Goal: Communication & Community: Answer question/provide support

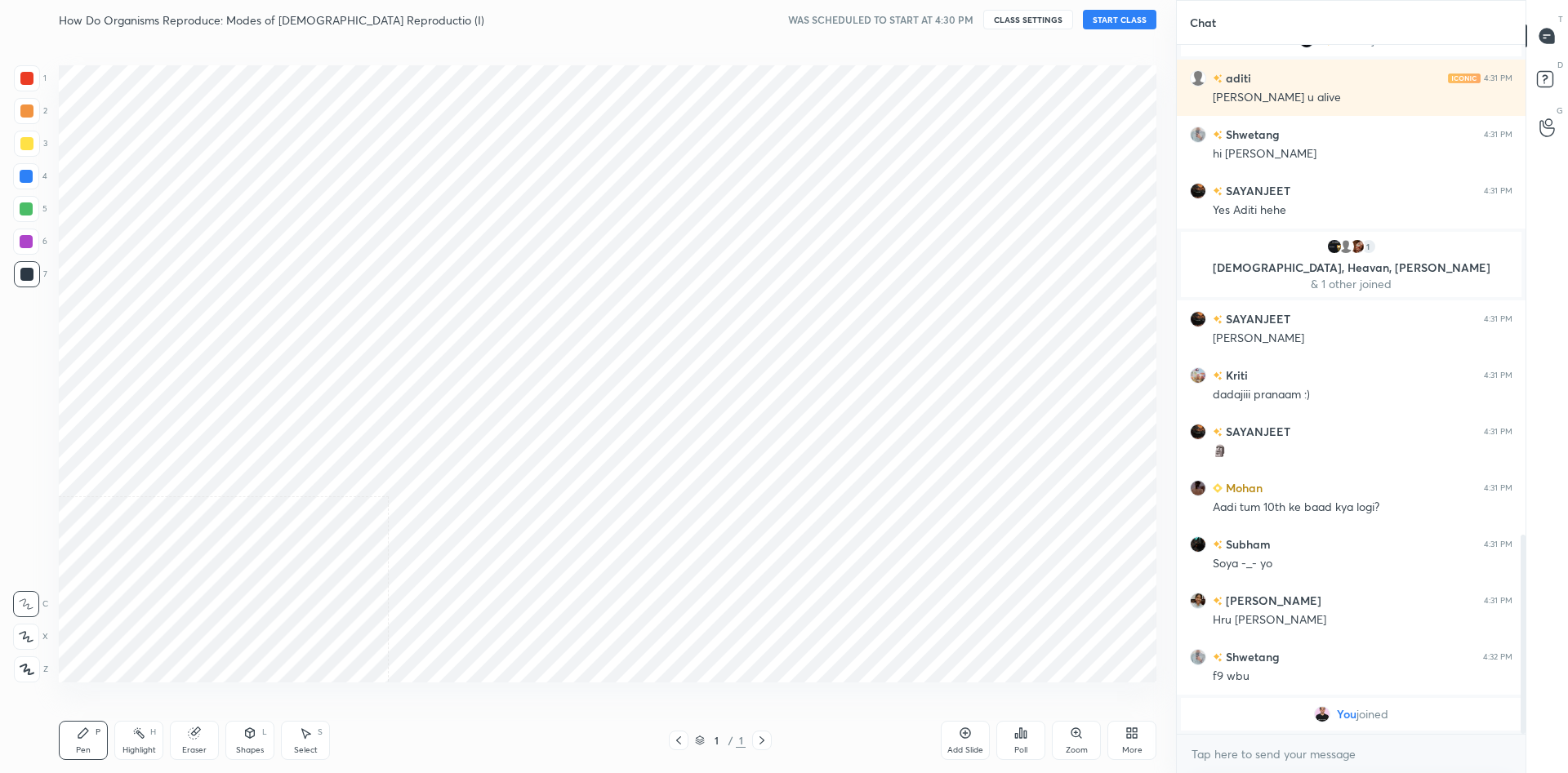
scroll to position [669, 1110]
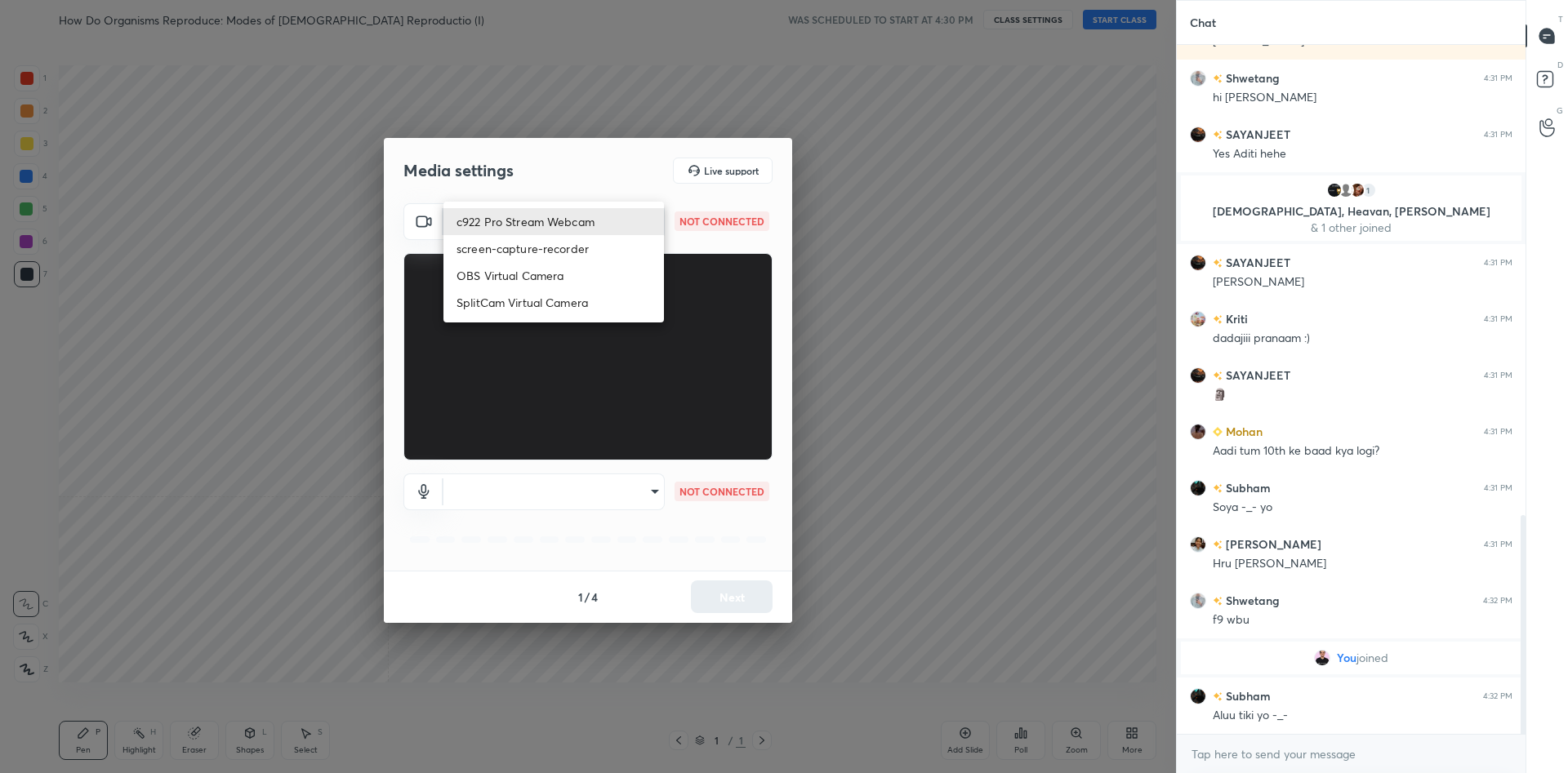
click at [525, 220] on body "1 2 3 4 5 6 7 C X Z C X Z E E Erase all H H How Do Organisms Reproduce: Modes o…" at bounding box center [784, 386] width 1568 height 773
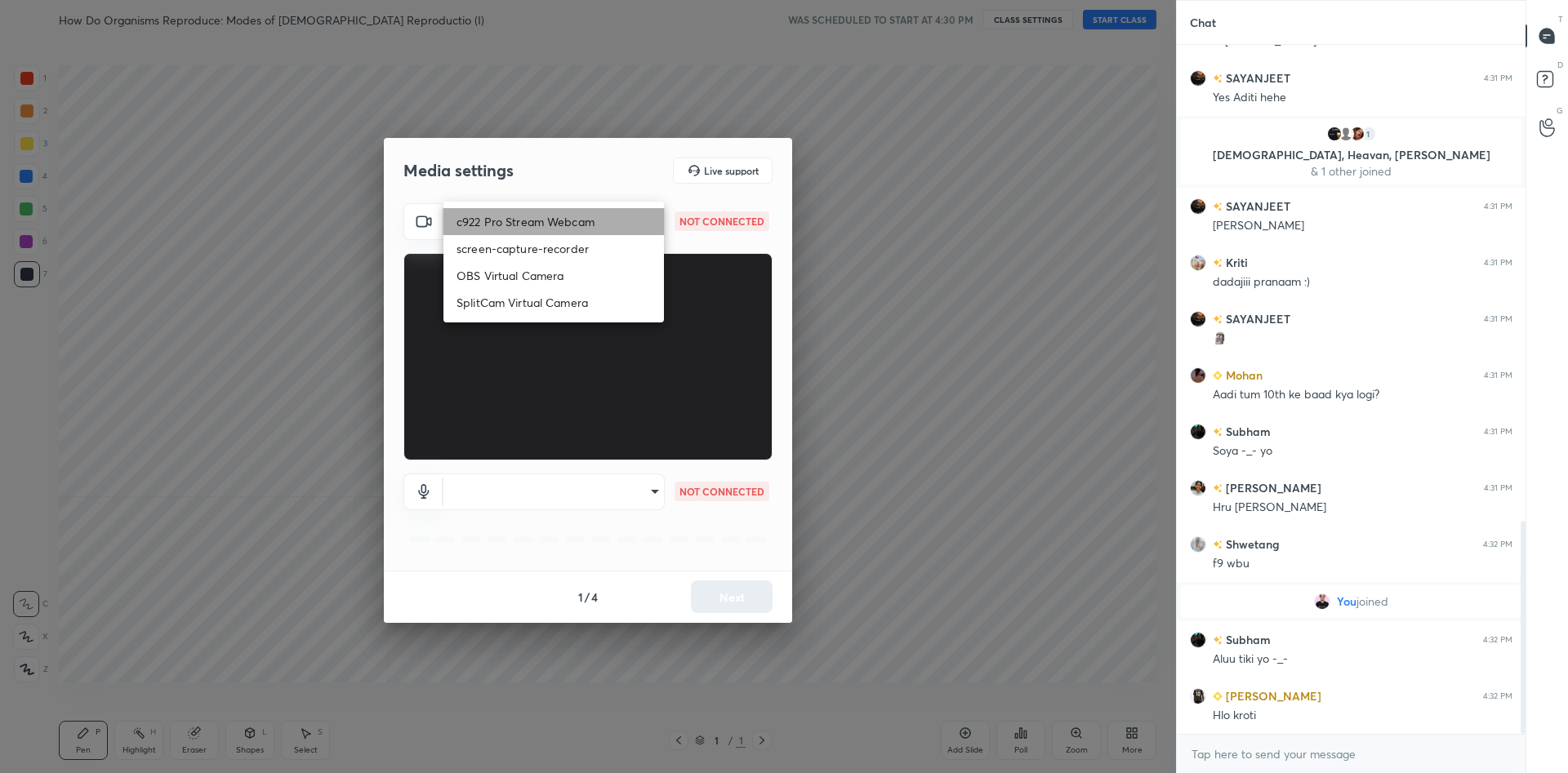
click at [525, 220] on li "c922 Pro Stream Webcam" at bounding box center [553, 222] width 221 height 27
type input "mz5XeYAkNWp2QV5IzfhKg2mI2T6XPNDecROMxnJfp9w="
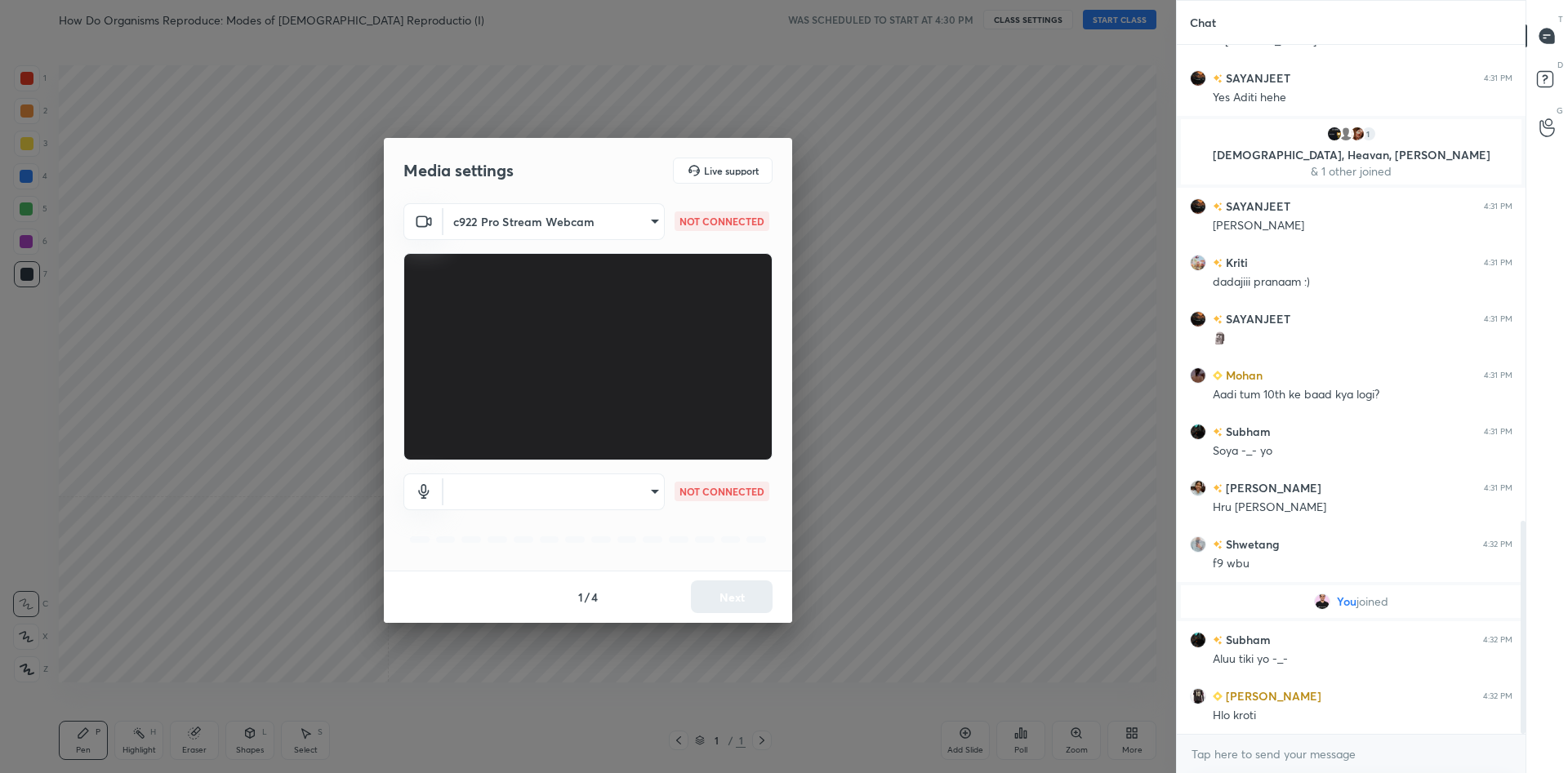
click at [652, 491] on body "1 2 3 4 5 6 7 C X Z C X Z E E Erase all H H How Do Organisms Reproduce: Modes o…" at bounding box center [784, 386] width 1568 height 773
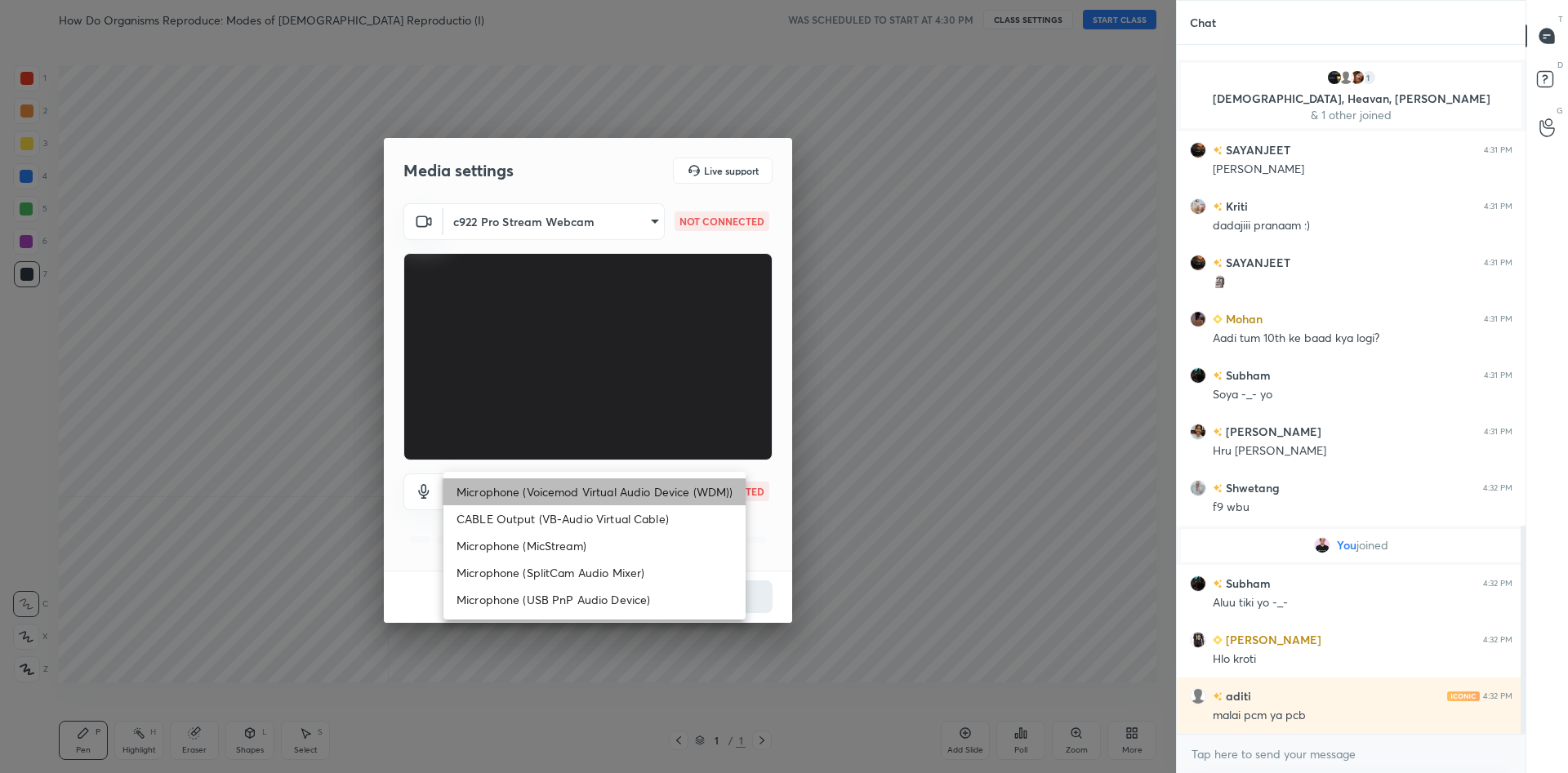
click at [610, 485] on li "Microphone (Voicemod Virtual Audio Device (WDM))" at bounding box center [594, 492] width 302 height 27
type input "VBCGzjgTZ+0gmPAsoHgp+LhUckAxO9S5WqeSPDF+pXU="
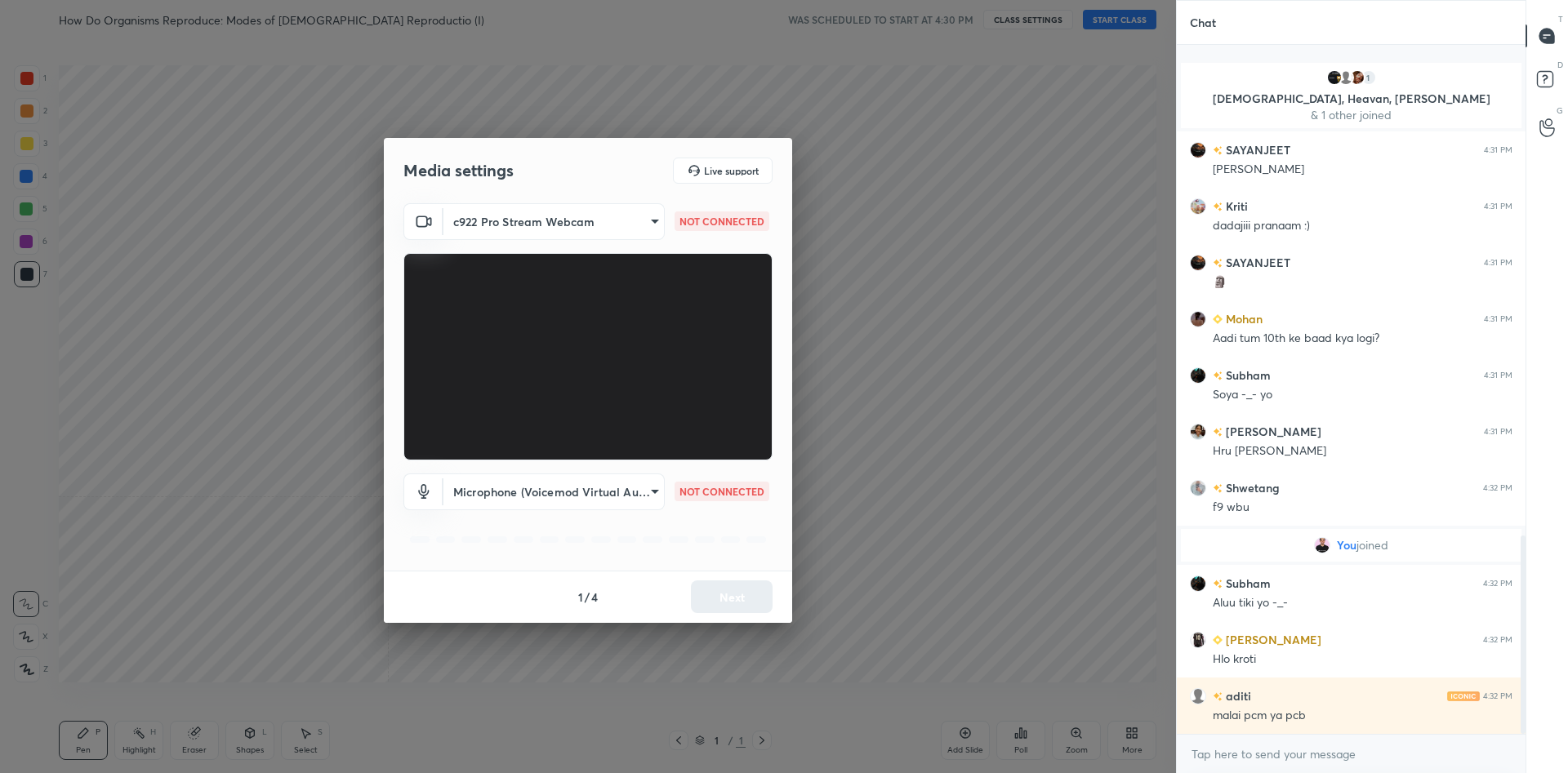
scroll to position [1708, 0]
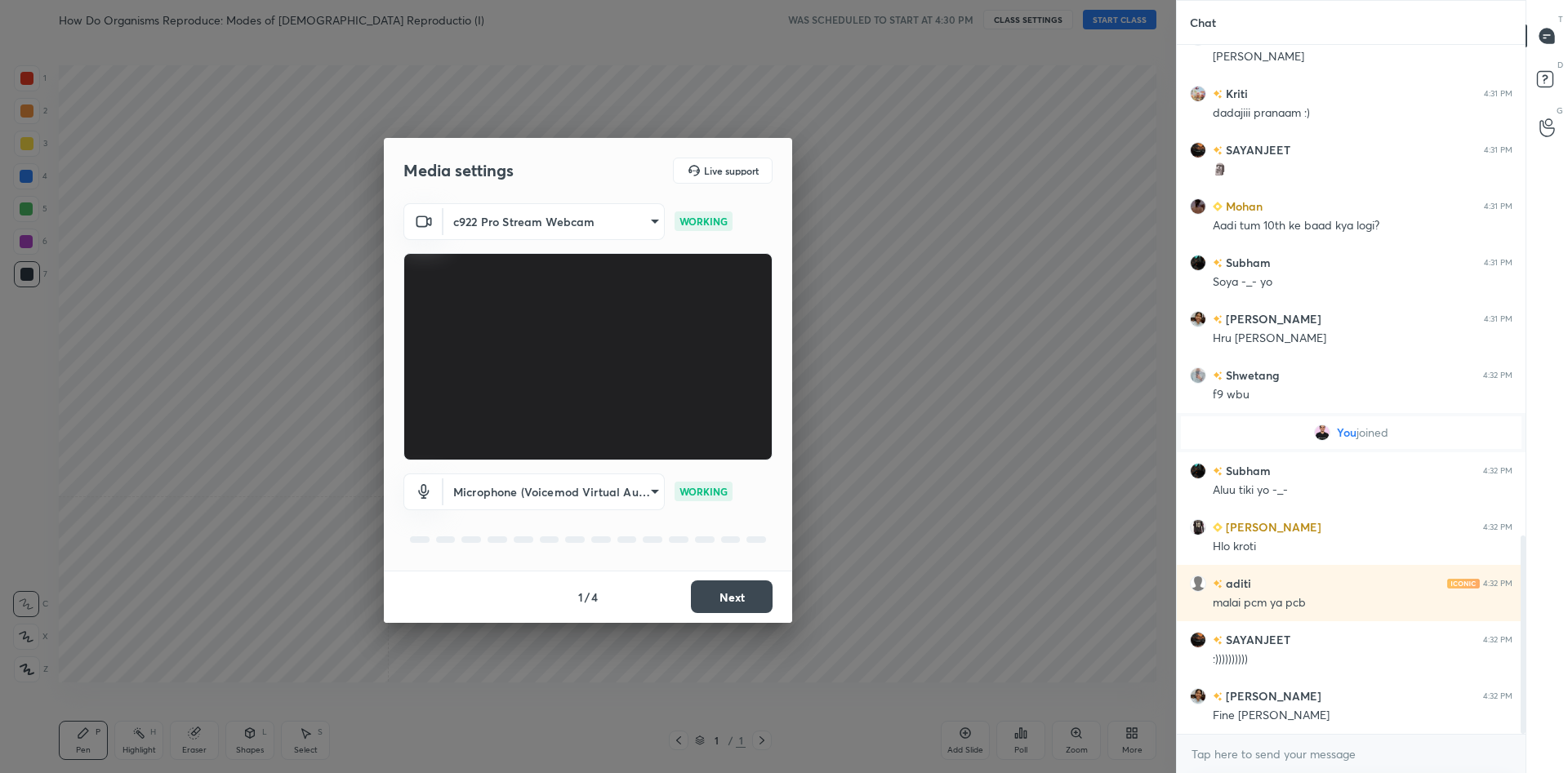
click at [729, 602] on button "Next" at bounding box center [732, 597] width 81 height 33
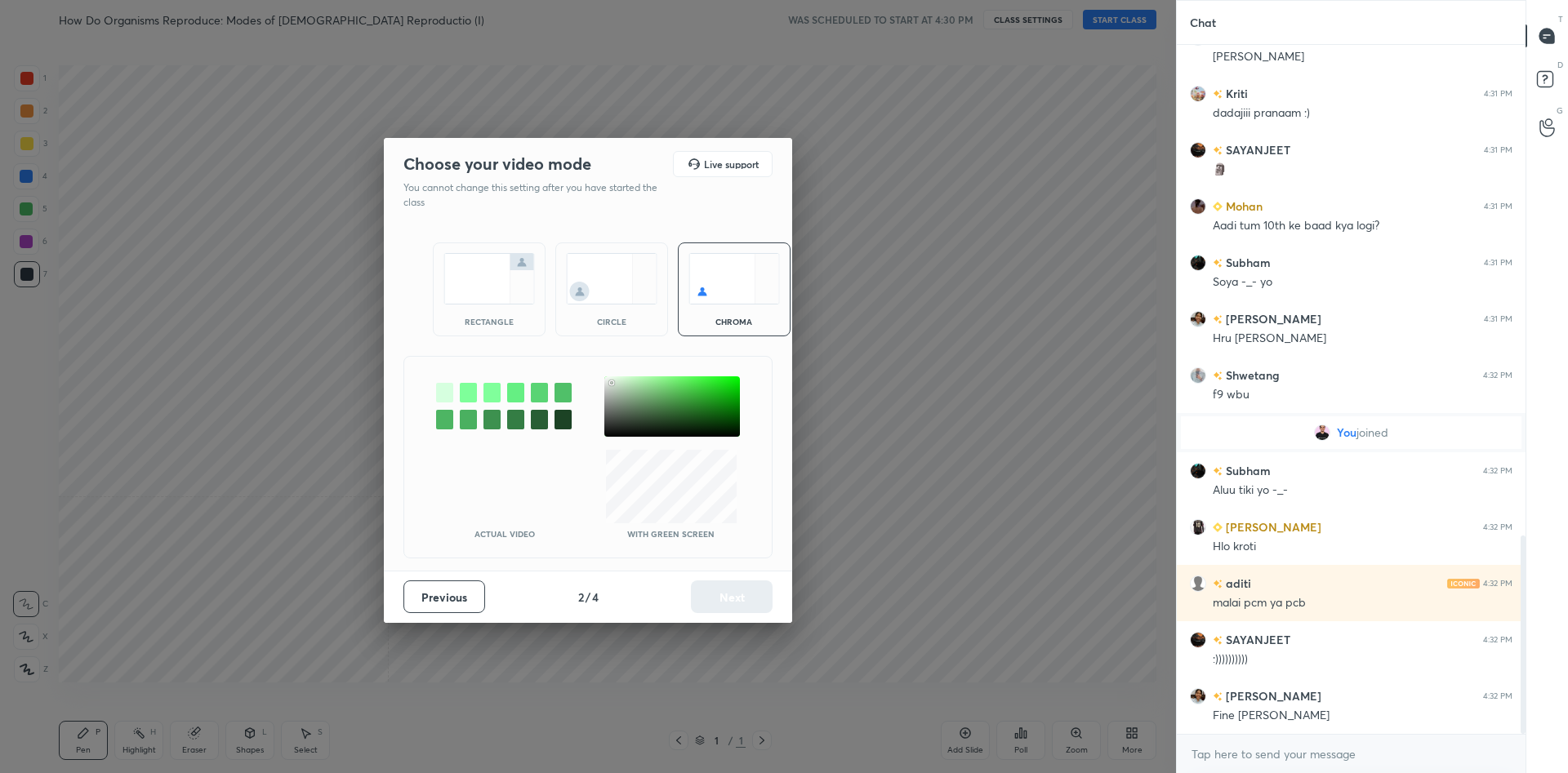
click at [611, 383] on div at bounding box center [672, 406] width 136 height 61
click at [740, 599] on button "Next" at bounding box center [732, 597] width 81 height 33
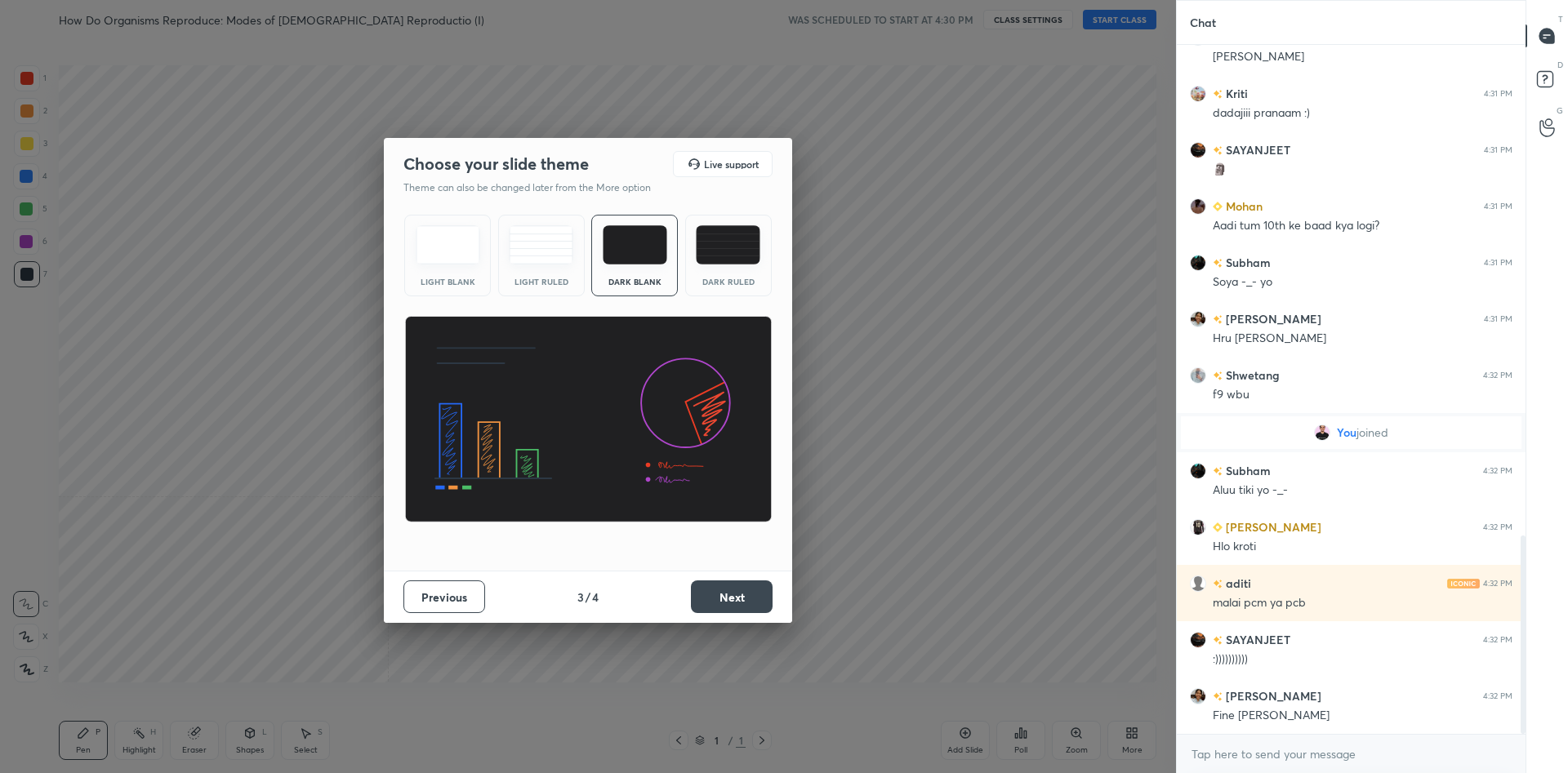
click at [740, 599] on button "Next" at bounding box center [732, 597] width 81 height 33
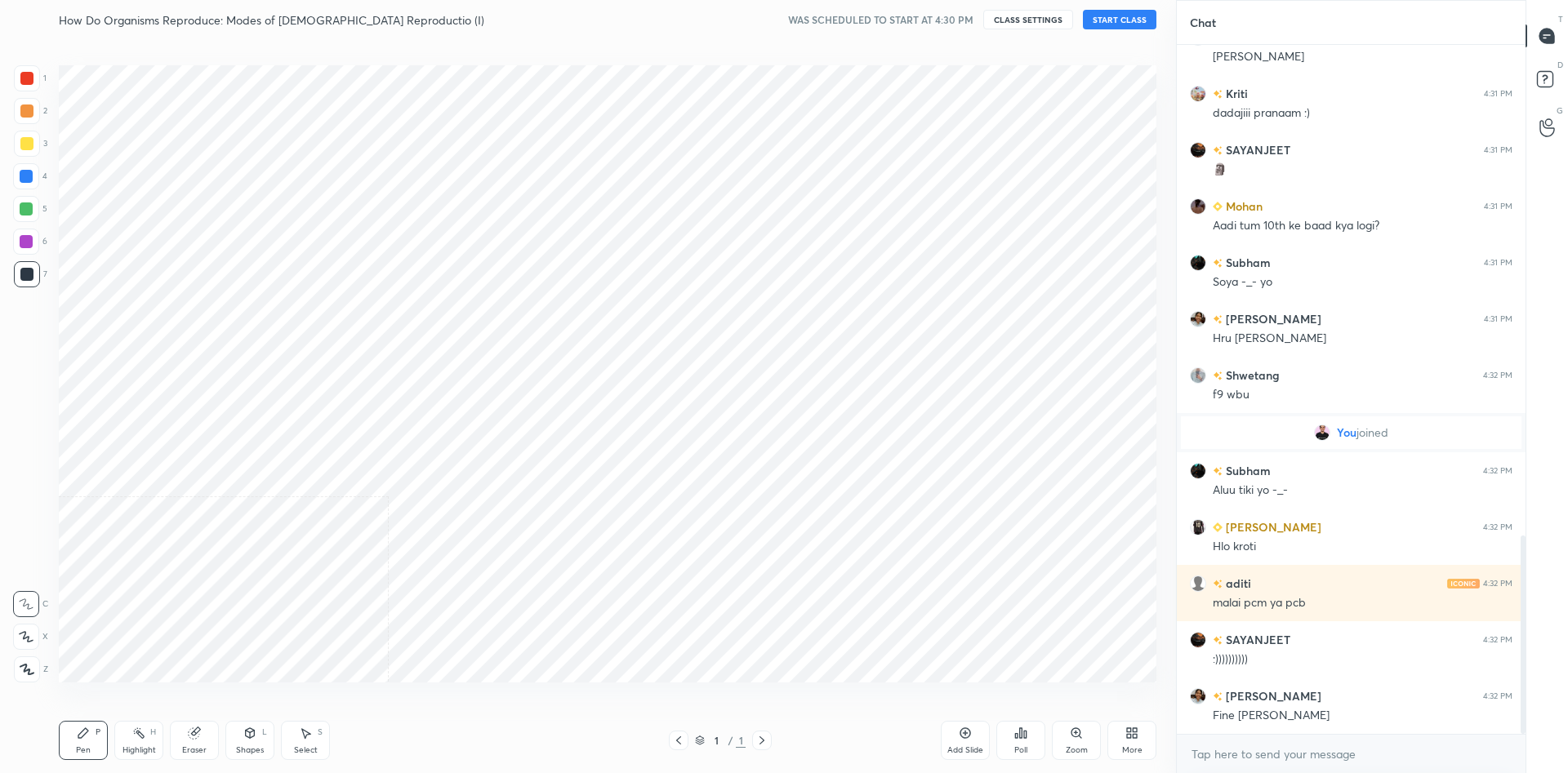
scroll to position [1764, 0]
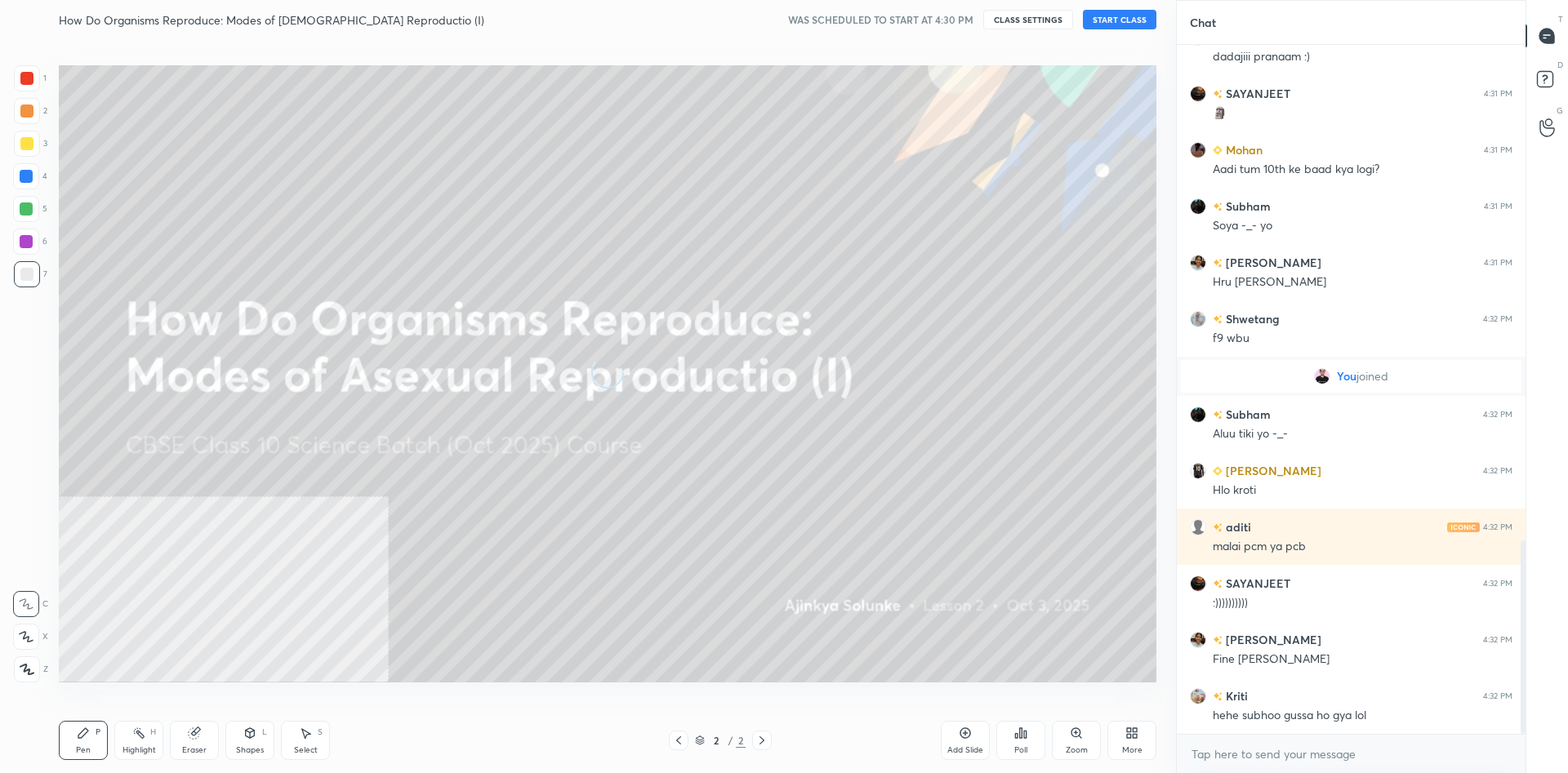
click at [1132, 732] on icon at bounding box center [1131, 733] width 13 height 13
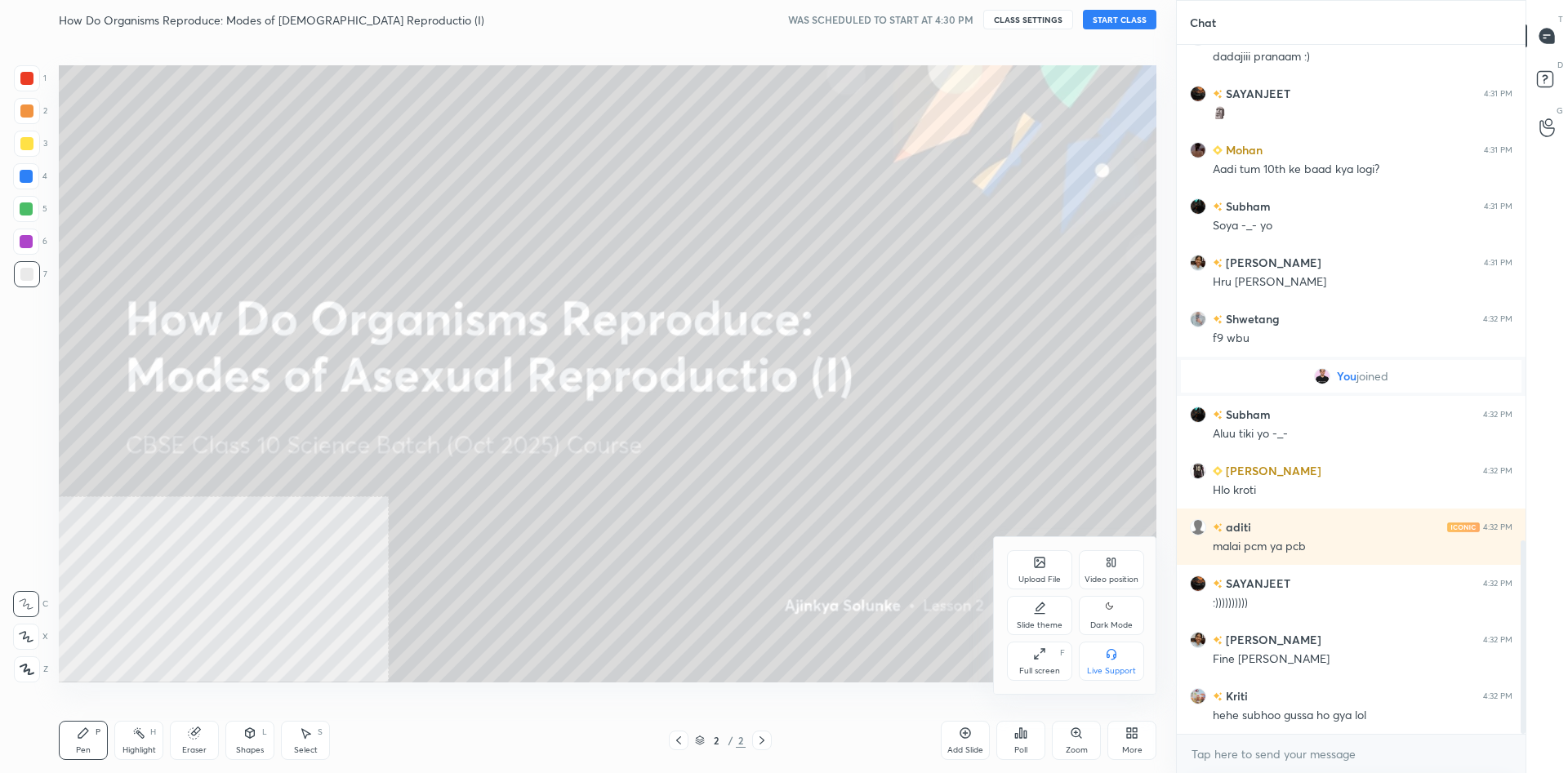
click at [1115, 569] on div "Video position" at bounding box center [1111, 570] width 65 height 39
click at [1100, 655] on div "Bottom right" at bounding box center [1111, 661] width 65 height 39
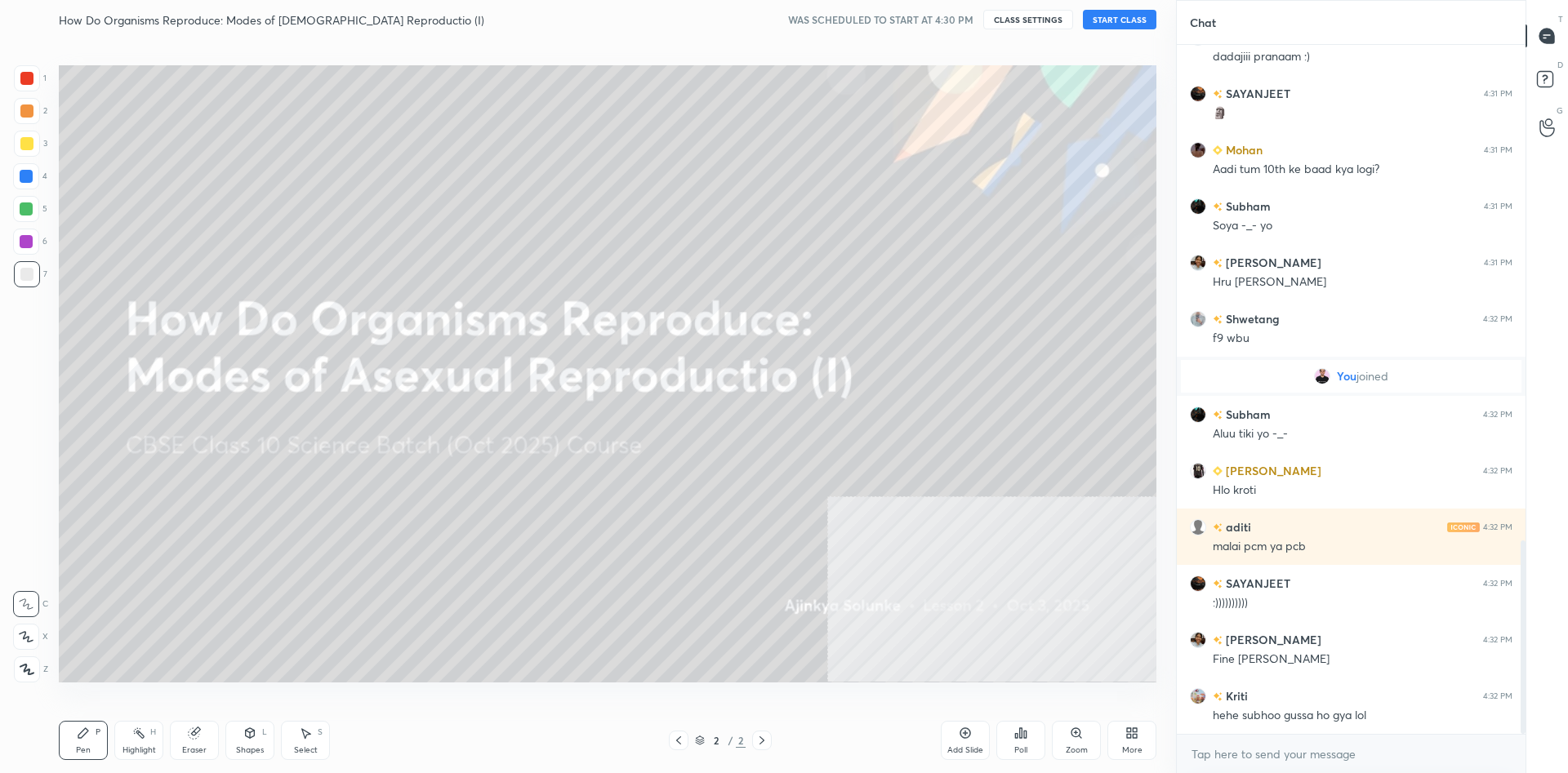
click at [1122, 24] on button "START CLASS" at bounding box center [1119, 20] width 73 height 20
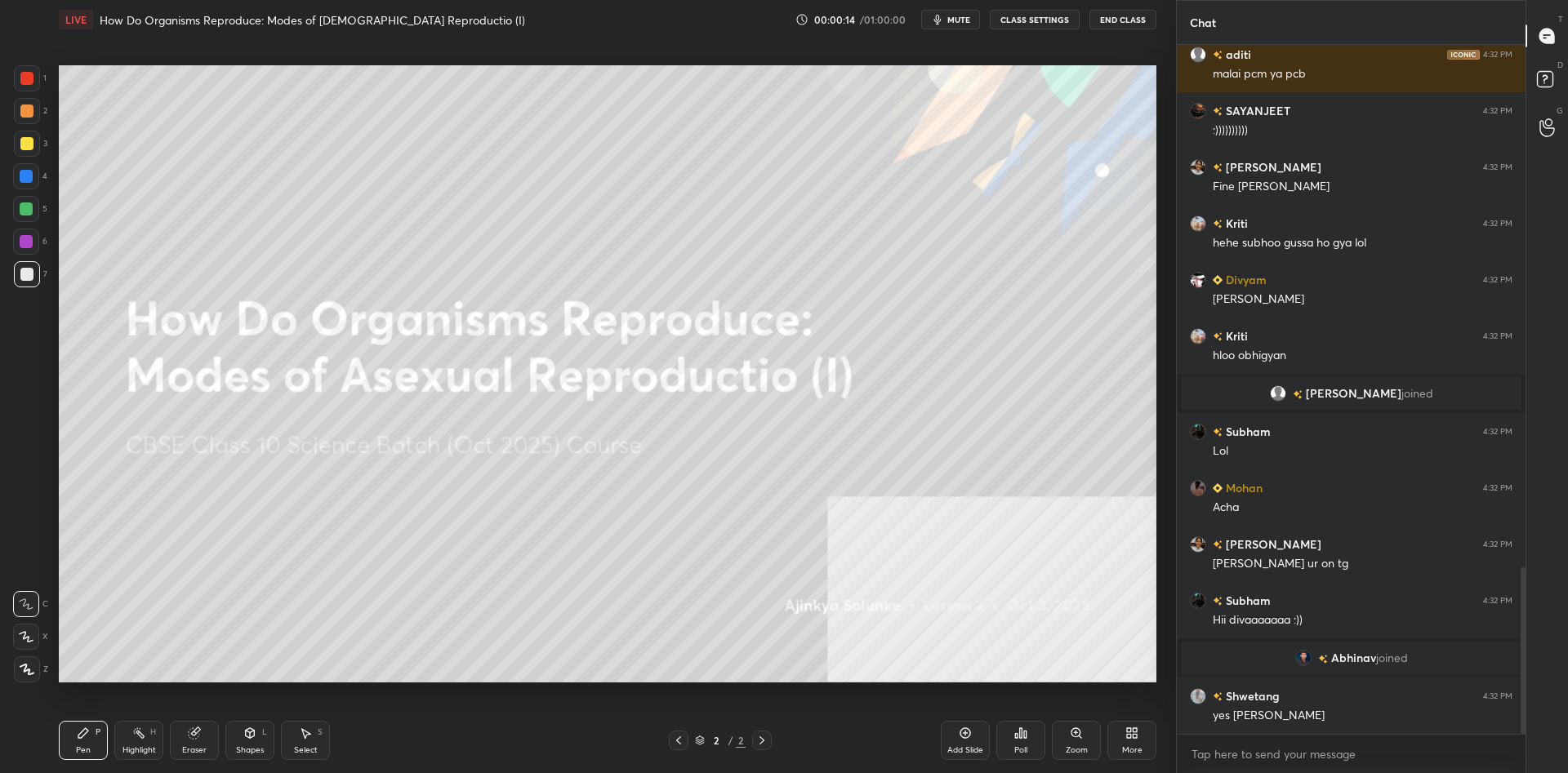
scroll to position [2159, 0]
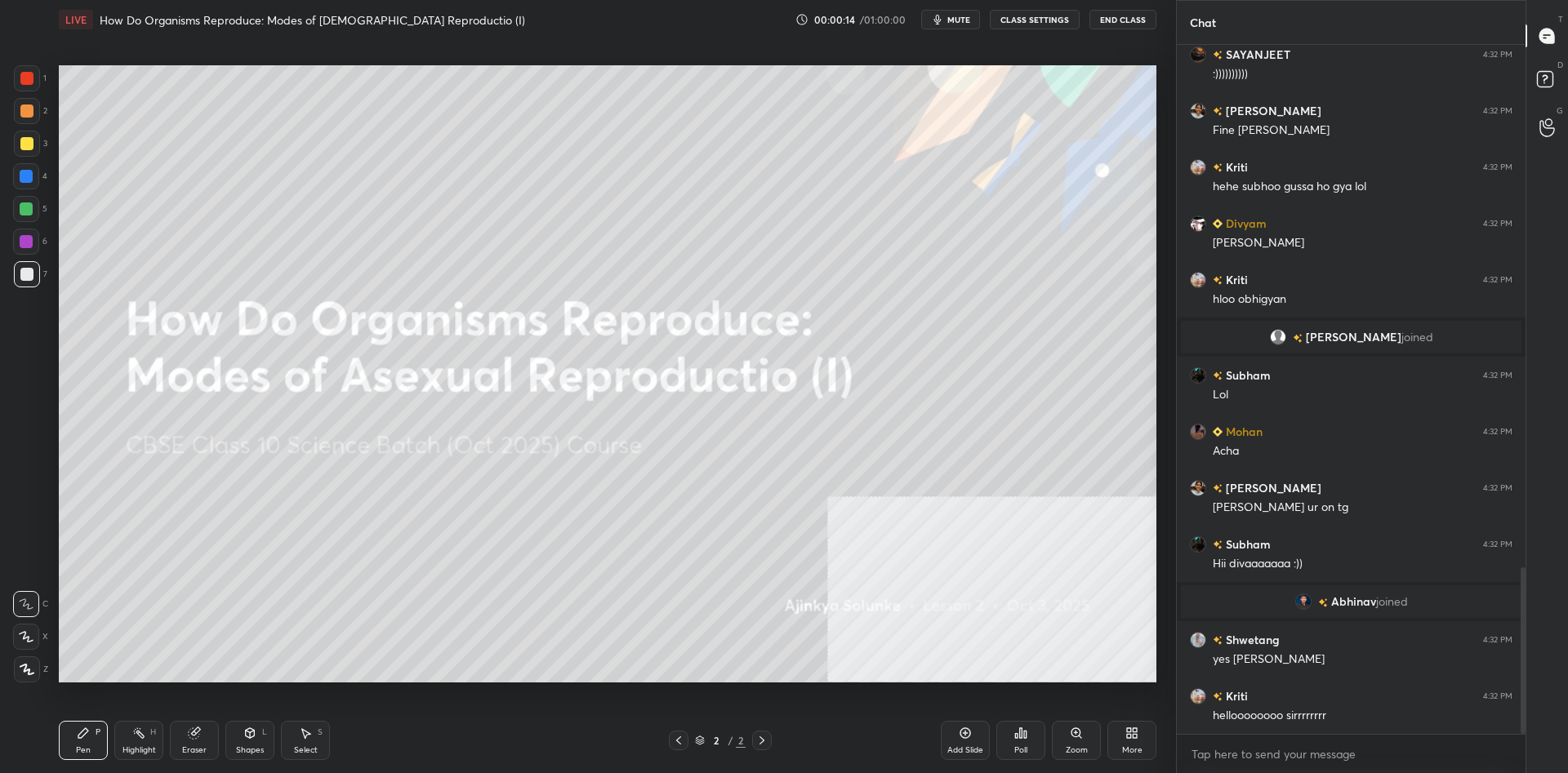
click at [22, 148] on div at bounding box center [27, 144] width 13 height 13
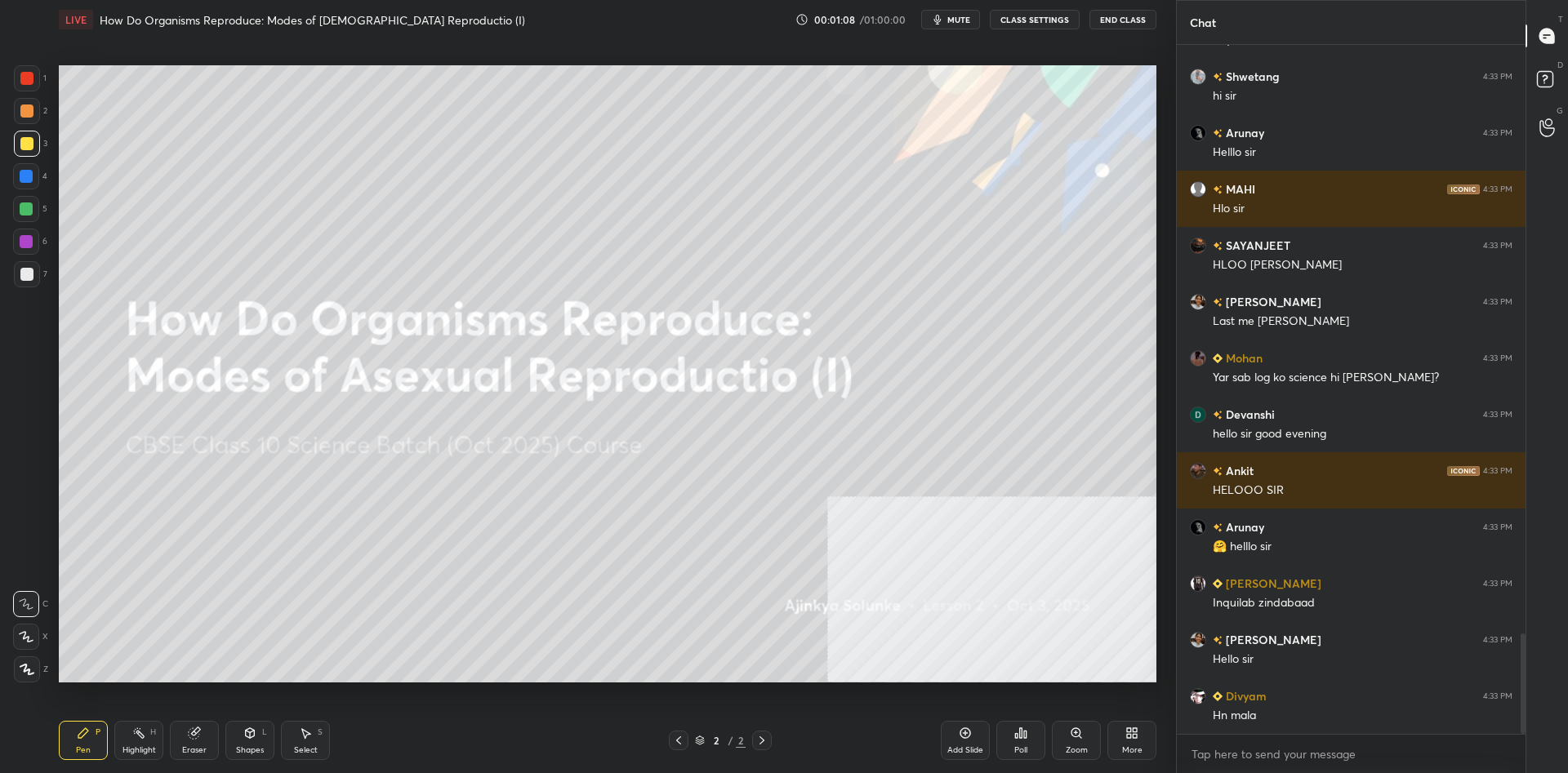
scroll to position [4102, 0]
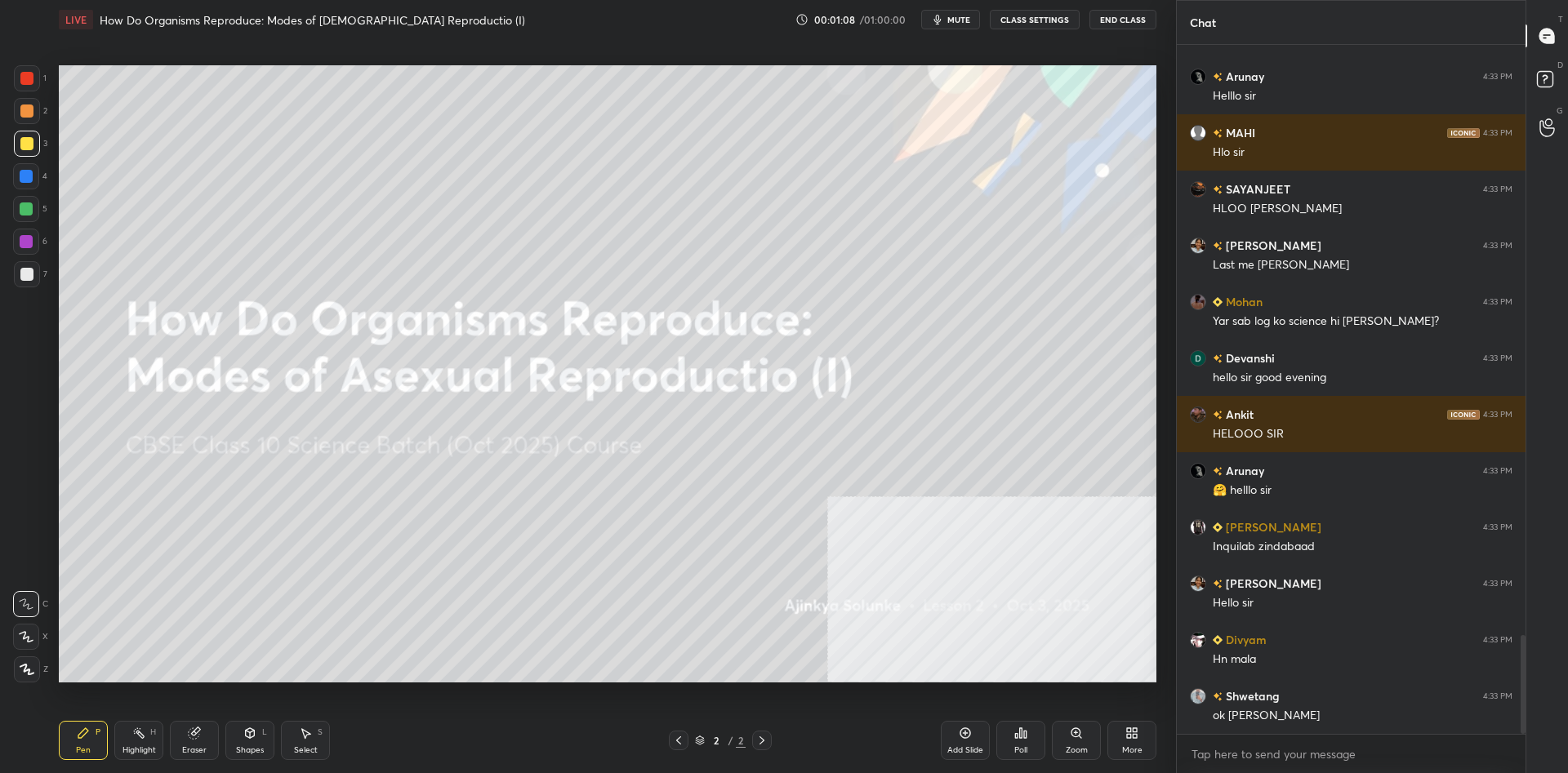
click at [34, 146] on div at bounding box center [26, 143] width 26 height 26
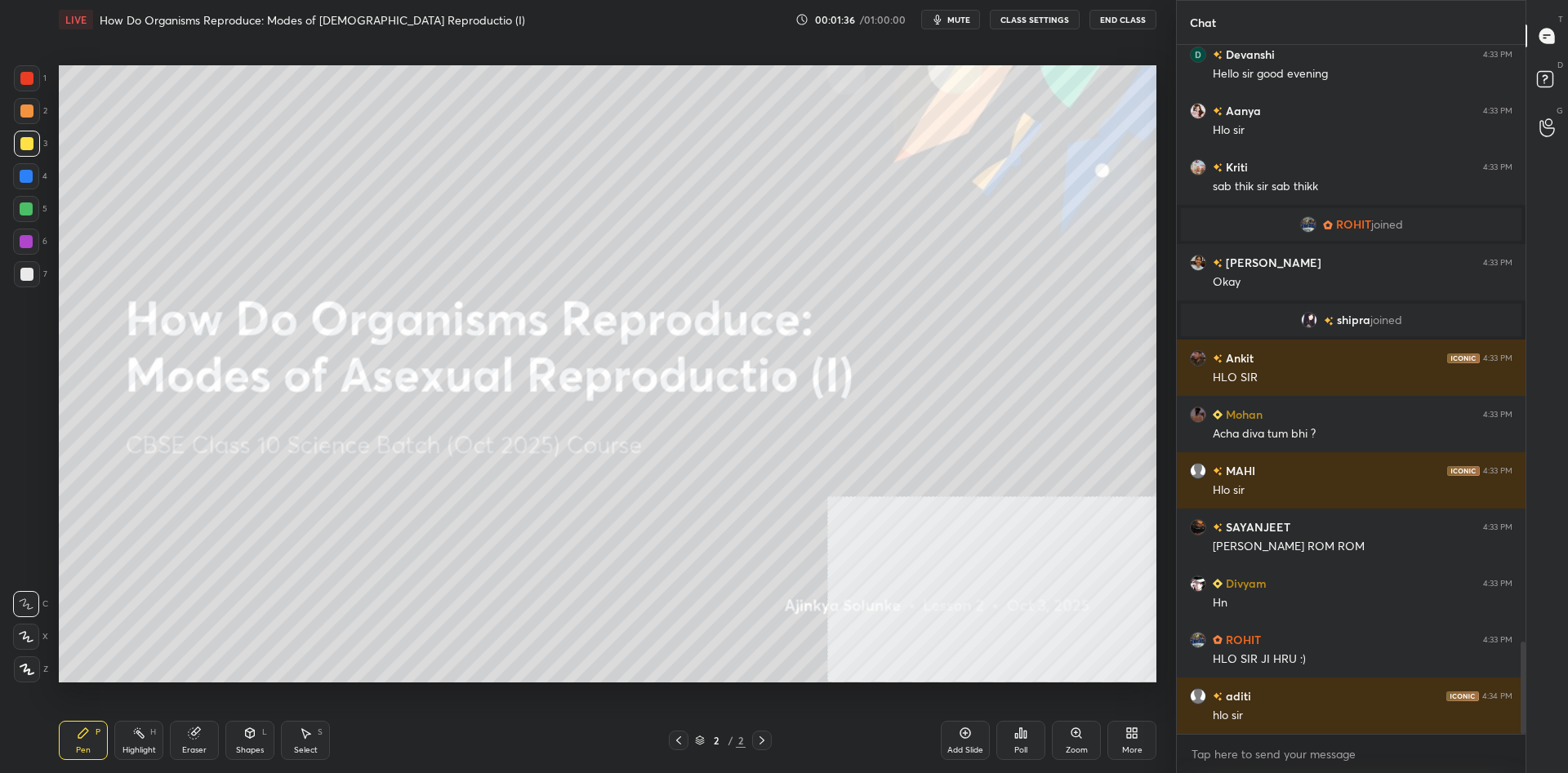
scroll to position [4523, 0]
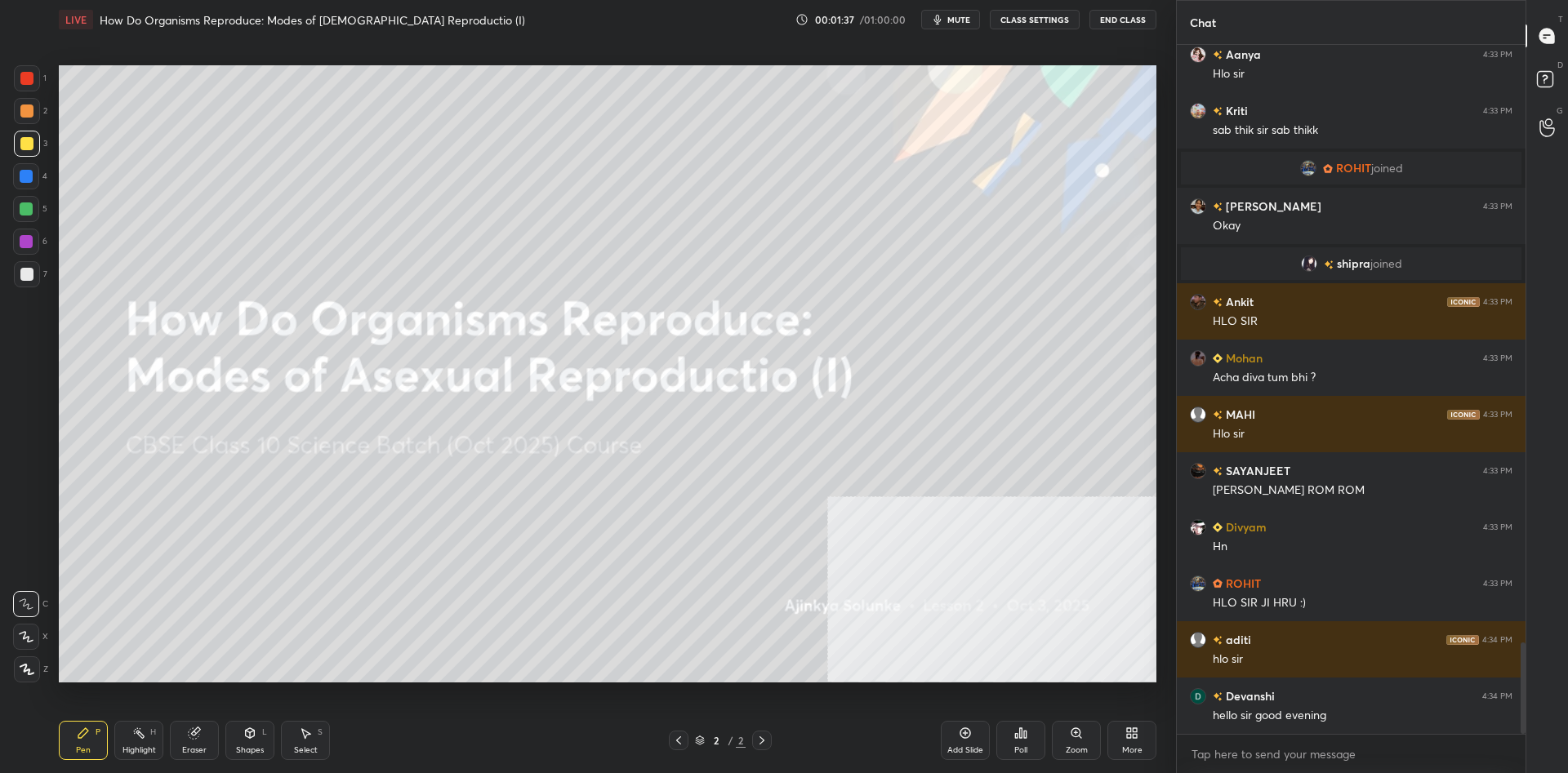
click at [980, 734] on div "Add Slide" at bounding box center [965, 740] width 49 height 39
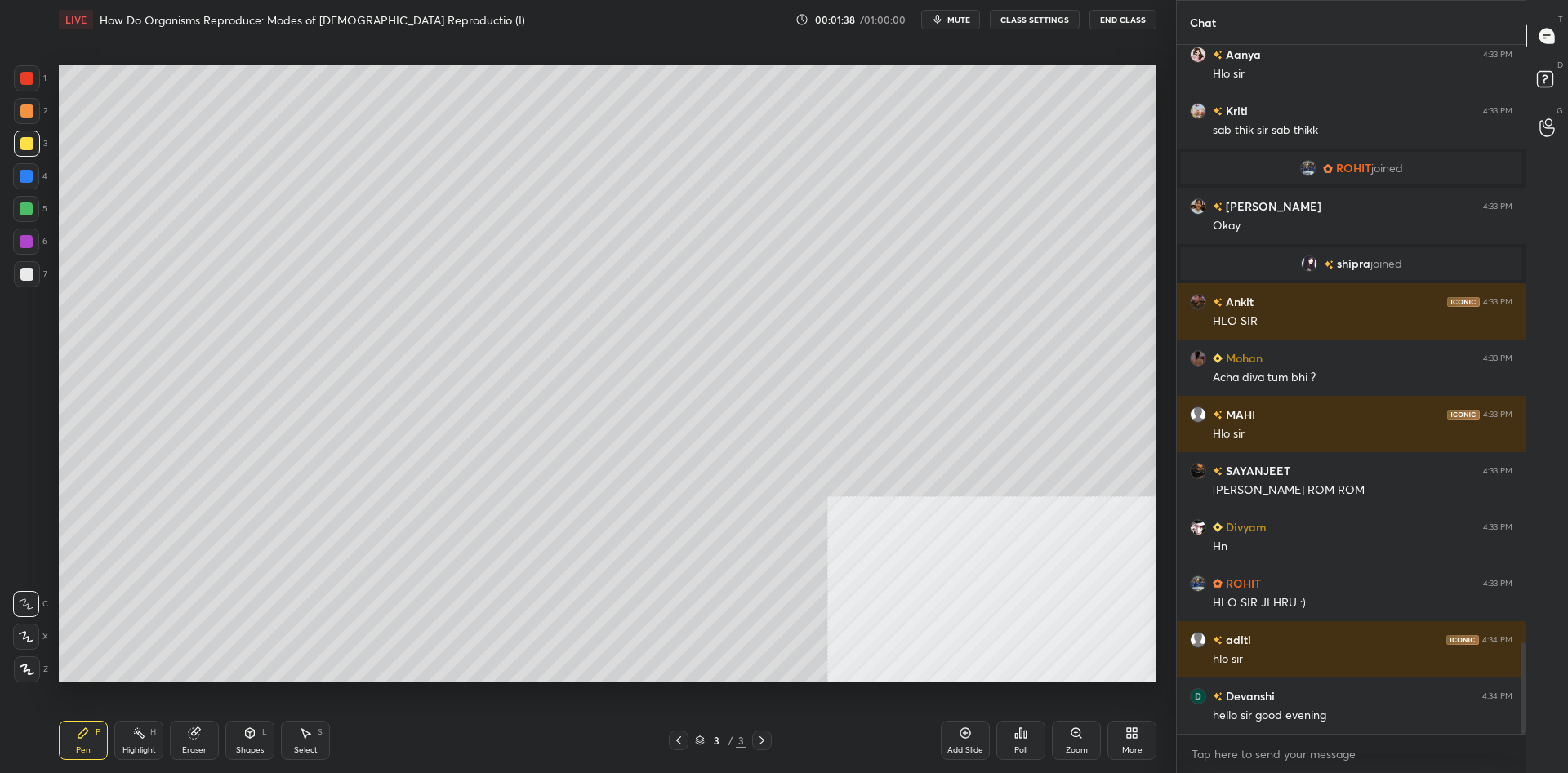
click at [1134, 750] on div "More" at bounding box center [1132, 749] width 21 height 8
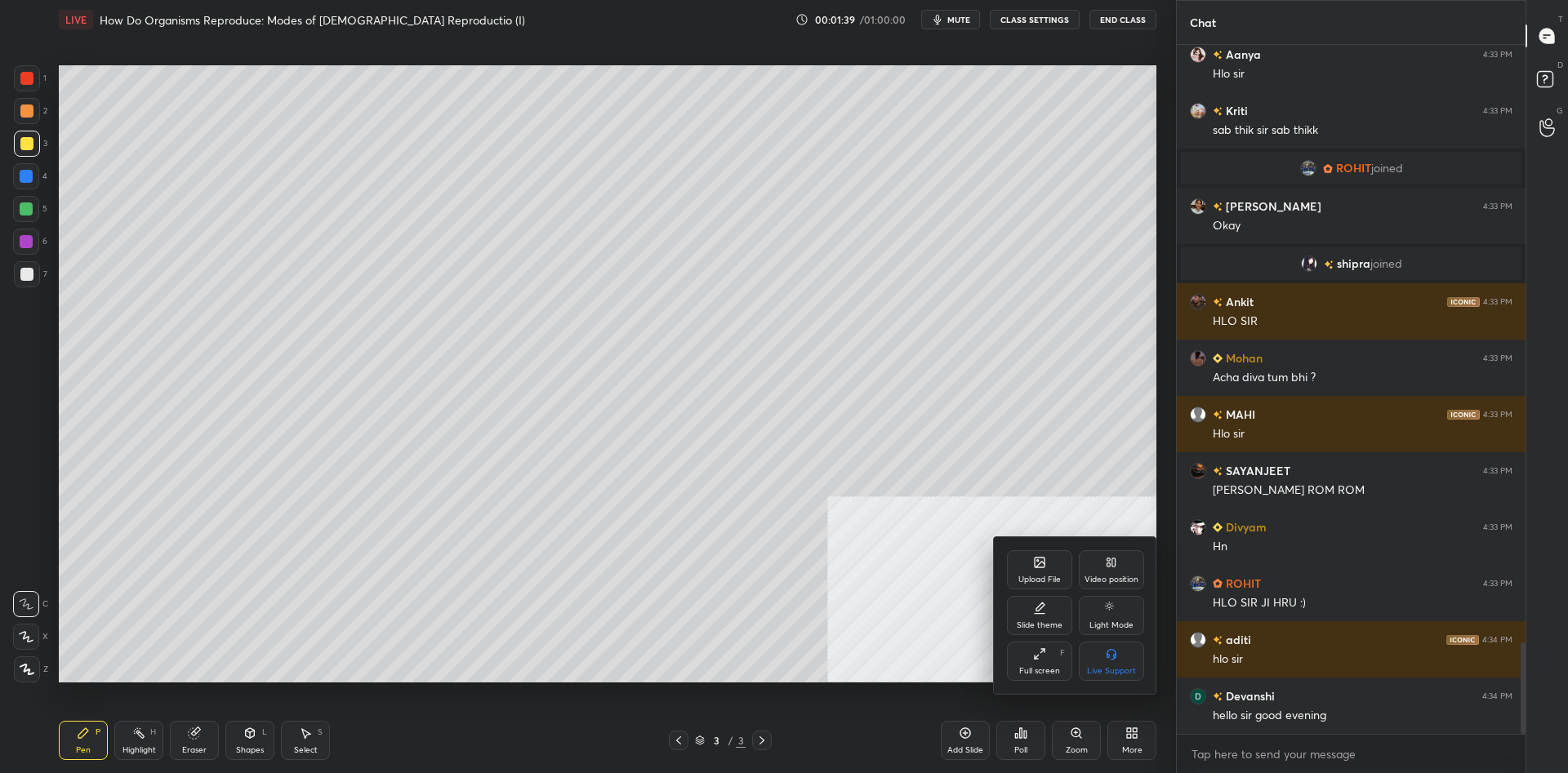
scroll to position [4563, 0]
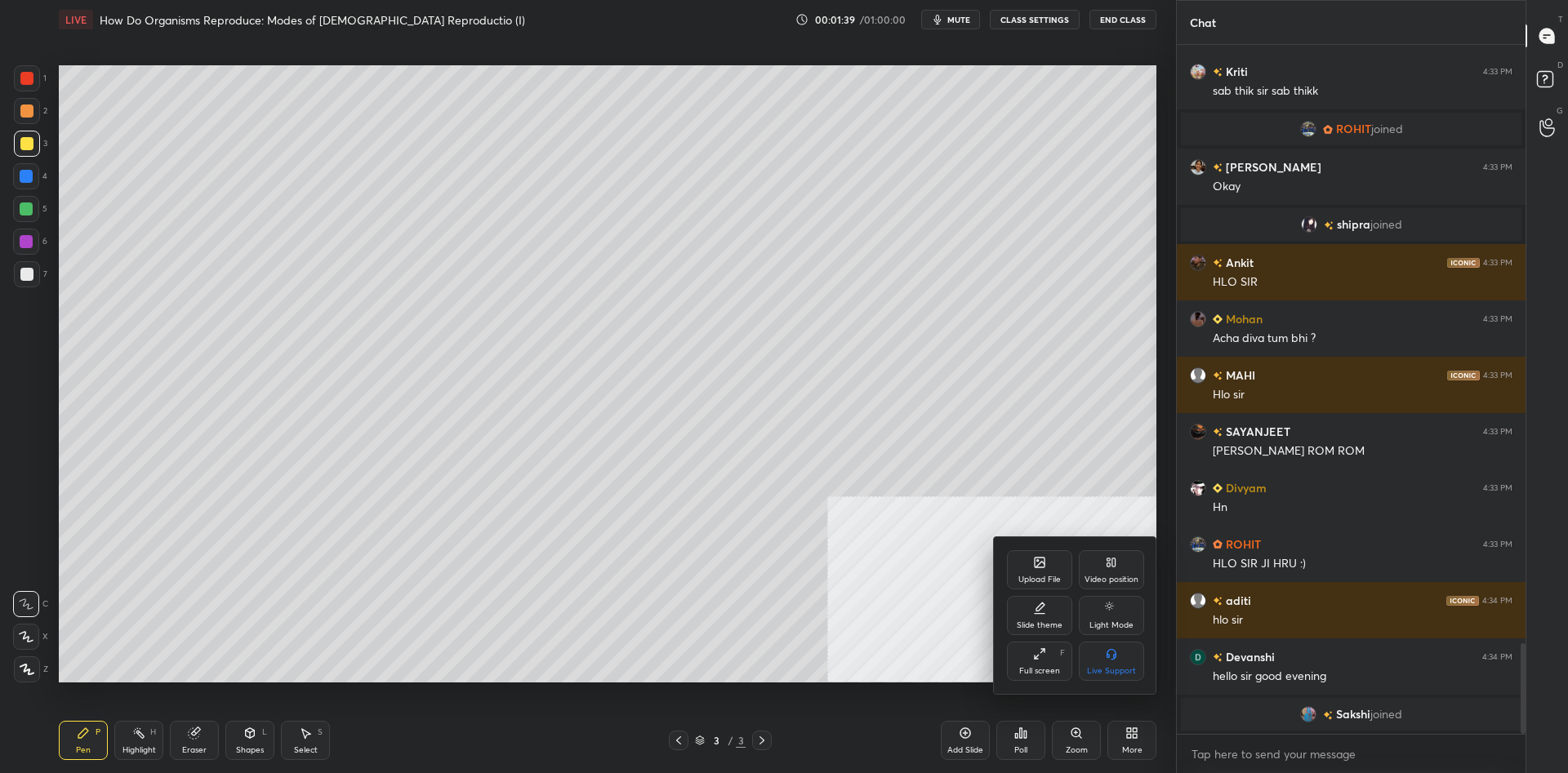
click at [1025, 568] on div "Upload File" at bounding box center [1039, 570] width 65 height 39
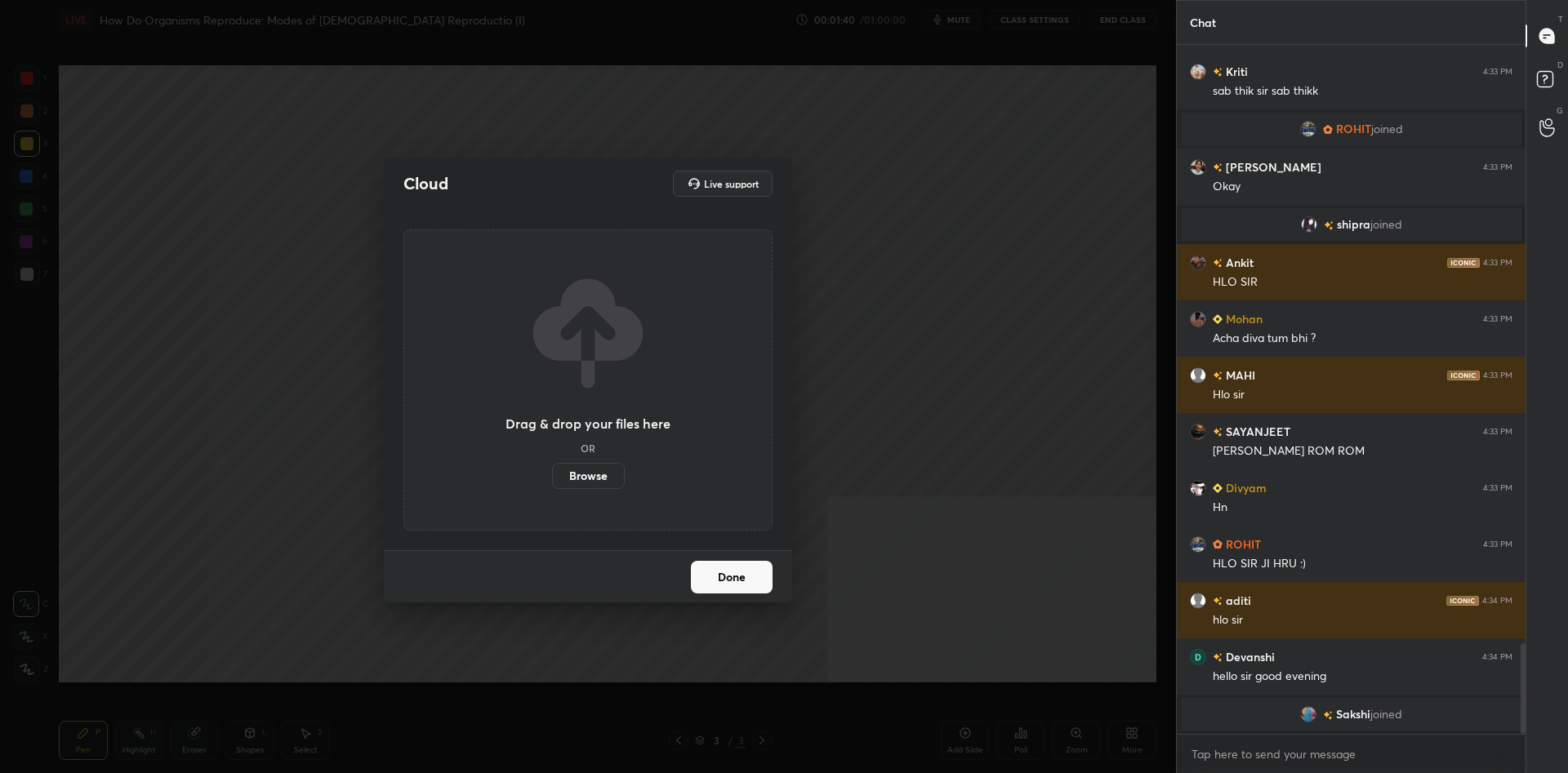
click at [584, 480] on label "Browse" at bounding box center [588, 476] width 72 height 26
click at [552, 480] on input "Browse" at bounding box center [552, 476] width 0 height 26
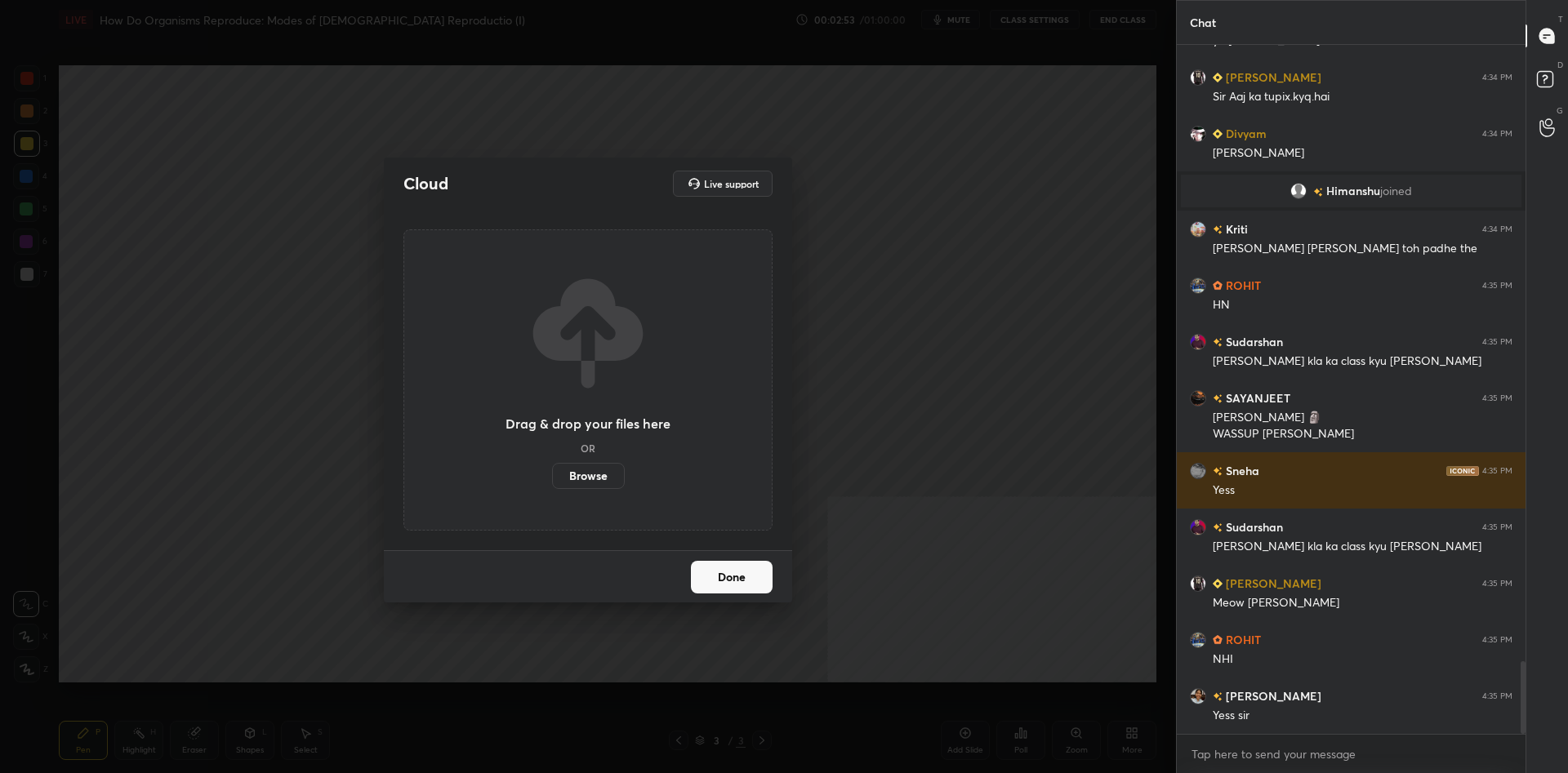
scroll to position [5934, 0]
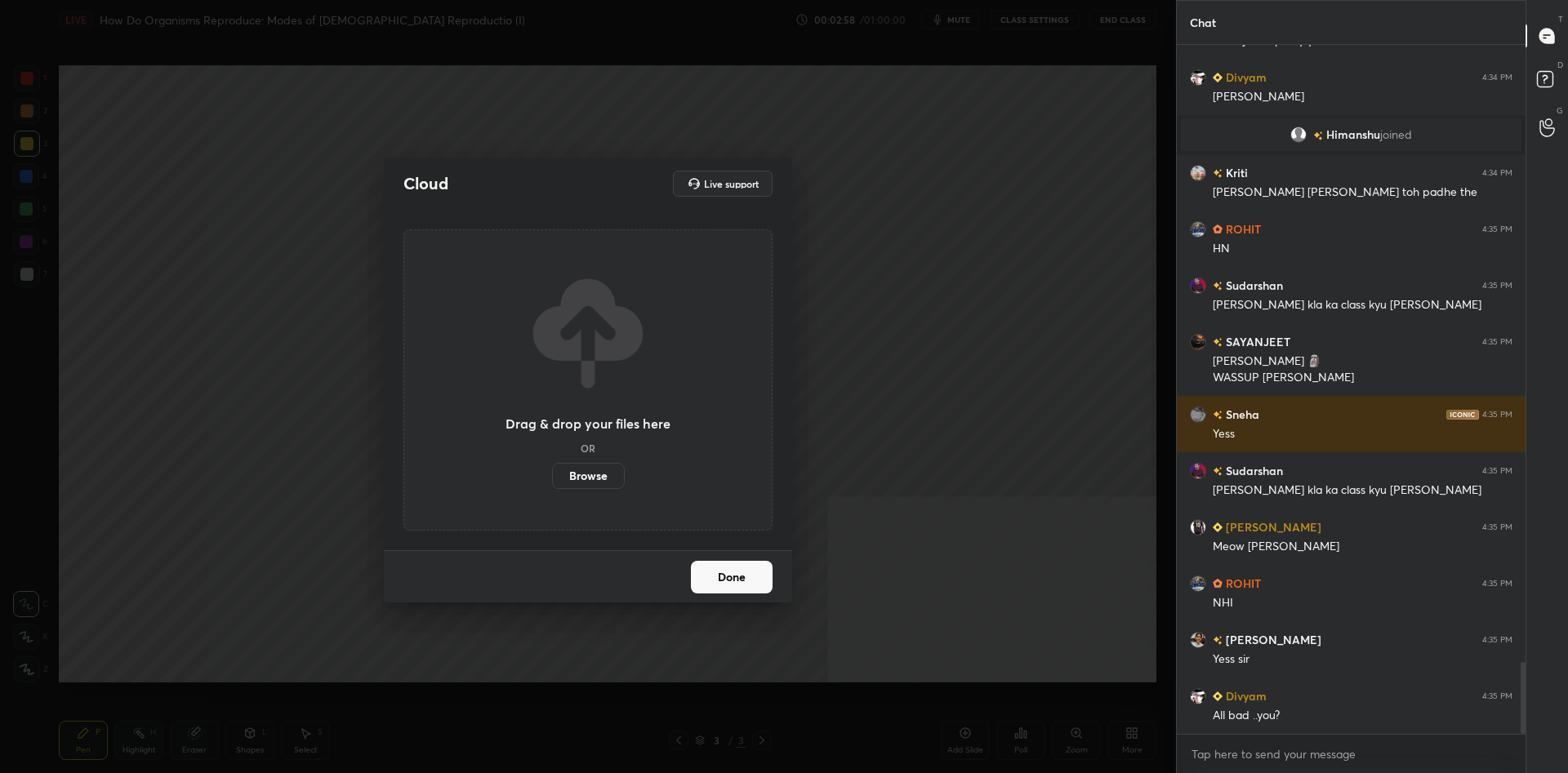
click at [587, 481] on label "Browse" at bounding box center [588, 476] width 72 height 26
click at [552, 481] on input "Browse" at bounding box center [552, 476] width 0 height 26
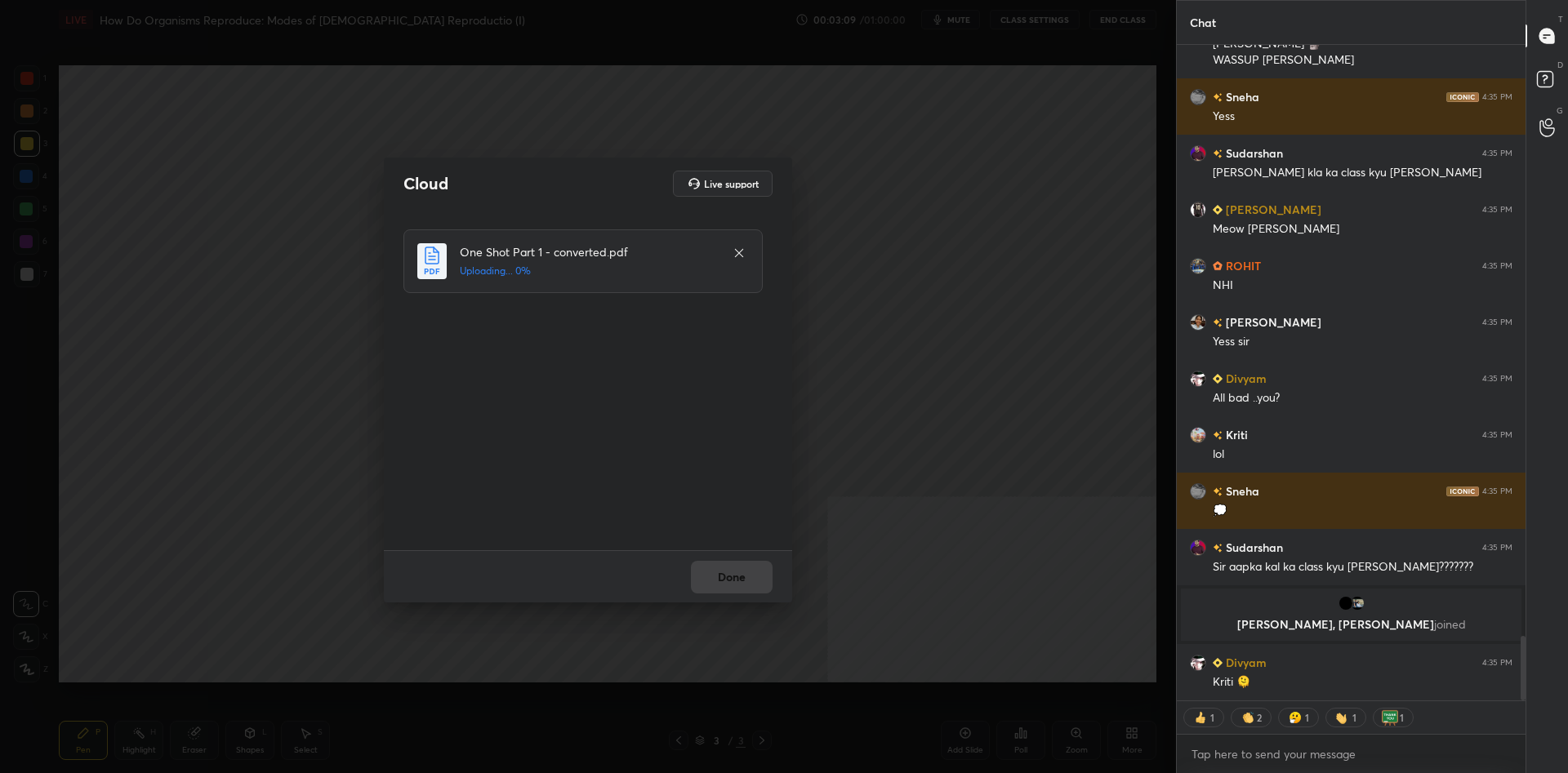
scroll to position [5988, 0]
click at [736, 581] on button "Done" at bounding box center [732, 577] width 81 height 33
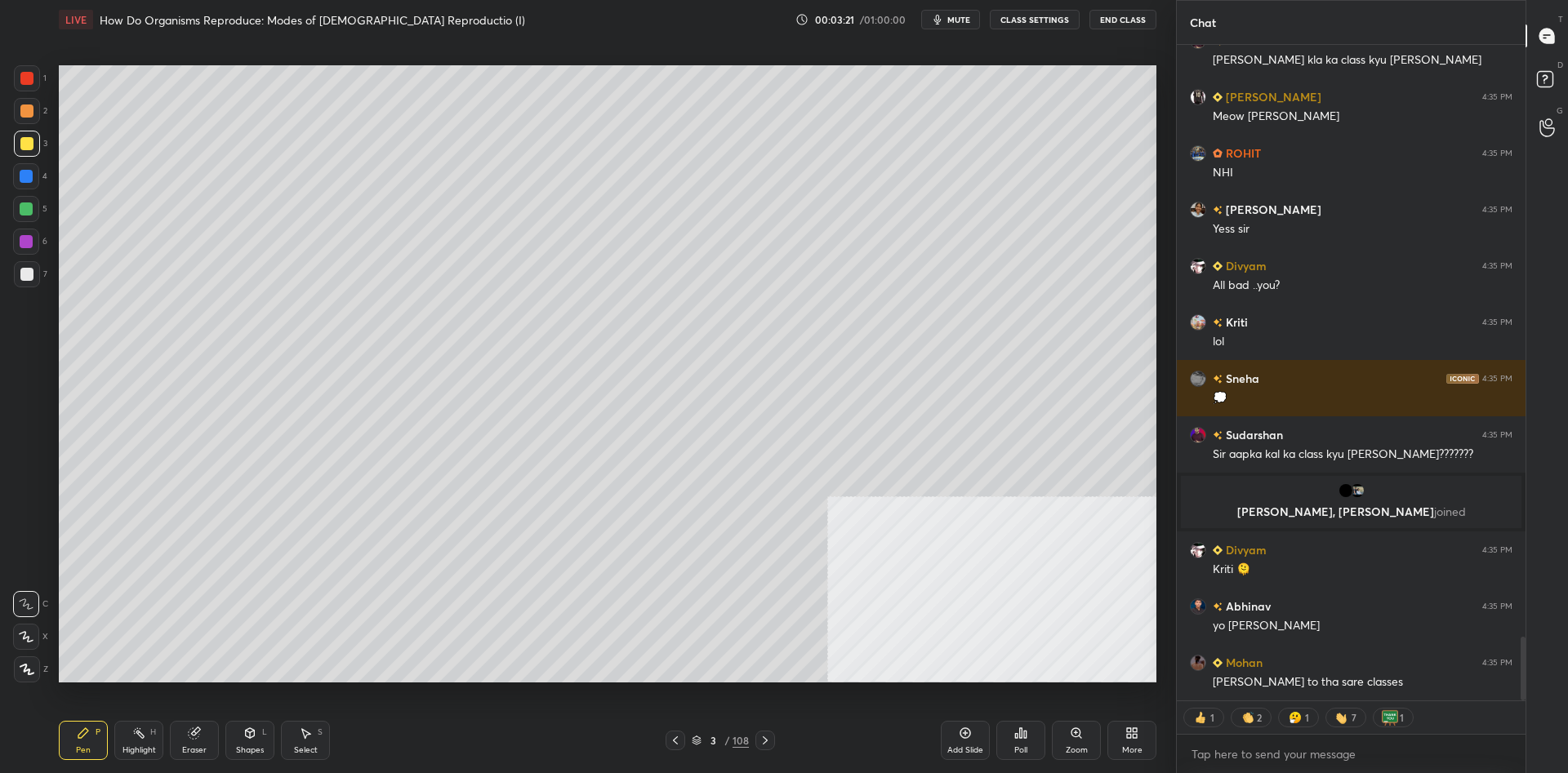
scroll to position [6156, 0]
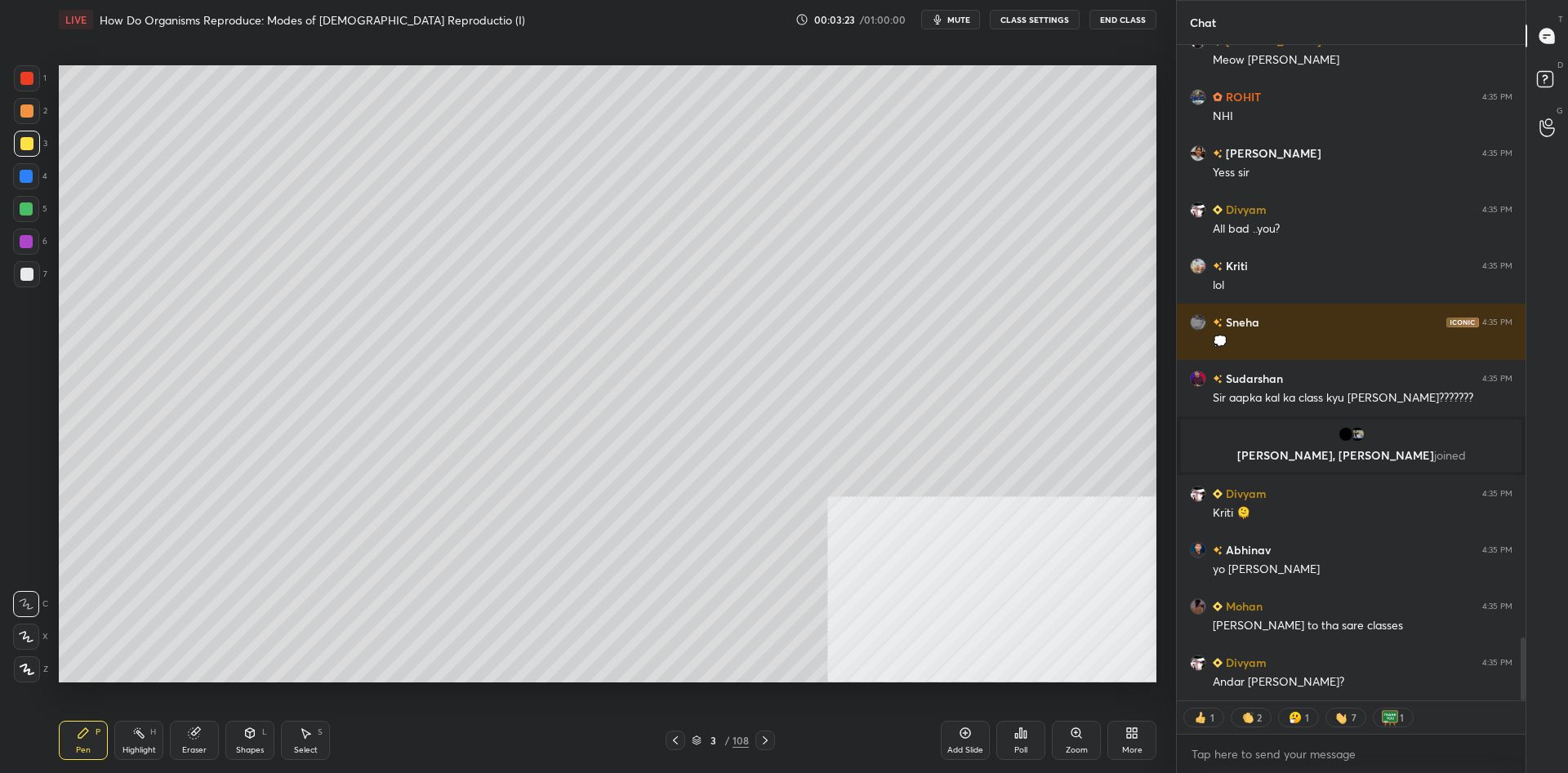
click at [44, 147] on div "3" at bounding box center [30, 143] width 33 height 26
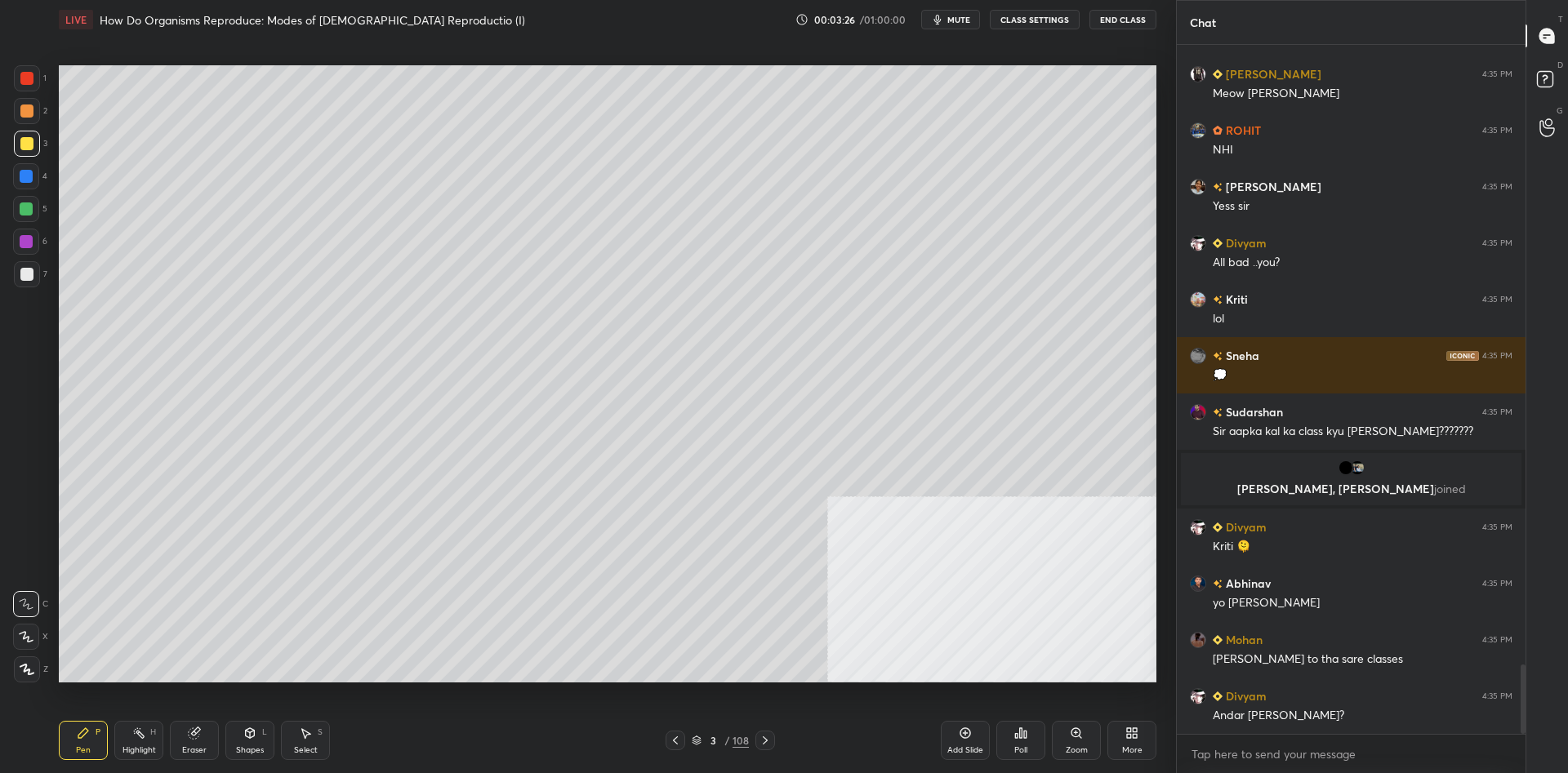
scroll to position [6179, 0]
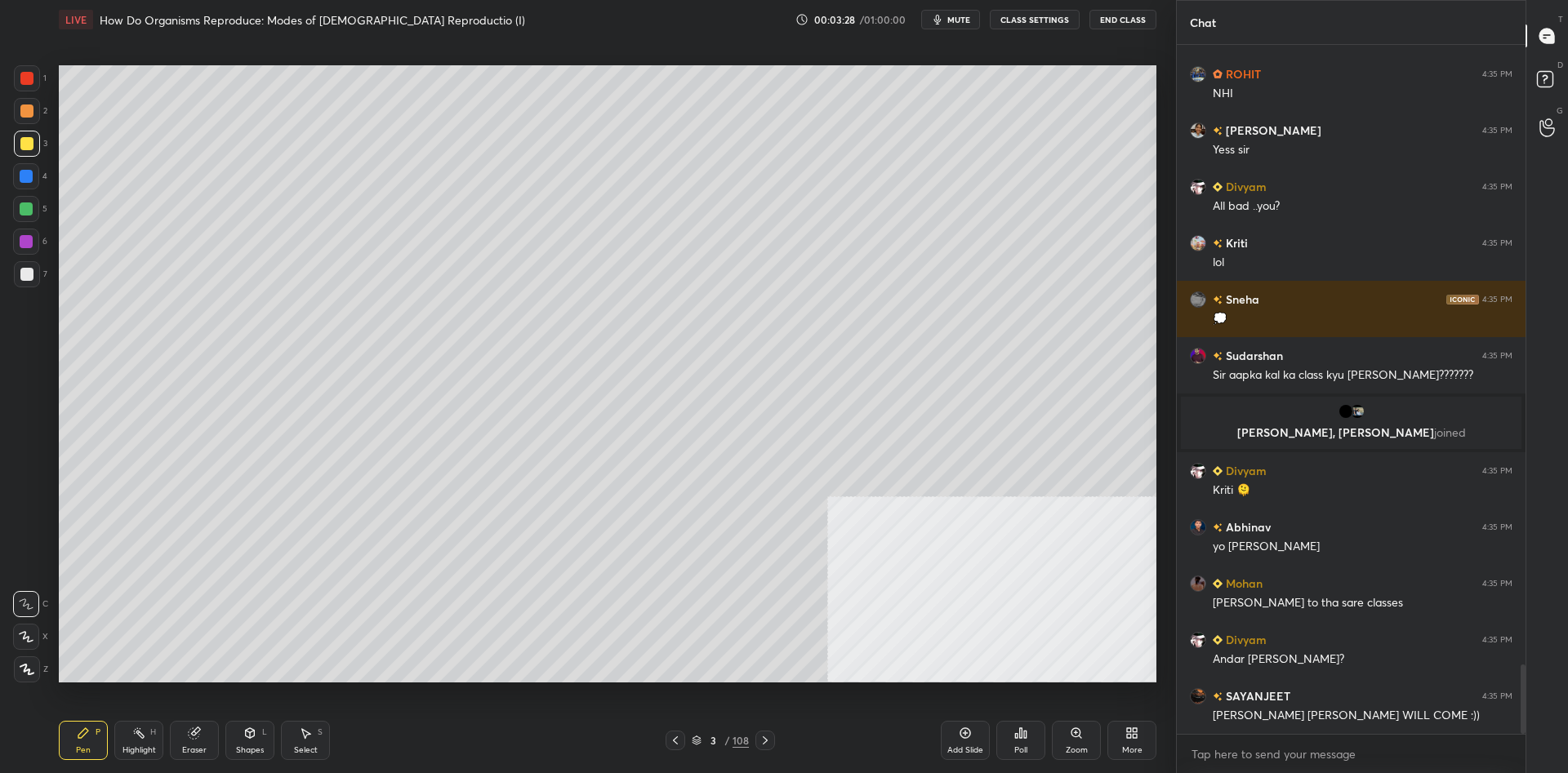
click at [734, 741] on div "108" at bounding box center [741, 740] width 16 height 14
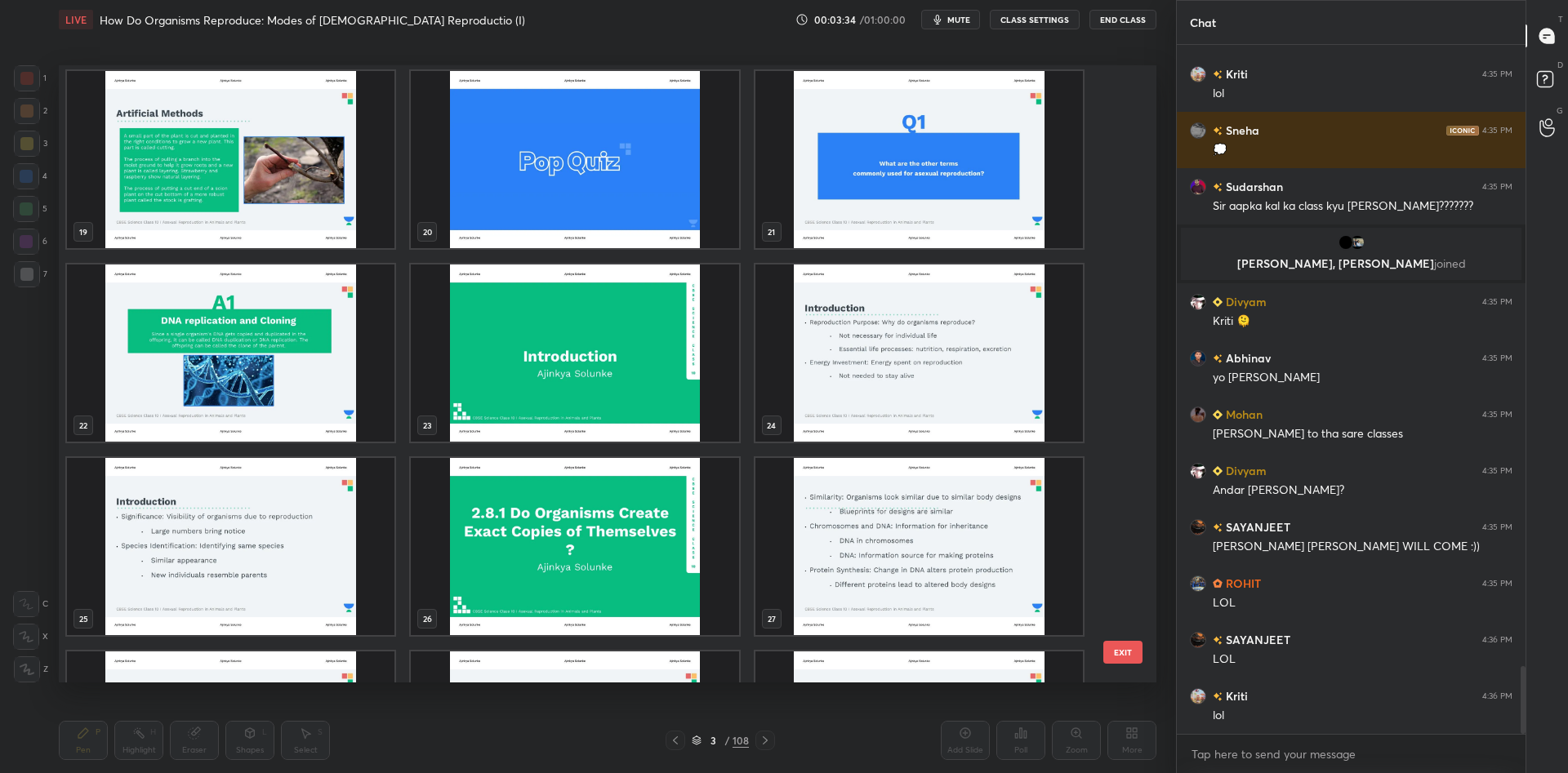
scroll to position [1234, 0]
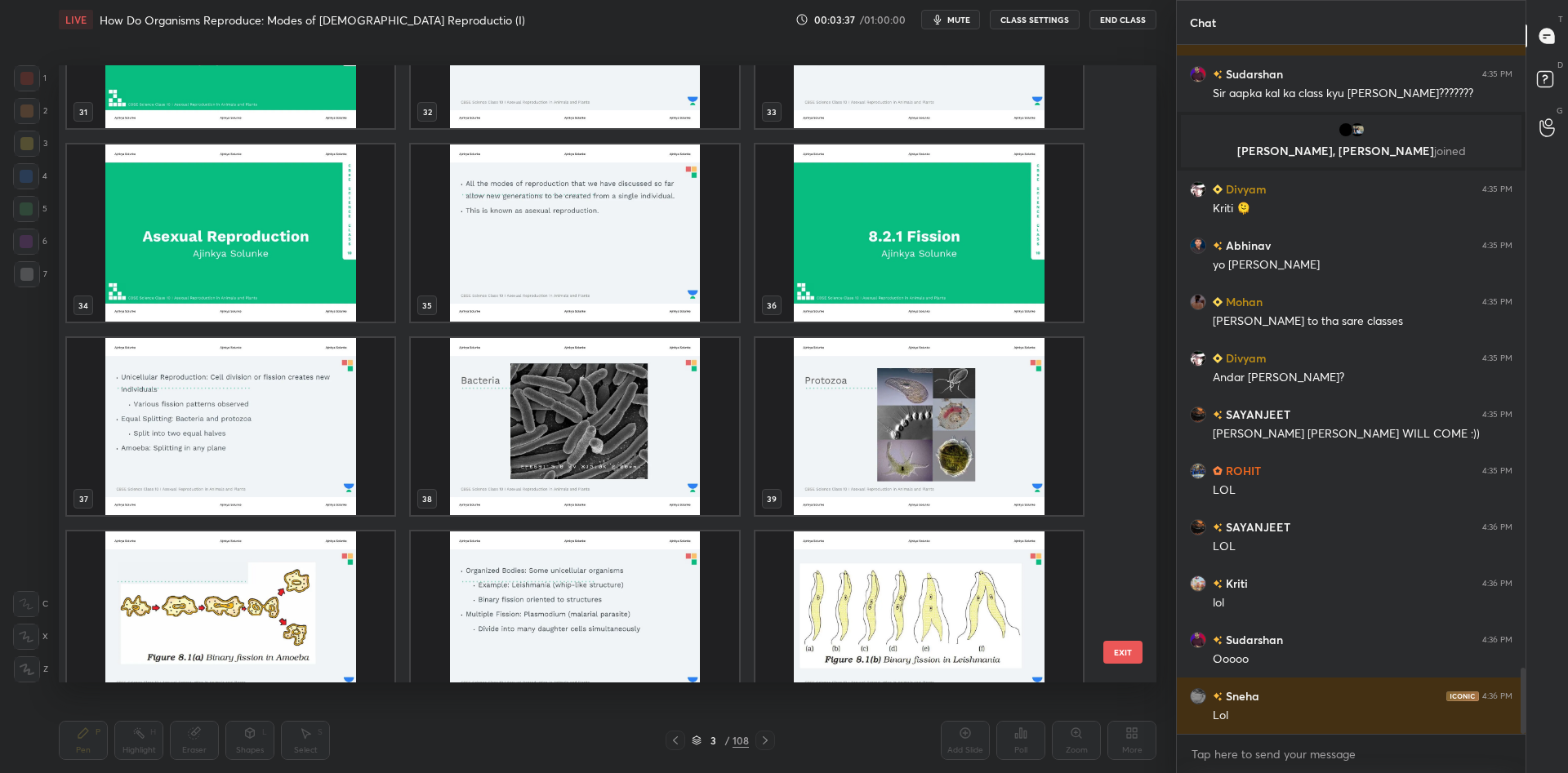
click at [307, 255] on img "grid" at bounding box center [231, 233] width 327 height 177
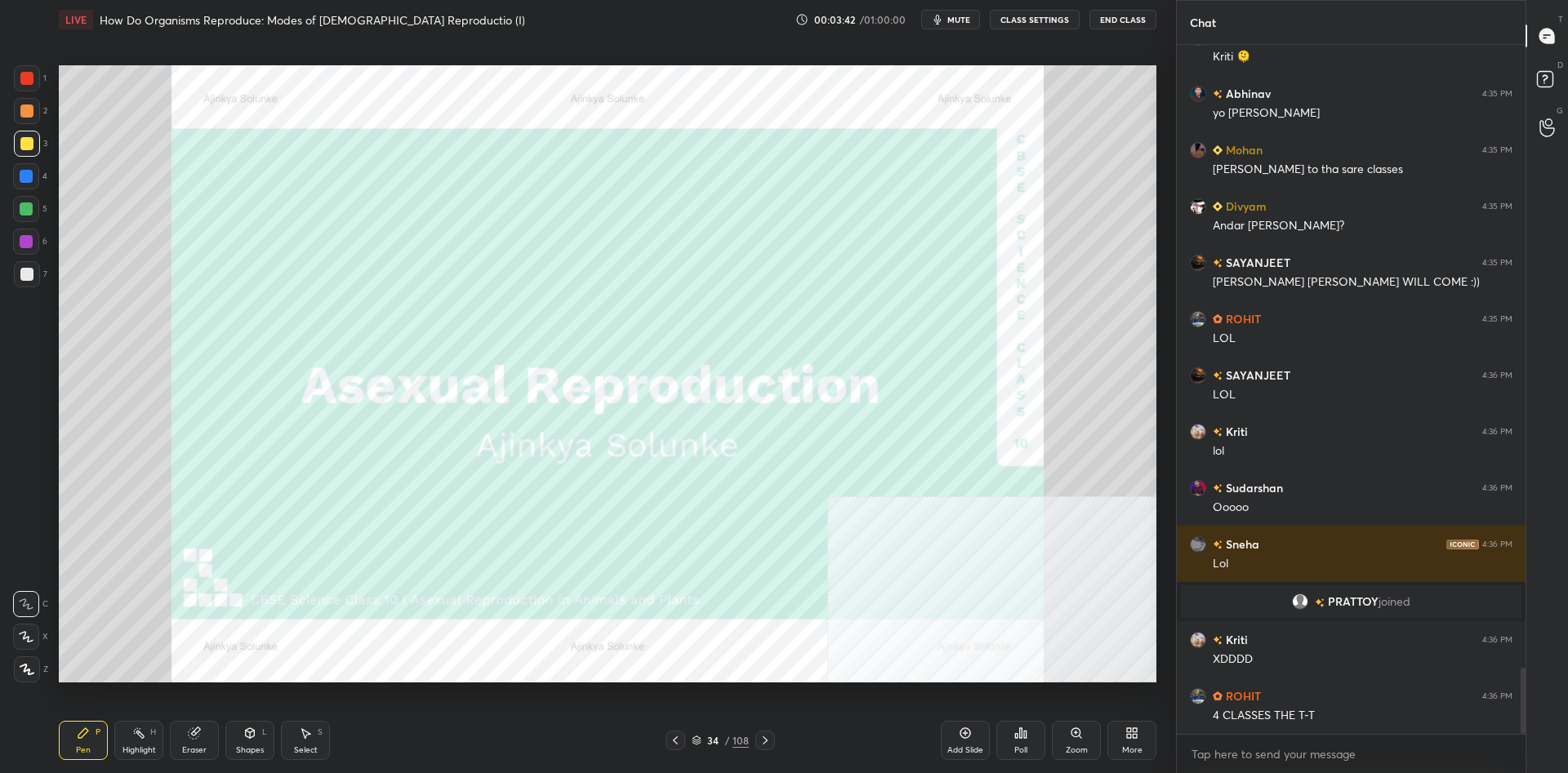
click at [47, 87] on div "1 2 3 4 5 6 7 C X Z C X Z E E Erase all H H" at bounding box center [26, 373] width 52 height 617
click at [33, 83] on div at bounding box center [26, 78] width 26 height 26
click at [33, 665] on icon at bounding box center [27, 669] width 14 height 12
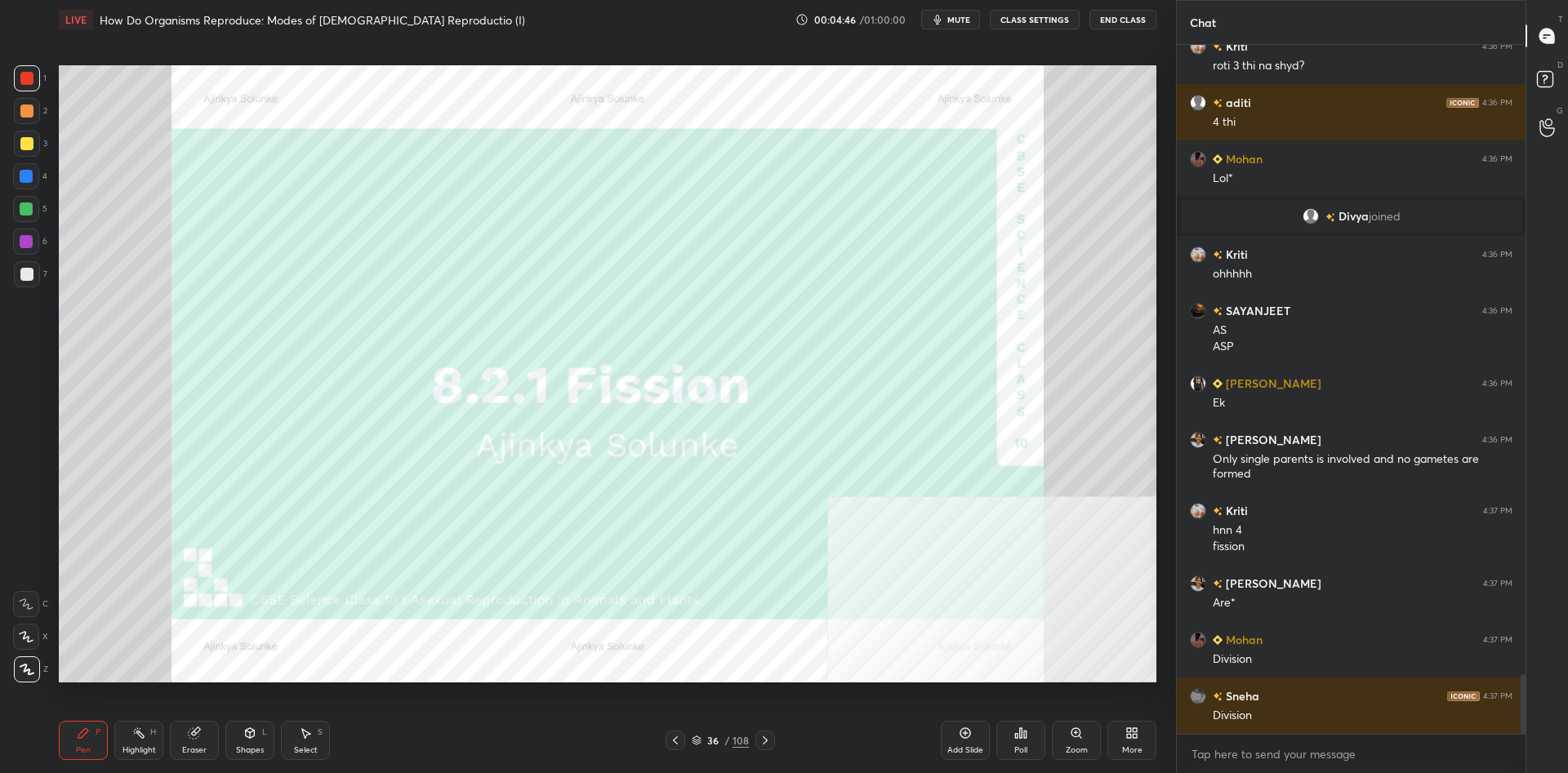
scroll to position [7381, 0]
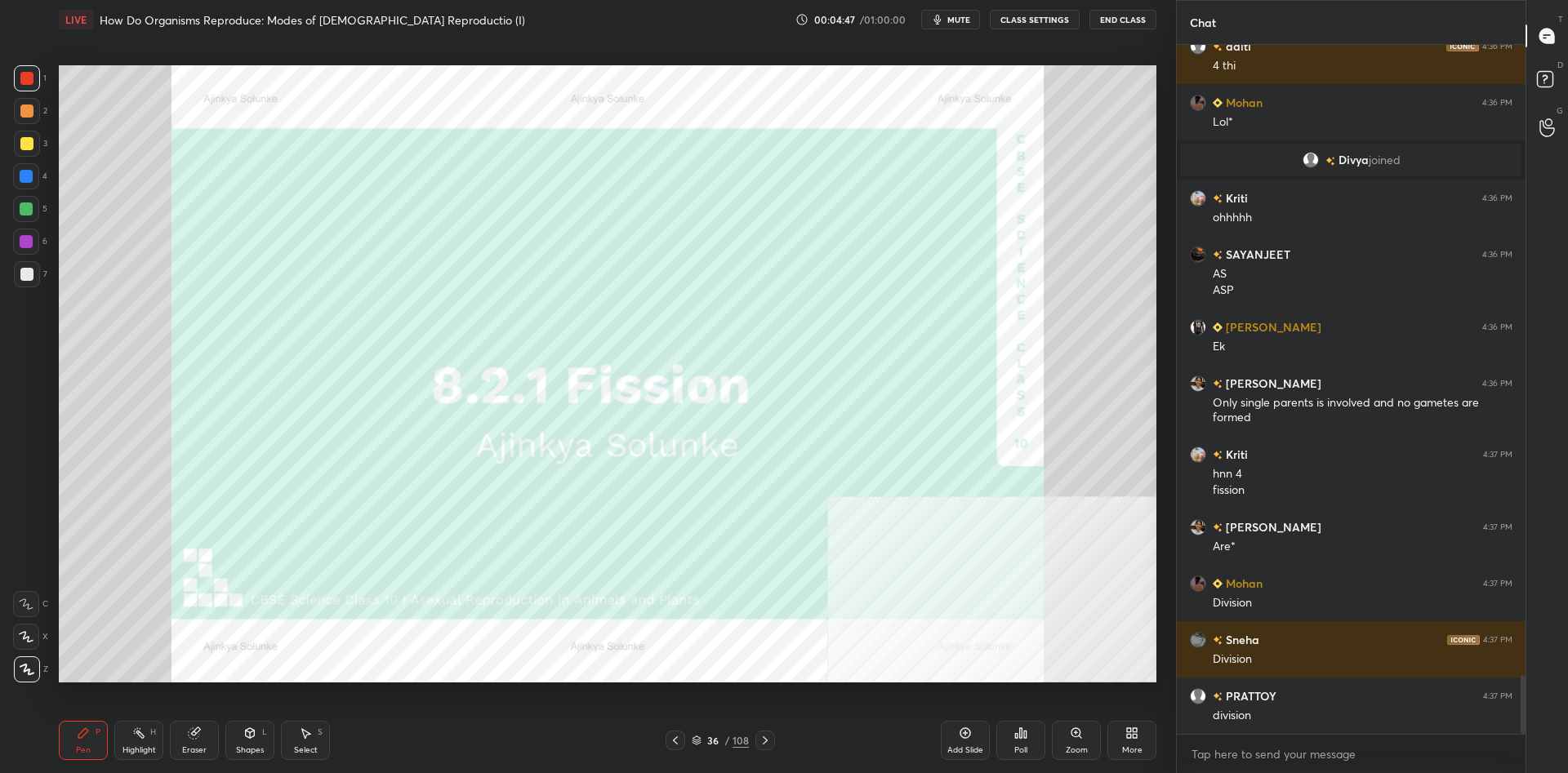
click at [21, 277] on div at bounding box center [27, 274] width 13 height 13
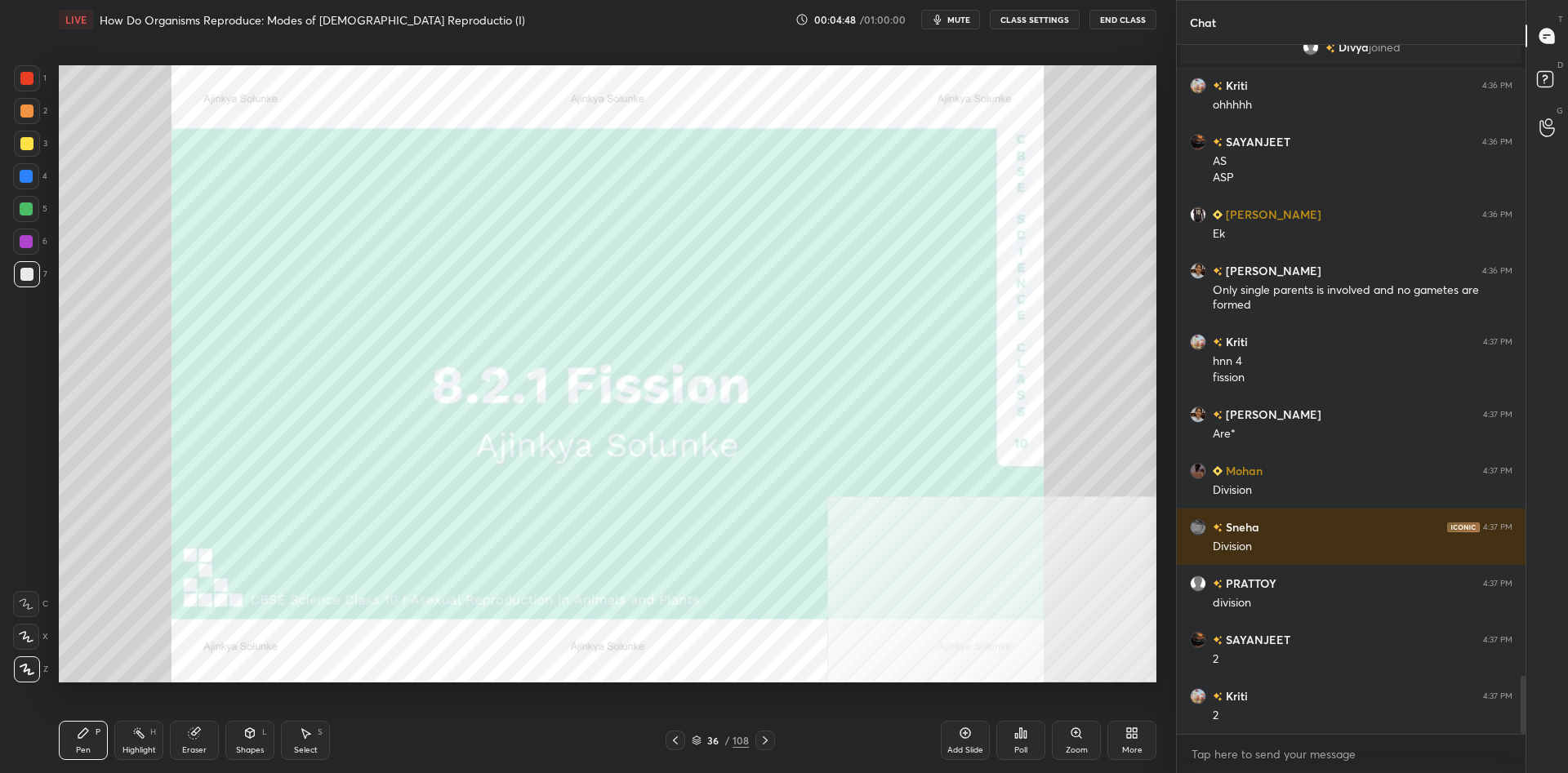
scroll to position [7550, 0]
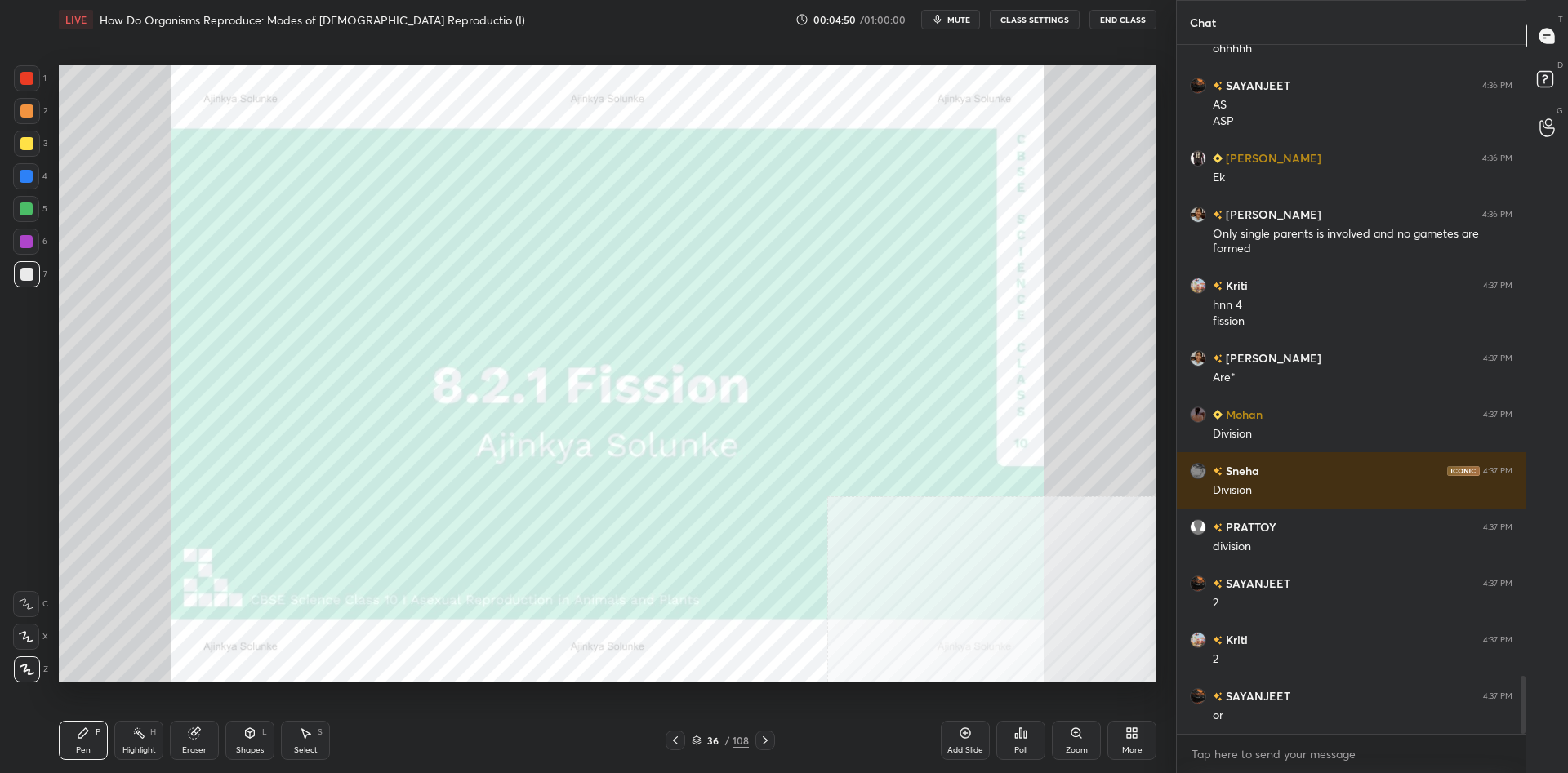
click at [24, 86] on div at bounding box center [26, 78] width 26 height 26
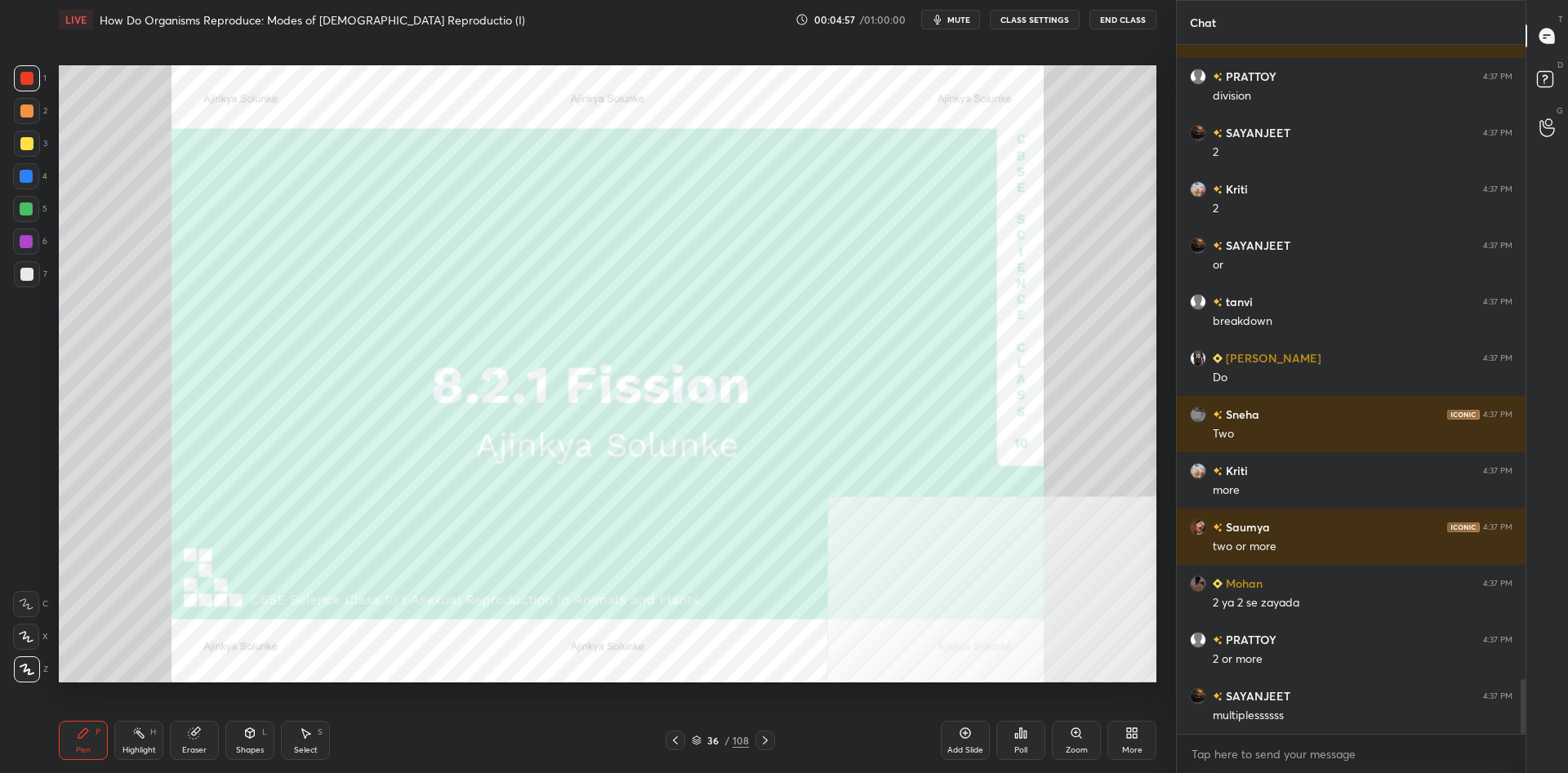
scroll to position [8057, 0]
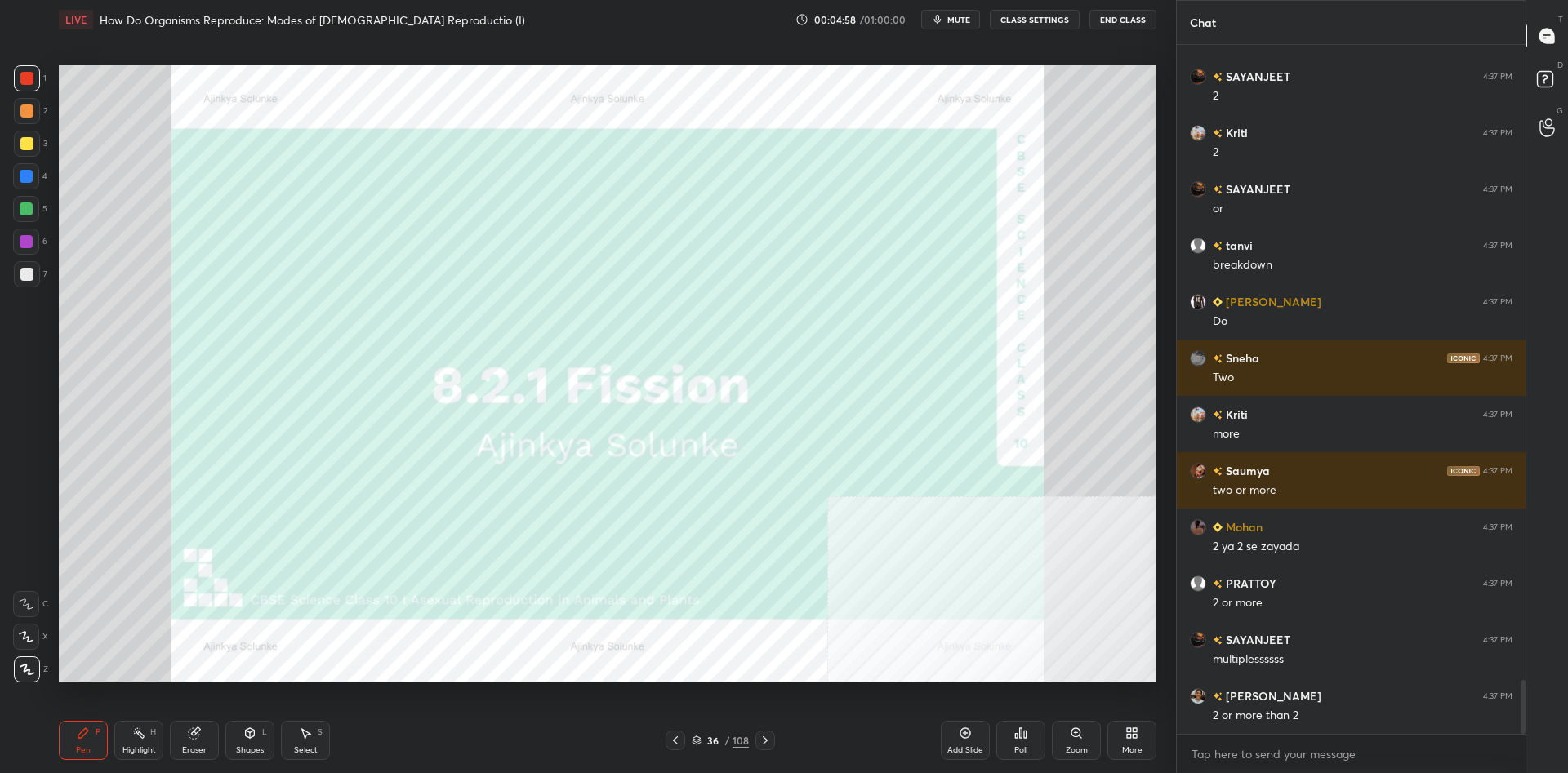
click at [30, 82] on div at bounding box center [27, 78] width 13 height 13
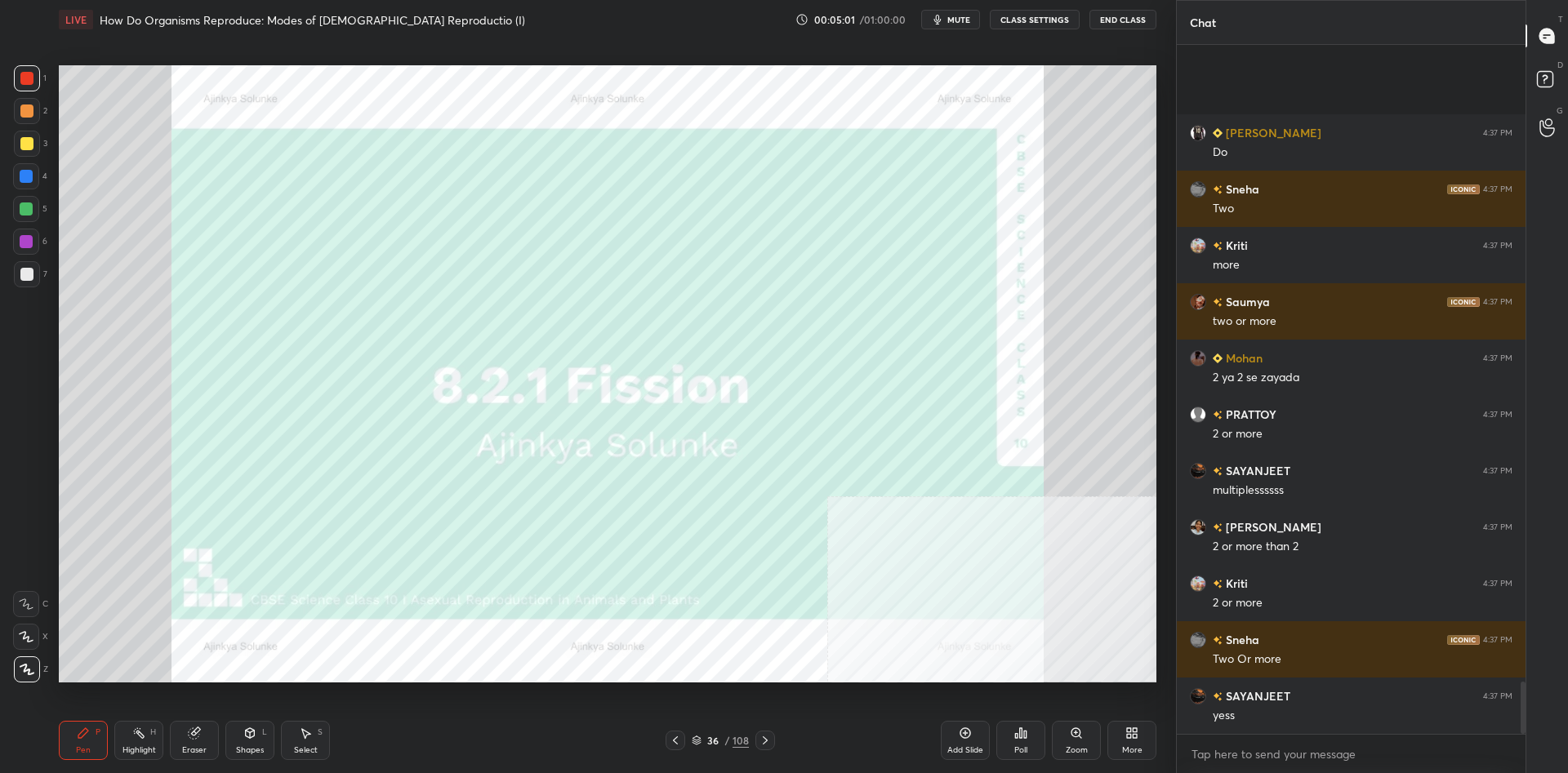
scroll to position [8378, 0]
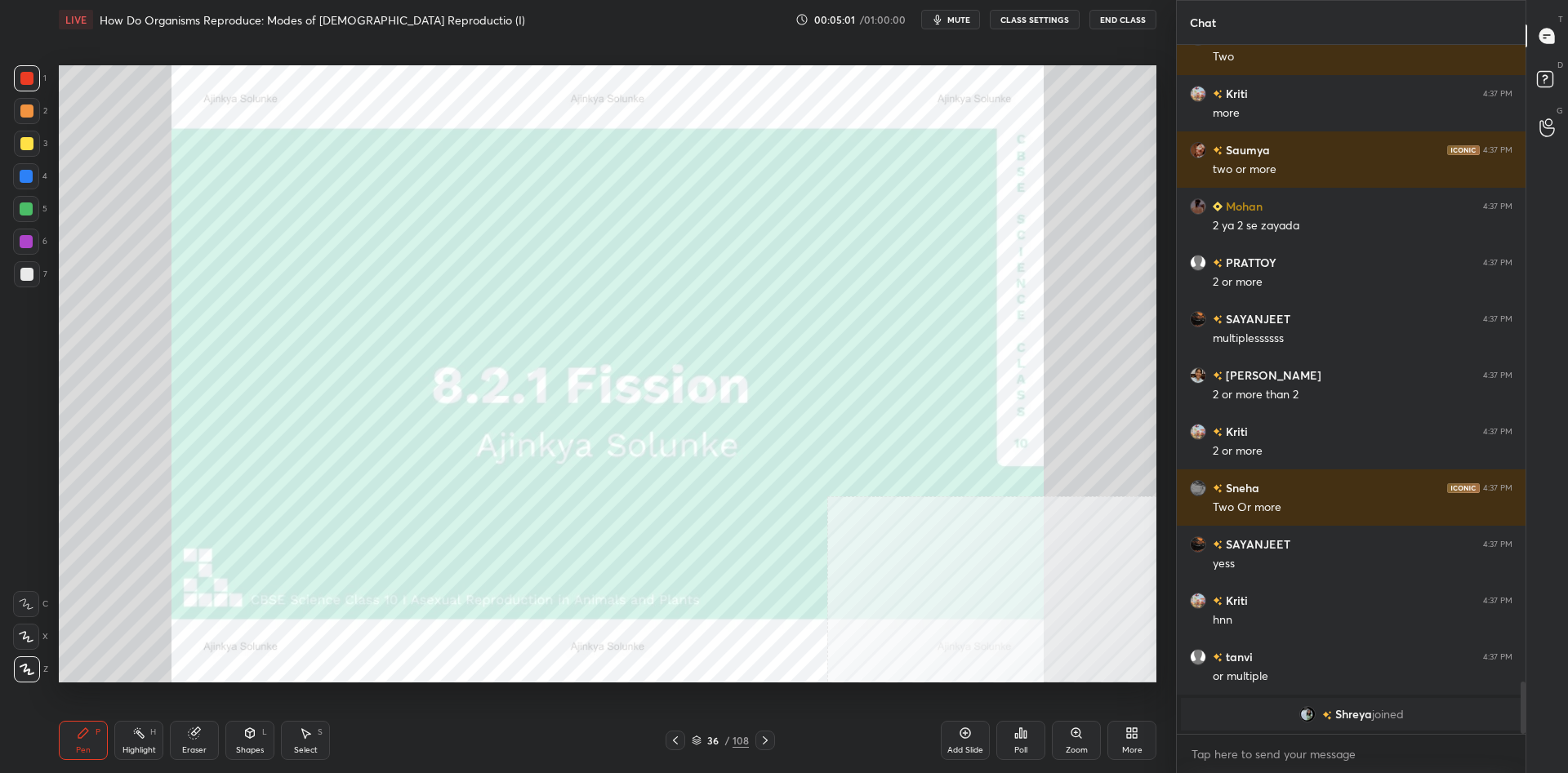
click at [30, 274] on div at bounding box center [27, 274] width 13 height 13
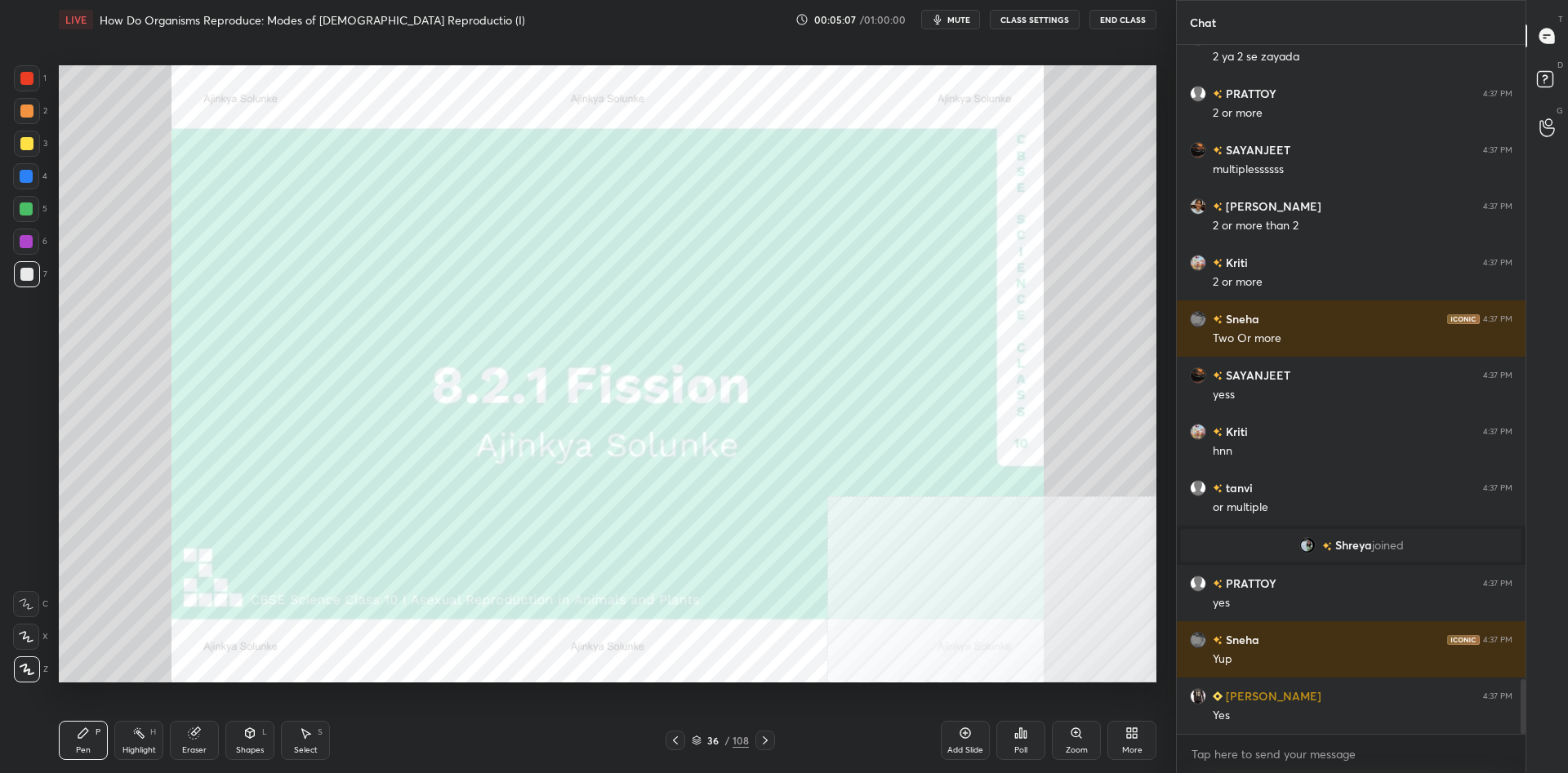
scroll to position [8106, 0]
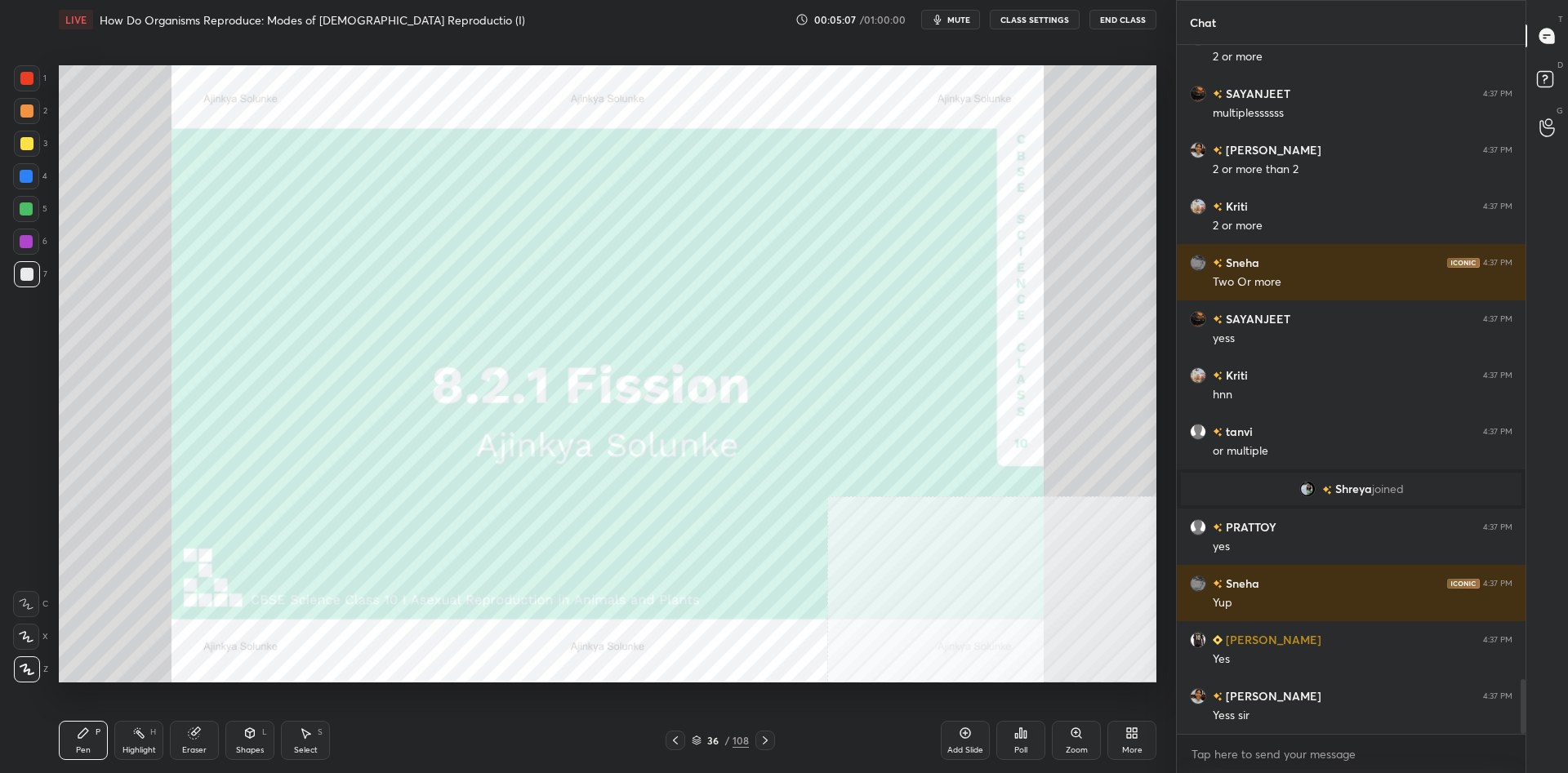
click at [32, 76] on div at bounding box center [27, 78] width 13 height 13
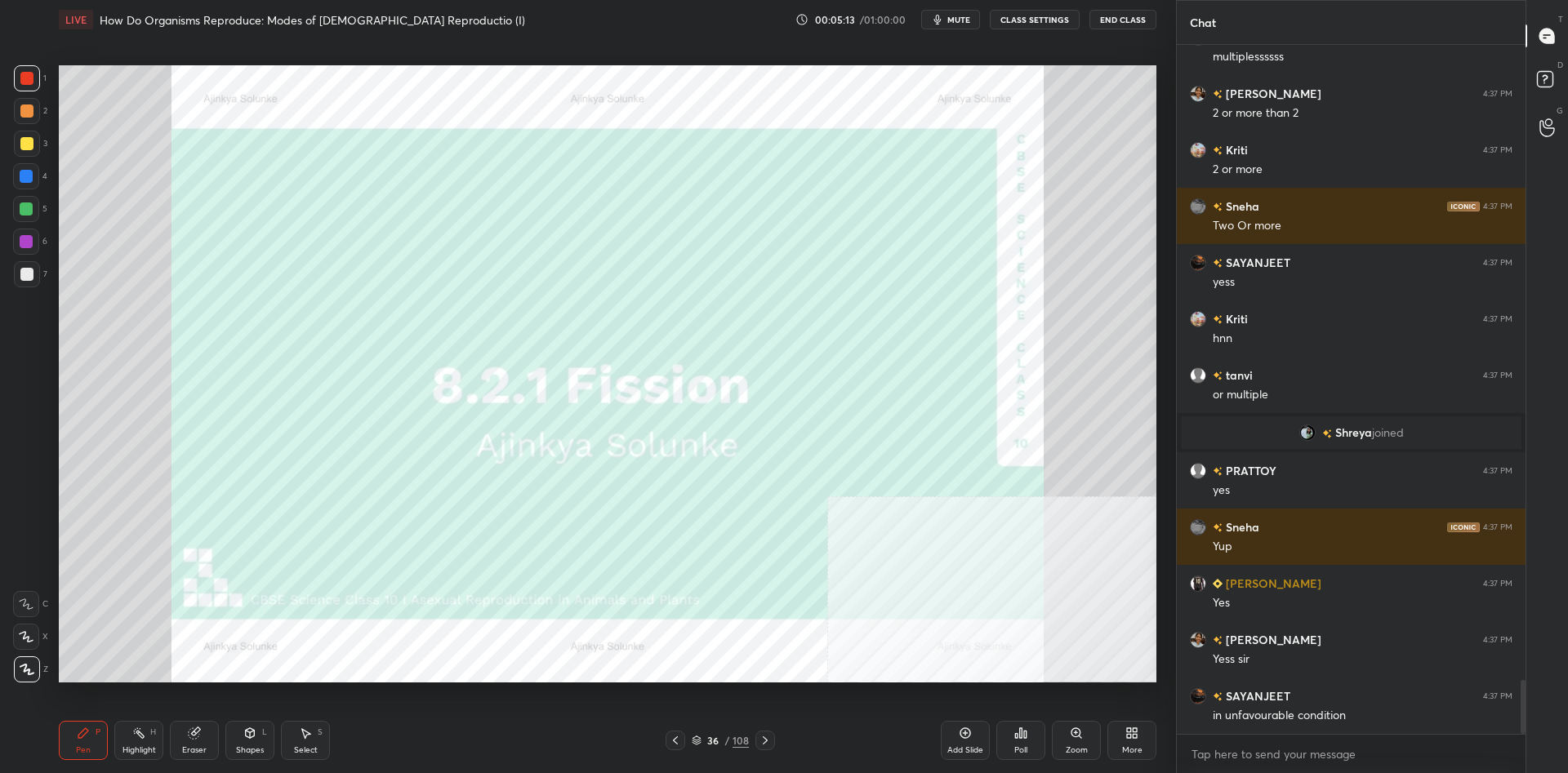
click at [27, 138] on div at bounding box center [27, 144] width 13 height 13
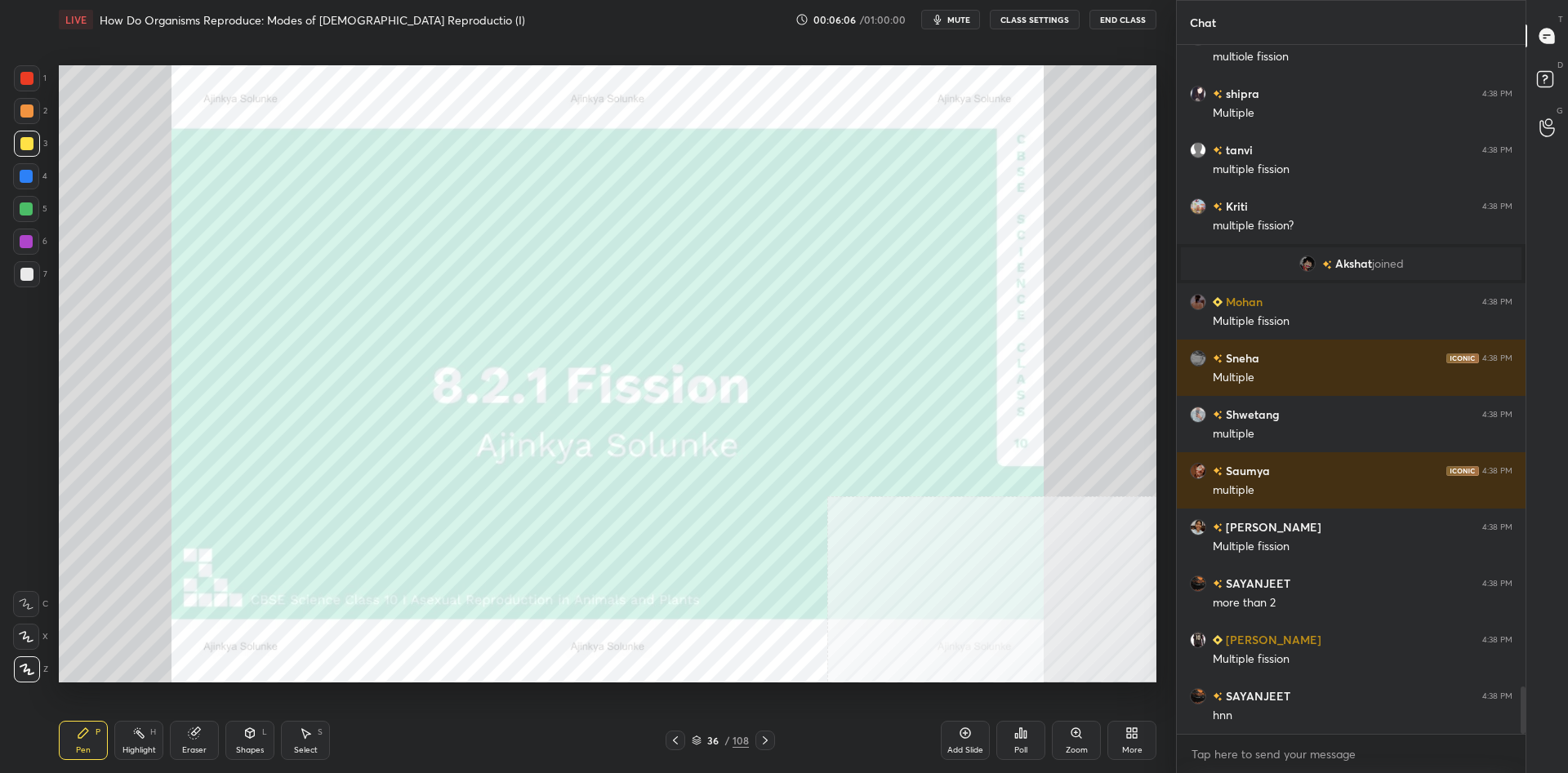
scroll to position [9367, 0]
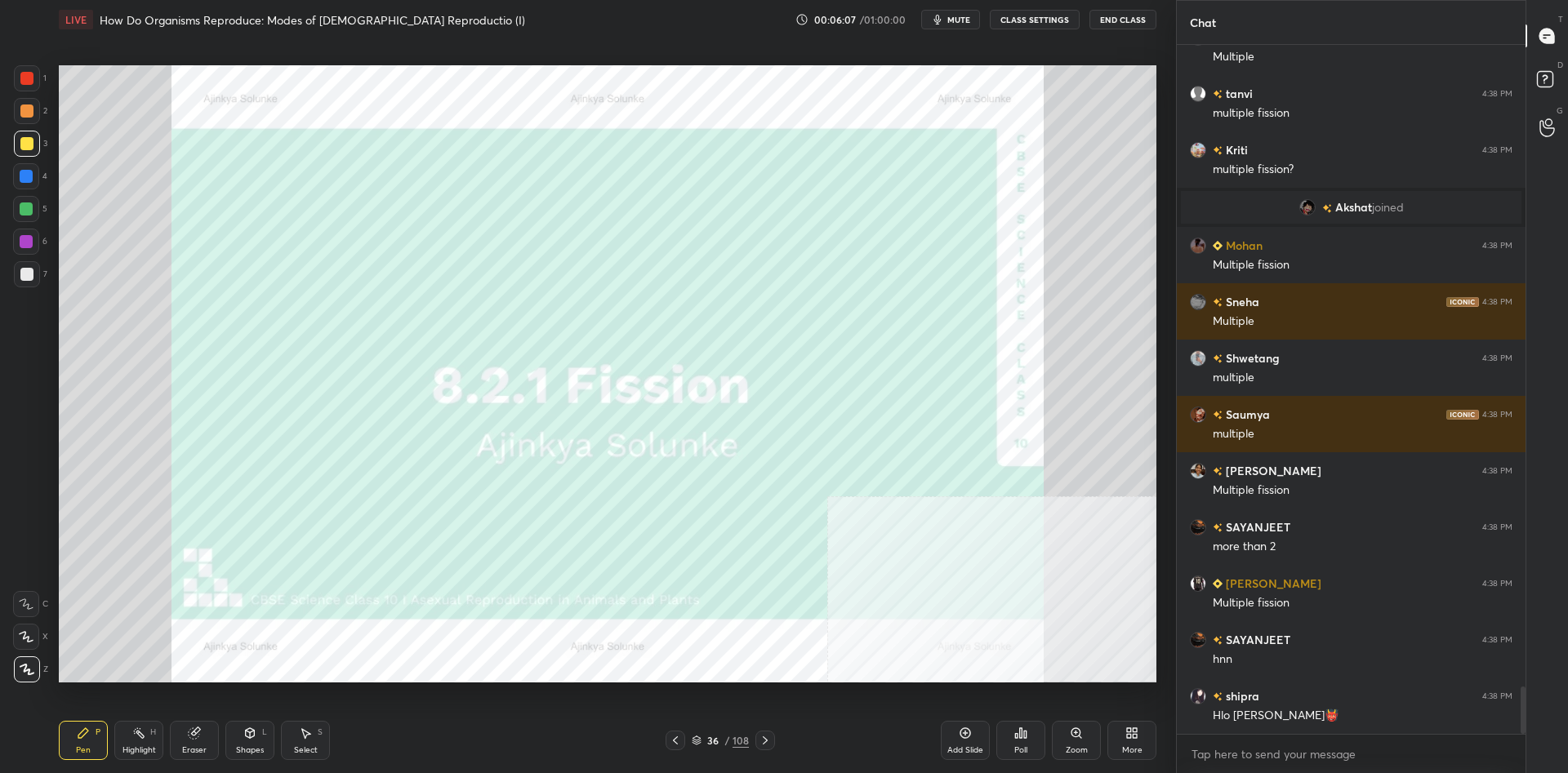
click at [32, 273] on div at bounding box center [27, 274] width 13 height 13
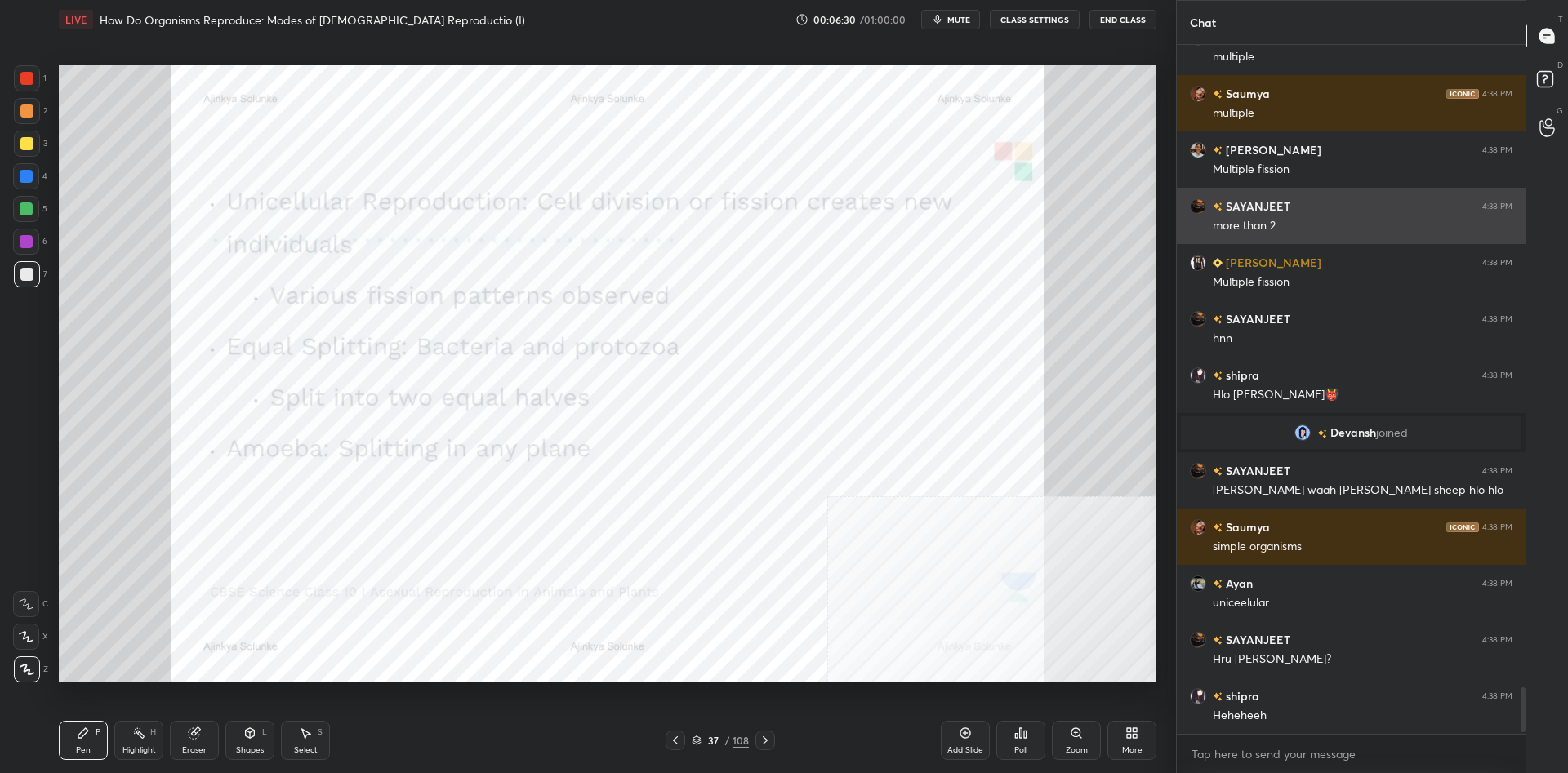
scroll to position [9529, 0]
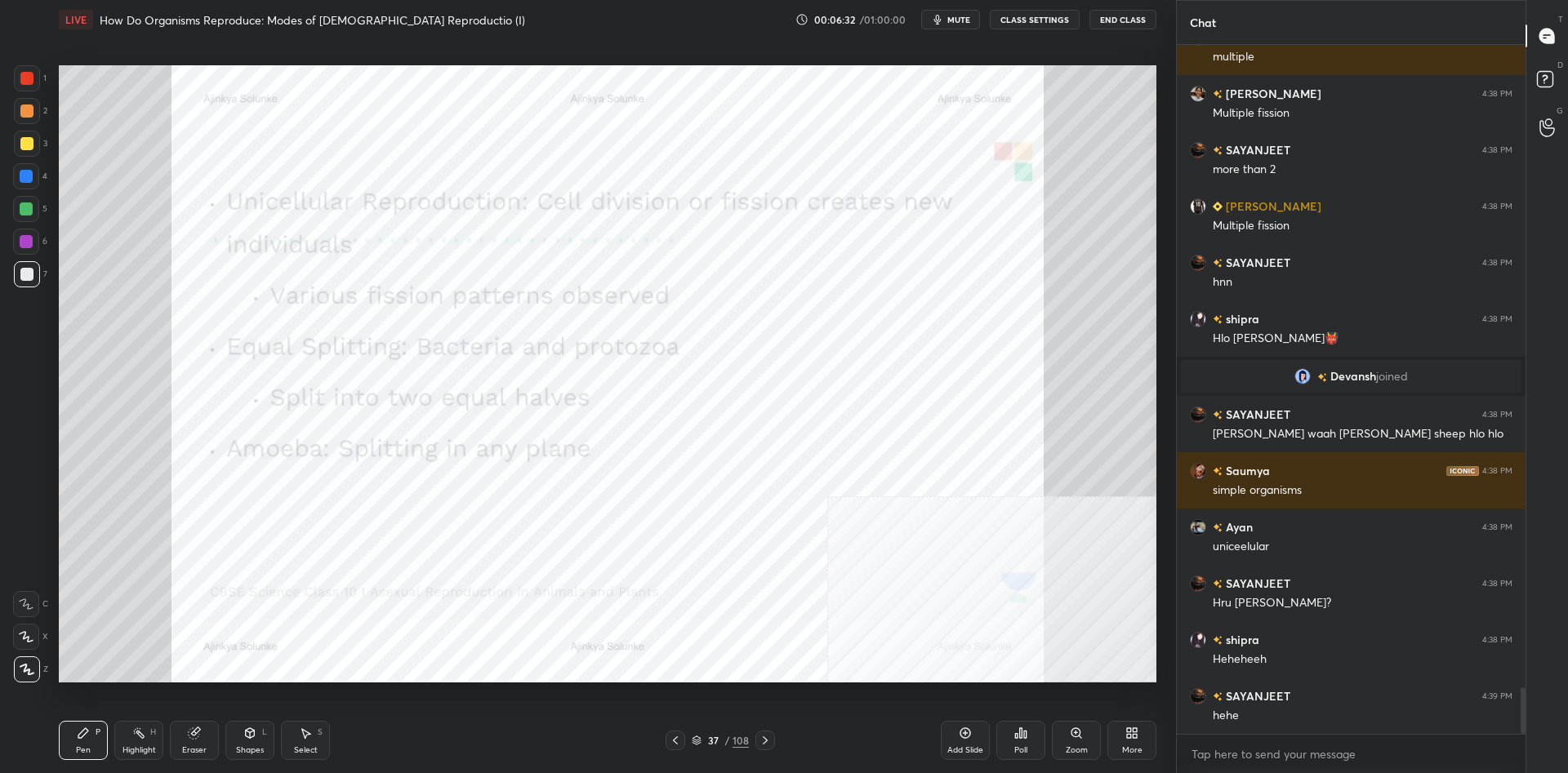
click at [1, 74] on div "1 2 3 4 5 6 7 C X Z C X Z E E Erase all H H" at bounding box center [26, 373] width 52 height 617
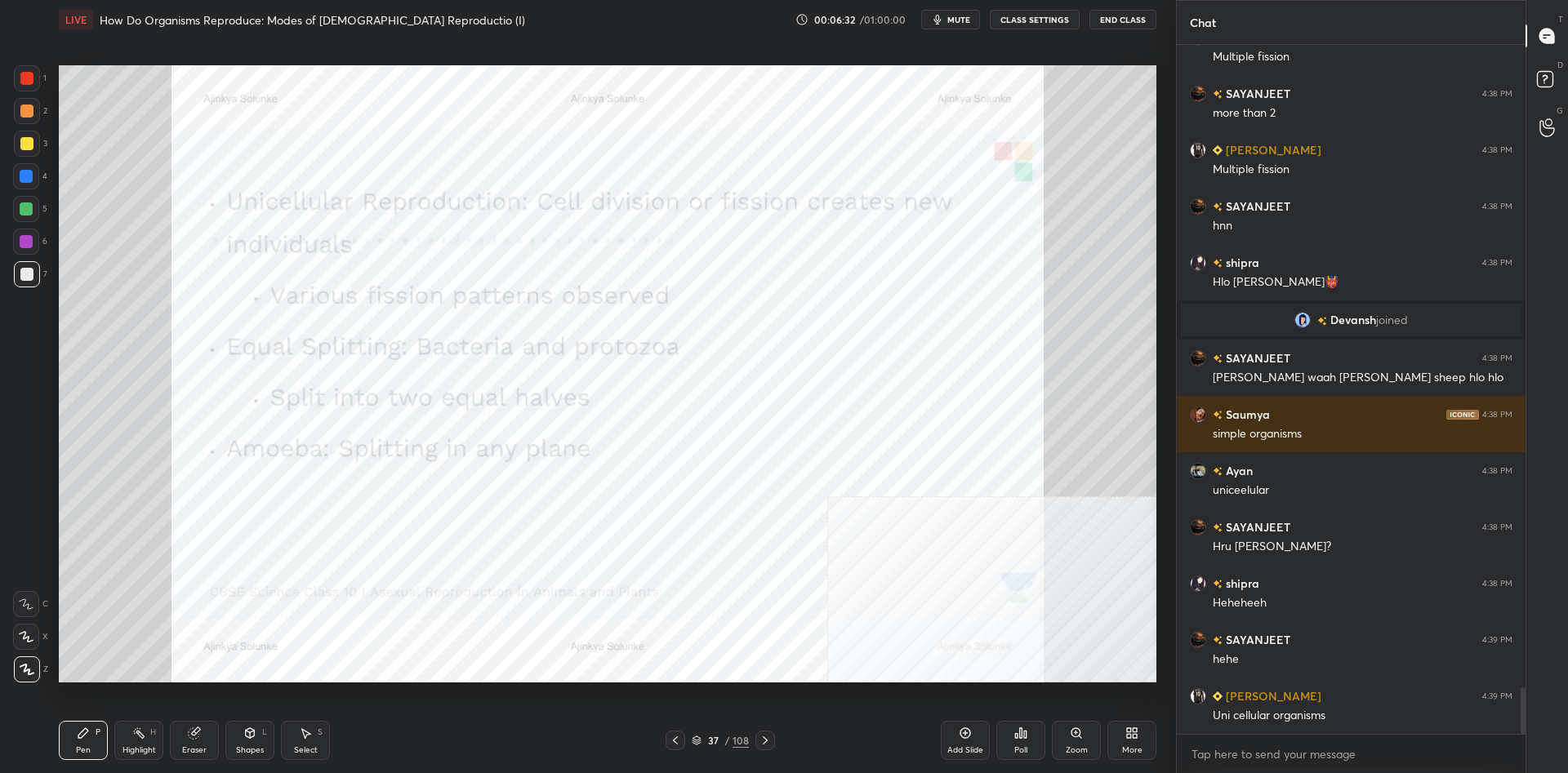
click at [1, 77] on div "1 2 3 4 5 6 7 C X Z C X Z E E Erase all H H" at bounding box center [26, 373] width 52 height 617
click at [4, 80] on div "1 2 3 4 5 6 7 C X Z C X Z E E Erase all H H" at bounding box center [26, 373] width 52 height 617
click at [25, 80] on div at bounding box center [27, 78] width 13 height 13
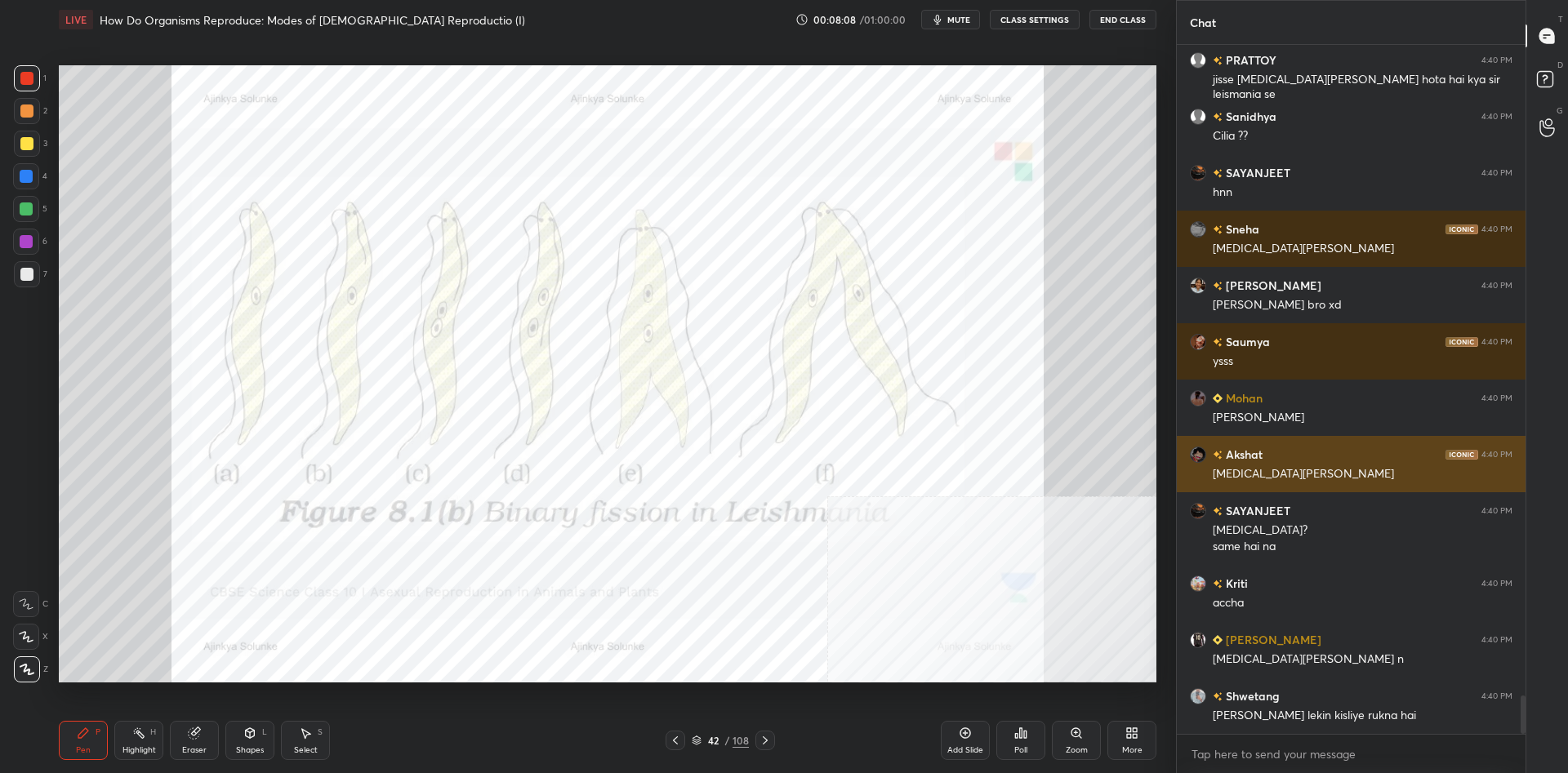
scroll to position [11649, 0]
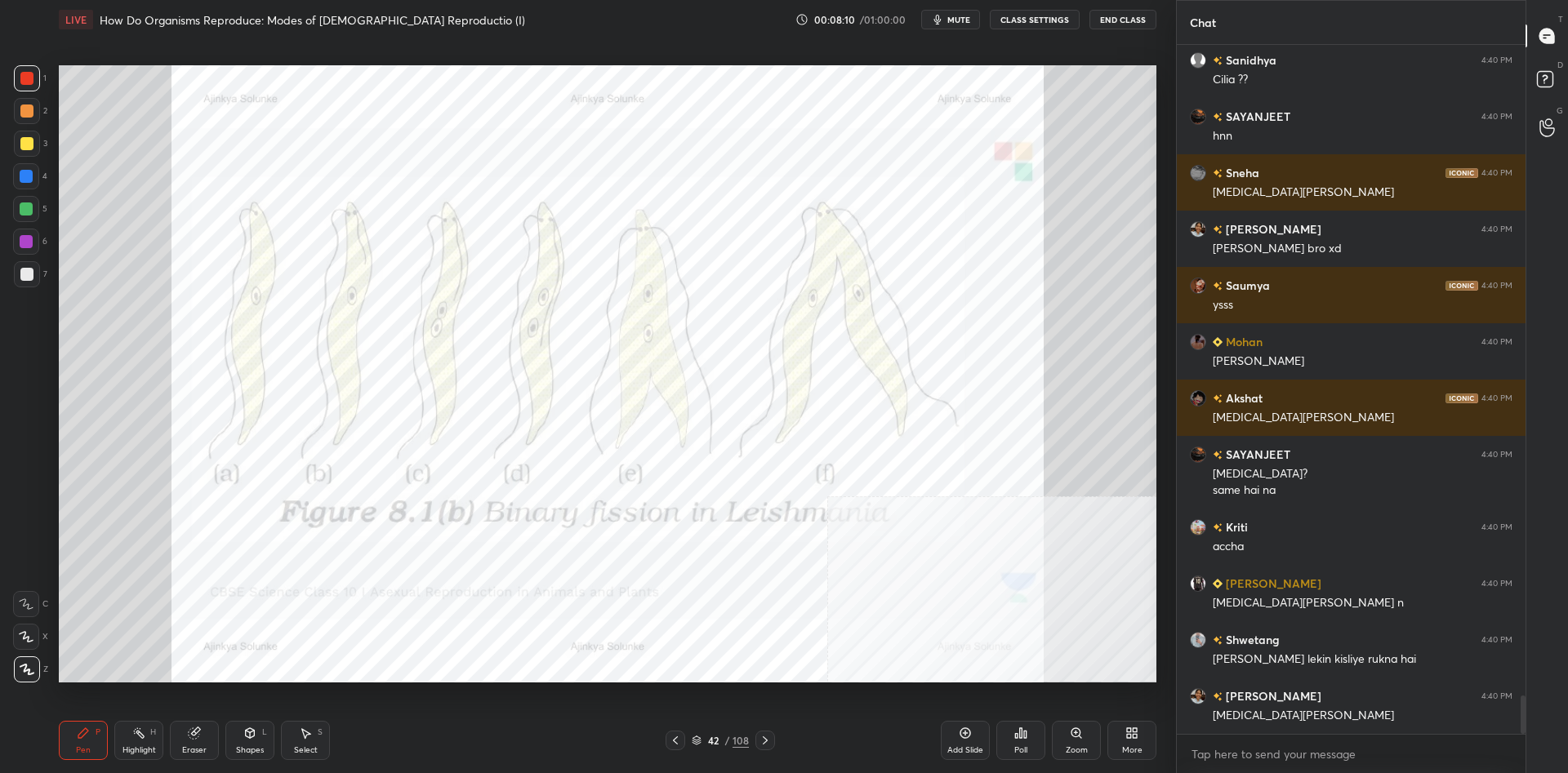
click at [30, 146] on div at bounding box center [27, 144] width 13 height 13
click at [26, 188] on div at bounding box center [25, 176] width 26 height 26
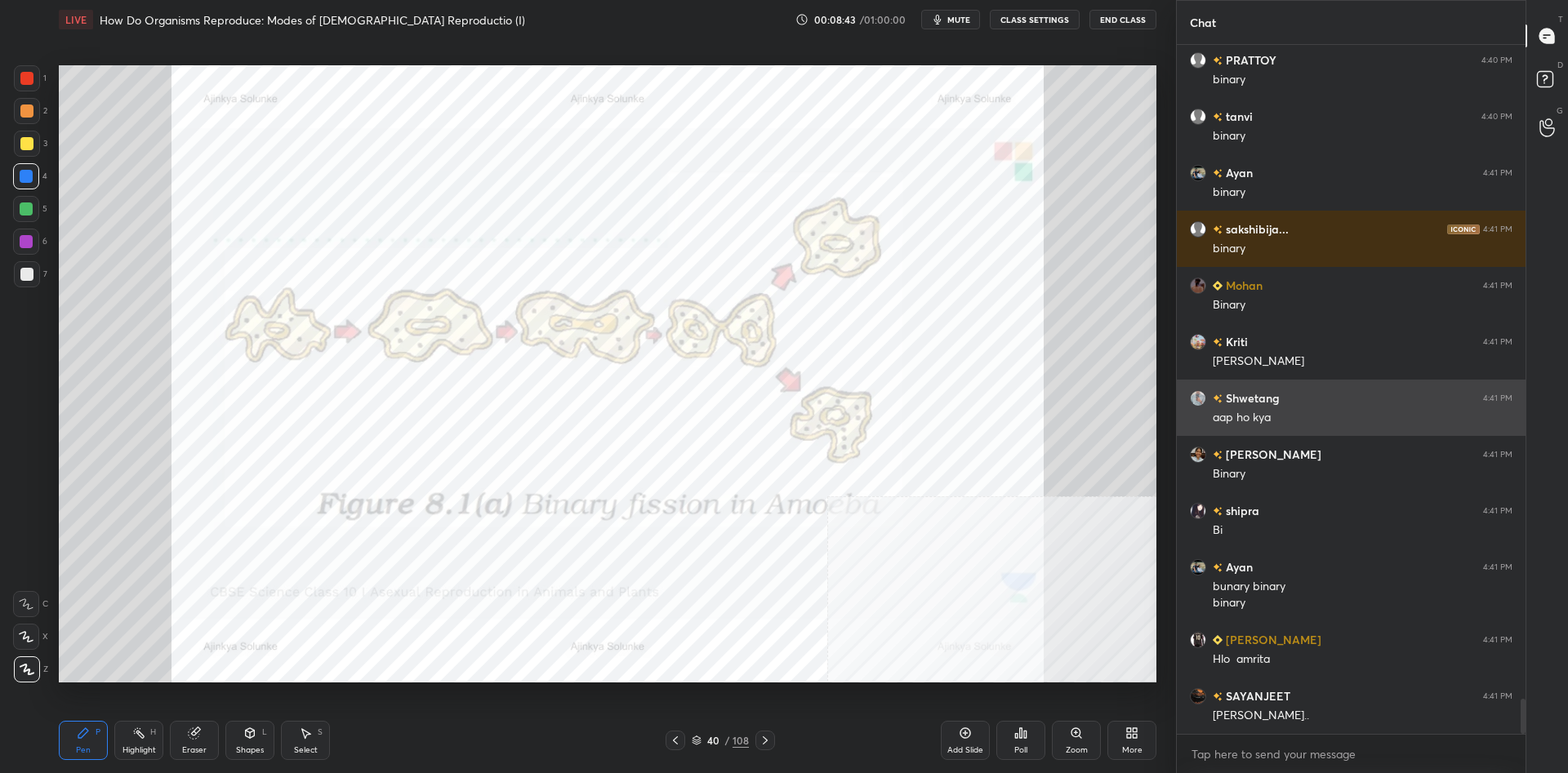
scroll to position [12931, 0]
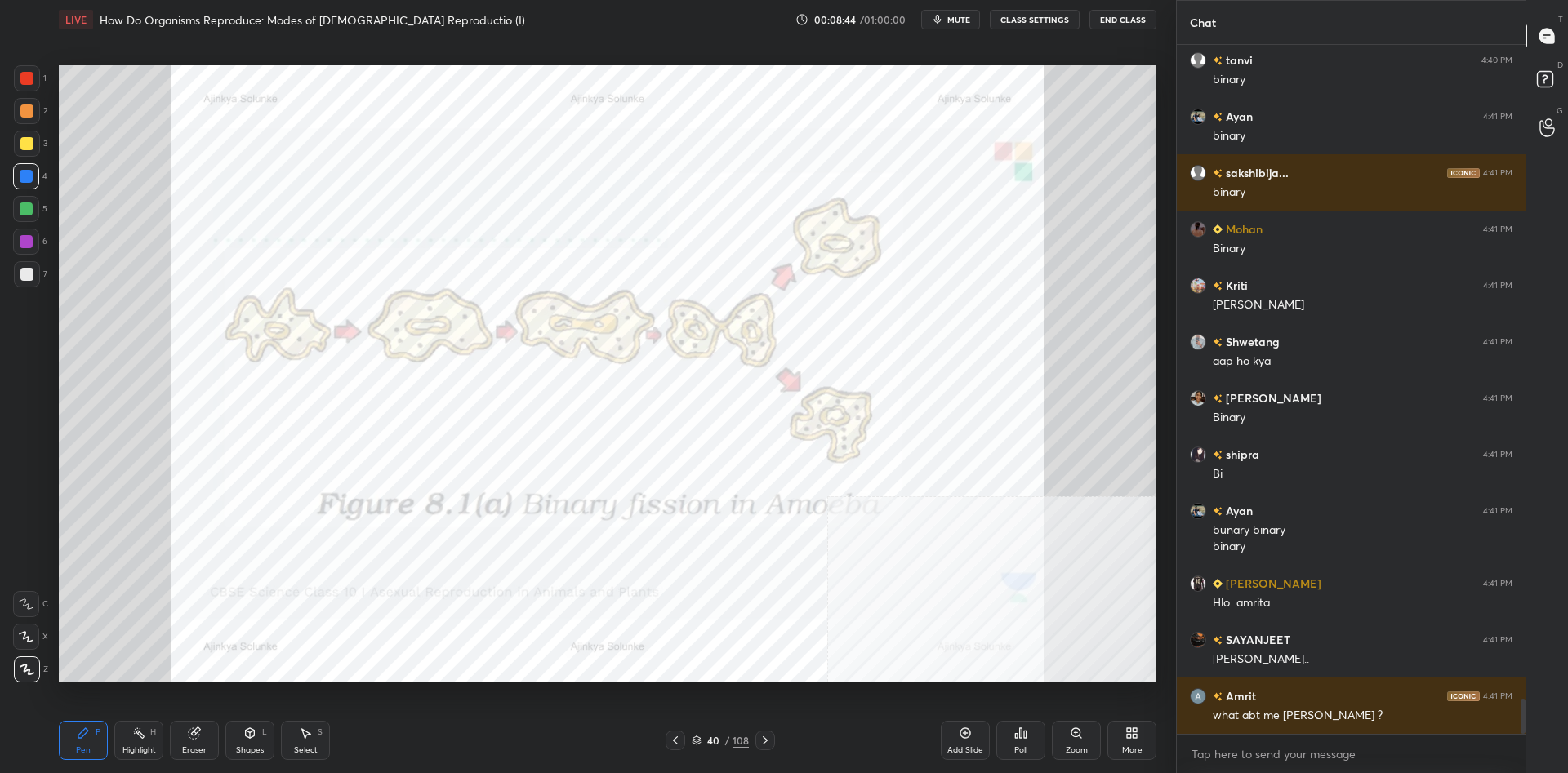
click at [30, 75] on div at bounding box center [27, 78] width 13 height 13
click at [33, 80] on div at bounding box center [27, 78] width 13 height 13
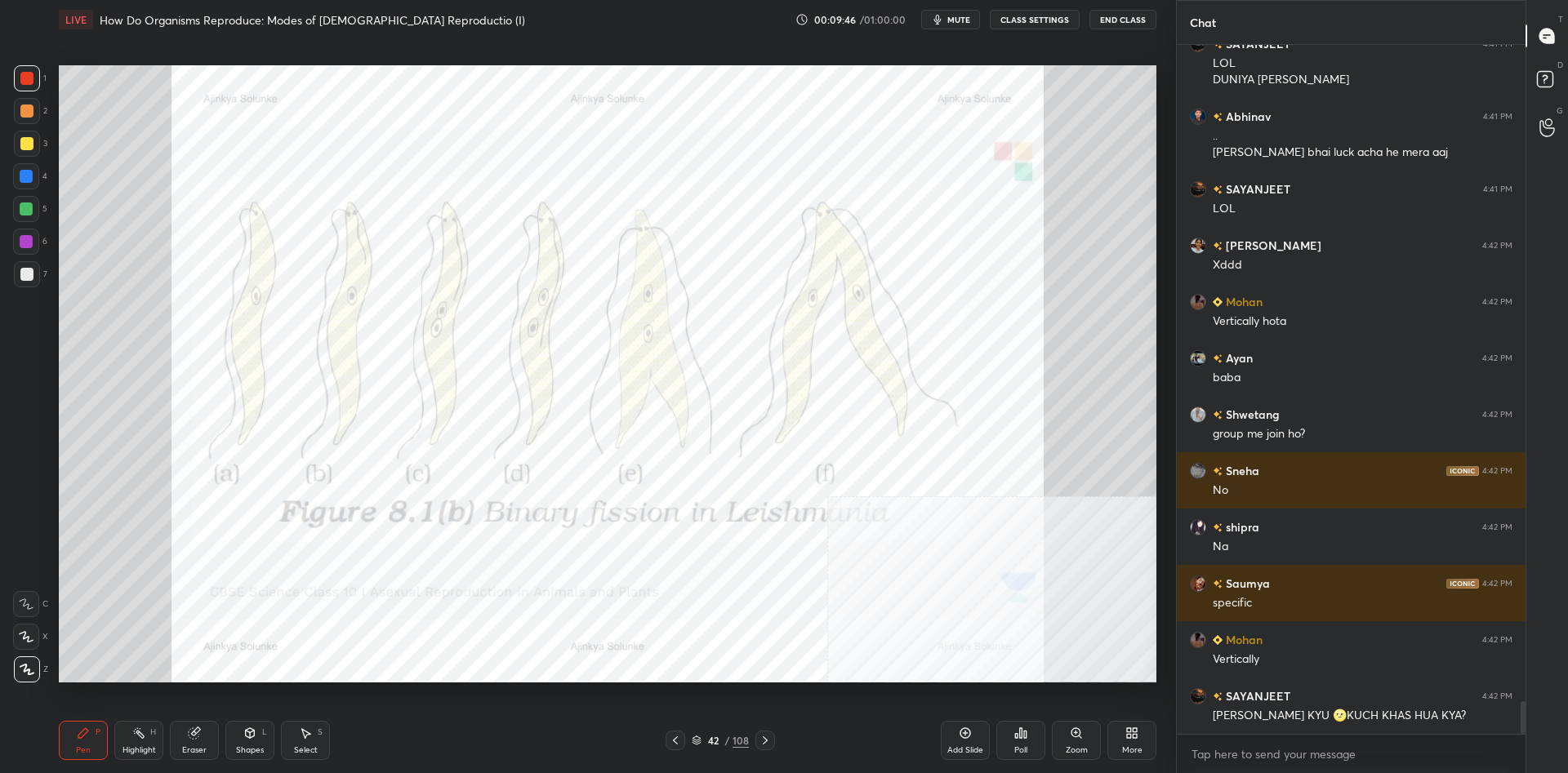
scroll to position [13792, 0]
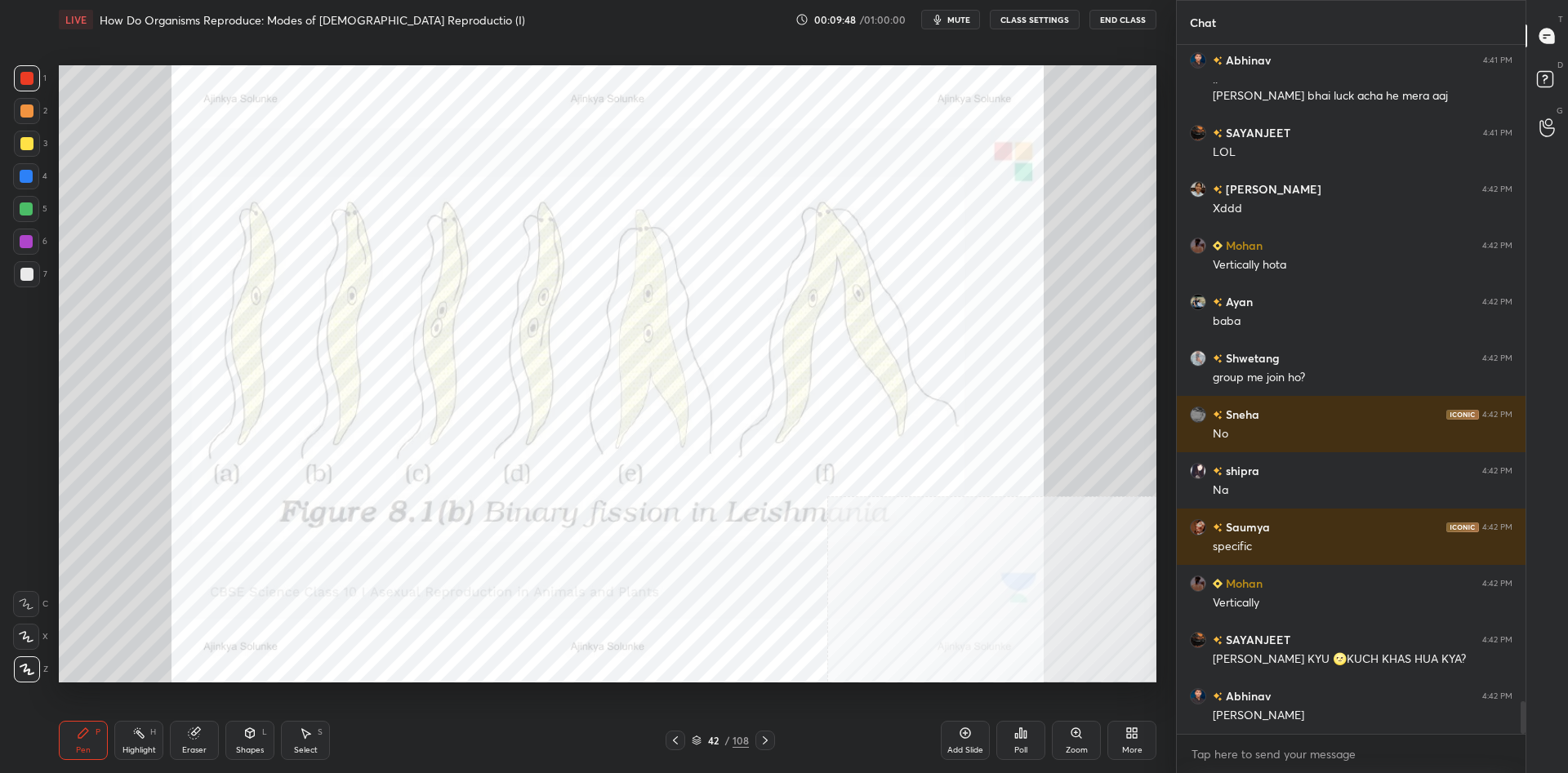
click at [240, 742] on div "Shapes L" at bounding box center [250, 740] width 49 height 39
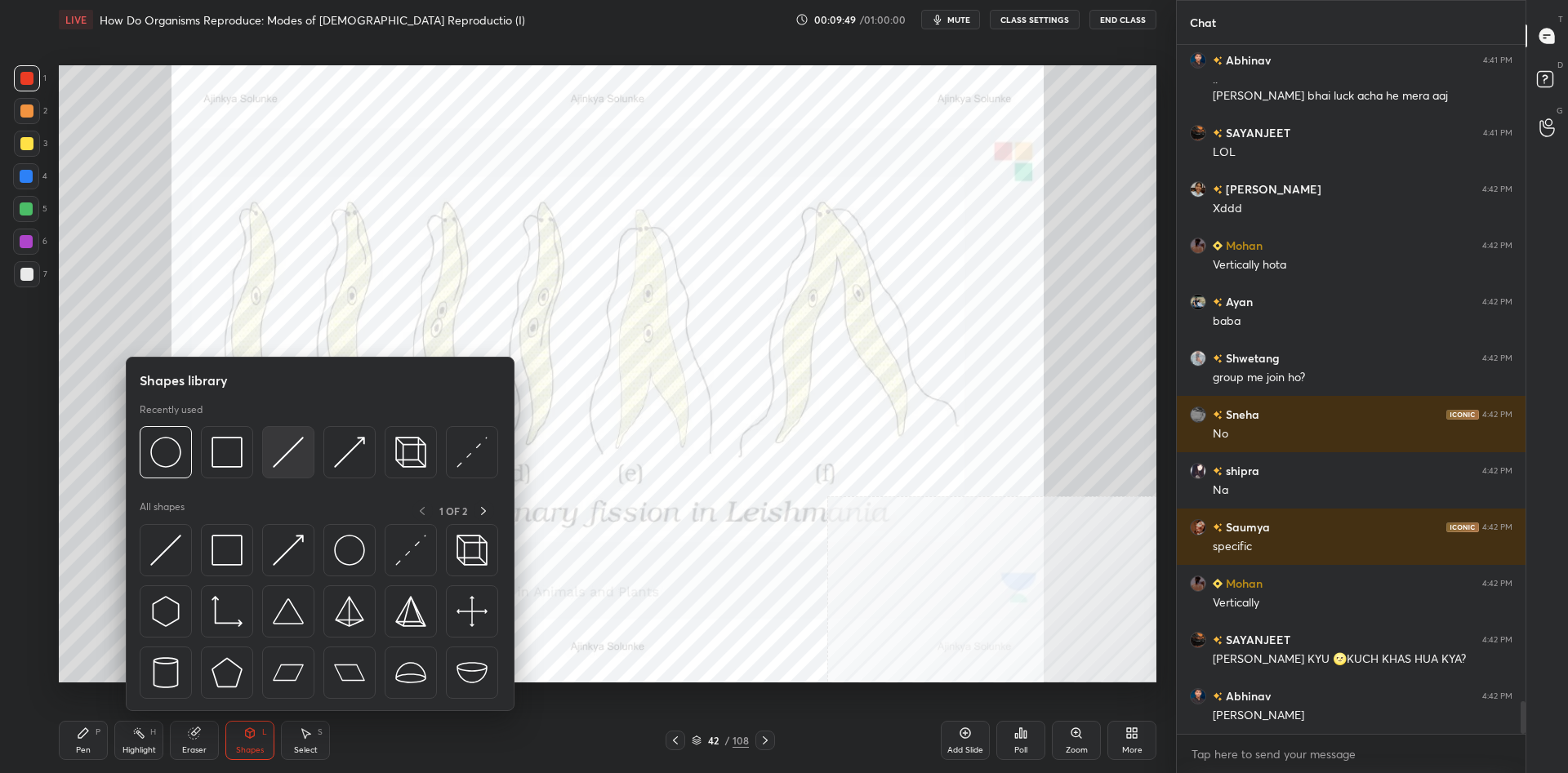
click at [293, 456] on img at bounding box center [288, 452] width 31 height 31
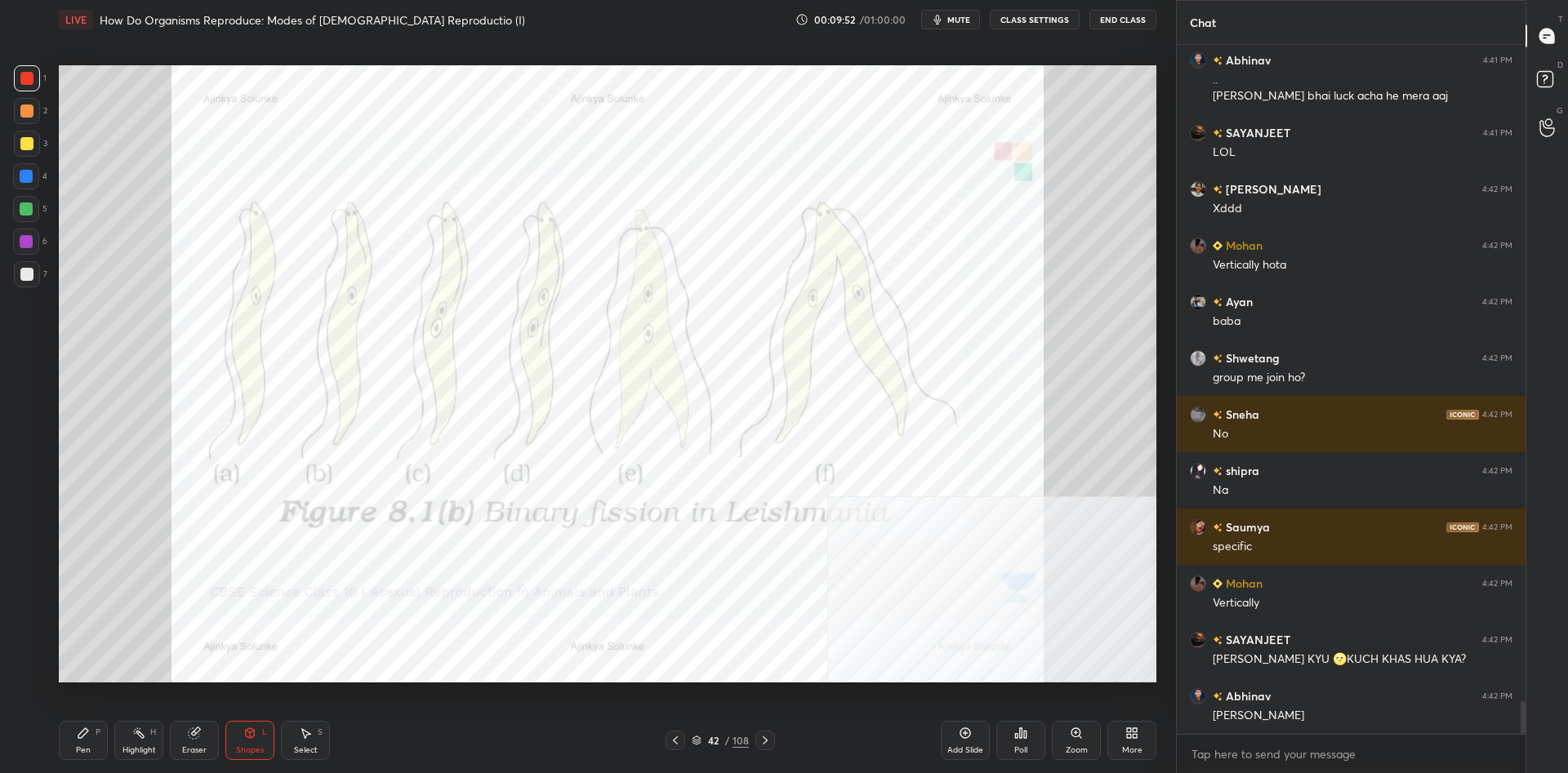
click at [143, 749] on div "Highlight" at bounding box center [138, 749] width 33 height 8
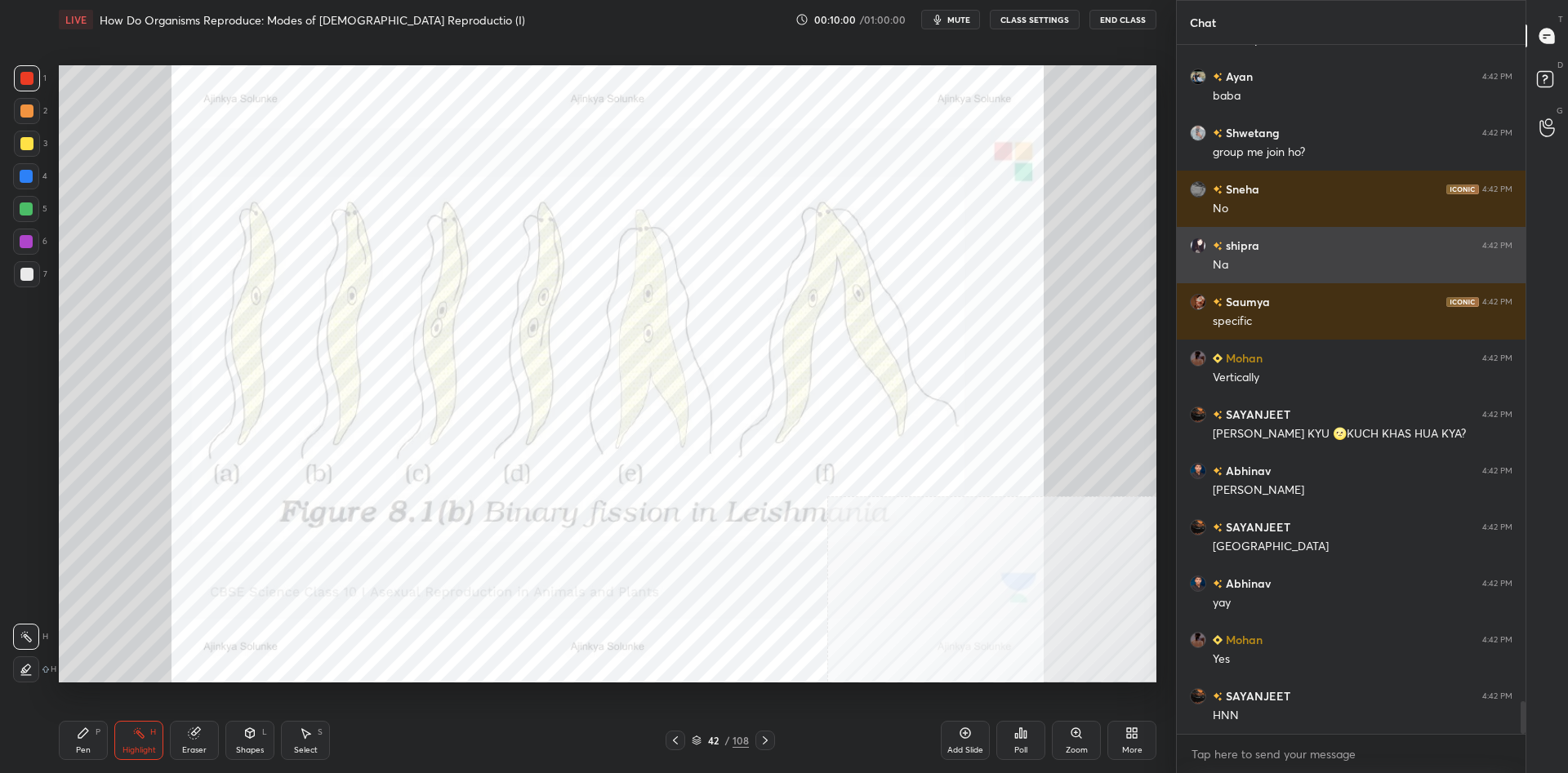
scroll to position [14074, 0]
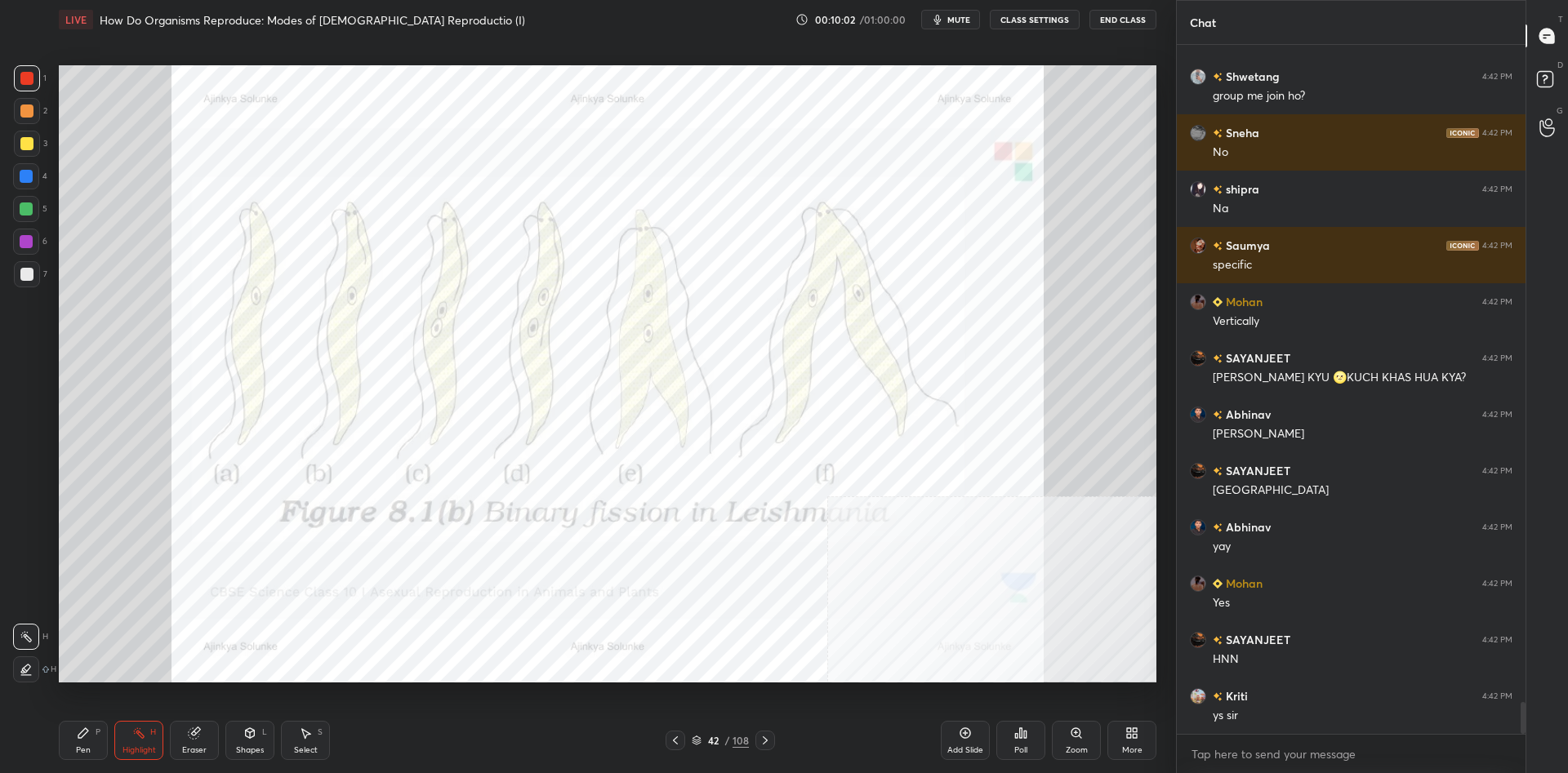
click at [77, 751] on div "Pen" at bounding box center [83, 749] width 14 height 8
click at [25, 247] on div at bounding box center [26, 241] width 13 height 13
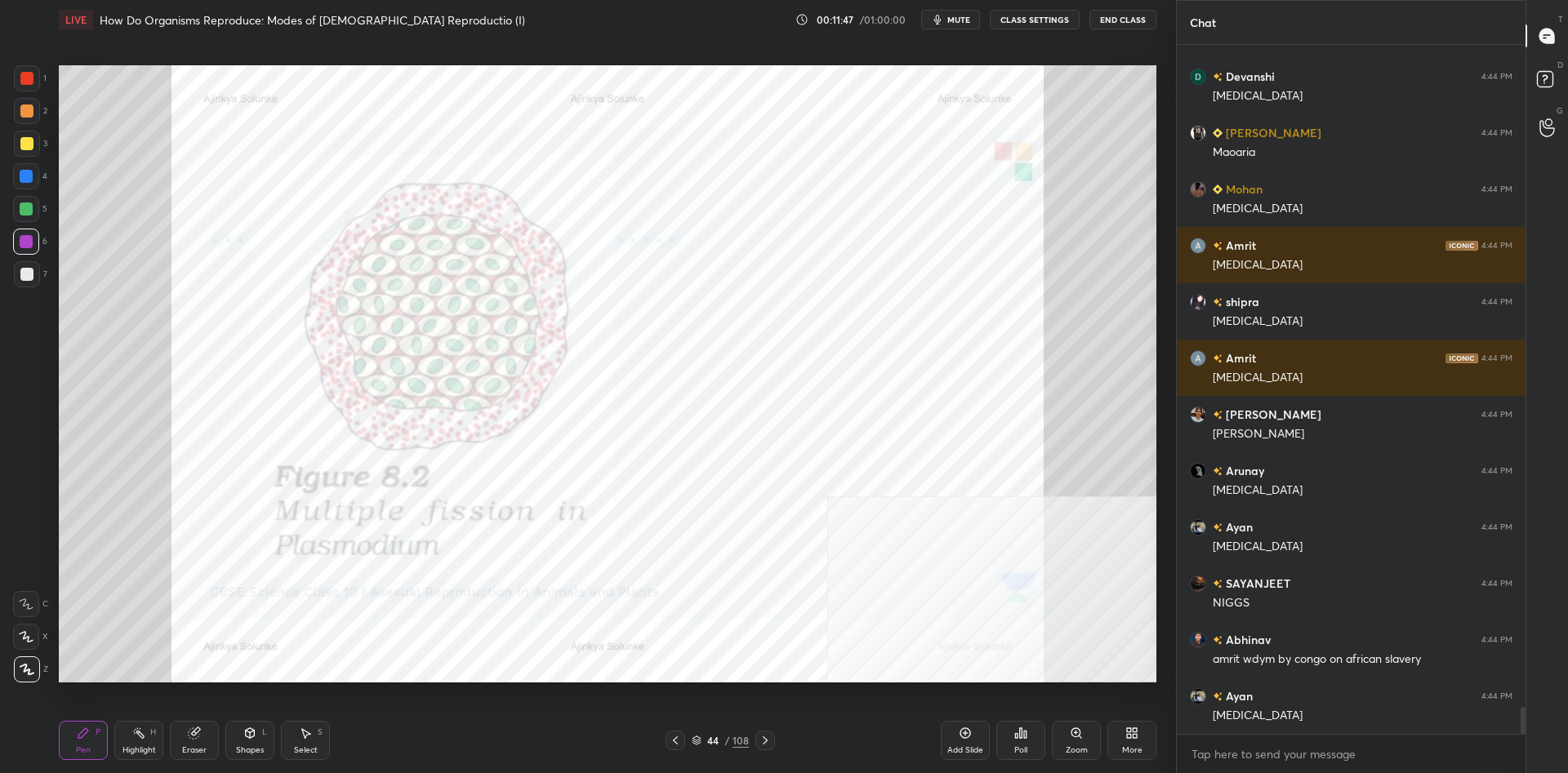
scroll to position [16990, 0]
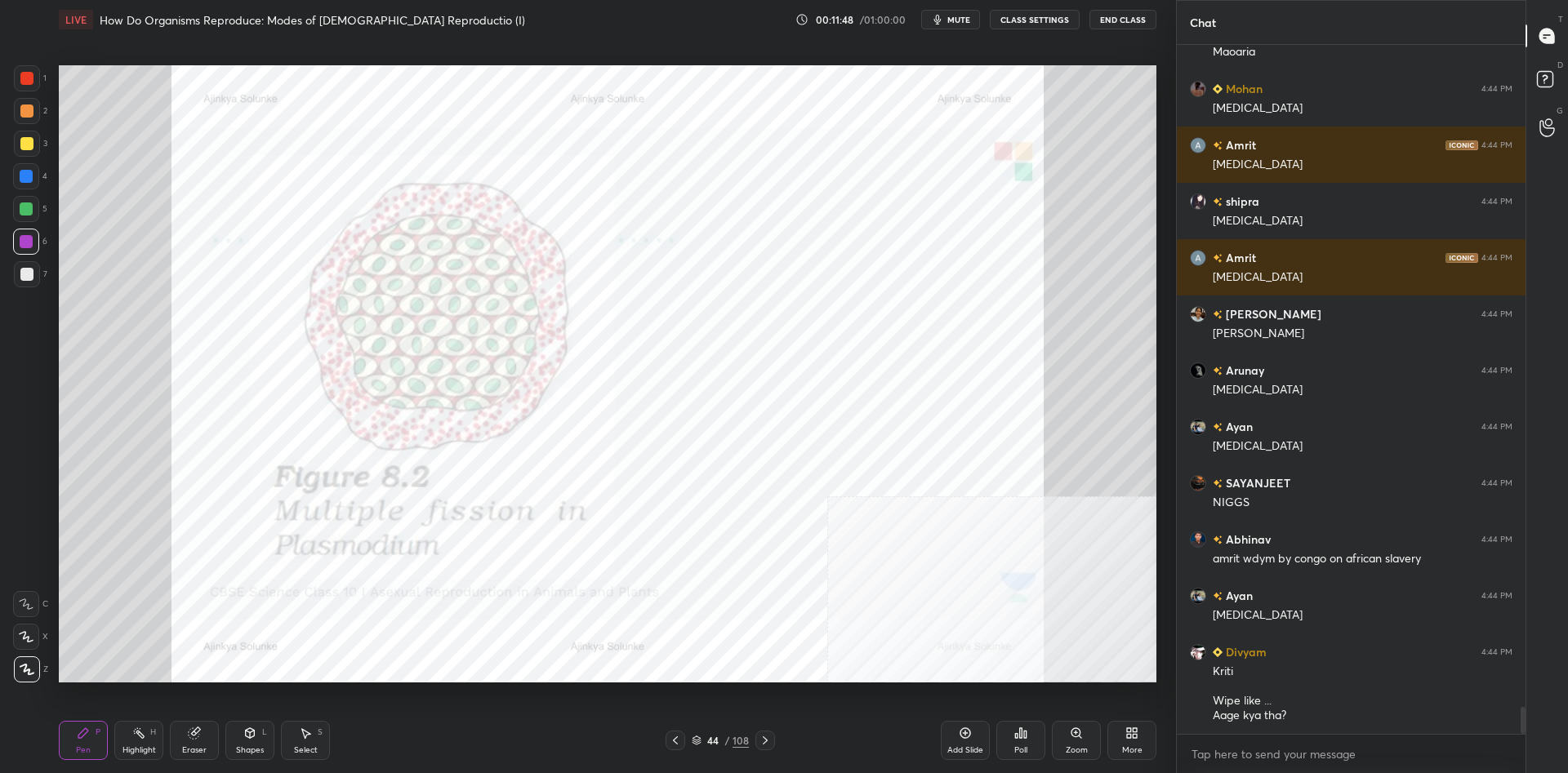
click at [29, 174] on div at bounding box center [26, 176] width 13 height 13
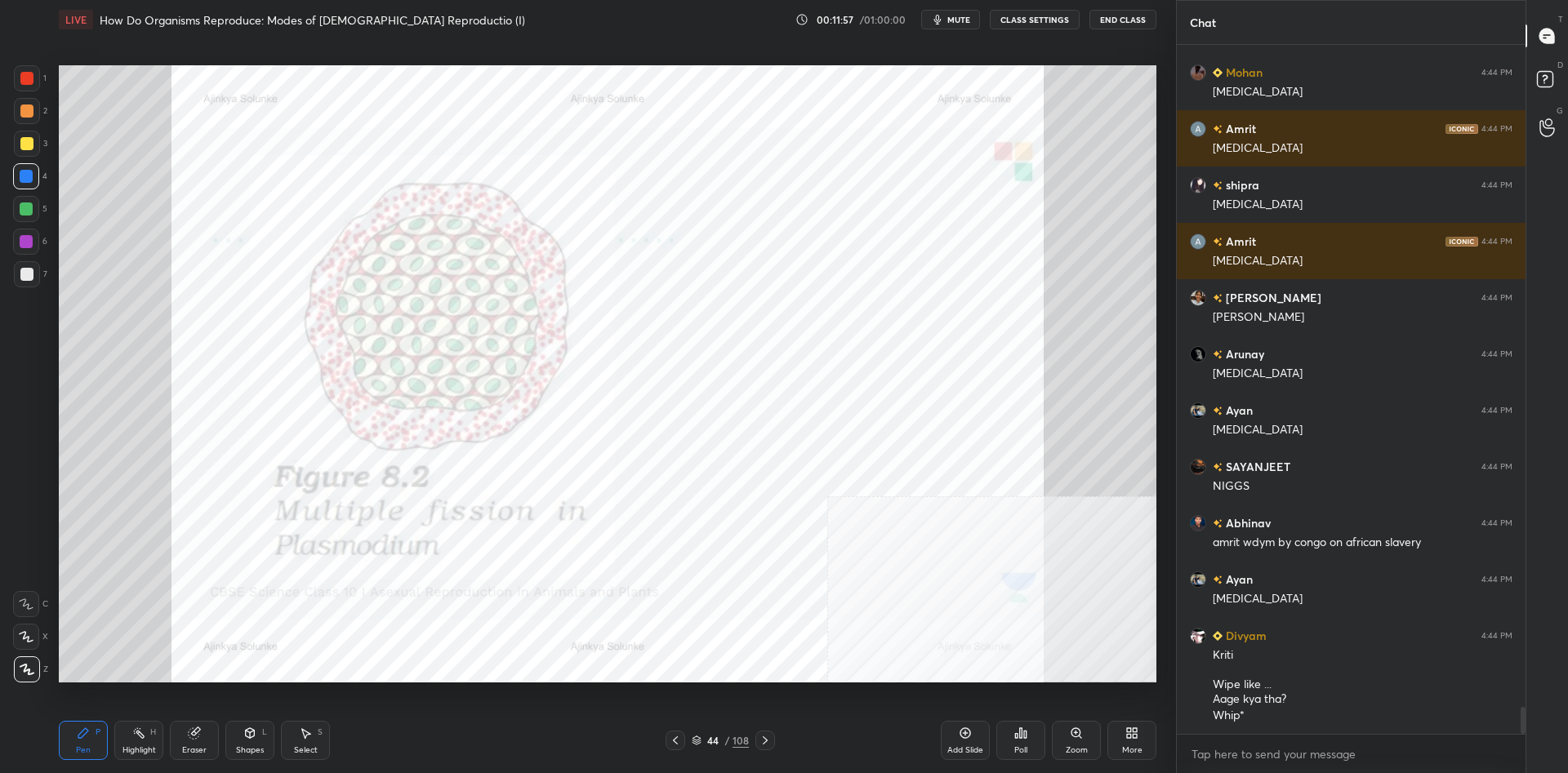
scroll to position [17063, 0]
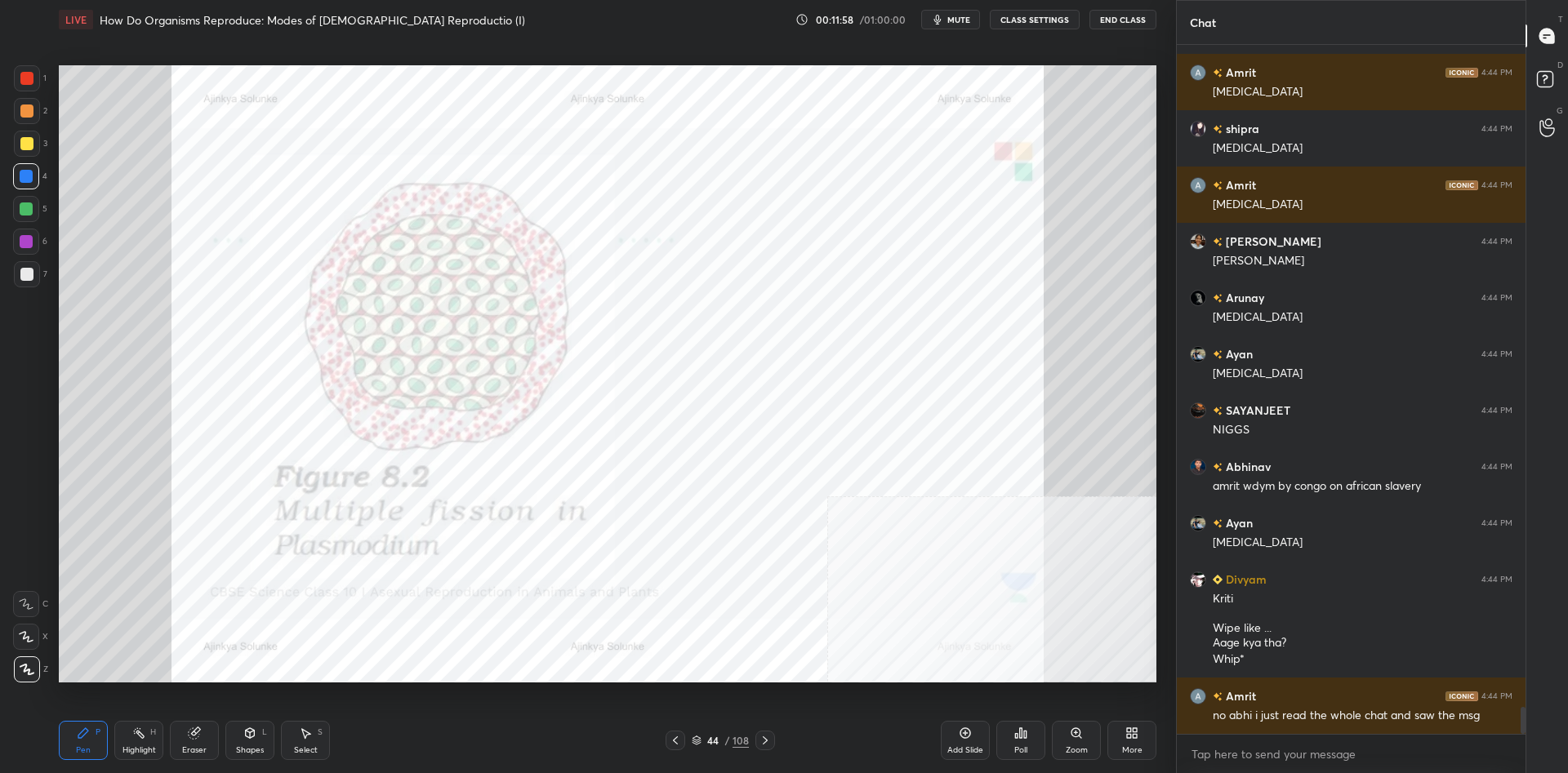
click at [139, 734] on rect at bounding box center [140, 734] width 8 height 8
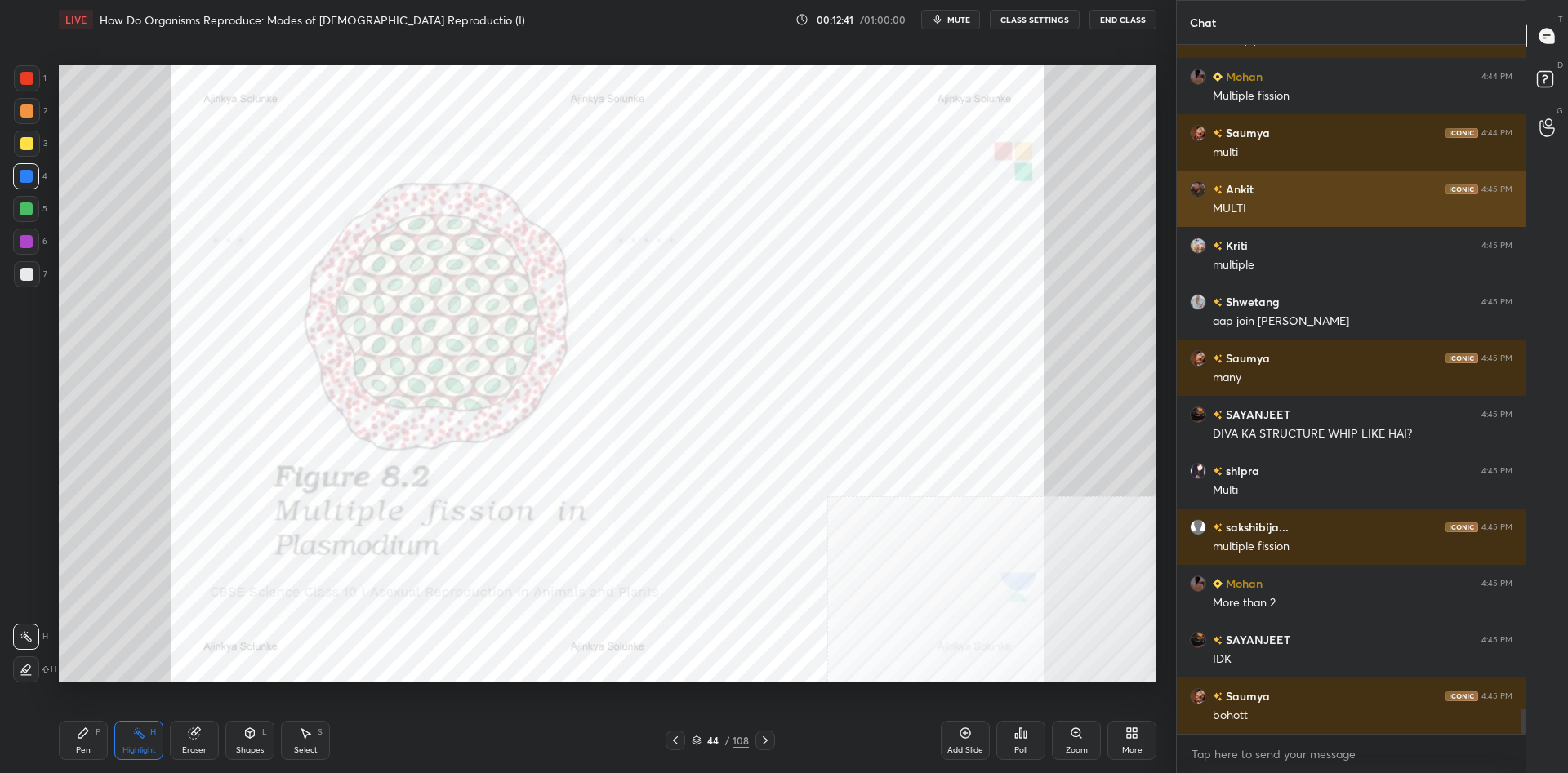
scroll to position [18204, 0]
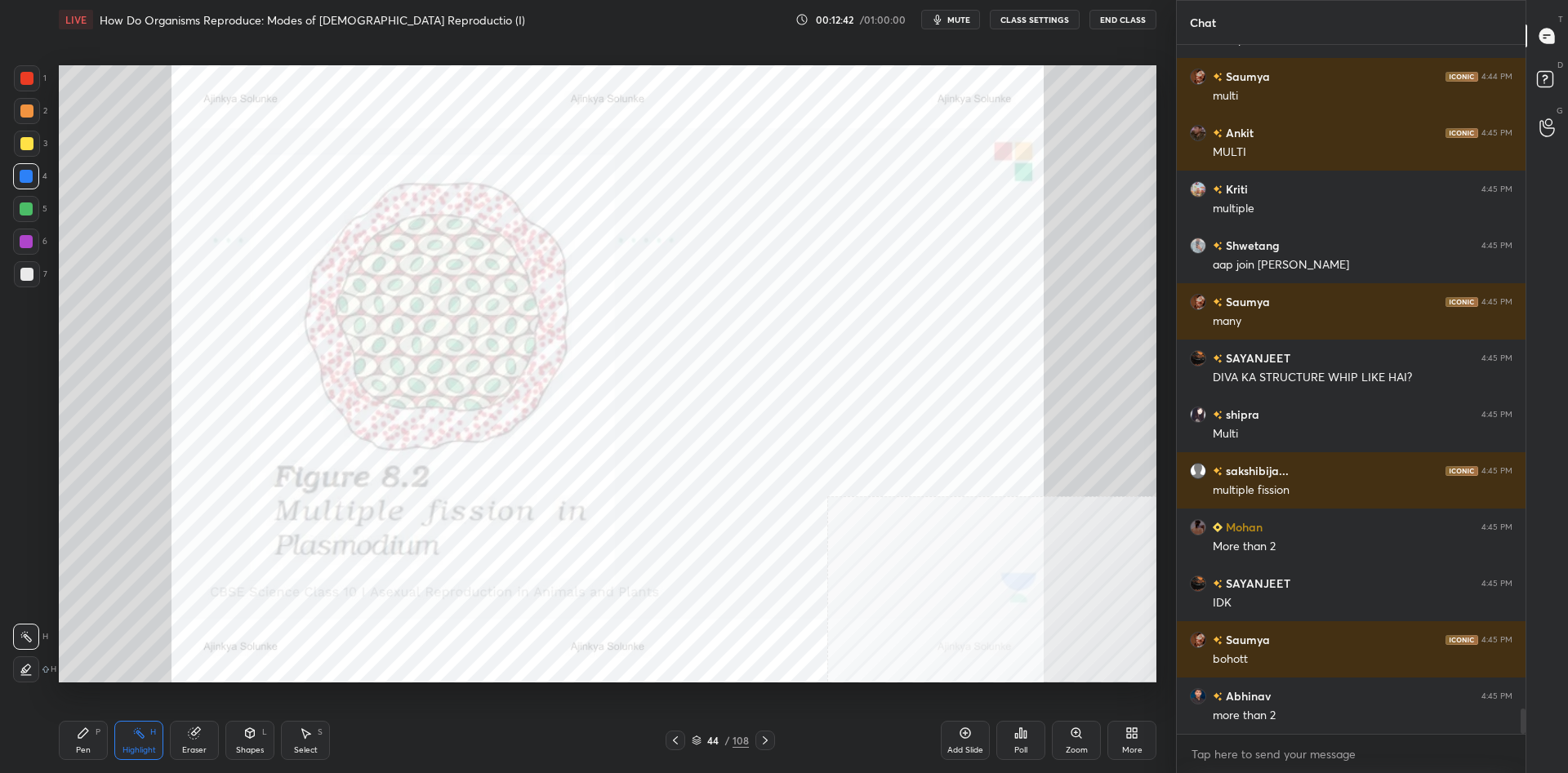
click at [87, 738] on icon at bounding box center [83, 733] width 13 height 13
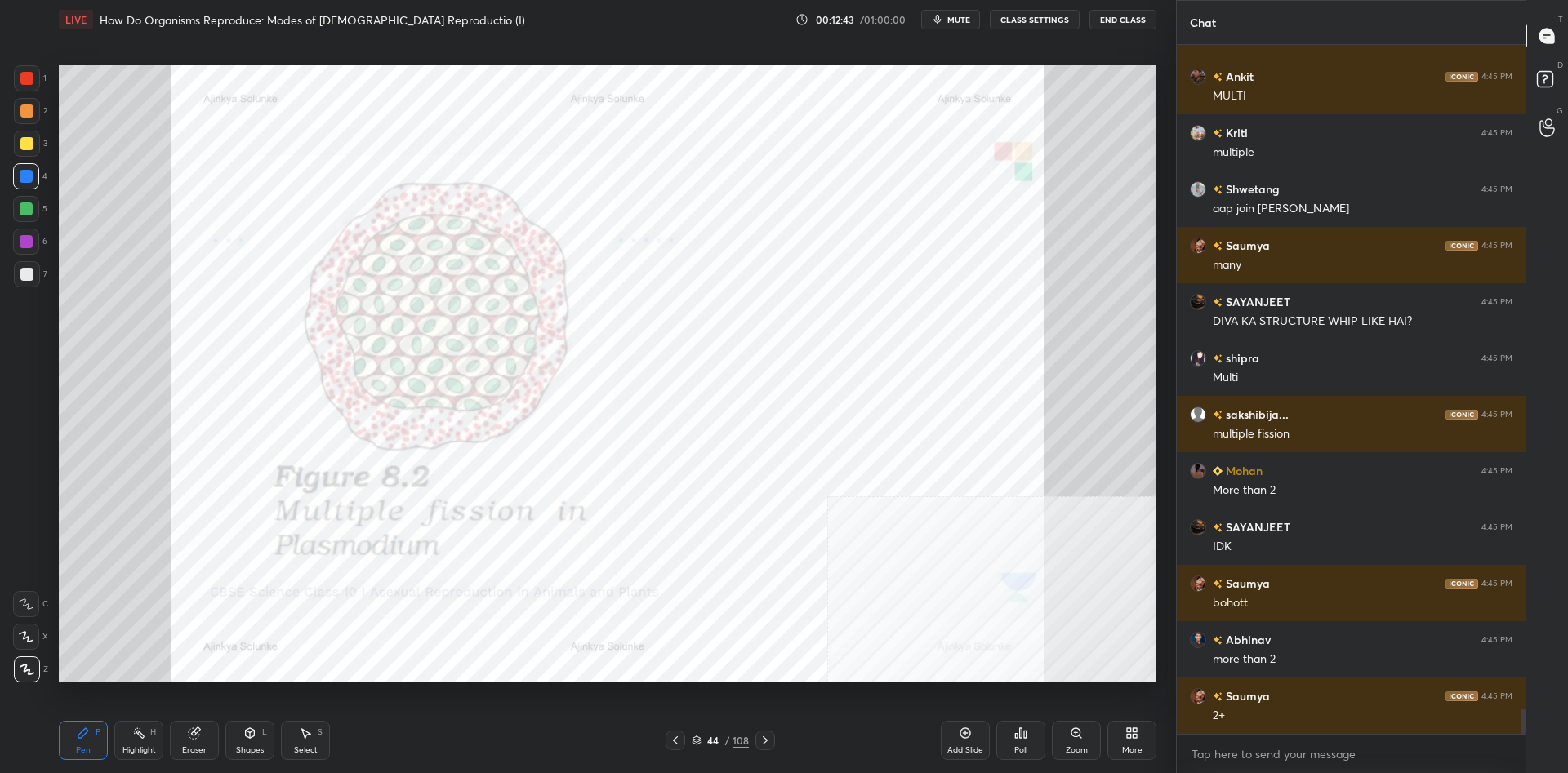
click at [16, 239] on div at bounding box center [25, 241] width 26 height 26
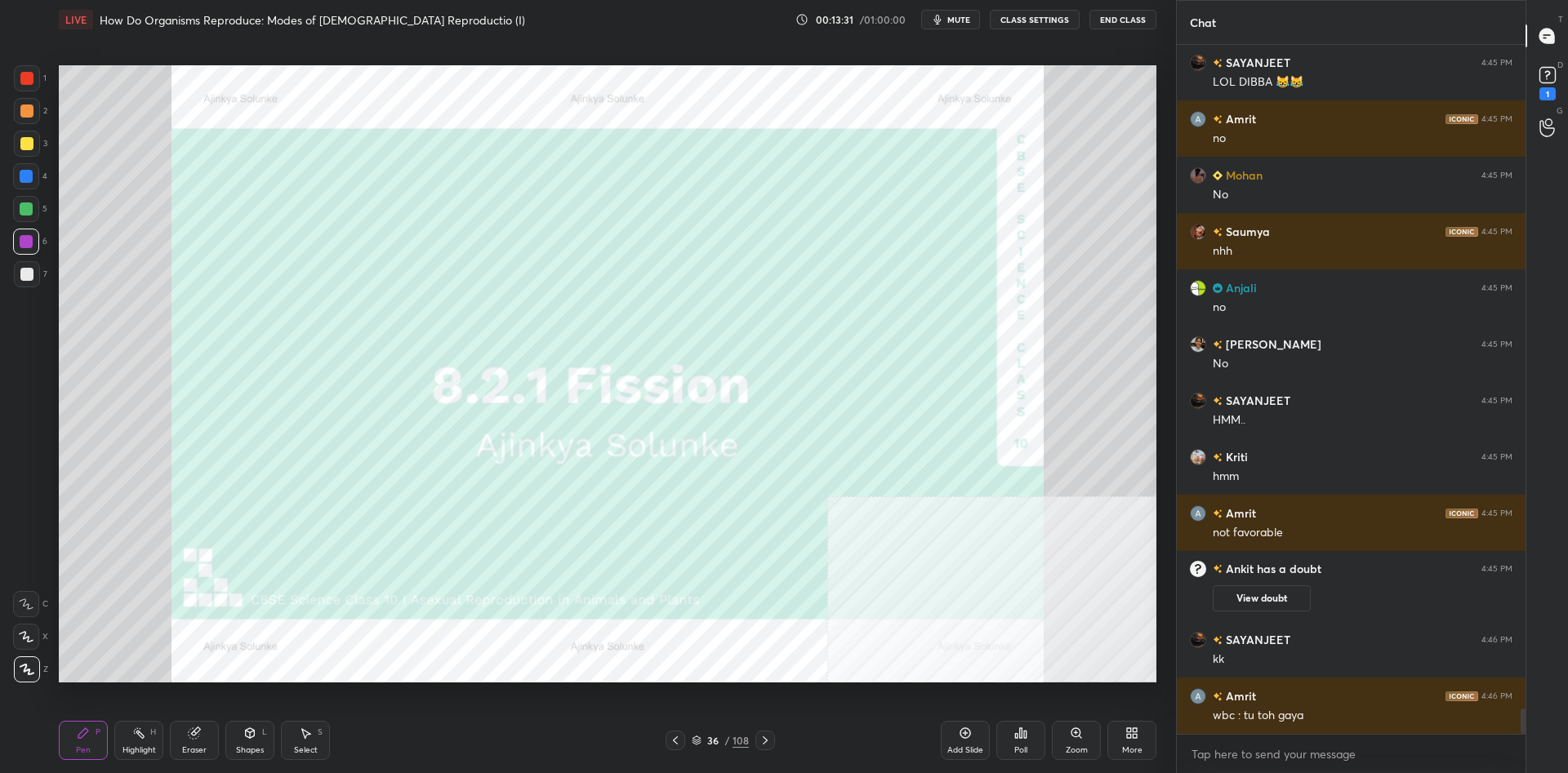
scroll to position [17998, 0]
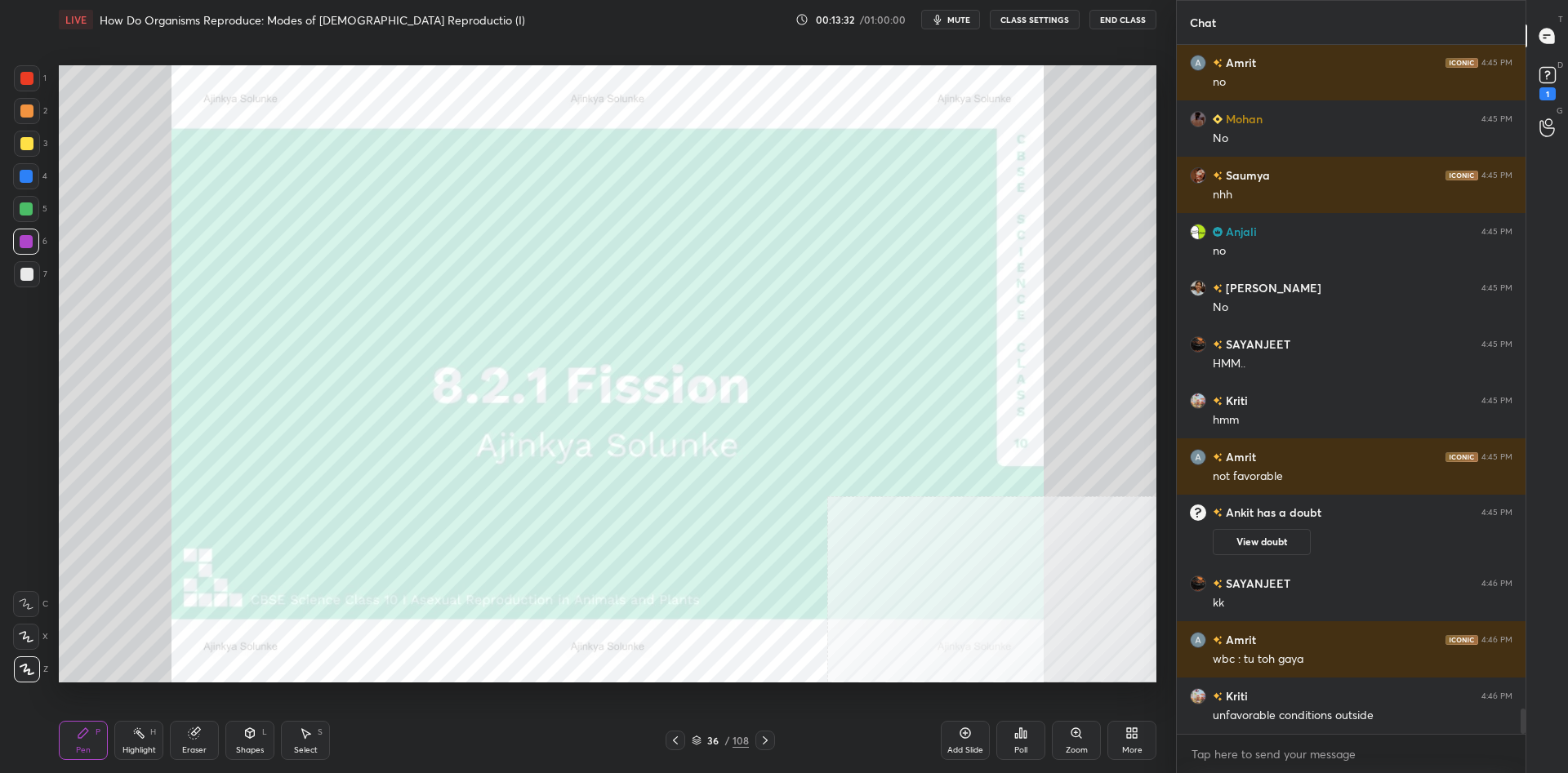
click at [968, 742] on div "Add Slide" at bounding box center [965, 740] width 49 height 39
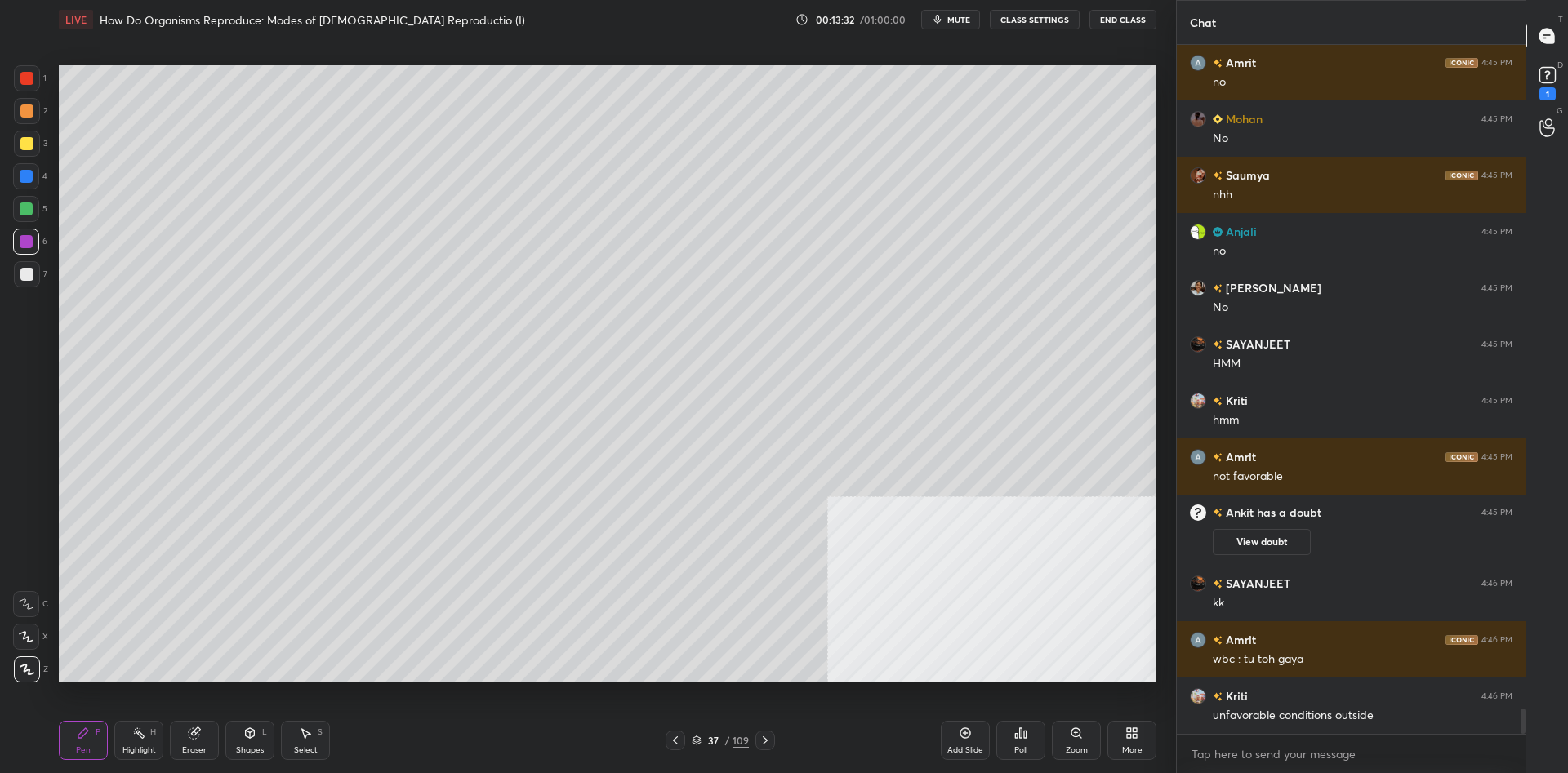
click at [35, 156] on div at bounding box center [26, 143] width 26 height 26
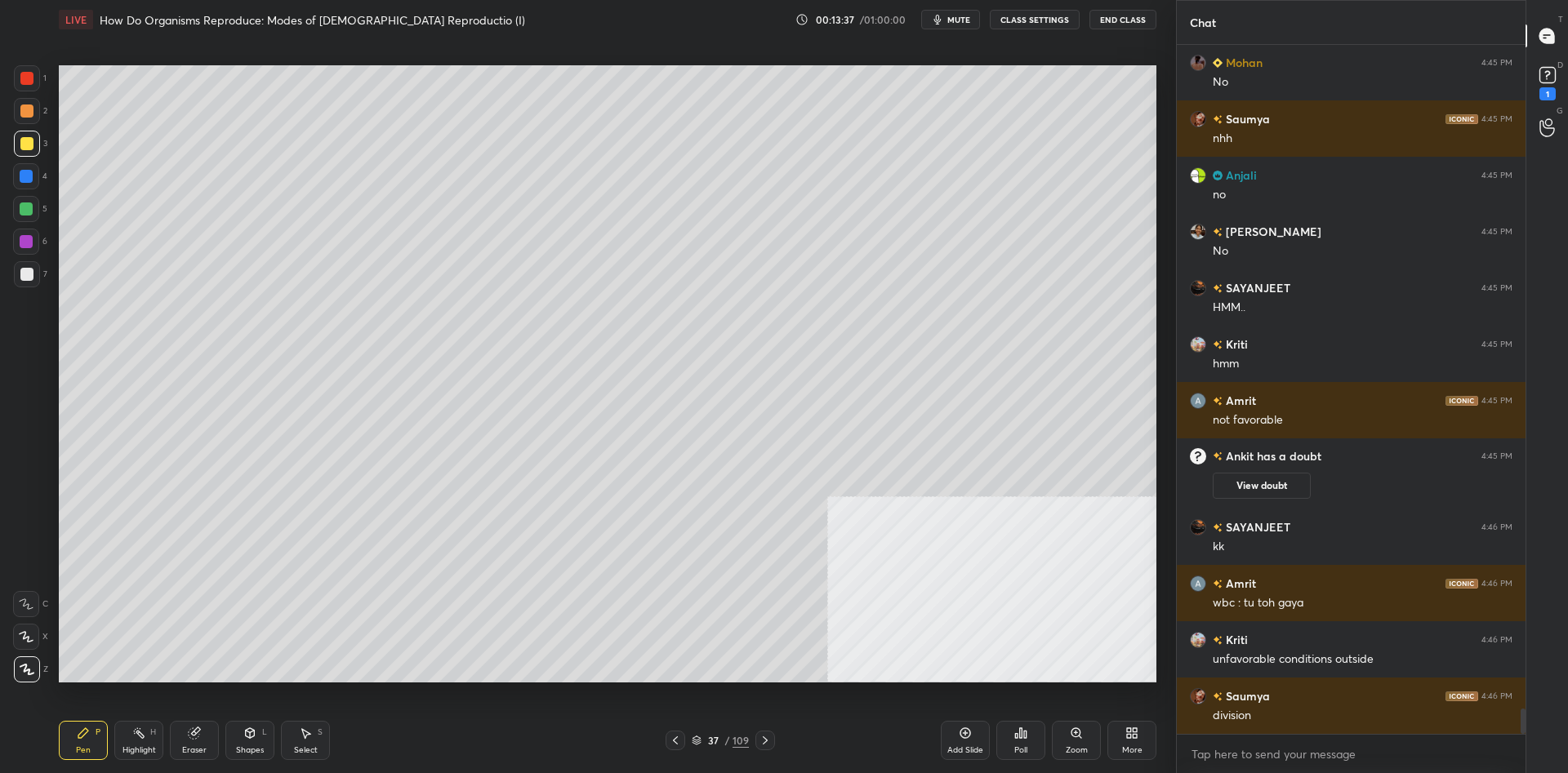
click at [1128, 731] on icon at bounding box center [1129, 730] width 5 height 5
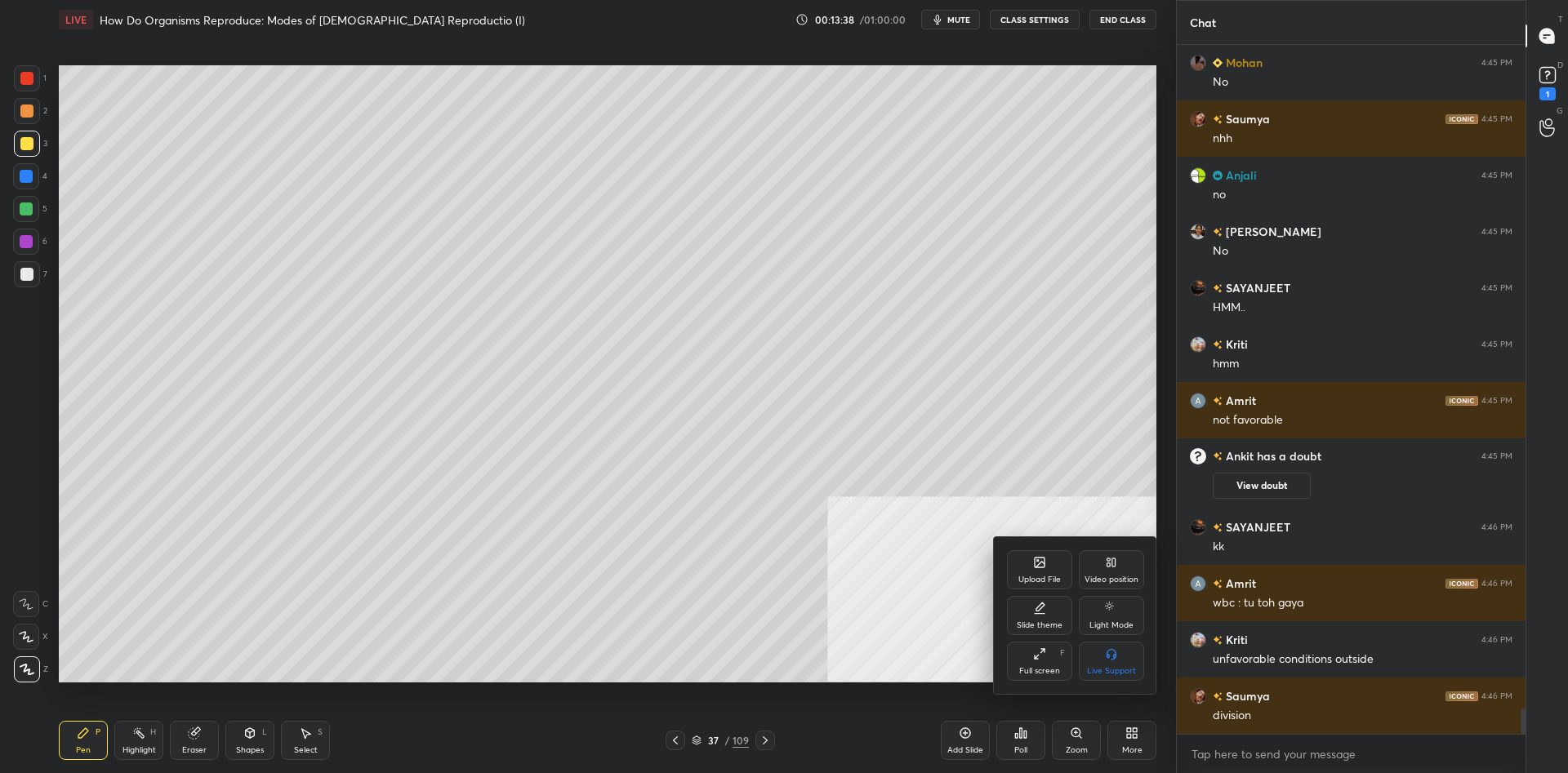
click at [1044, 618] on div "Slide theme" at bounding box center [1039, 615] width 65 height 39
click at [1121, 669] on div "Dark Ruled" at bounding box center [1111, 671] width 42 height 8
click at [863, 675] on div at bounding box center [784, 386] width 1568 height 773
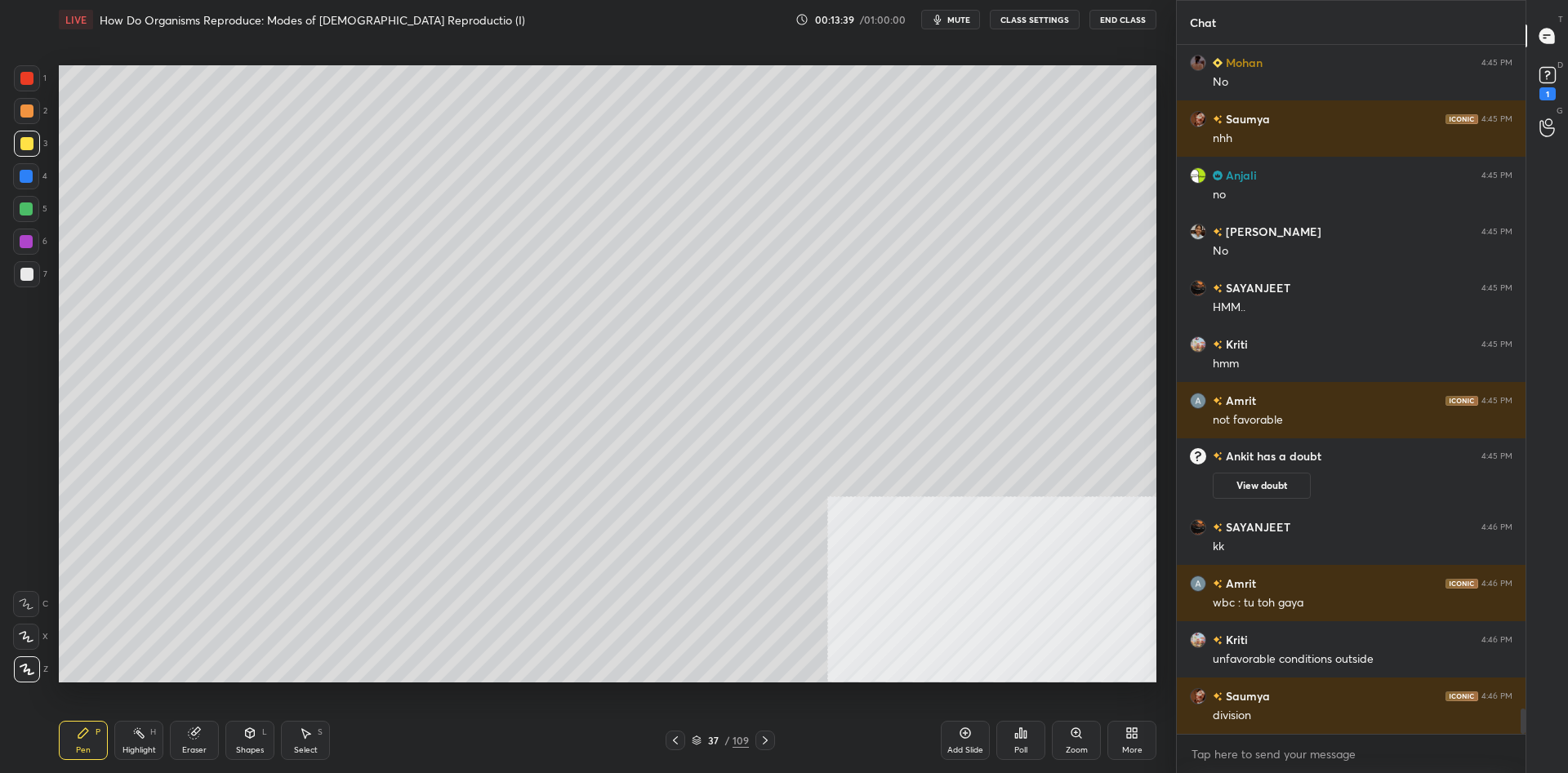
click at [972, 739] on div "Add Slide" at bounding box center [965, 740] width 49 height 39
click at [33, 149] on div at bounding box center [26, 143] width 26 height 26
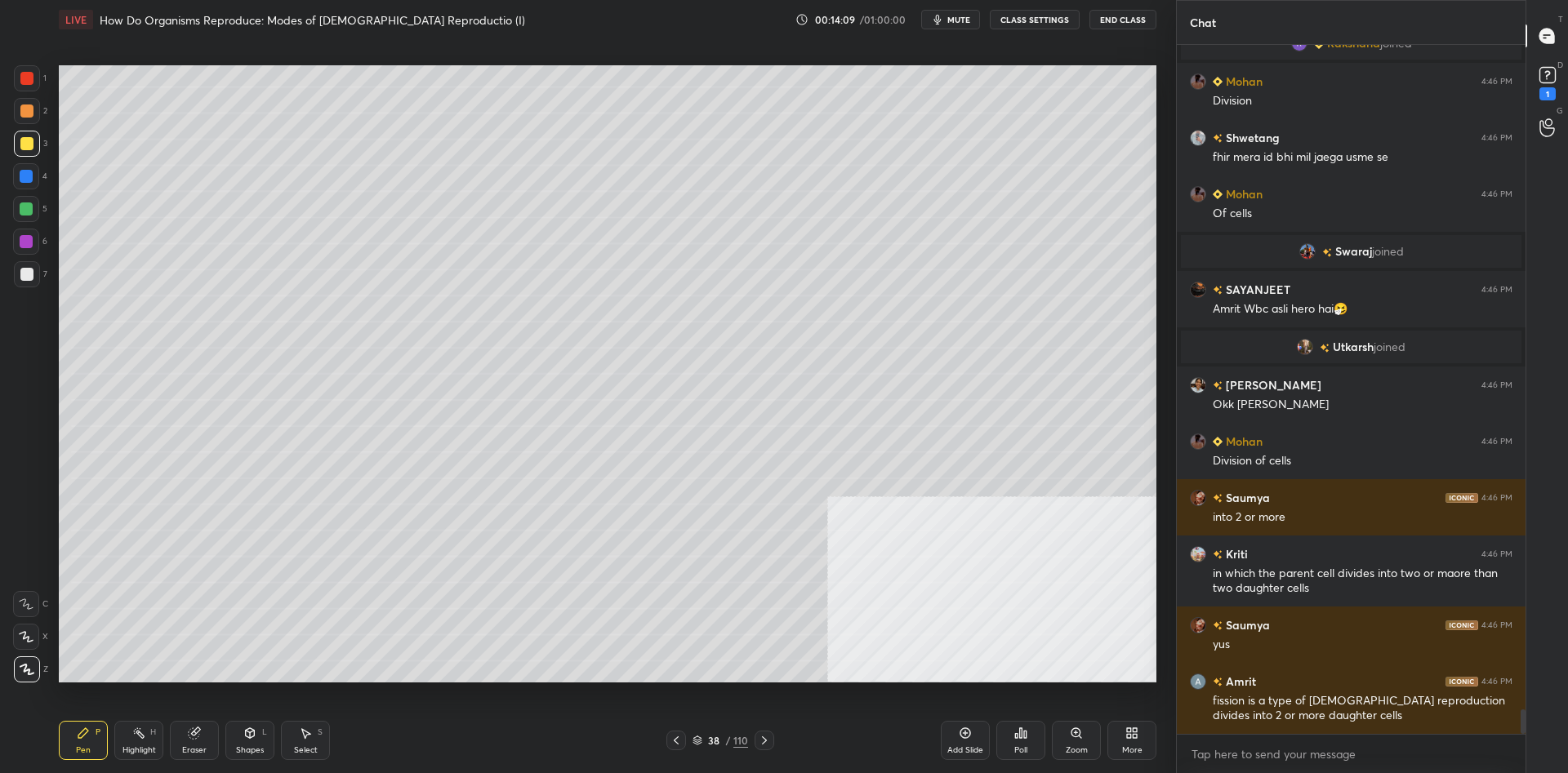
scroll to position [18698, 0]
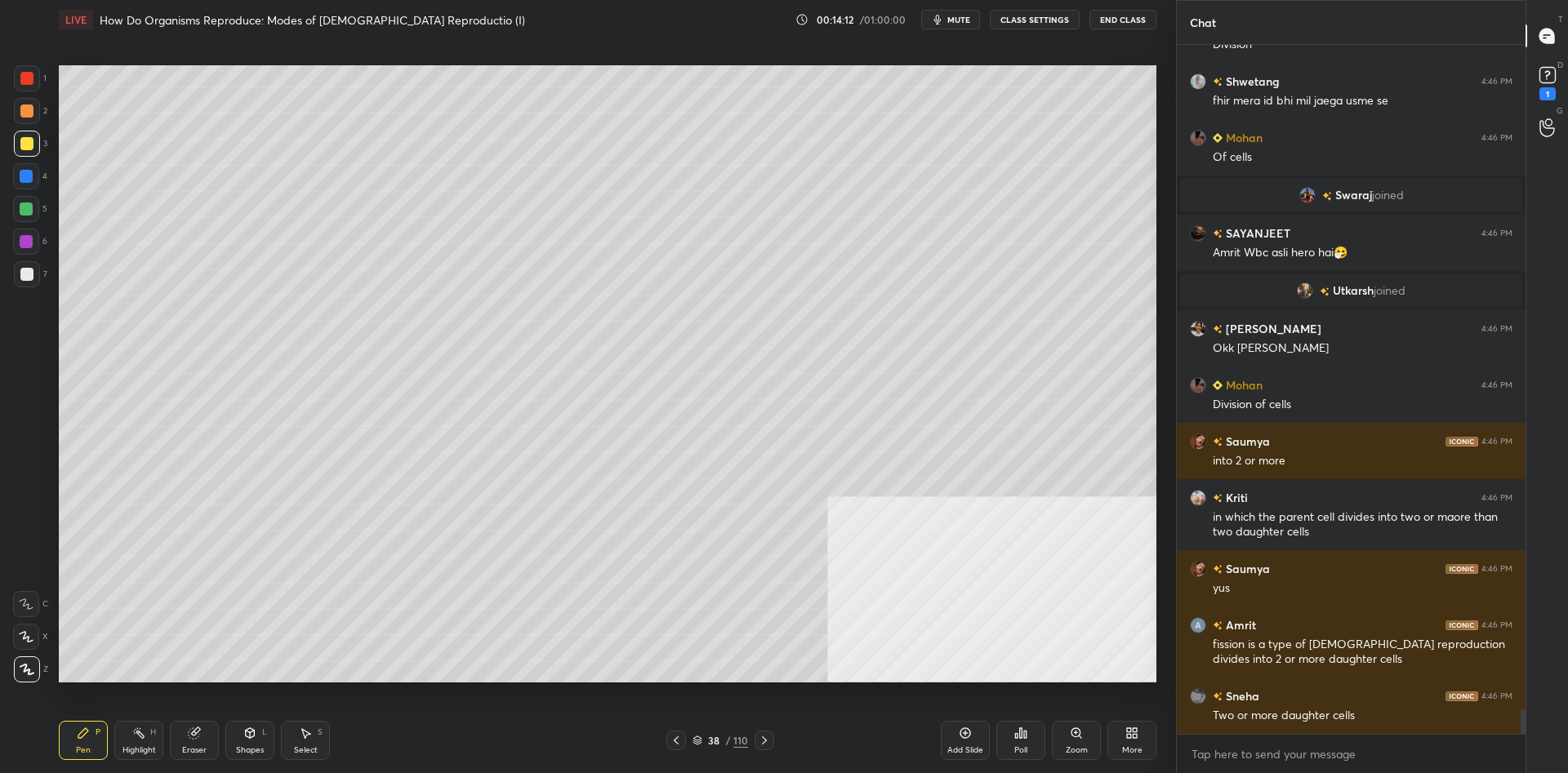
click at [730, 739] on div "/" at bounding box center [727, 740] width 5 height 10
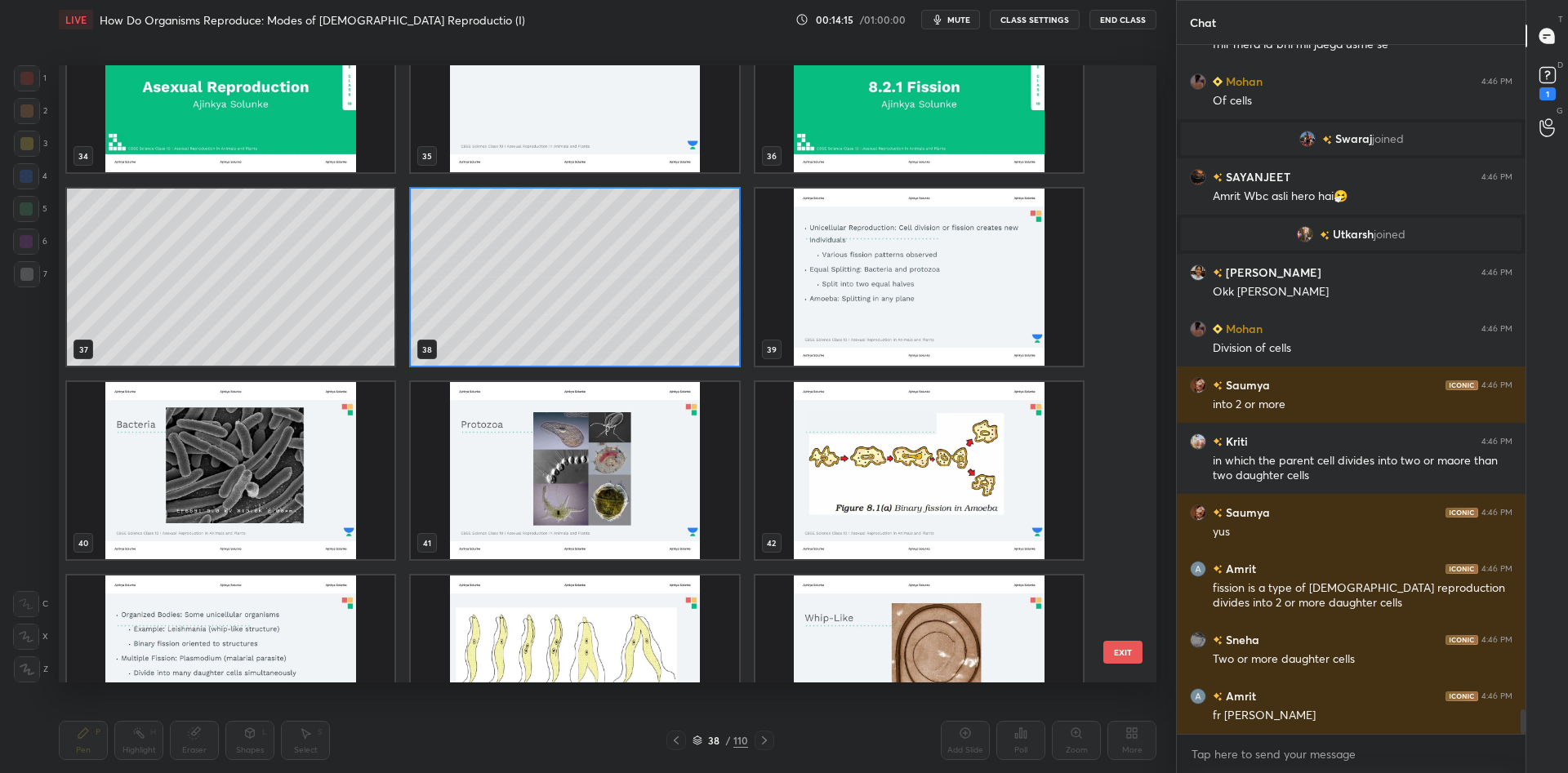
scroll to position [2823, 0]
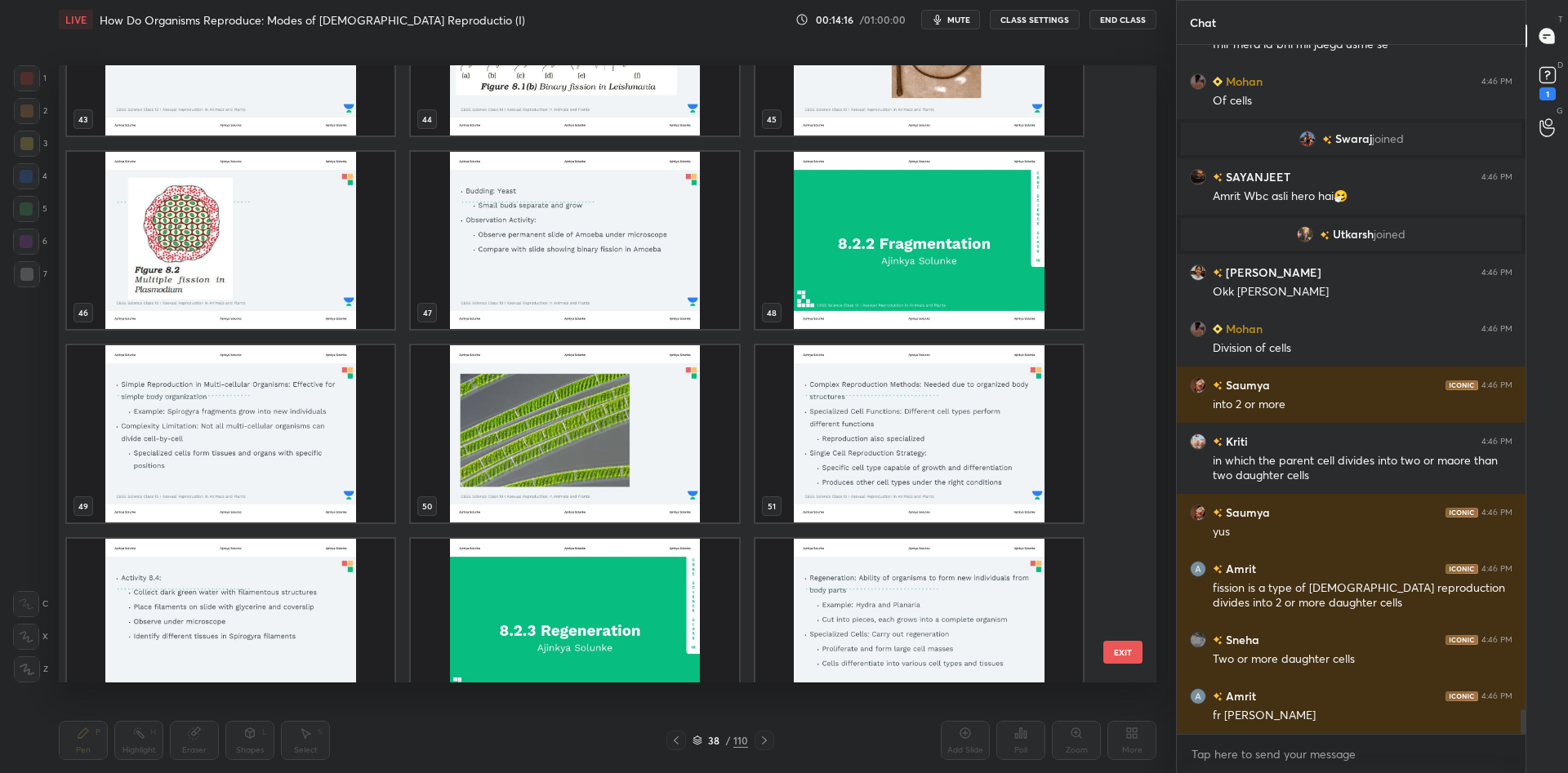
click at [918, 253] on img "grid" at bounding box center [919, 240] width 327 height 177
click at [916, 253] on img "grid" at bounding box center [919, 240] width 327 height 177
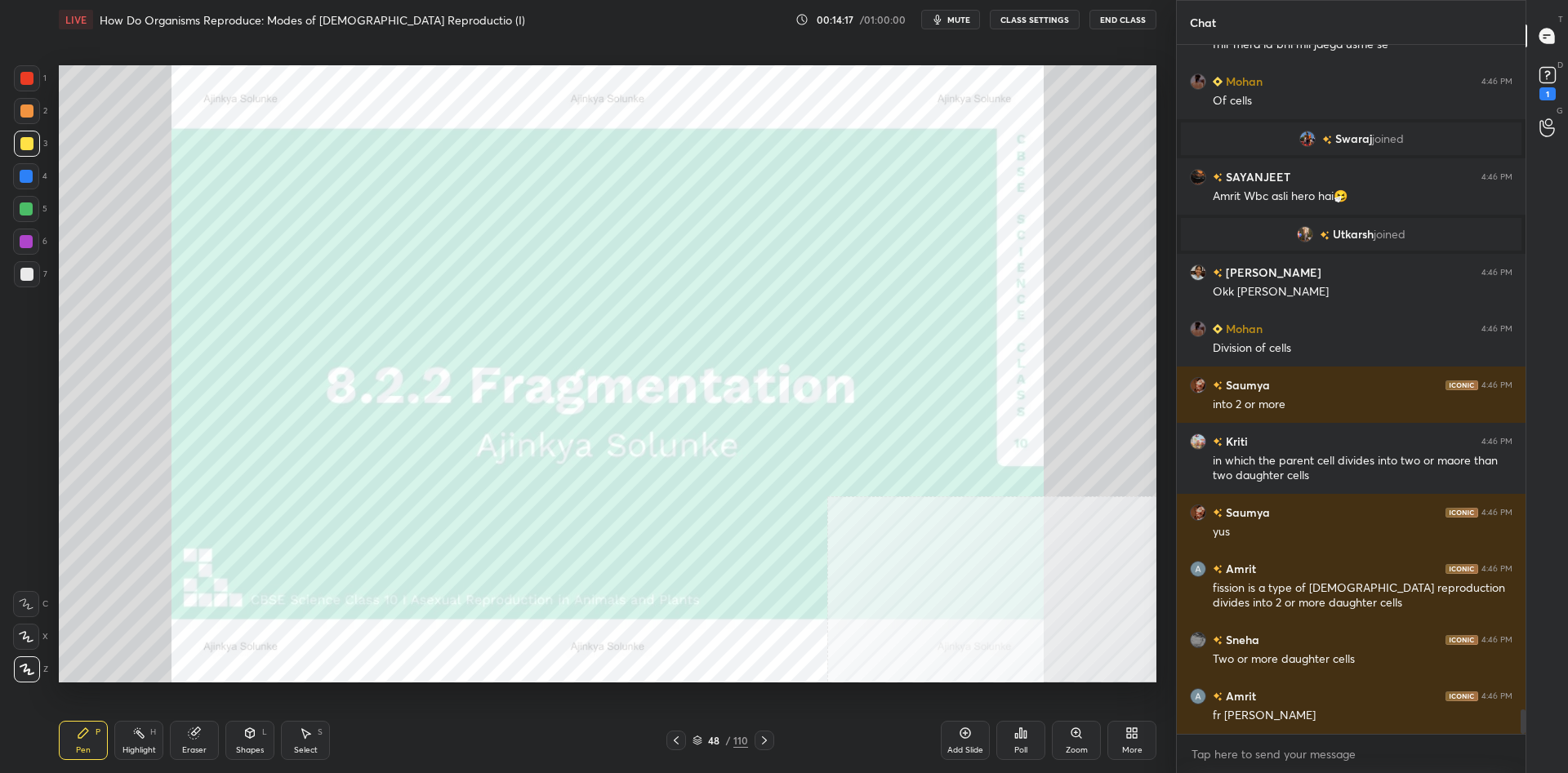
scroll to position [18811, 0]
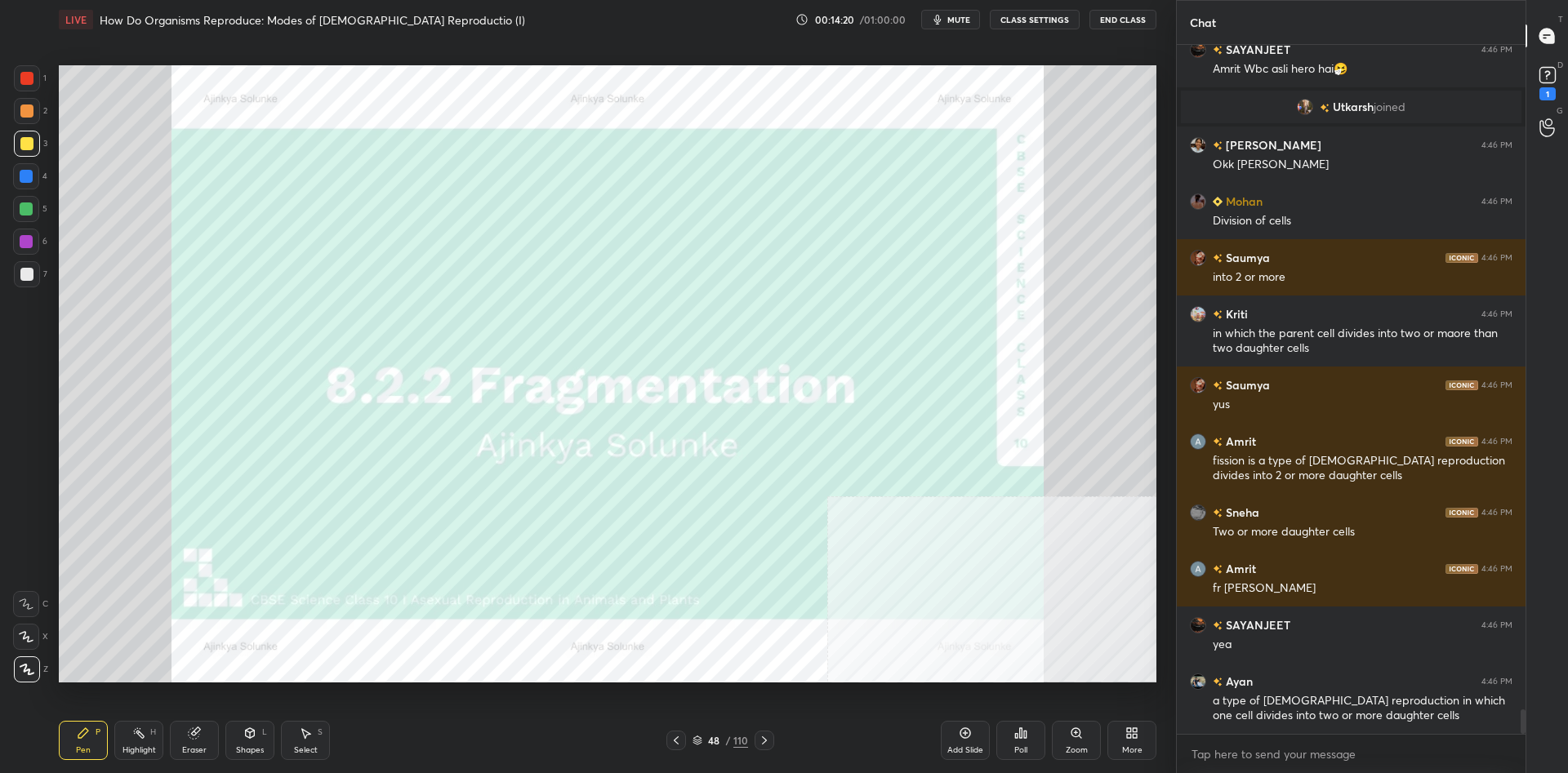
click at [30, 88] on div at bounding box center [26, 78] width 26 height 26
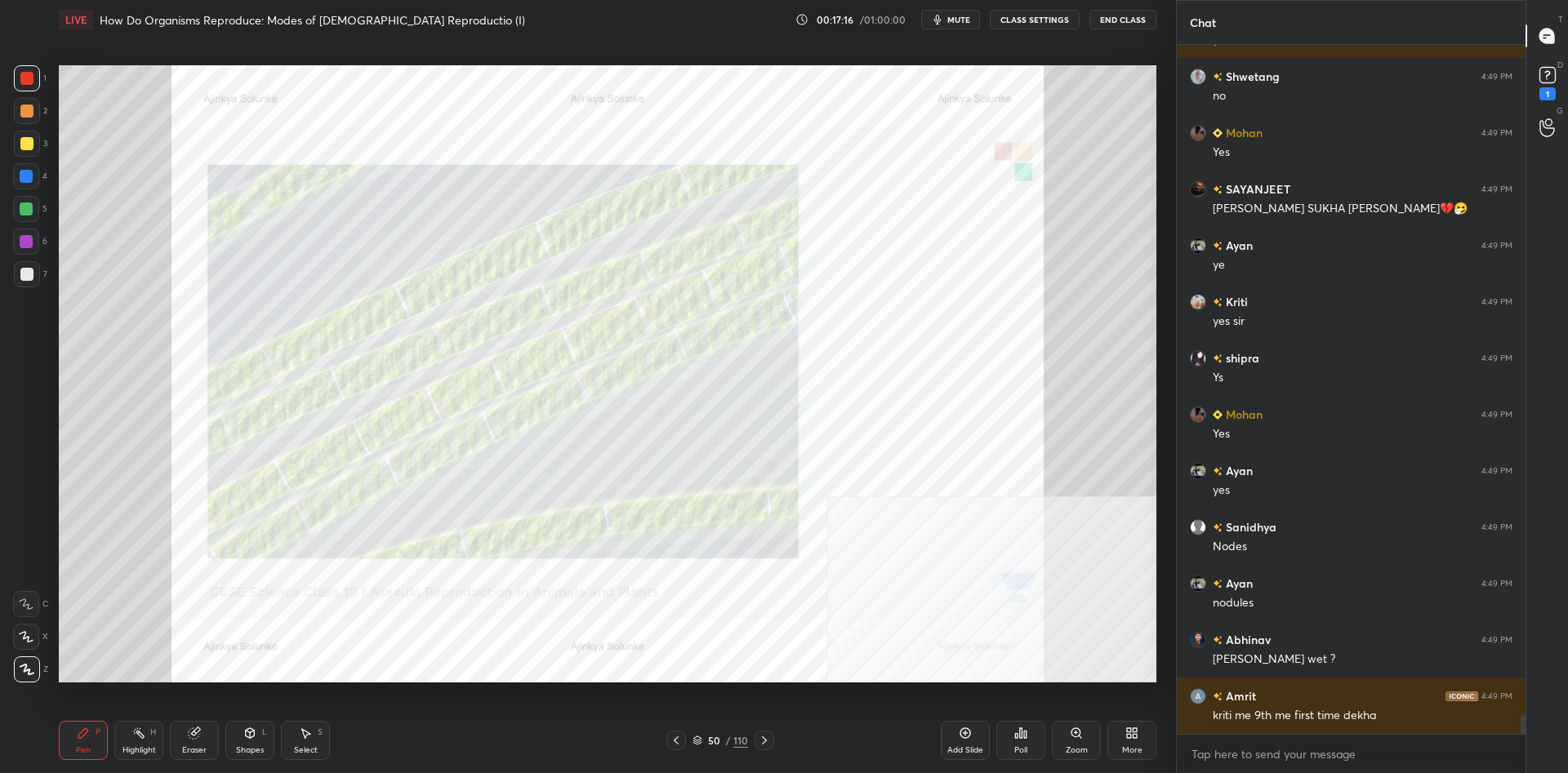
scroll to position [25005, 0]
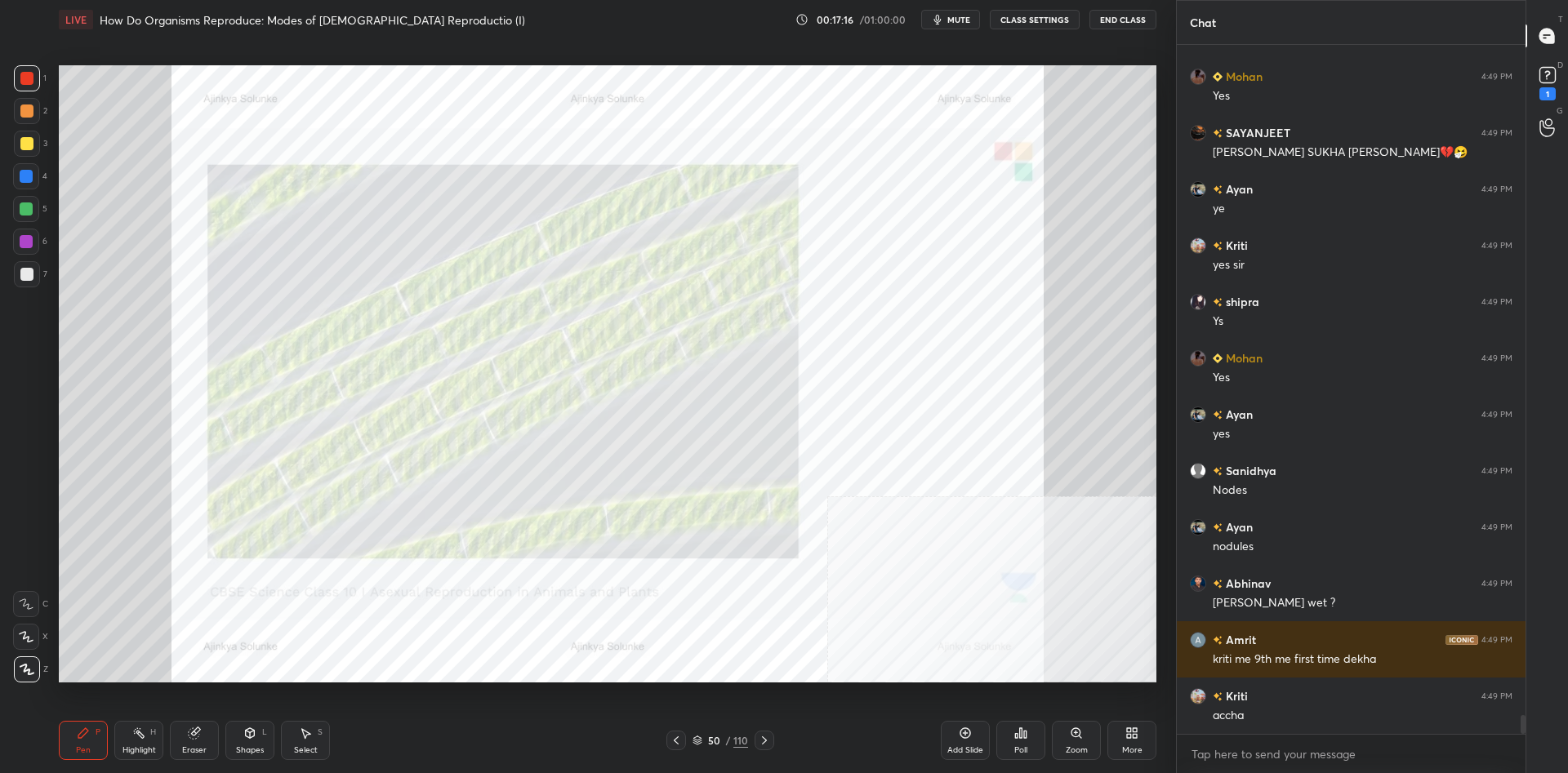
click at [38, 171] on div at bounding box center [25, 176] width 26 height 26
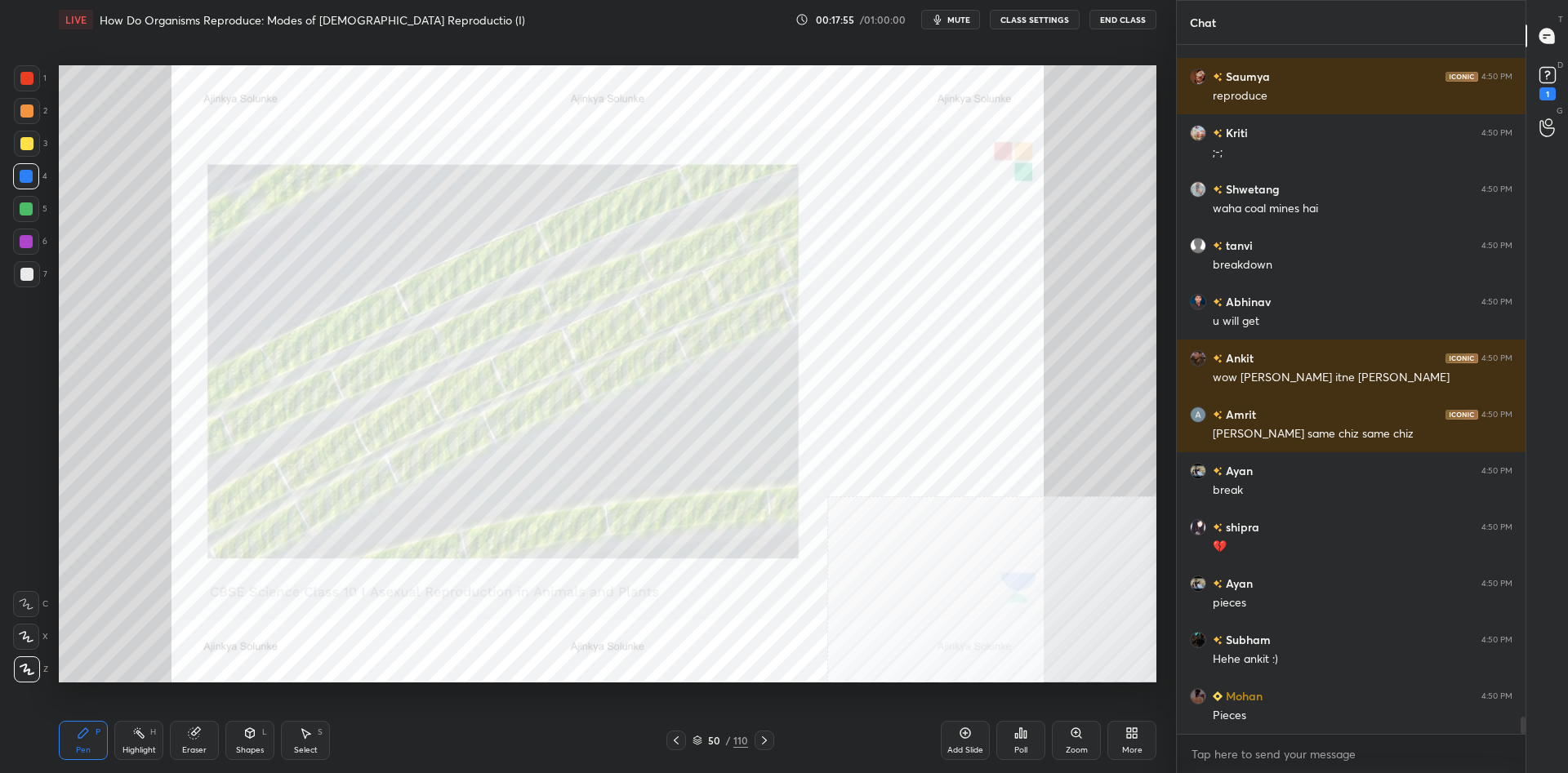
scroll to position [26638, 0]
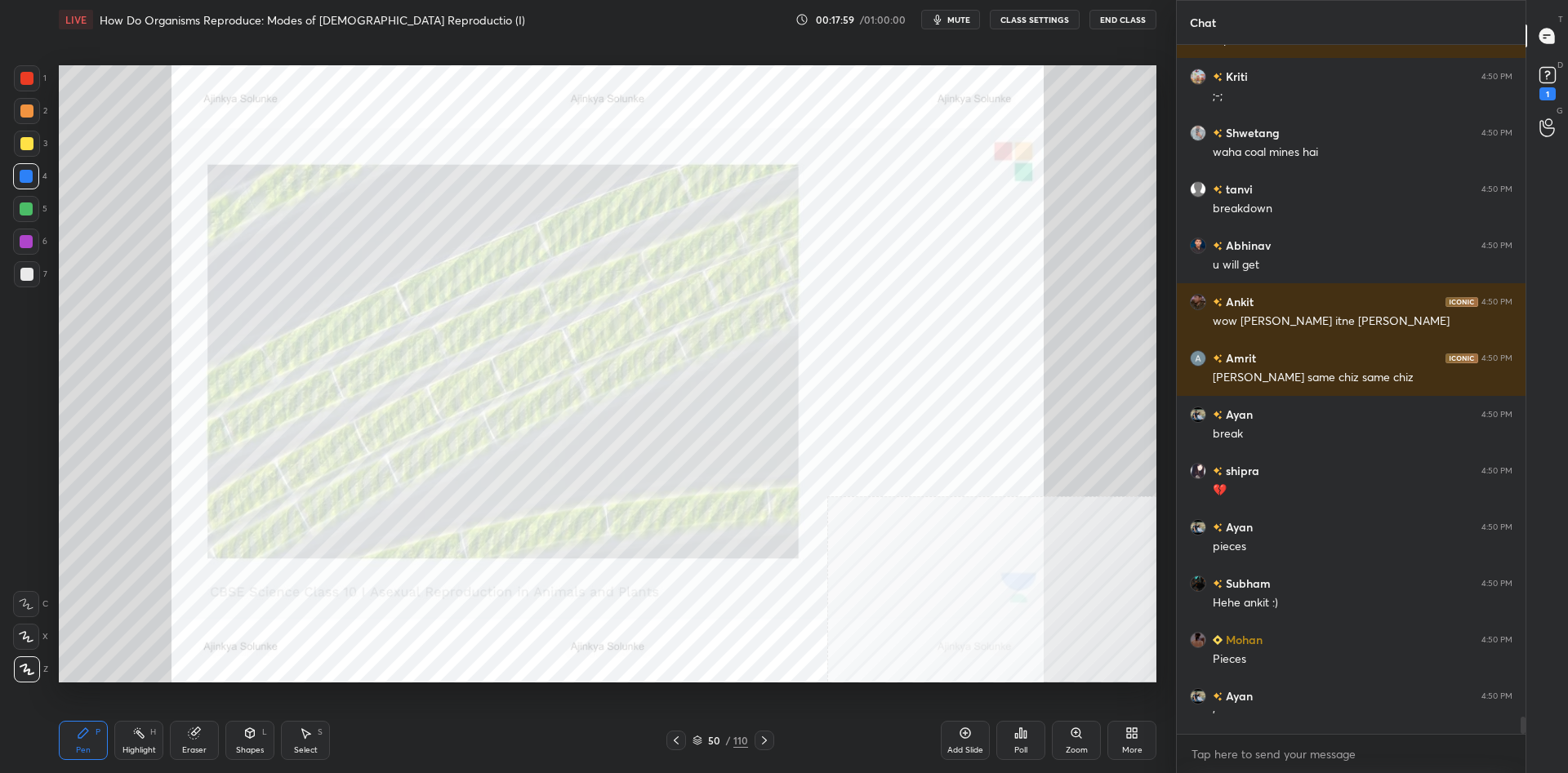
click at [28, 271] on div at bounding box center [27, 274] width 13 height 13
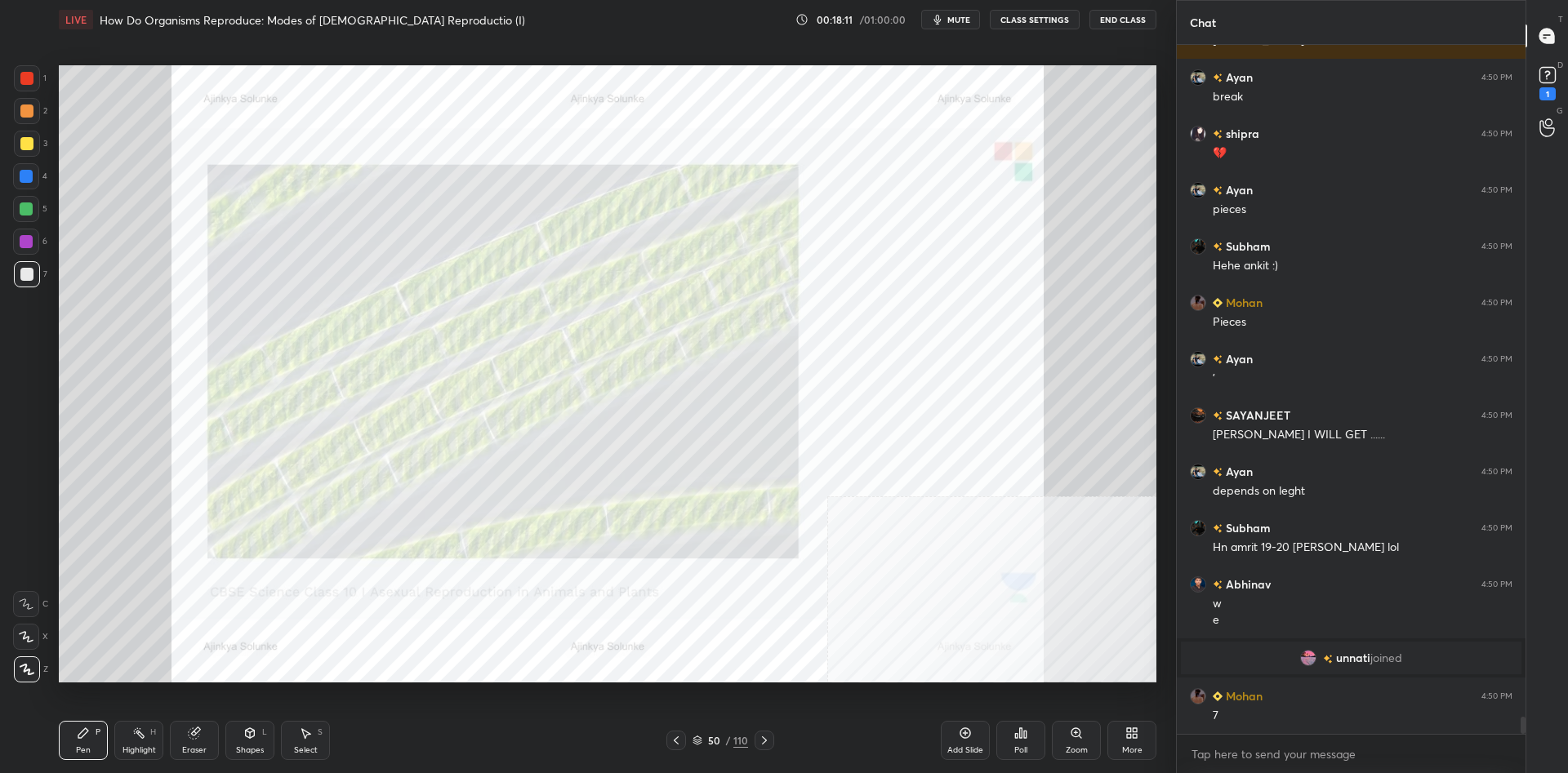
scroll to position [27103, 0]
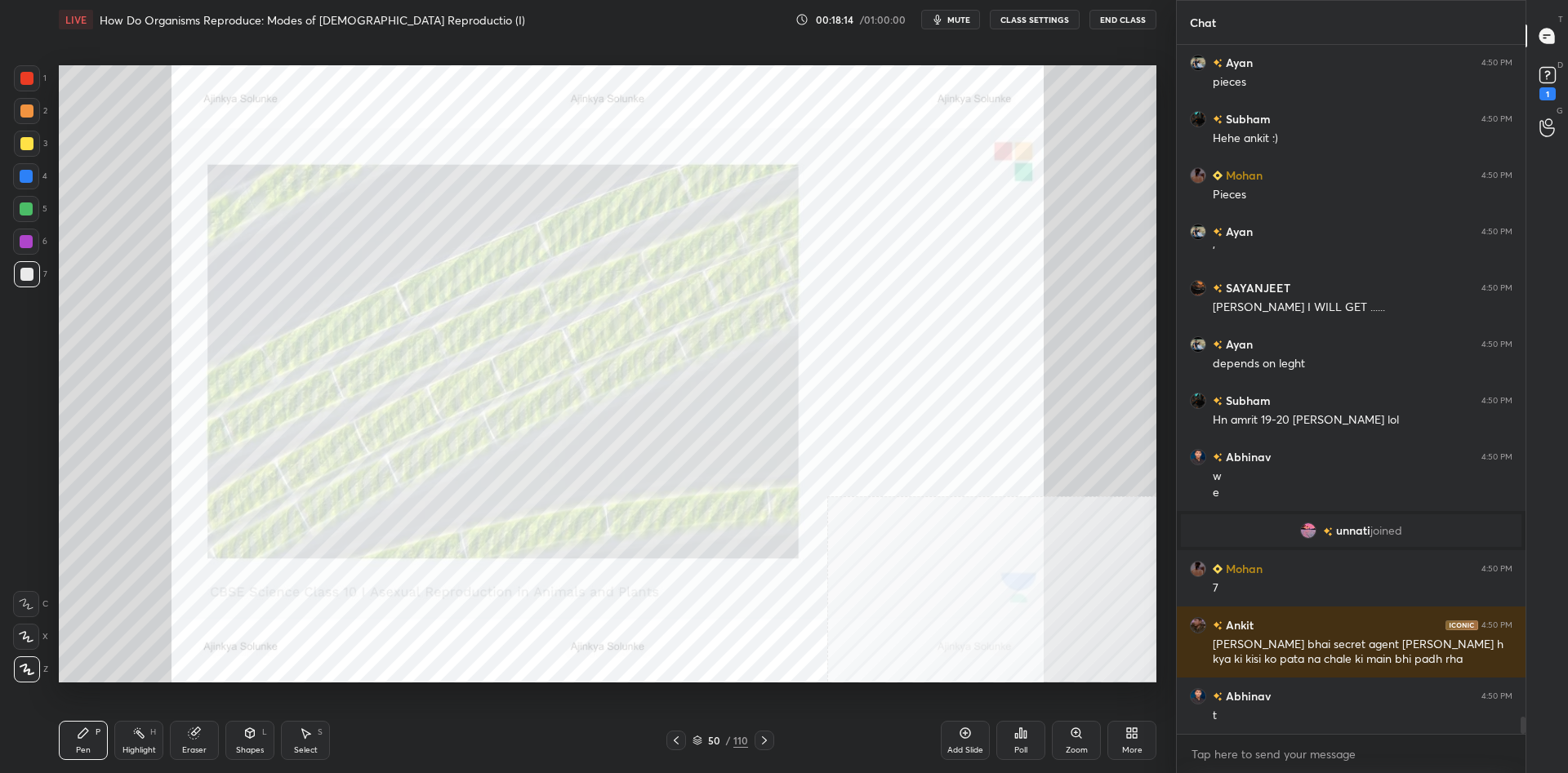
click at [34, 131] on div at bounding box center [26, 143] width 26 height 26
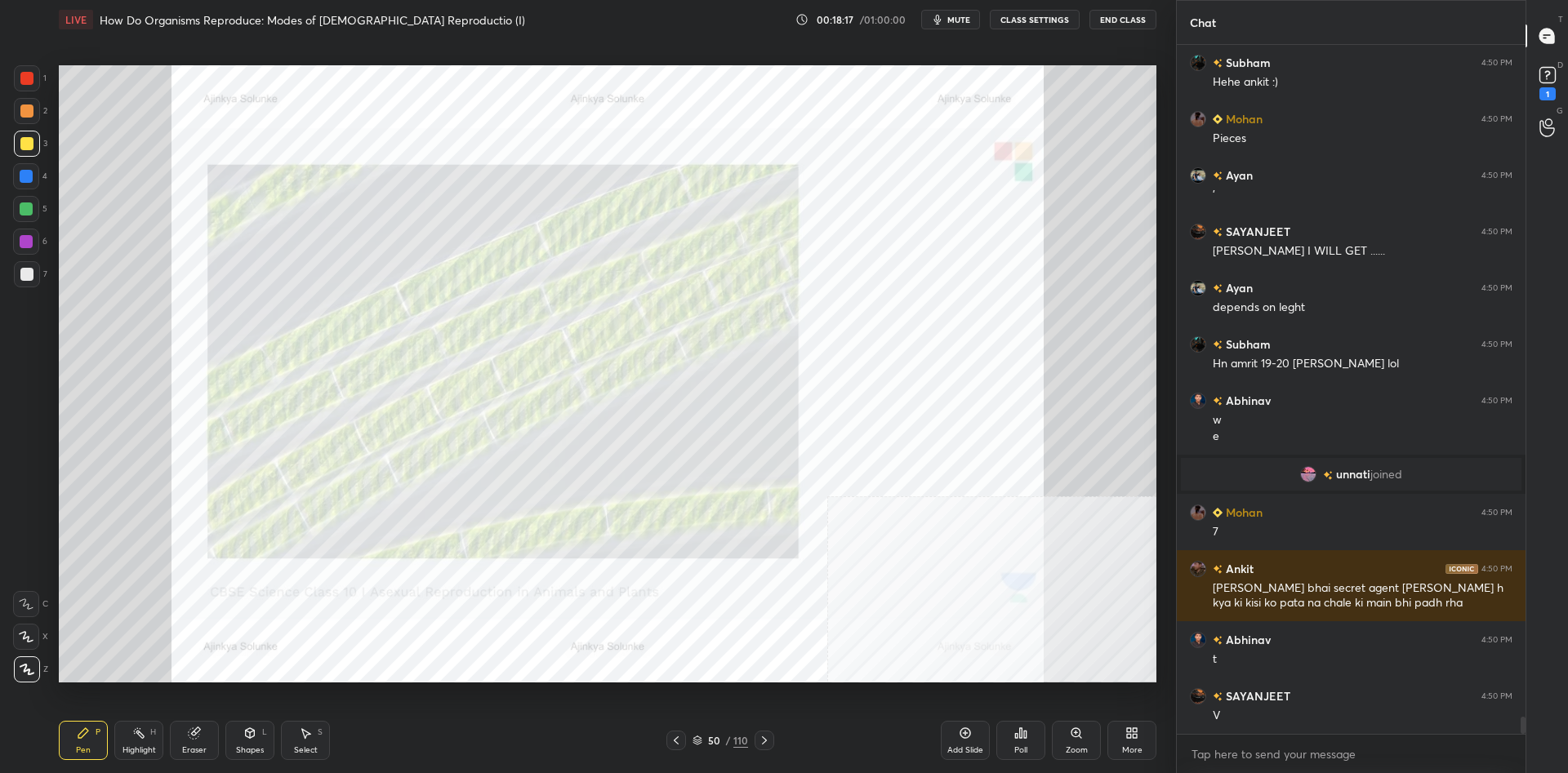
click at [27, 171] on div at bounding box center [26, 176] width 13 height 13
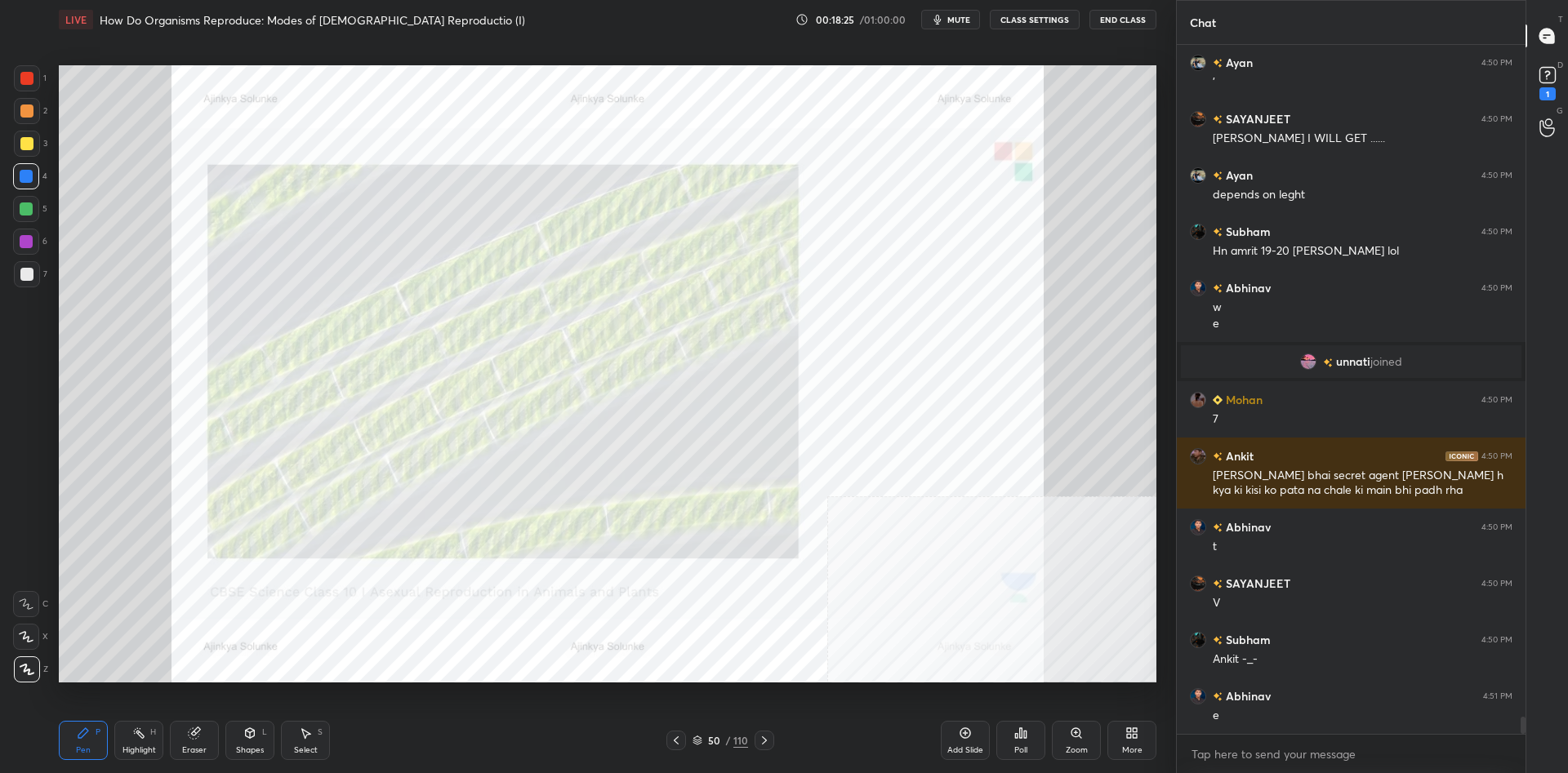
scroll to position [27328, 0]
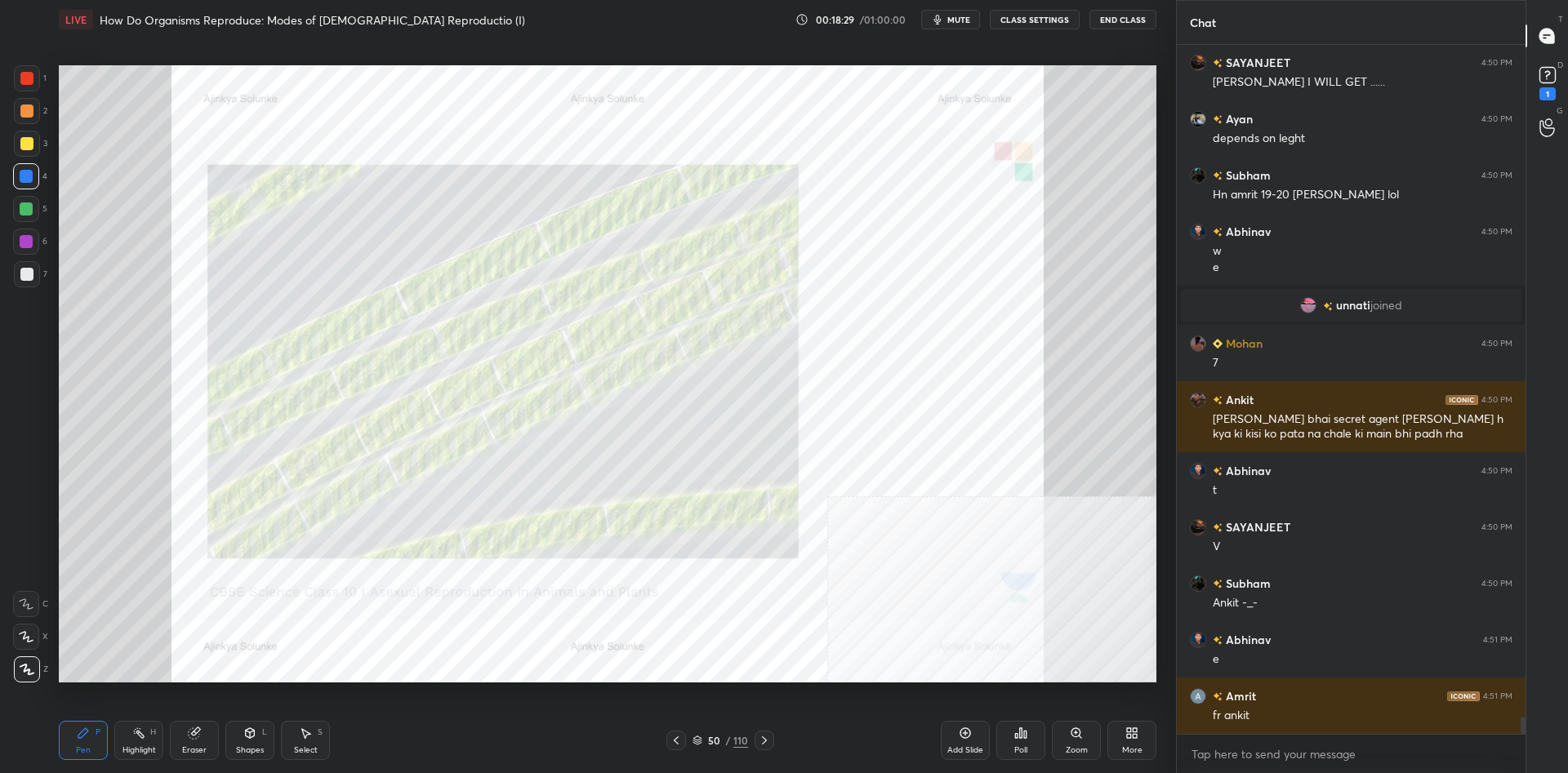
click at [28, 241] on div at bounding box center [26, 241] width 13 height 13
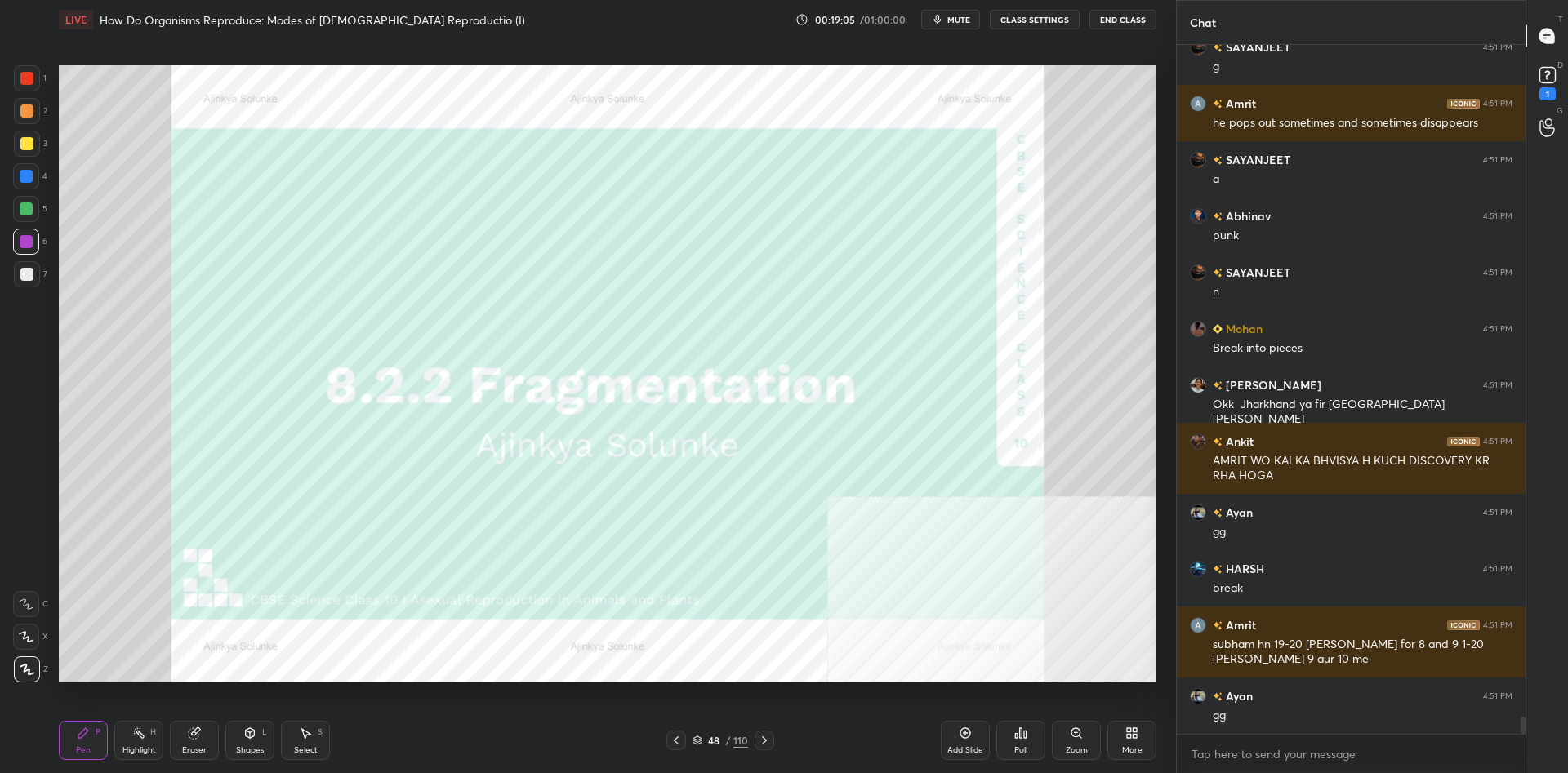
scroll to position [26856, 0]
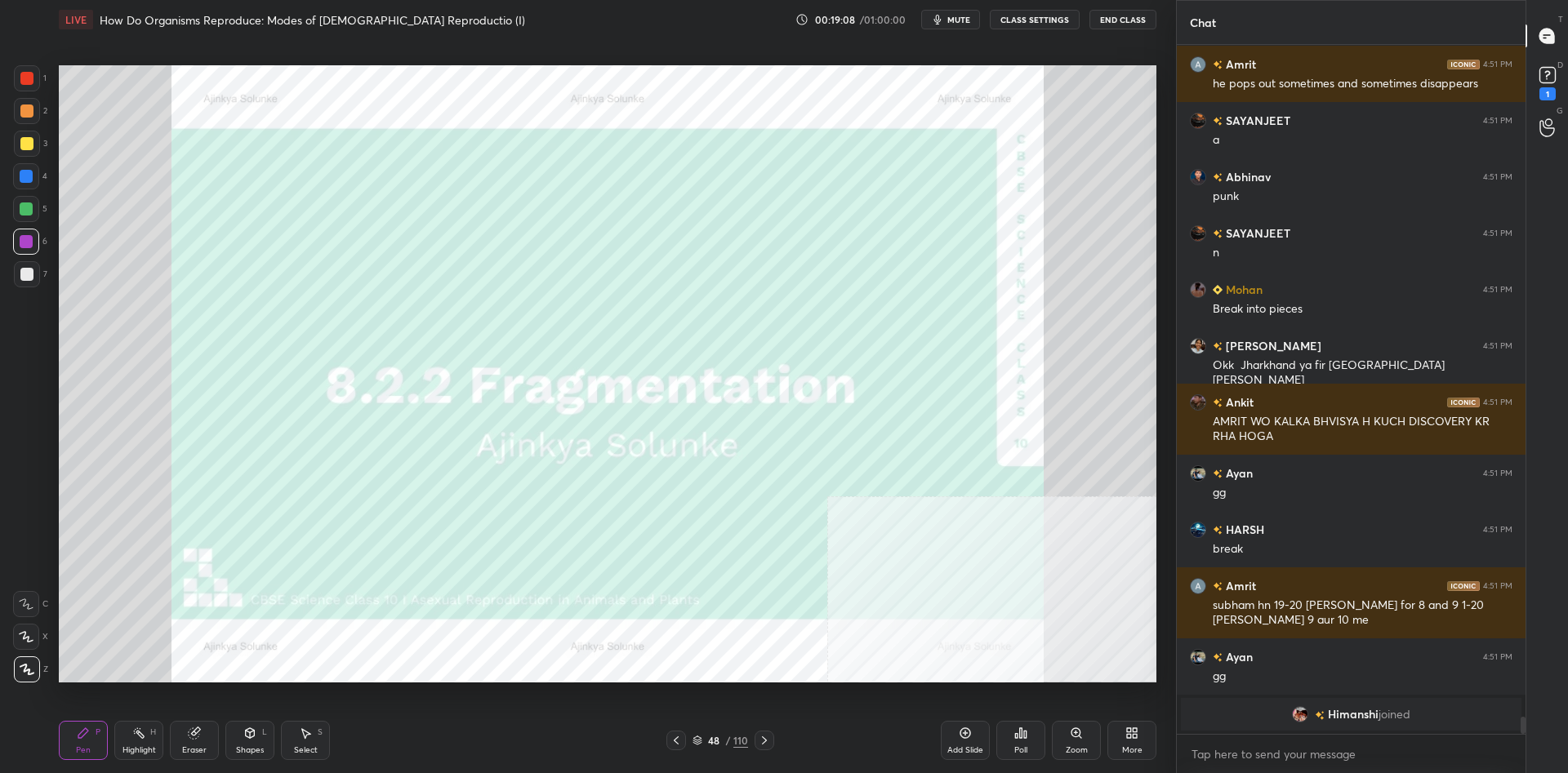
click at [991, 744] on div "Add Slide Poll Zoom More" at bounding box center [1048, 740] width 215 height 91
click at [964, 741] on div "Add Slide" at bounding box center [965, 740] width 49 height 39
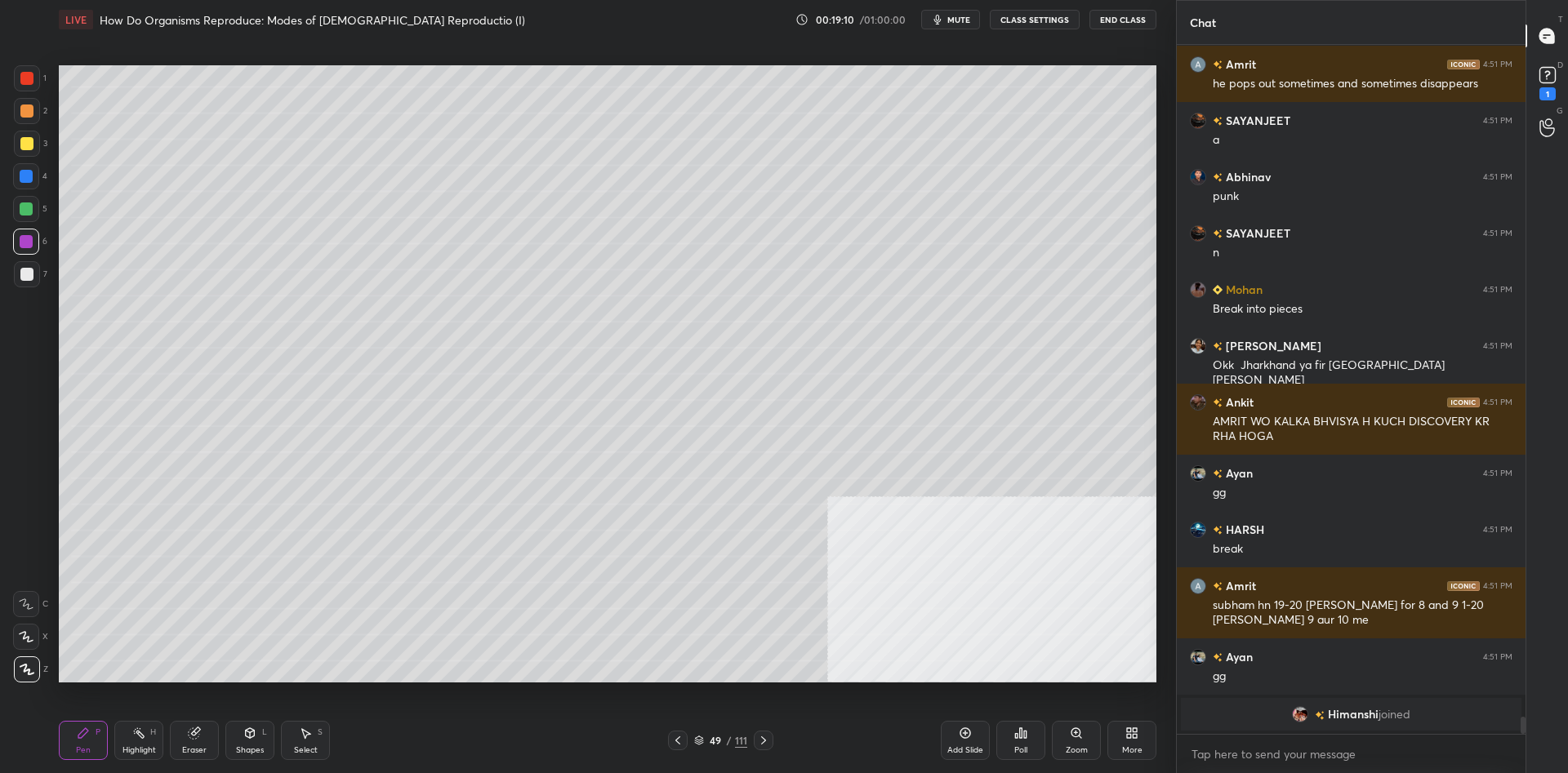
click at [80, 746] on div "Pen" at bounding box center [83, 749] width 14 height 8
click at [28, 154] on div at bounding box center [26, 143] width 26 height 26
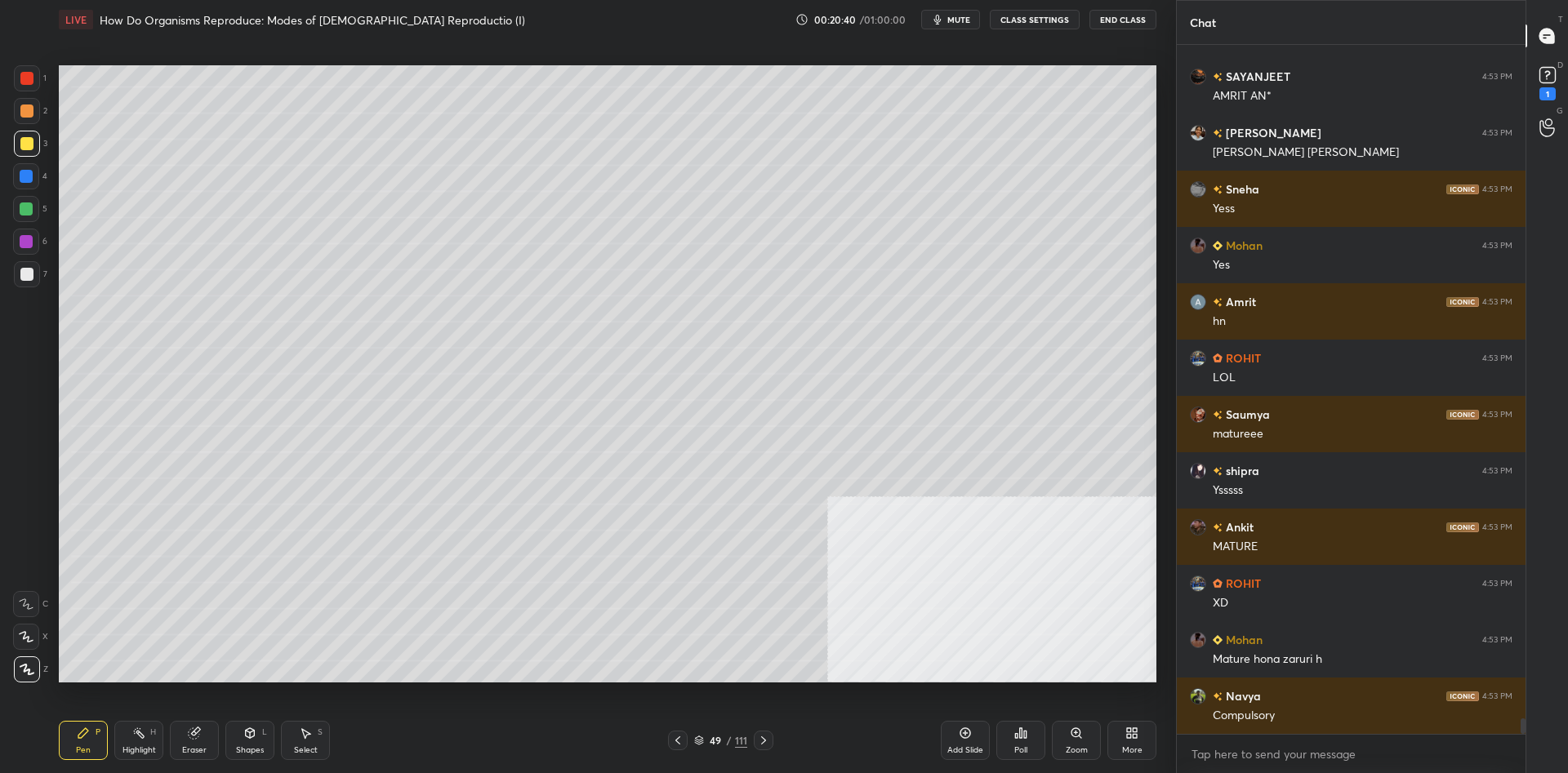
scroll to position [29248, 0]
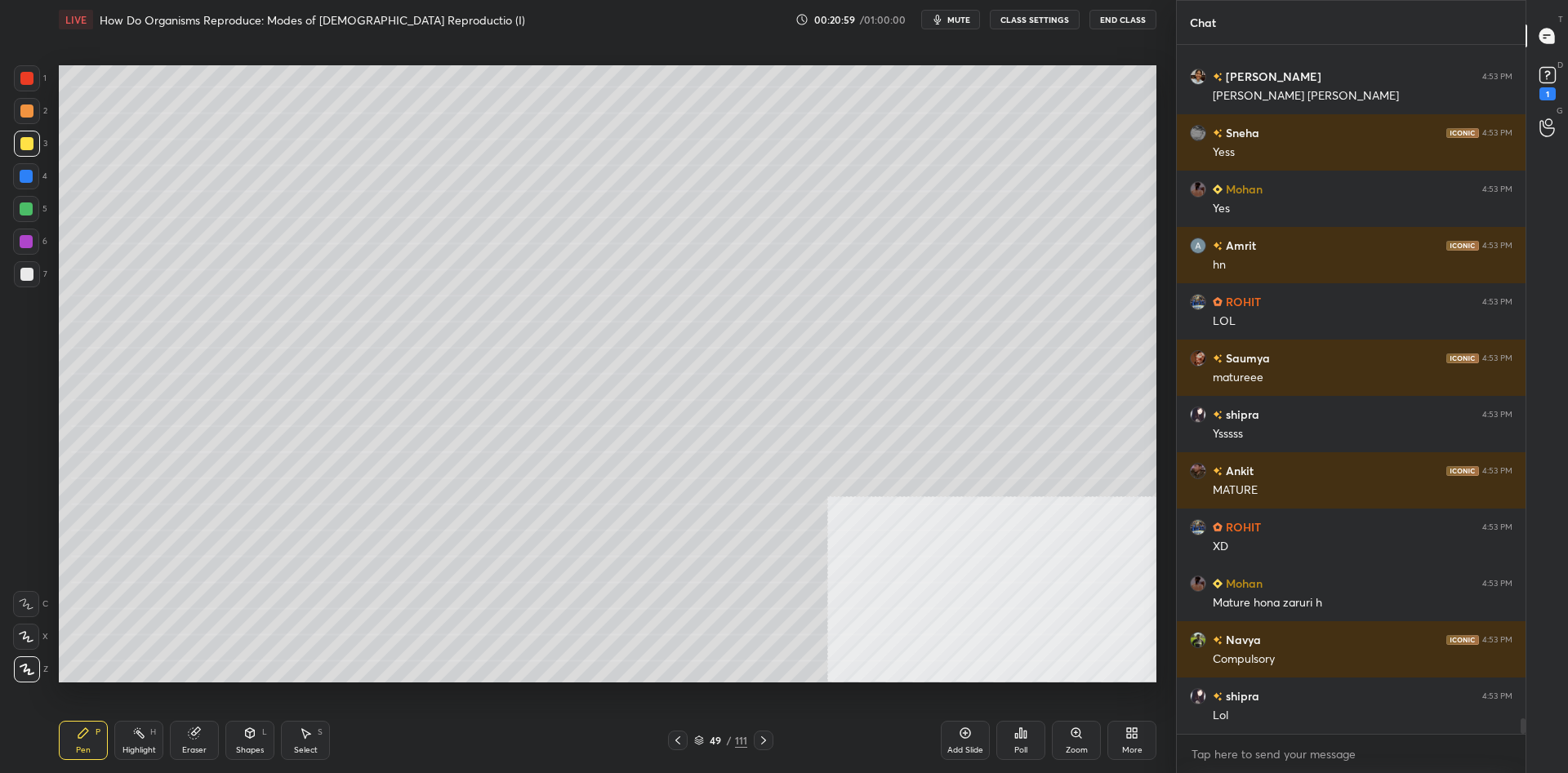
click at [732, 737] on div "49 / 111" at bounding box center [721, 740] width 53 height 14
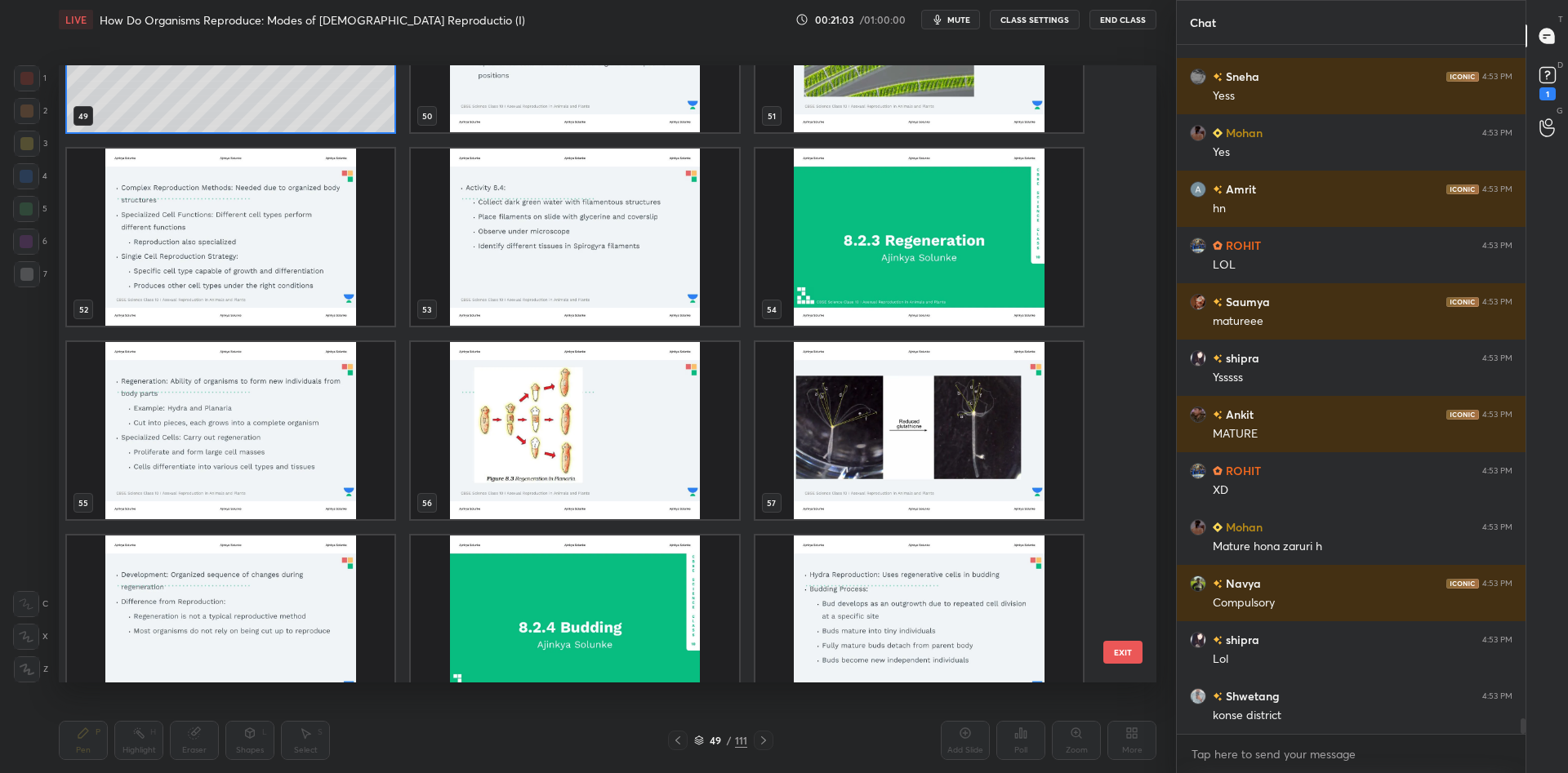
scroll to position [3186, 0]
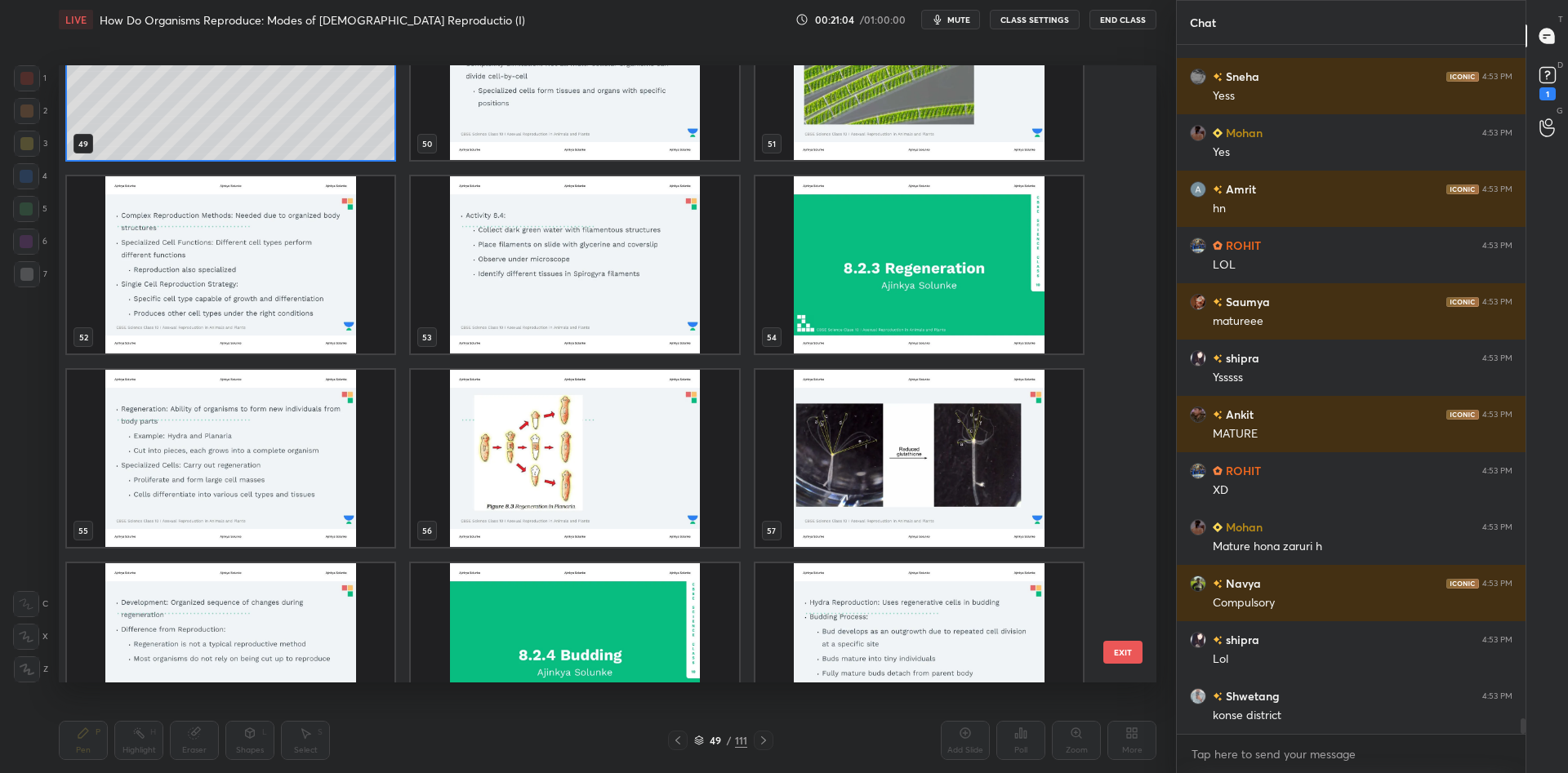
click at [887, 318] on img "grid" at bounding box center [919, 265] width 327 height 177
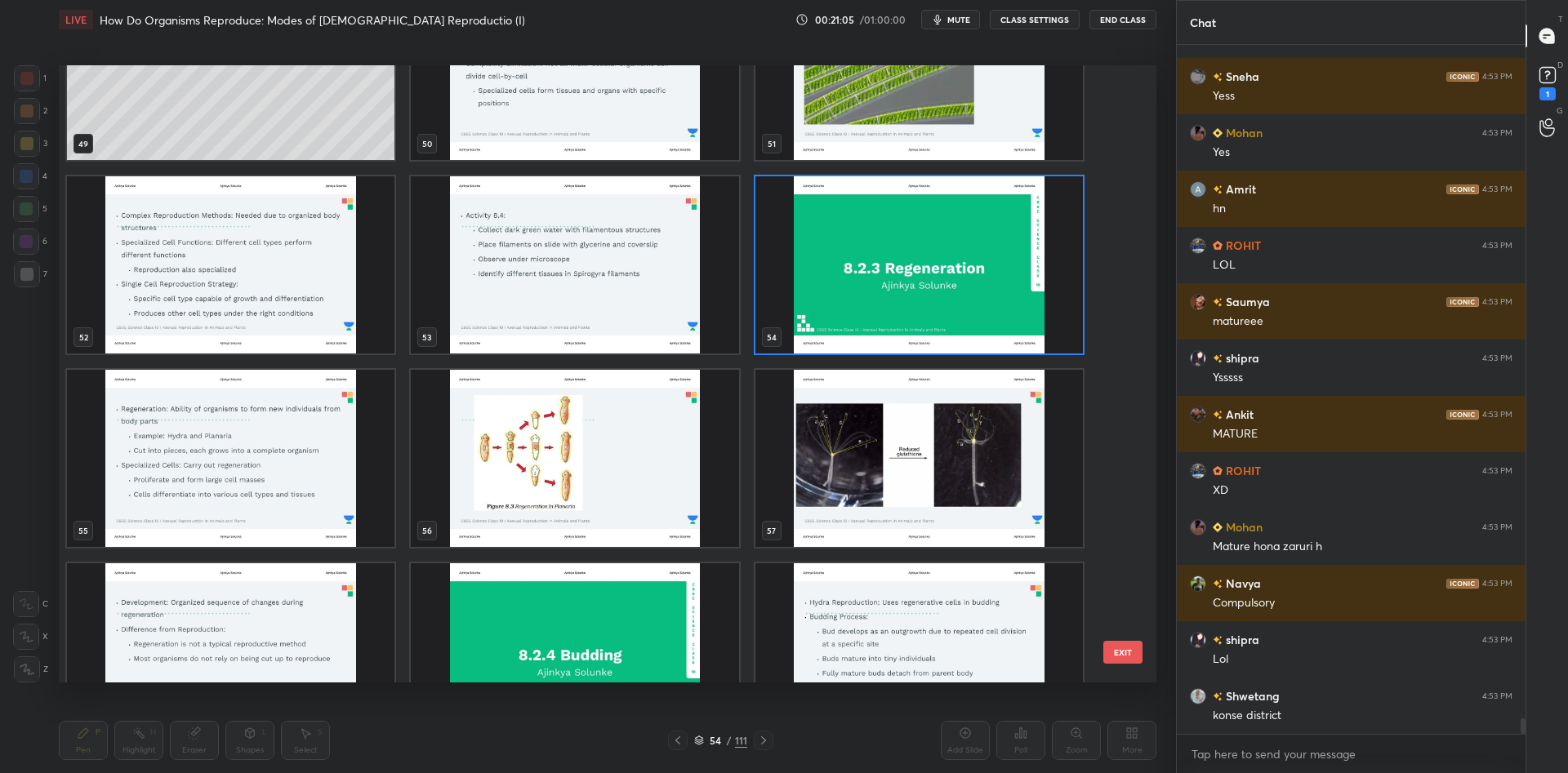
click at [516, 292] on img "grid" at bounding box center [574, 265] width 327 height 177
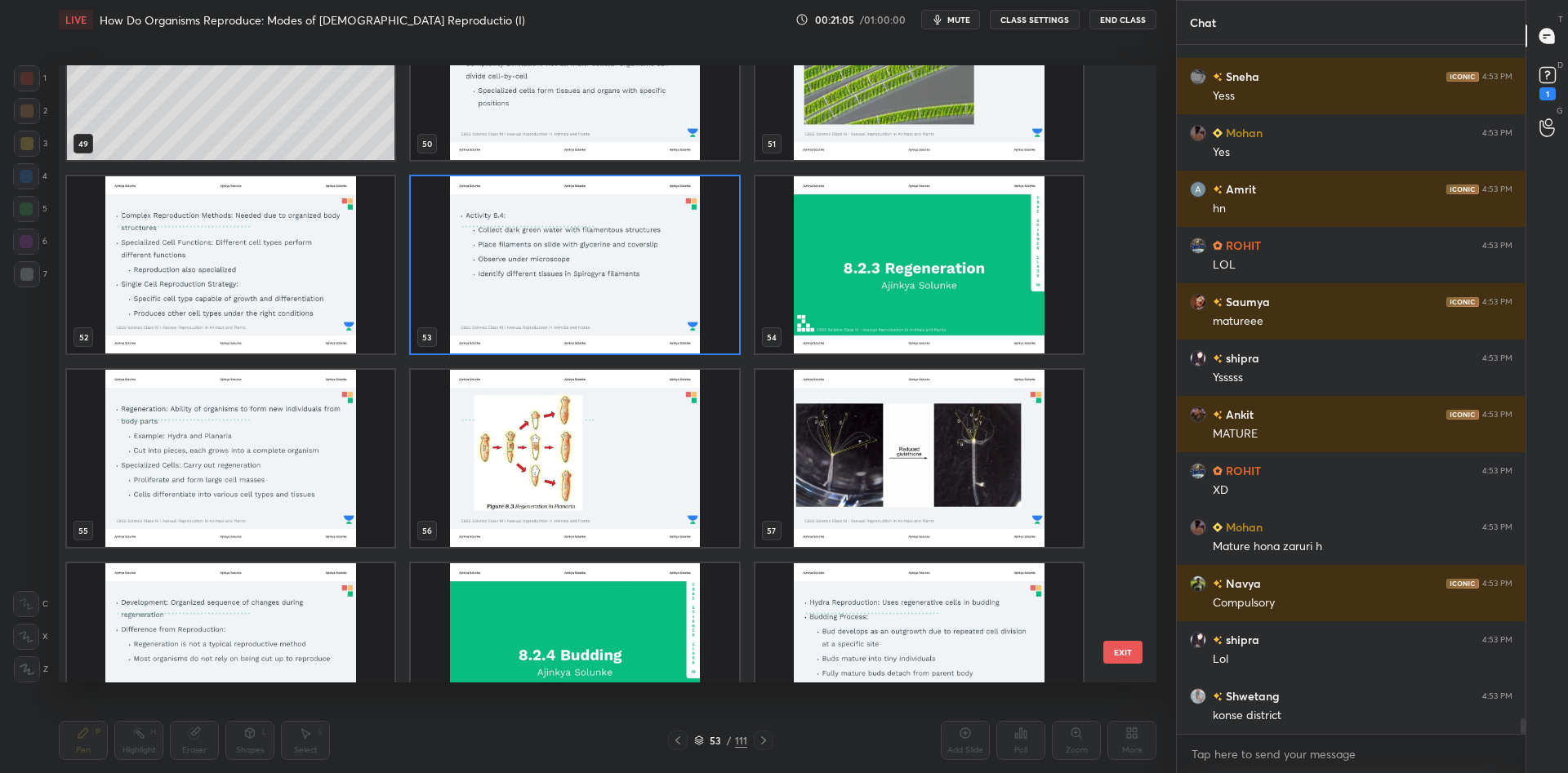
click at [516, 292] on img "grid" at bounding box center [574, 265] width 327 height 177
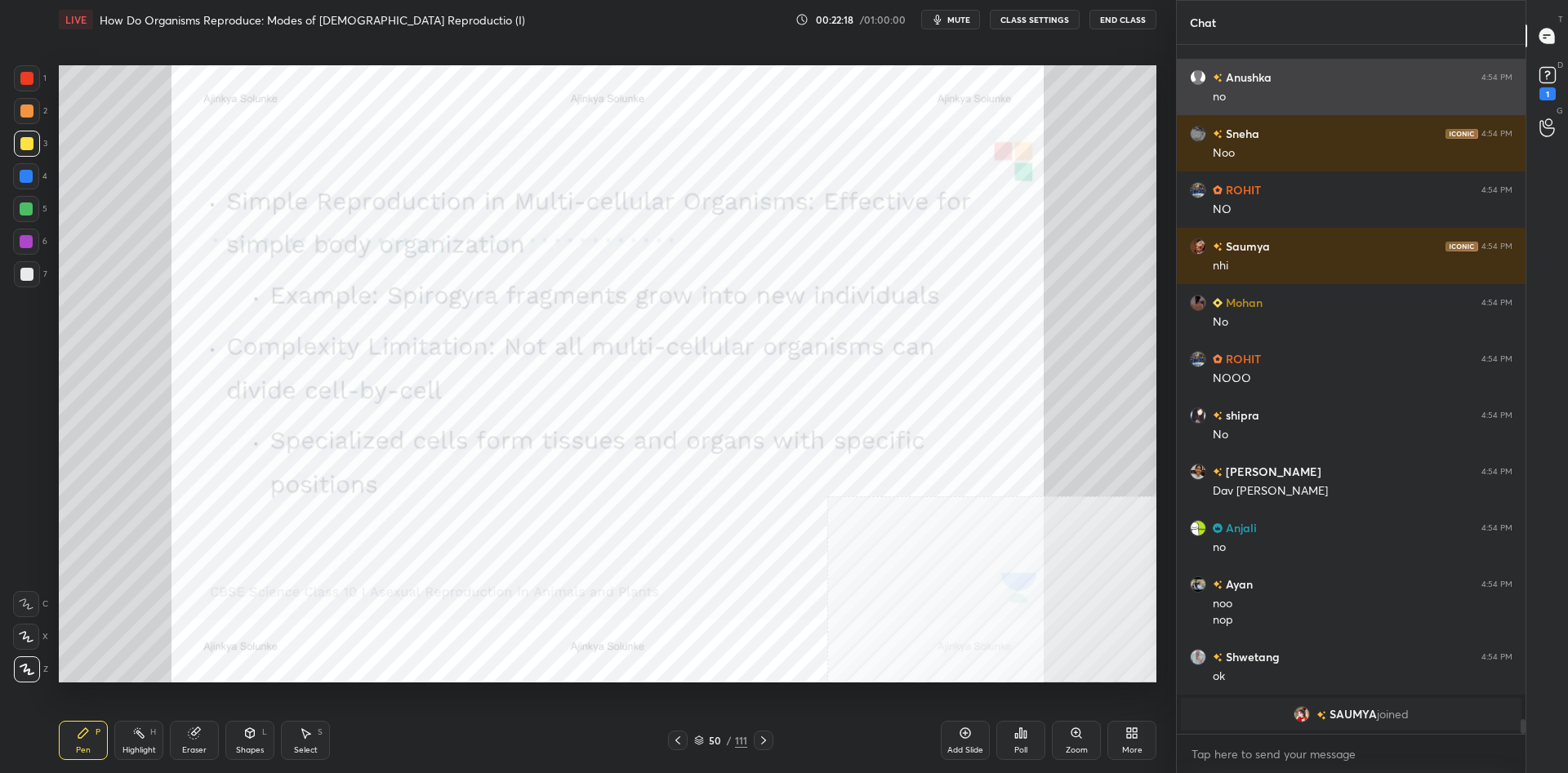
scroll to position [30848, 0]
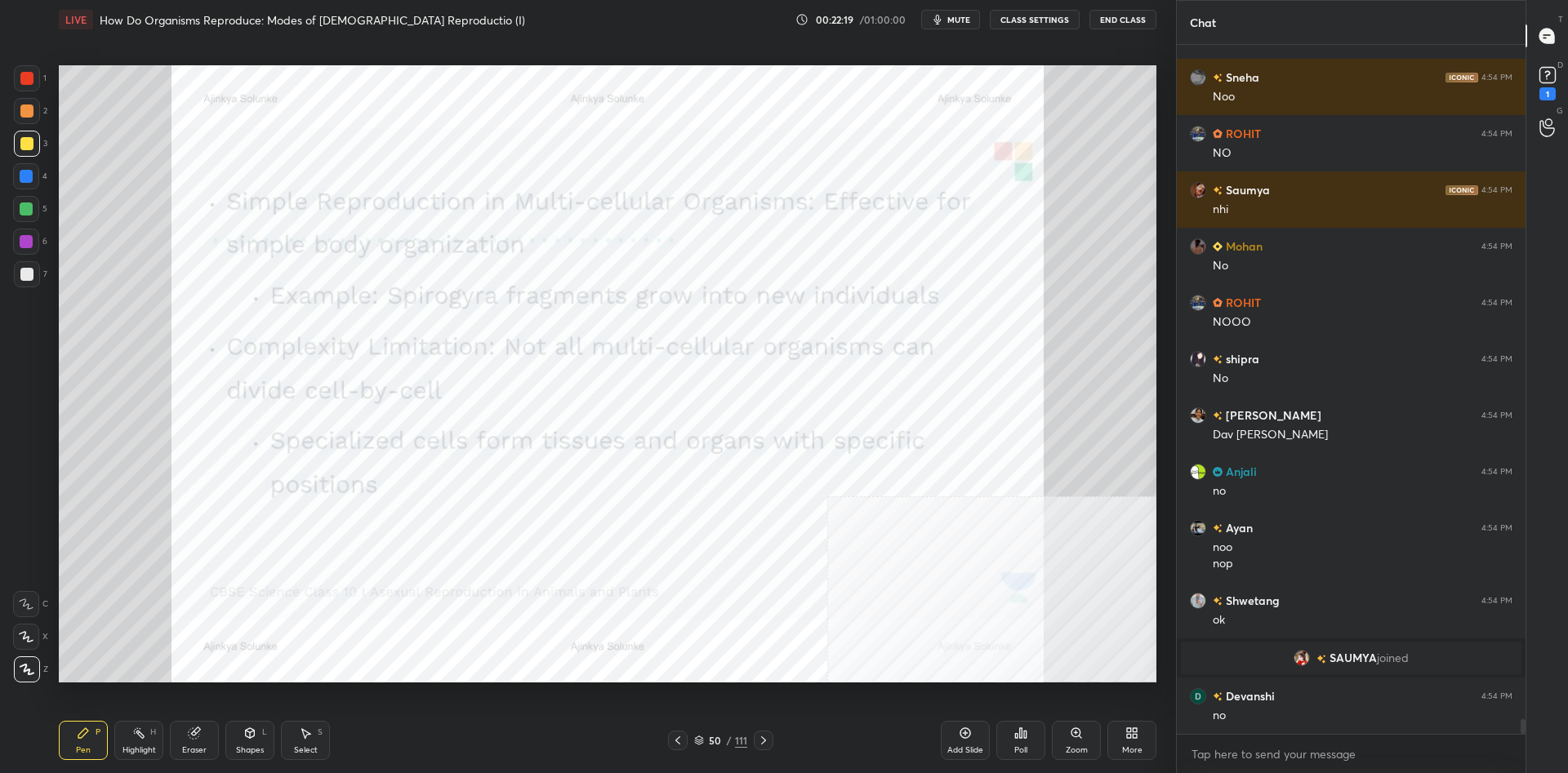
click at [978, 738] on div "Add Slide" at bounding box center [965, 740] width 49 height 39
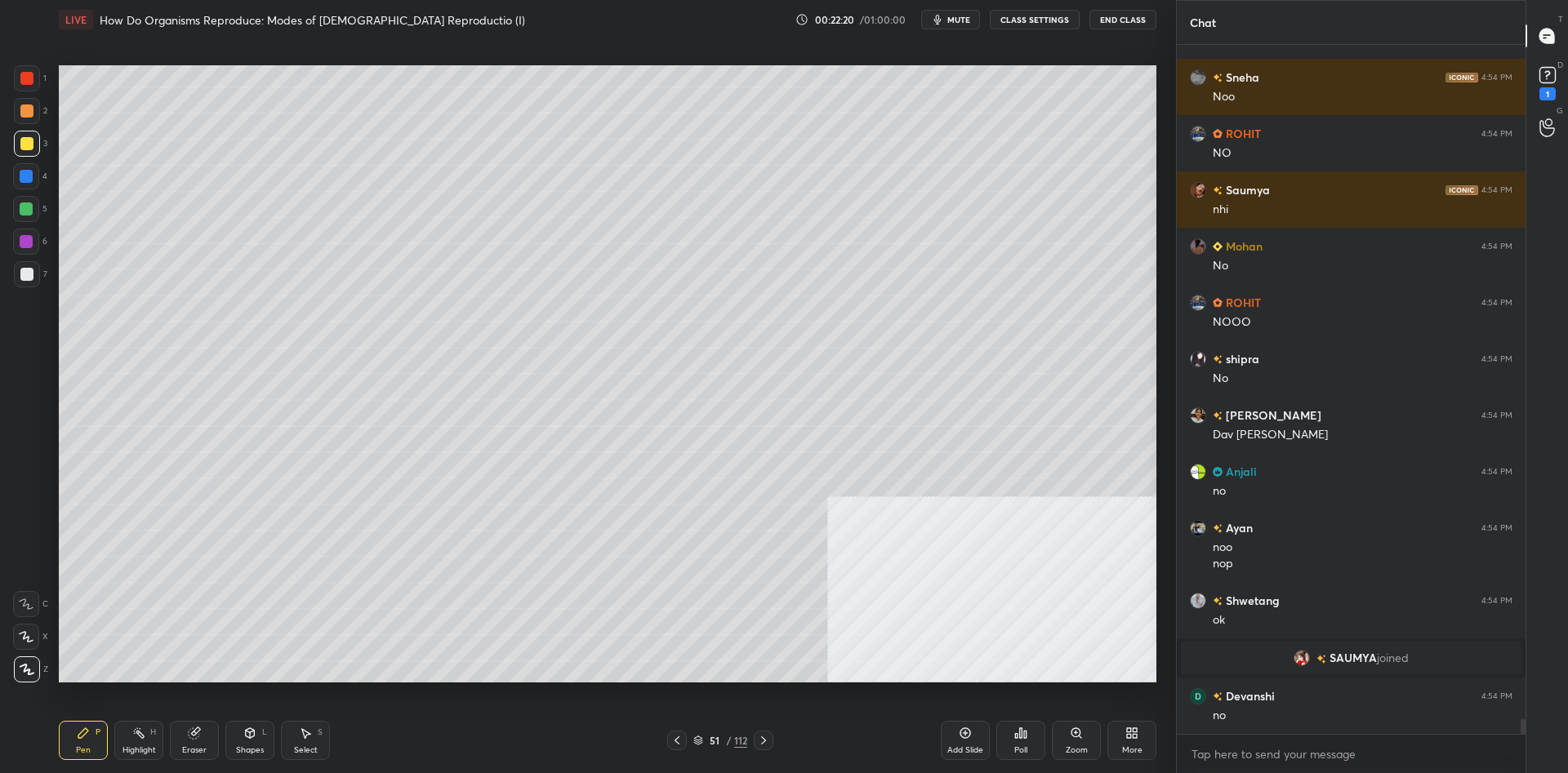
click at [31, 147] on div at bounding box center [27, 144] width 13 height 13
click at [23, 141] on div at bounding box center [27, 144] width 13 height 13
click at [21, 80] on div at bounding box center [27, 78] width 13 height 13
click at [30, 78] on div at bounding box center [27, 78] width 13 height 13
click at [20, 249] on div at bounding box center [25, 241] width 26 height 26
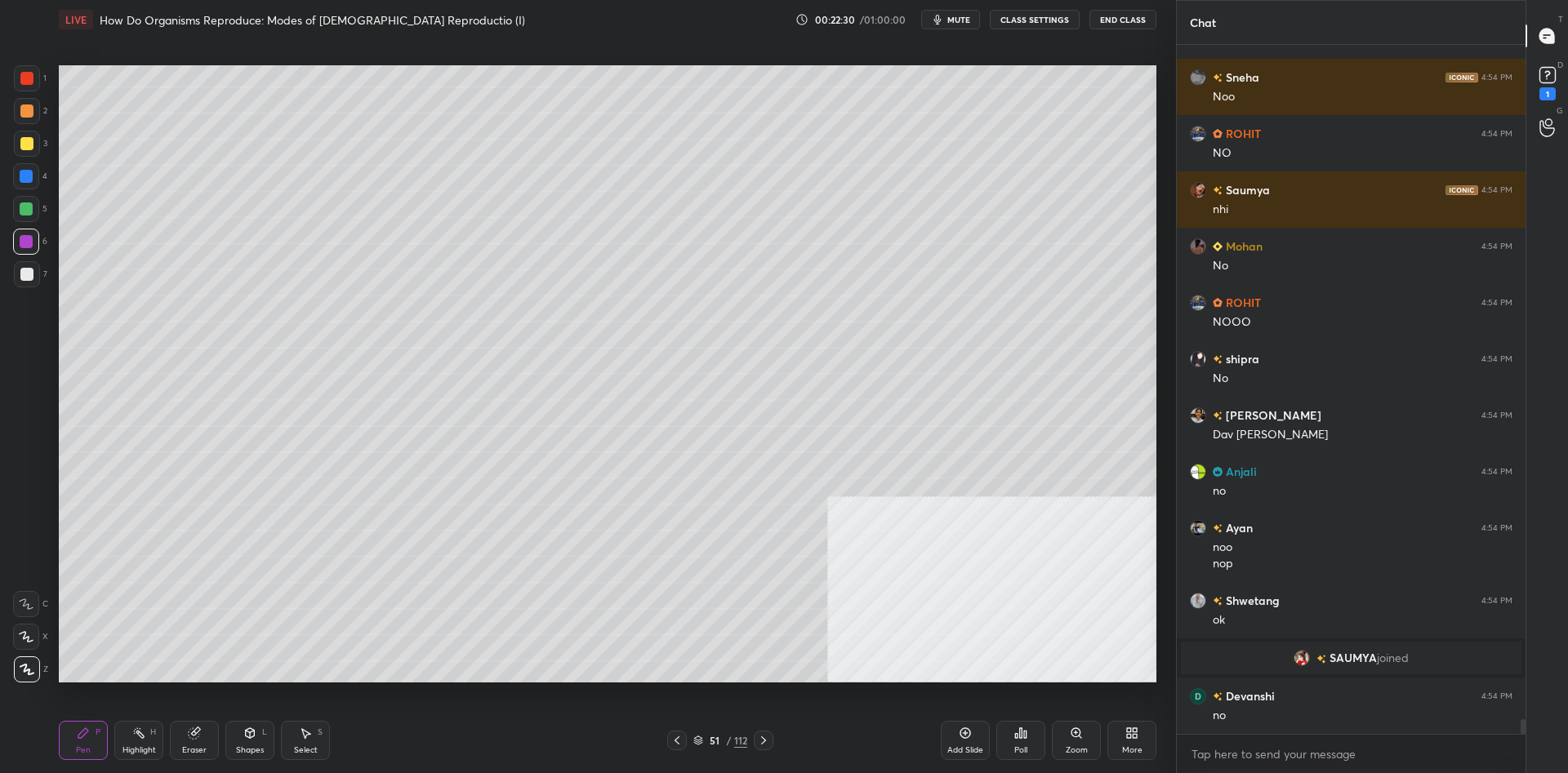
click at [25, 276] on div at bounding box center [27, 274] width 13 height 13
click at [28, 265] on div at bounding box center [26, 274] width 26 height 26
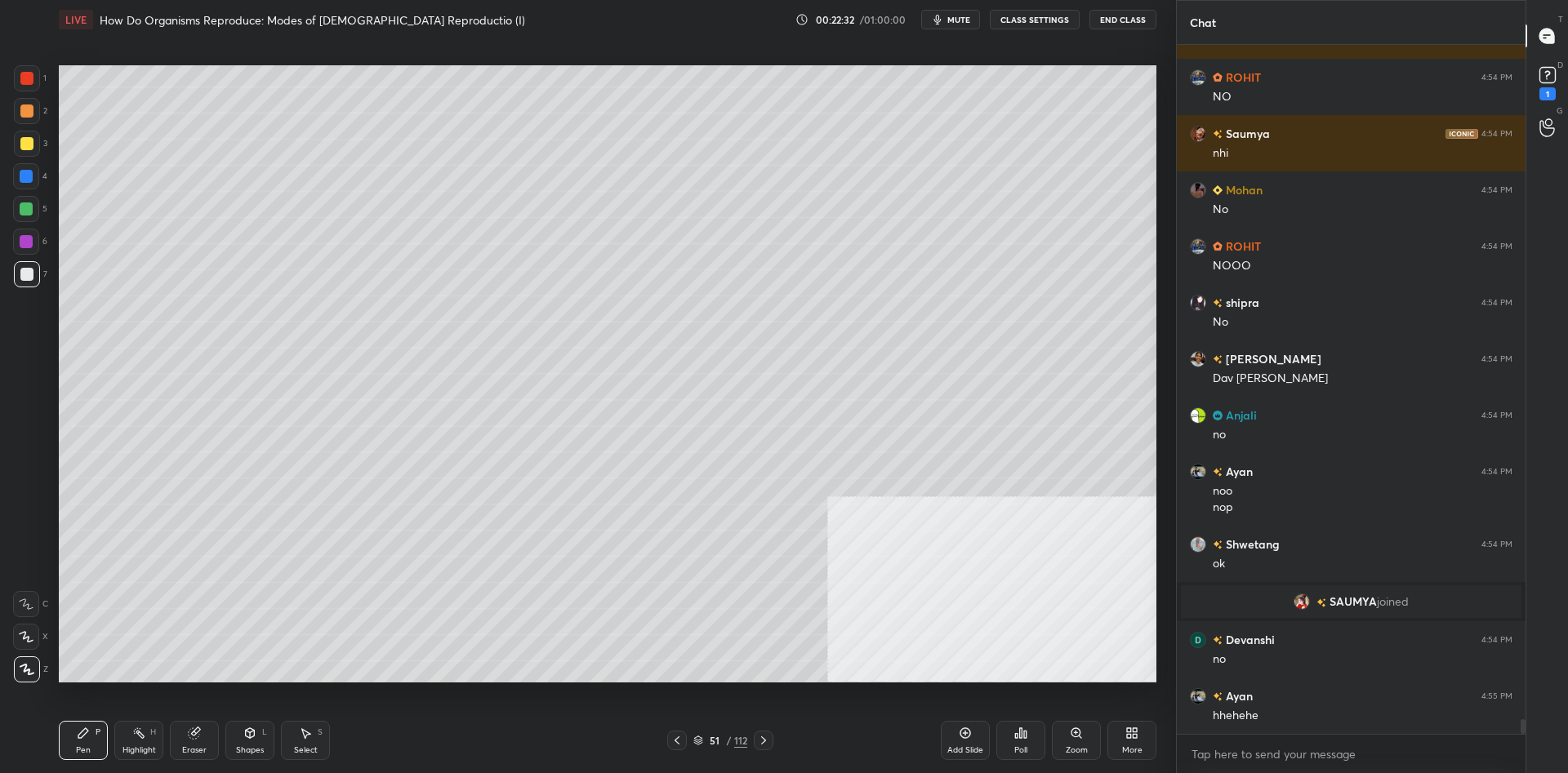
click at [21, 180] on div at bounding box center [26, 176] width 13 height 13
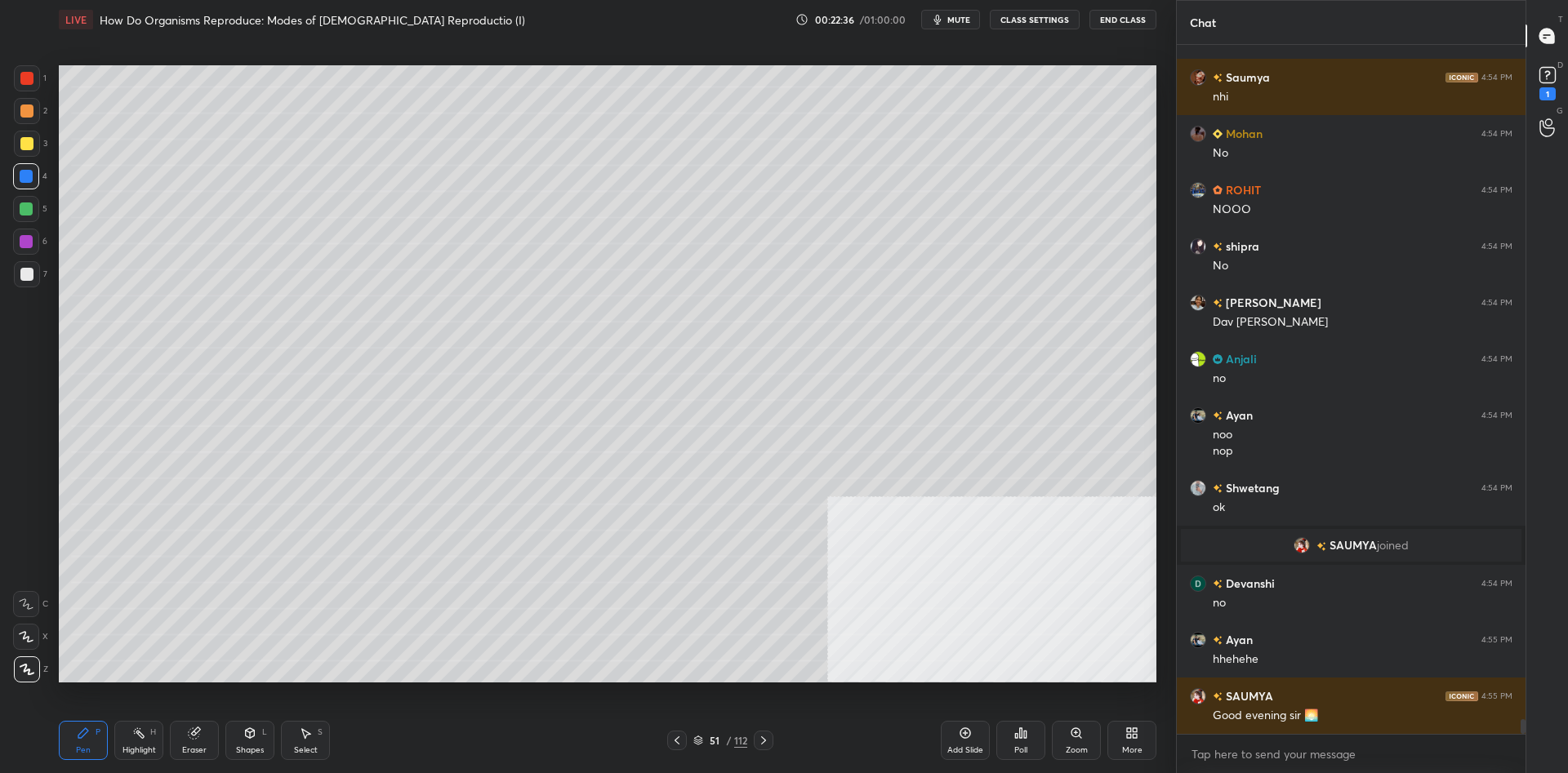
click at [36, 105] on div at bounding box center [26, 110] width 26 height 26
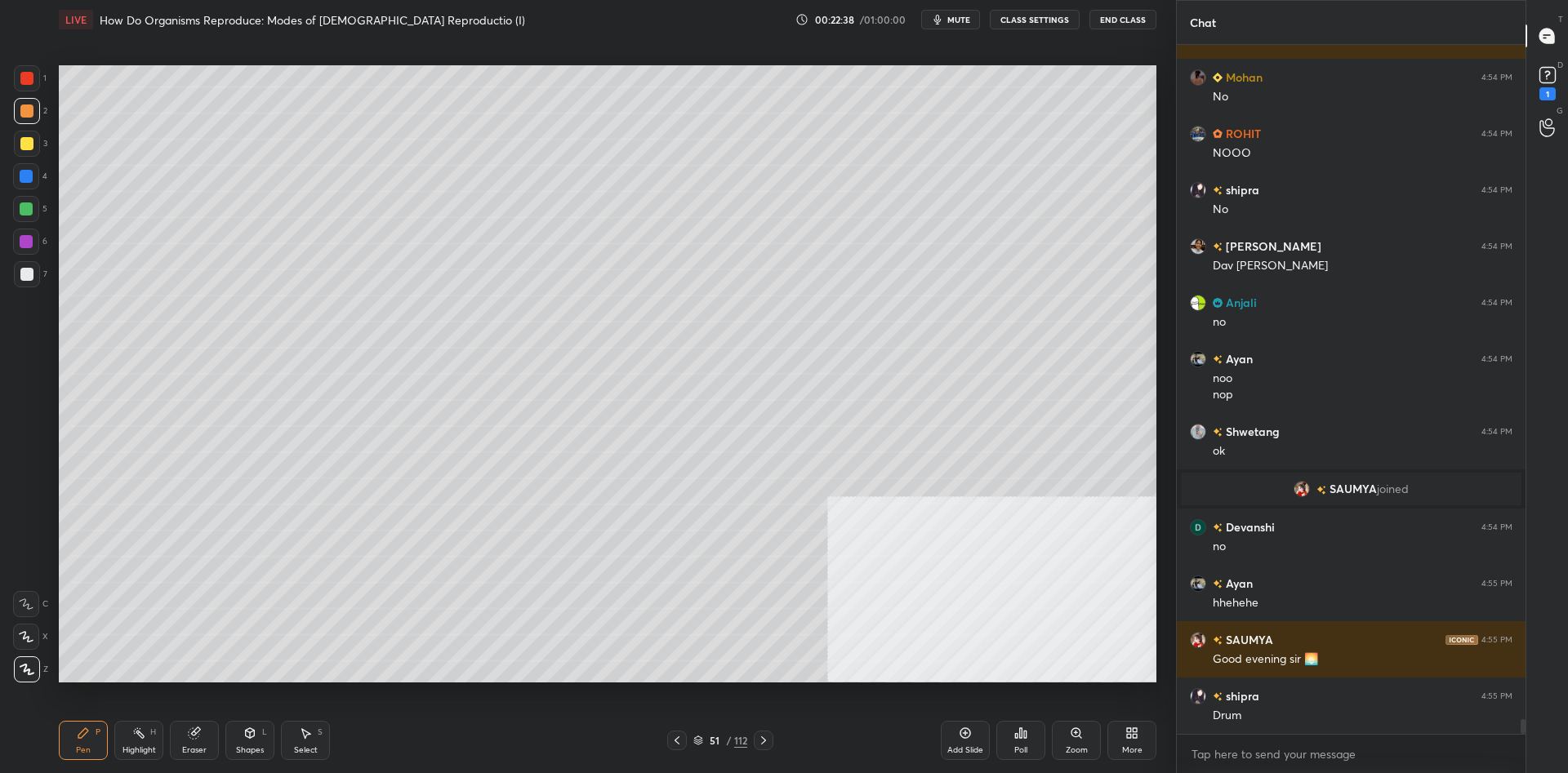
scroll to position [31073, 0]
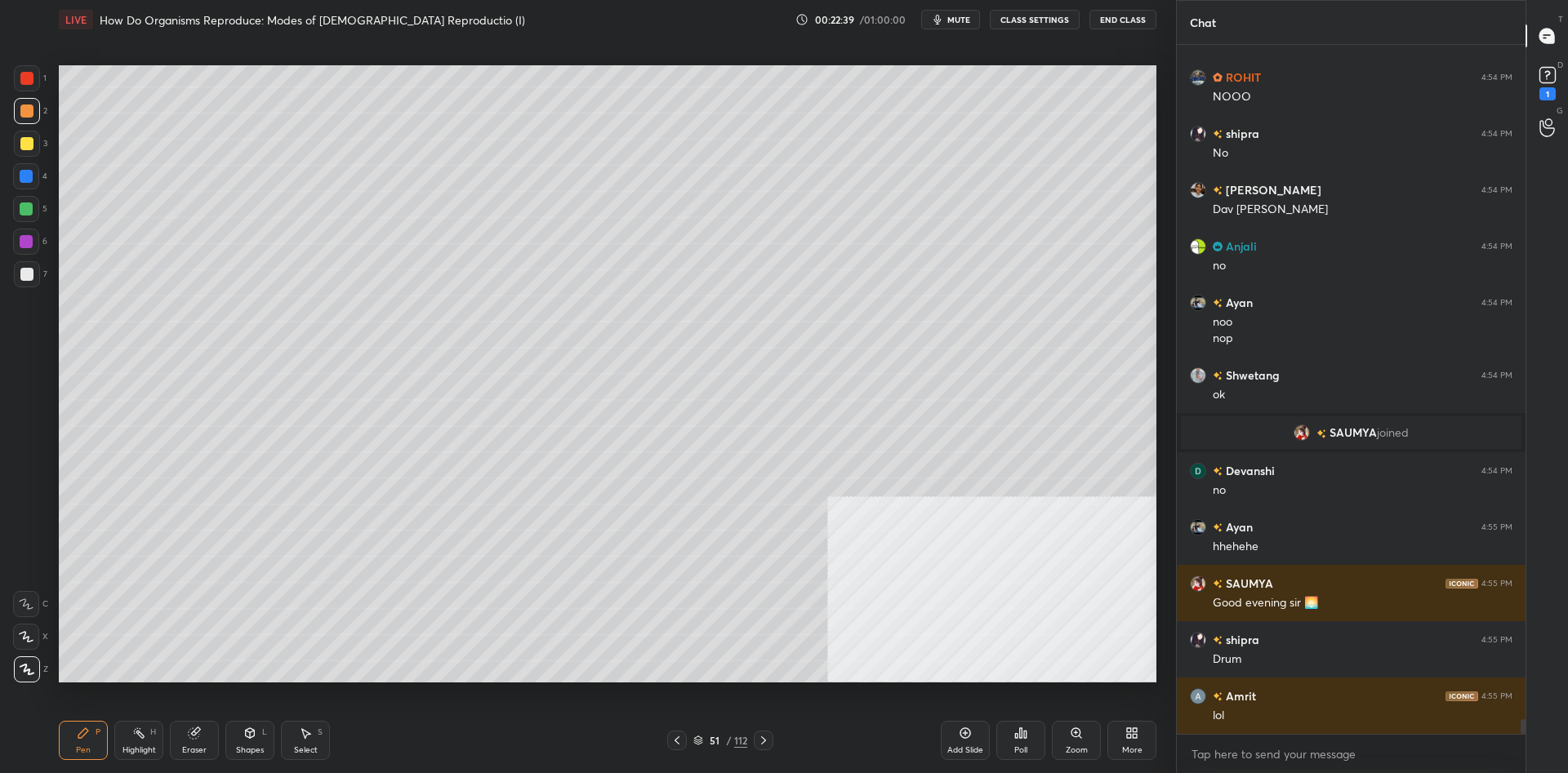
click at [133, 747] on div "Highlight" at bounding box center [138, 749] width 33 height 8
click at [96, 736] on div "P" at bounding box center [98, 731] width 5 height 8
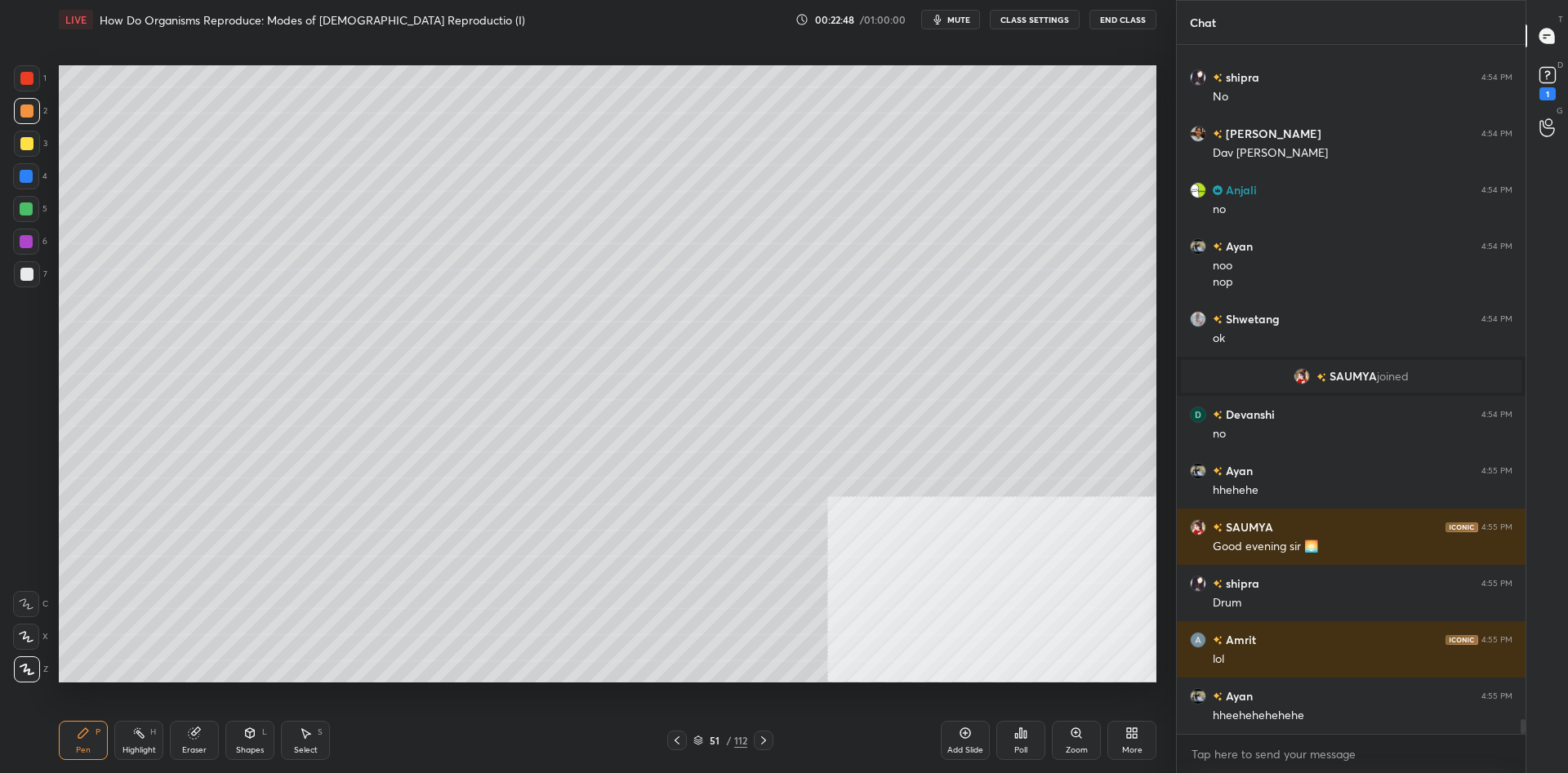
scroll to position [31185, 0]
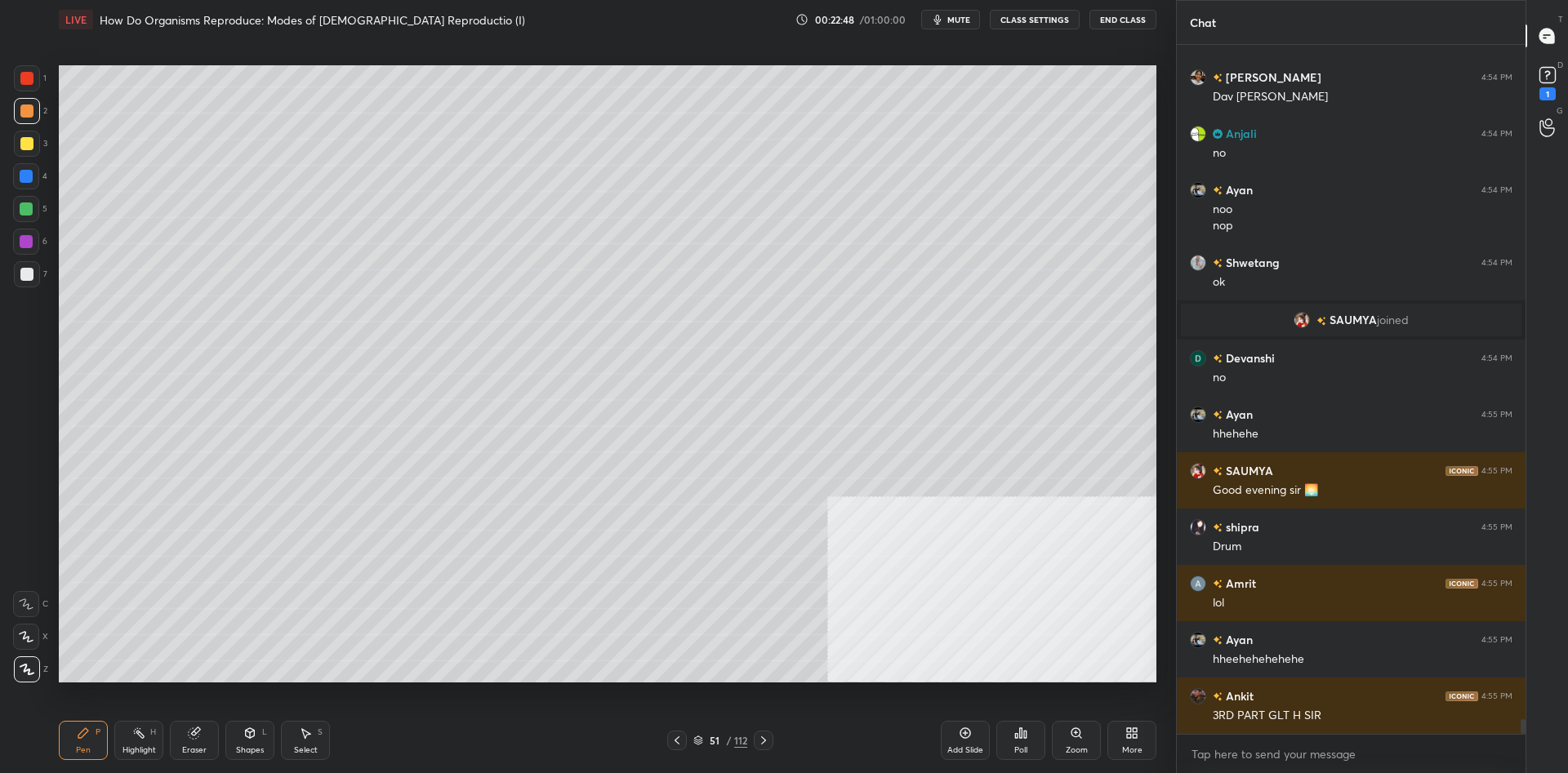
click at [27, 181] on div at bounding box center [26, 176] width 13 height 13
click at [37, 146] on div at bounding box center [26, 143] width 26 height 26
click at [33, 275] on div at bounding box center [27, 274] width 13 height 13
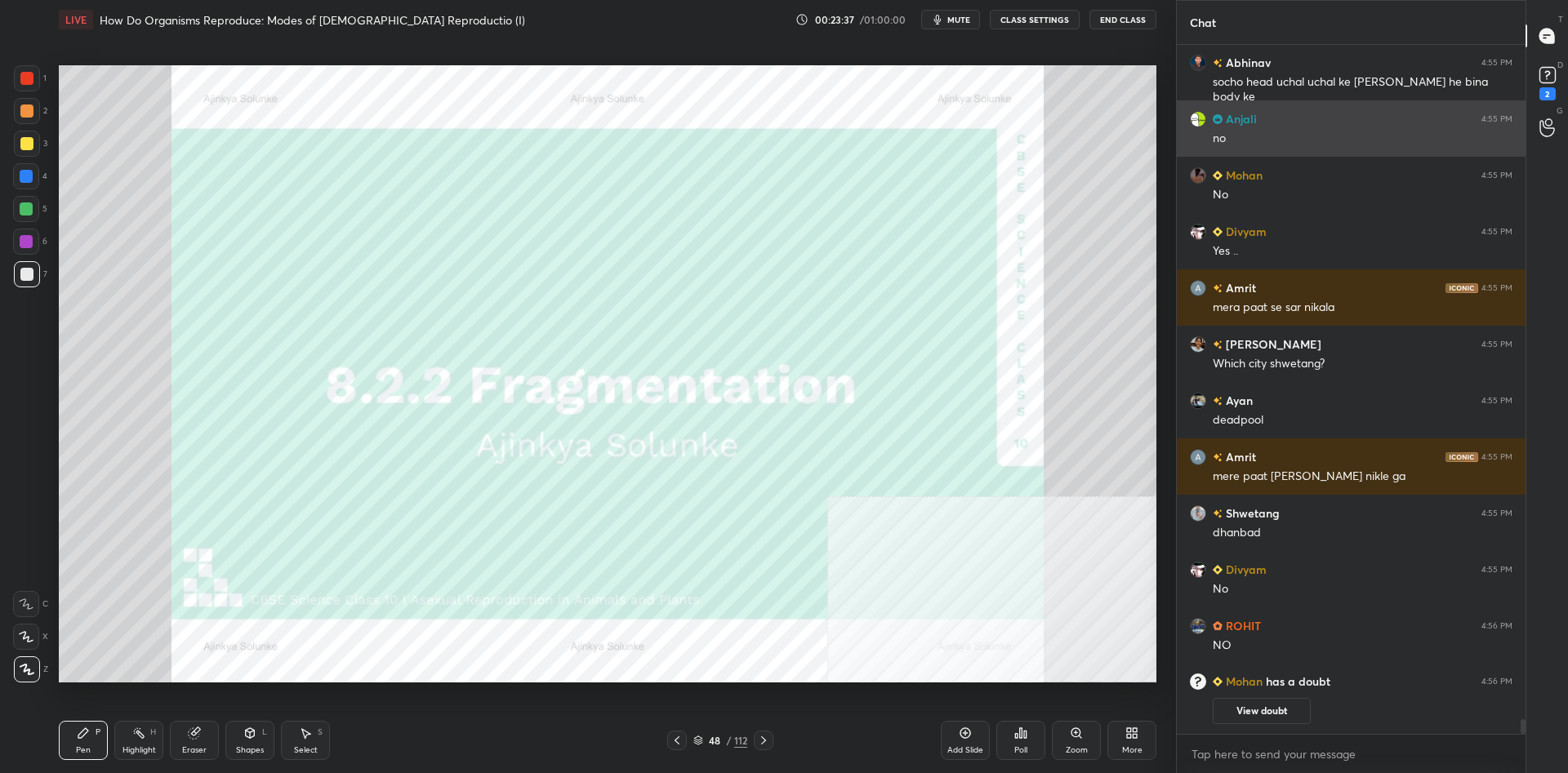
scroll to position [31592, 0]
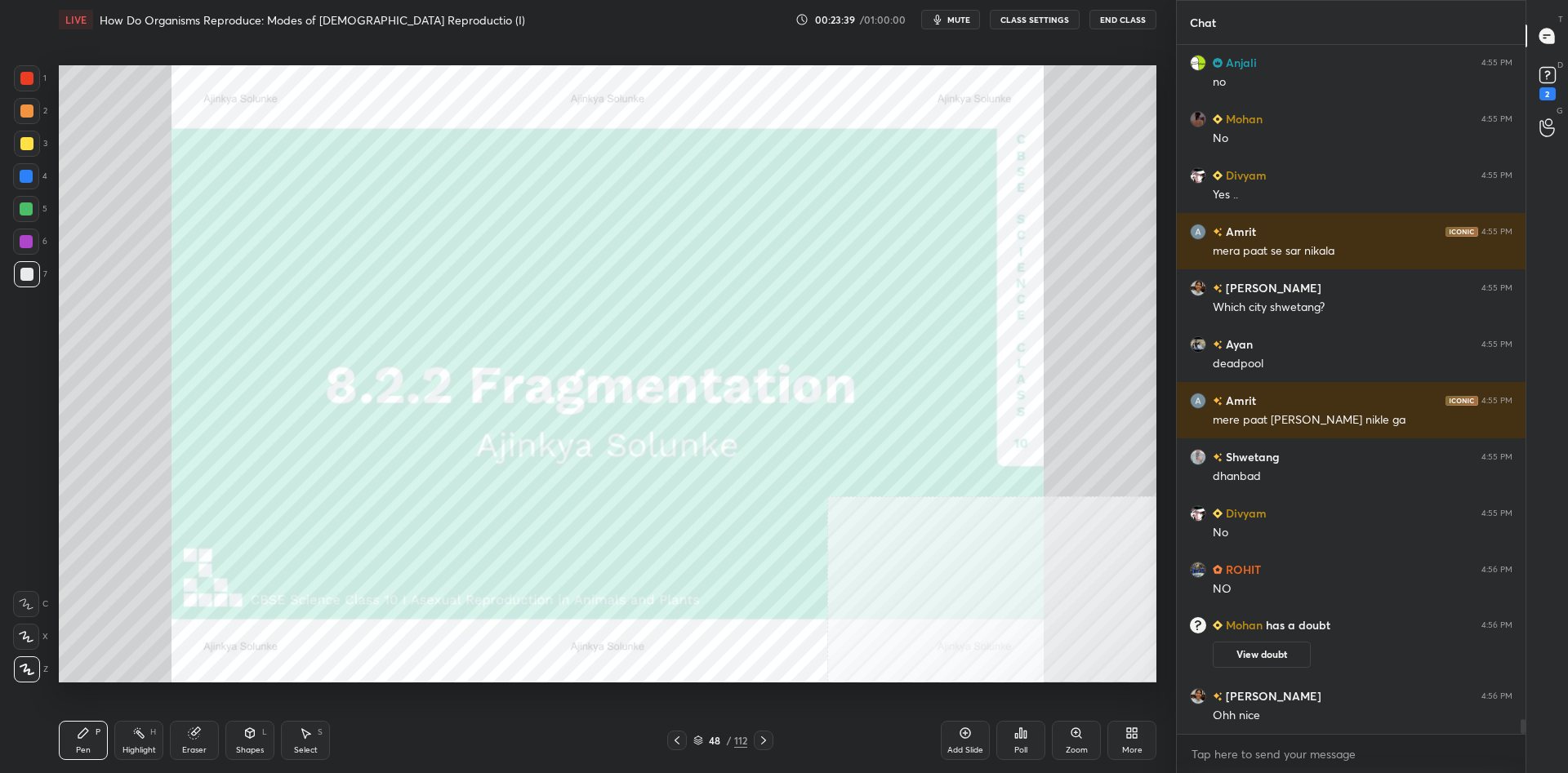
click at [727, 743] on div "/" at bounding box center [728, 740] width 5 height 10
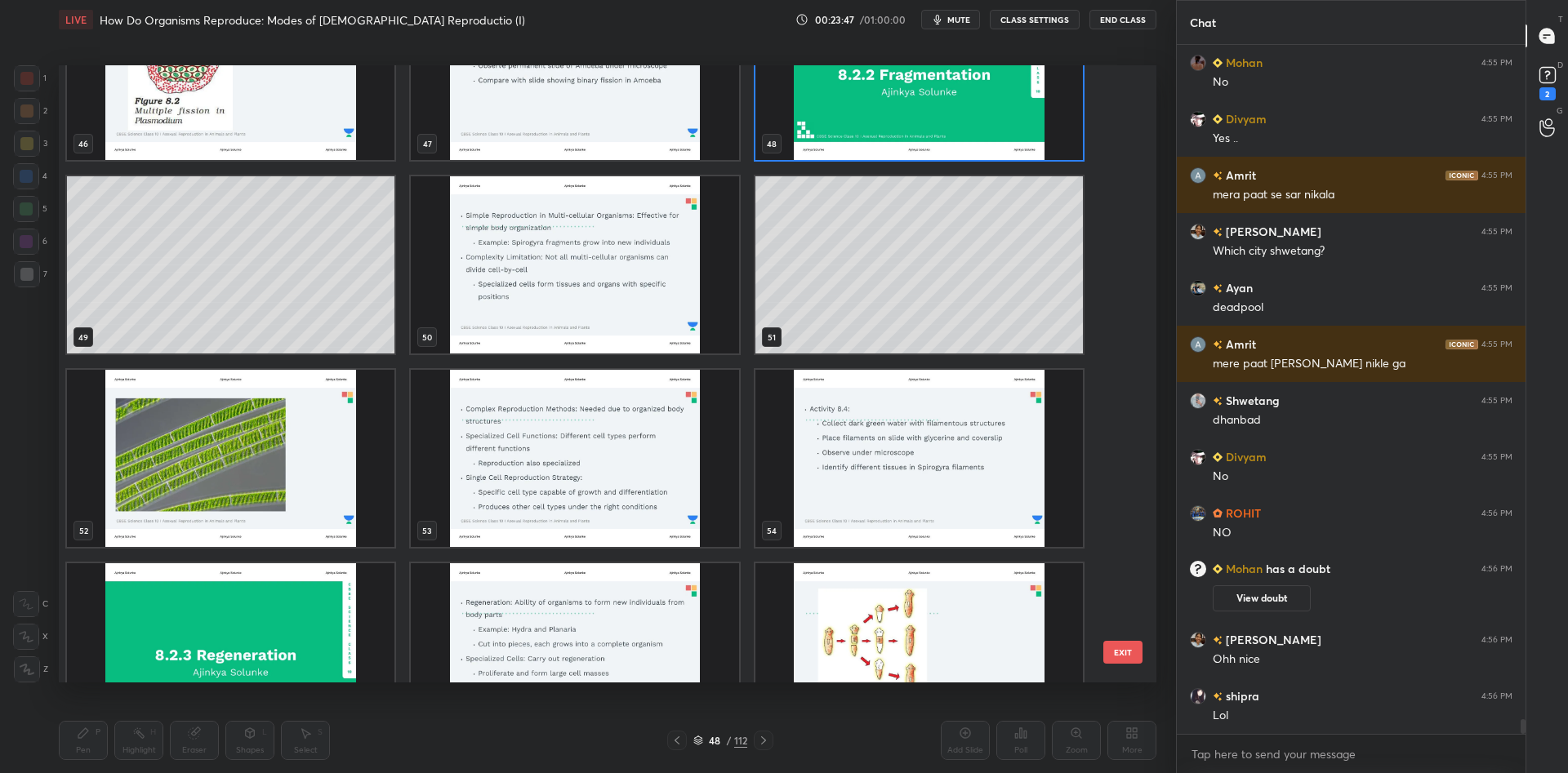
scroll to position [31719, 0]
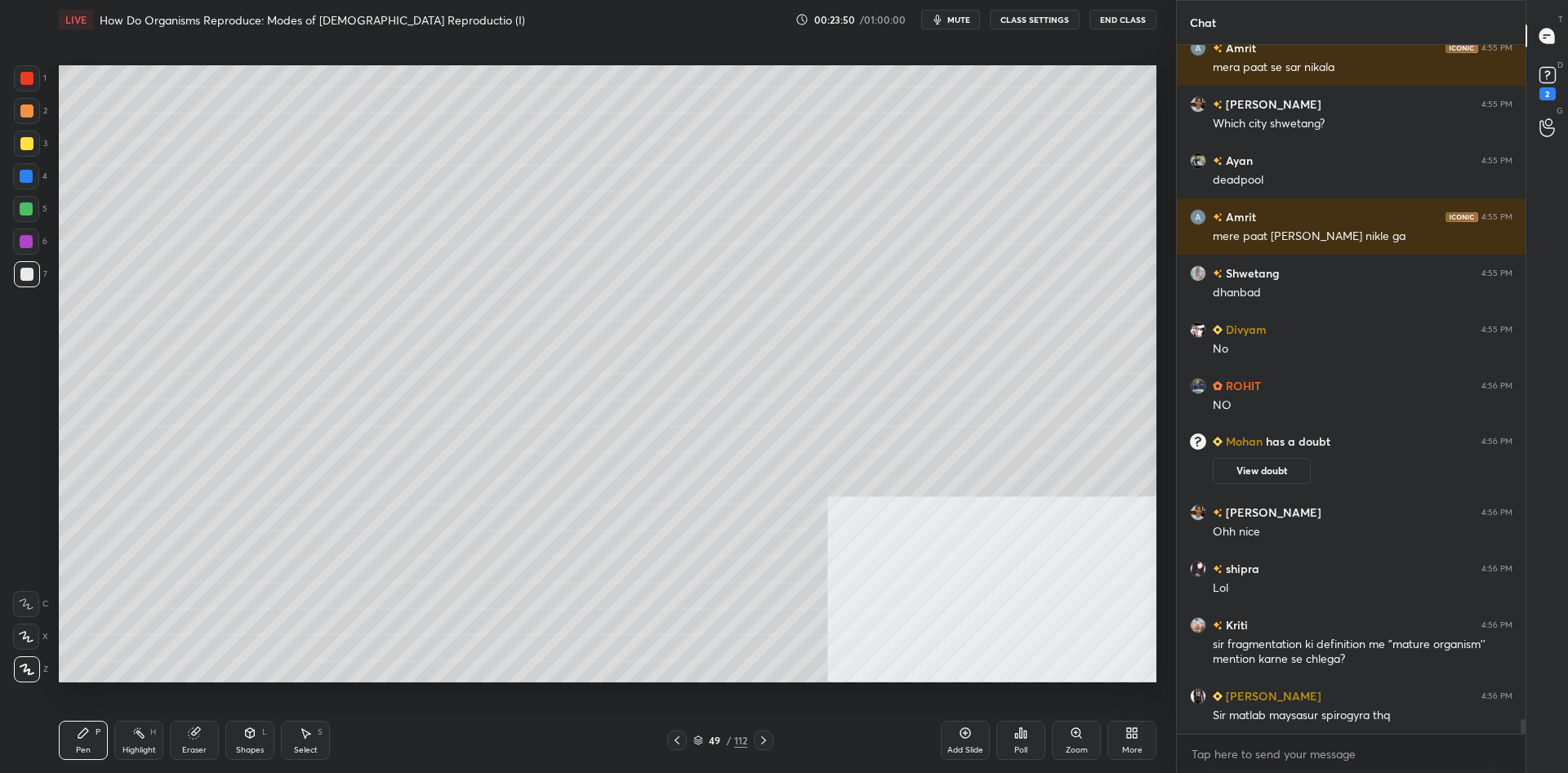
click at [20, 150] on div at bounding box center [26, 143] width 26 height 26
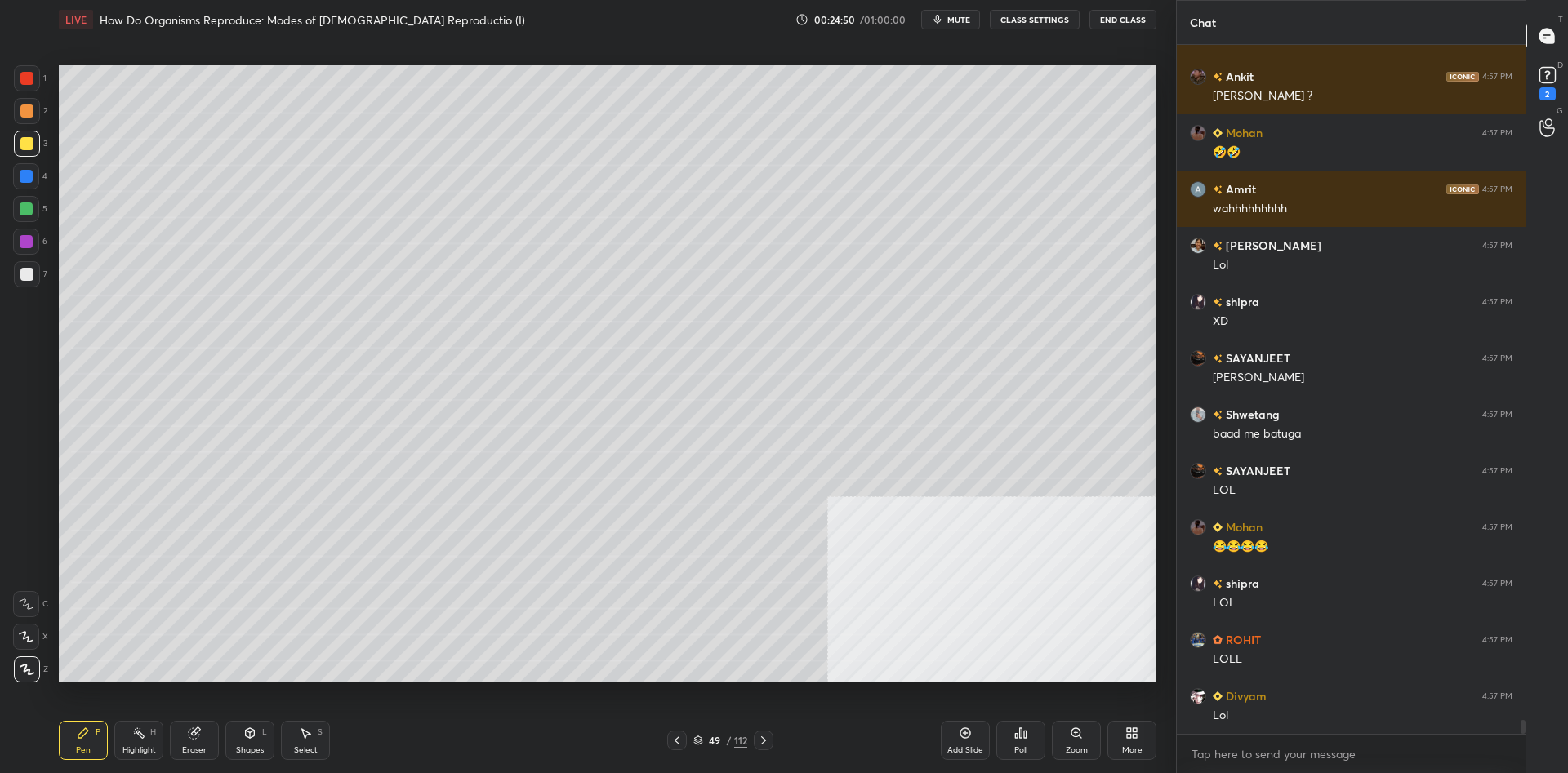
scroll to position [33156, 0]
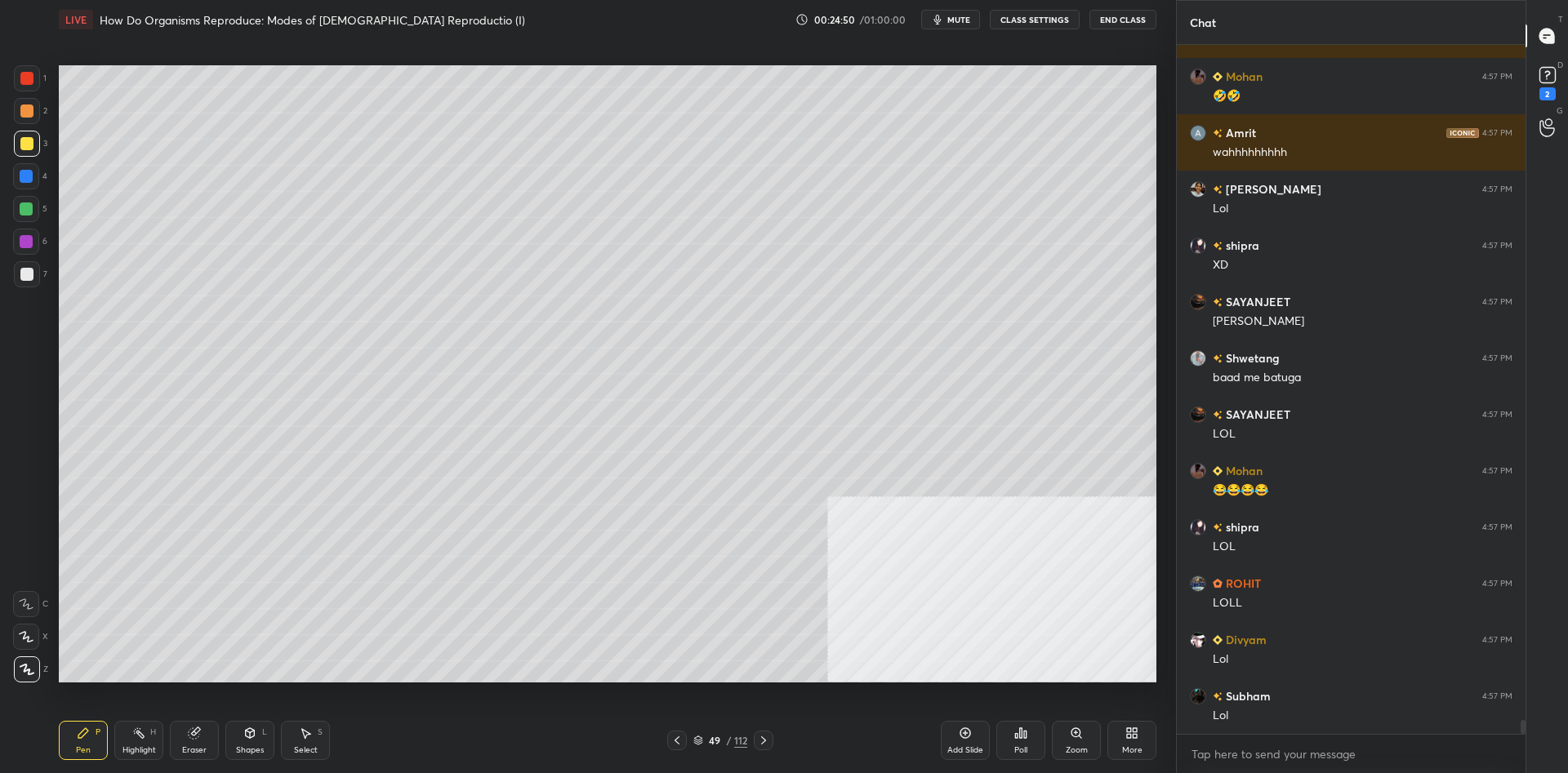
click at [717, 736] on div "49" at bounding box center [714, 740] width 16 height 10
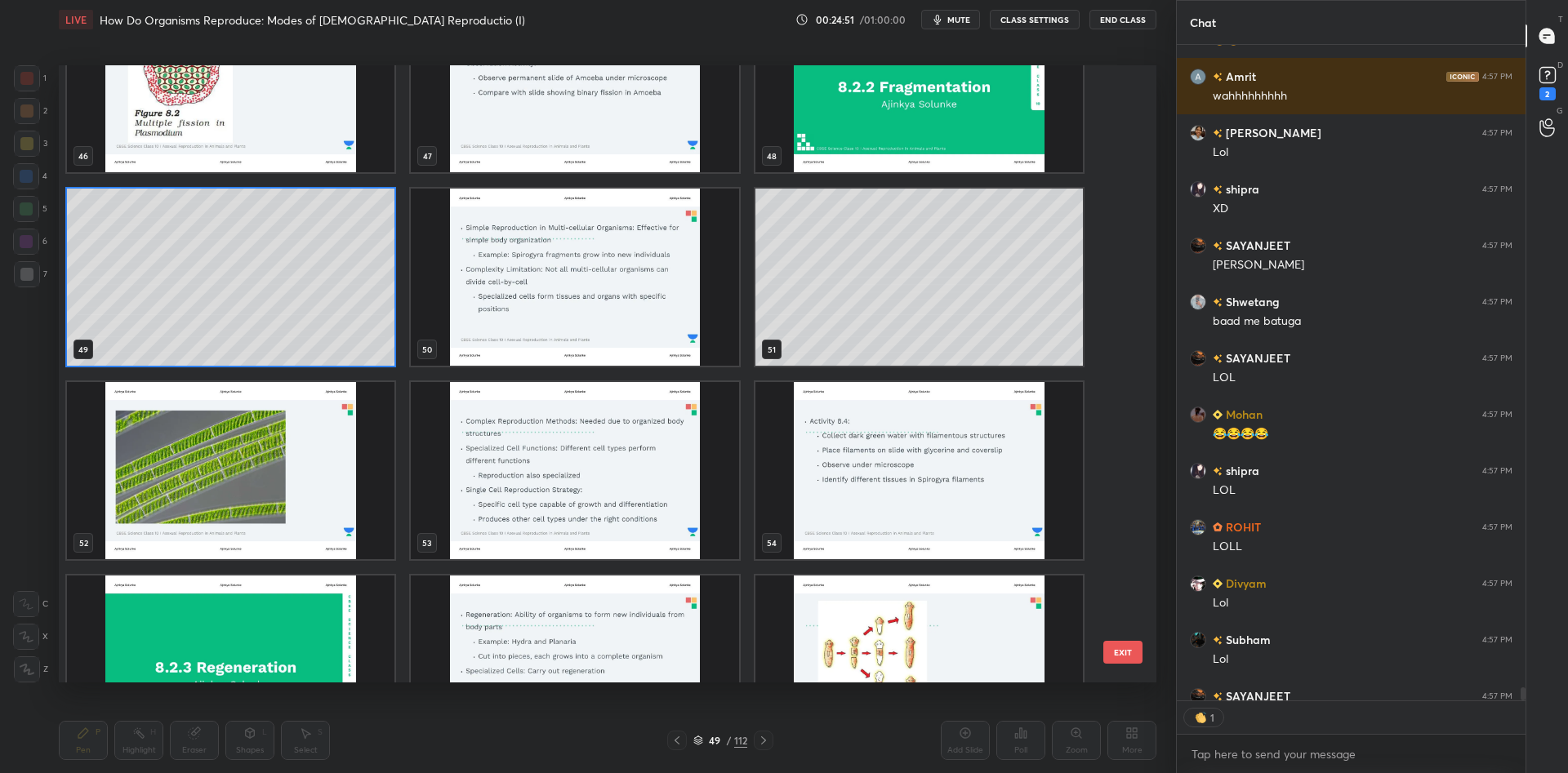
scroll to position [33358, 0]
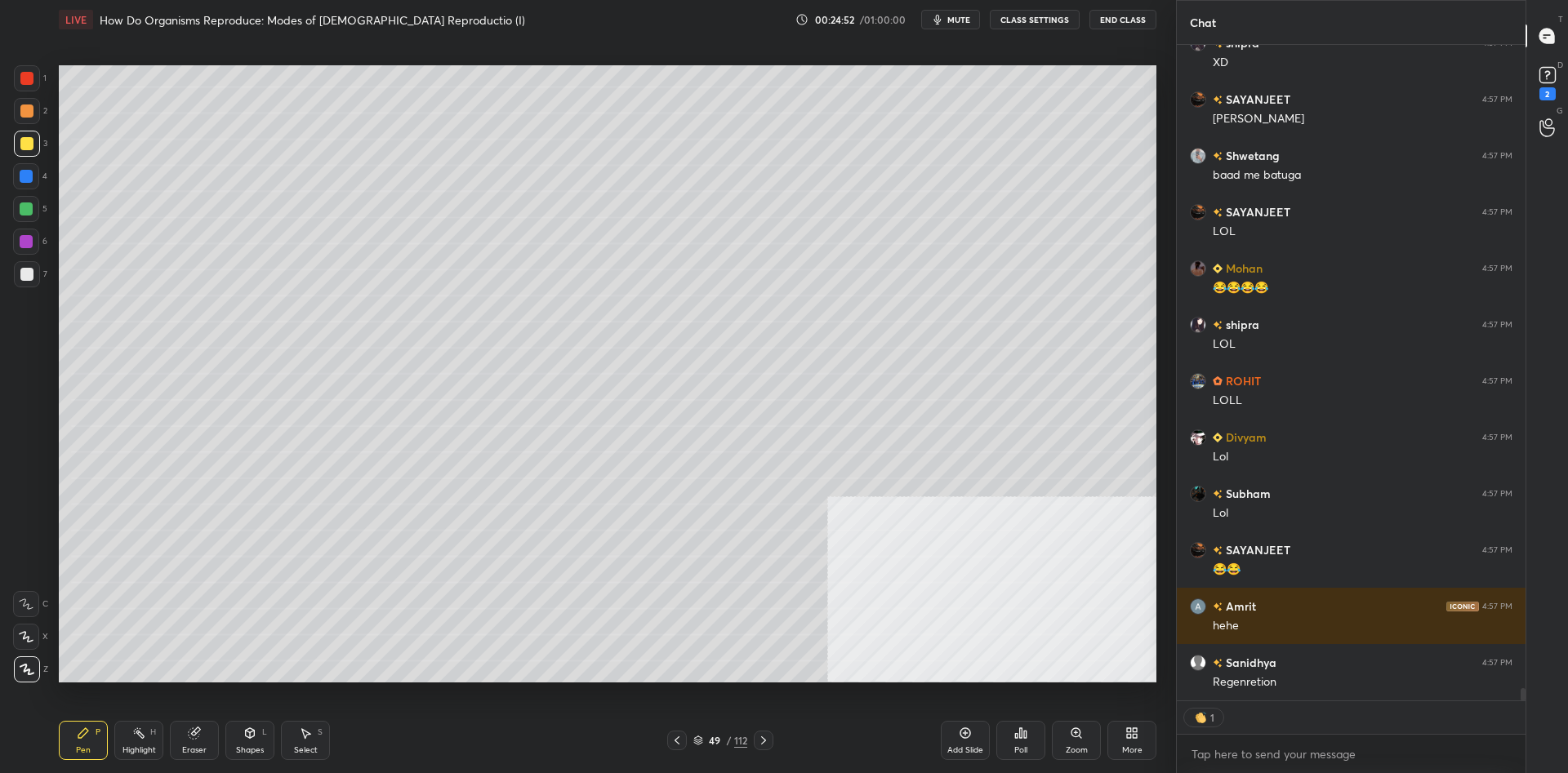
click at [725, 736] on div "49 / 112" at bounding box center [721, 740] width 54 height 14
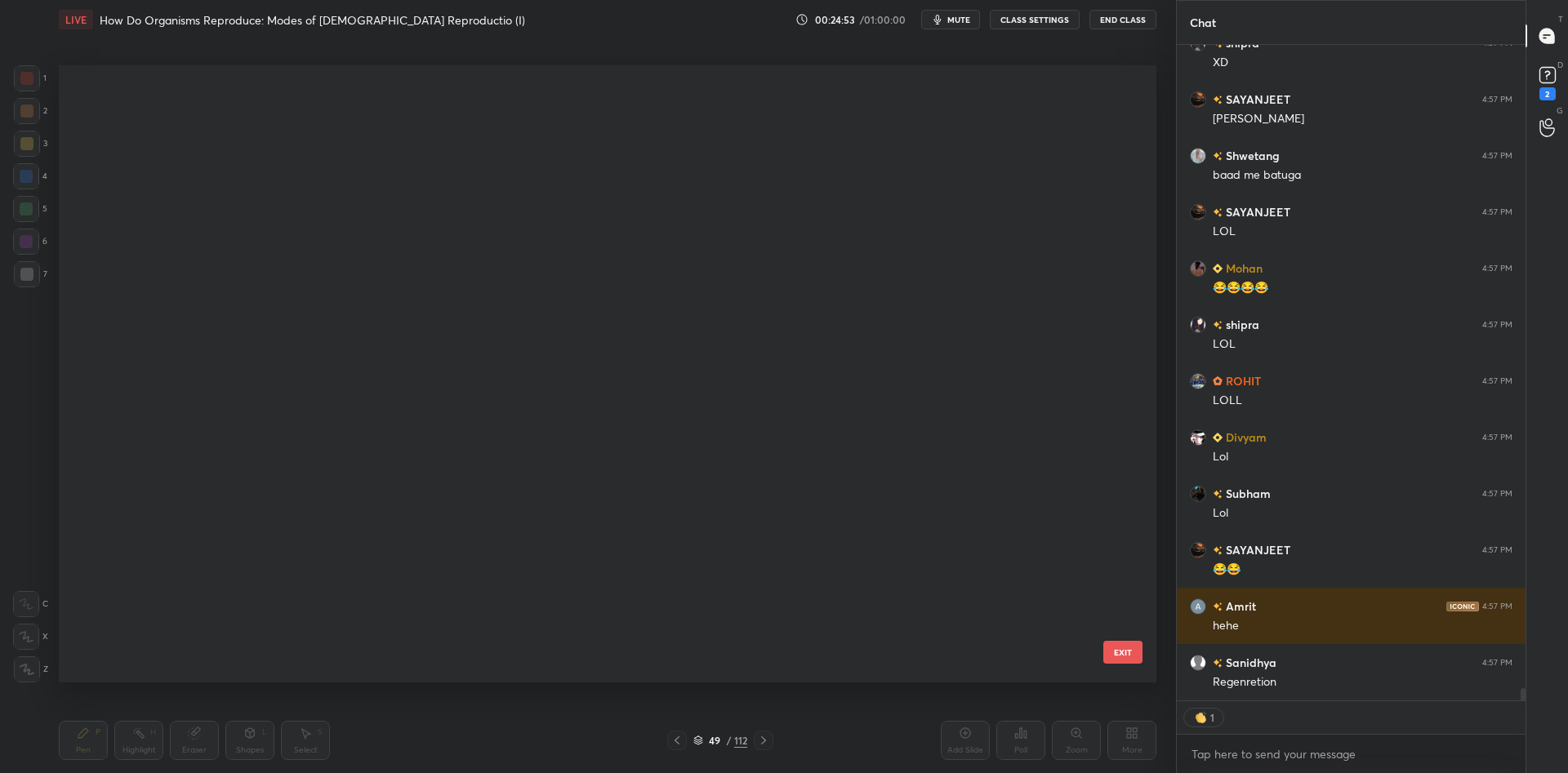
scroll to position [2674, 0]
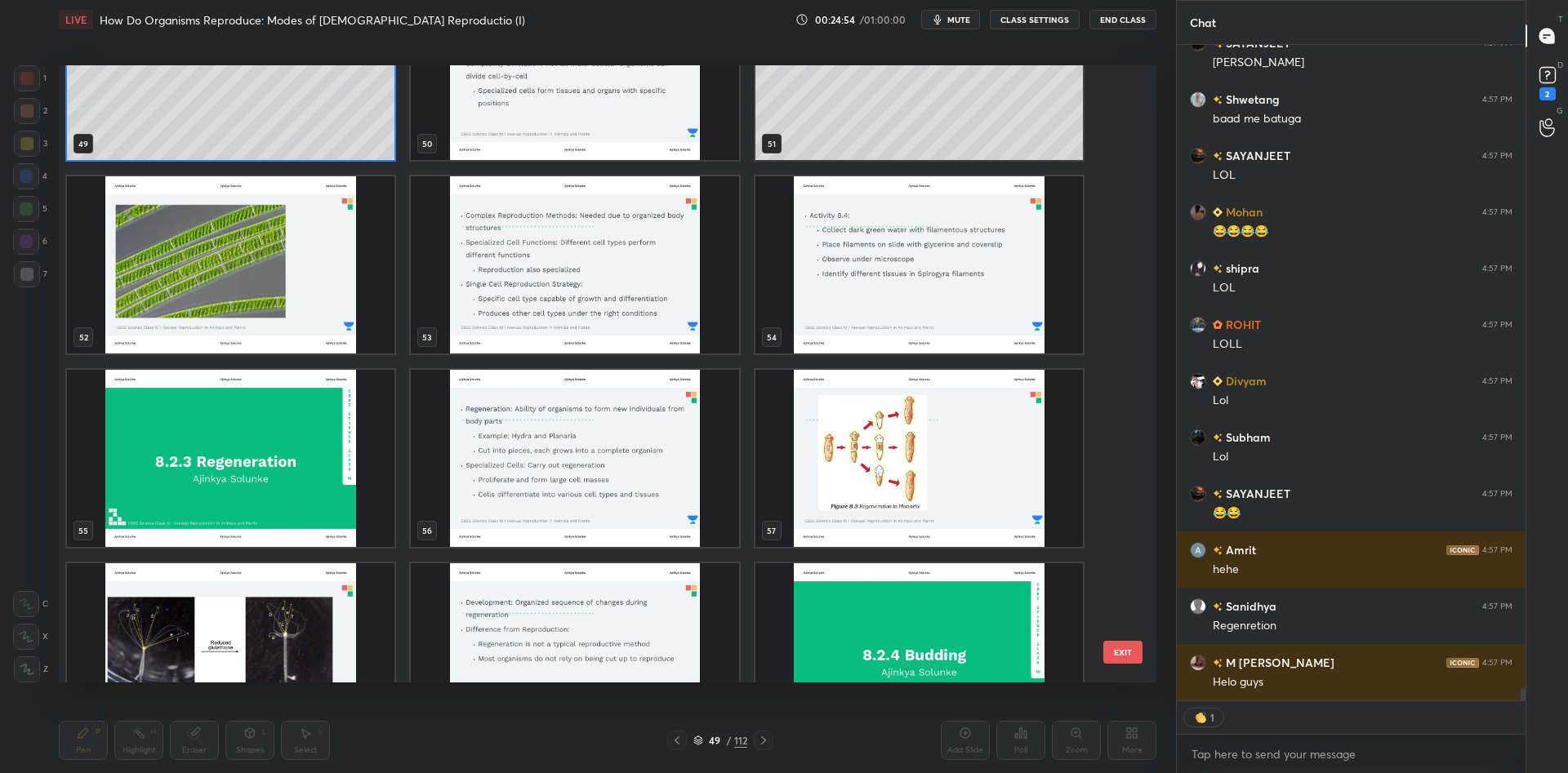
click at [301, 438] on img "grid" at bounding box center [231, 458] width 327 height 177
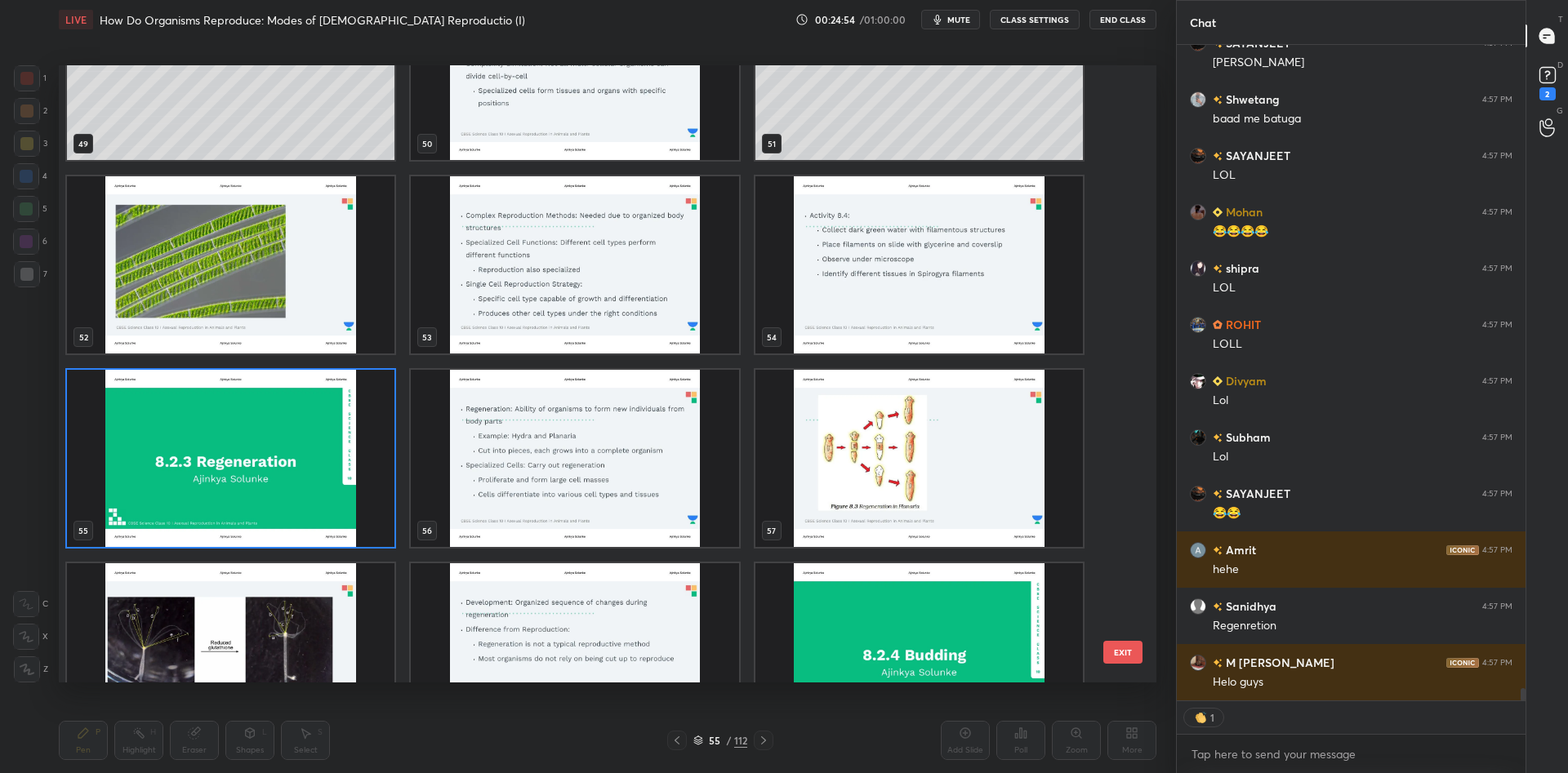
click at [301, 438] on img "grid" at bounding box center [231, 458] width 327 height 177
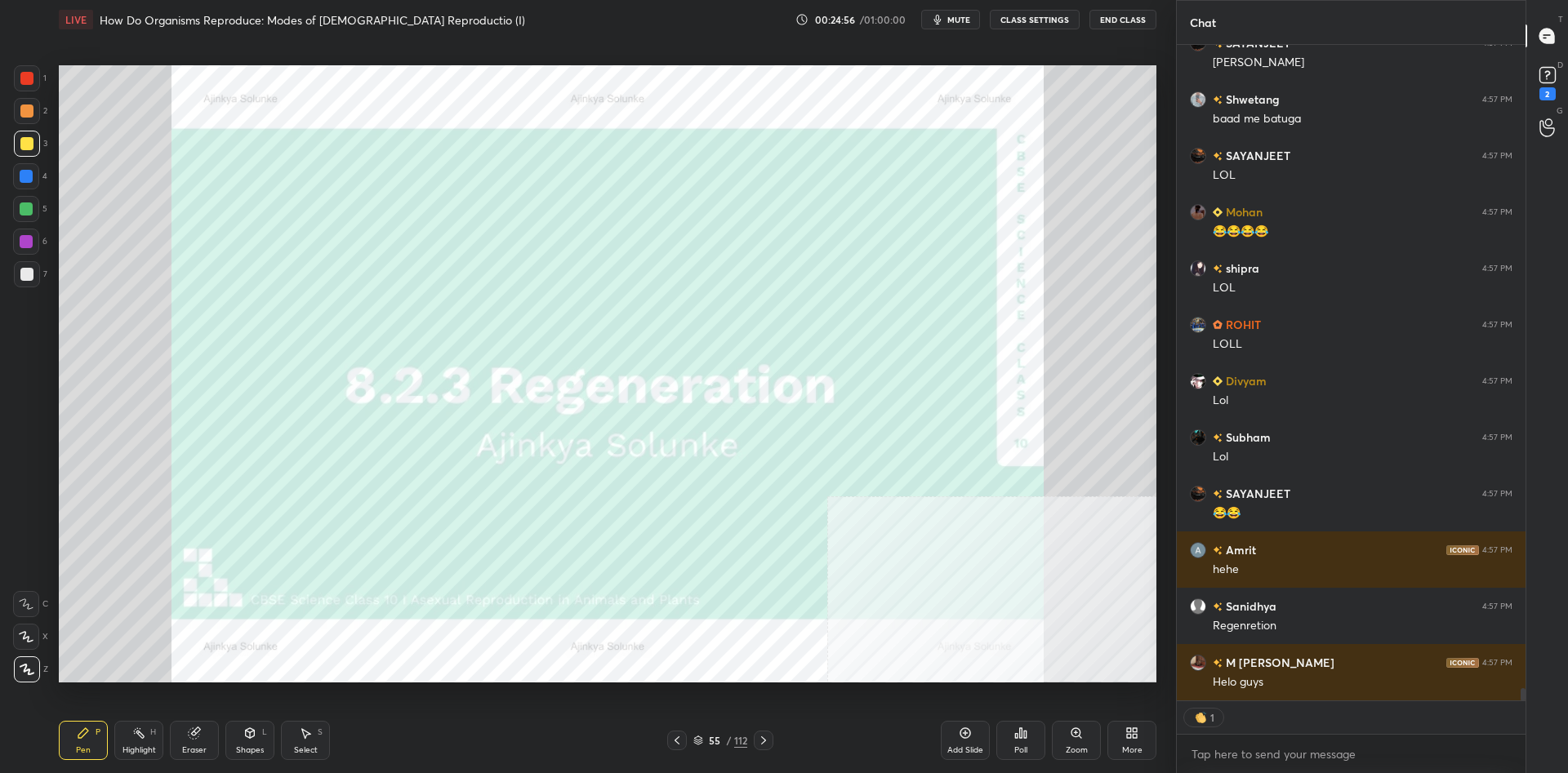
click at [966, 736] on icon at bounding box center [965, 733] width 13 height 13
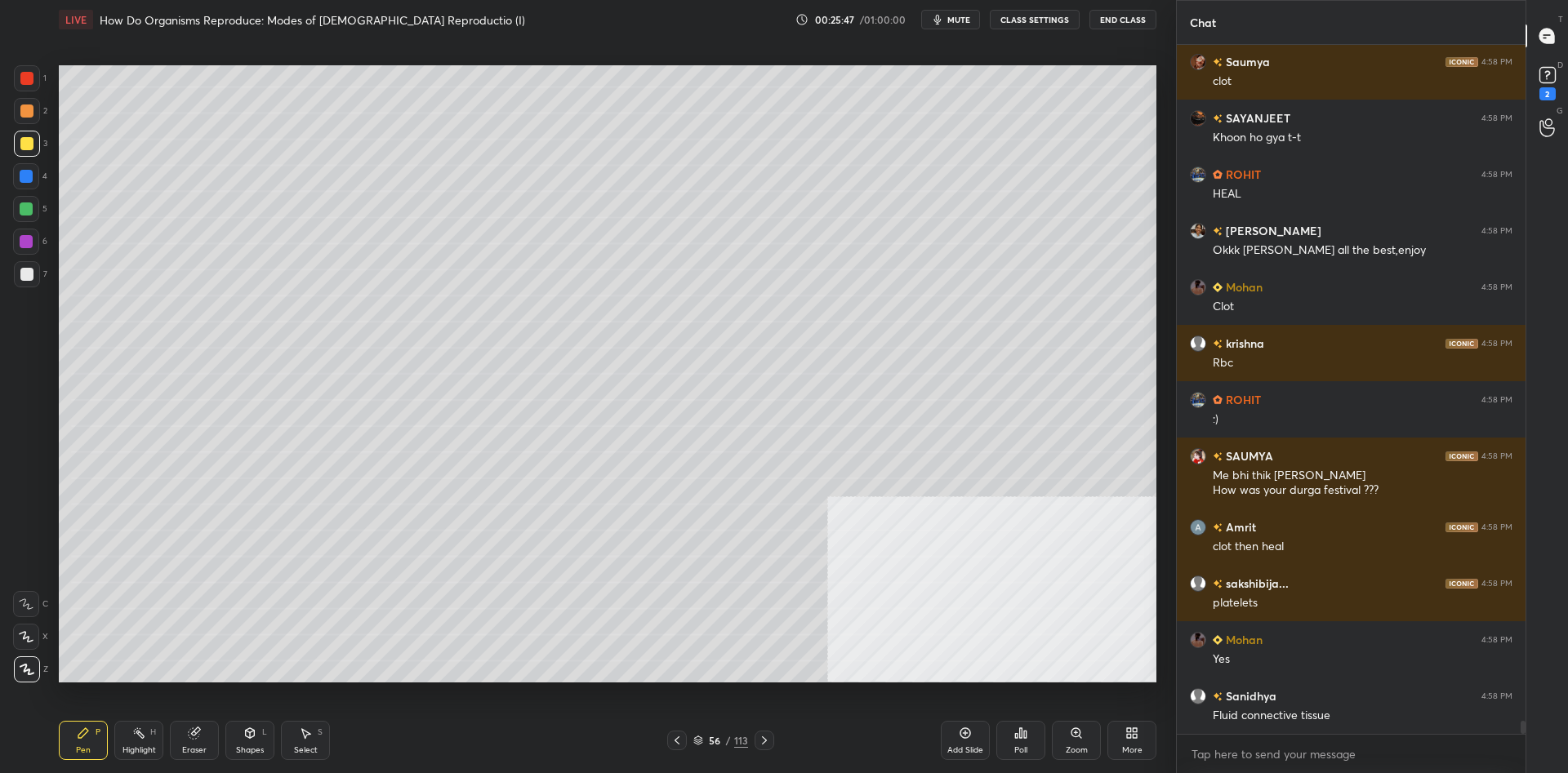
click at [24, 112] on div at bounding box center [27, 111] width 13 height 13
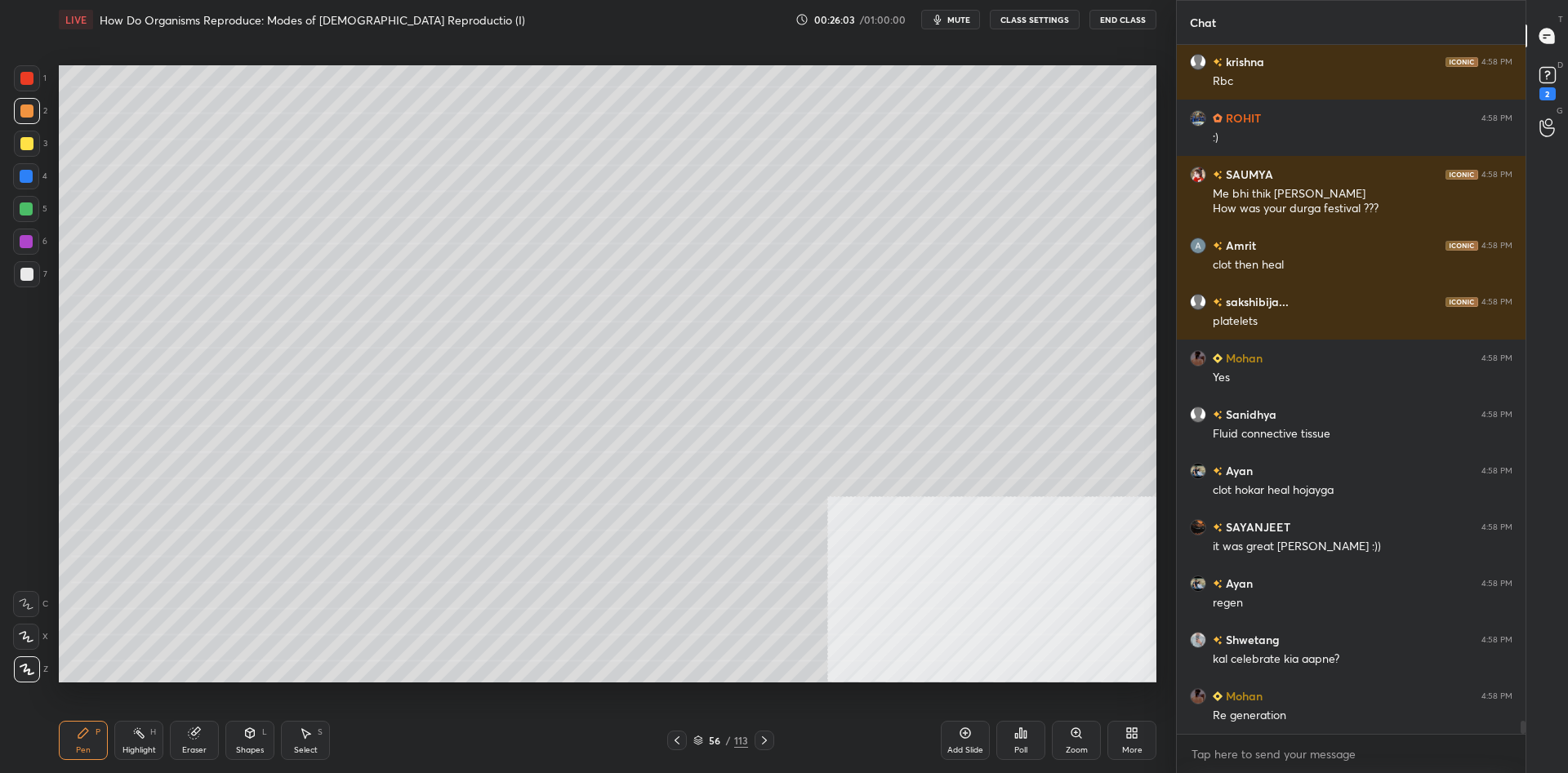
scroll to position [35987, 0]
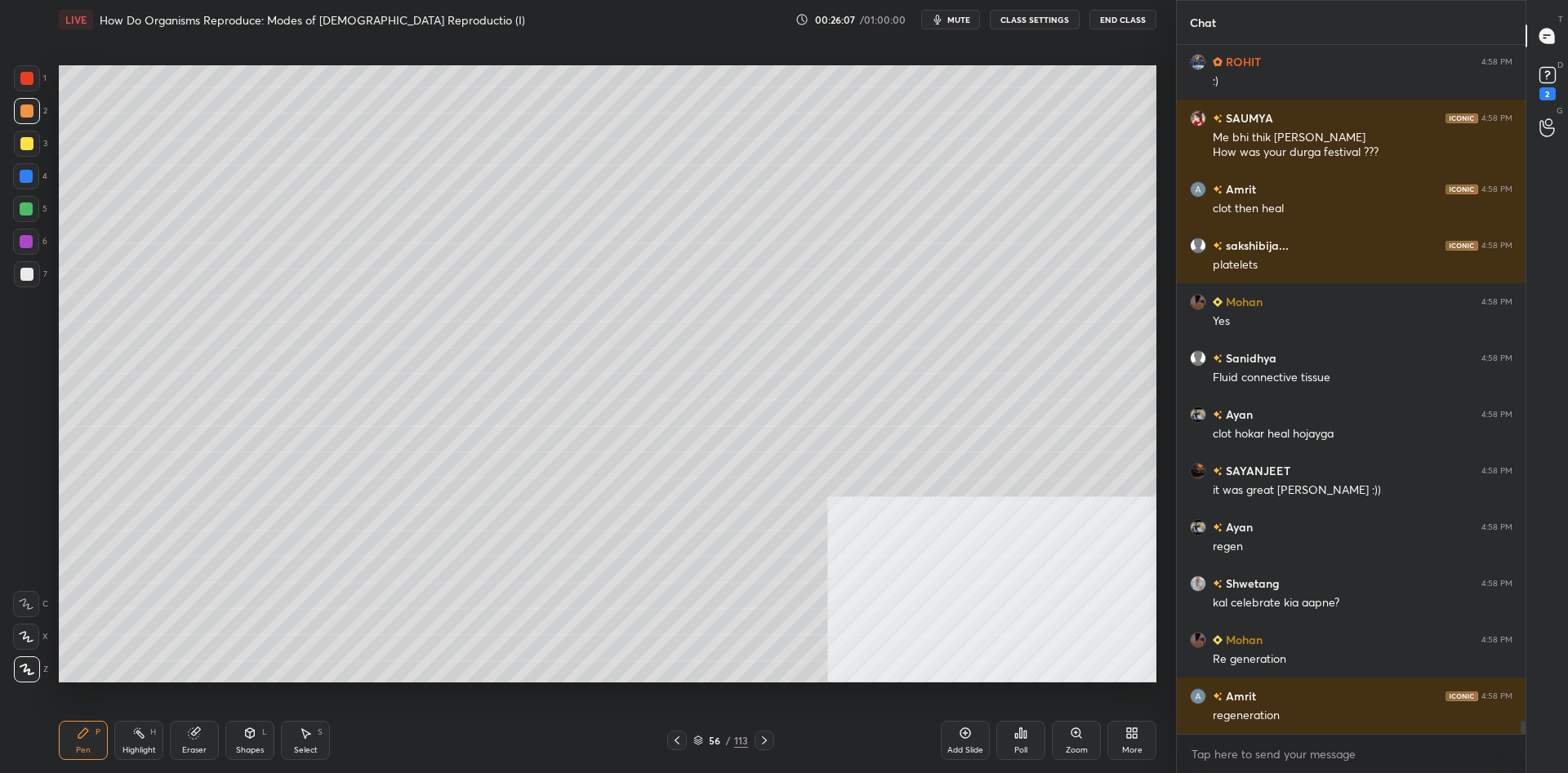
click at [30, 147] on div at bounding box center [27, 144] width 13 height 13
click at [33, 169] on div at bounding box center [25, 176] width 26 height 26
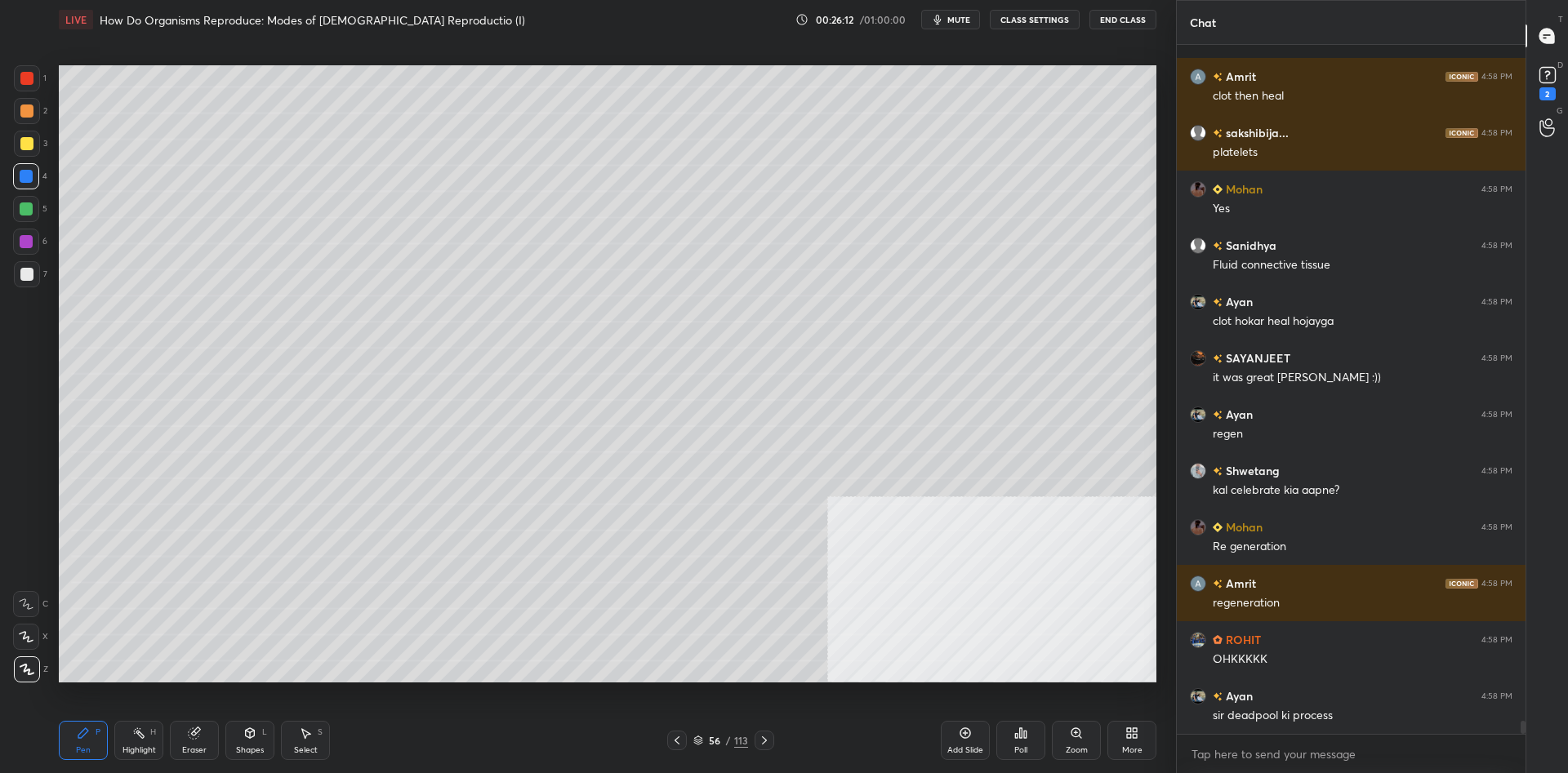
scroll to position [36171, 0]
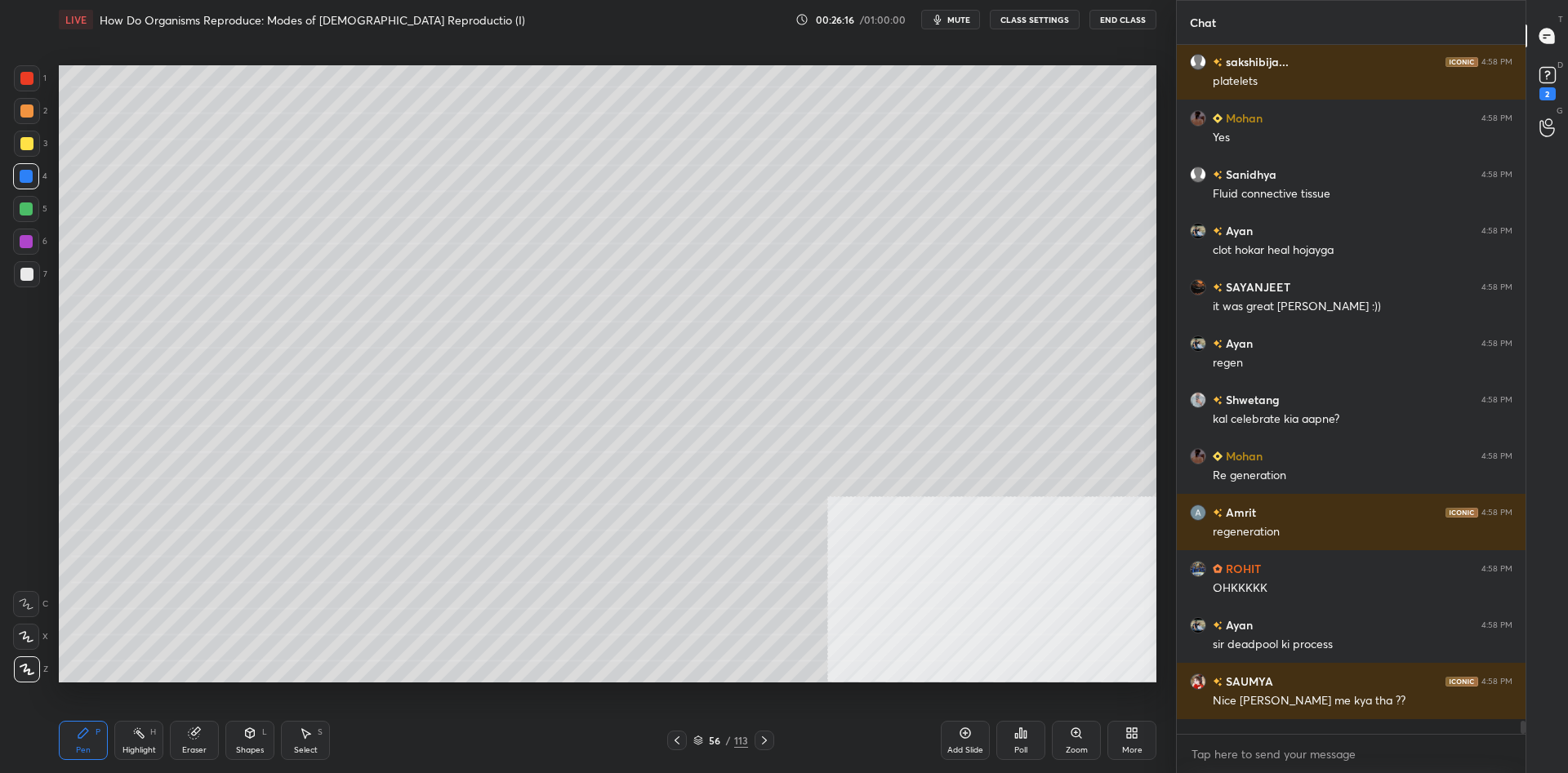
click at [1, 139] on div "1 2 3 4 5 6 7 C X Z C X Z E E Erase all H H" at bounding box center [26, 373] width 52 height 617
click at [26, 143] on div at bounding box center [27, 144] width 13 height 13
click at [31, 144] on div at bounding box center [27, 144] width 13 height 13
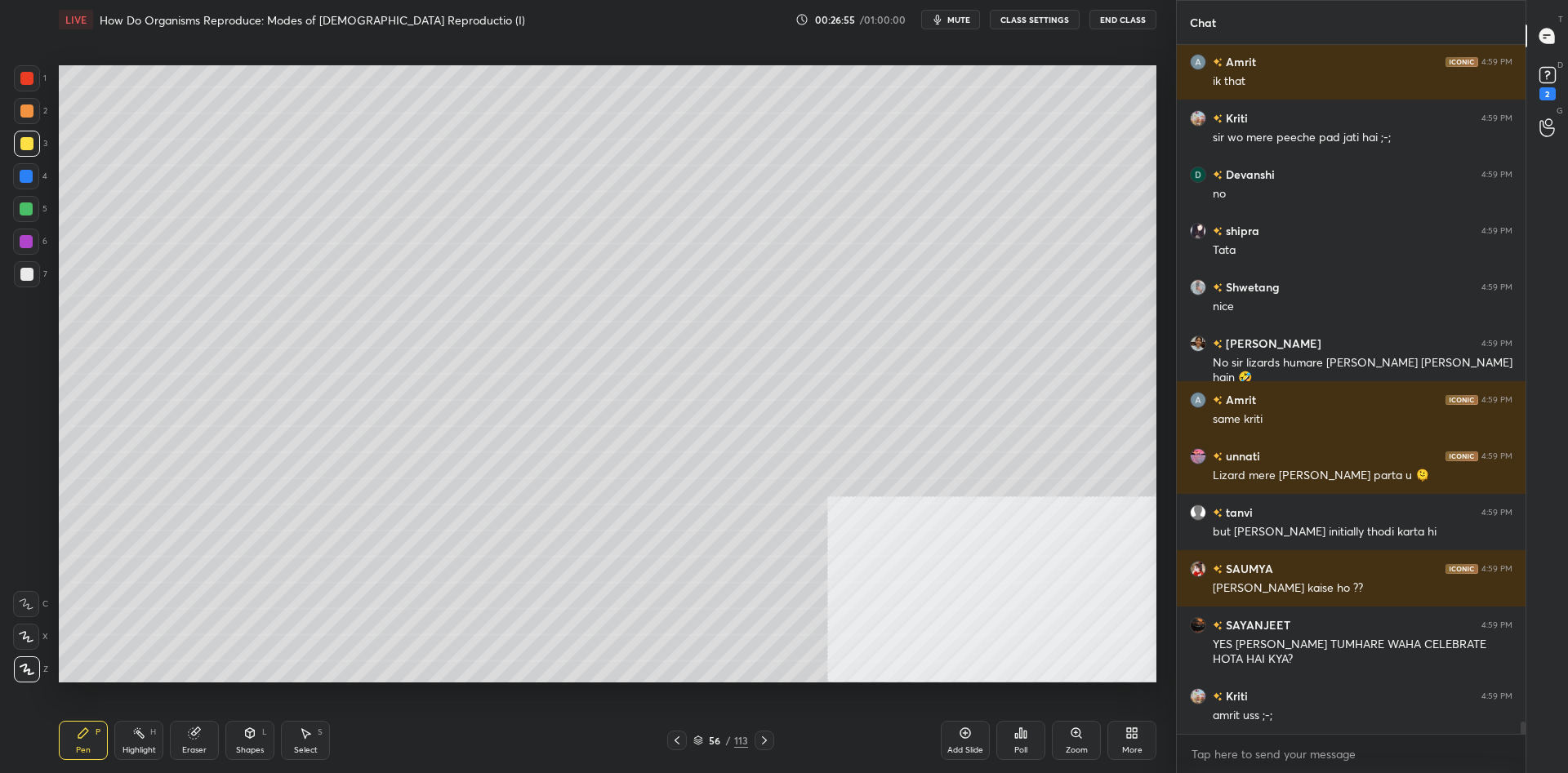
scroll to position [37819, 0]
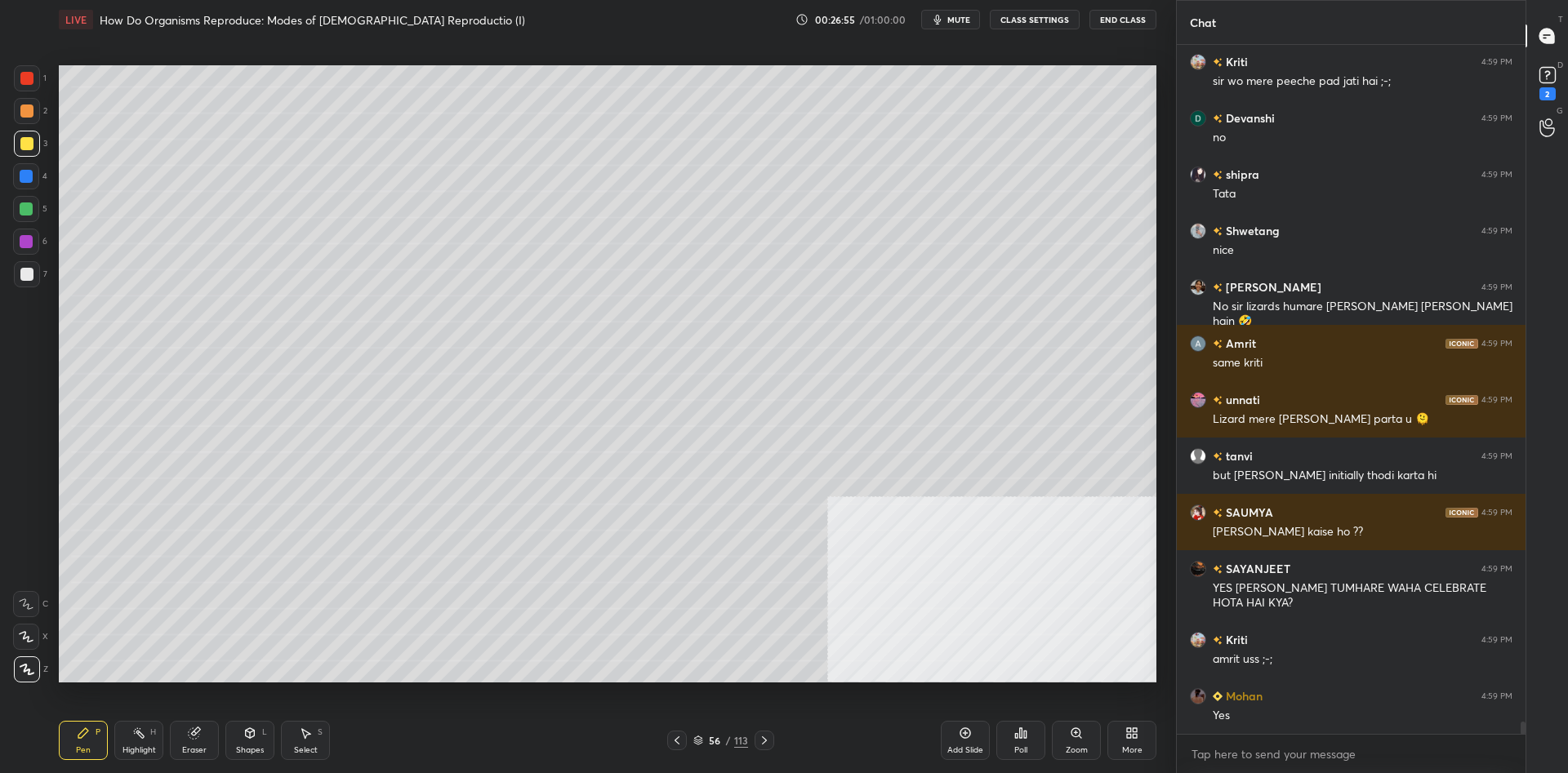
click at [24, 118] on div at bounding box center [26, 110] width 26 height 26
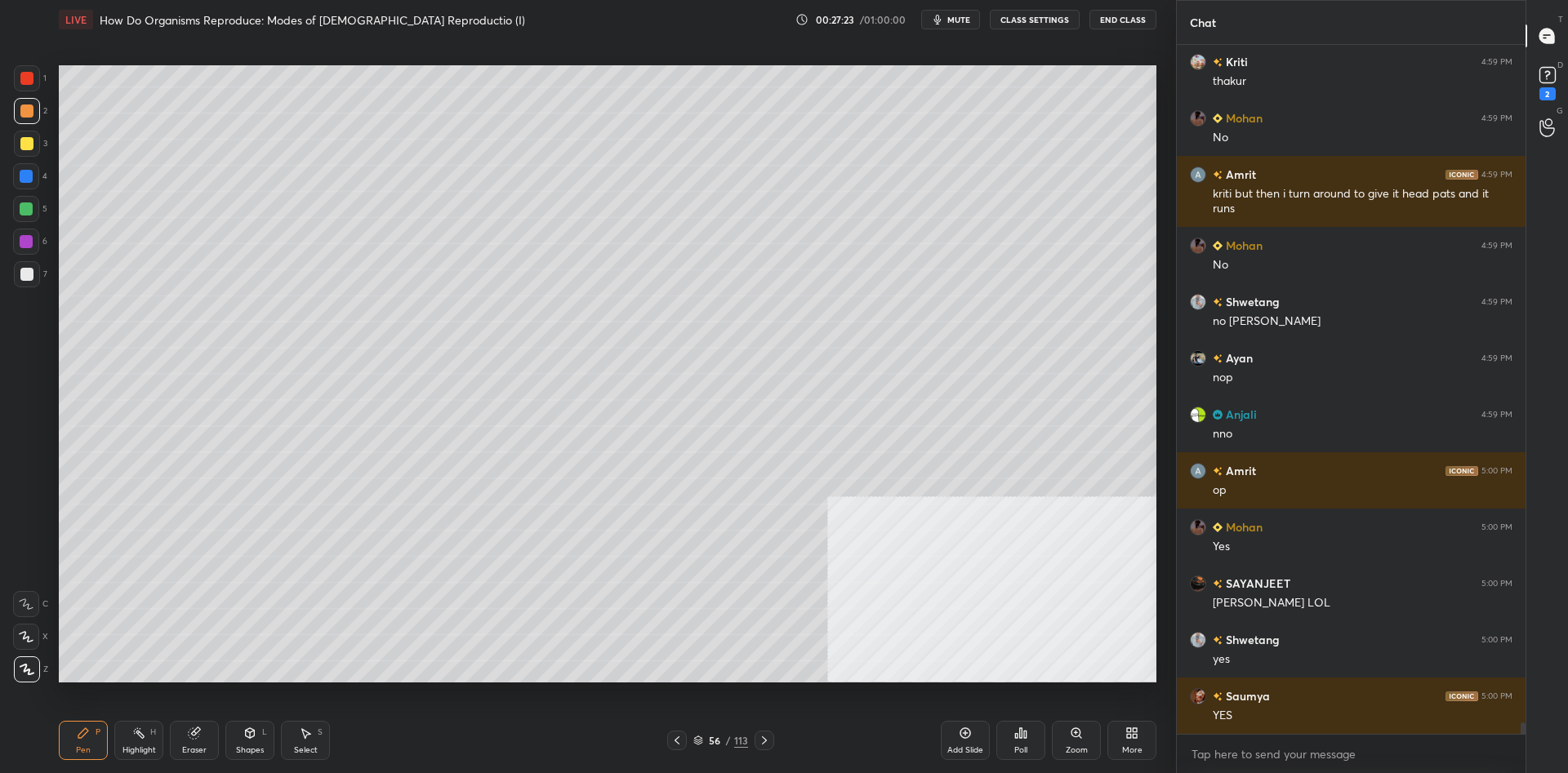
scroll to position [40031, 0]
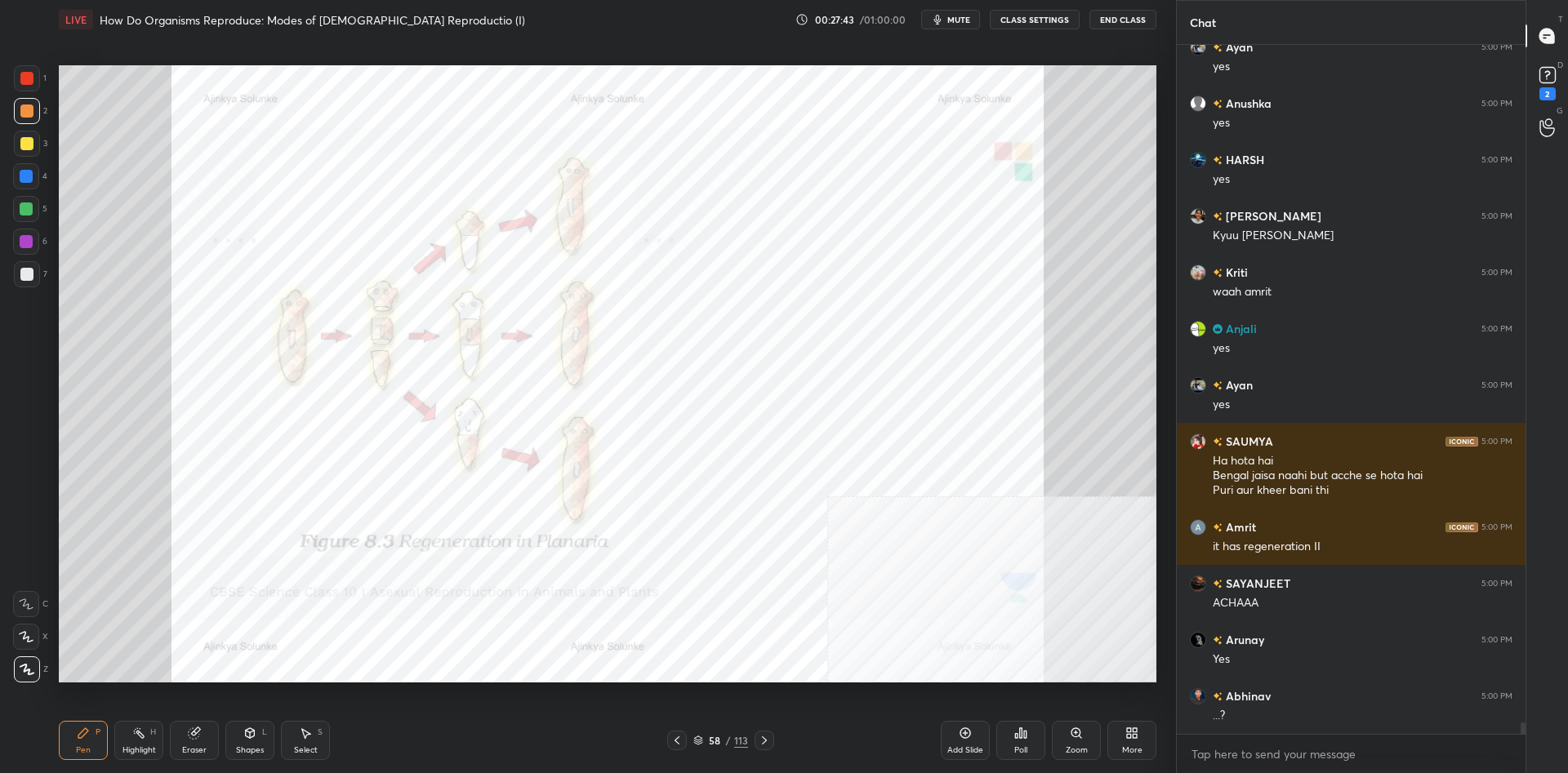
click at [32, 66] on div at bounding box center [26, 78] width 26 height 26
click at [43, 70] on div "1" at bounding box center [30, 78] width 33 height 26
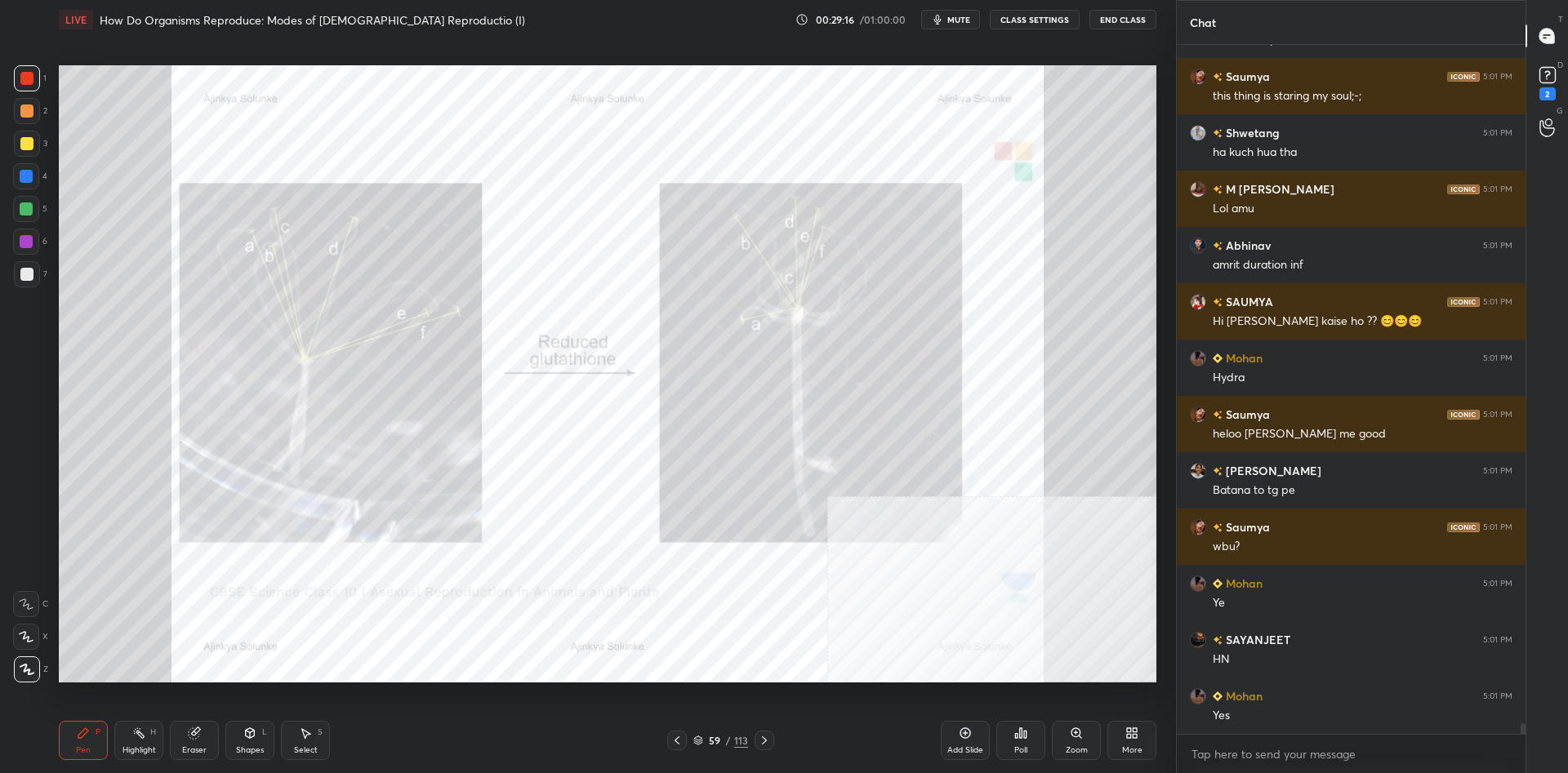
scroll to position [43004, 0]
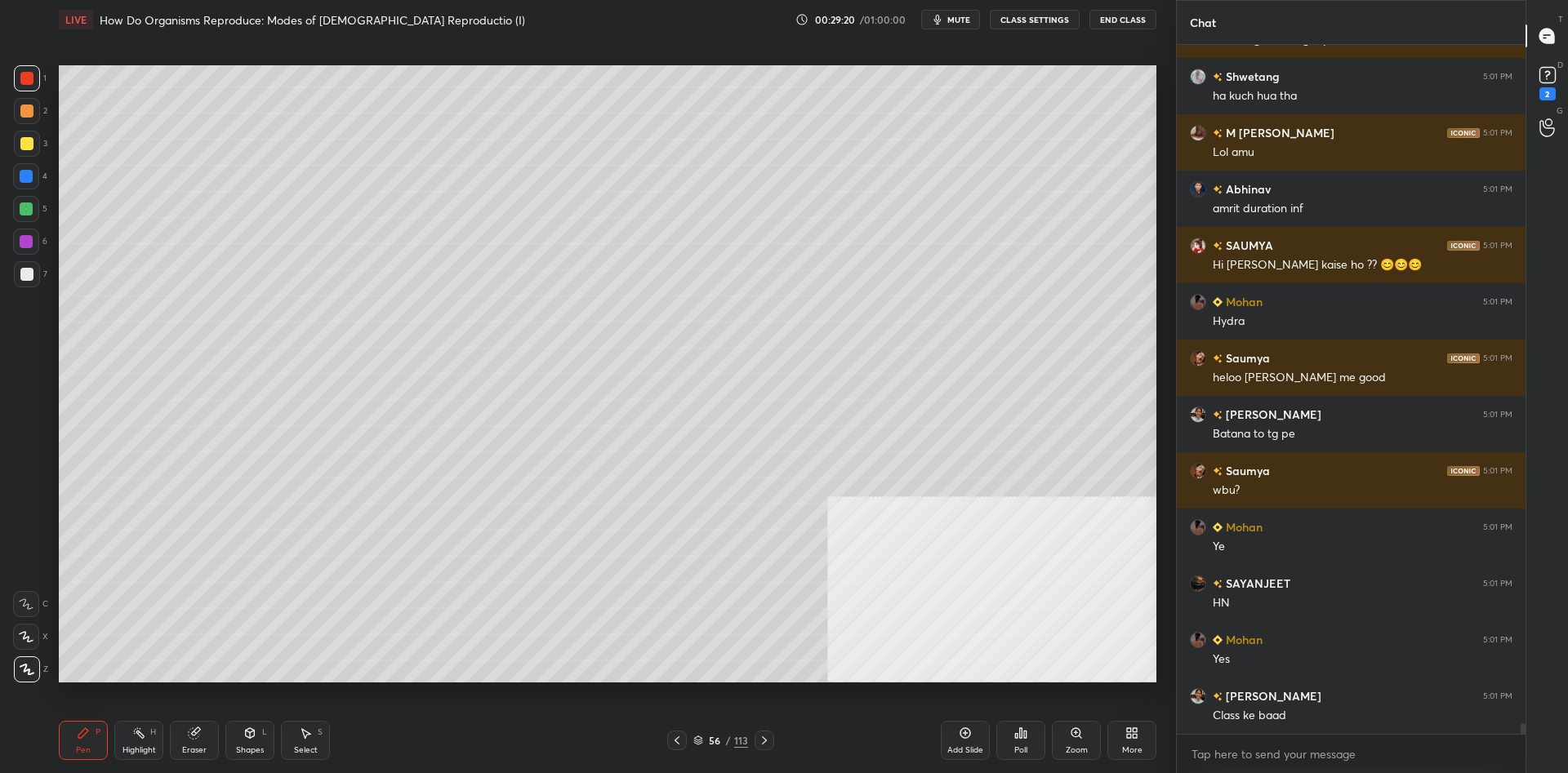
click at [27, 274] on div at bounding box center [27, 274] width 13 height 13
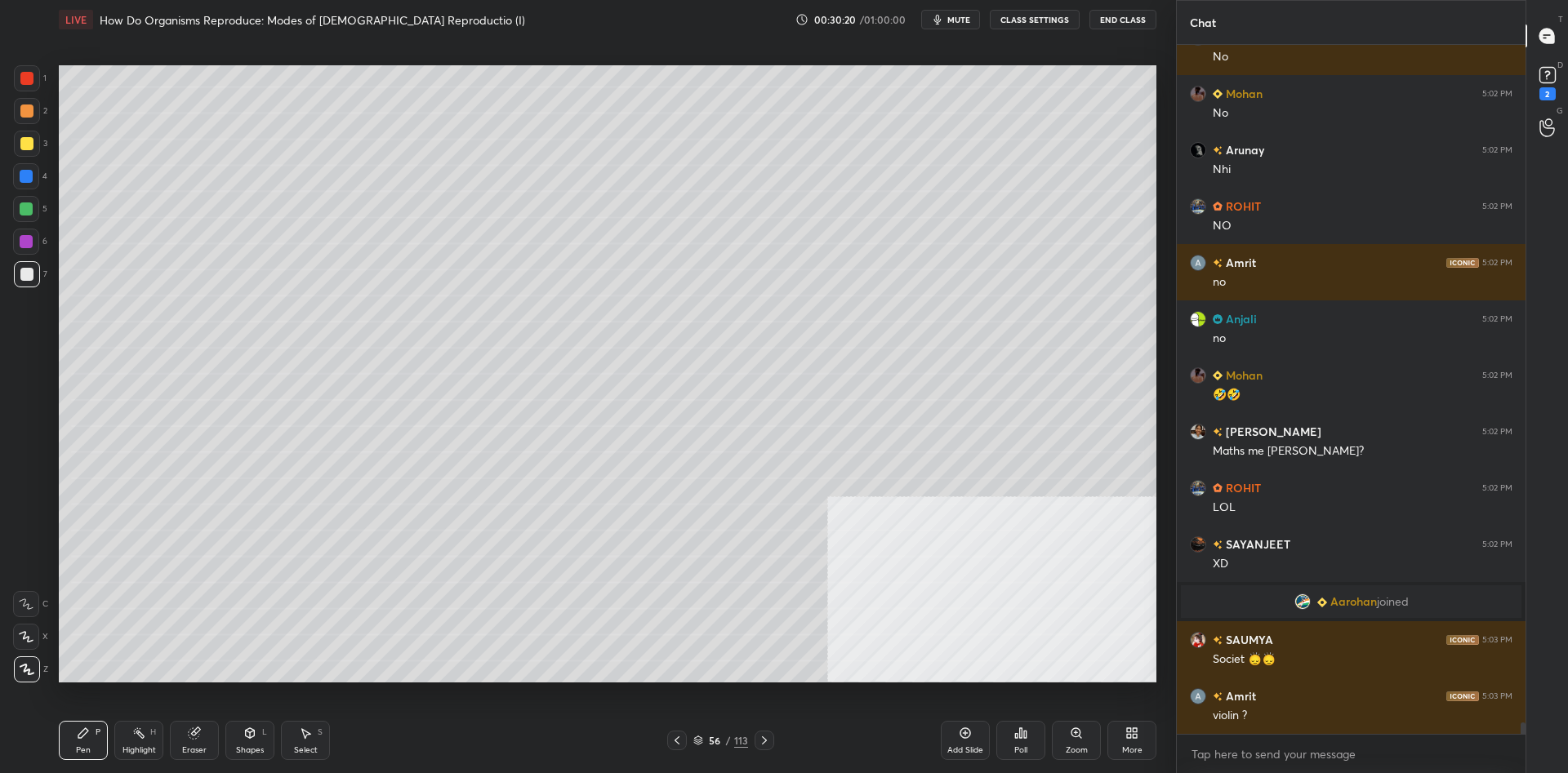
scroll to position [41942, 0]
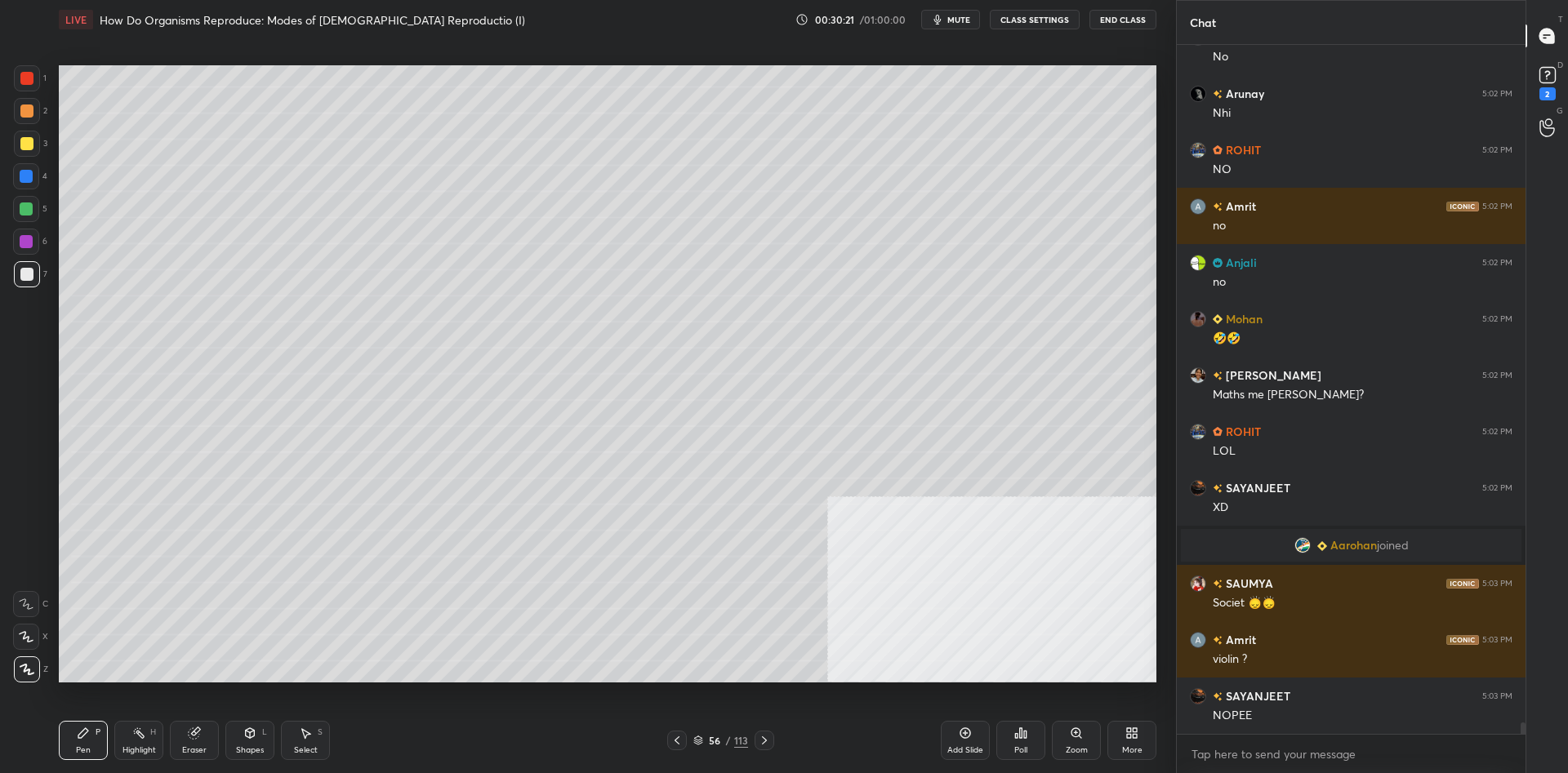
click at [38, 206] on div at bounding box center [25, 209] width 26 height 26
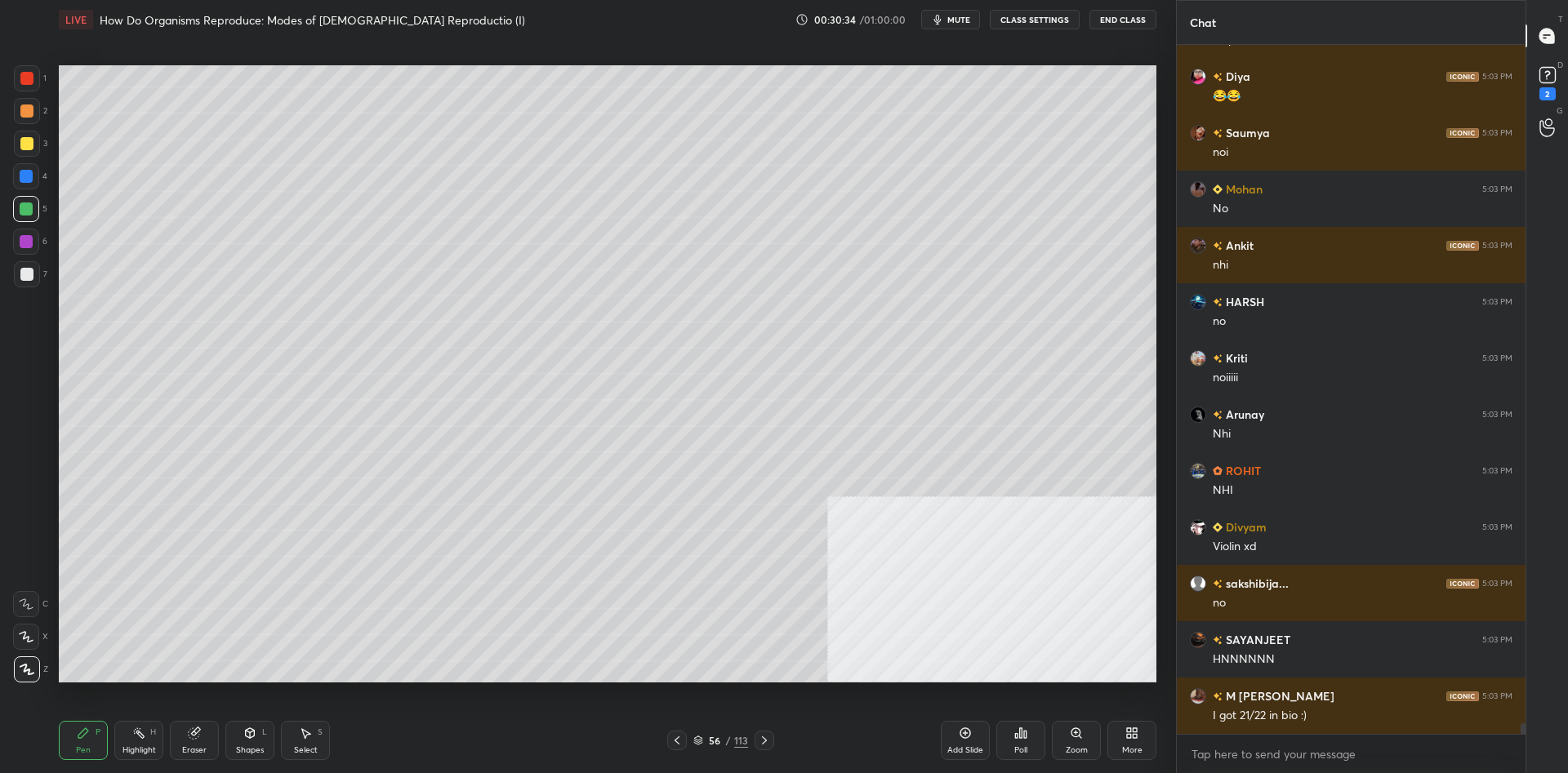
click at [24, 181] on div at bounding box center [26, 176] width 13 height 13
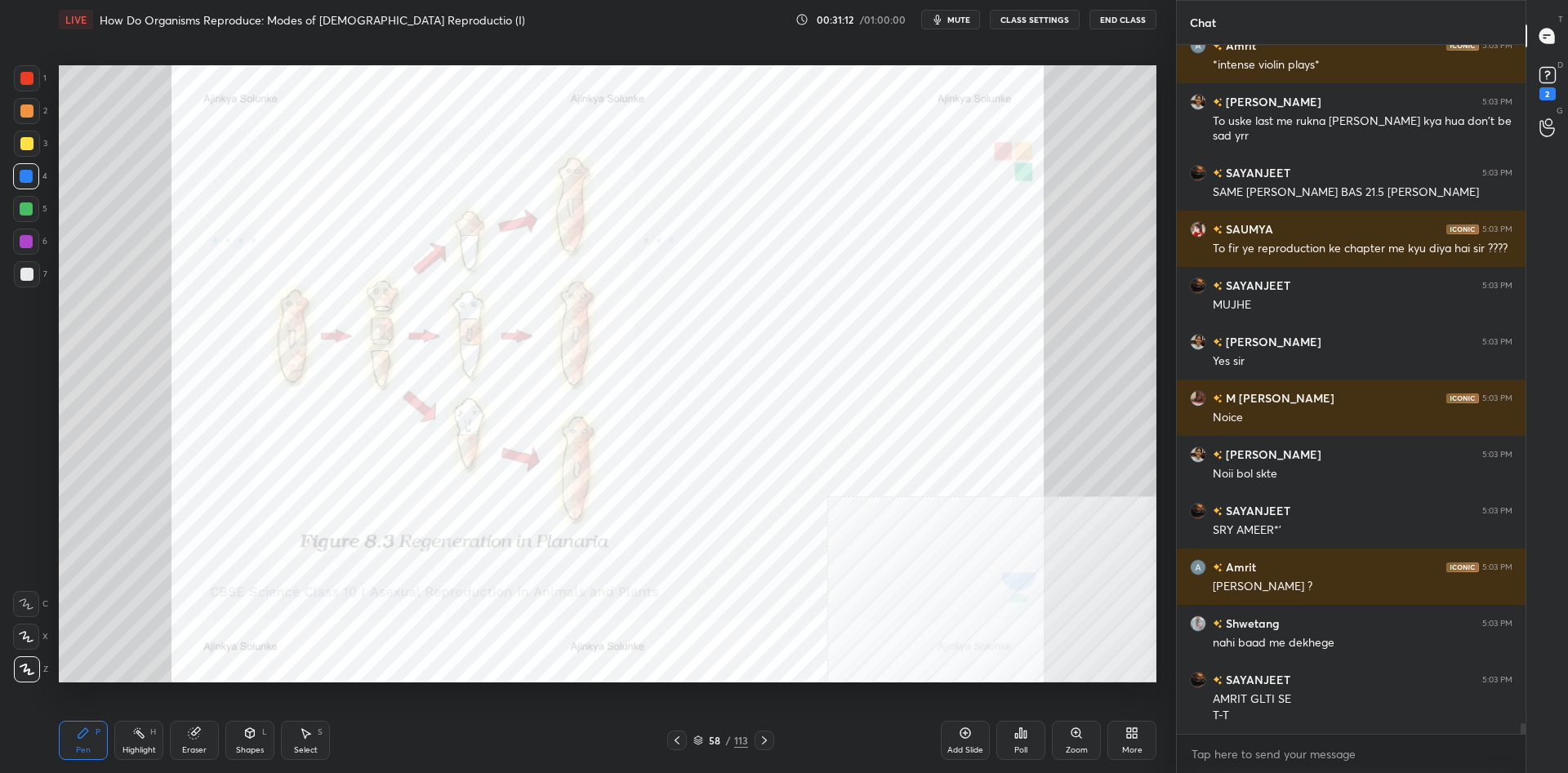
scroll to position [43550, 0]
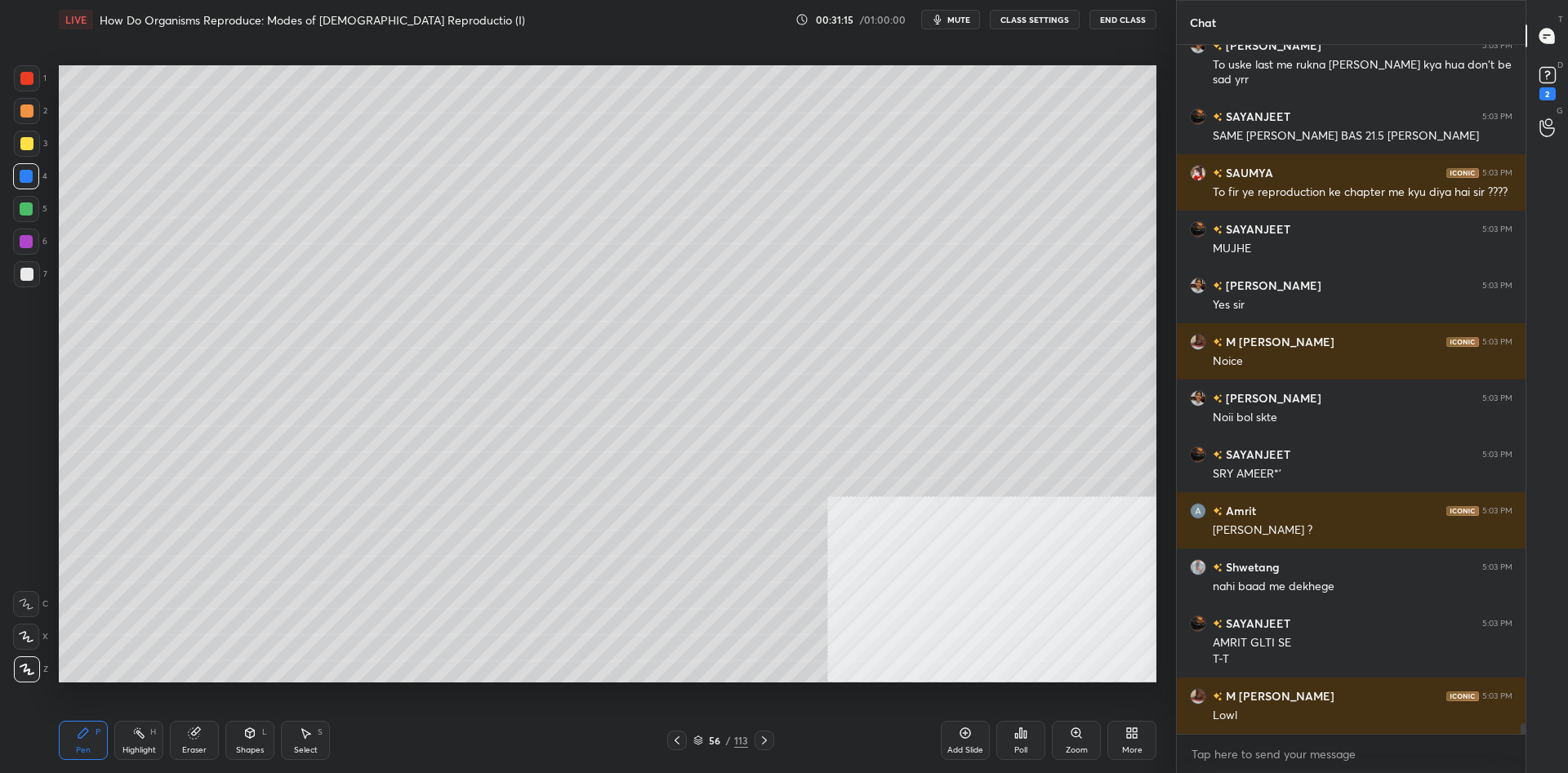
click at [12, 88] on div "1 2 3 4 5 6 7 C X Z C X Z E E Erase all H H" at bounding box center [26, 373] width 52 height 617
click at [26, 77] on div at bounding box center [27, 78] width 13 height 13
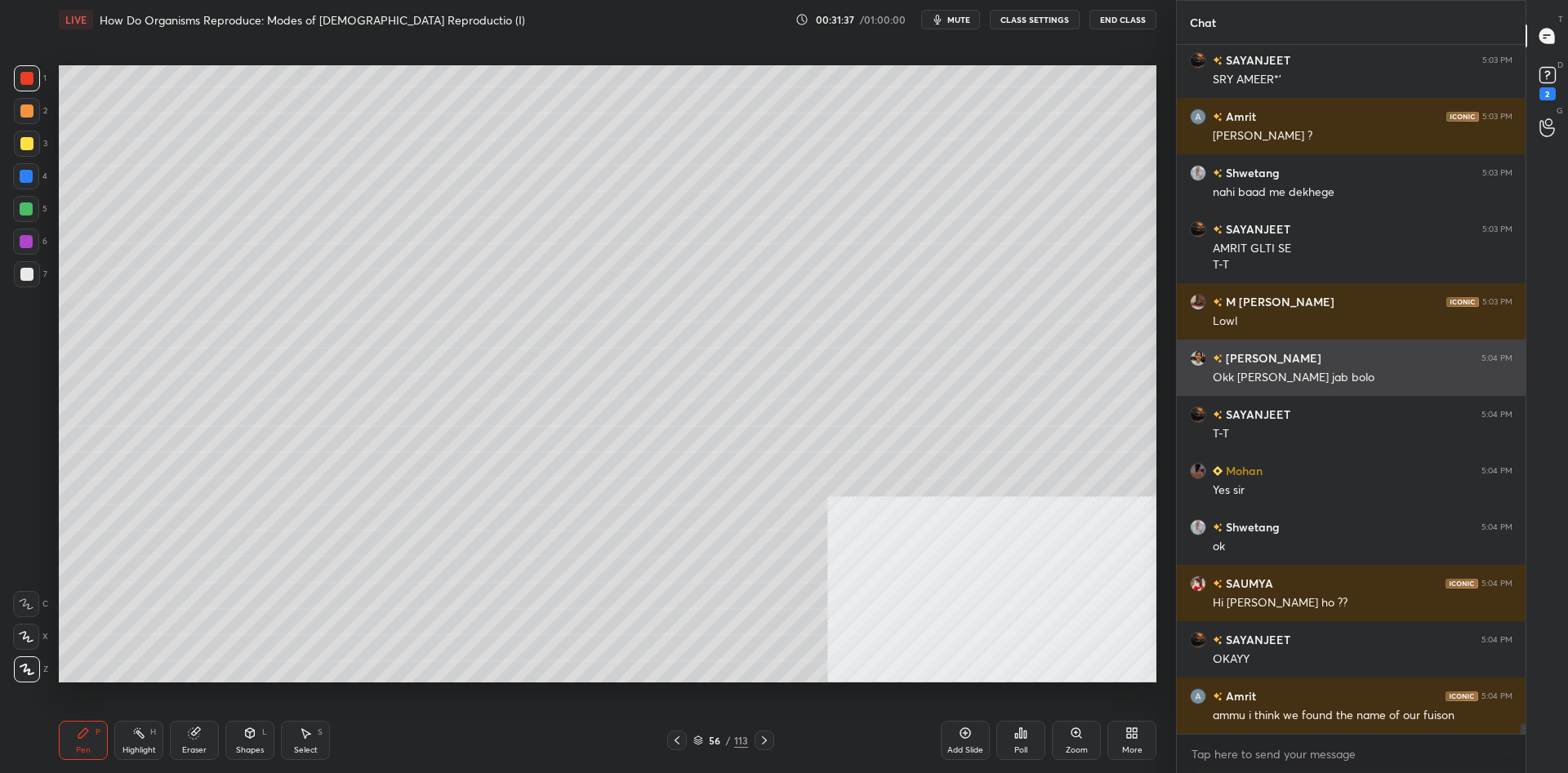
scroll to position [44001, 0]
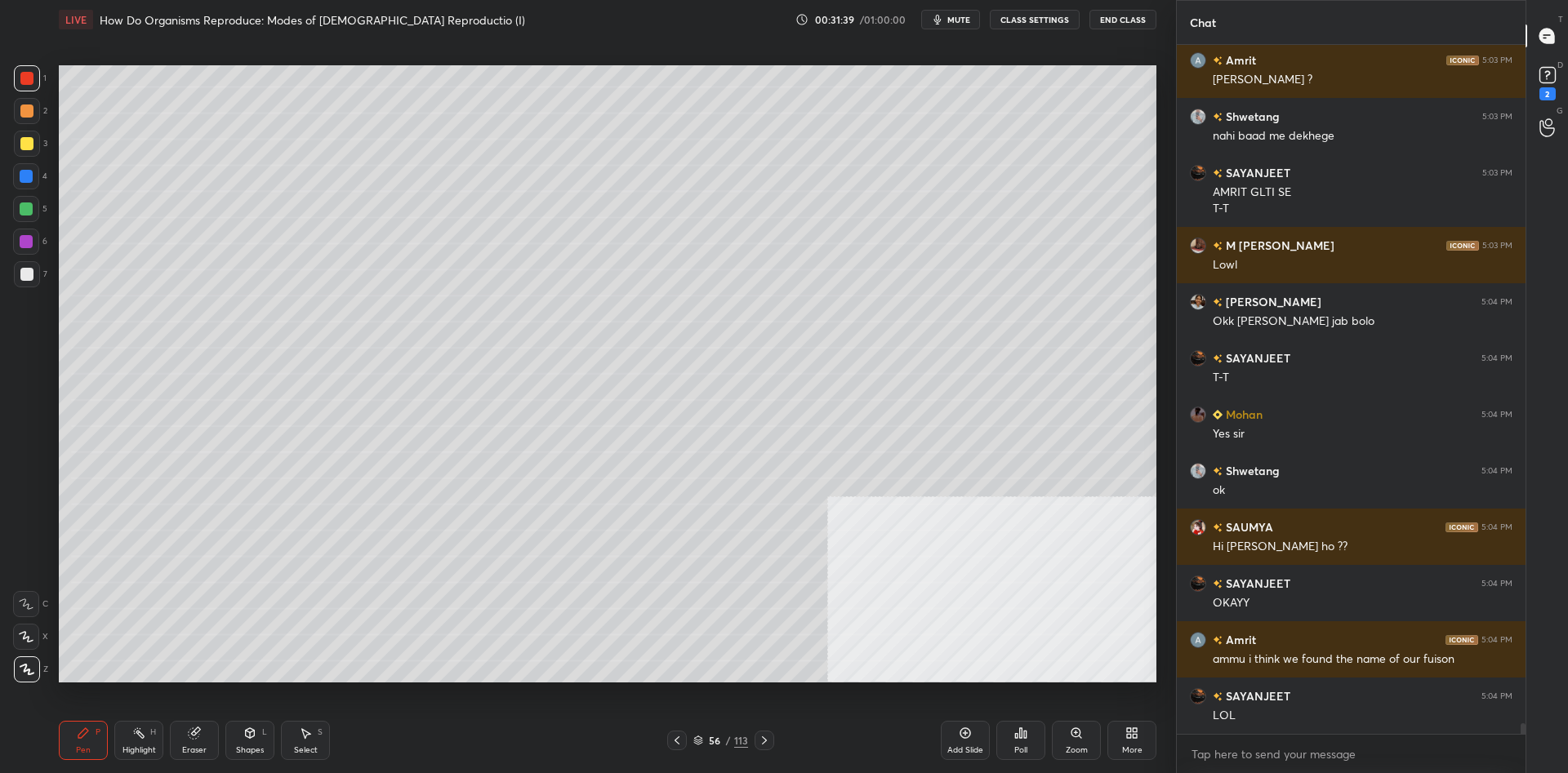
click at [712, 740] on div "56" at bounding box center [714, 740] width 16 height 10
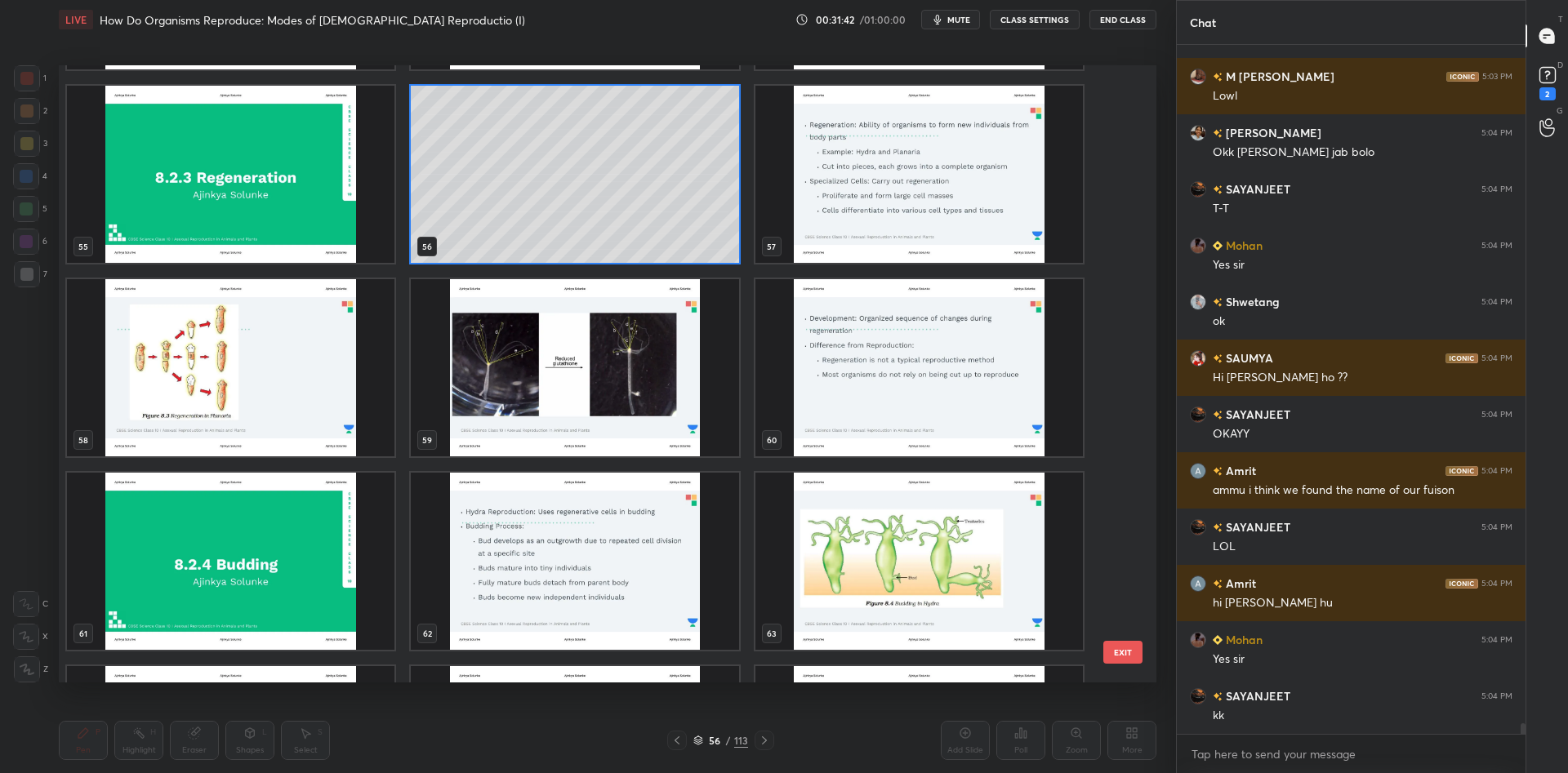
scroll to position [44226, 0]
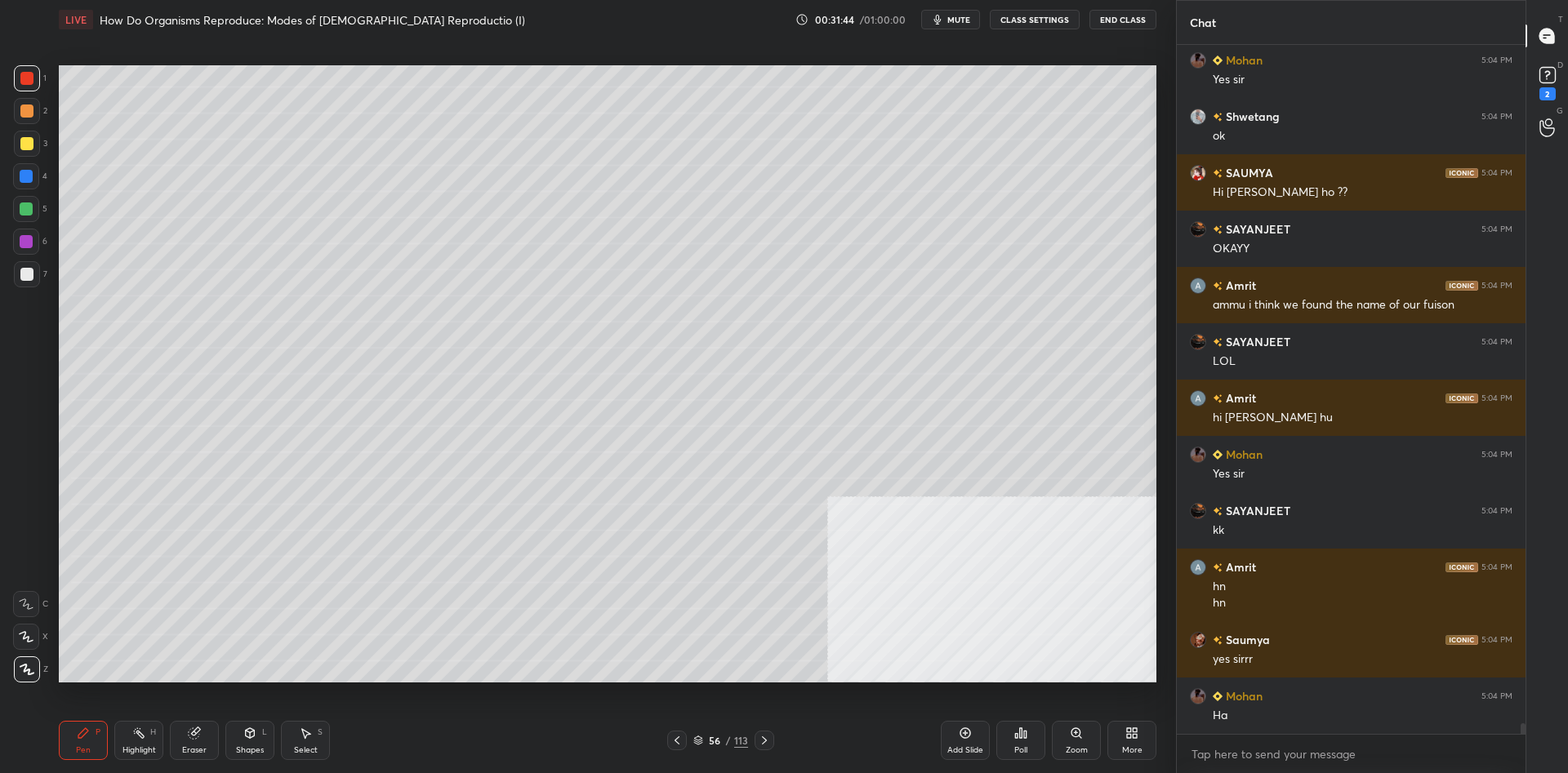
click at [959, 749] on div "Add Slide" at bounding box center [965, 749] width 36 height 8
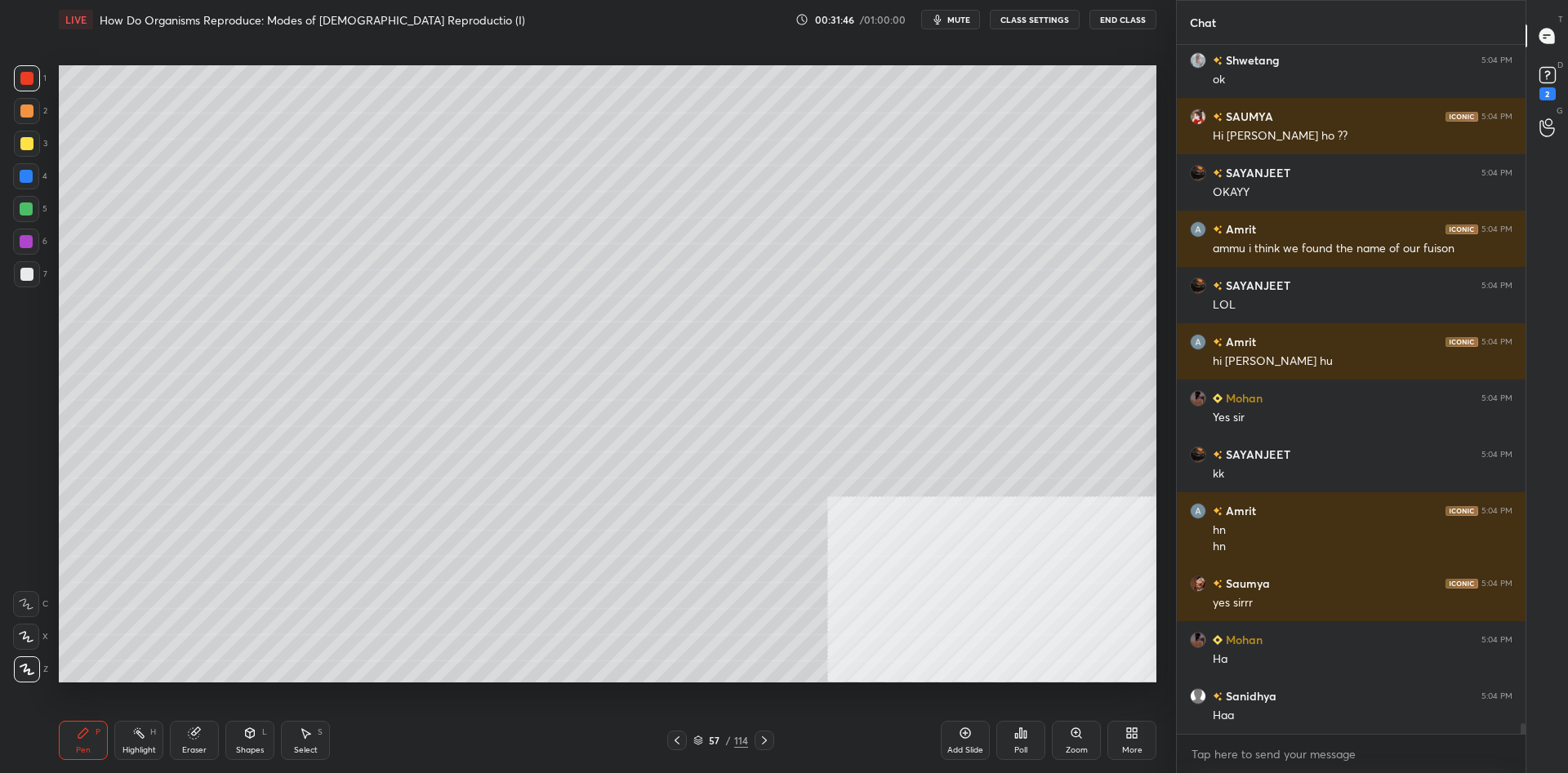
click at [42, 154] on div "3" at bounding box center [30, 143] width 33 height 26
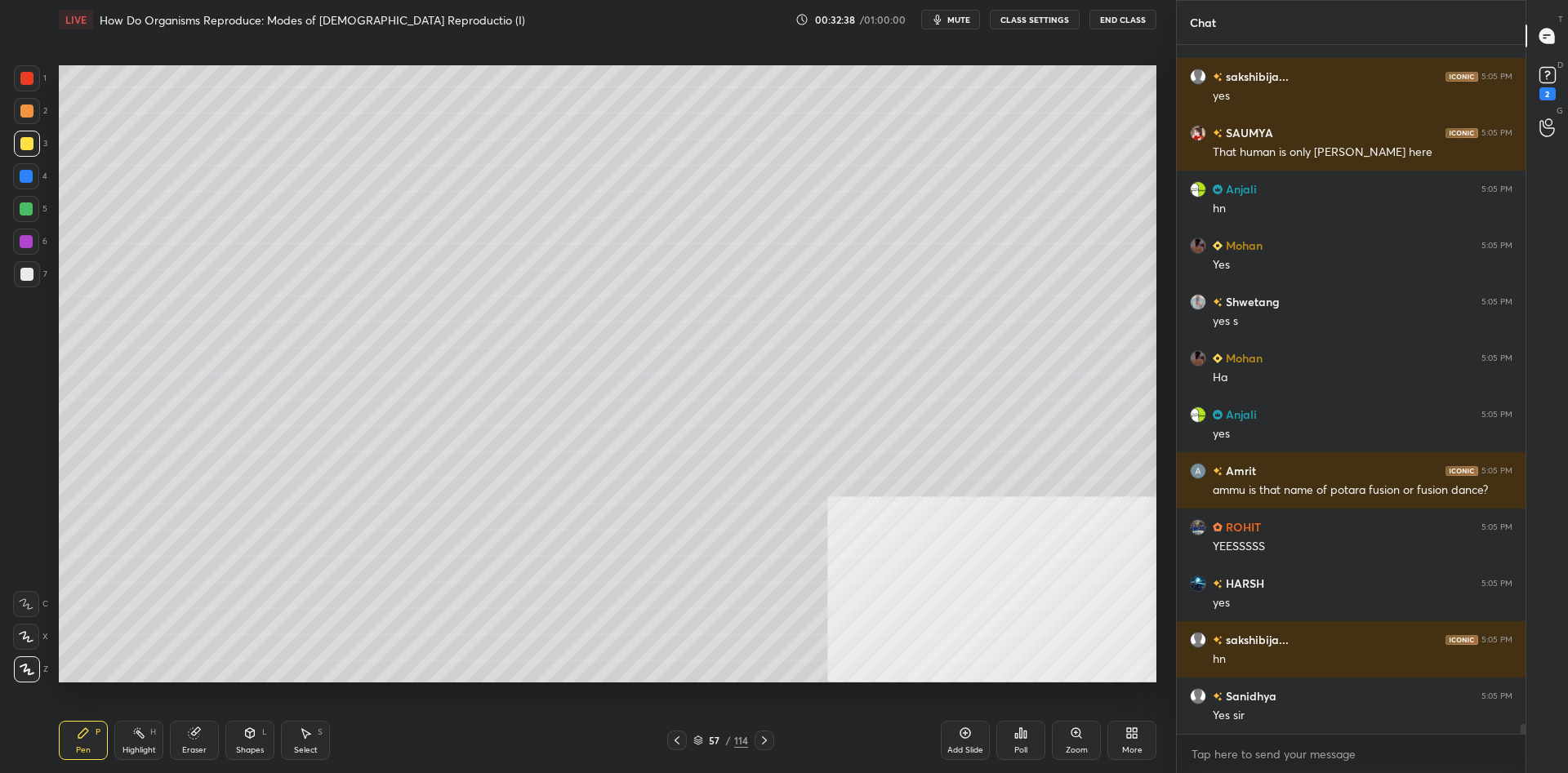
scroll to position [46609, 0]
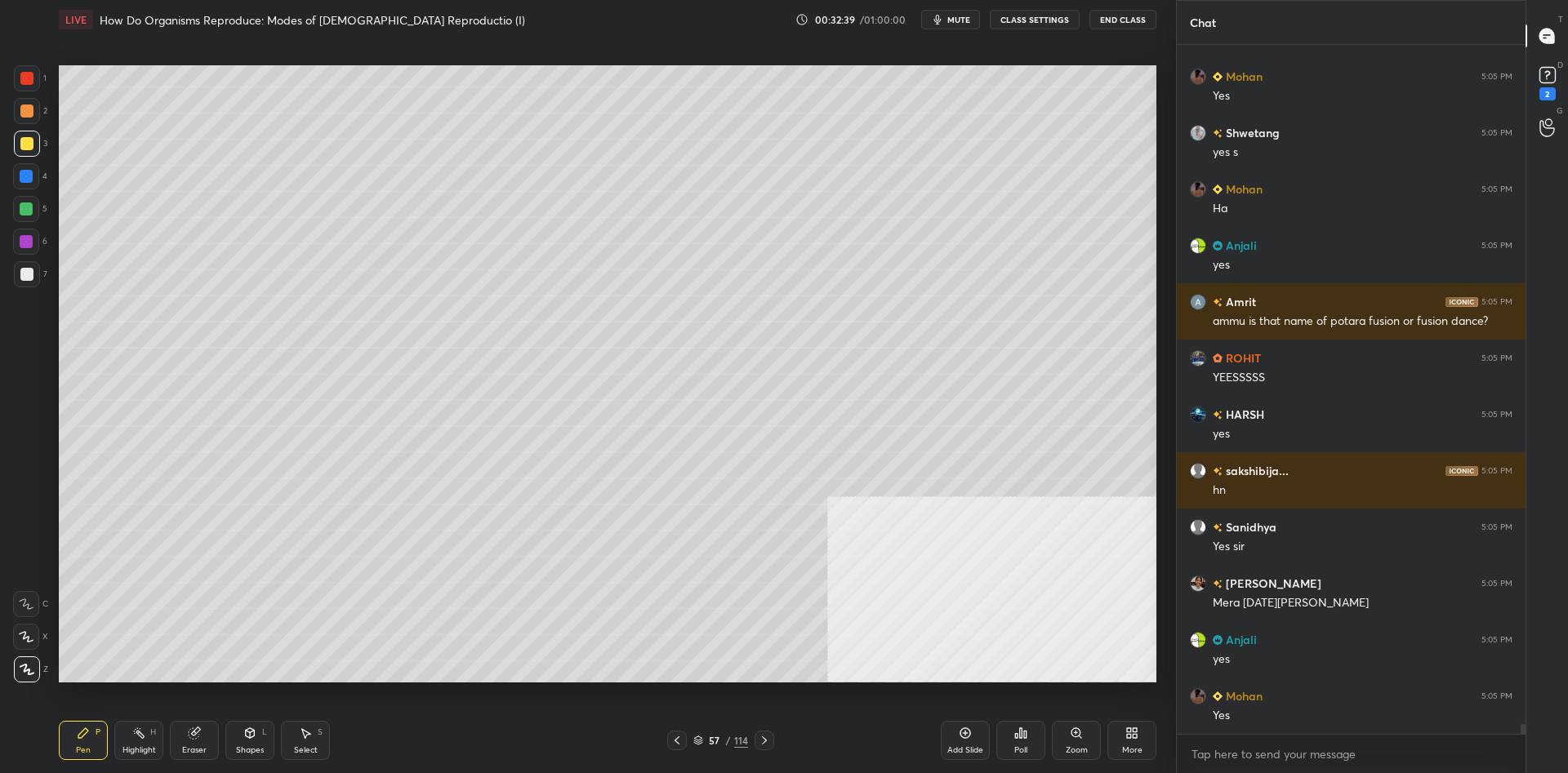
click at [24, 183] on div at bounding box center [25, 176] width 26 height 26
click at [35, 179] on div at bounding box center [25, 176] width 26 height 26
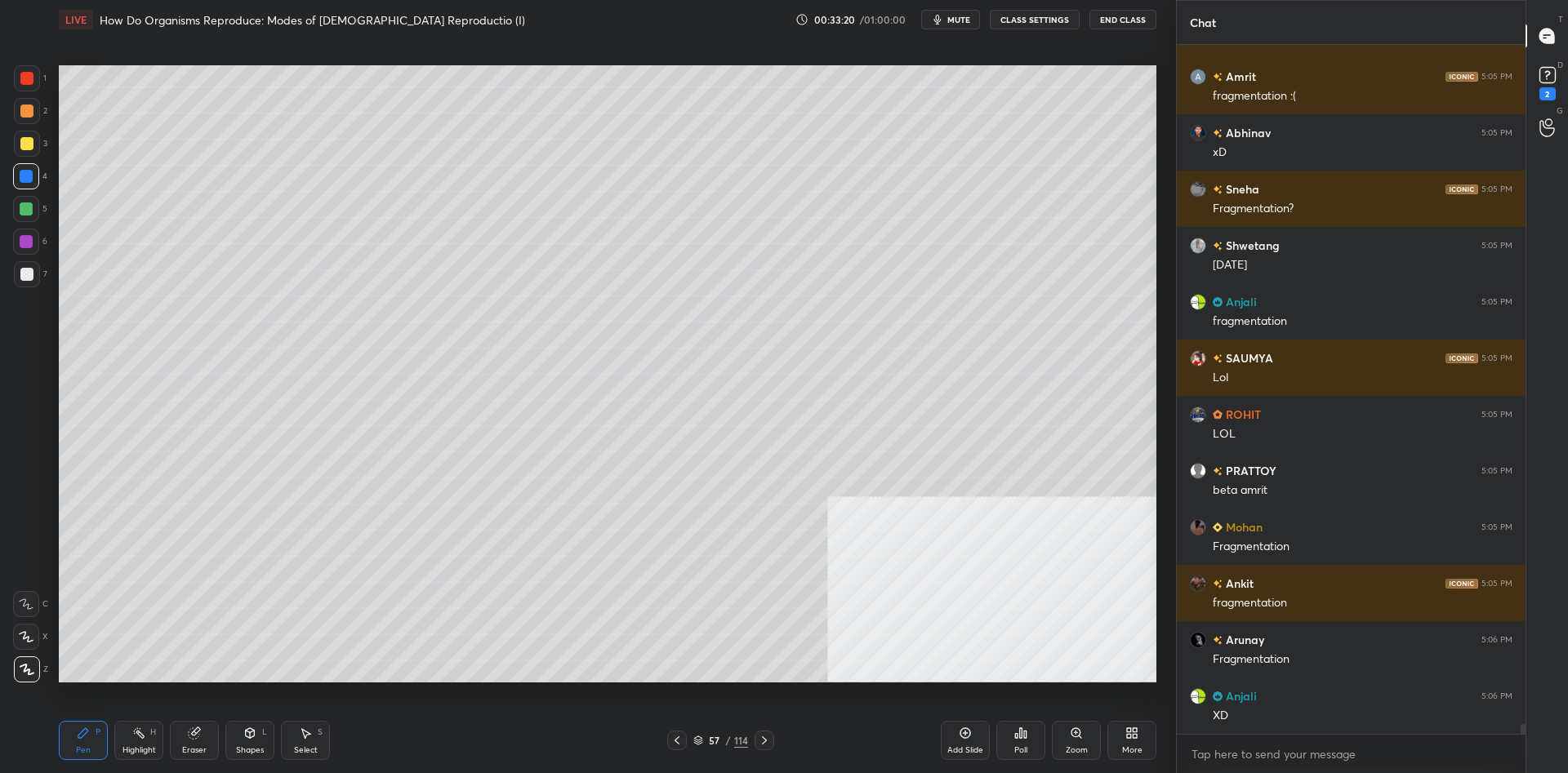
scroll to position [48129, 0]
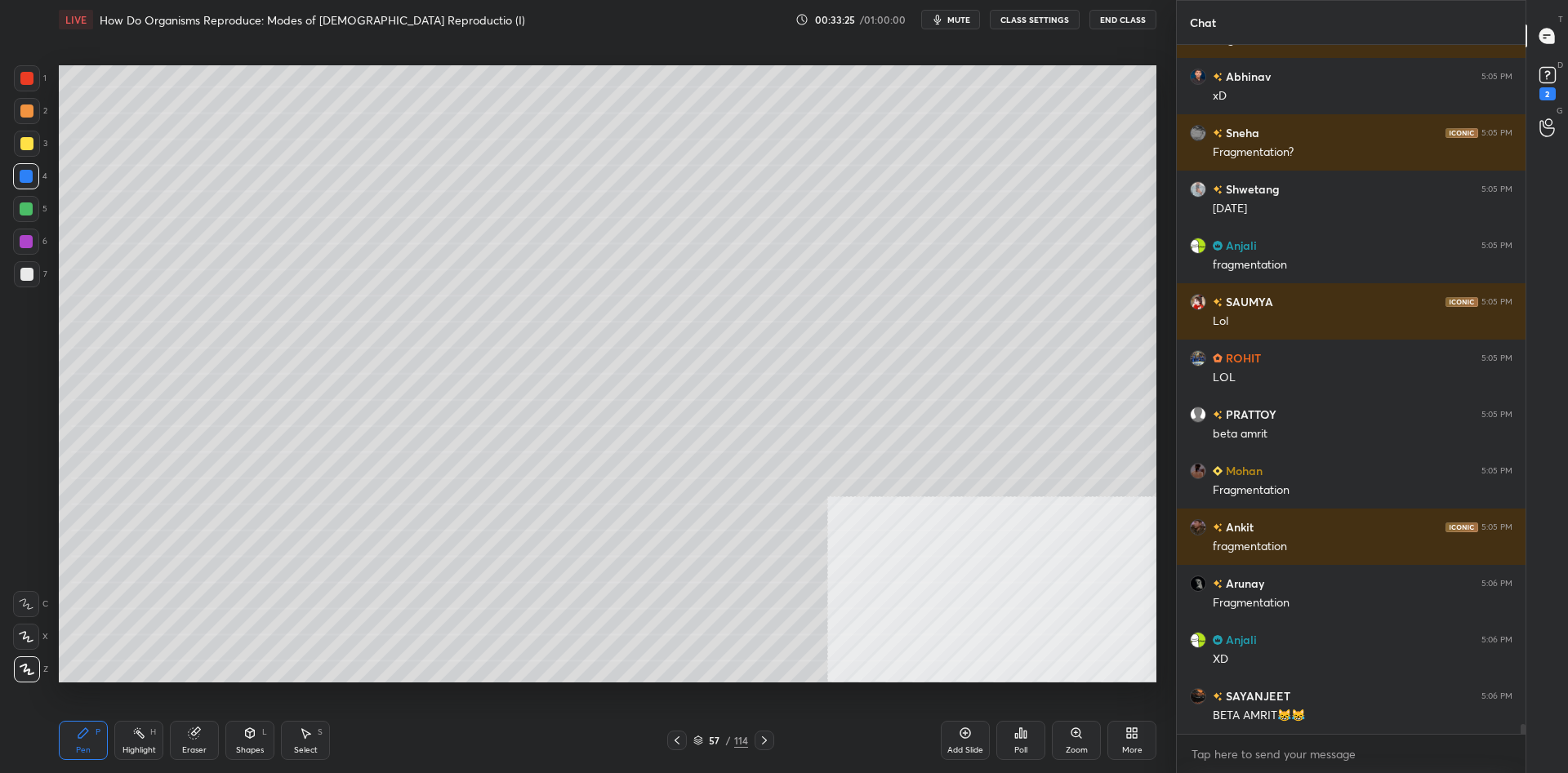
click at [715, 745] on div "57" at bounding box center [714, 740] width 16 height 10
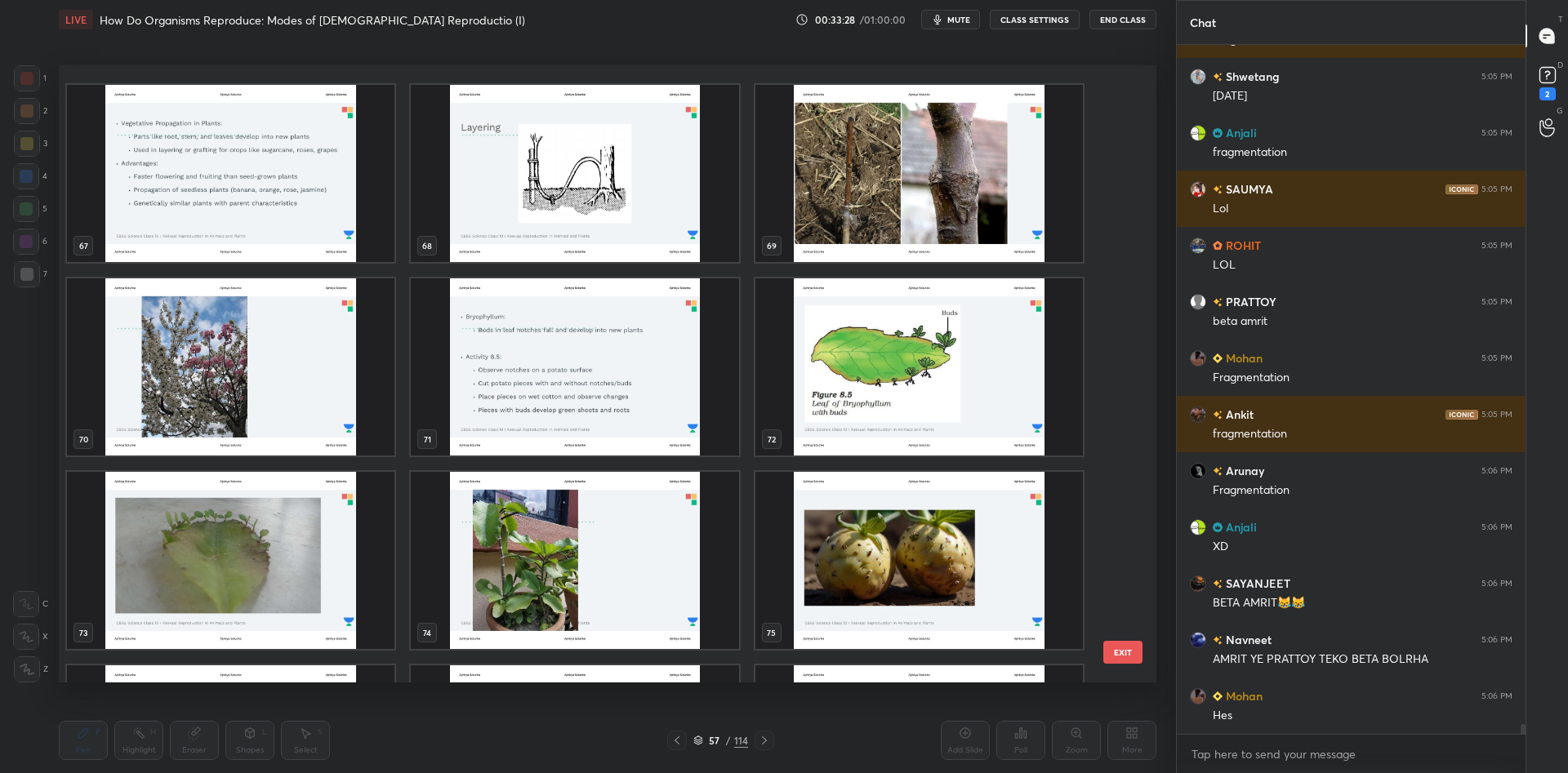
scroll to position [4705, 0]
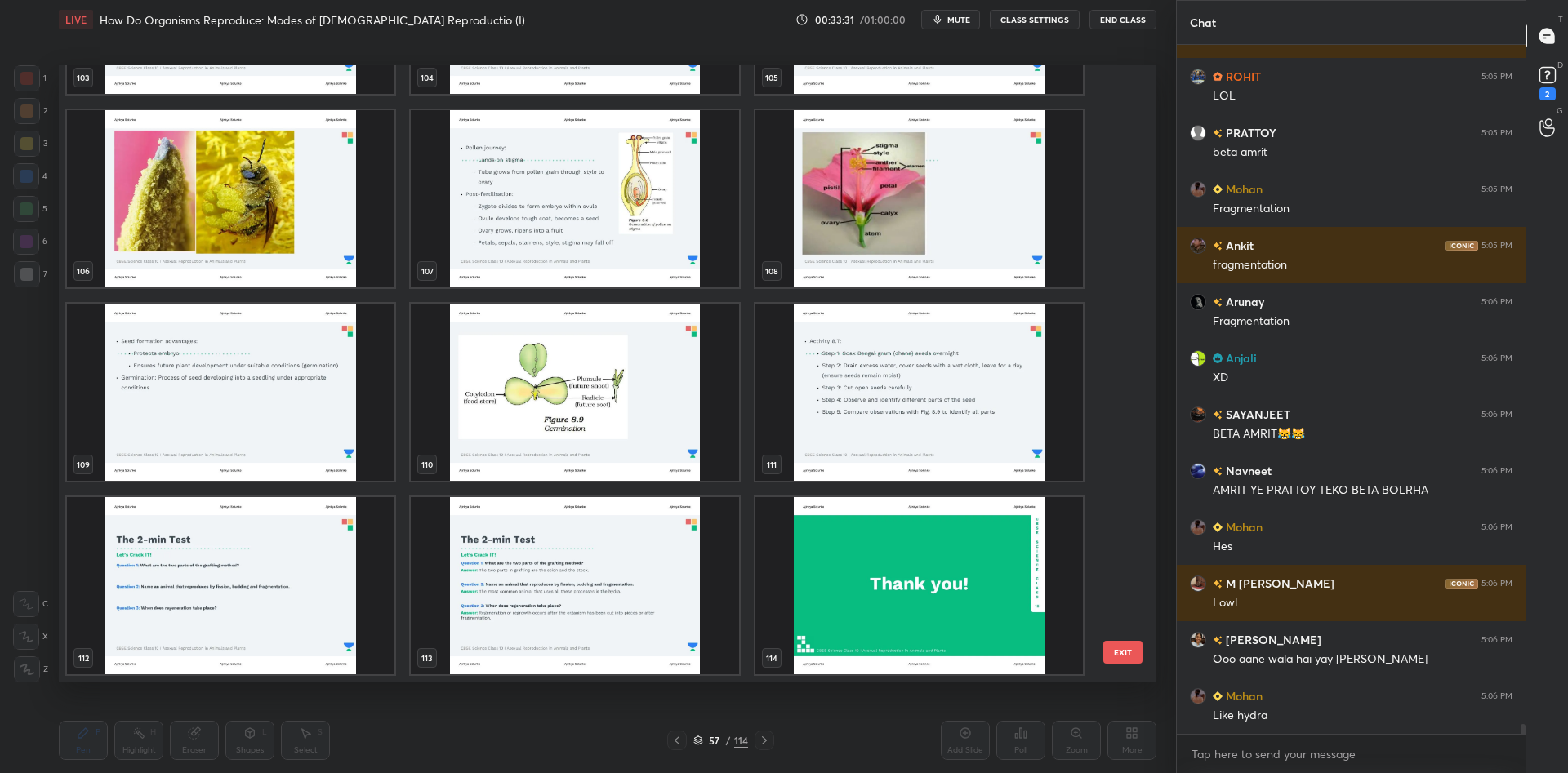
click at [888, 614] on img "grid" at bounding box center [919, 586] width 327 height 177
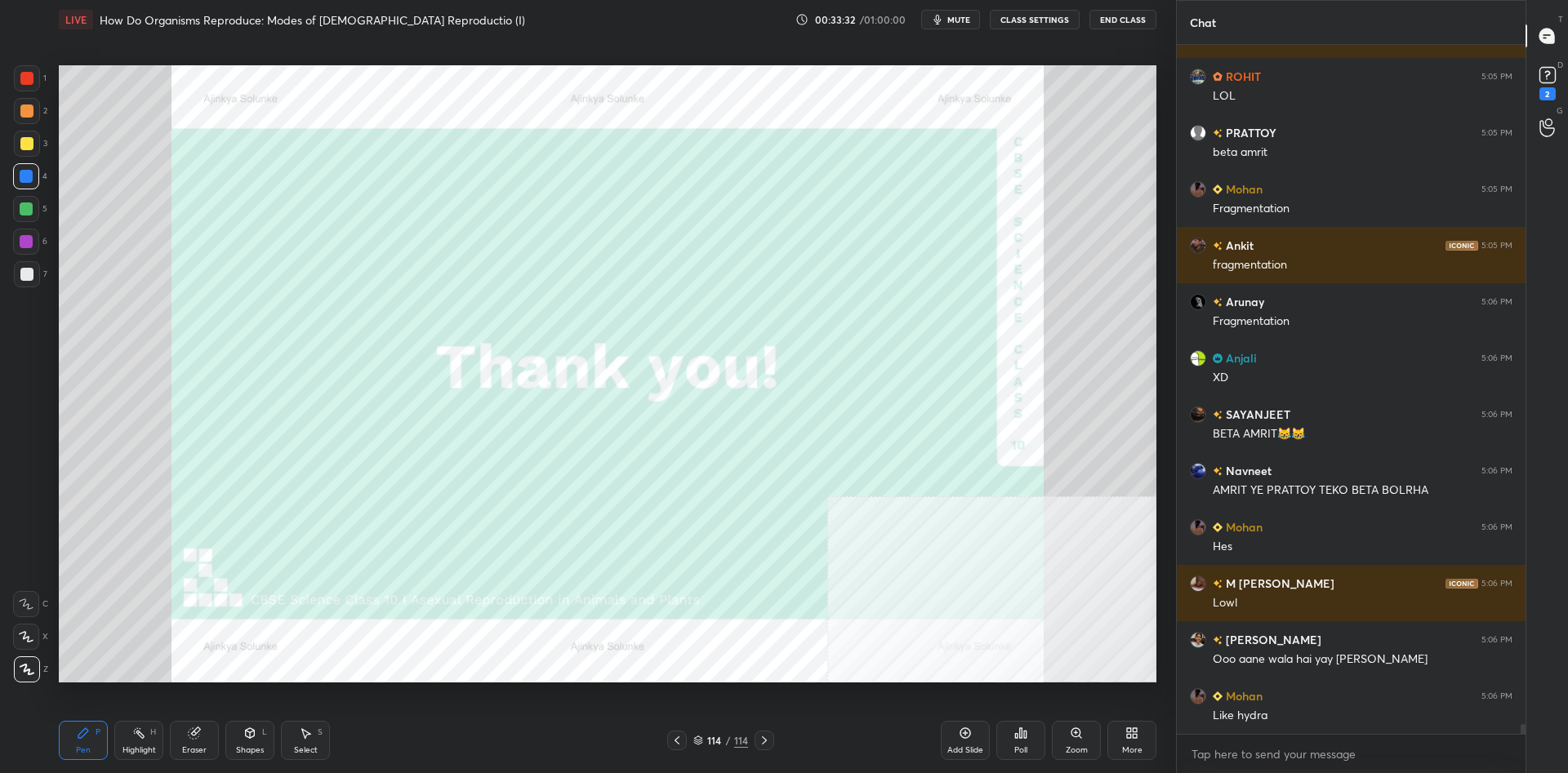
click at [969, 729] on icon at bounding box center [965, 733] width 13 height 13
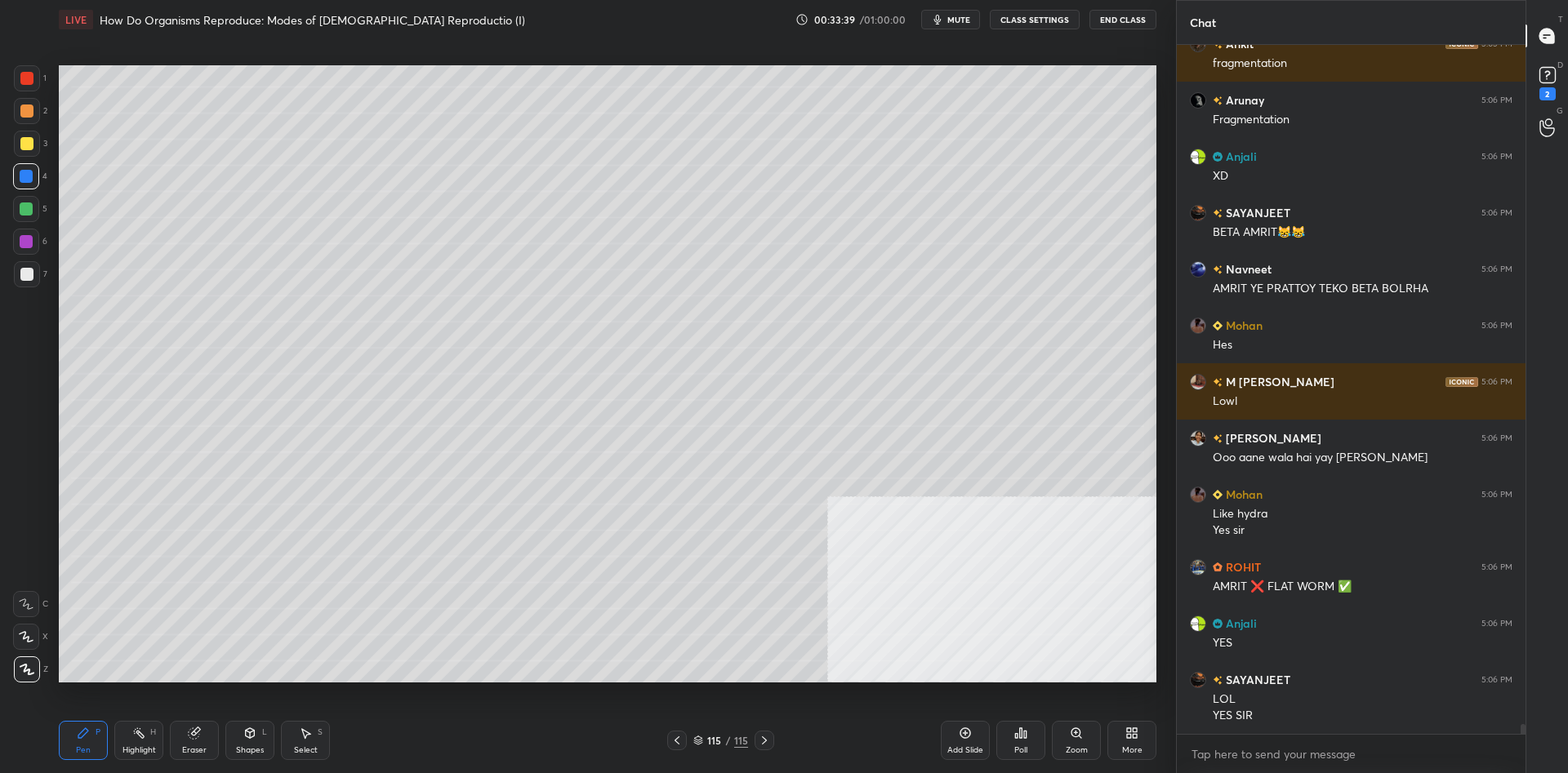
click at [1144, 745] on div "More" at bounding box center [1131, 740] width 49 height 39
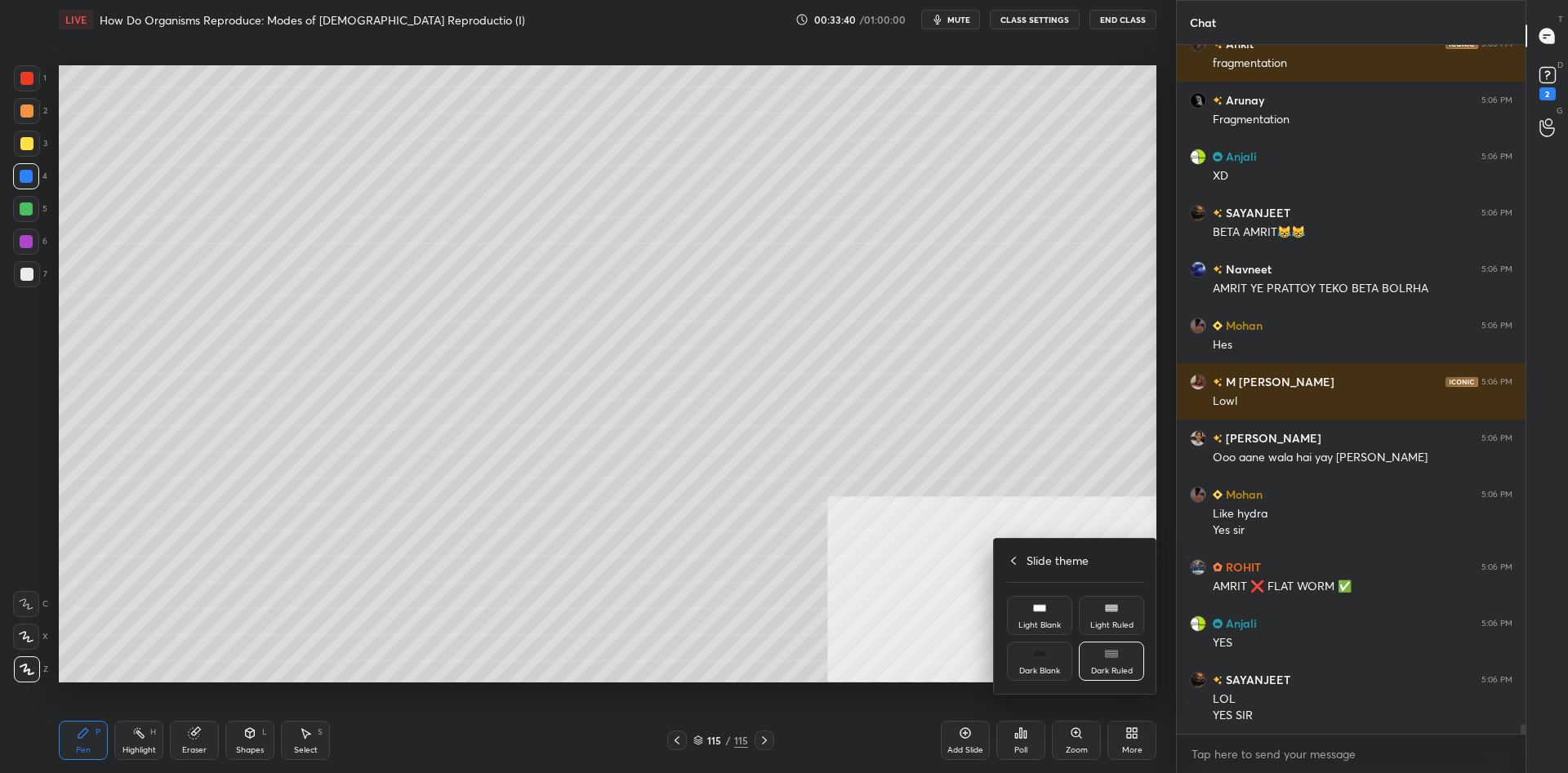
click at [1022, 565] on div "Slide theme" at bounding box center [1075, 560] width 137 height 17
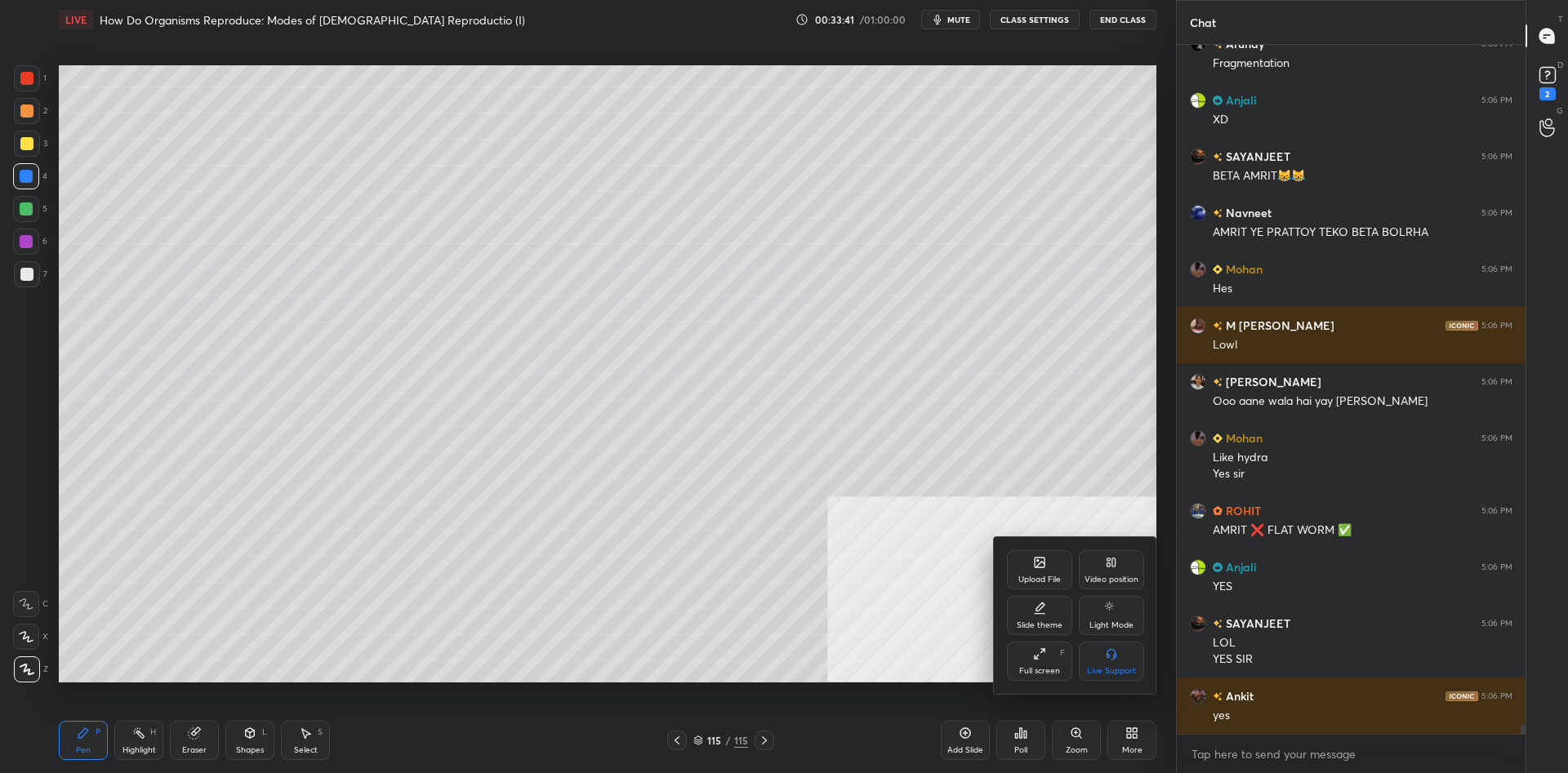
click at [1034, 573] on div "Upload File" at bounding box center [1039, 570] width 65 height 39
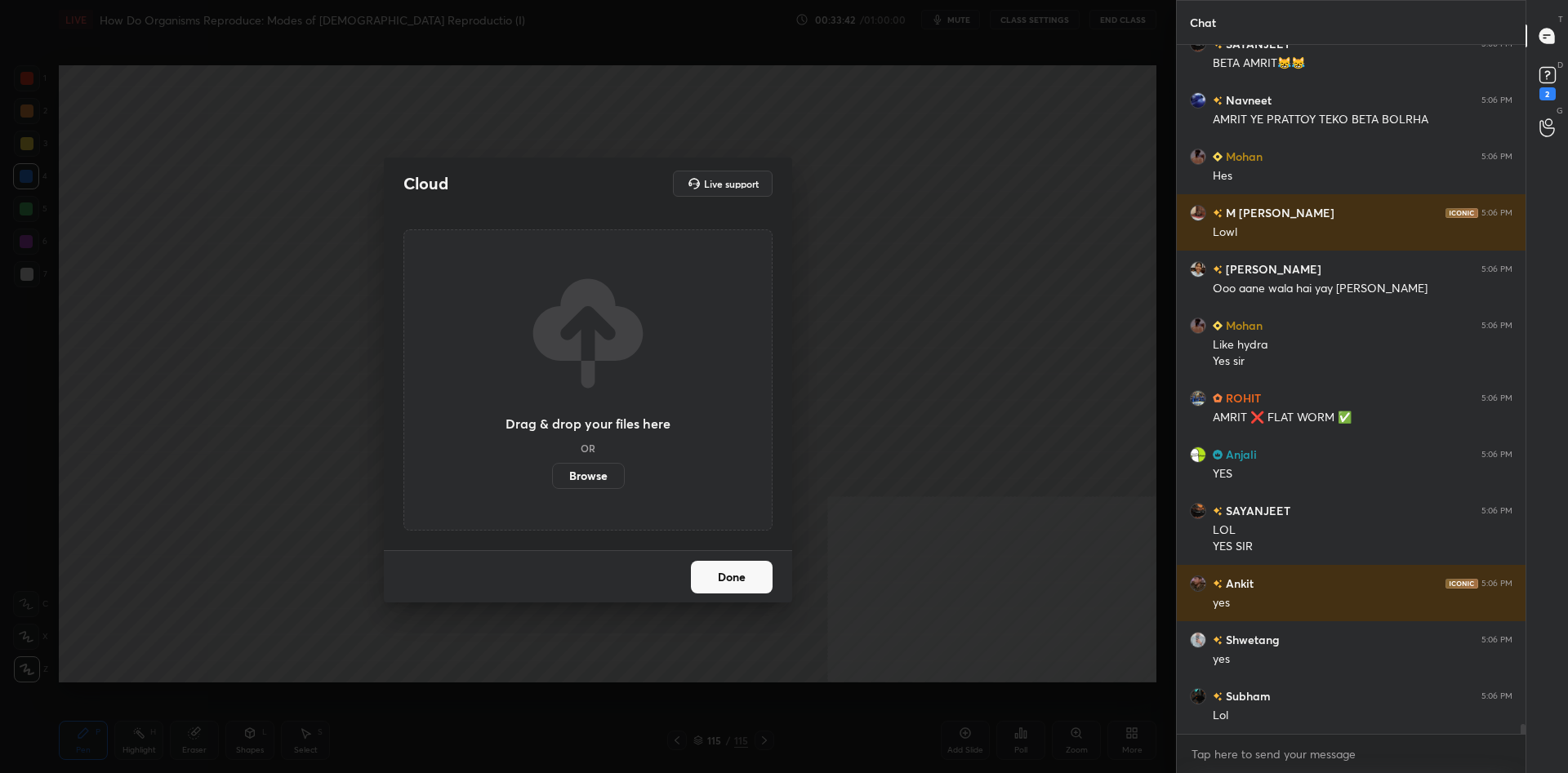
click at [596, 468] on label "Browse" at bounding box center [588, 476] width 72 height 26
click at [552, 468] on input "Browse" at bounding box center [552, 476] width 0 height 26
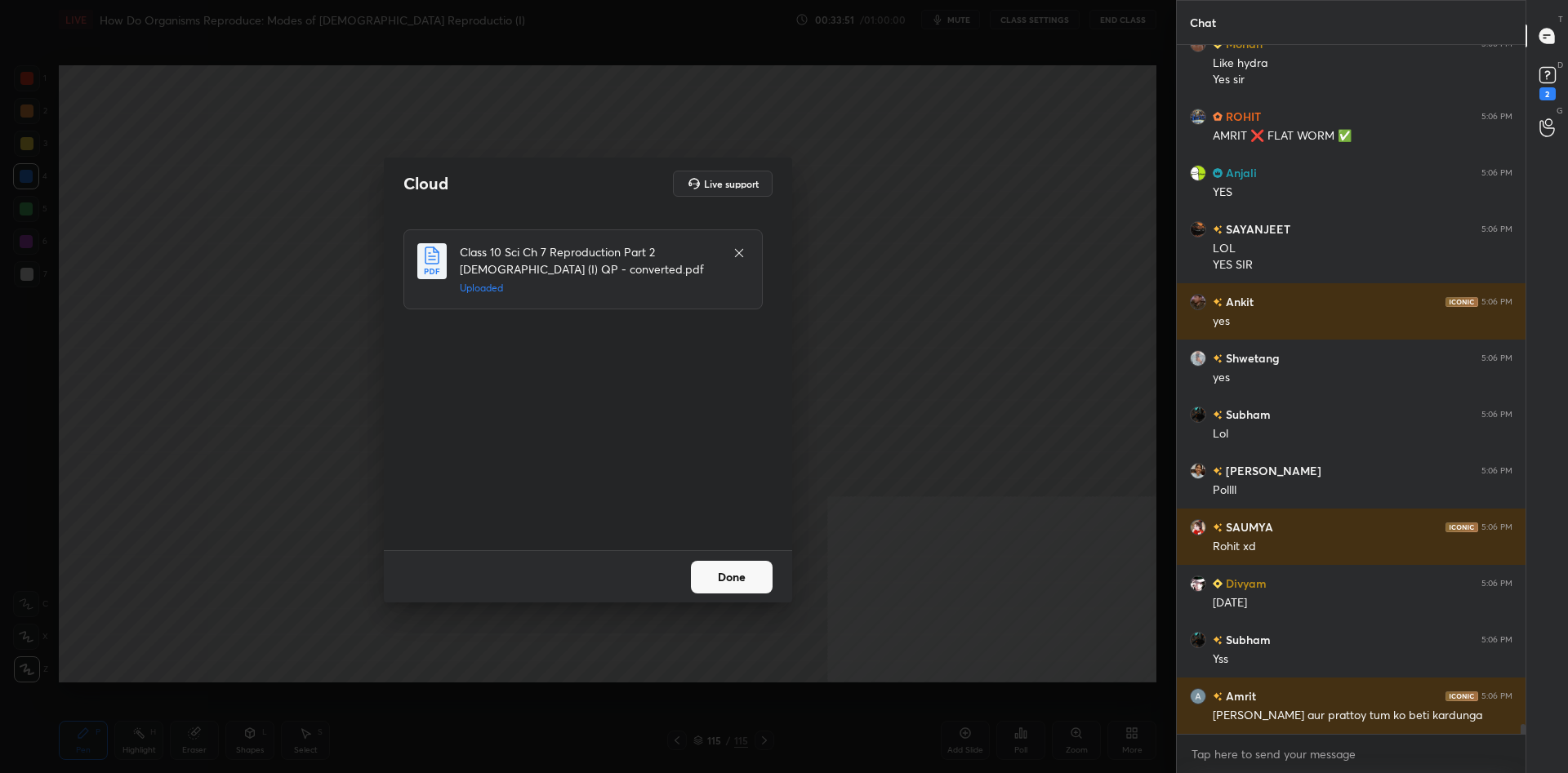
click at [739, 578] on button "Done" at bounding box center [732, 577] width 81 height 33
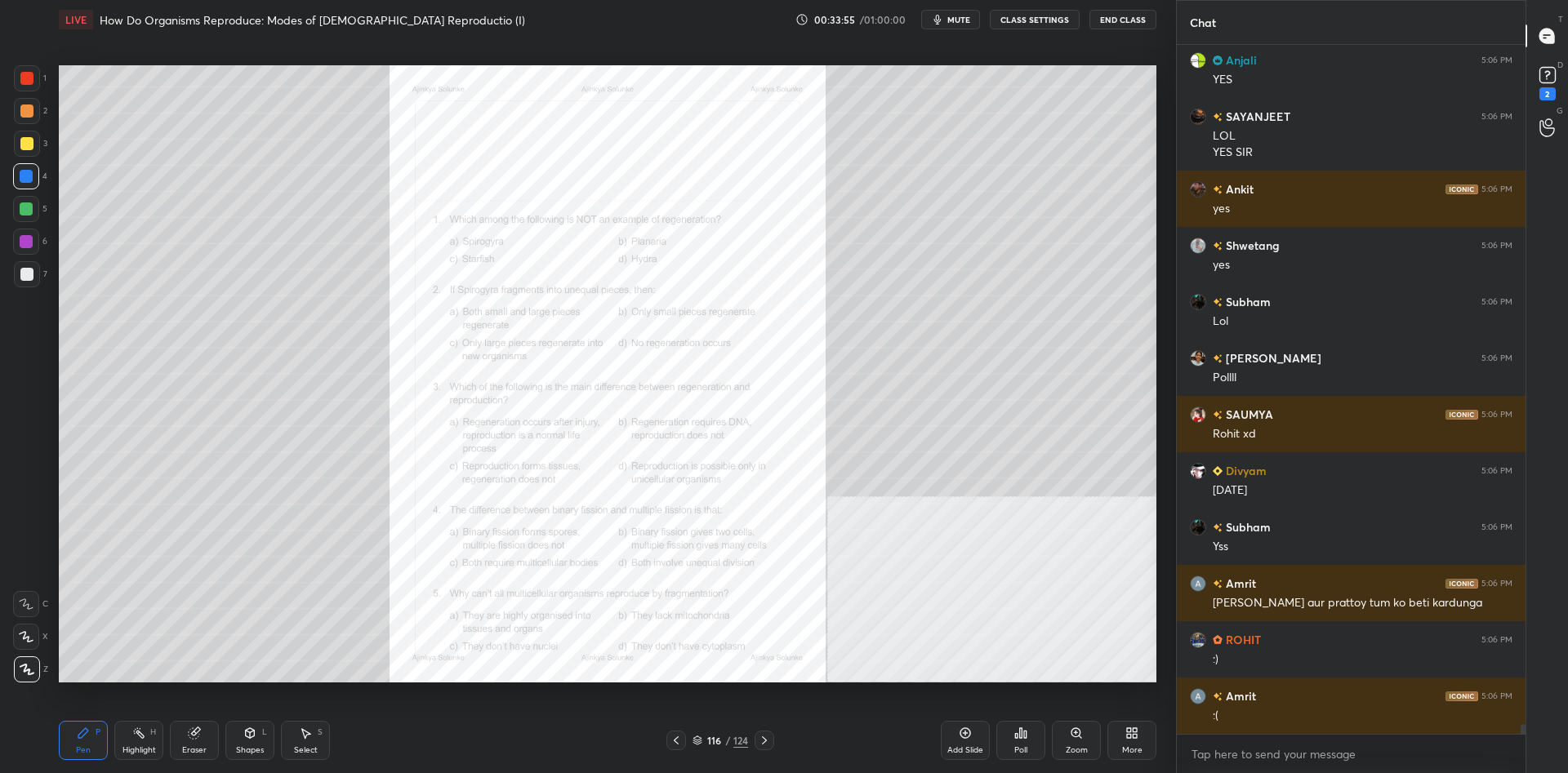
click at [1027, 740] on div "Poll" at bounding box center [1021, 740] width 49 height 39
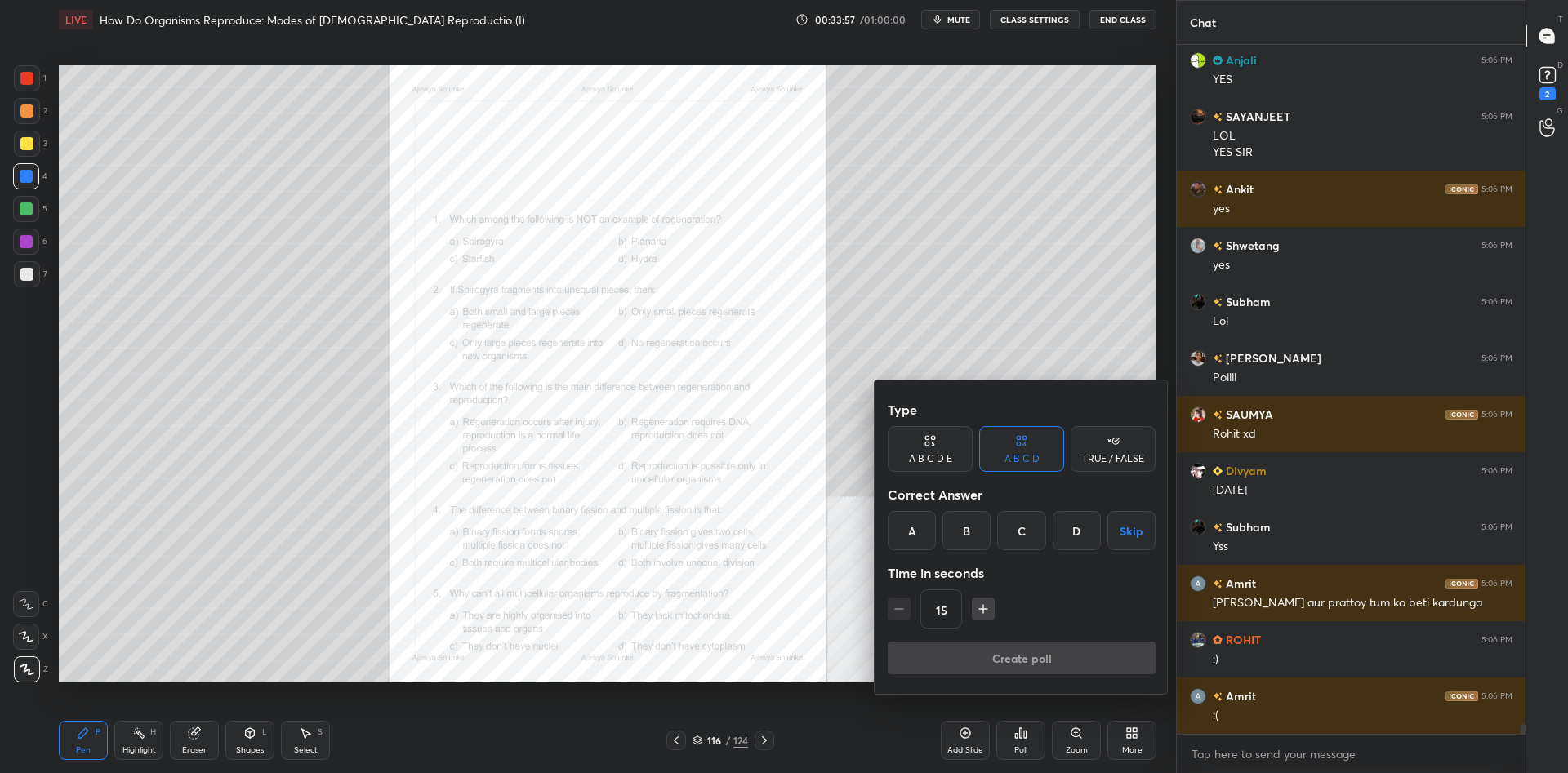
click at [742, 610] on div at bounding box center [784, 386] width 1568 height 773
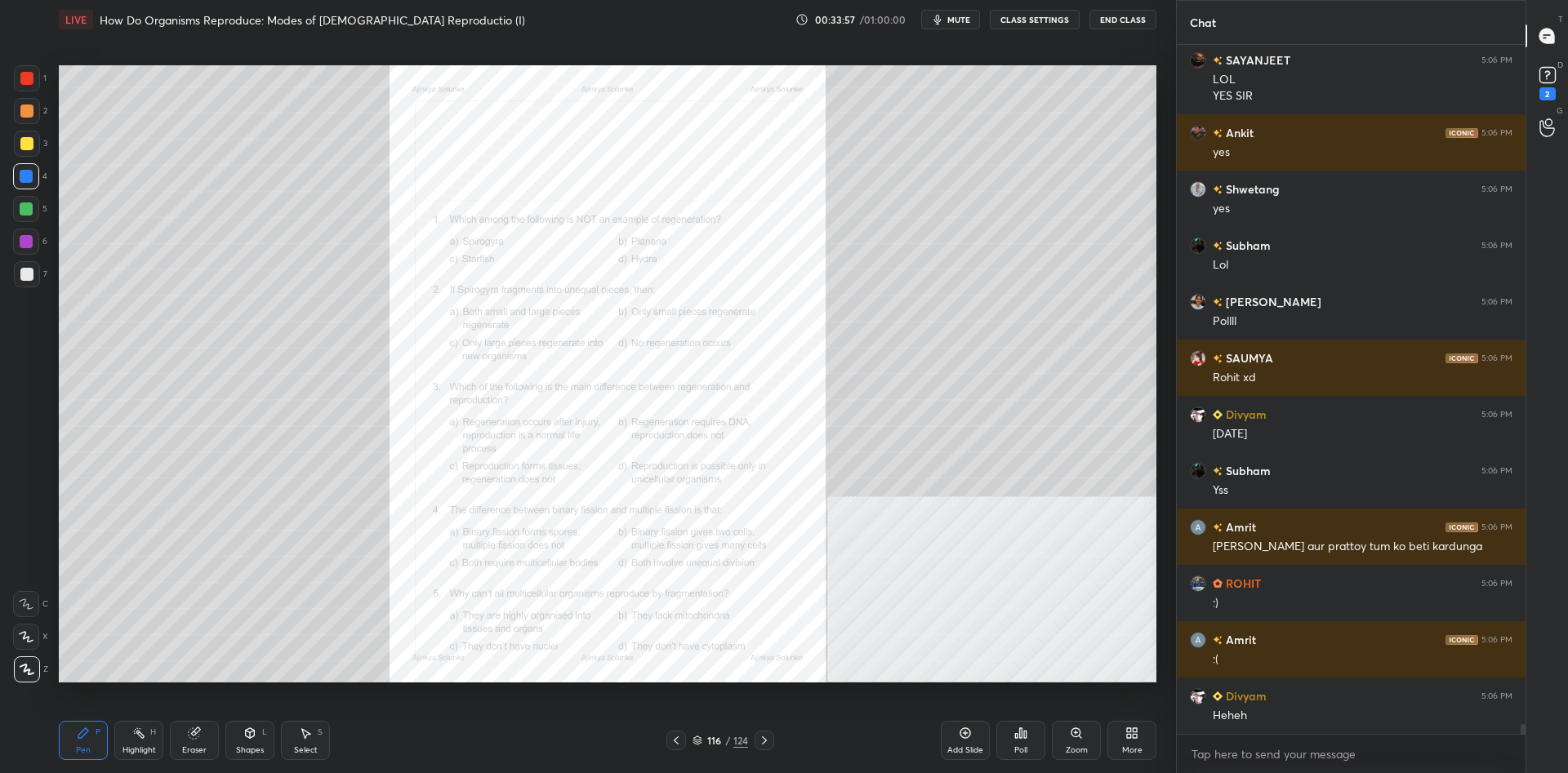
click at [1090, 745] on div "Zoom" at bounding box center [1076, 740] width 49 height 39
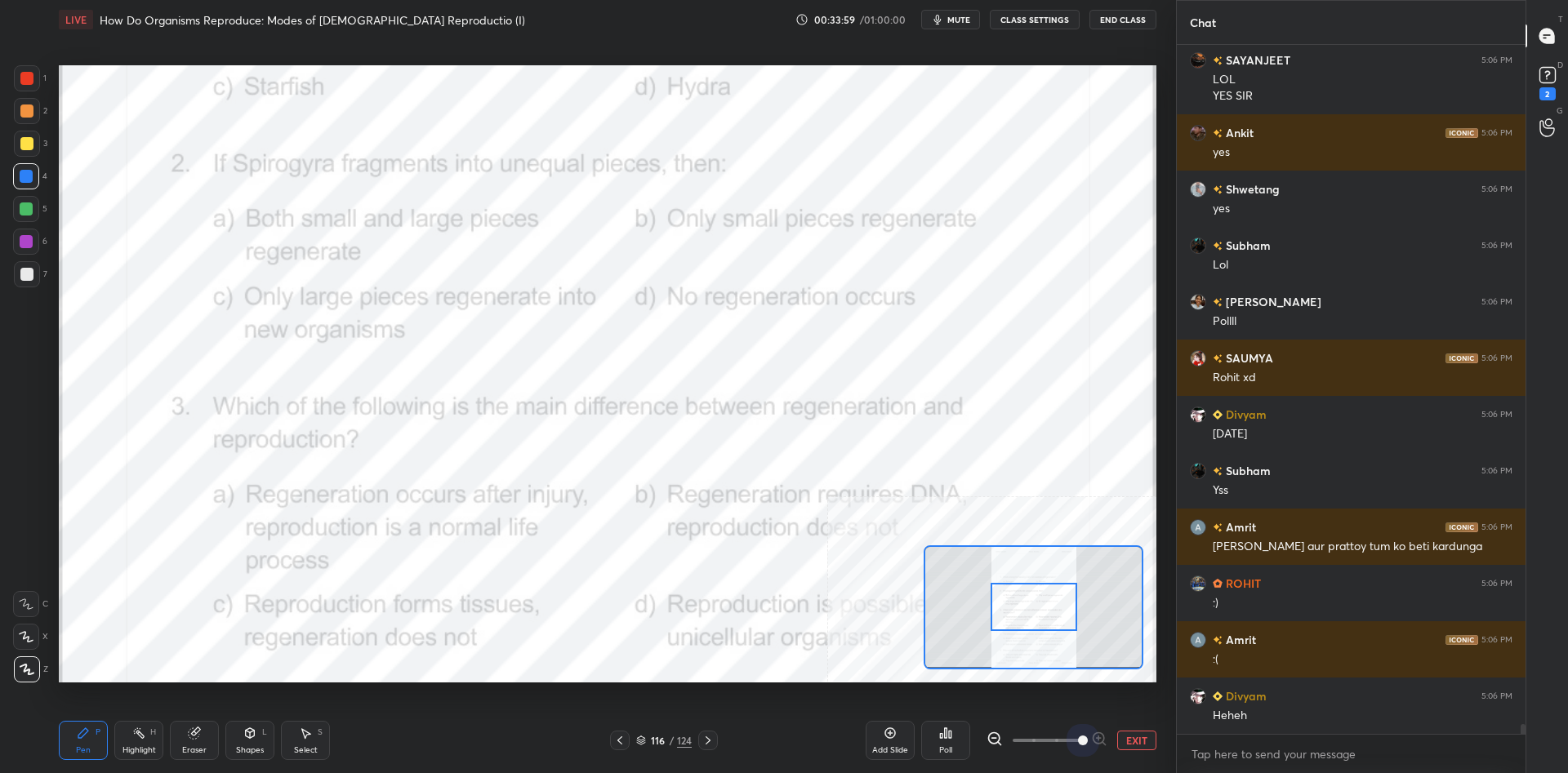
drag, startPoint x: 1046, startPoint y: 742, endPoint x: 1115, endPoint y: 739, distance: 69.1
click at [1115, 739] on div "EXIT" at bounding box center [1072, 740] width 170 height 20
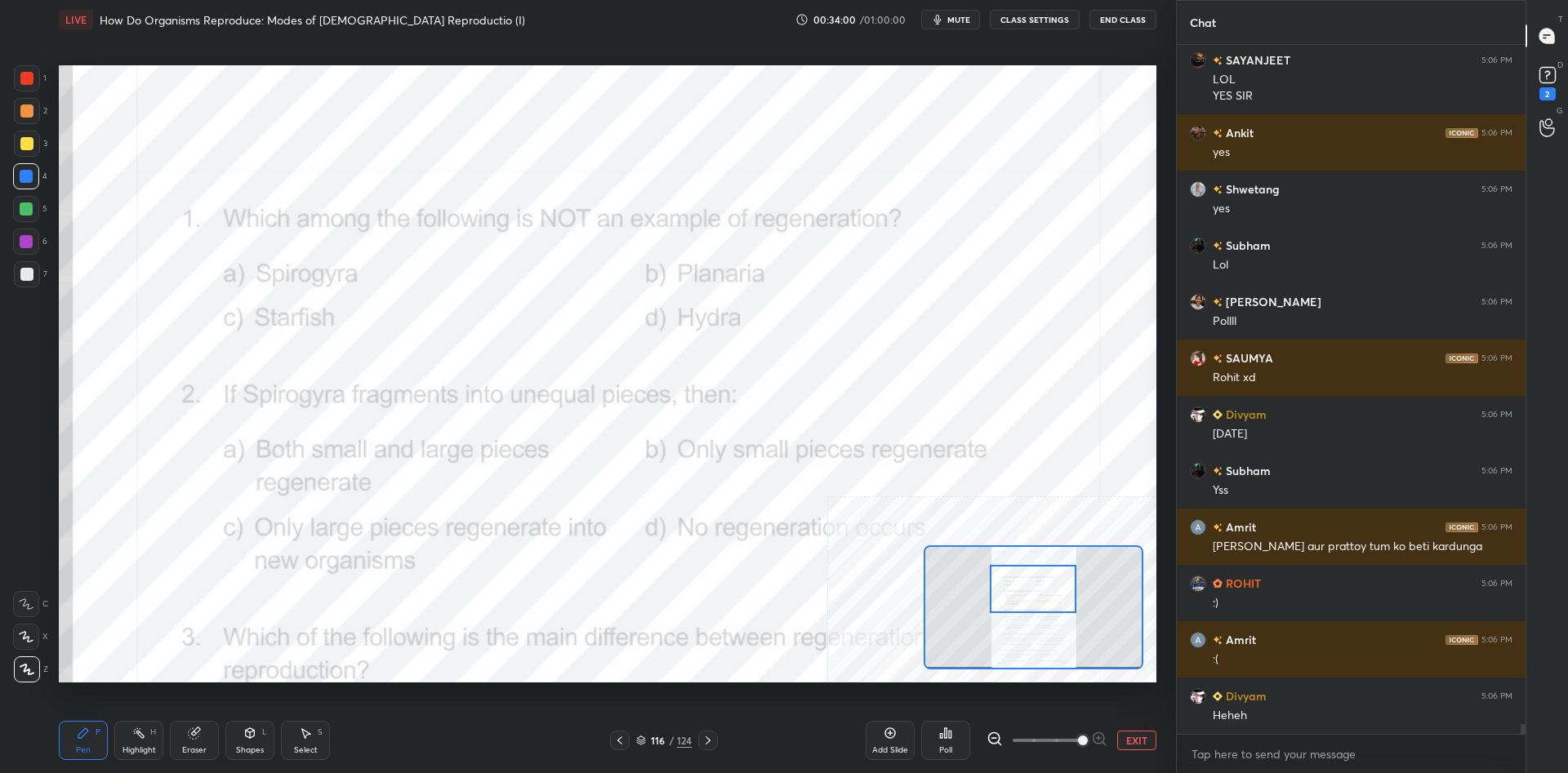
drag, startPoint x: 1031, startPoint y: 617, endPoint x: 1031, endPoint y: 599, distance: 18.0
click at [1031, 599] on div at bounding box center [1033, 589] width 87 height 48
click at [125, 744] on div "Highlight H" at bounding box center [138, 740] width 49 height 39
click at [32, 183] on div at bounding box center [25, 176] width 26 height 26
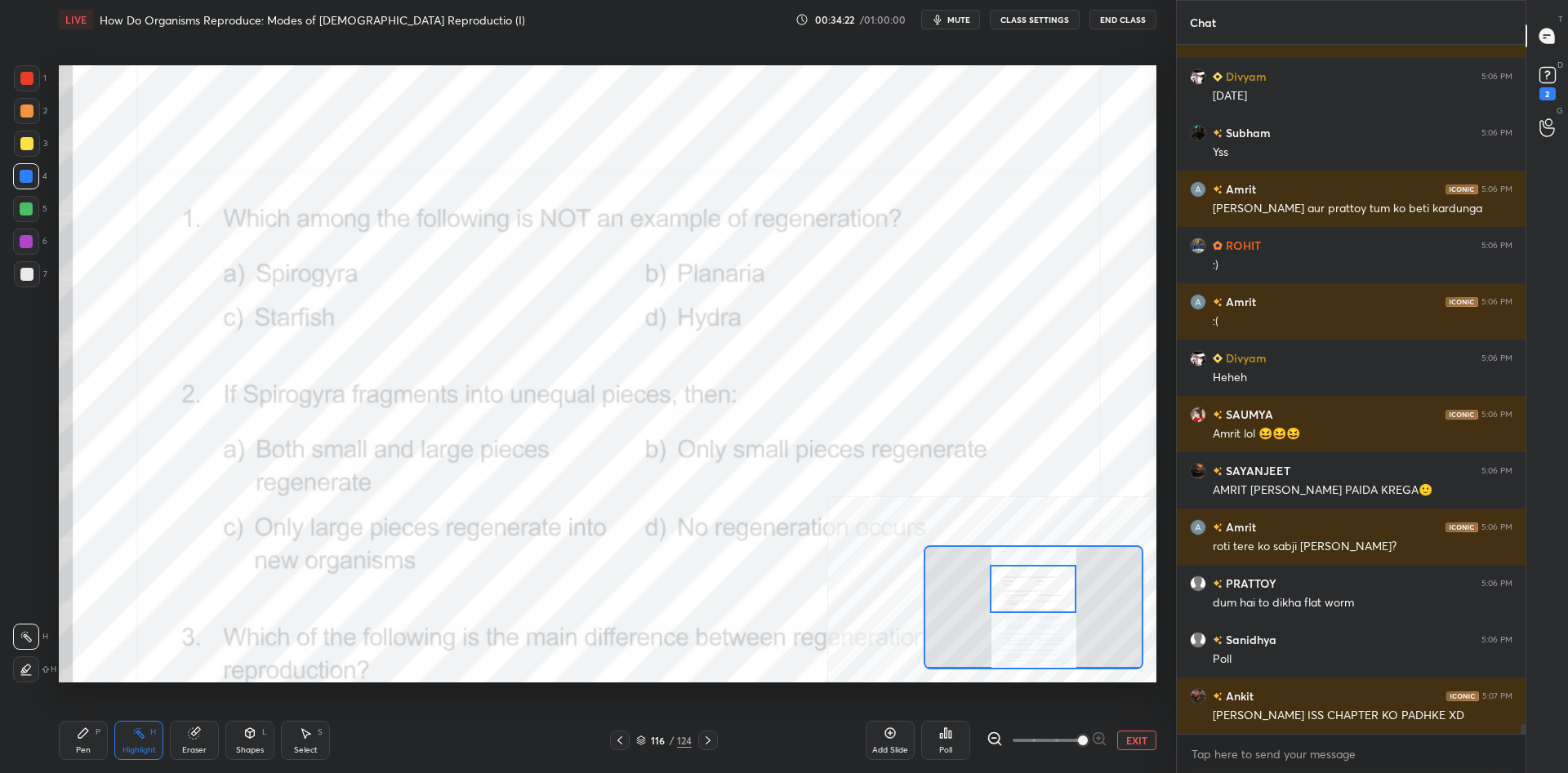
click at [943, 733] on icon at bounding box center [945, 733] width 13 height 13
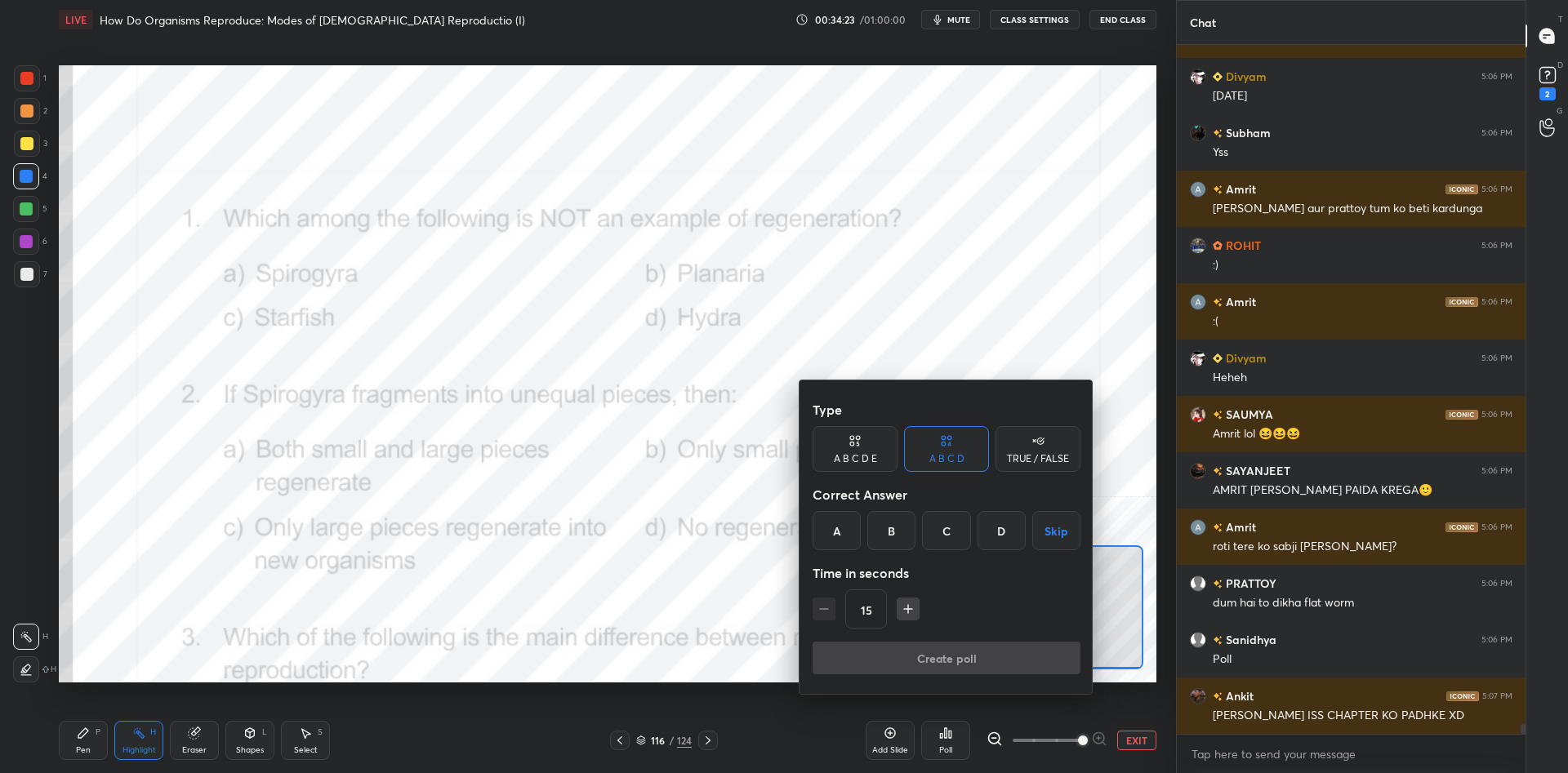
click at [847, 534] on div "A" at bounding box center [836, 530] width 48 height 39
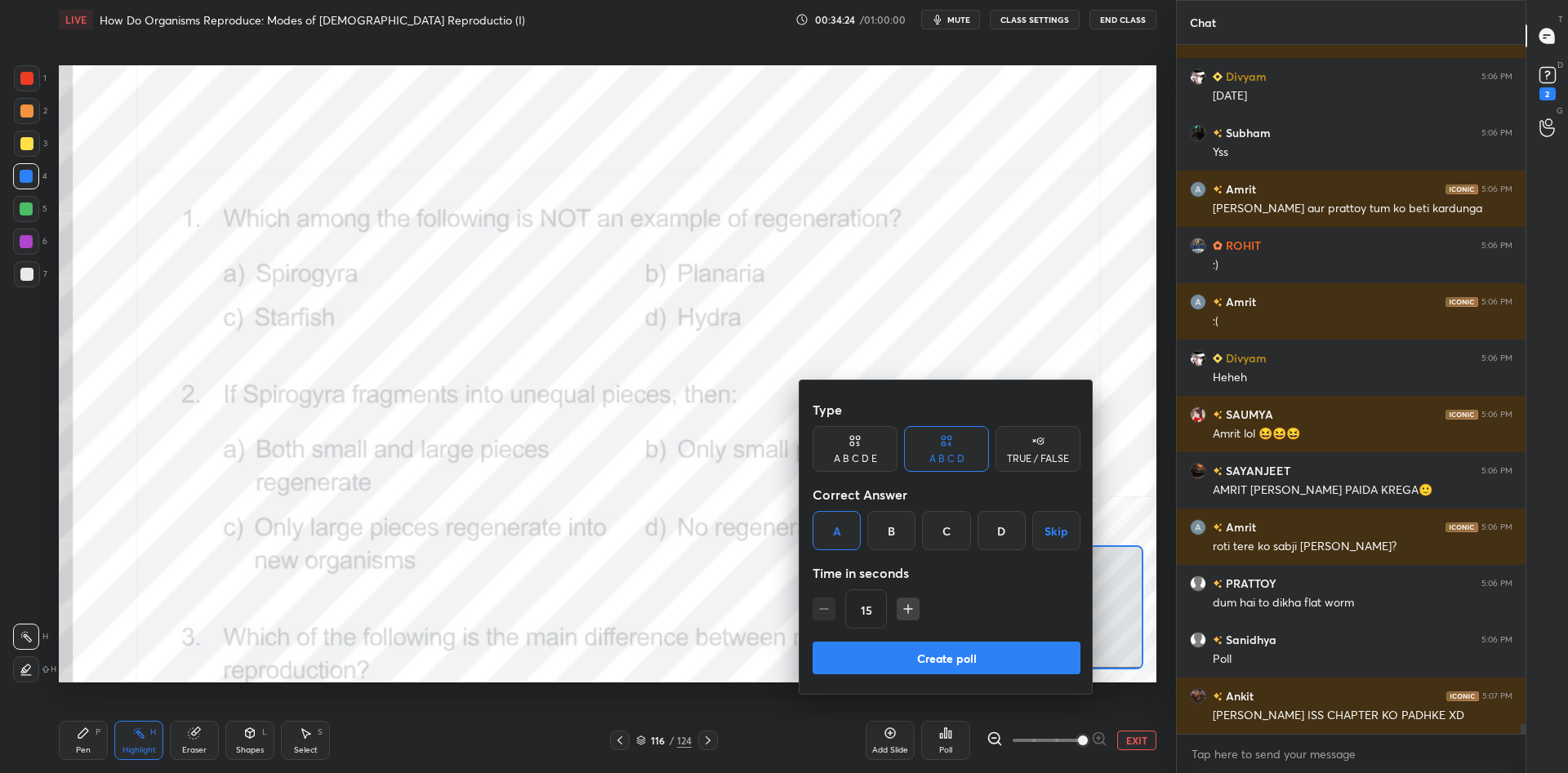
click at [929, 664] on button "Create poll" at bounding box center [946, 658] width 268 height 33
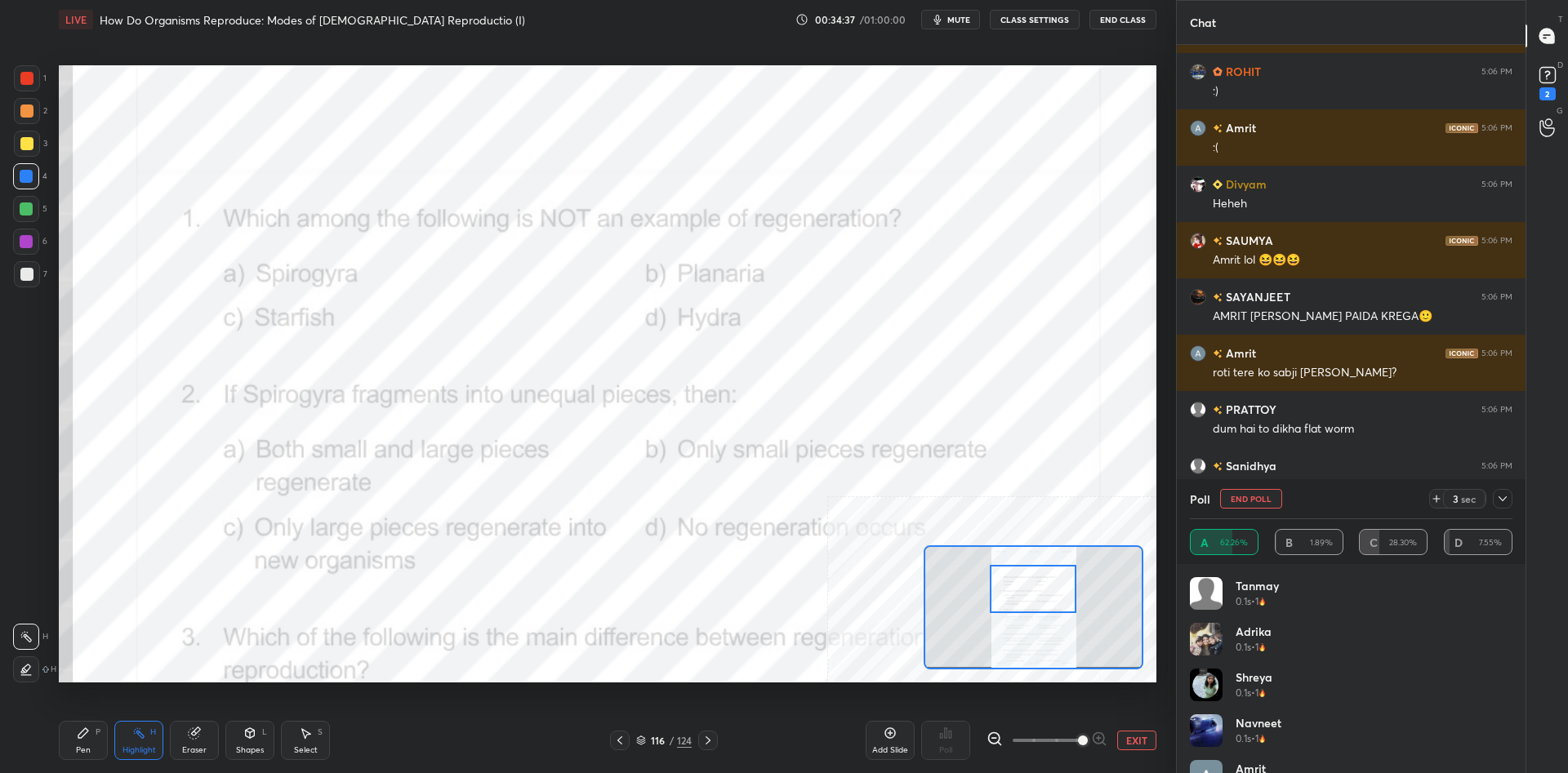
scroll to position [49800, 0]
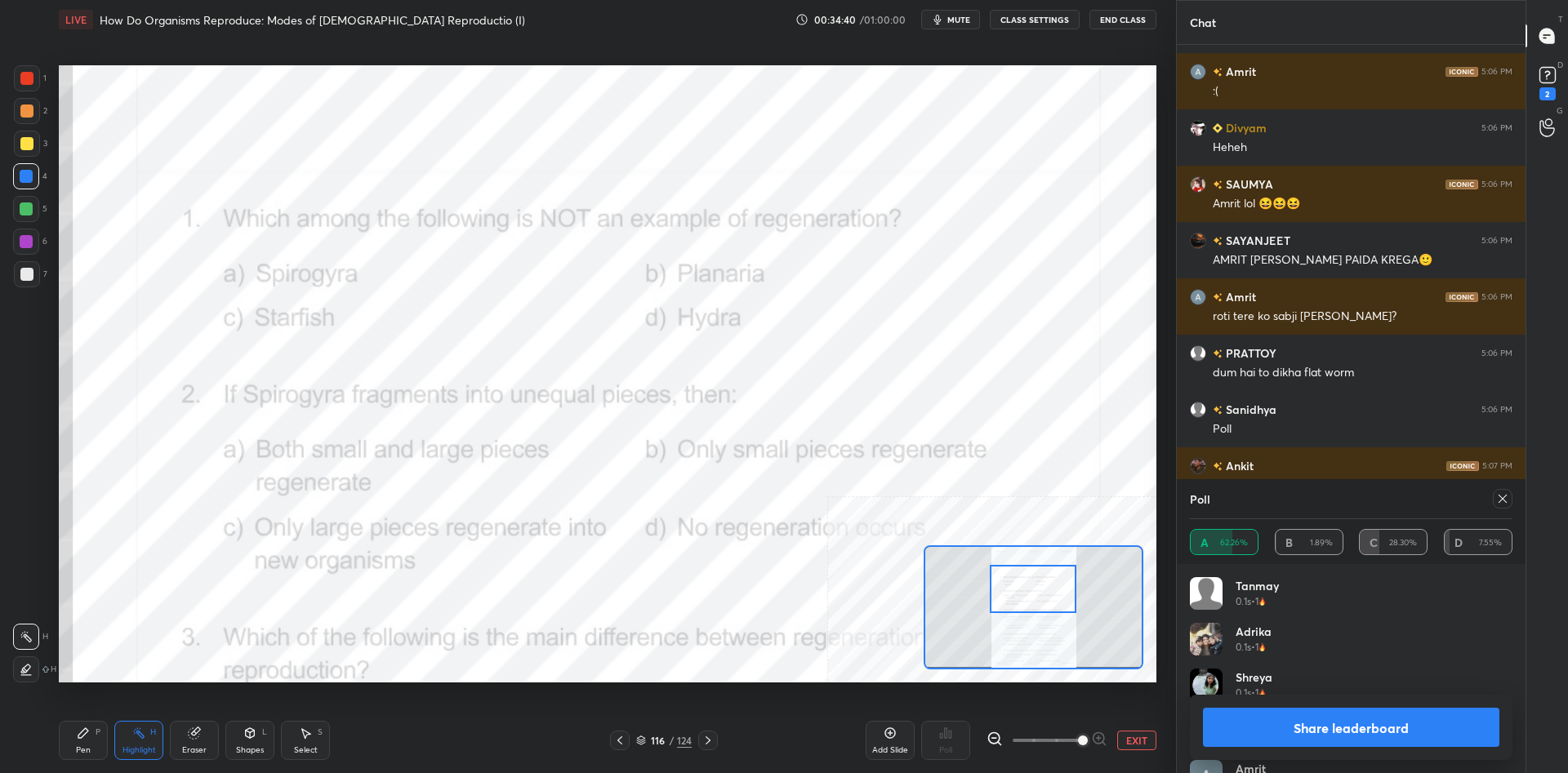
click at [97, 736] on div "P" at bounding box center [98, 731] width 5 height 8
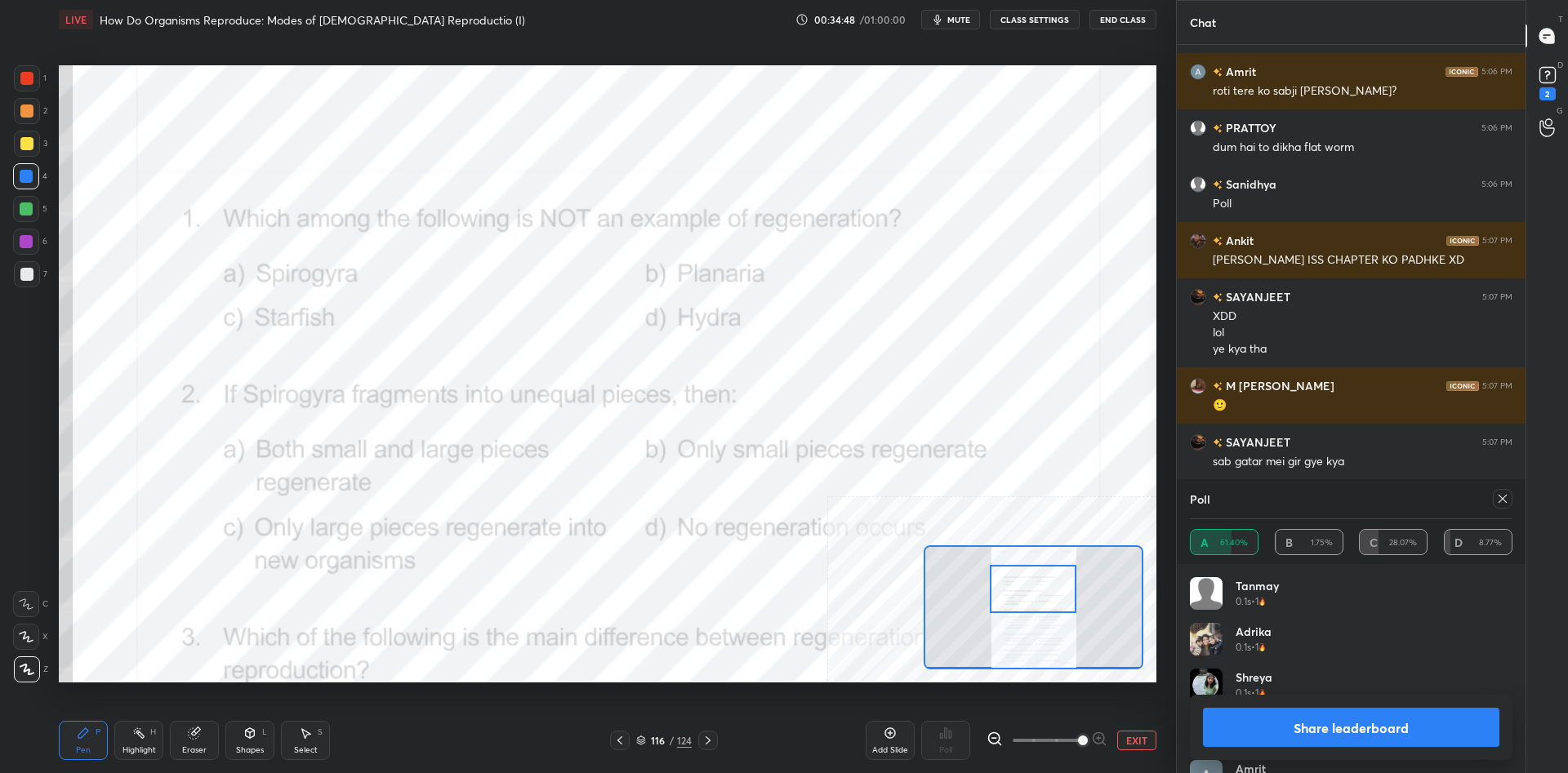
scroll to position [50082, 0]
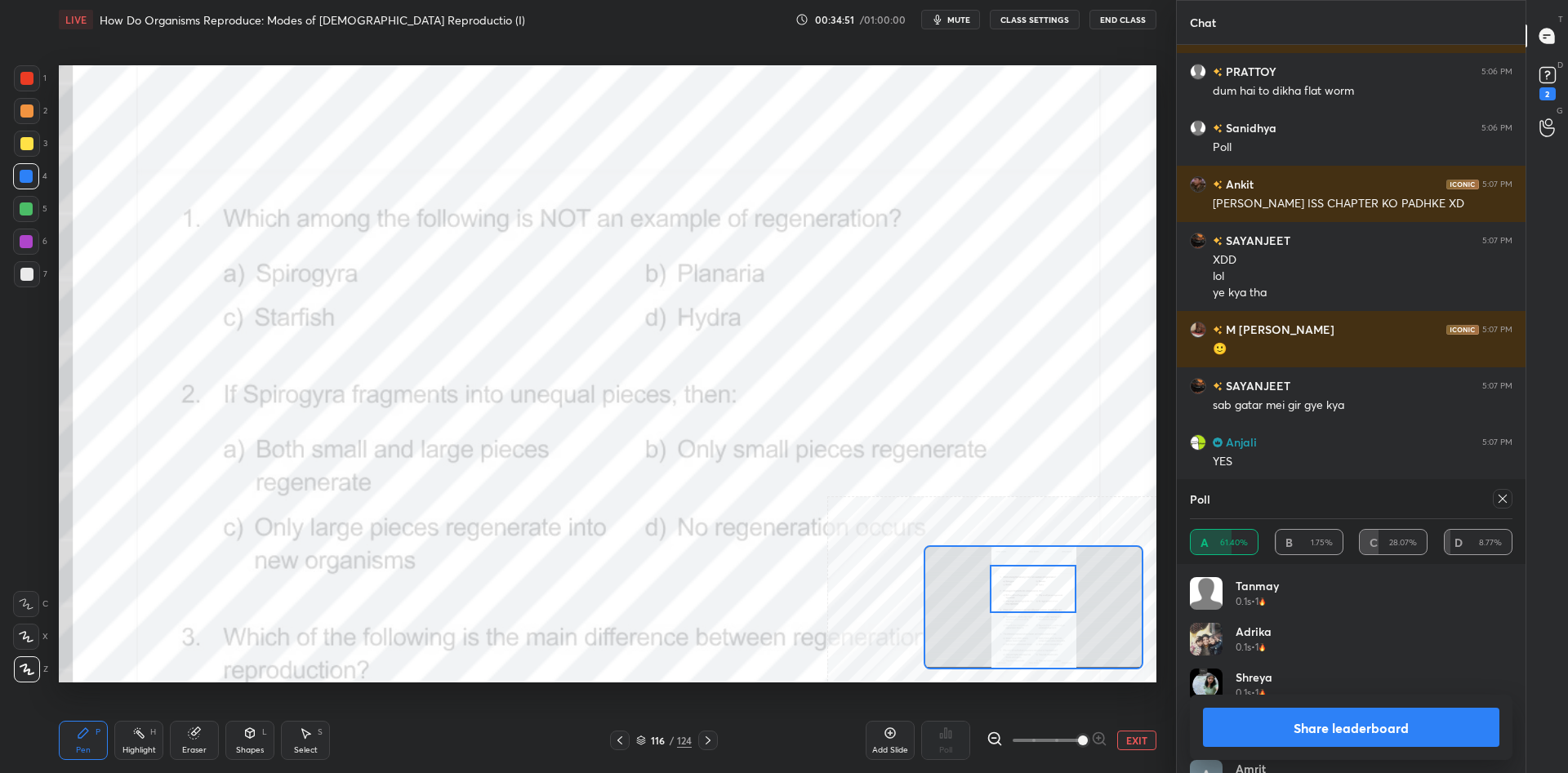
click at [1322, 724] on button "Share leaderboard" at bounding box center [1351, 727] width 297 height 39
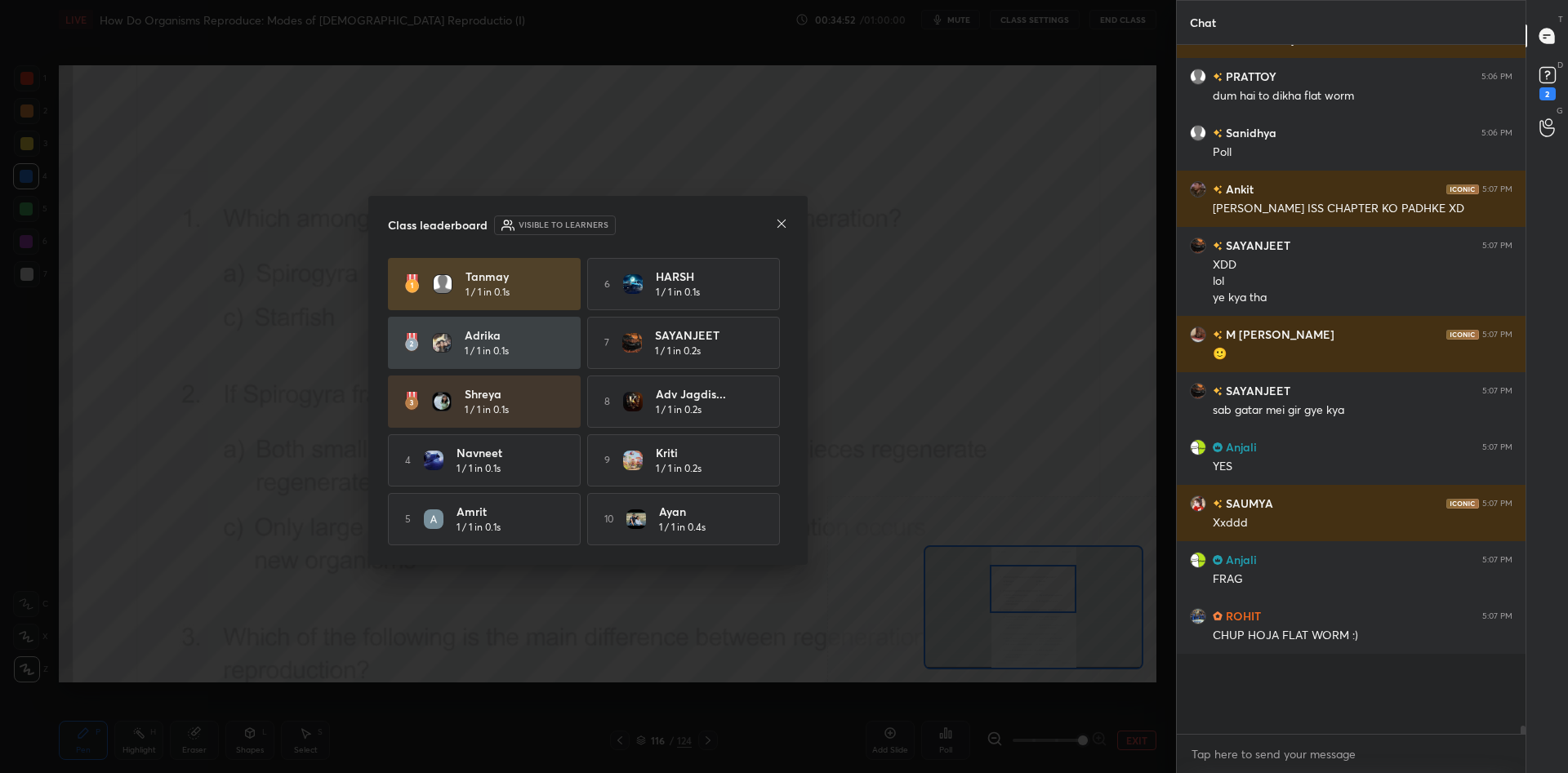
scroll to position [677, 349]
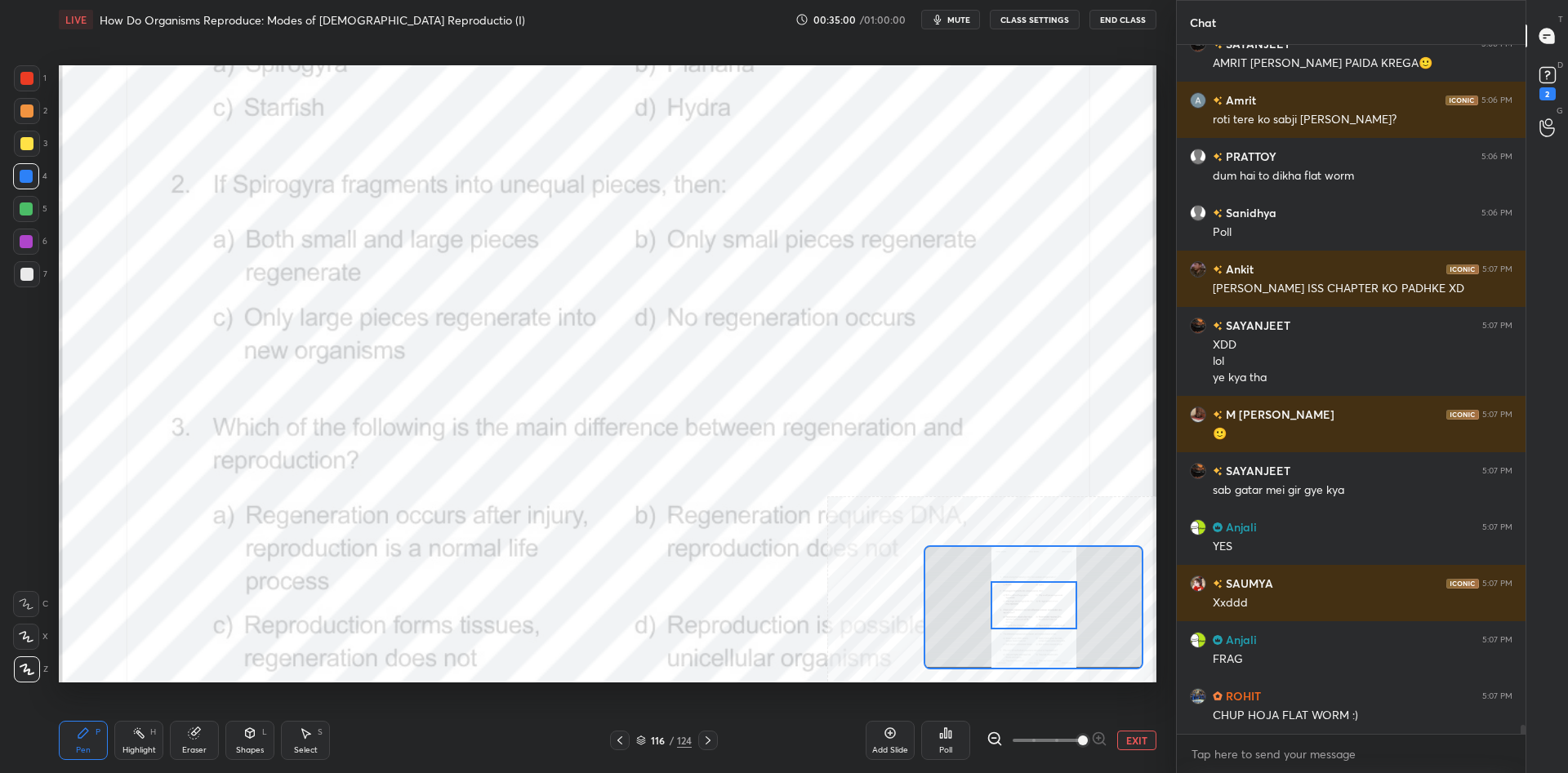
click at [150, 738] on div "Highlight H" at bounding box center [138, 740] width 49 height 39
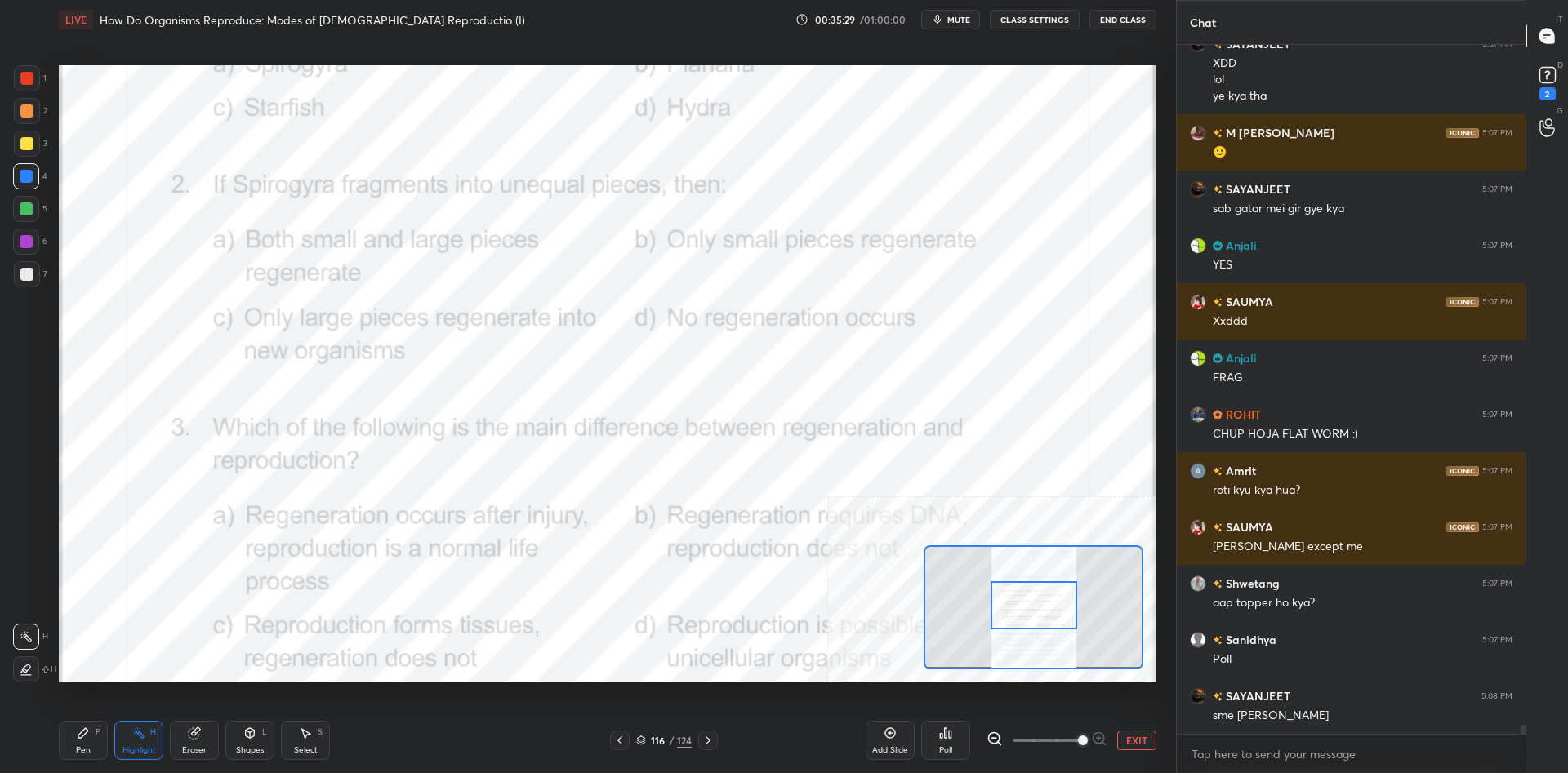
click at [940, 734] on icon at bounding box center [940, 736] width 3 height 5
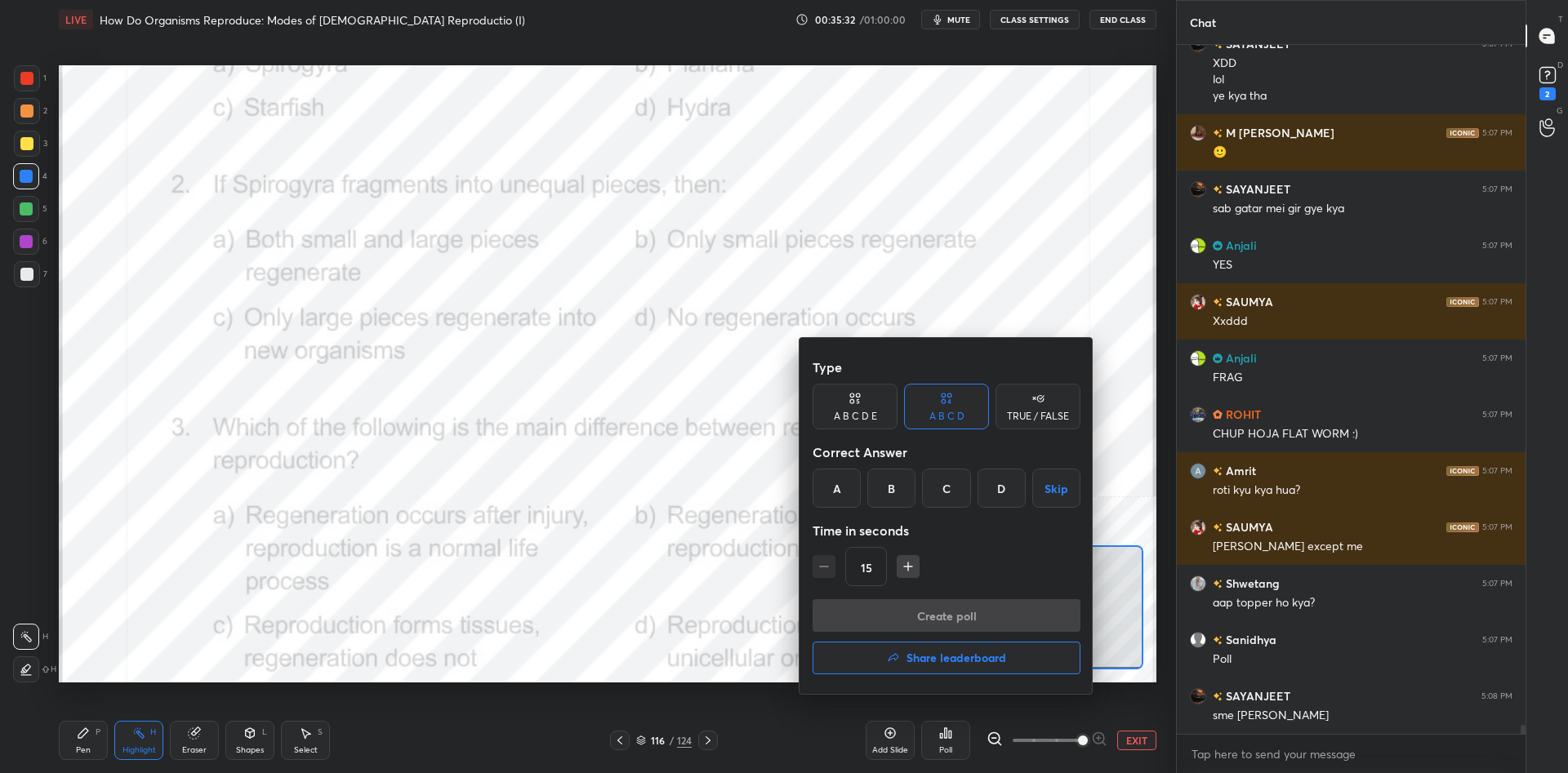
click at [834, 486] on div "A" at bounding box center [836, 487] width 48 height 39
click at [888, 609] on button "Create poll" at bounding box center [946, 616] width 268 height 33
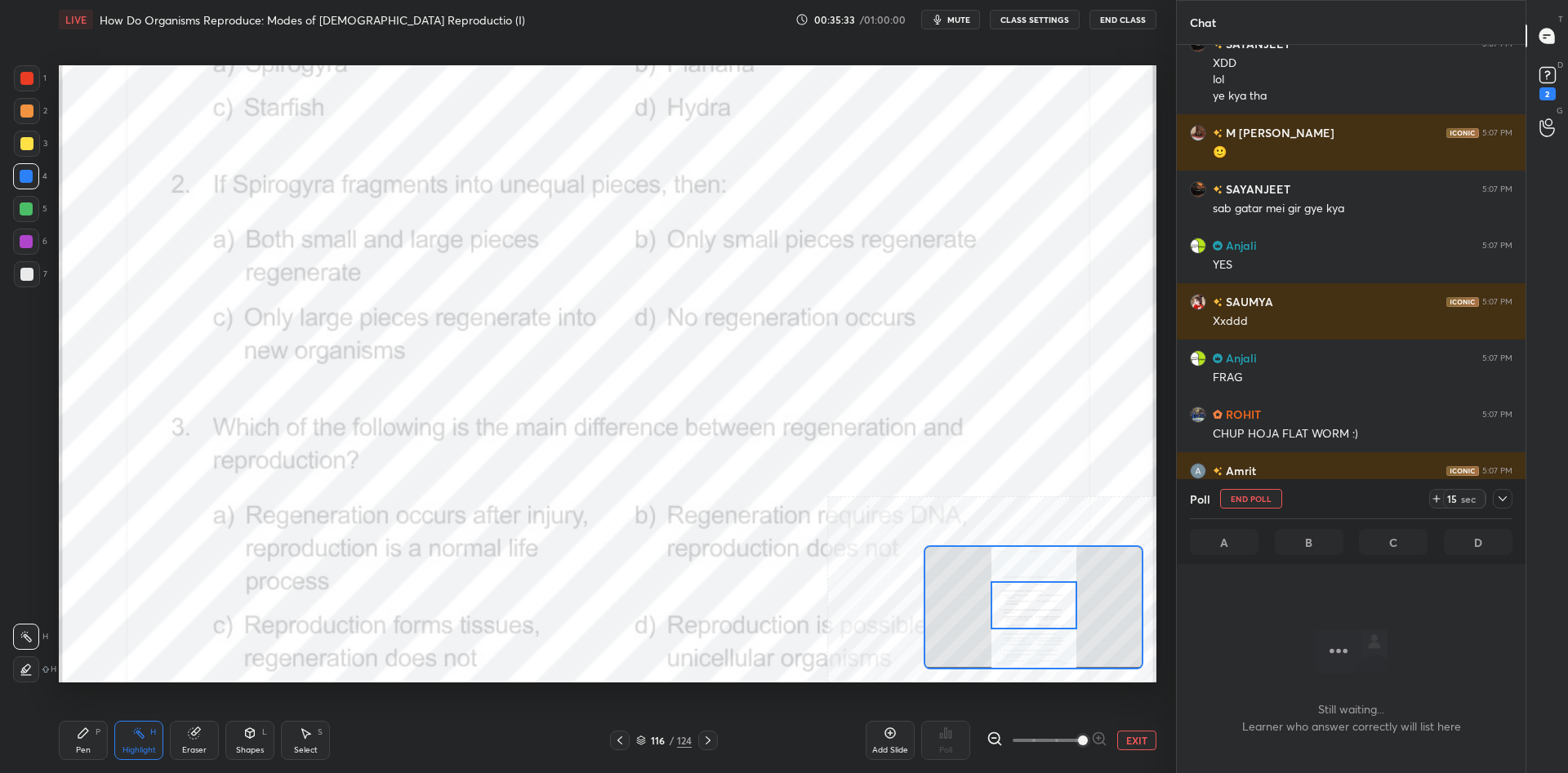
scroll to position [609, 349]
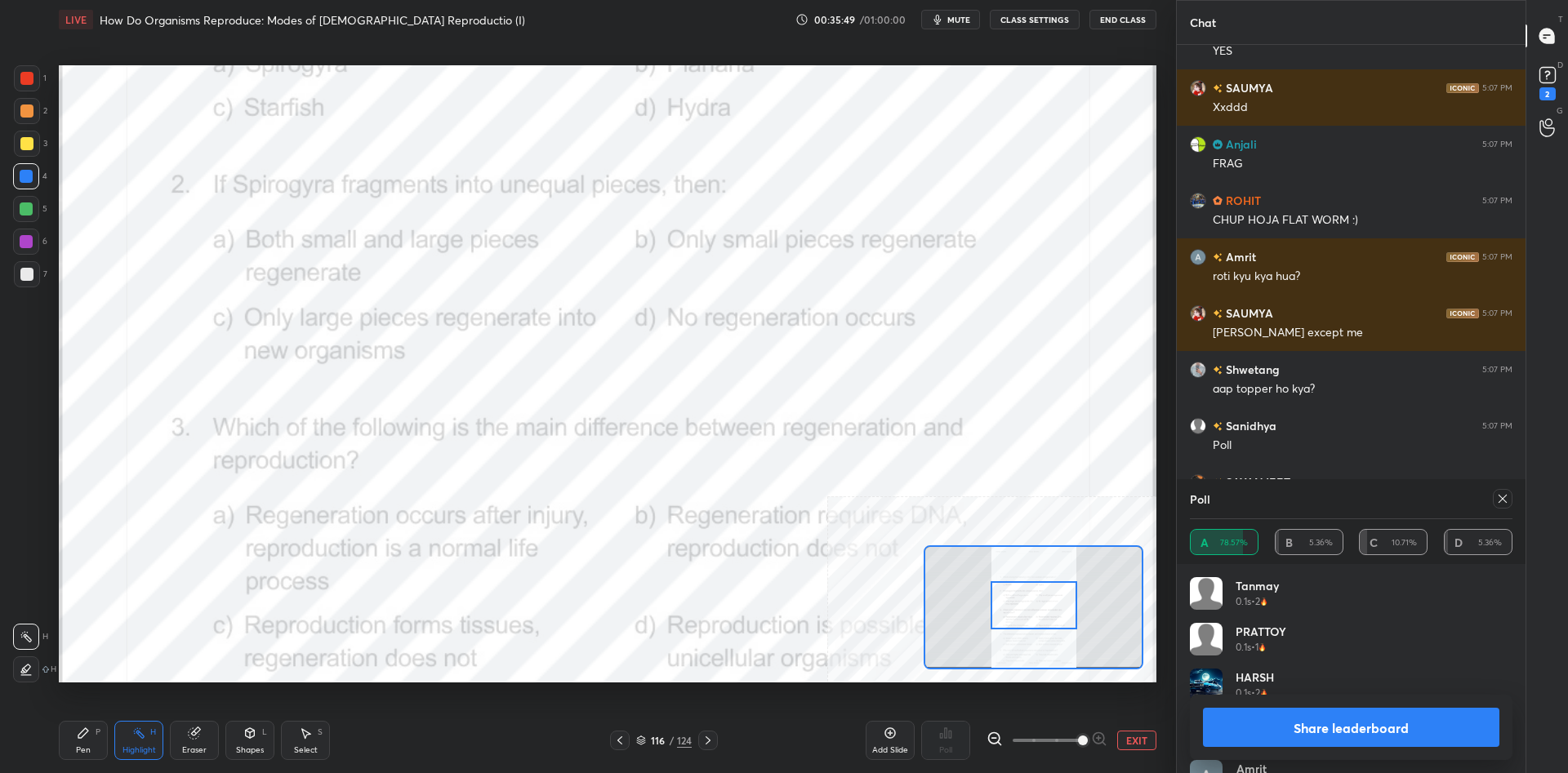
click at [1349, 732] on button "Share leaderboard" at bounding box center [1351, 727] width 297 height 39
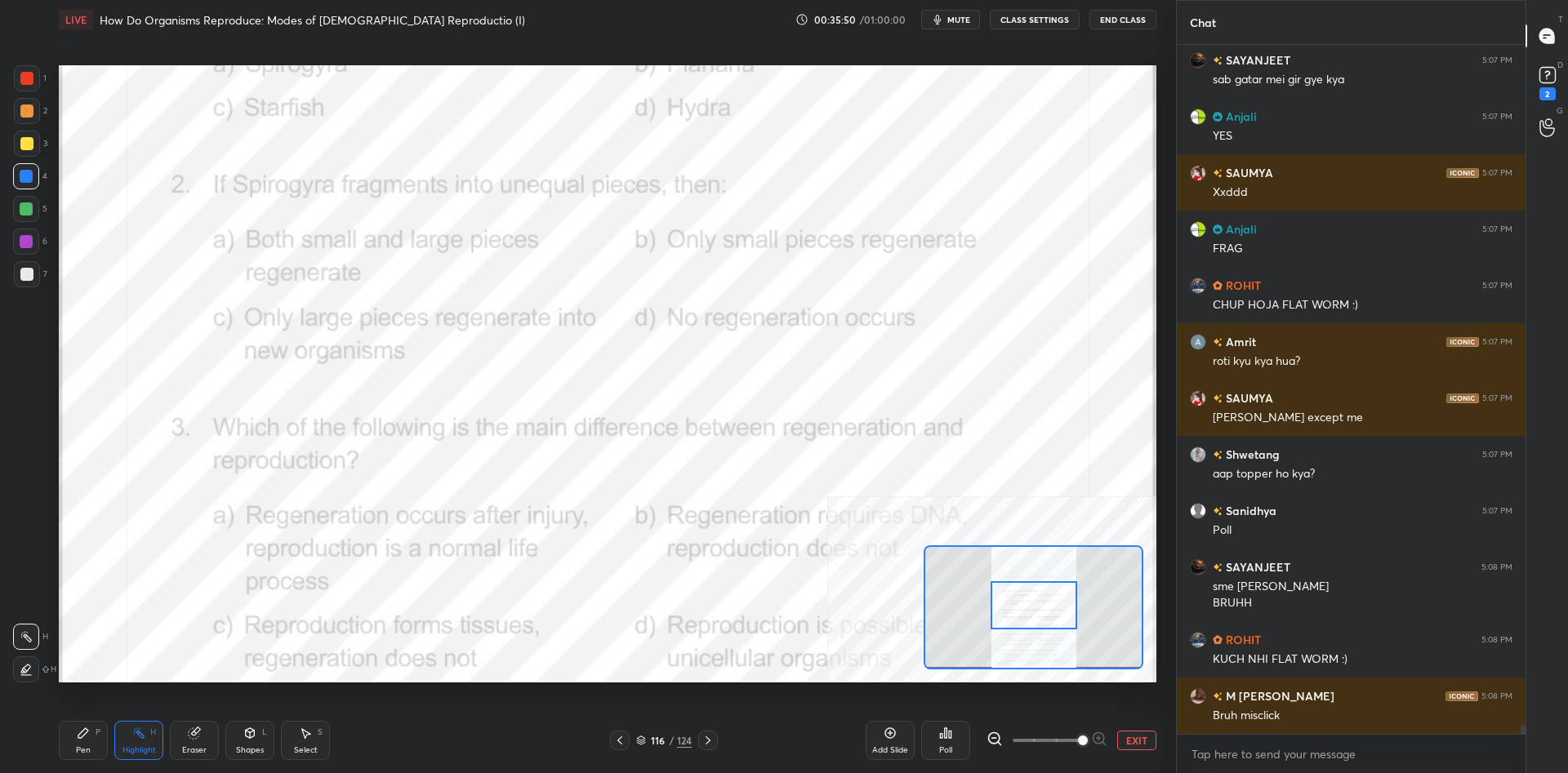
click at [92, 736] on div "Pen P" at bounding box center [83, 740] width 49 height 39
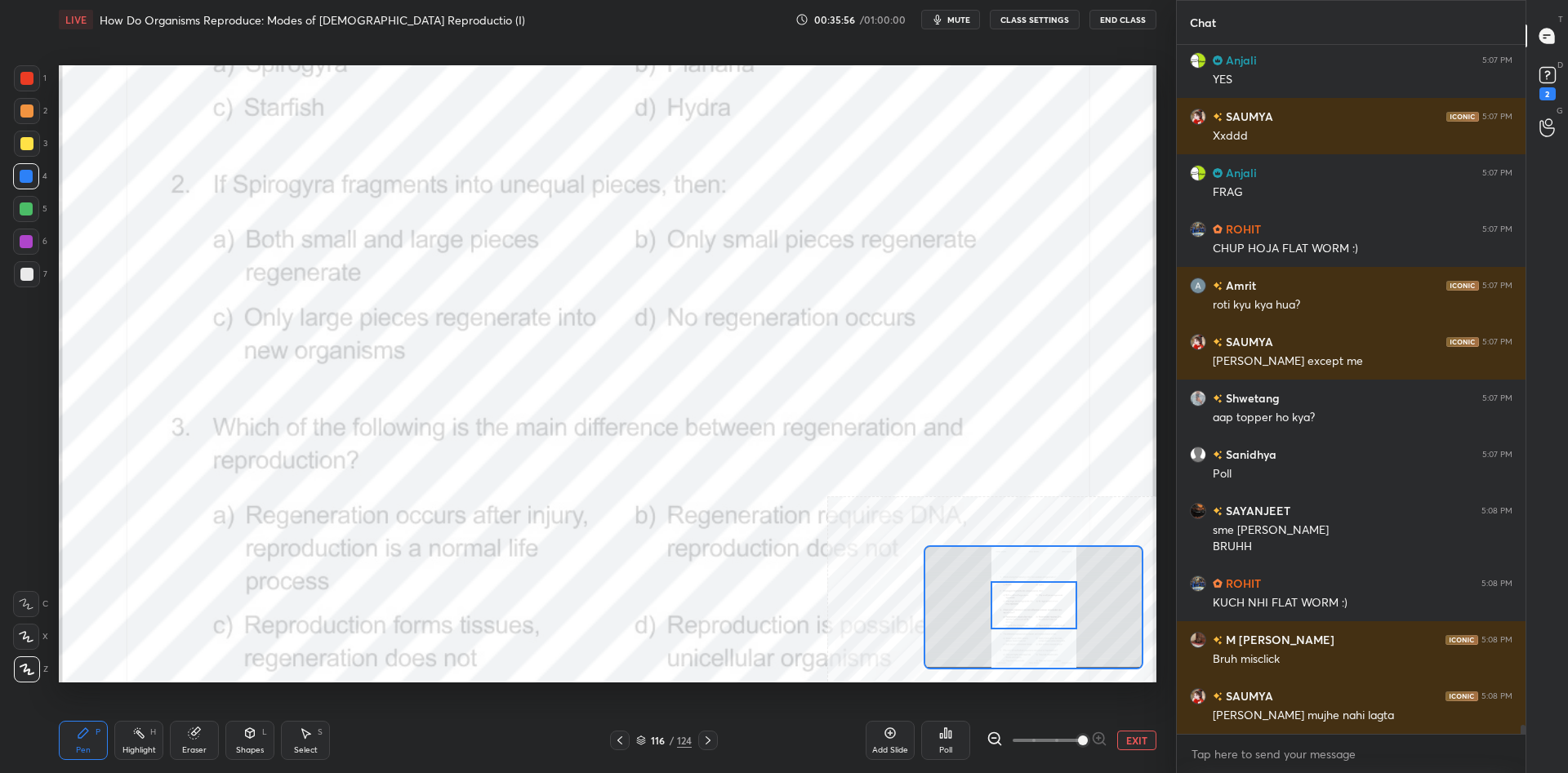
scroll to position [50521, 0]
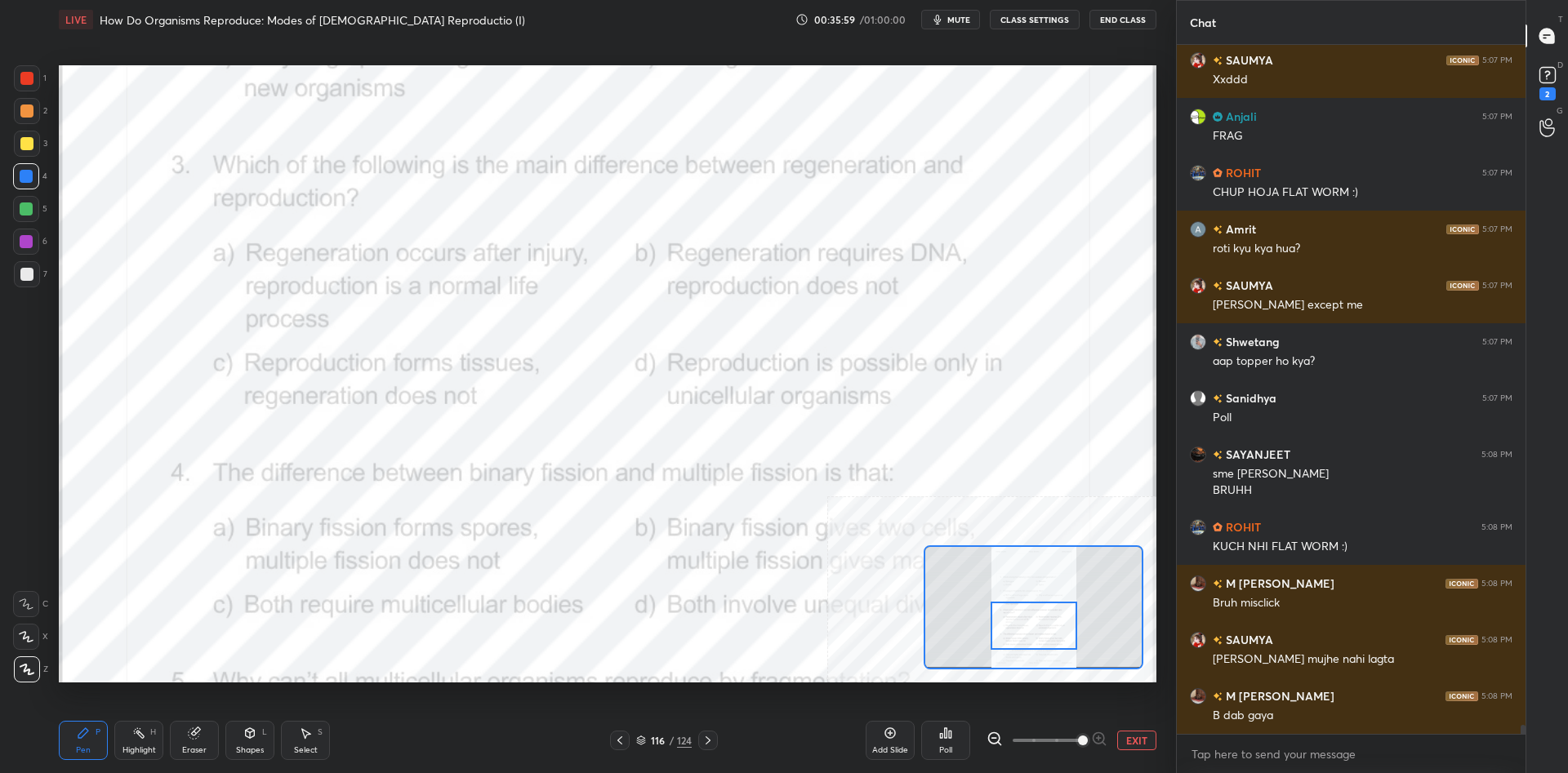
click at [137, 736] on icon at bounding box center [138, 733] width 13 height 13
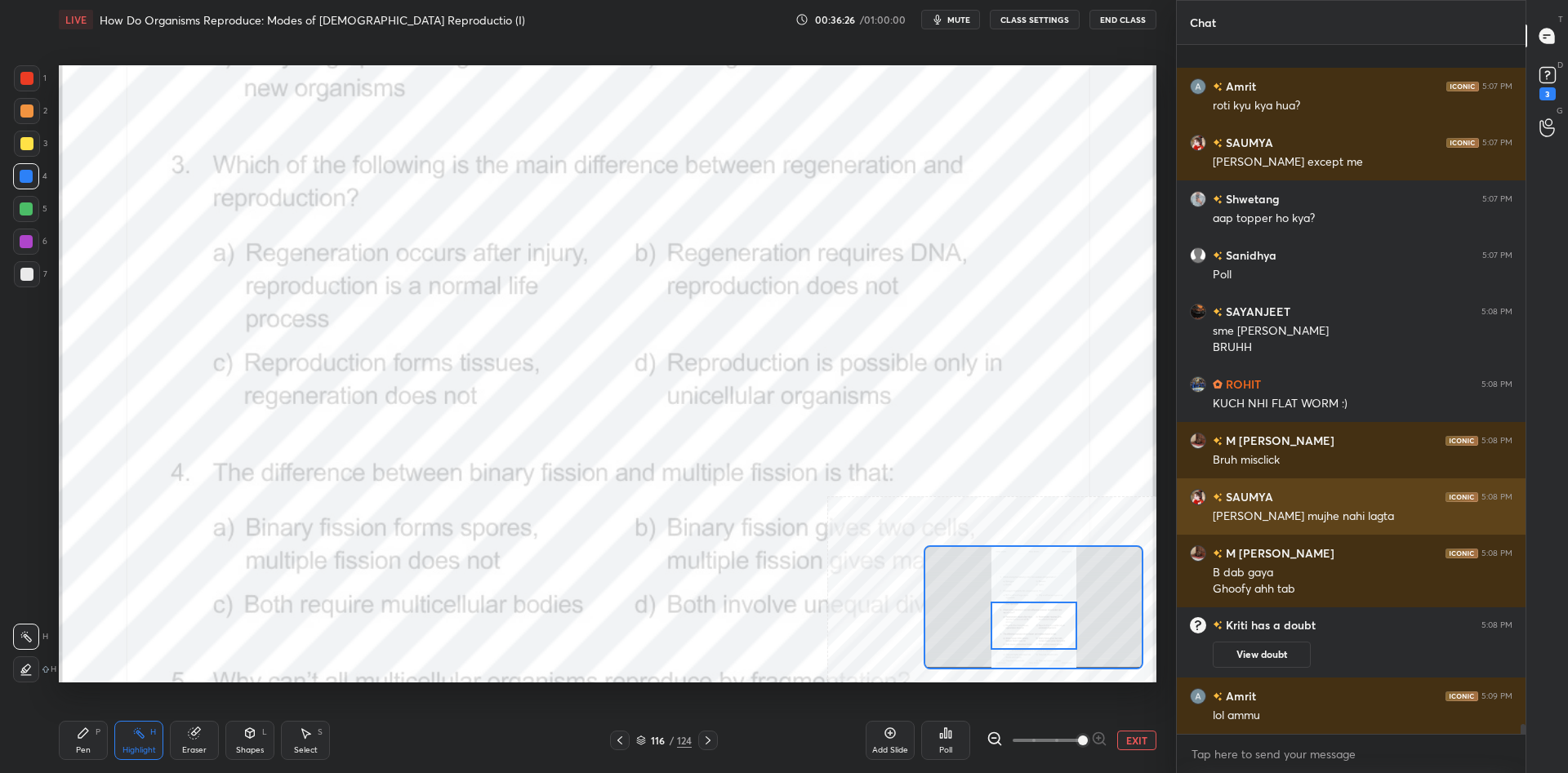
scroll to position [48317, 0]
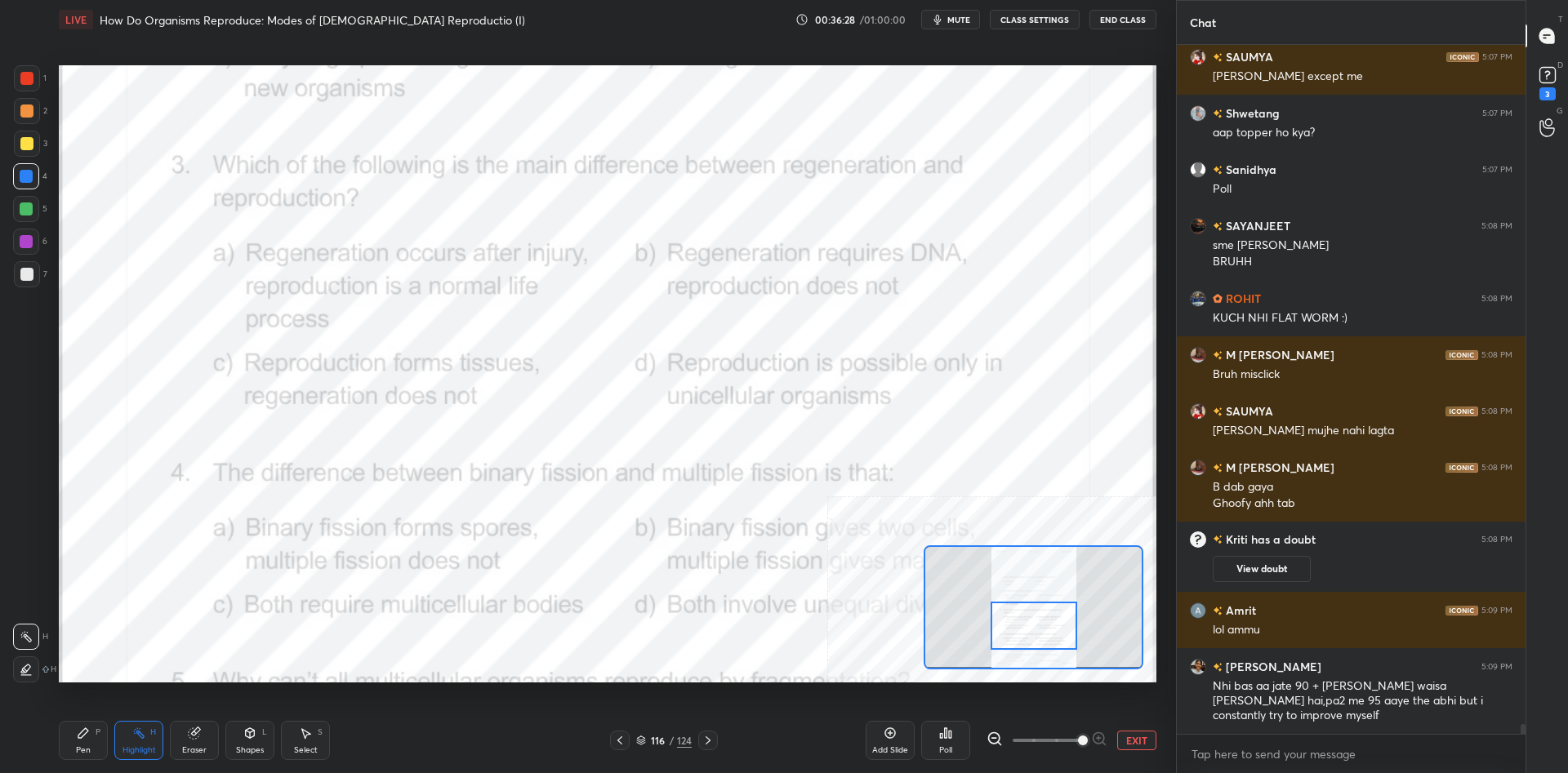
click at [958, 740] on div "Poll" at bounding box center [946, 740] width 49 height 39
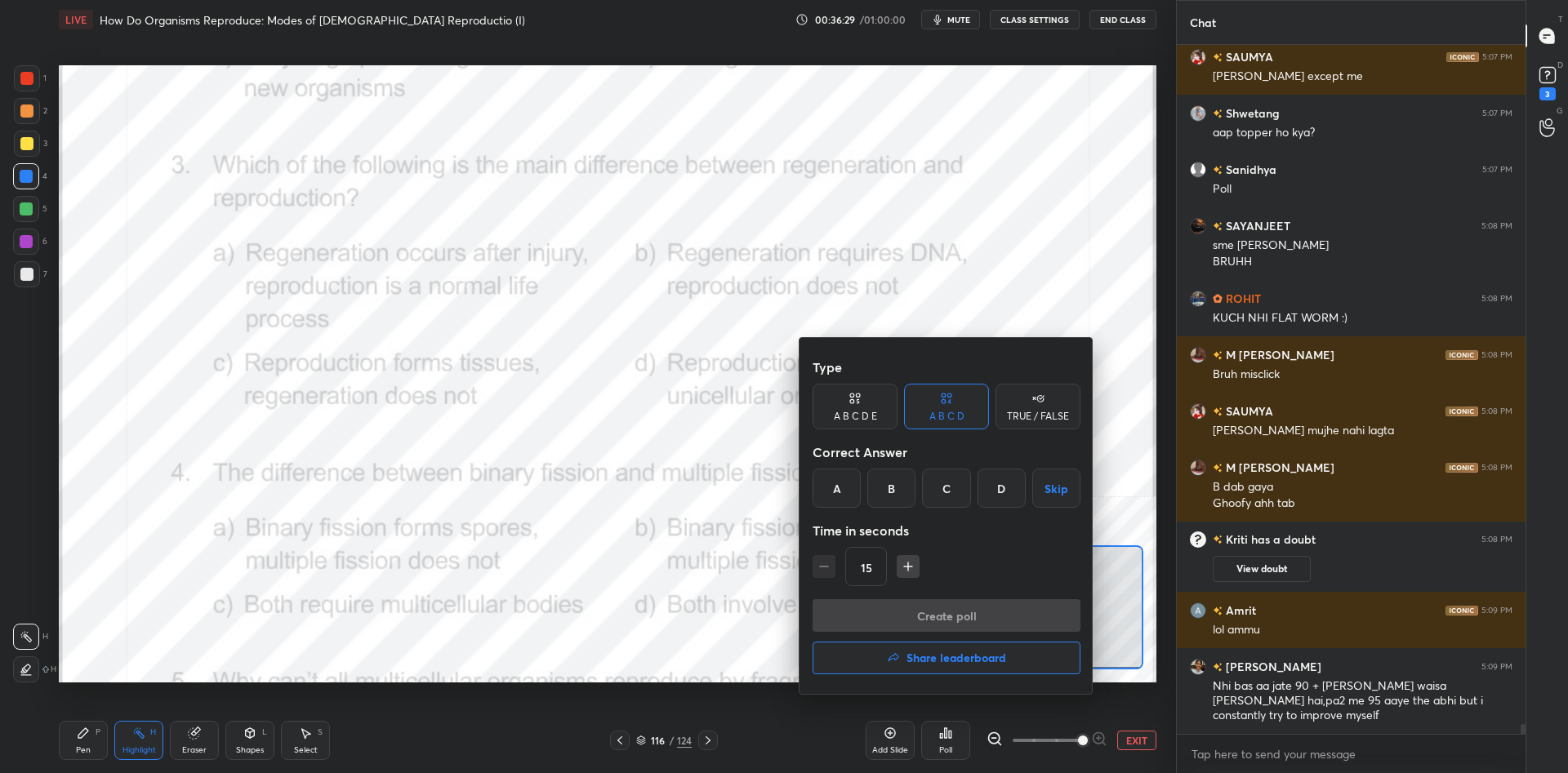
click at [849, 486] on div "A" at bounding box center [836, 487] width 48 height 39
click at [943, 619] on button "Create poll" at bounding box center [946, 616] width 268 height 33
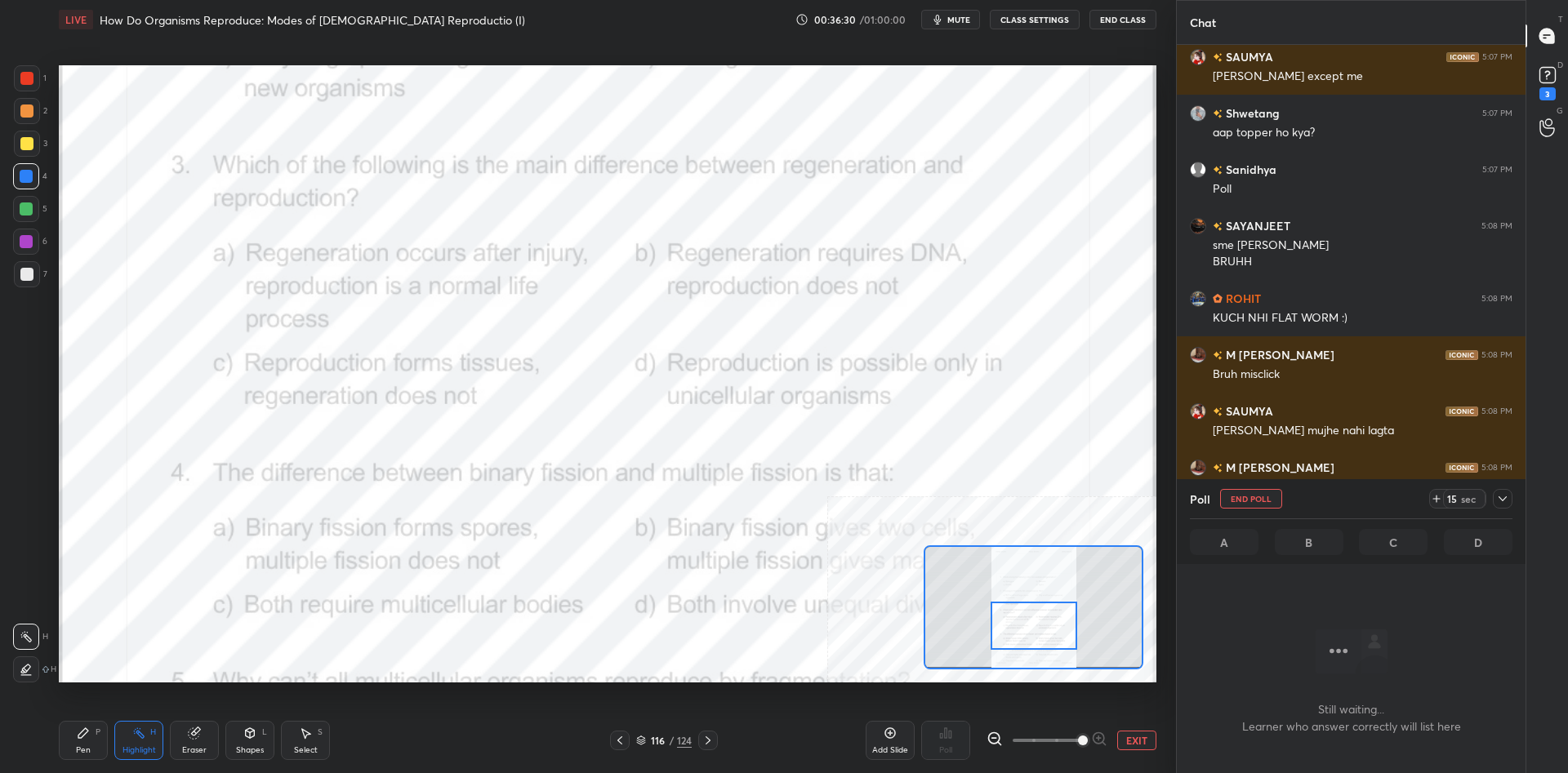
scroll to position [612, 349]
click at [1511, 493] on div at bounding box center [1503, 499] width 20 height 20
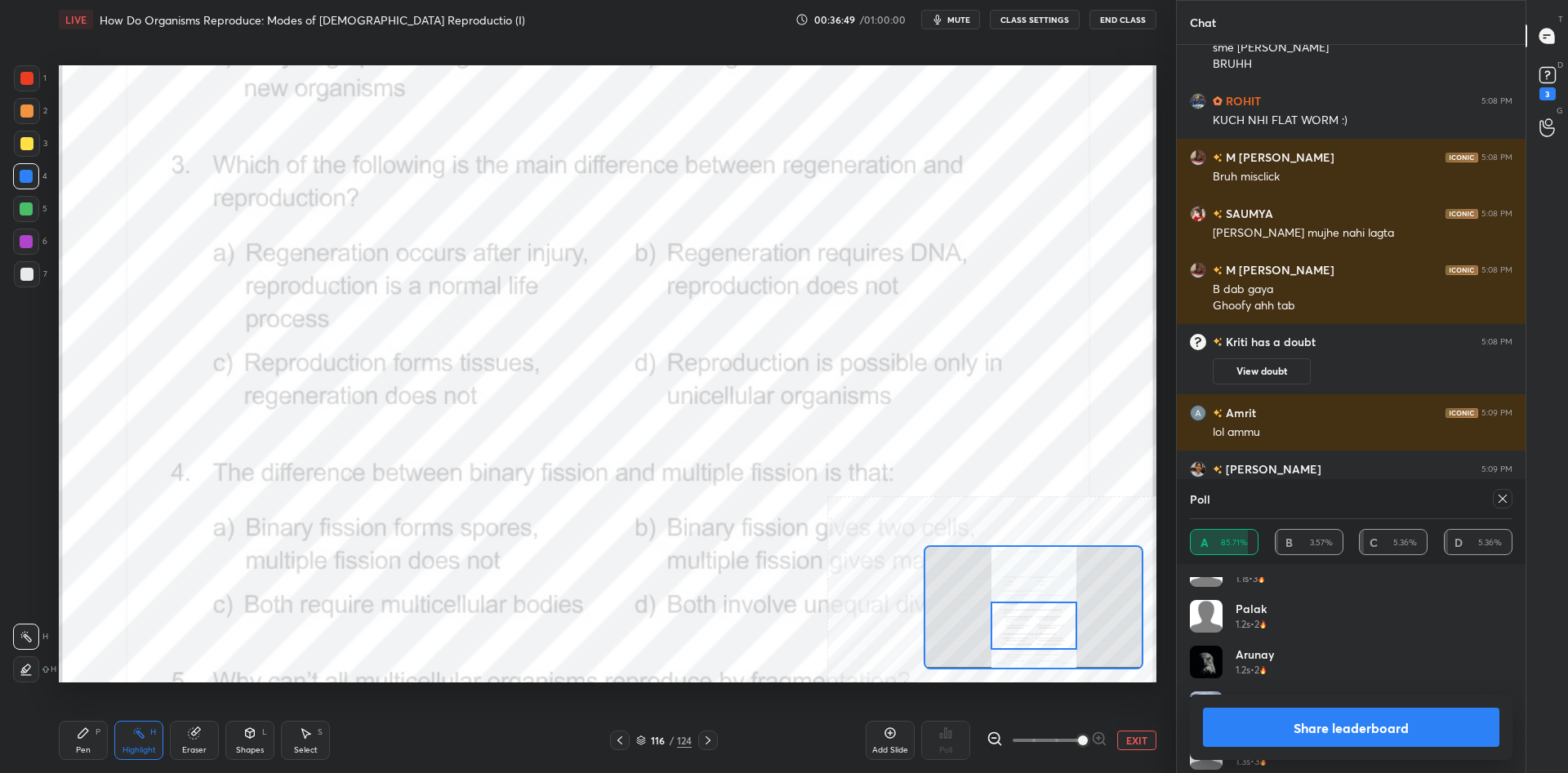
scroll to position [48571, 0]
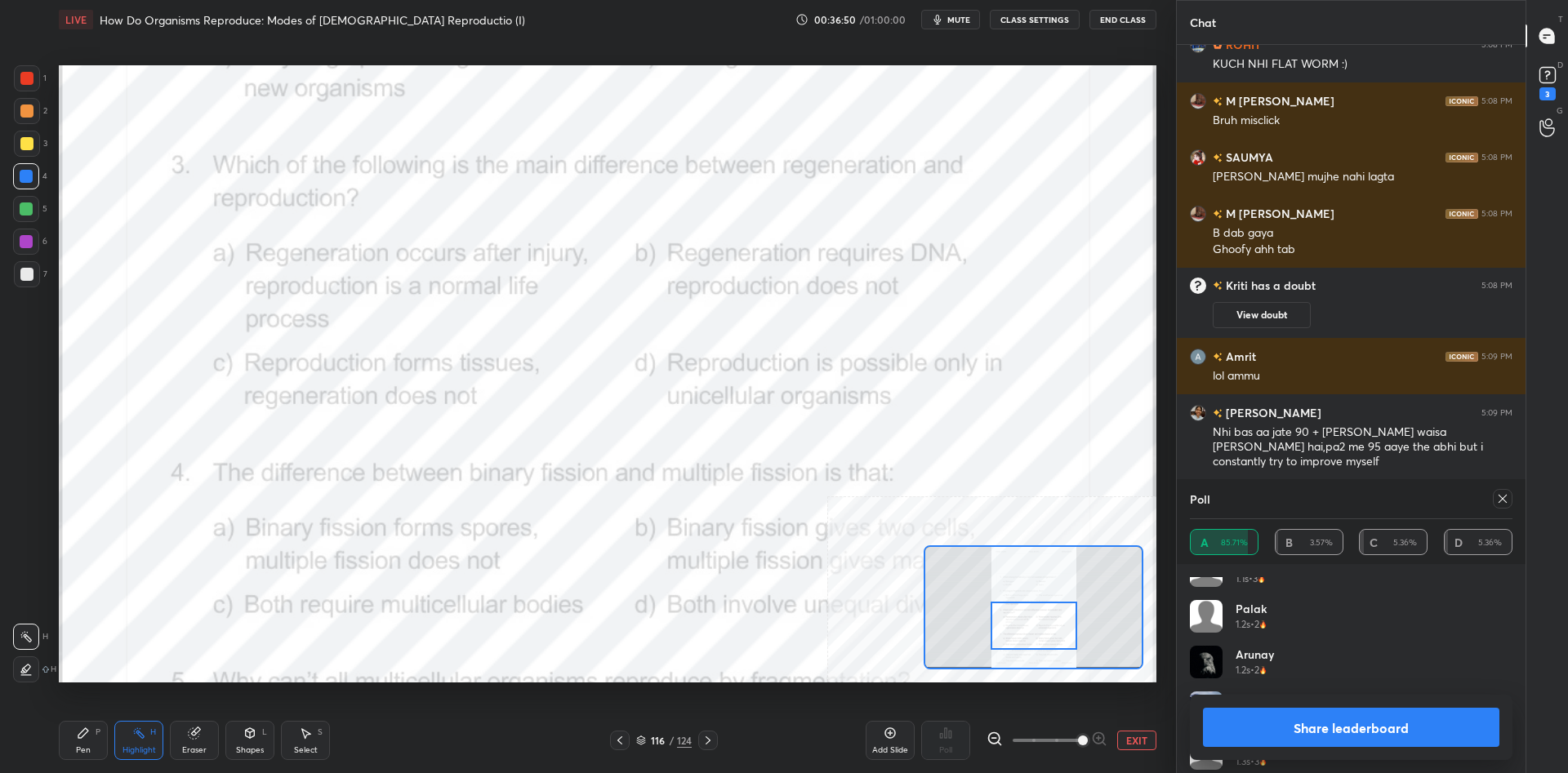
click at [1287, 721] on button "Share leaderboard" at bounding box center [1351, 727] width 297 height 39
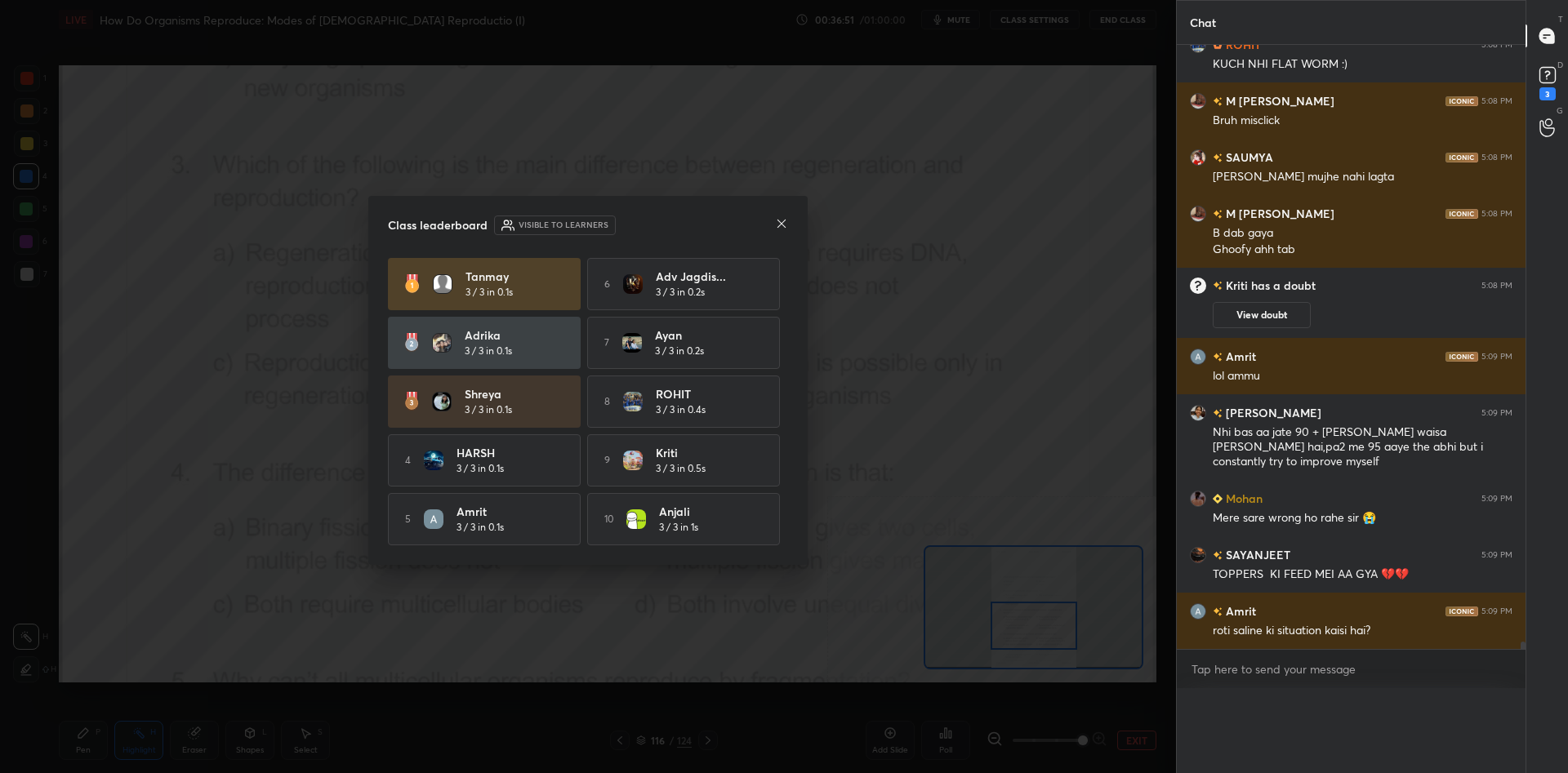
scroll to position [48528, 0]
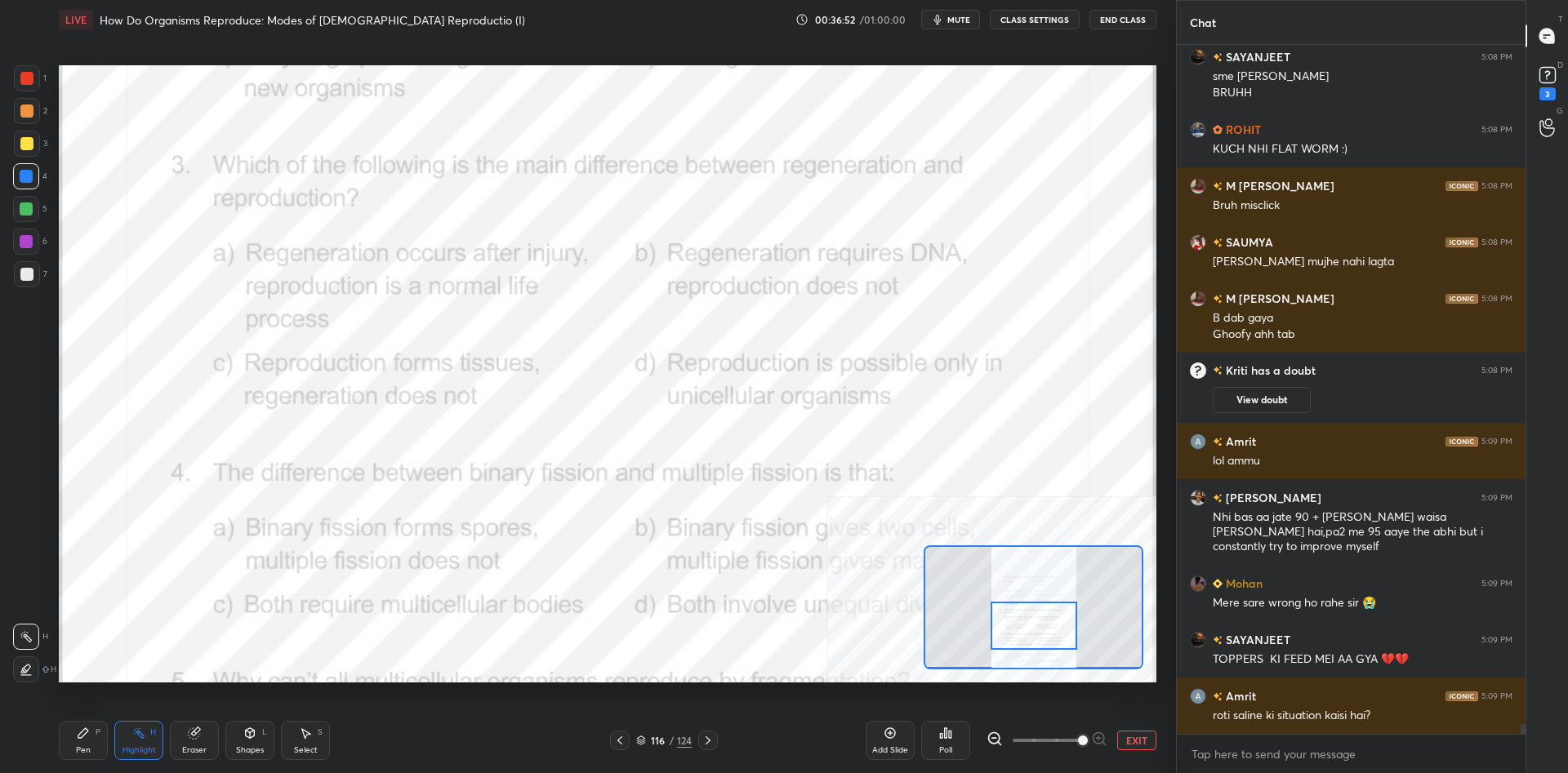
click at [68, 745] on div "Pen P" at bounding box center [83, 740] width 49 height 39
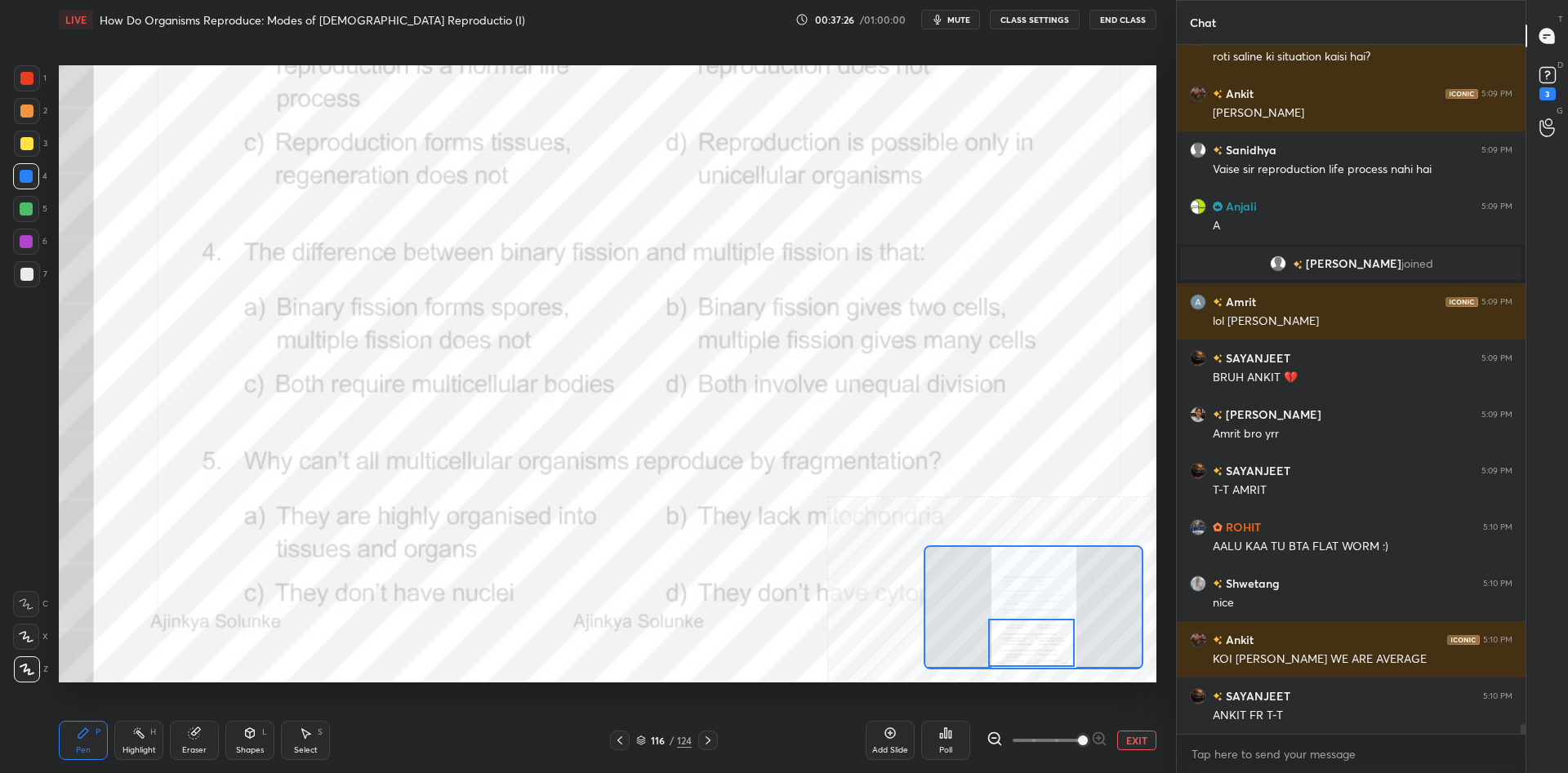
click at [139, 746] on div "Highlight" at bounding box center [138, 749] width 33 height 8
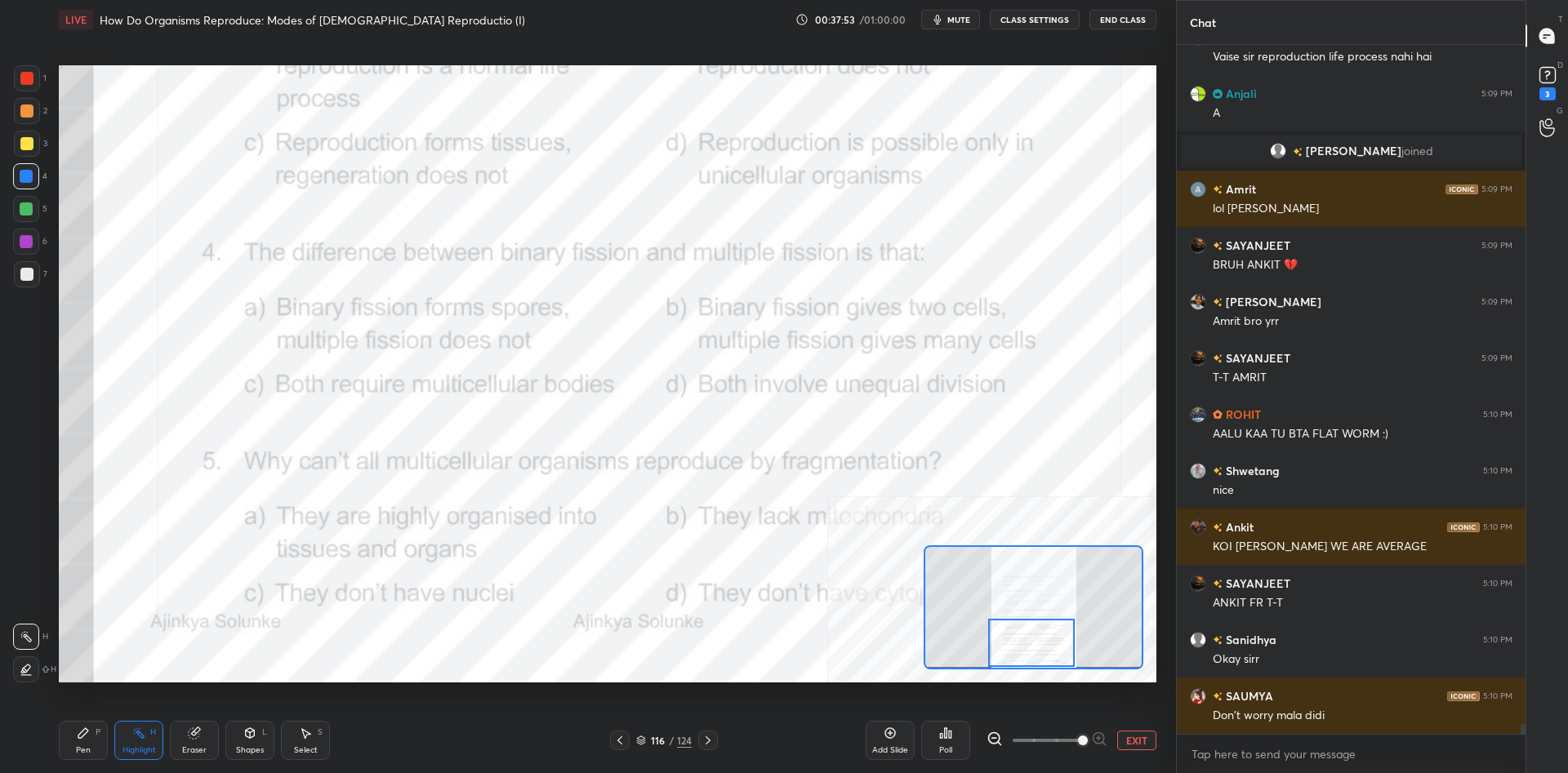
click at [943, 741] on div "Poll" at bounding box center [946, 740] width 49 height 39
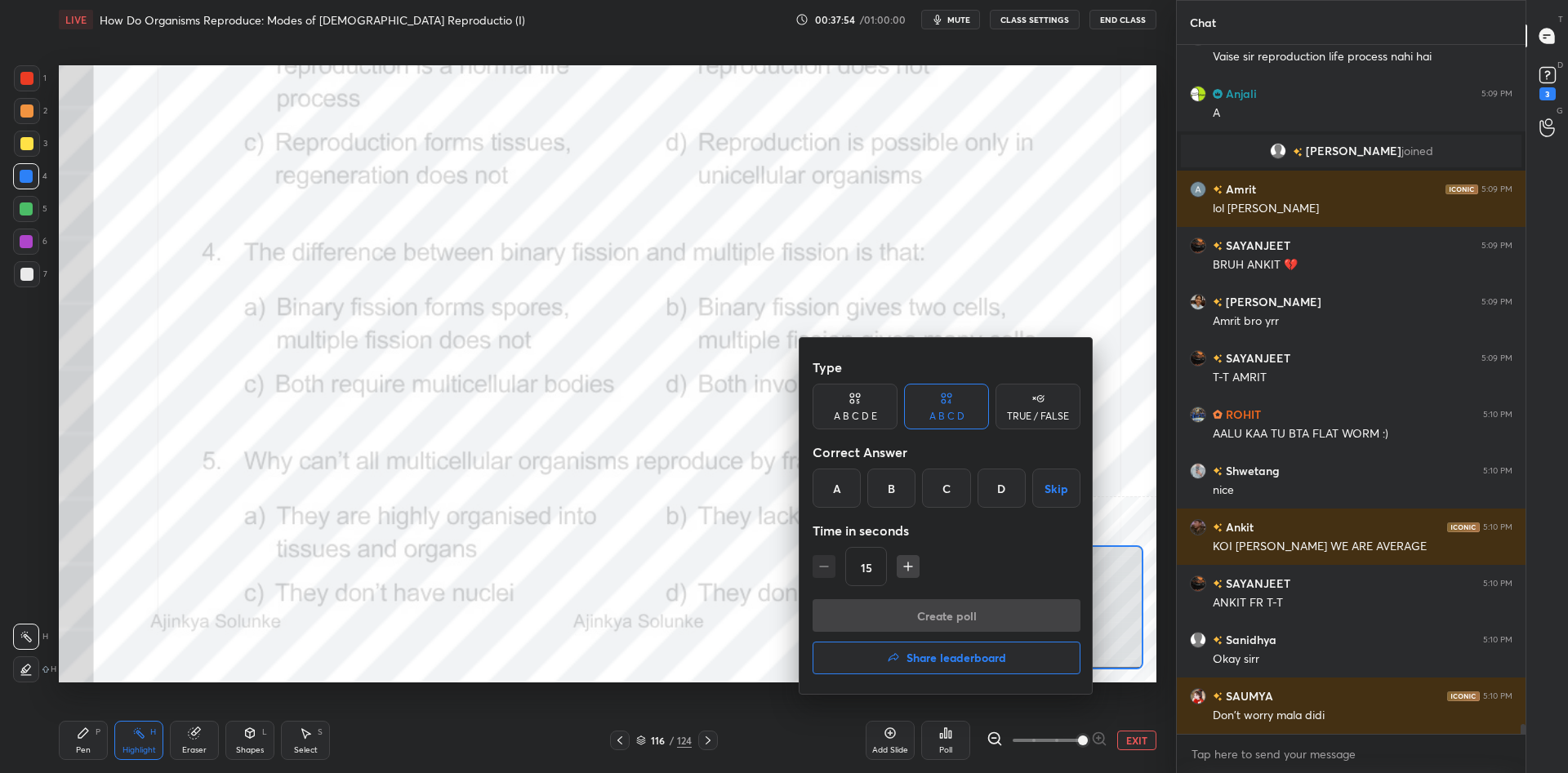
click at [896, 502] on div "B" at bounding box center [891, 487] width 48 height 39
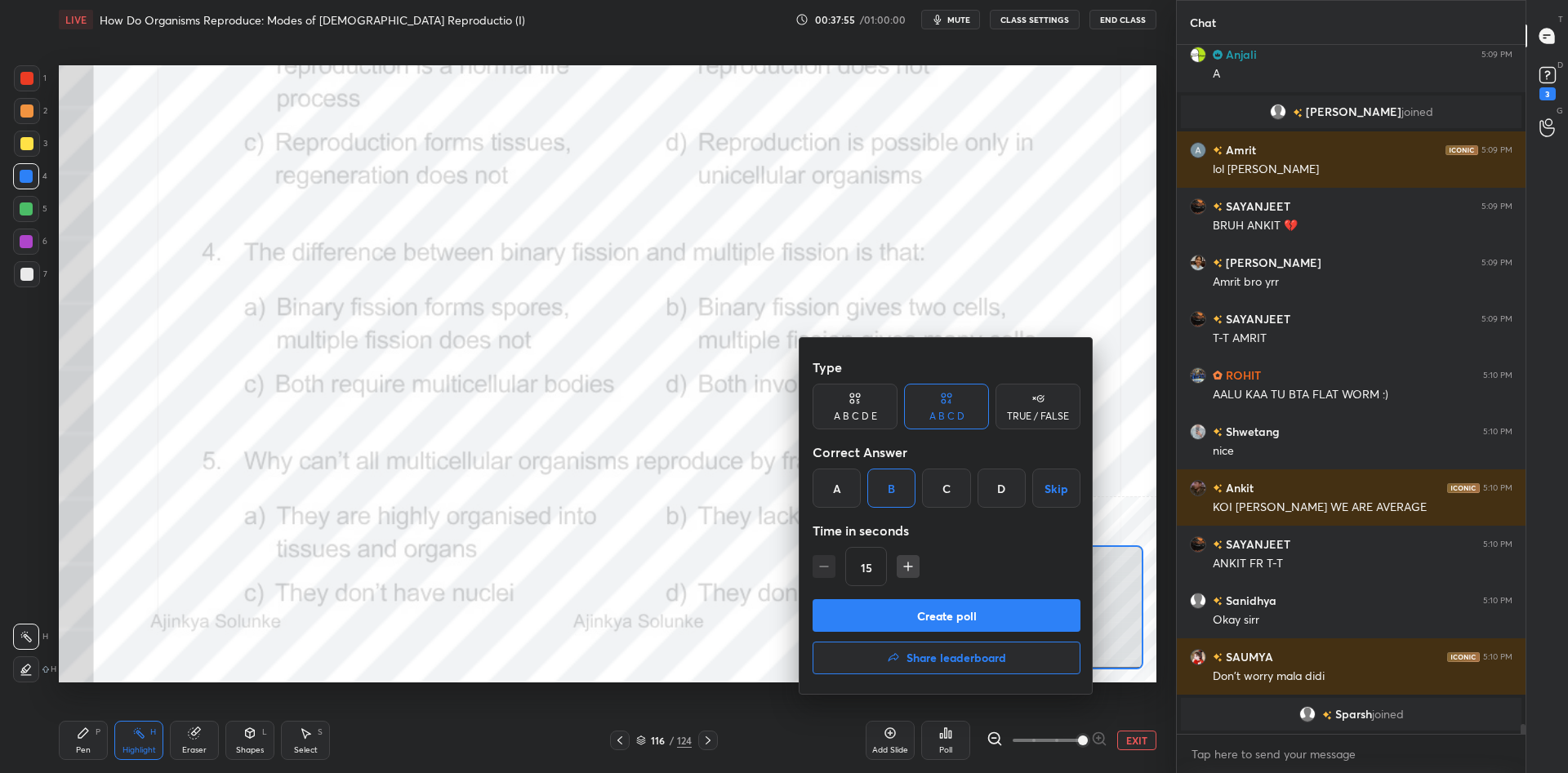
click at [928, 618] on button "Create poll" at bounding box center [946, 616] width 268 height 33
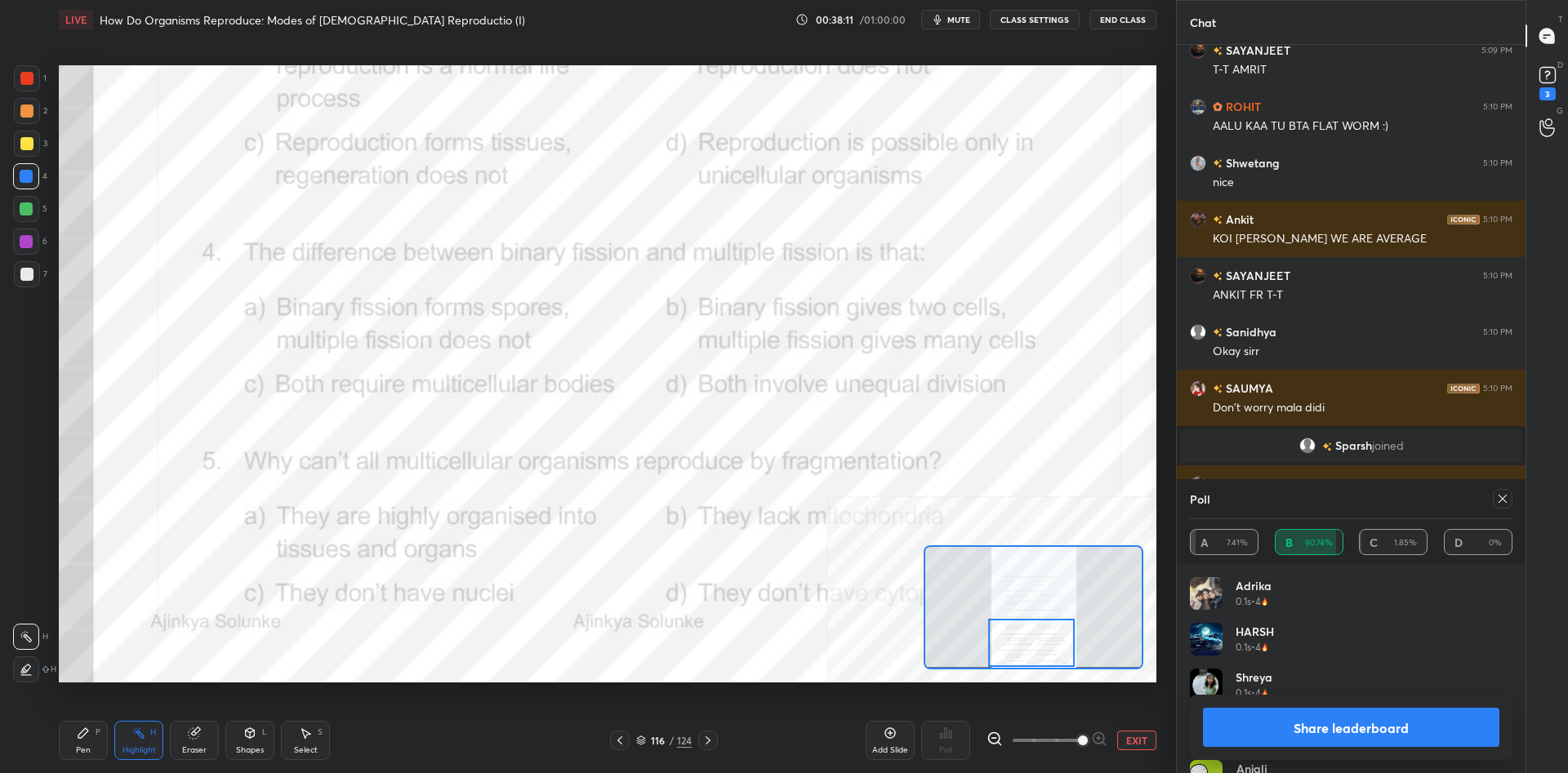
scroll to position [49262, 0]
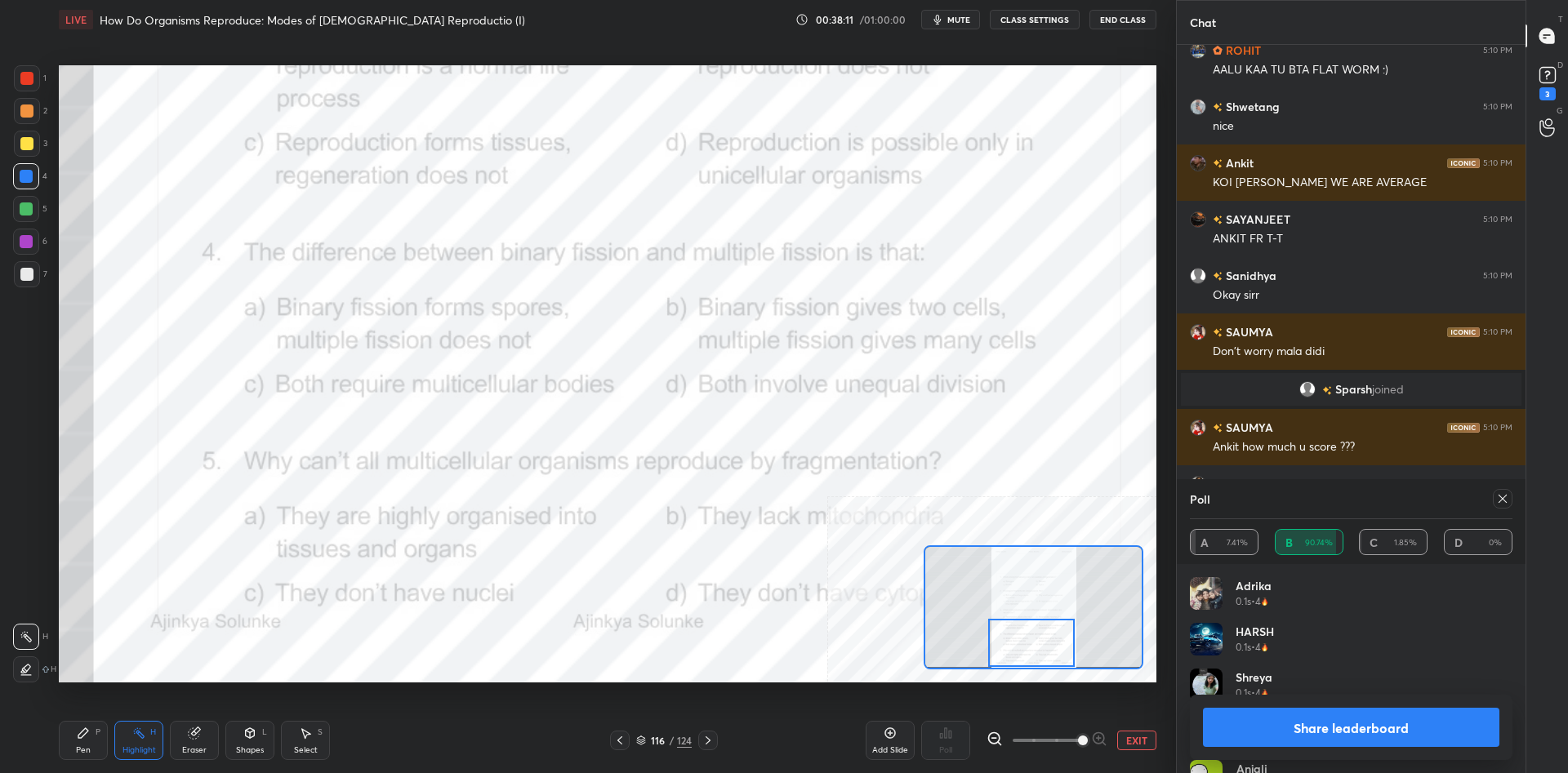
click at [1318, 741] on button "Share leaderboard" at bounding box center [1351, 727] width 297 height 39
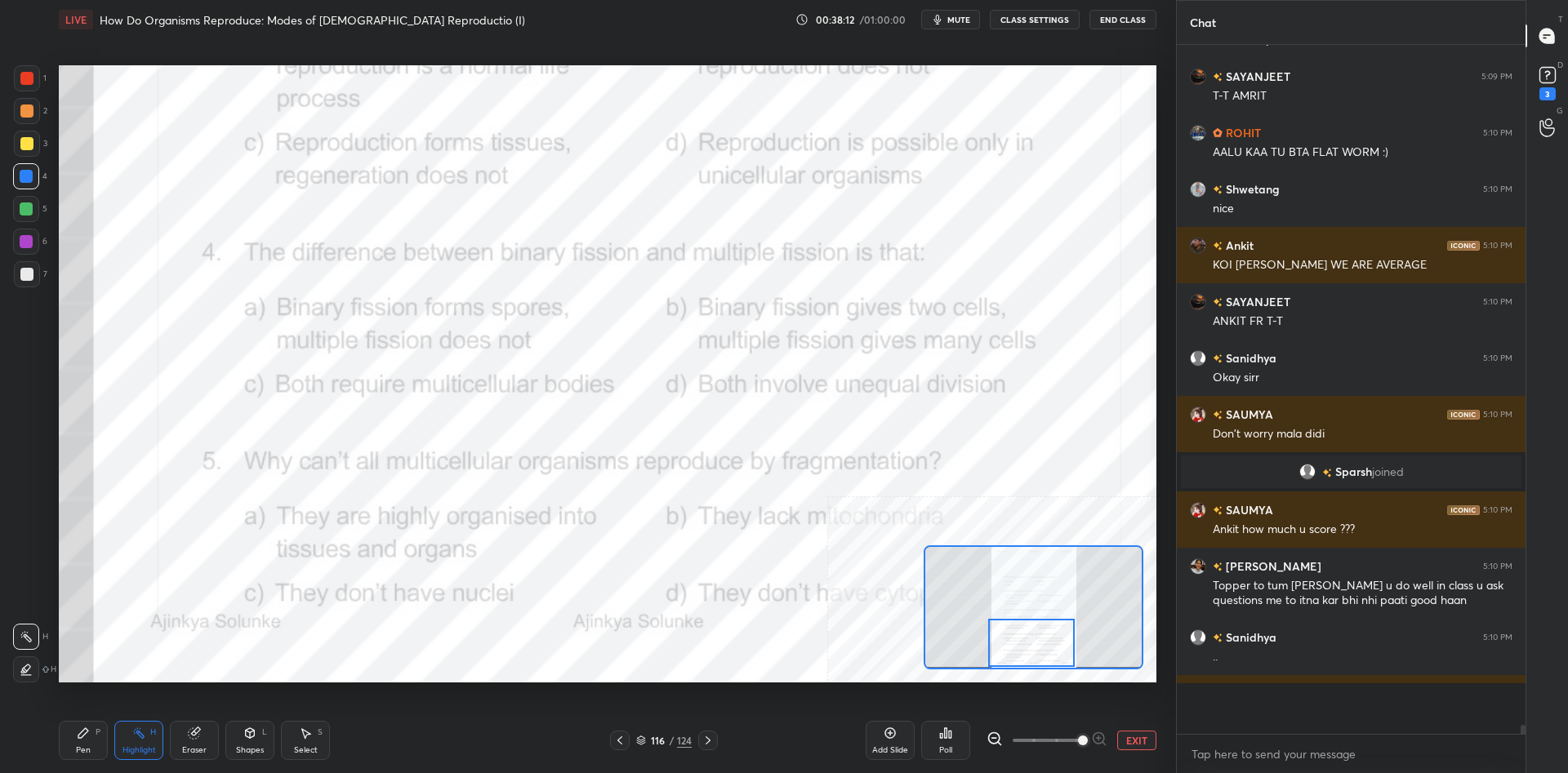
scroll to position [689, 349]
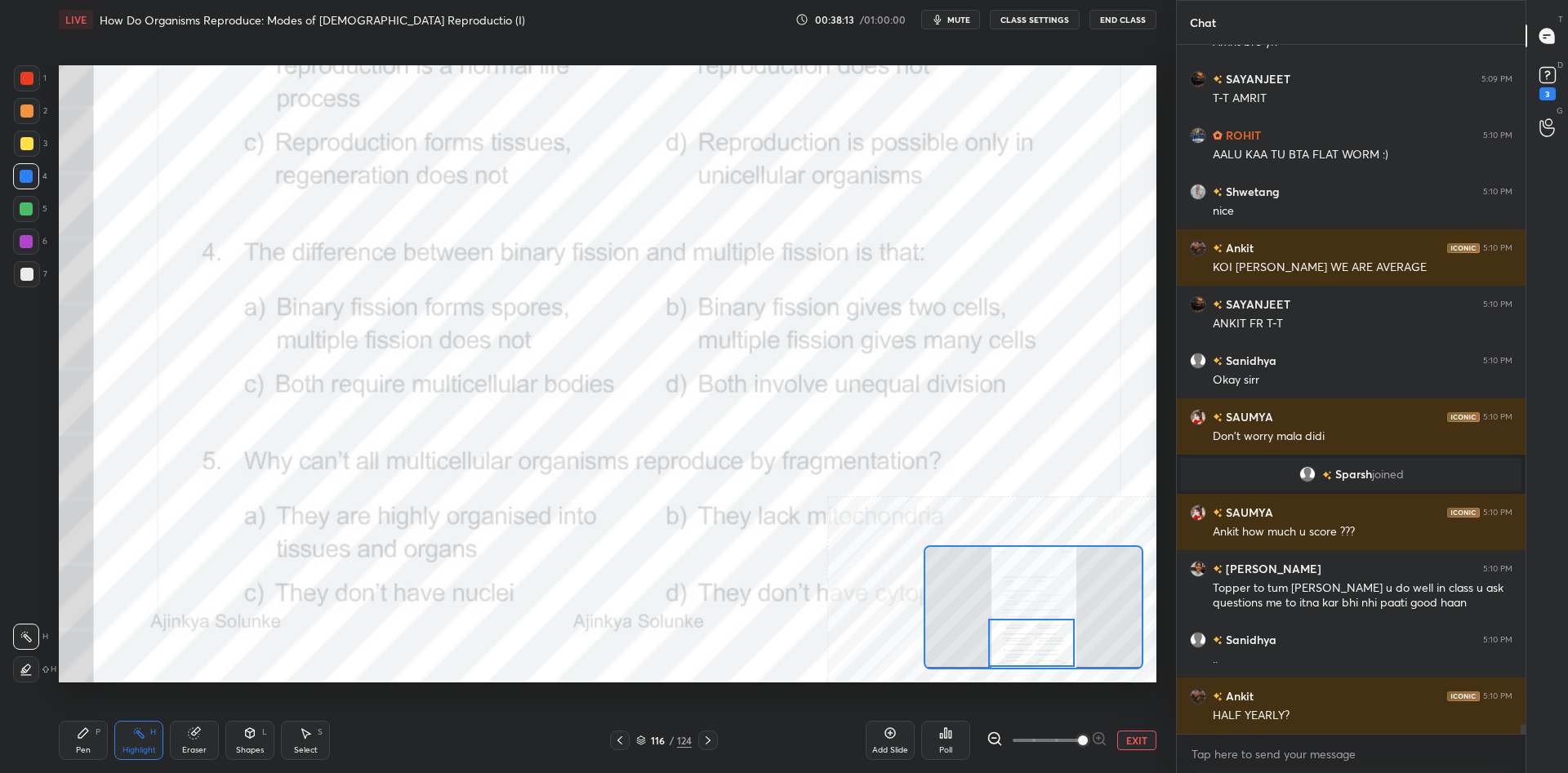
click at [114, 722] on div "Highlight H" at bounding box center [138, 740] width 49 height 39
click at [104, 737] on div "Pen P" at bounding box center [83, 740] width 49 height 39
click at [99, 731] on div "P" at bounding box center [98, 731] width 5 height 8
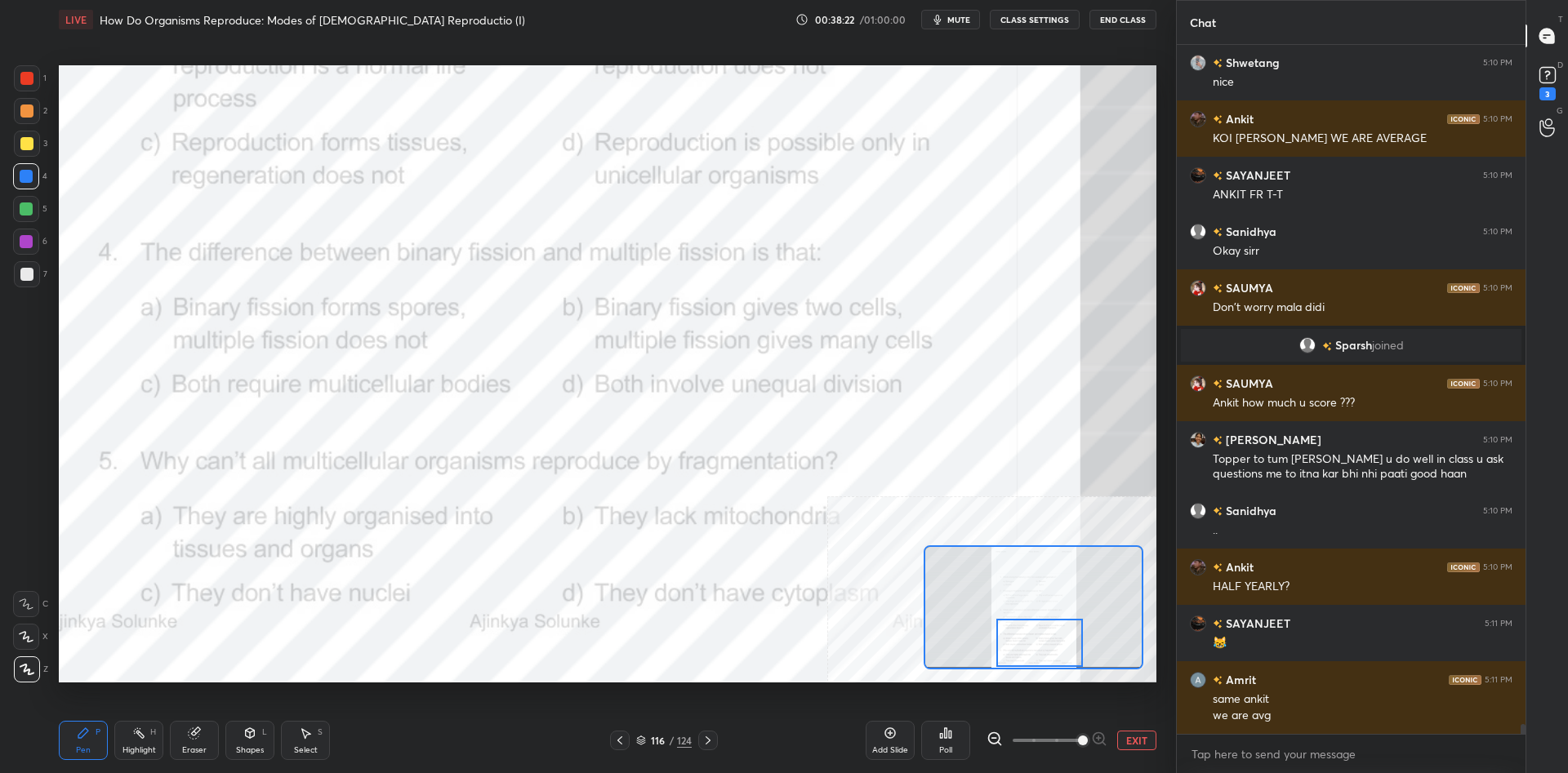
click at [135, 744] on div "Highlight H" at bounding box center [138, 740] width 49 height 39
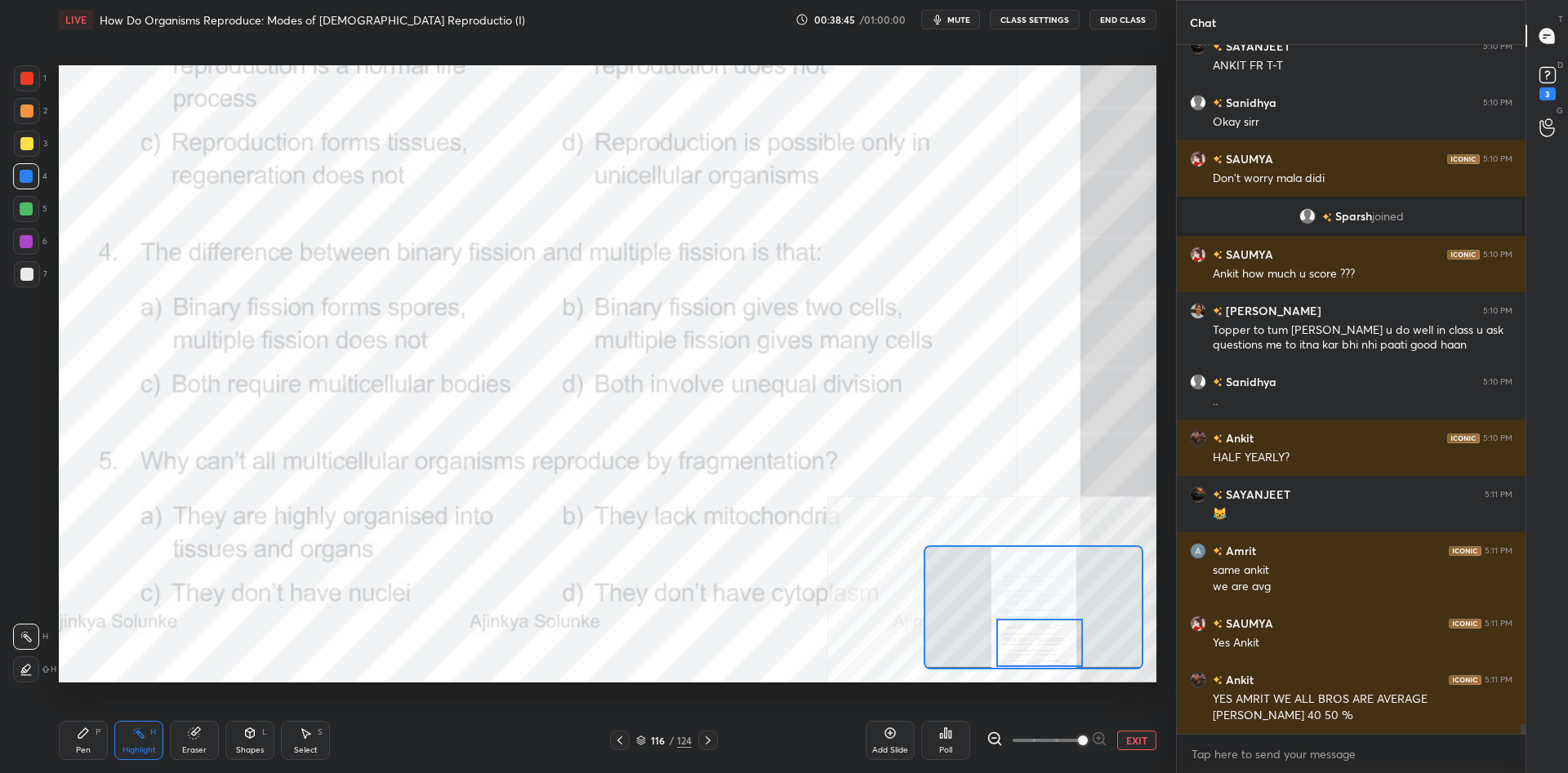
click at [949, 731] on icon at bounding box center [949, 734] width 3 height 7
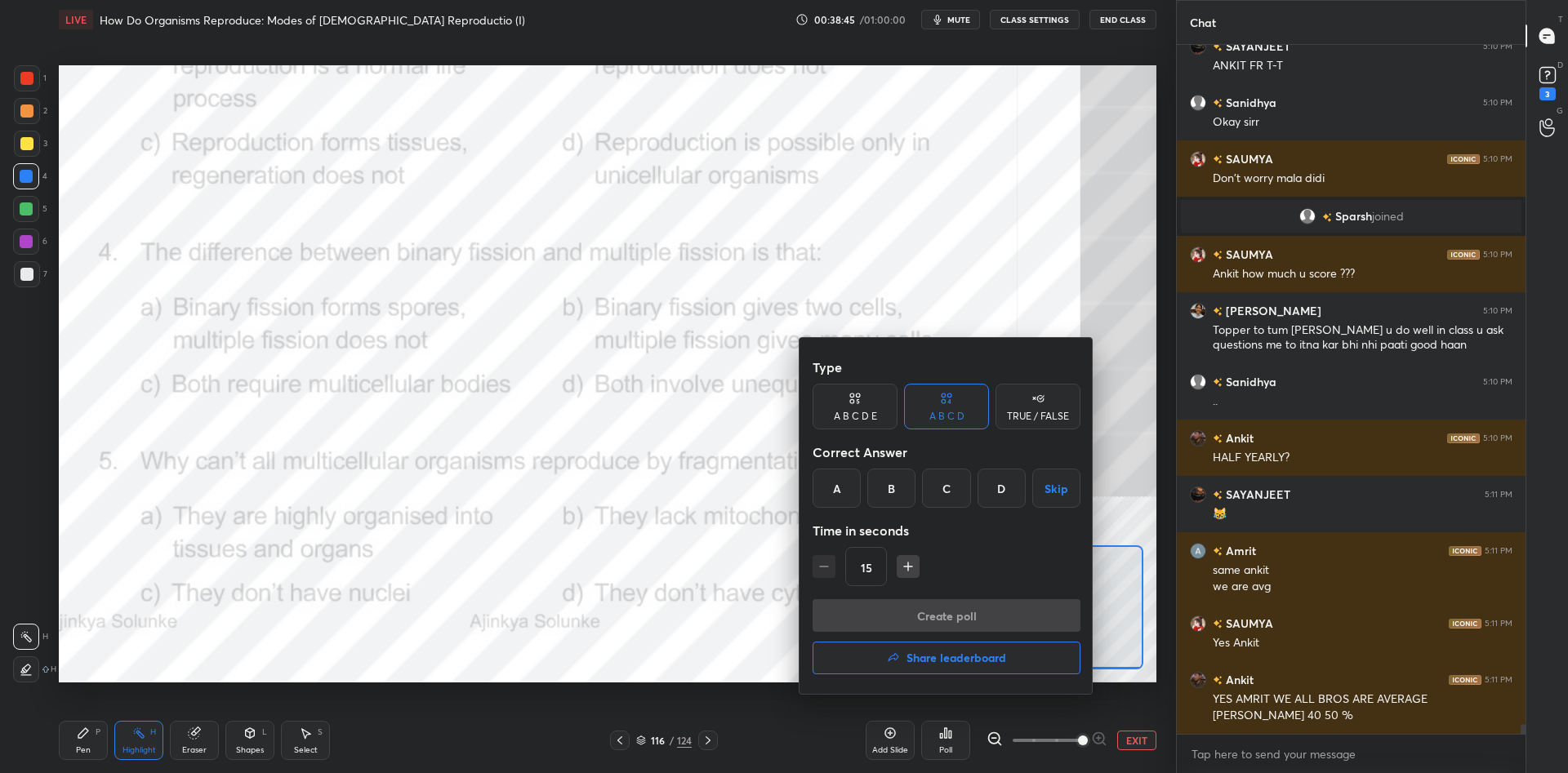
click at [836, 493] on div "A" at bounding box center [836, 487] width 48 height 39
click at [918, 613] on button "Create poll" at bounding box center [946, 616] width 268 height 33
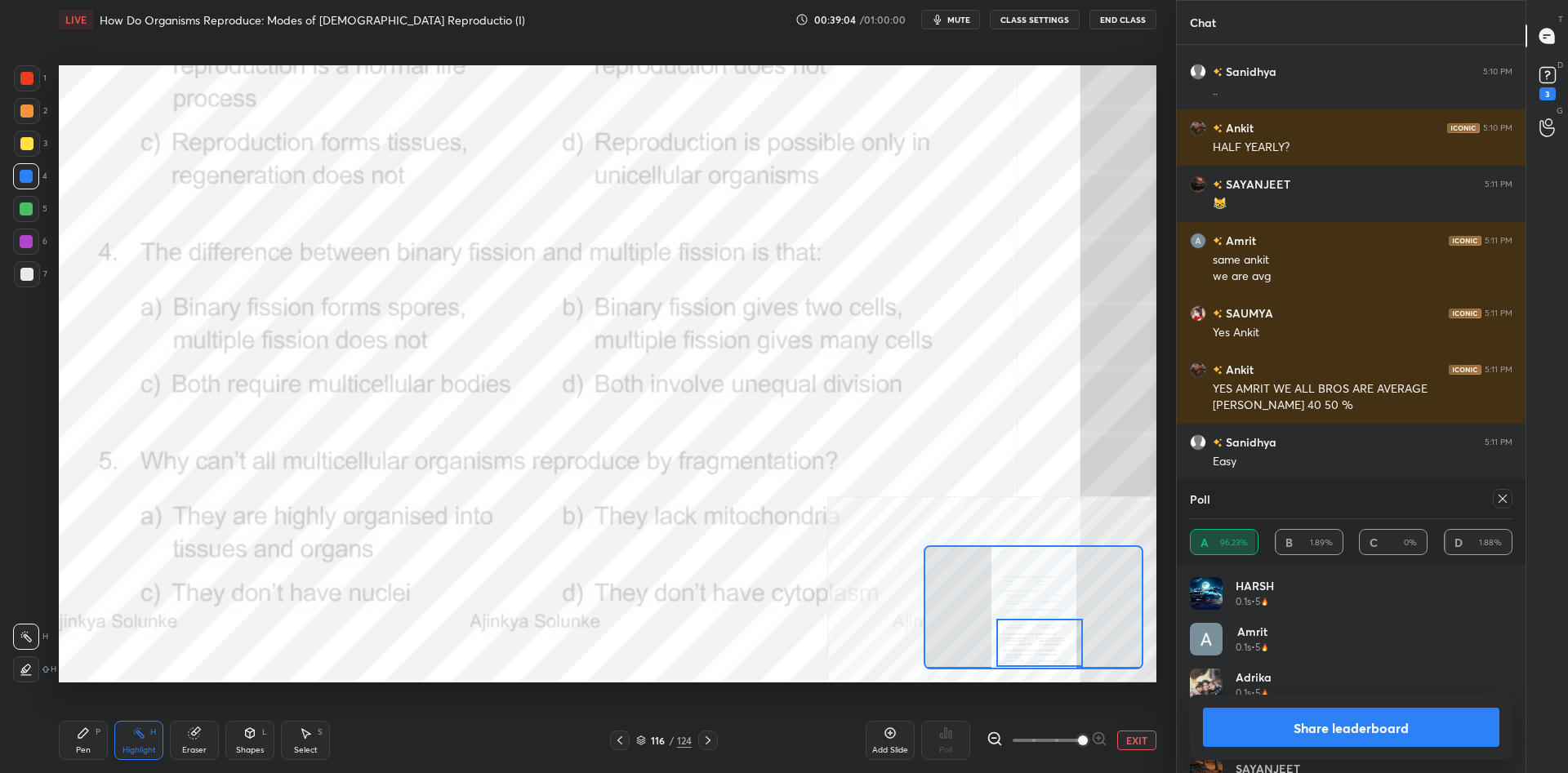
click at [1345, 720] on button "Share leaderboard" at bounding box center [1351, 727] width 297 height 39
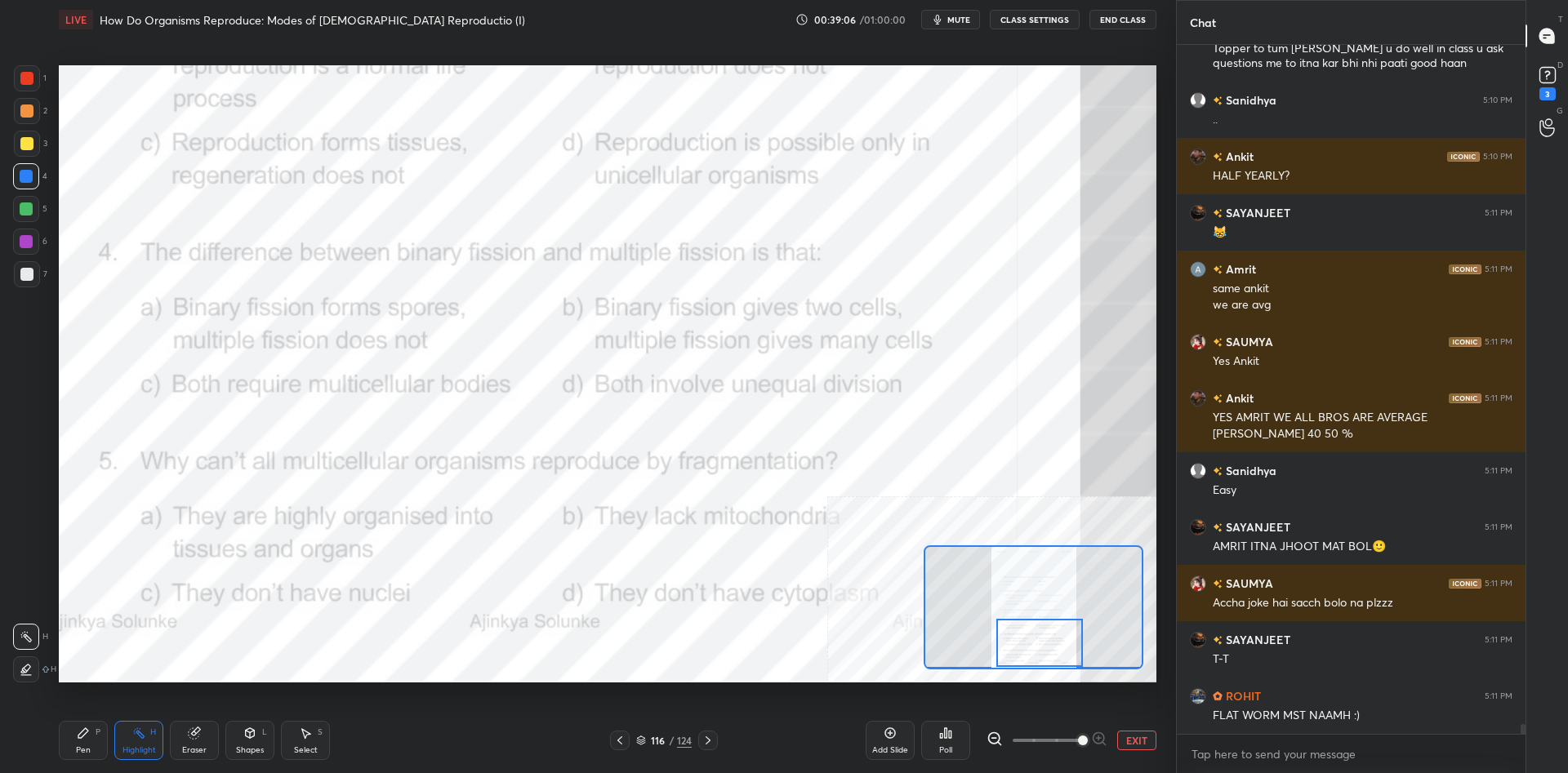
click at [97, 740] on div "Pen P" at bounding box center [83, 740] width 49 height 39
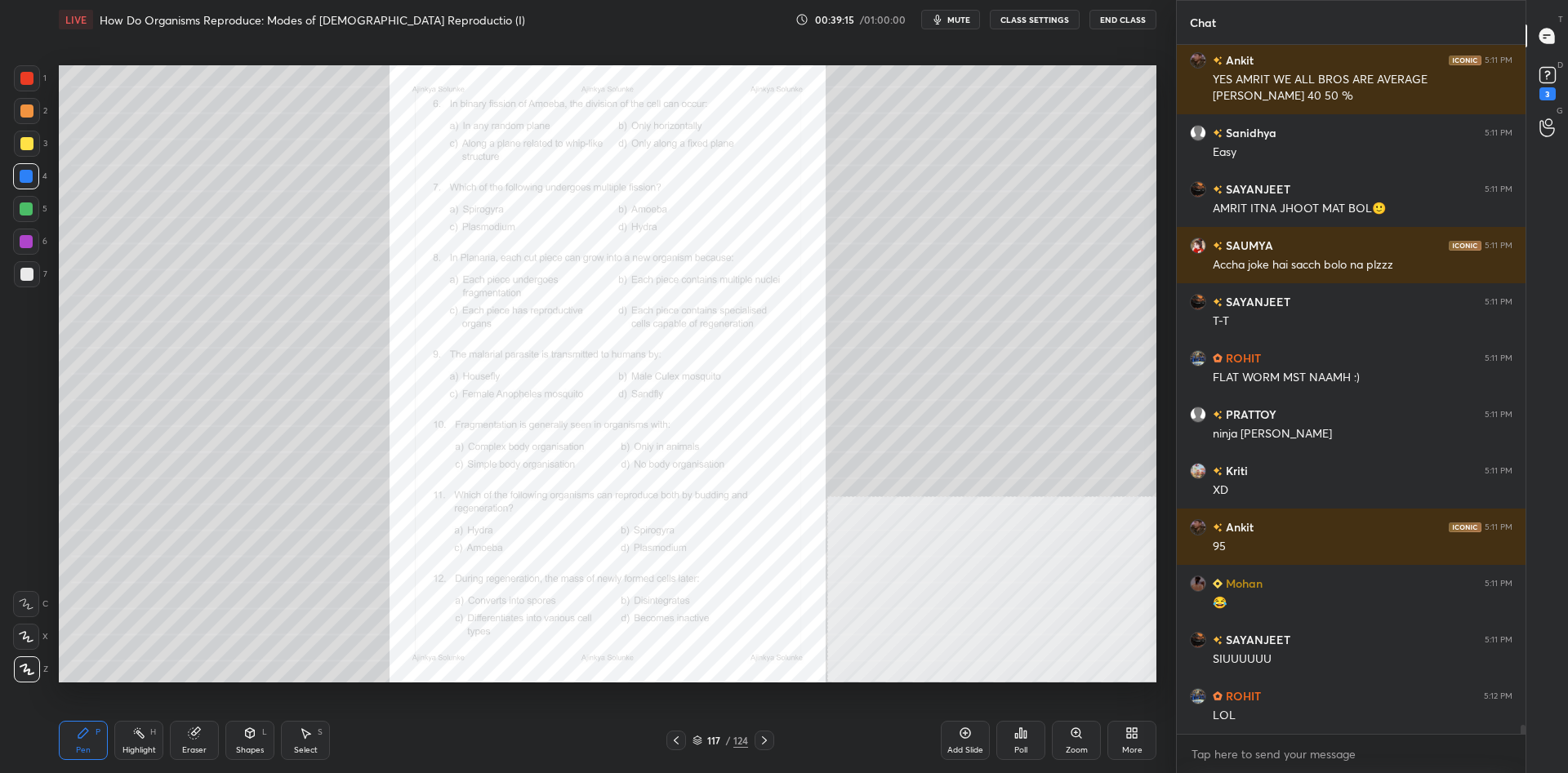
click at [1078, 747] on div "Zoom" at bounding box center [1076, 749] width 22 height 8
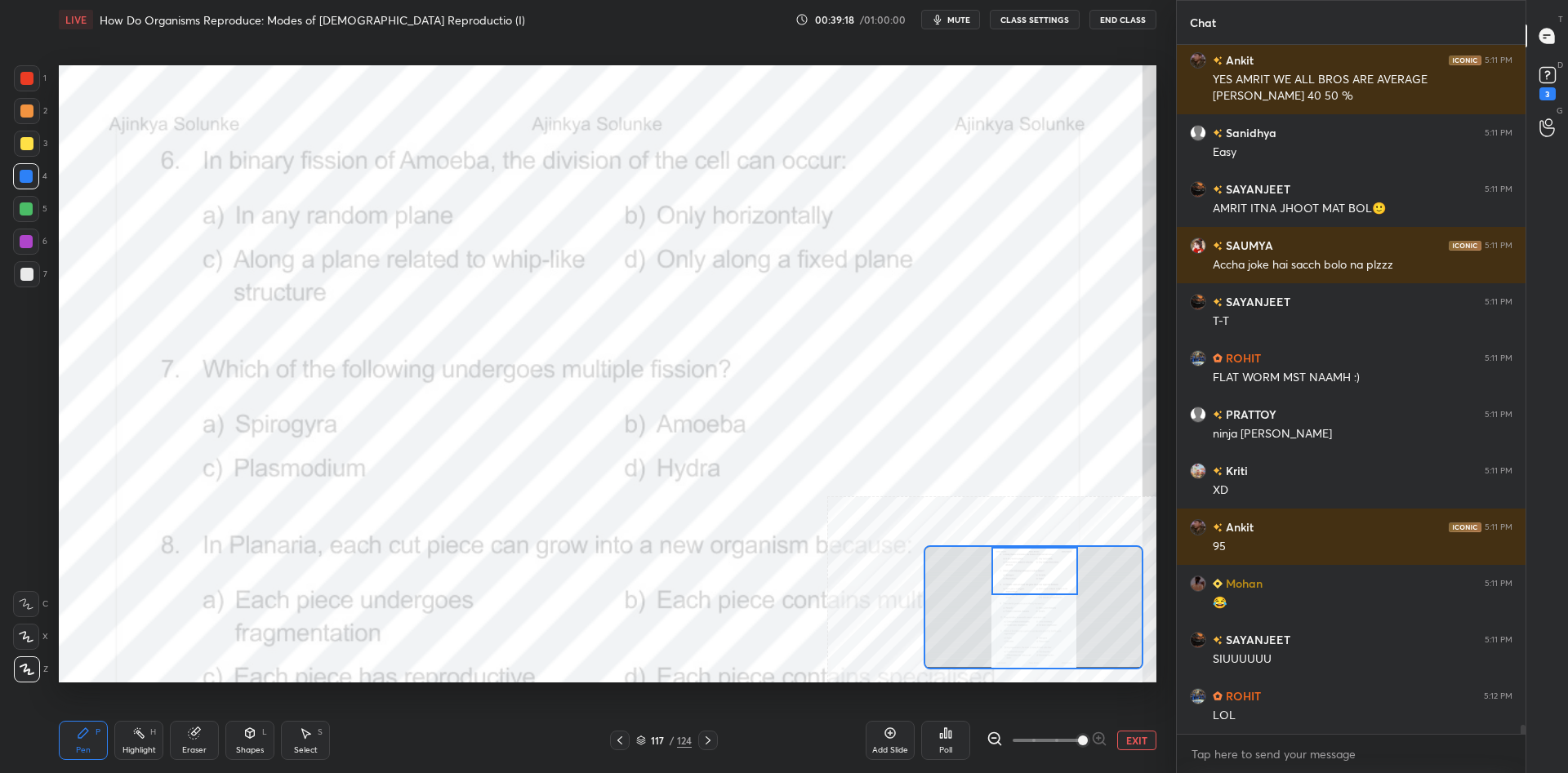
click at [147, 736] on div "Highlight H" at bounding box center [138, 740] width 49 height 39
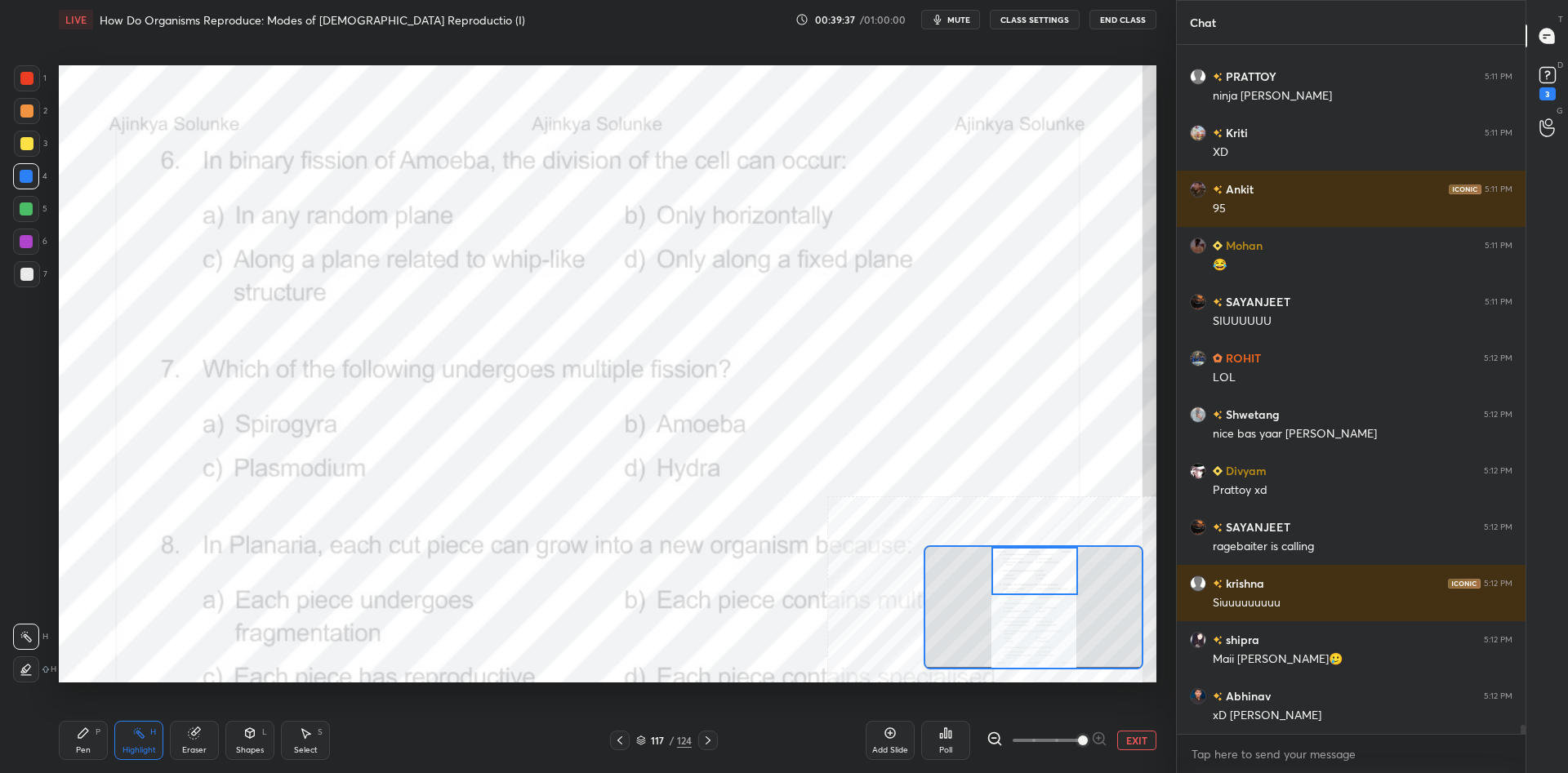
click at [940, 731] on icon at bounding box center [945, 733] width 13 height 13
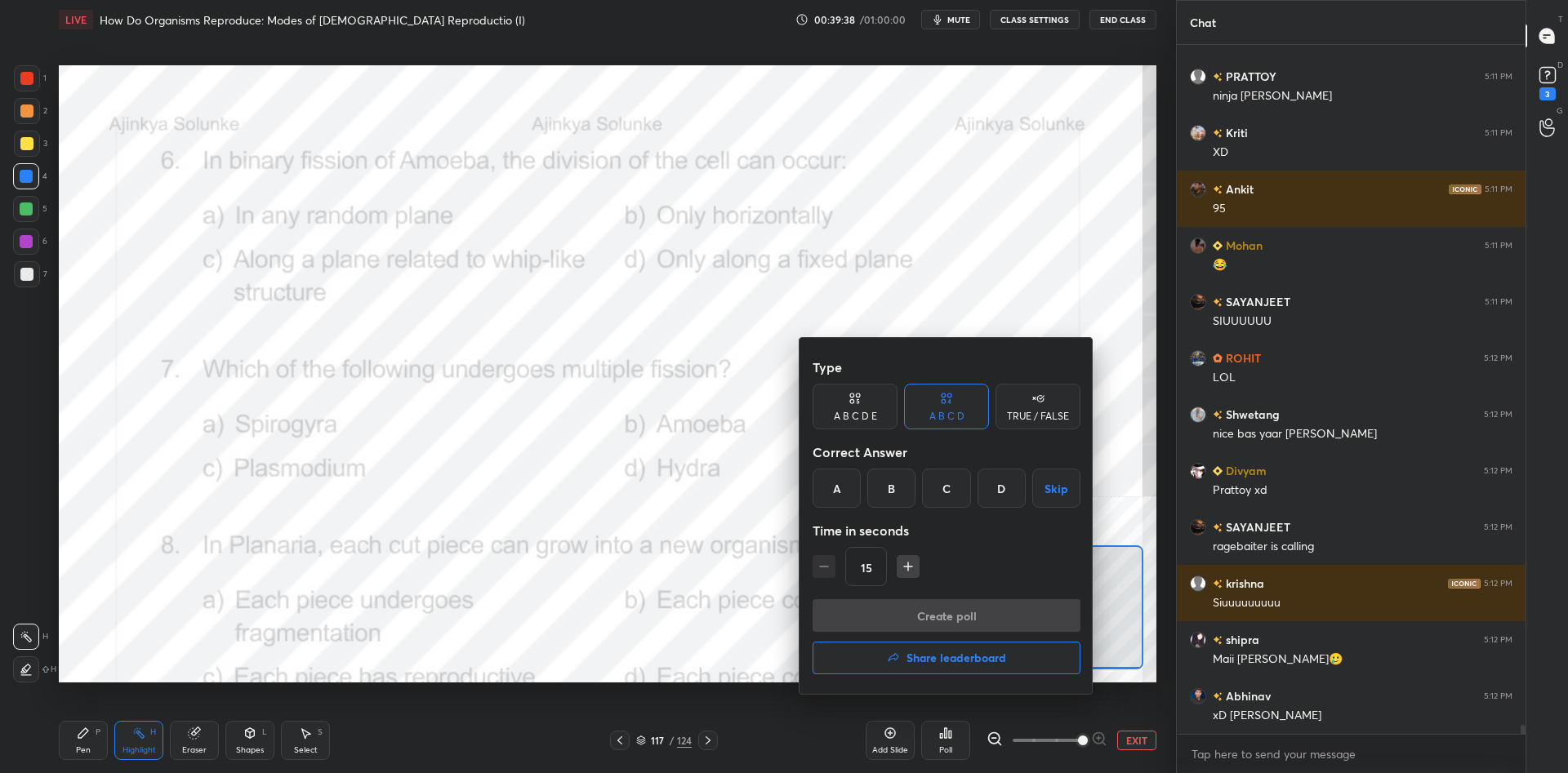
click at [831, 489] on div "A" at bounding box center [836, 487] width 48 height 39
click at [867, 611] on button "Create poll" at bounding box center [946, 616] width 268 height 33
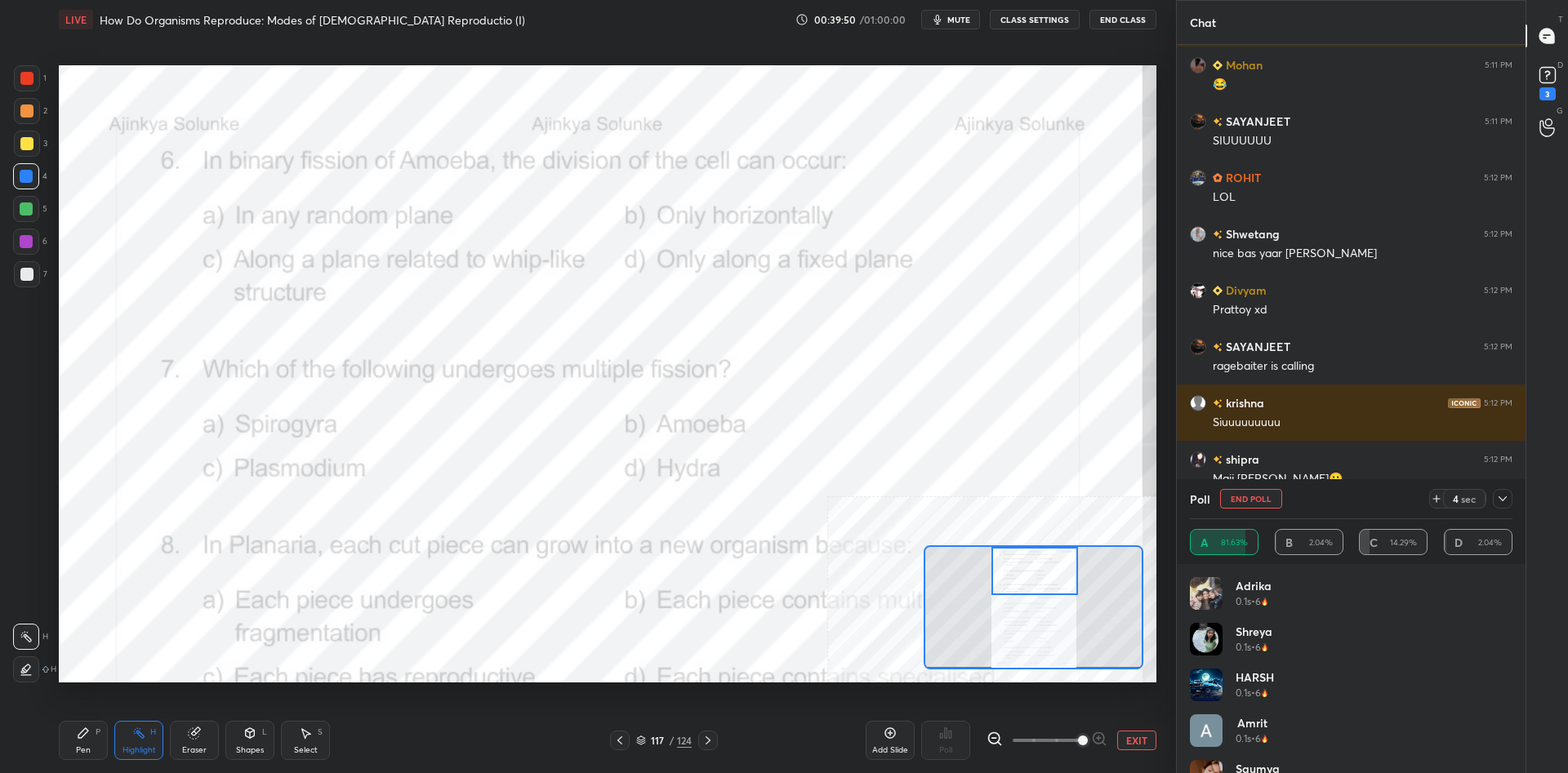
click at [69, 743] on div "Pen P" at bounding box center [83, 740] width 49 height 39
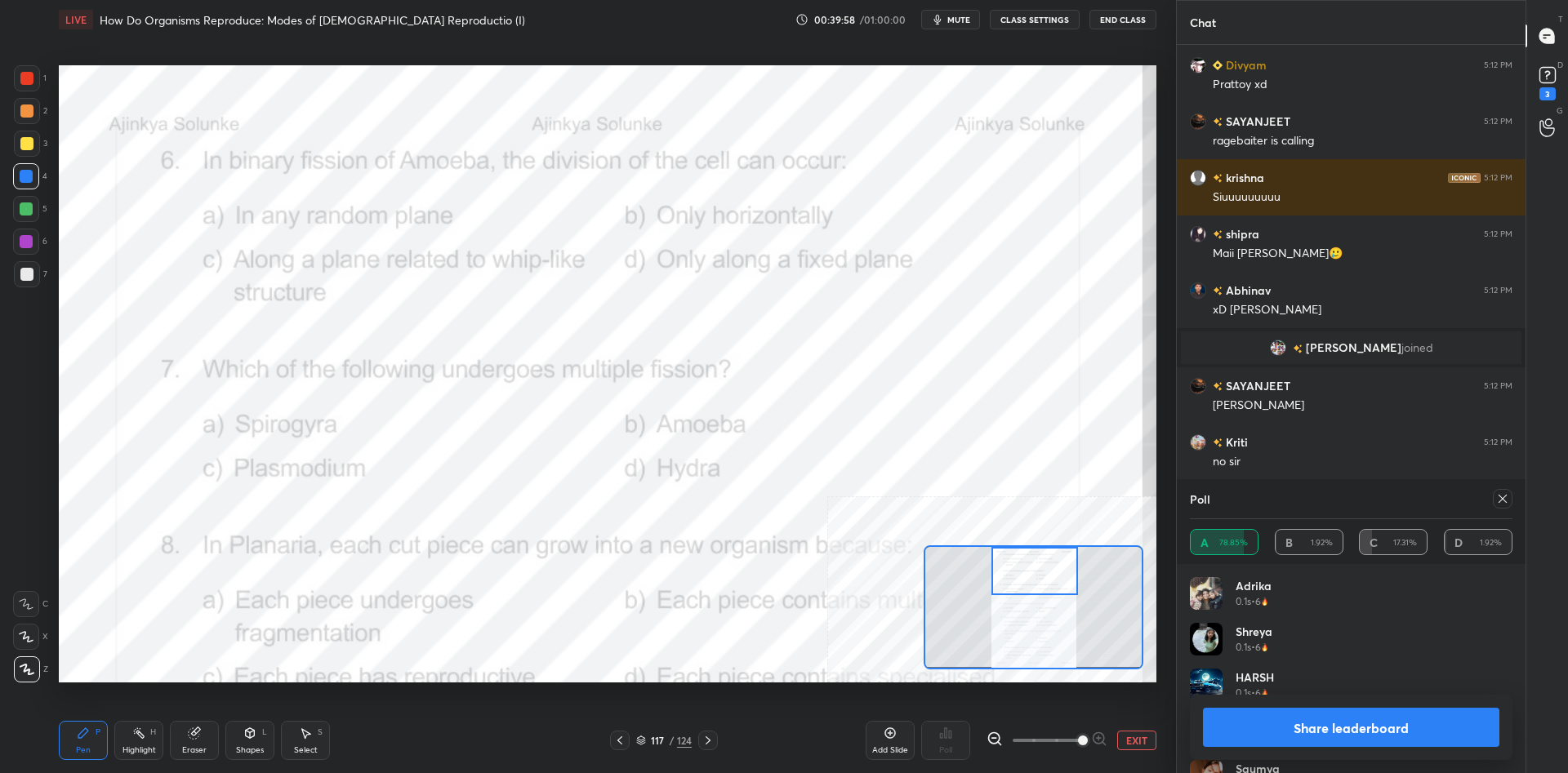
click at [1251, 735] on button "Share leaderboard" at bounding box center [1351, 727] width 297 height 39
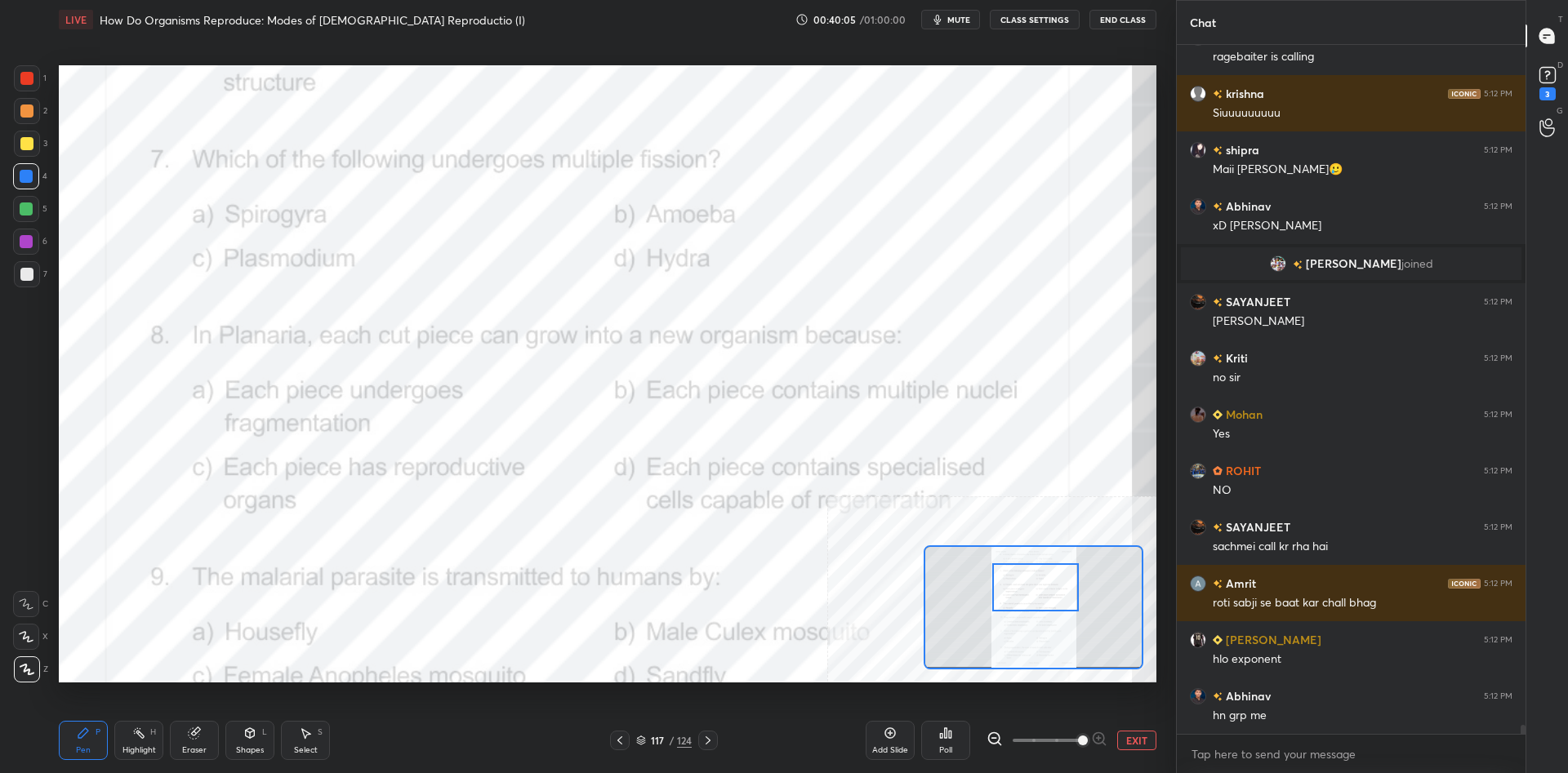
drag, startPoint x: 1023, startPoint y: 581, endPoint x: 1023, endPoint y: 598, distance: 17.0
click at [1023, 598] on div at bounding box center [1035, 587] width 87 height 48
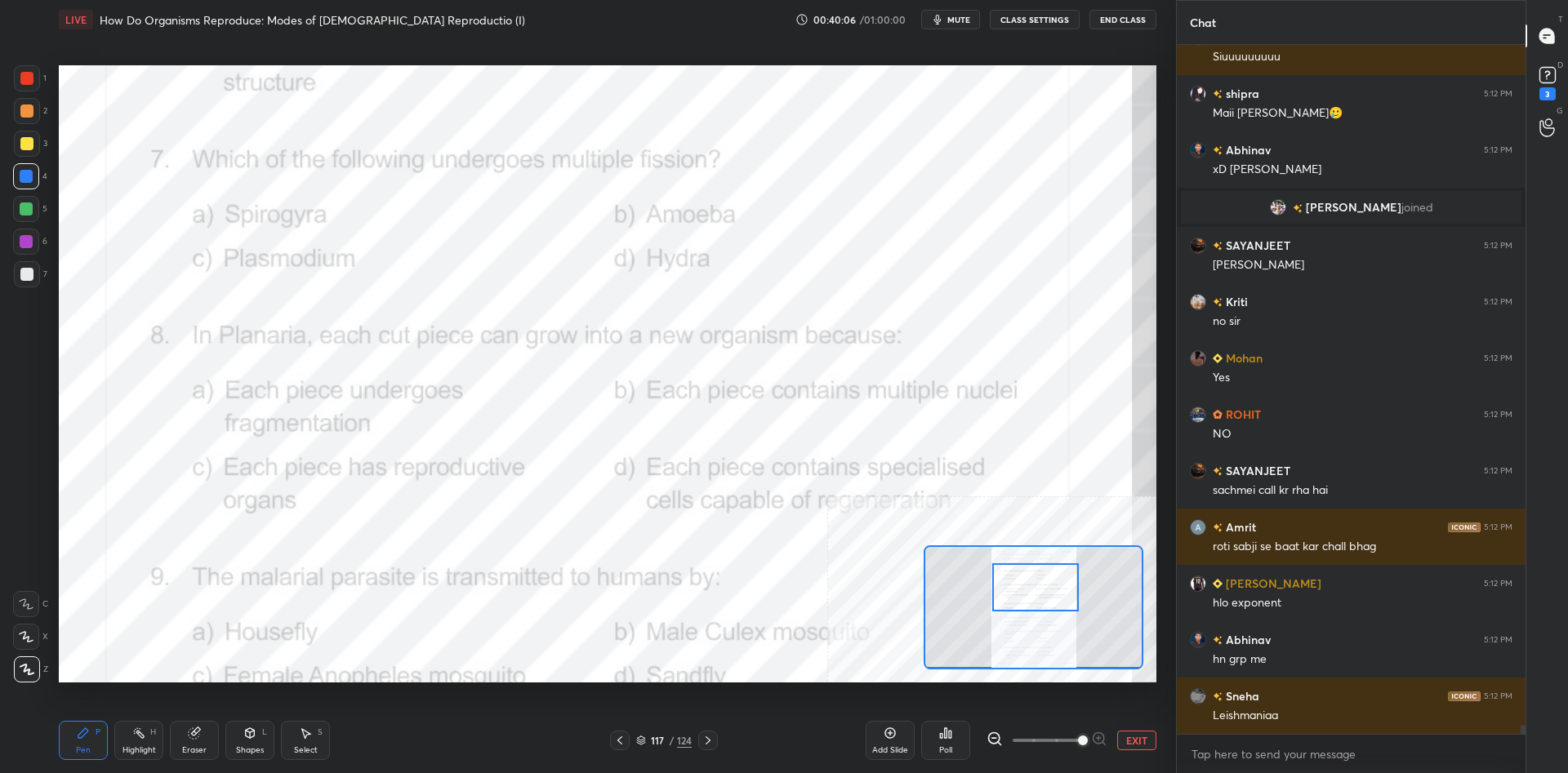
click at [128, 723] on div "Highlight H" at bounding box center [138, 740] width 49 height 39
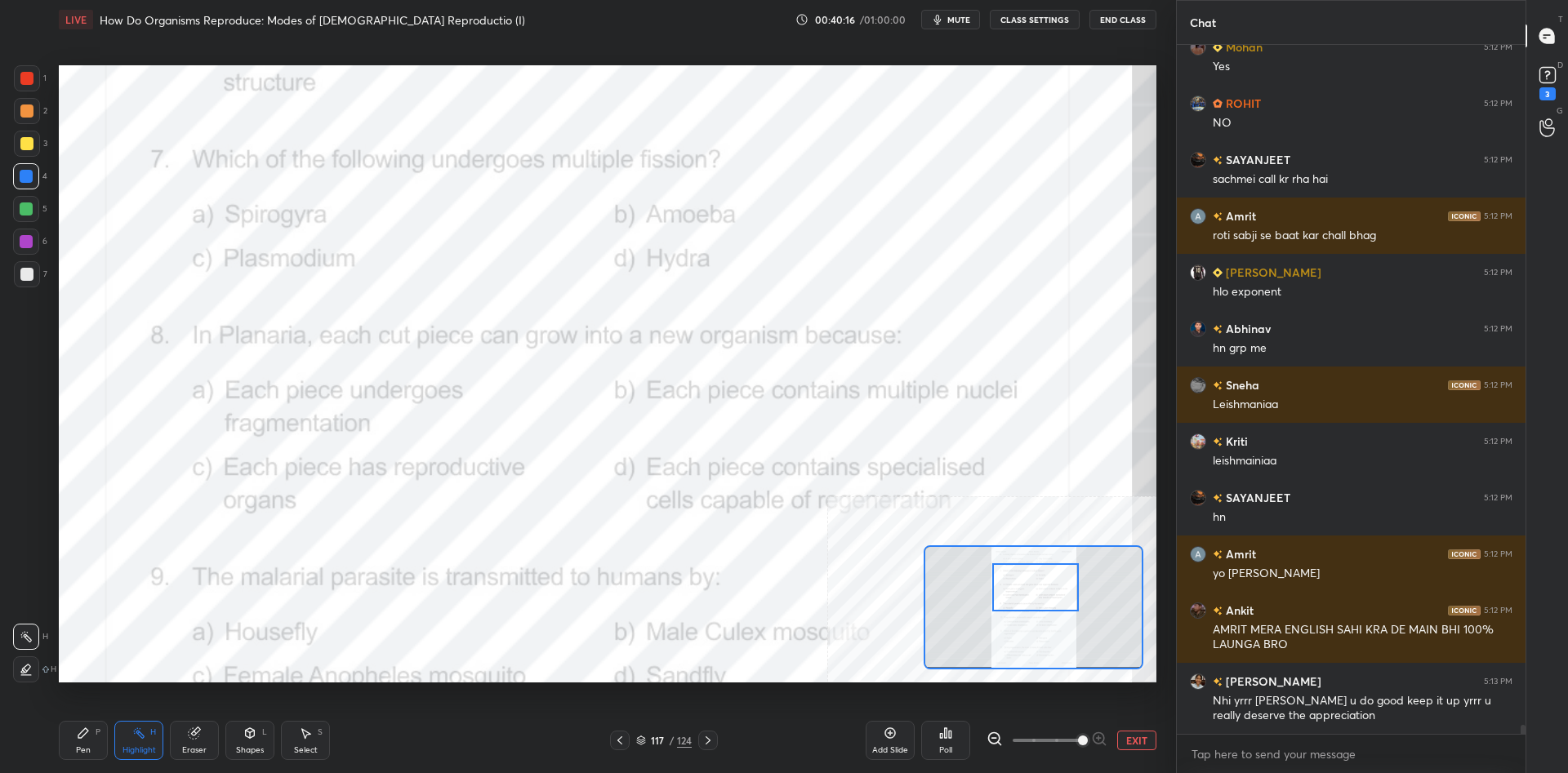
click at [949, 733] on icon at bounding box center [949, 734] width 3 height 7
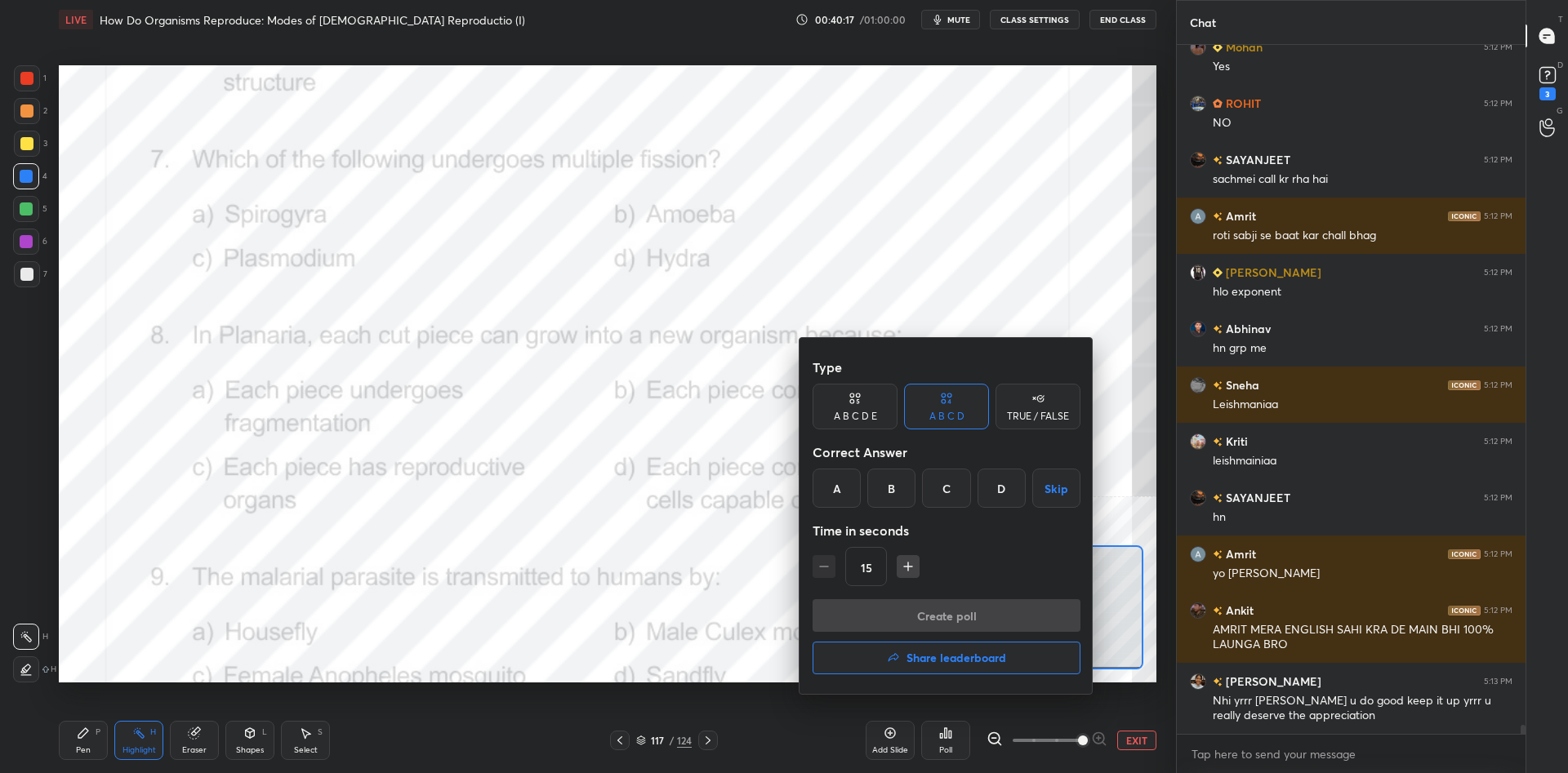
click at [949, 496] on div "C" at bounding box center [945, 487] width 48 height 39
click at [937, 610] on button "Create poll" at bounding box center [946, 616] width 268 height 33
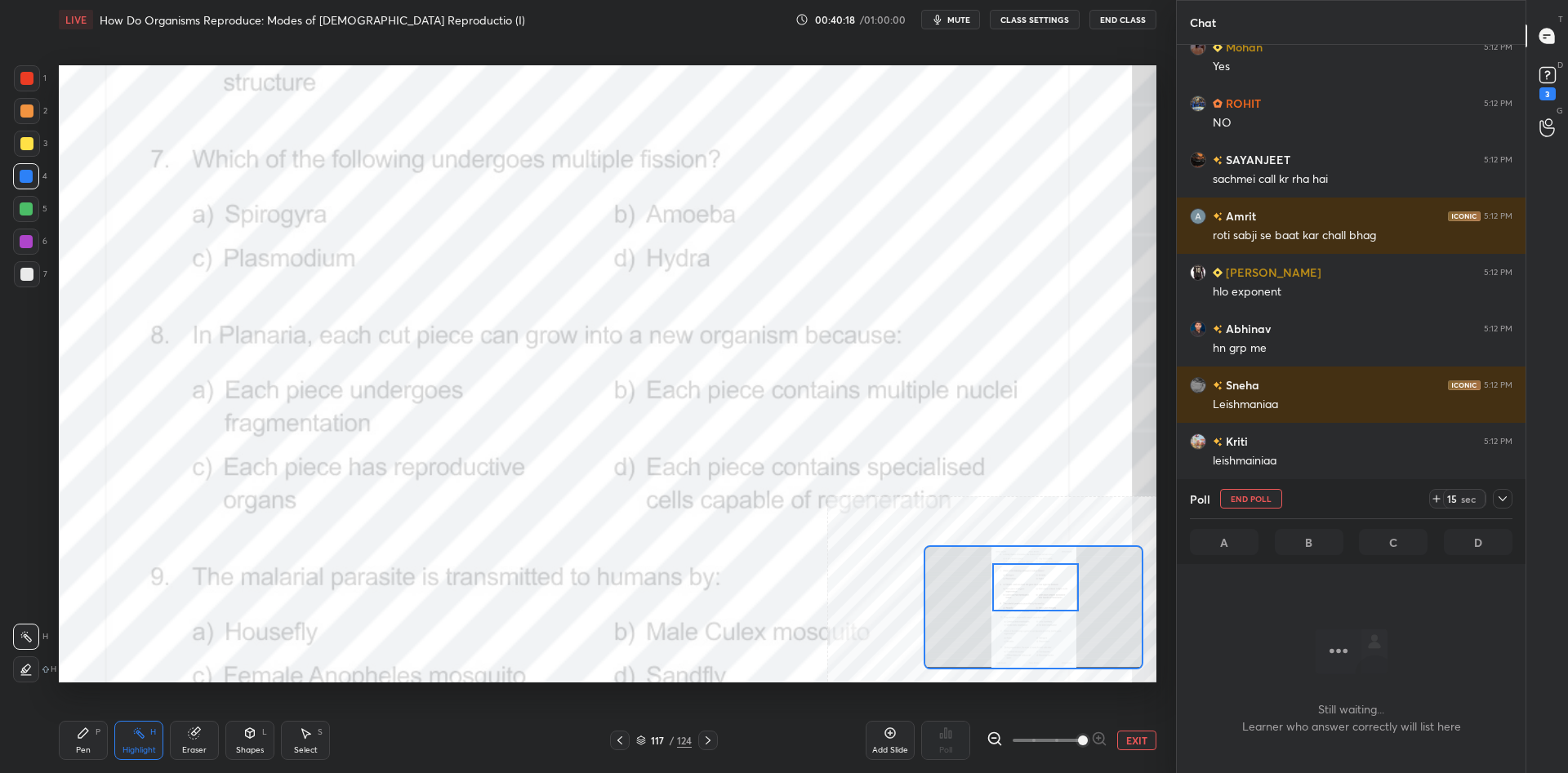
click at [1506, 500] on icon at bounding box center [1502, 499] width 13 height 13
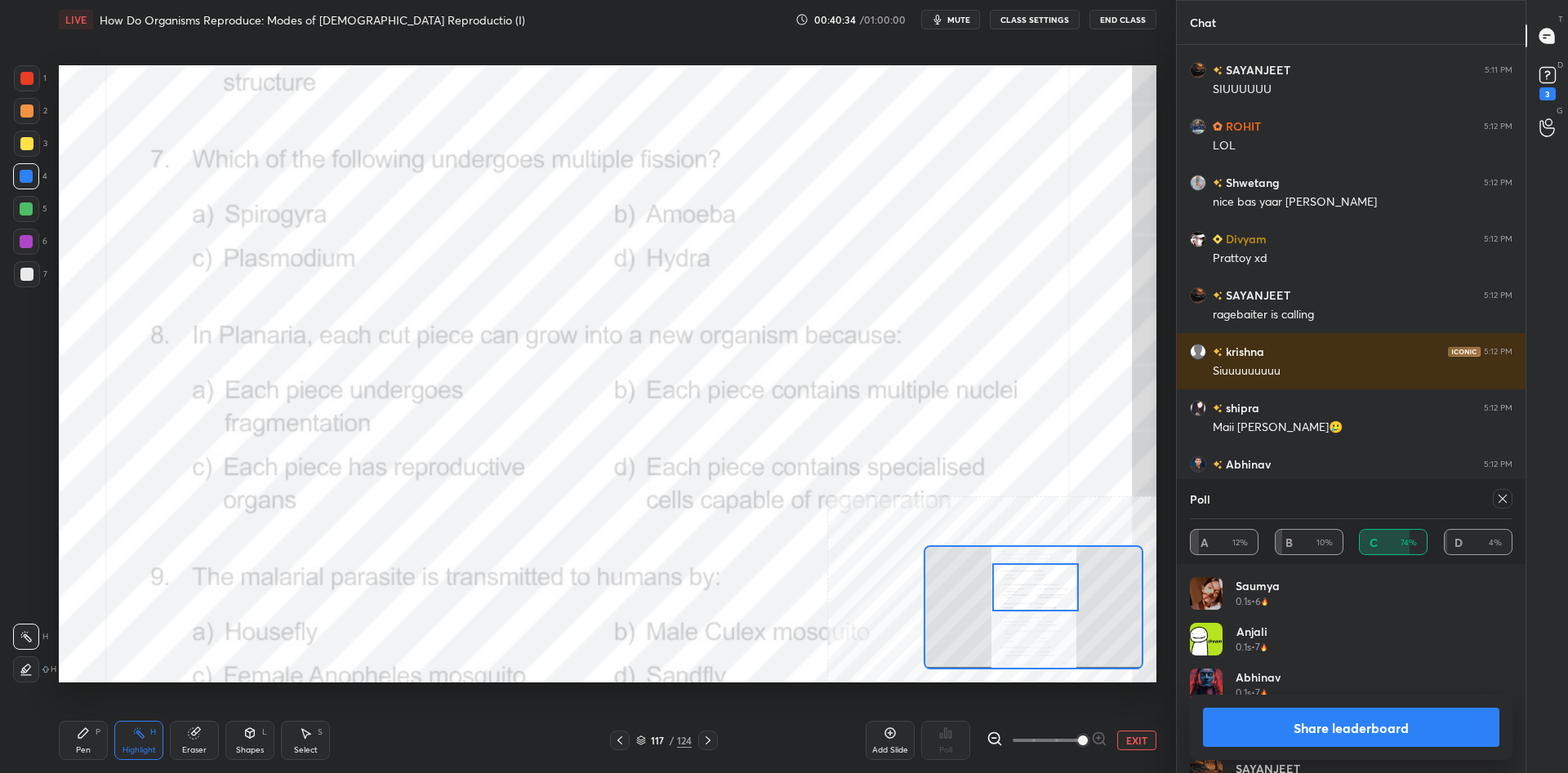
click at [1351, 731] on button "Share leaderboard" at bounding box center [1351, 727] width 297 height 39
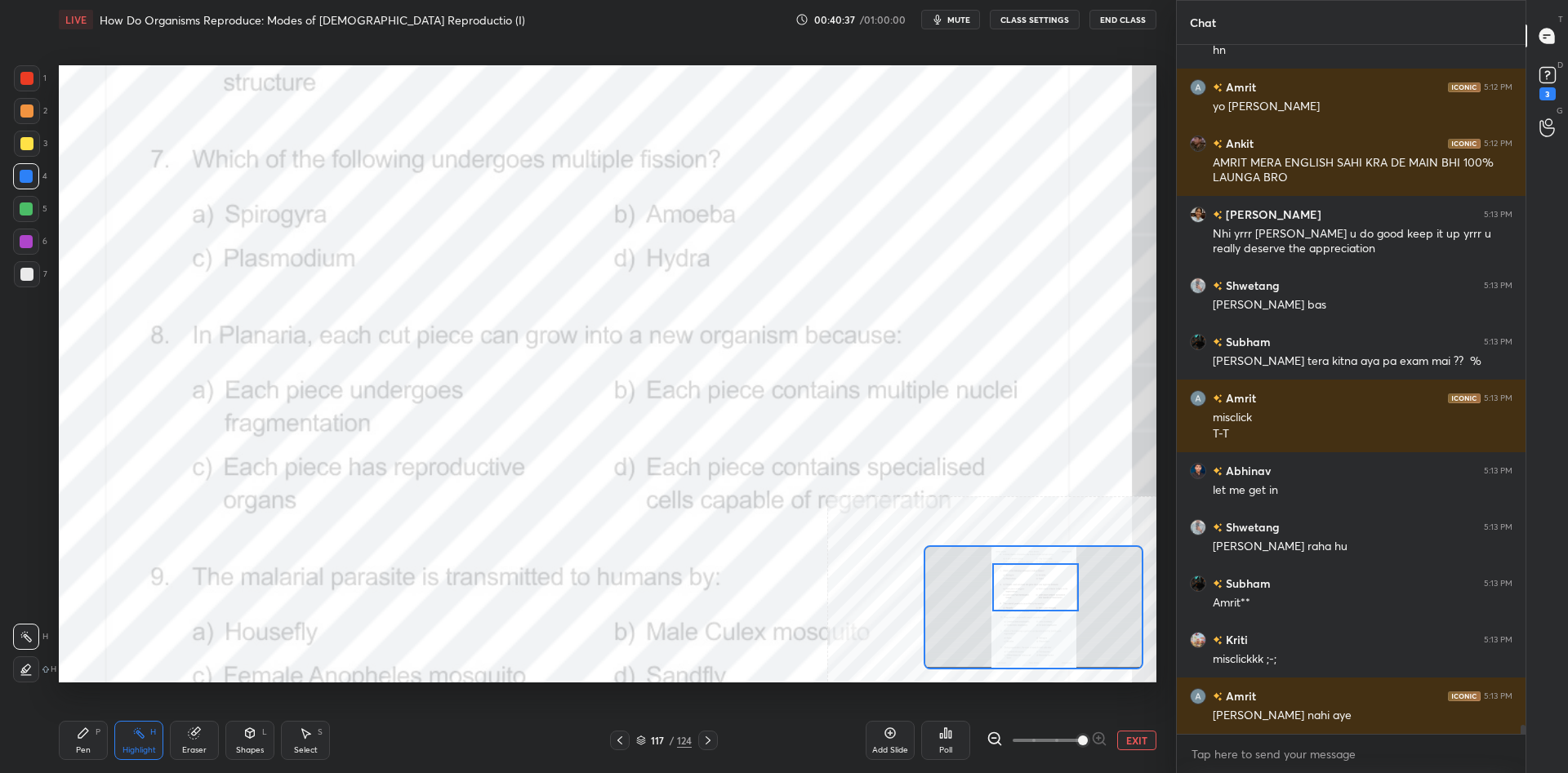
click at [83, 740] on div "Pen P" at bounding box center [83, 740] width 49 height 39
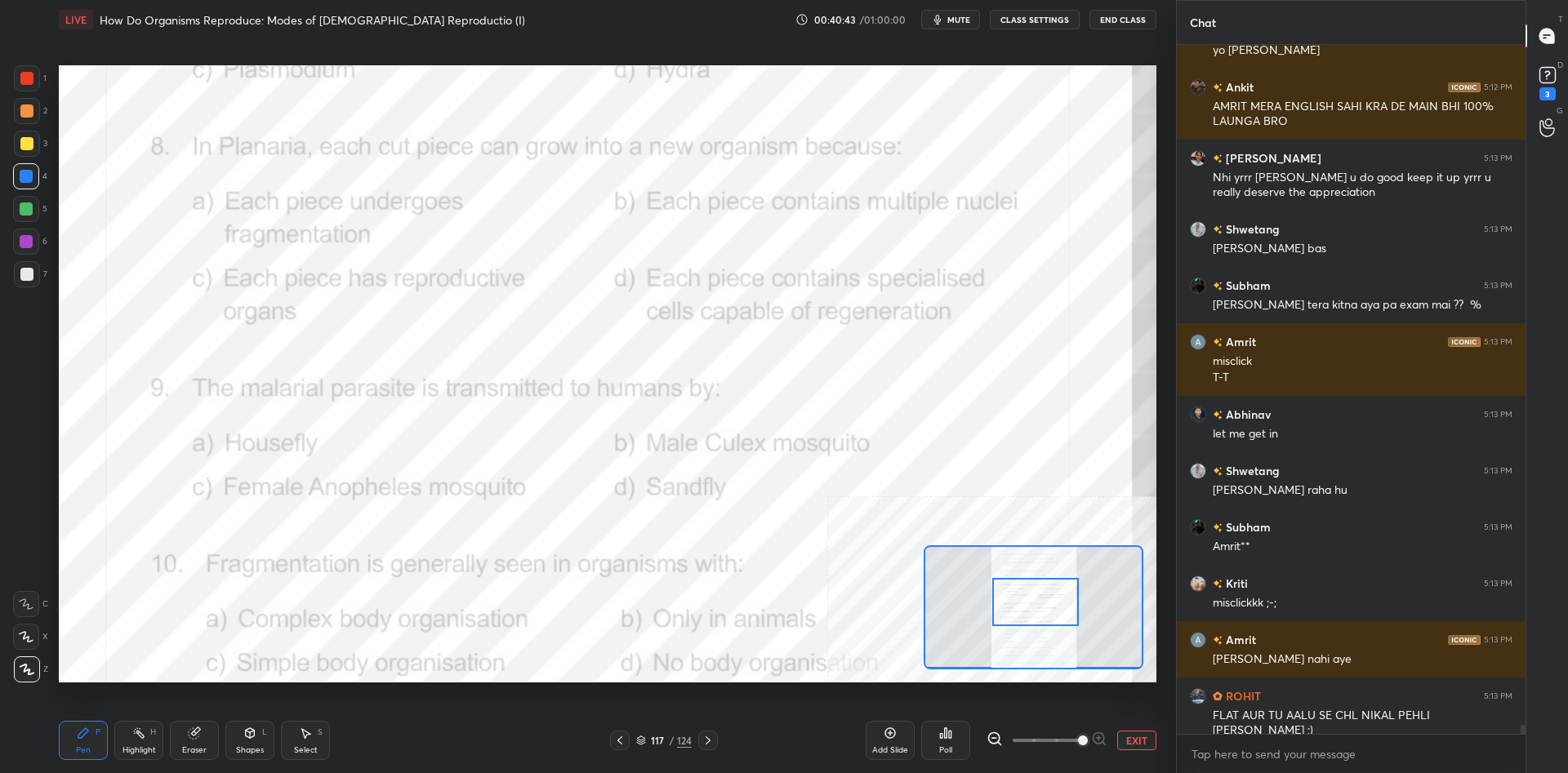
click at [142, 746] on div "Highlight" at bounding box center [138, 749] width 33 height 8
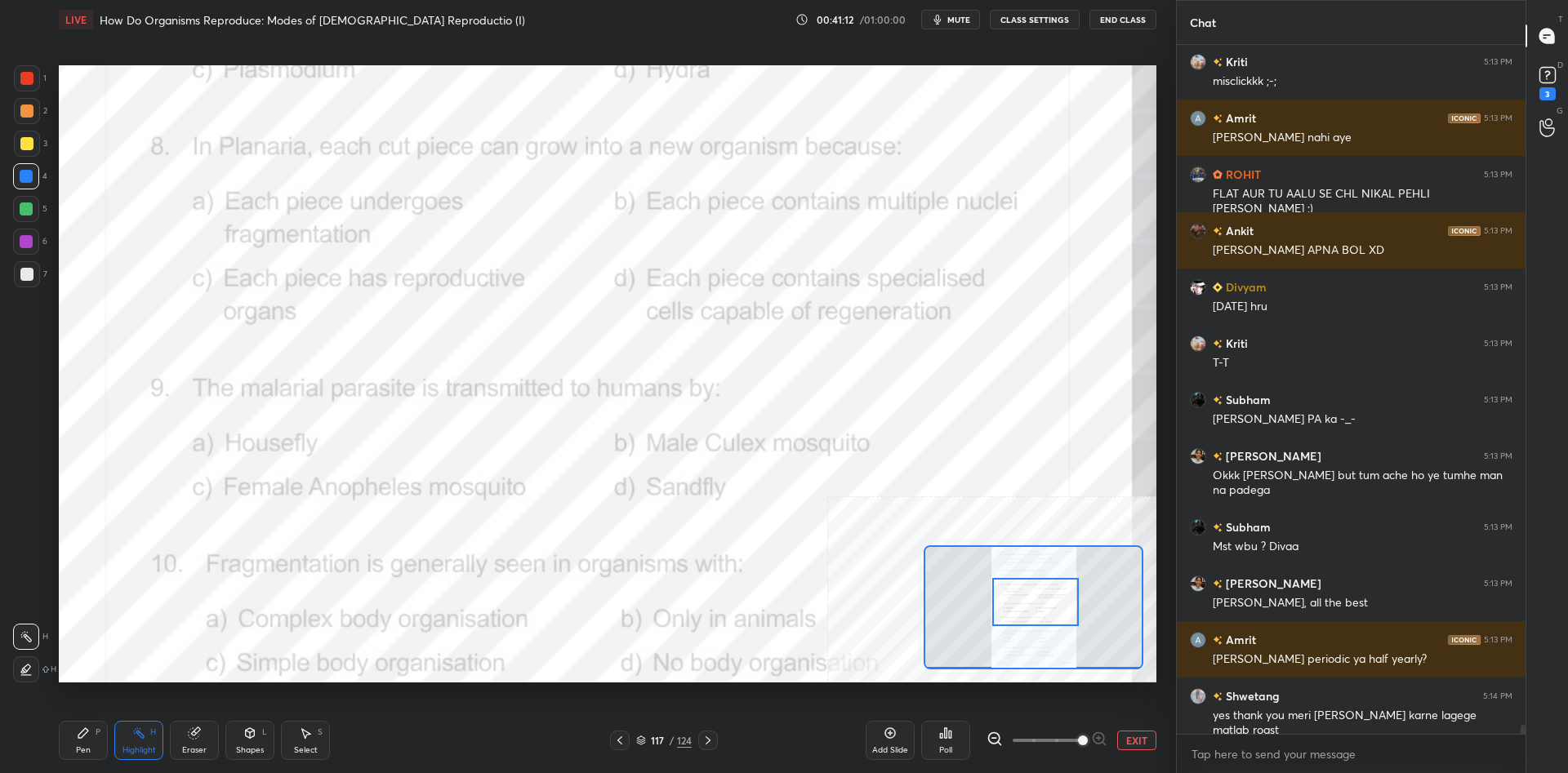
click at [939, 720] on div "Poll" at bounding box center [946, 740] width 49 height 91
click at [939, 746] on div "Poll" at bounding box center [946, 740] width 49 height 39
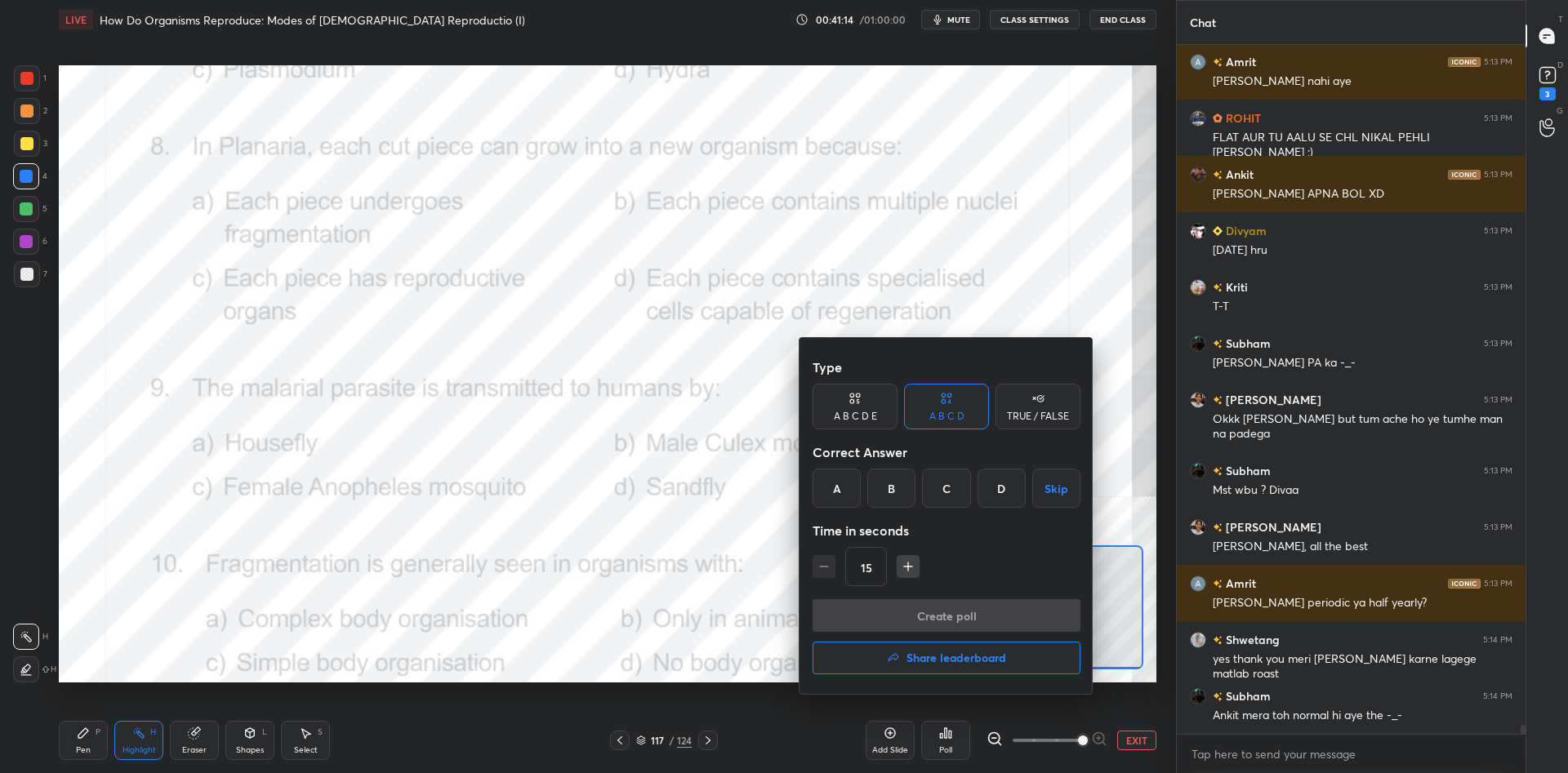
click at [1023, 505] on div "D" at bounding box center [1001, 487] width 48 height 39
click at [1002, 630] on button "Create poll" at bounding box center [946, 616] width 268 height 33
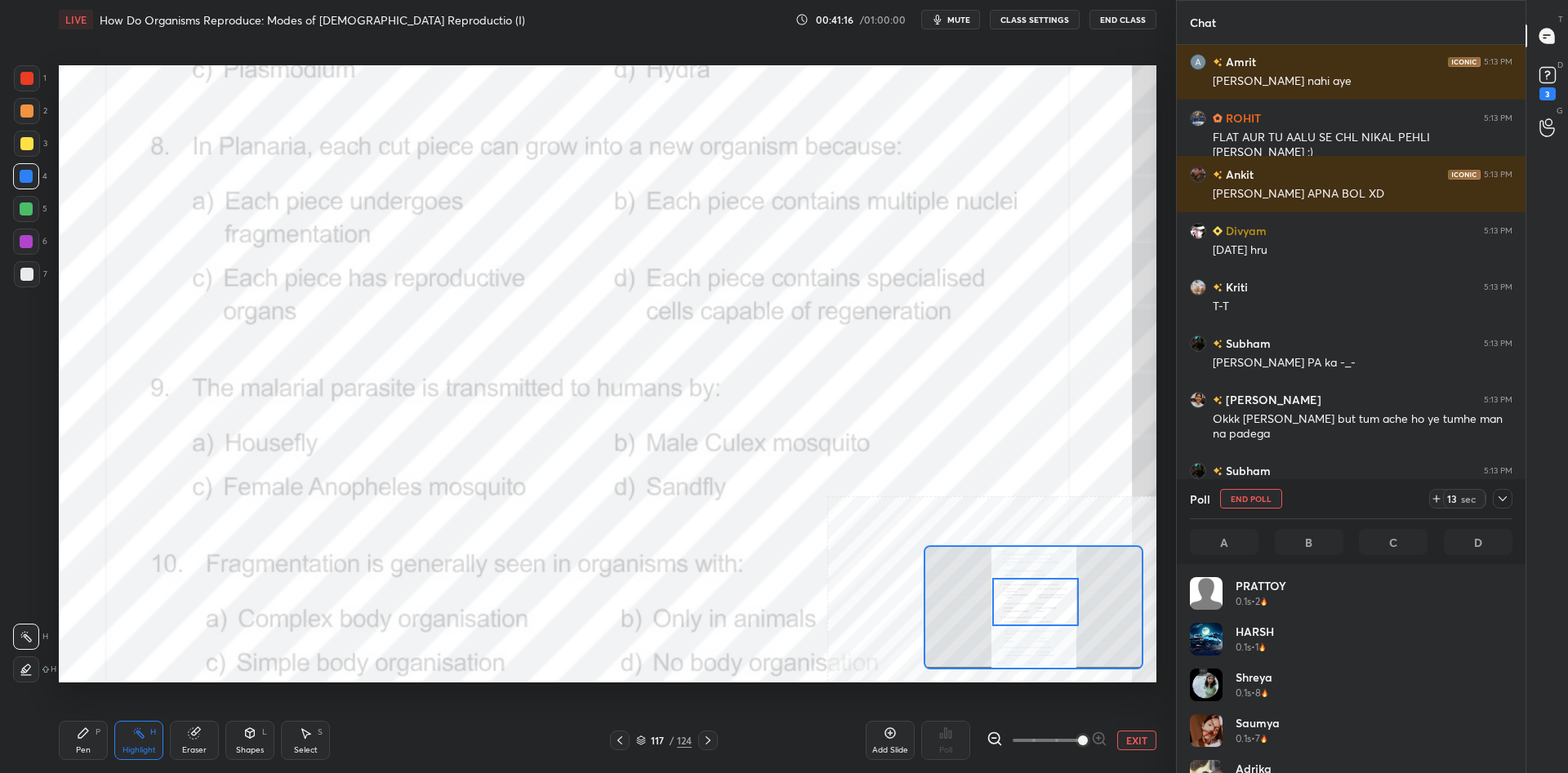
click at [1507, 495] on icon at bounding box center [1502, 499] width 13 height 13
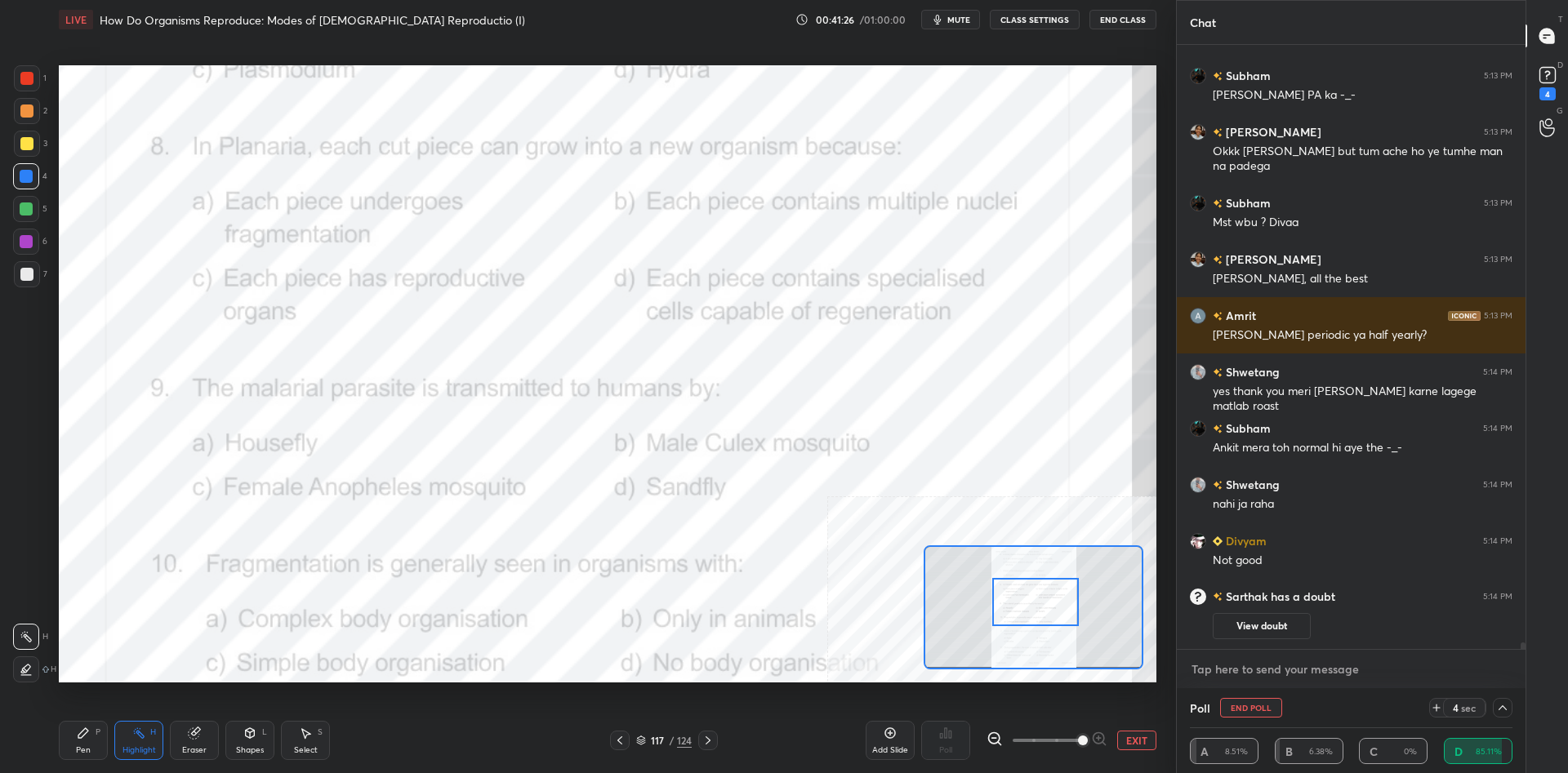
type textarea "x"
click at [1334, 666] on textarea at bounding box center [1351, 669] width 323 height 26
type textarea "S"
type textarea "x"
type textarea "Sh"
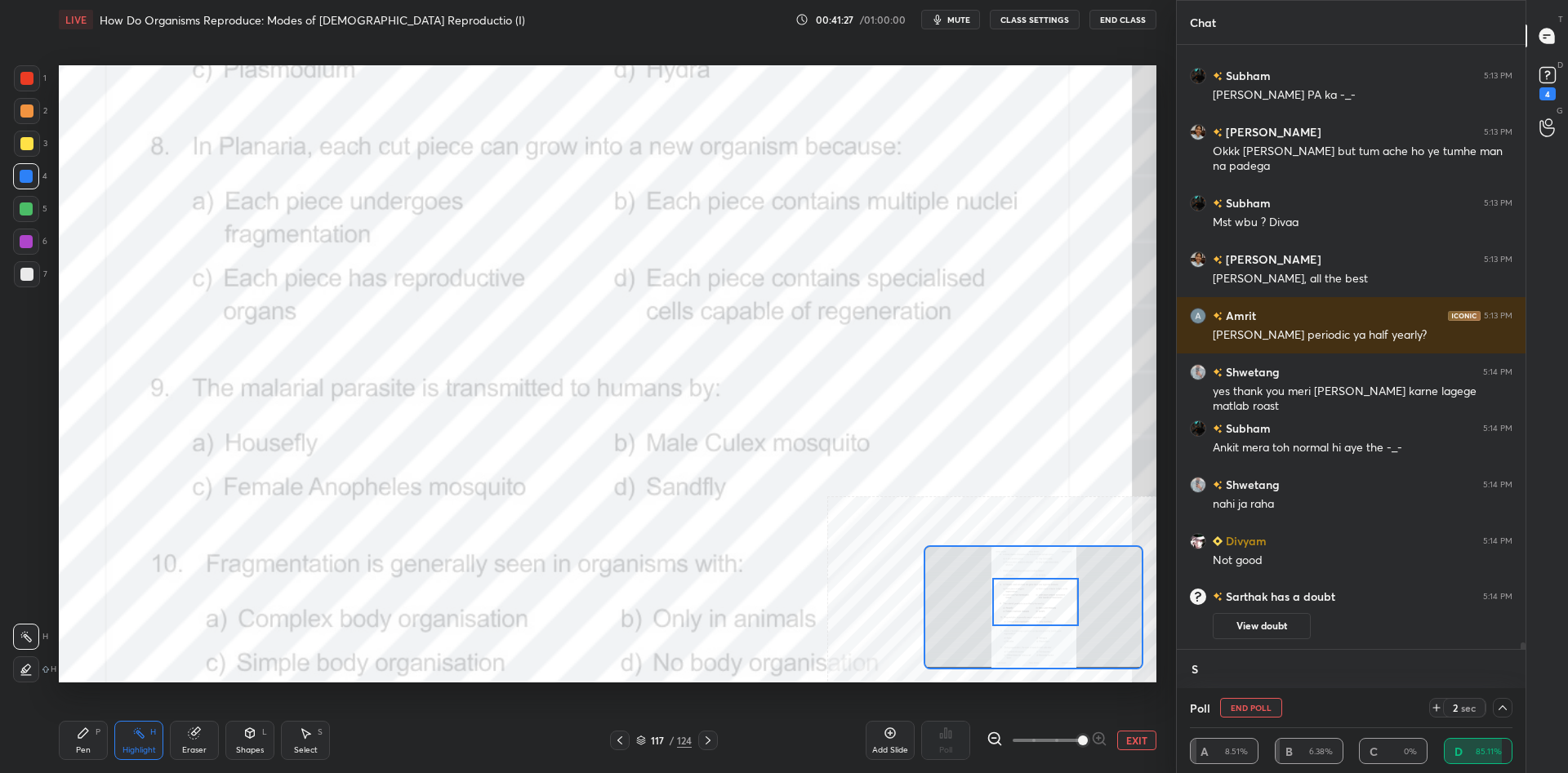
type textarea "x"
type textarea "Sho"
type textarea "x"
type textarea "Sho"
type textarea "x"
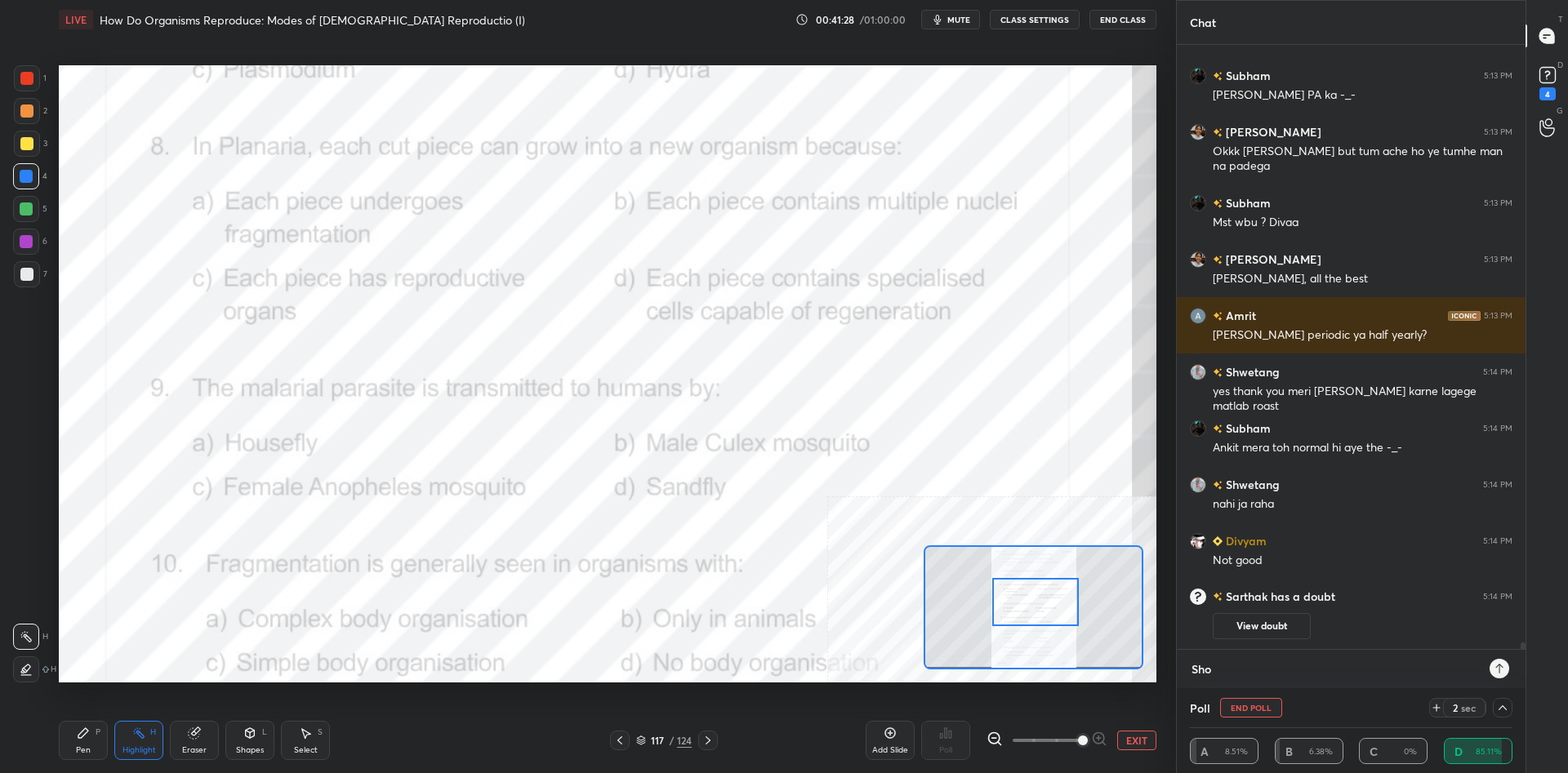
type textarea "Sho C"
type textarea "x"
type textarea "Sho Cu"
type textarea "x"
type textarea "Sho Cut"
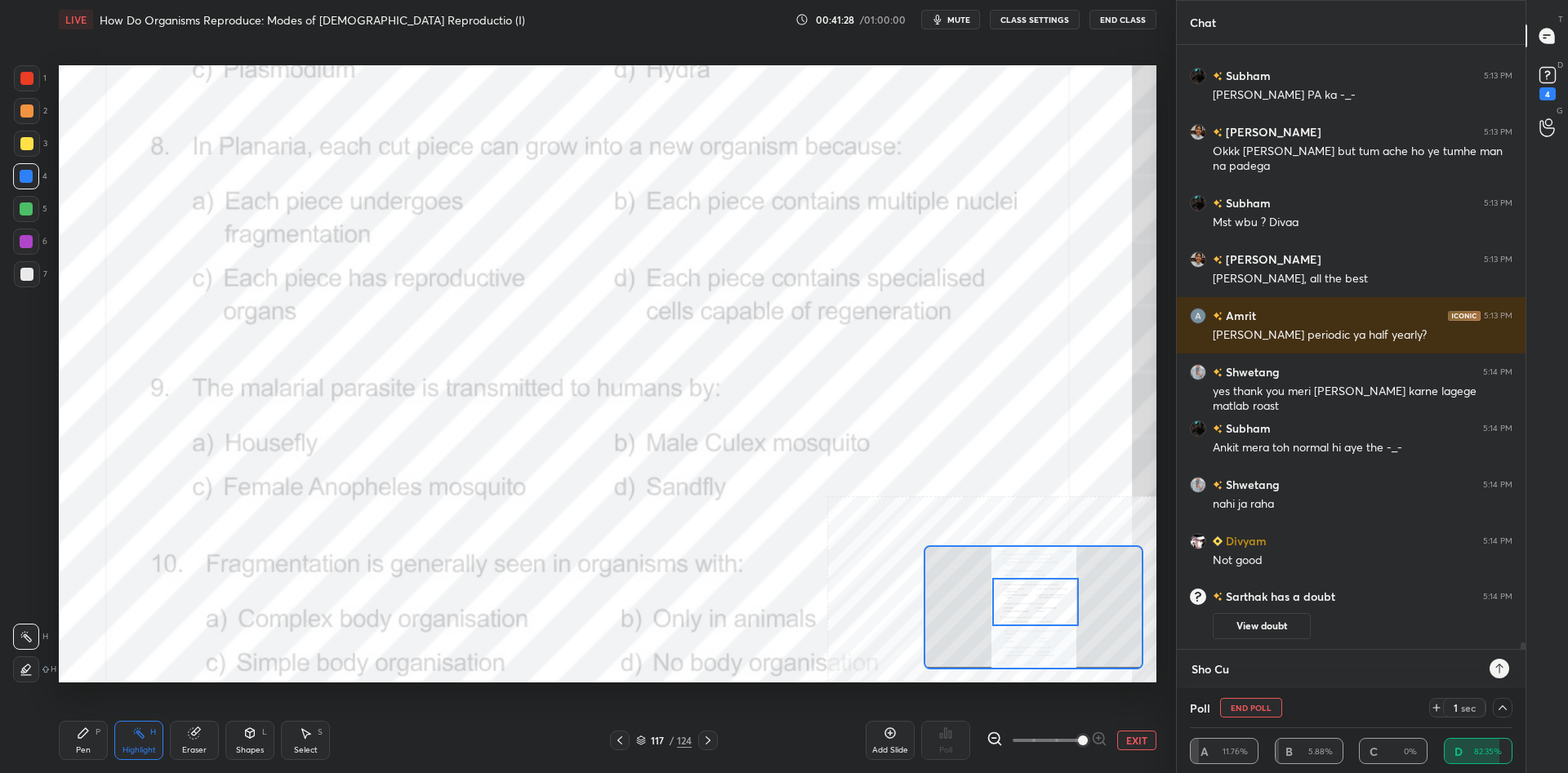
type textarea "x"
type textarea "Sho Cute"
type textarea "x"
type textarea "Sho Cute"
type textarea "x"
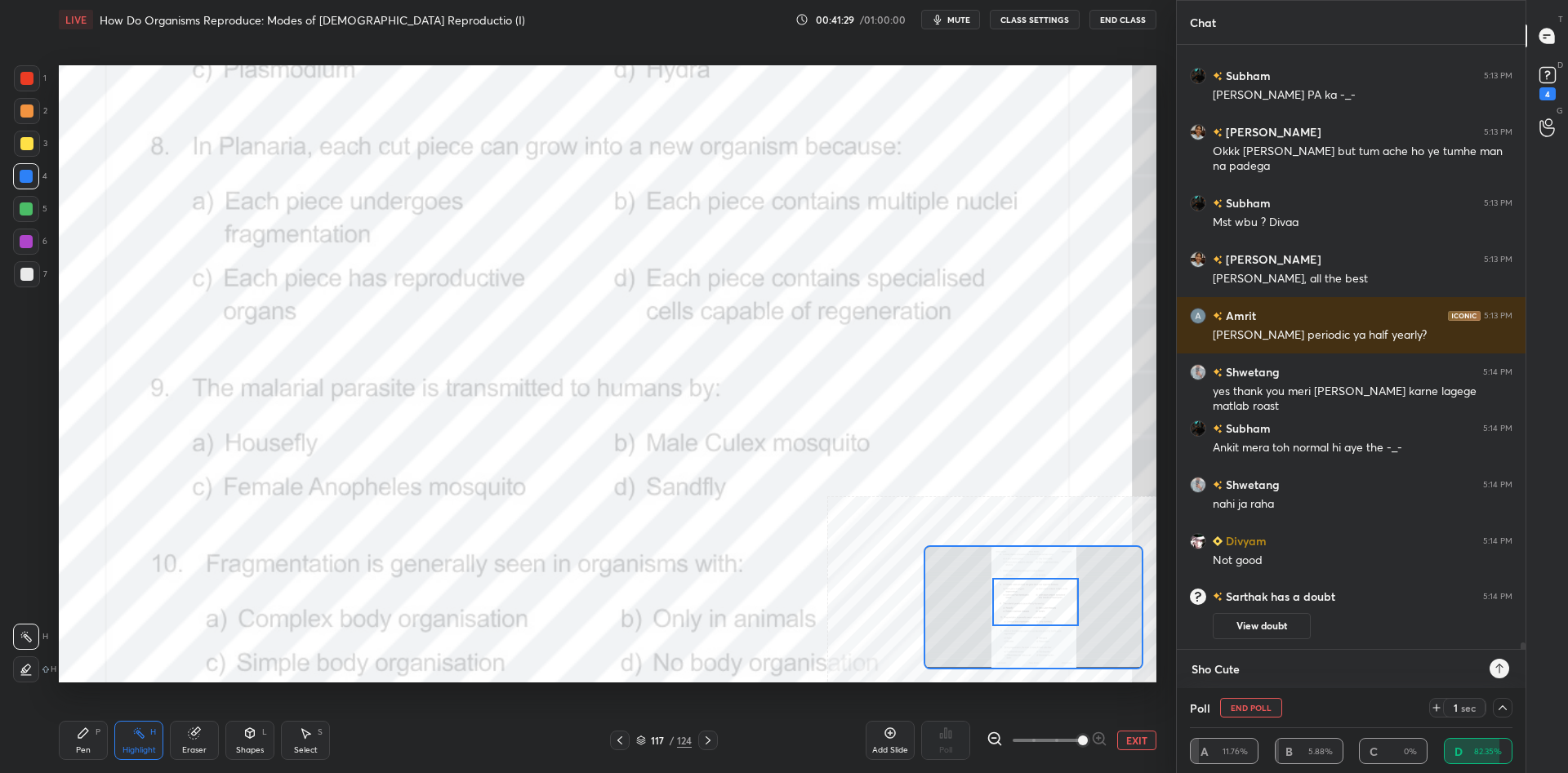
type textarea "Sho Cute a"
type textarea "x"
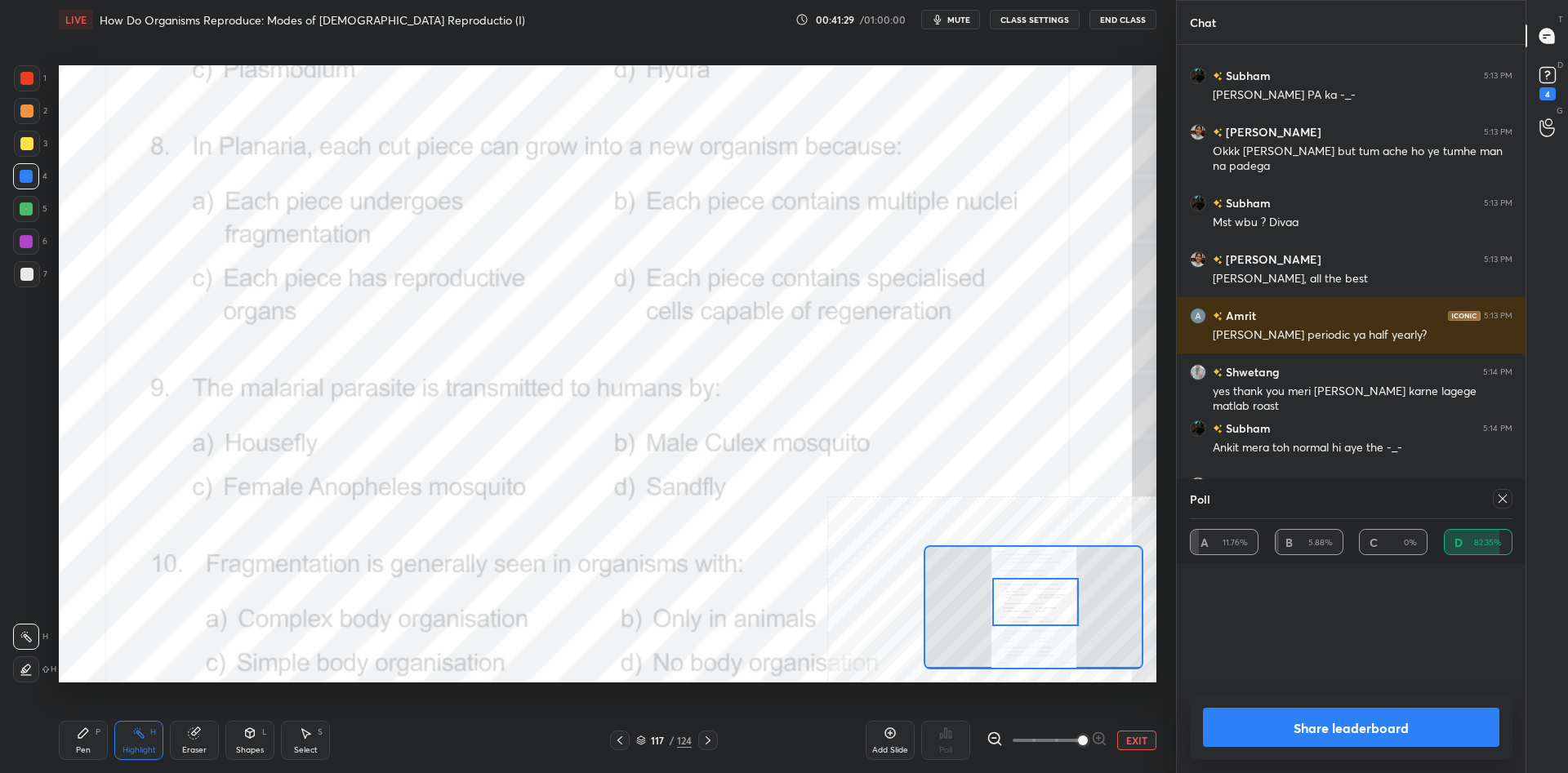
type textarea "Sho Cute an"
type textarea "x"
type textarea "Sho Cute and"
type textarea "x"
type textarea "Sho Cute and"
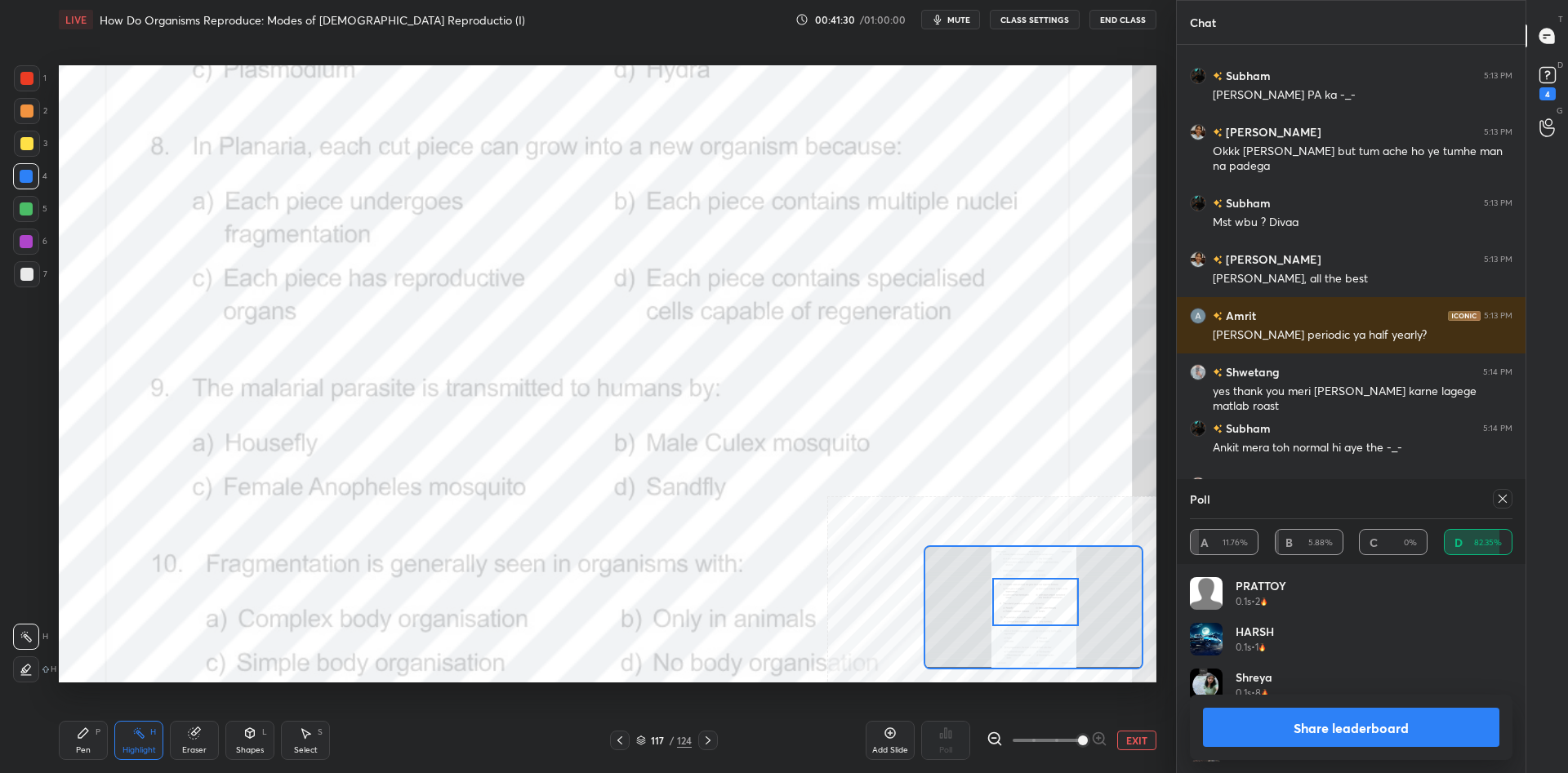
type textarea "x"
type textarea "Sho Cute and W"
type textarea "x"
type textarea "Sho Cute and Wo"
type textarea "x"
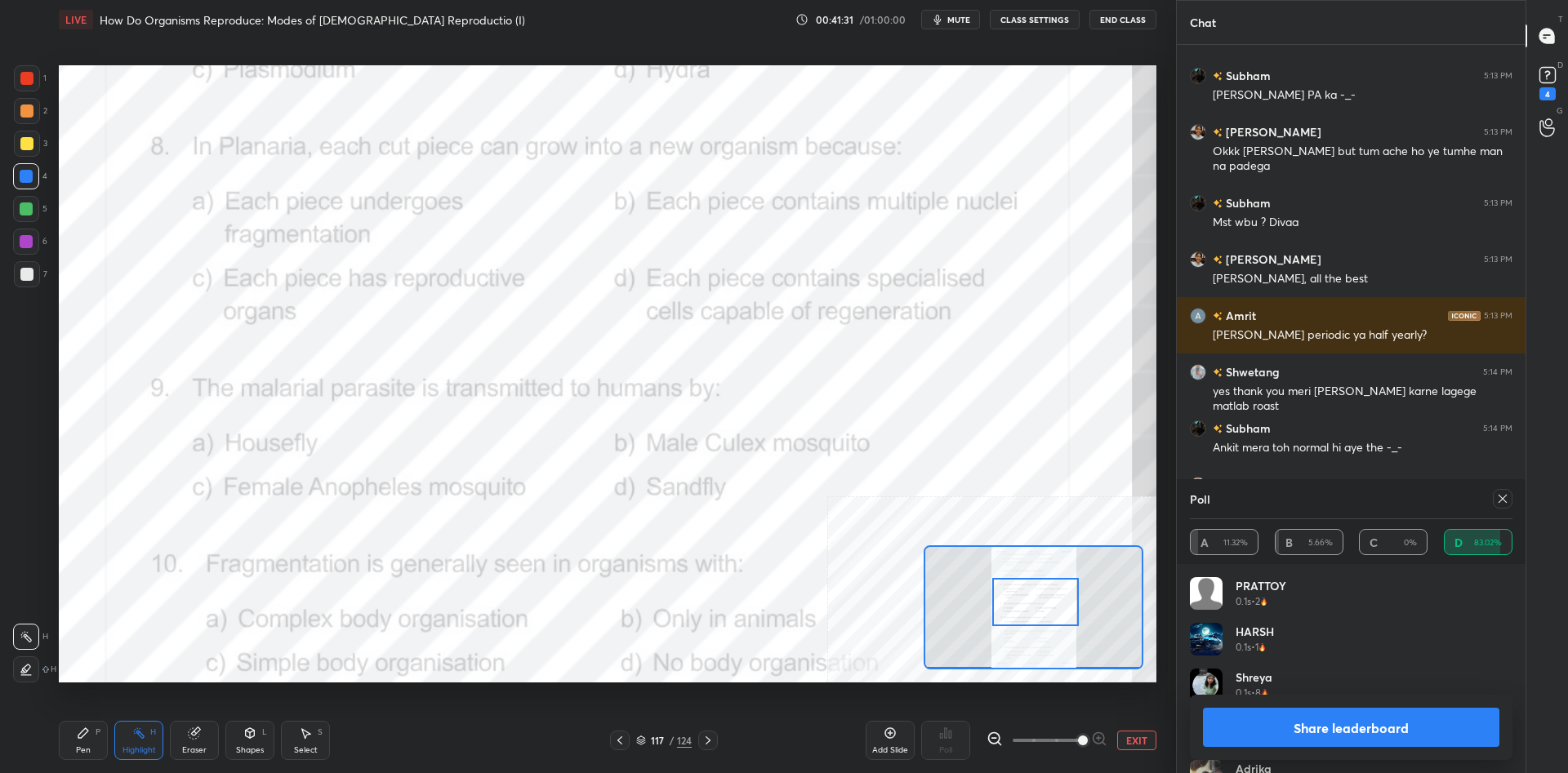
type textarea "Sho Cute and Wow"
type textarea "x"
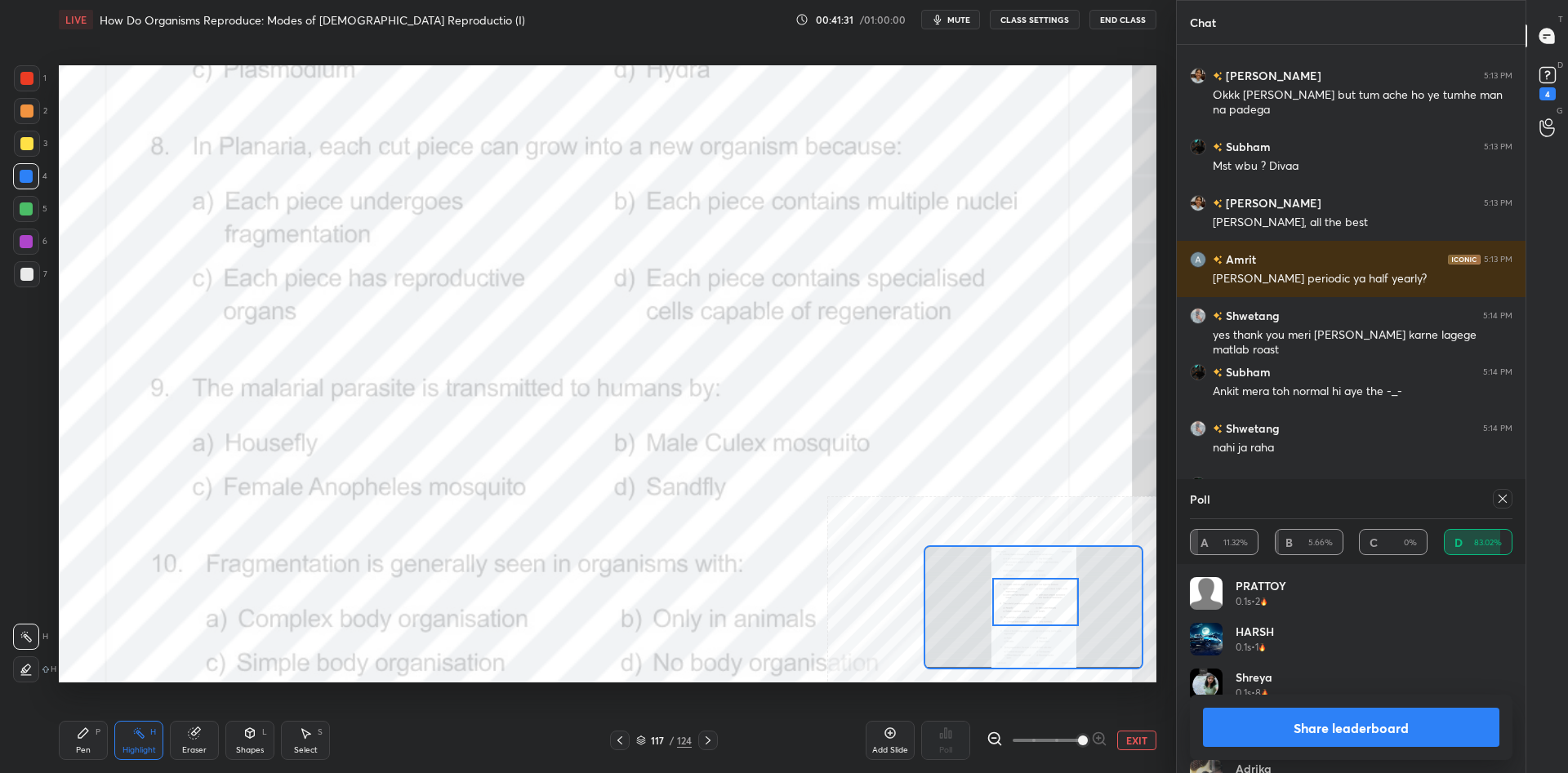
type textarea "Sho Cute and Wow."
type textarea "x"
type textarea "Sho Cute and Wow.."
type textarea "x"
type textarea "Sho Cute and Wow..."
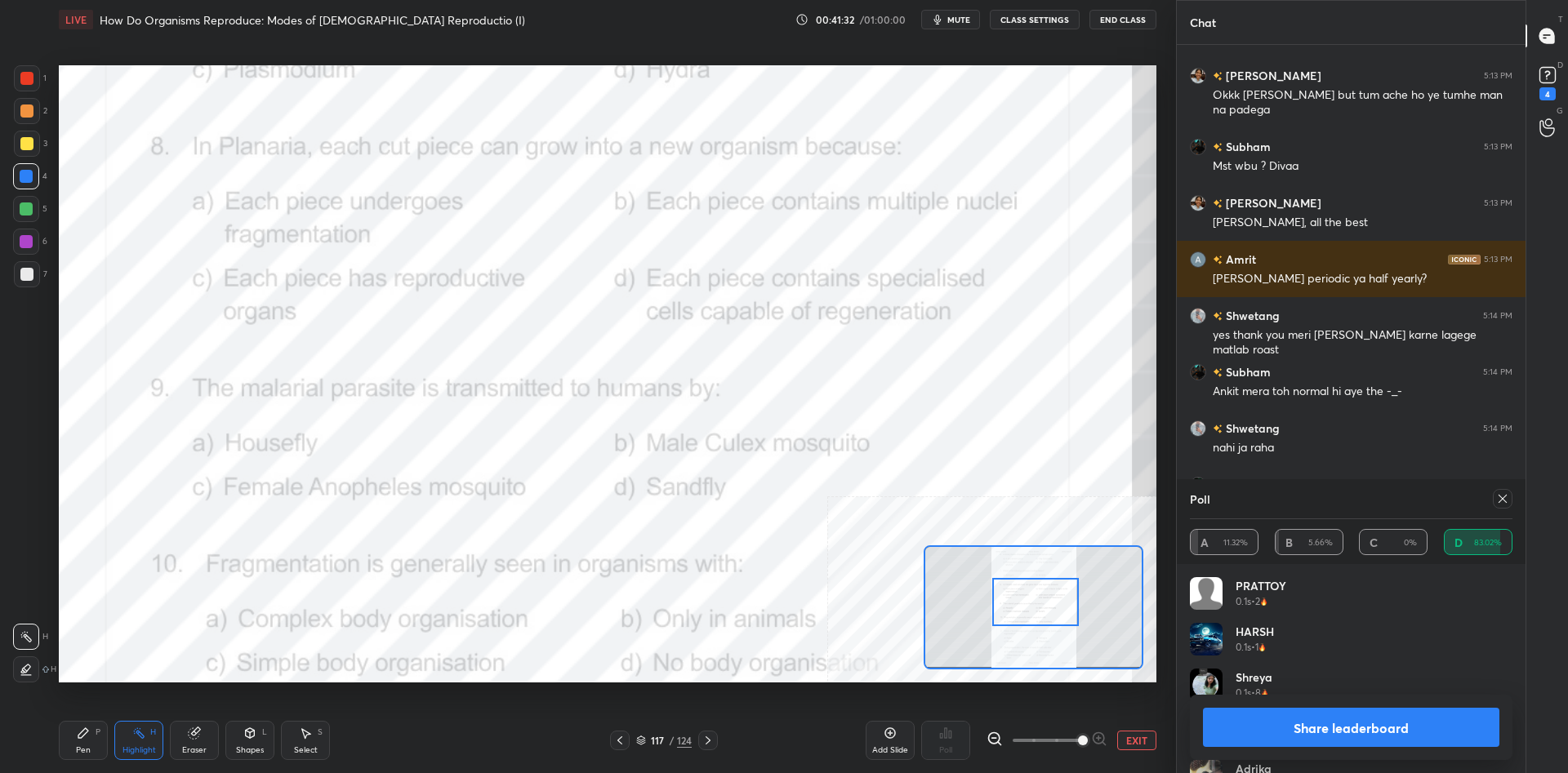
type textarea "x"
type textarea "Sho Cute and Wow...."
type textarea "x"
type textarea "Sho Cute and Wow...."
click at [1353, 711] on button "Share leaderboard" at bounding box center [1351, 727] width 297 height 39
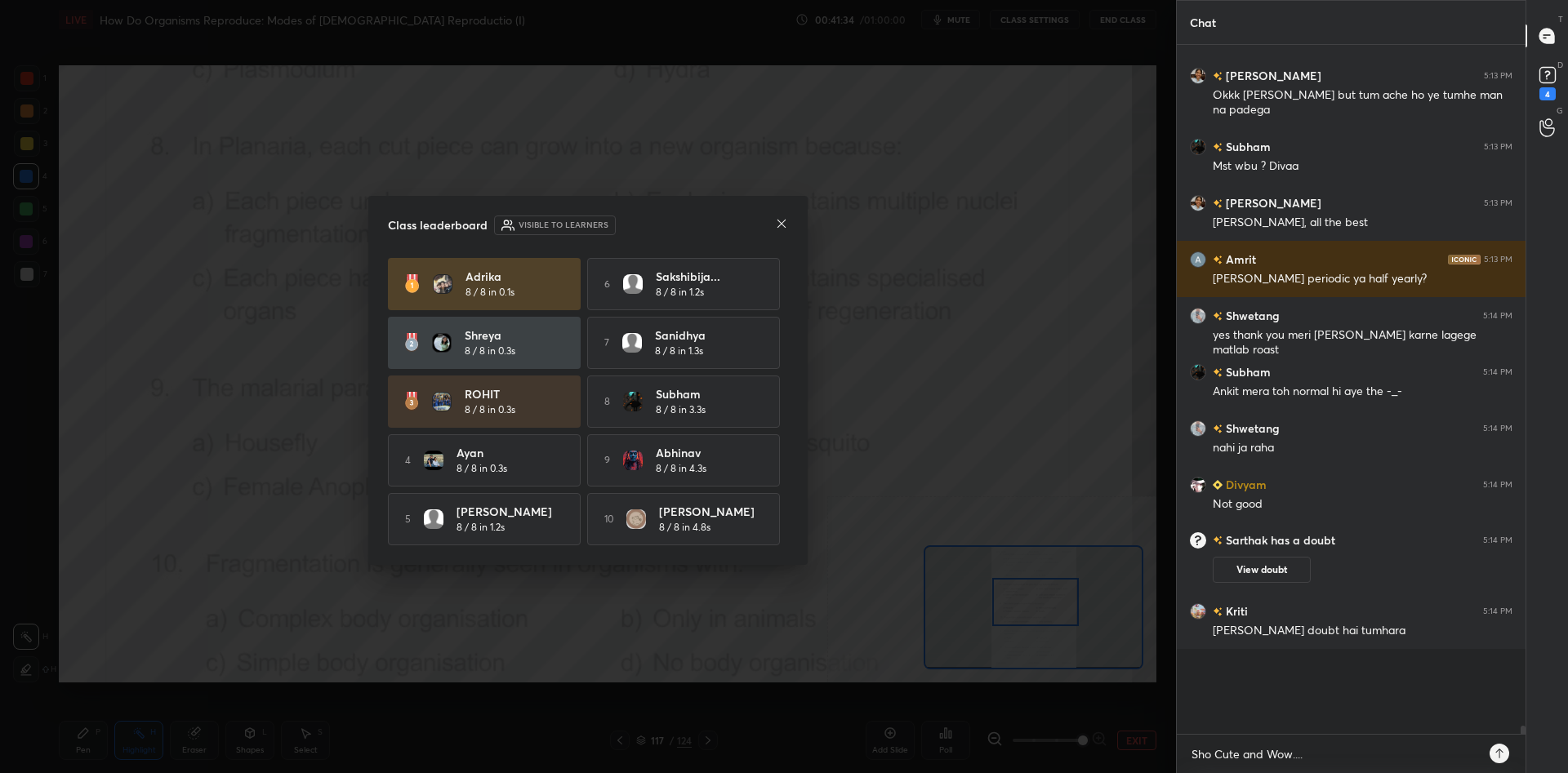
scroll to position [0, 1]
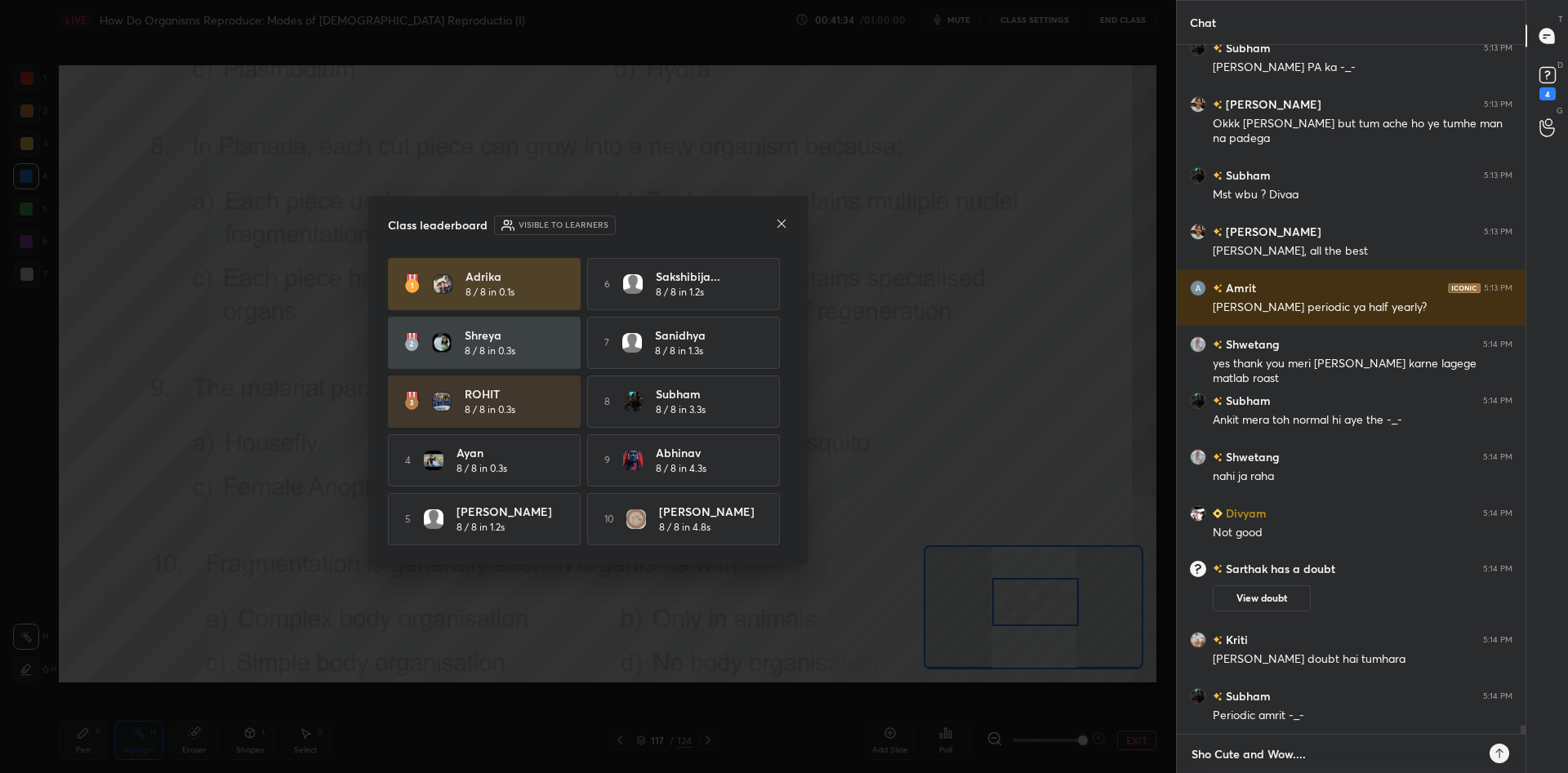
type textarea "x"
click at [1315, 759] on textarea "Sho Cute and Wow...." at bounding box center [1335, 754] width 290 height 26
type textarea "Sho Cute and Wow...."
type textarea "x"
type textarea "Sho Cute and Wow.... H"
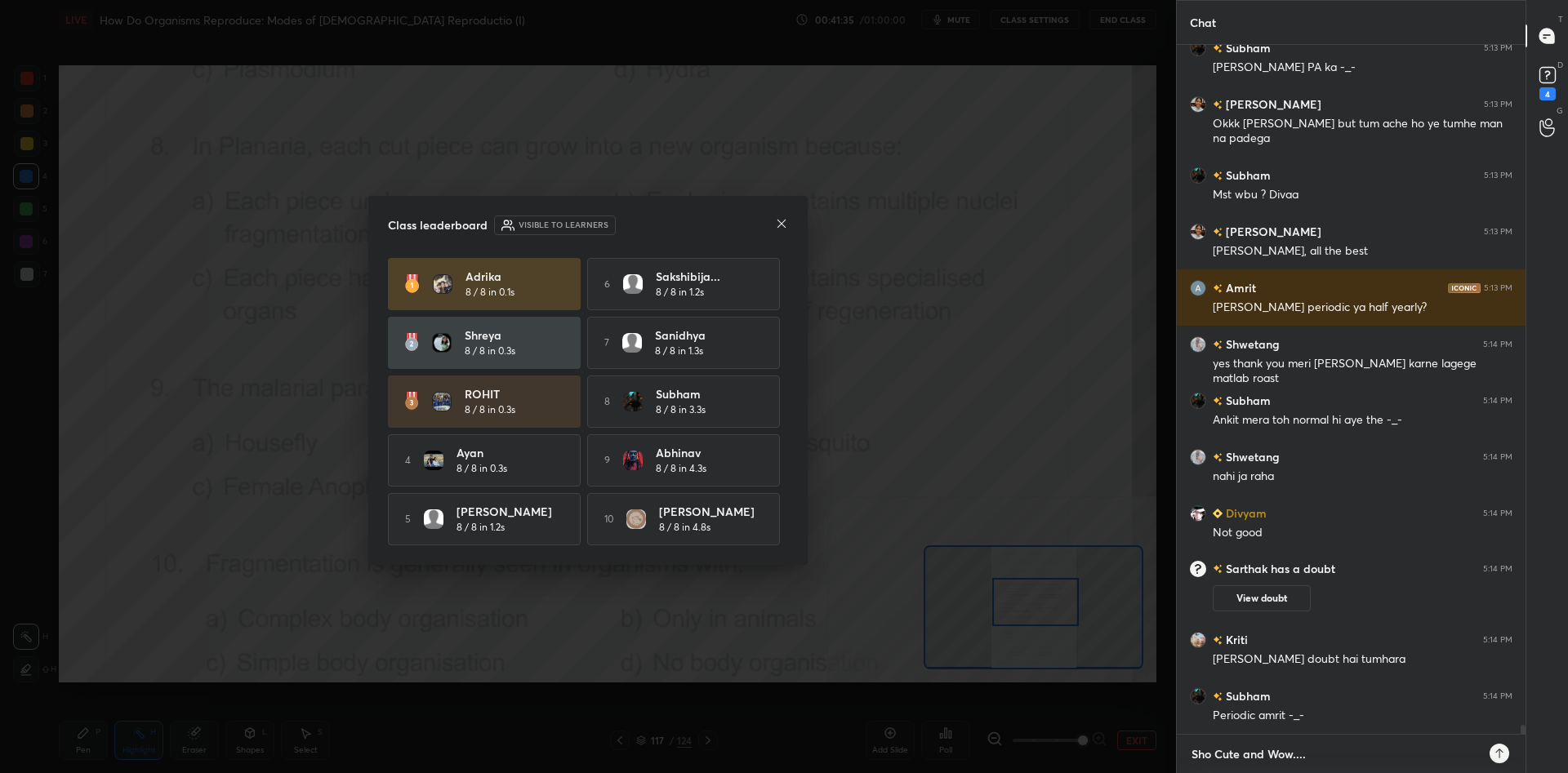
type textarea "x"
type textarea "Sho Cute and Wow.... Ha"
type textarea "x"
type textarea "Sho Cute and Wow.... Hai"
type textarea "x"
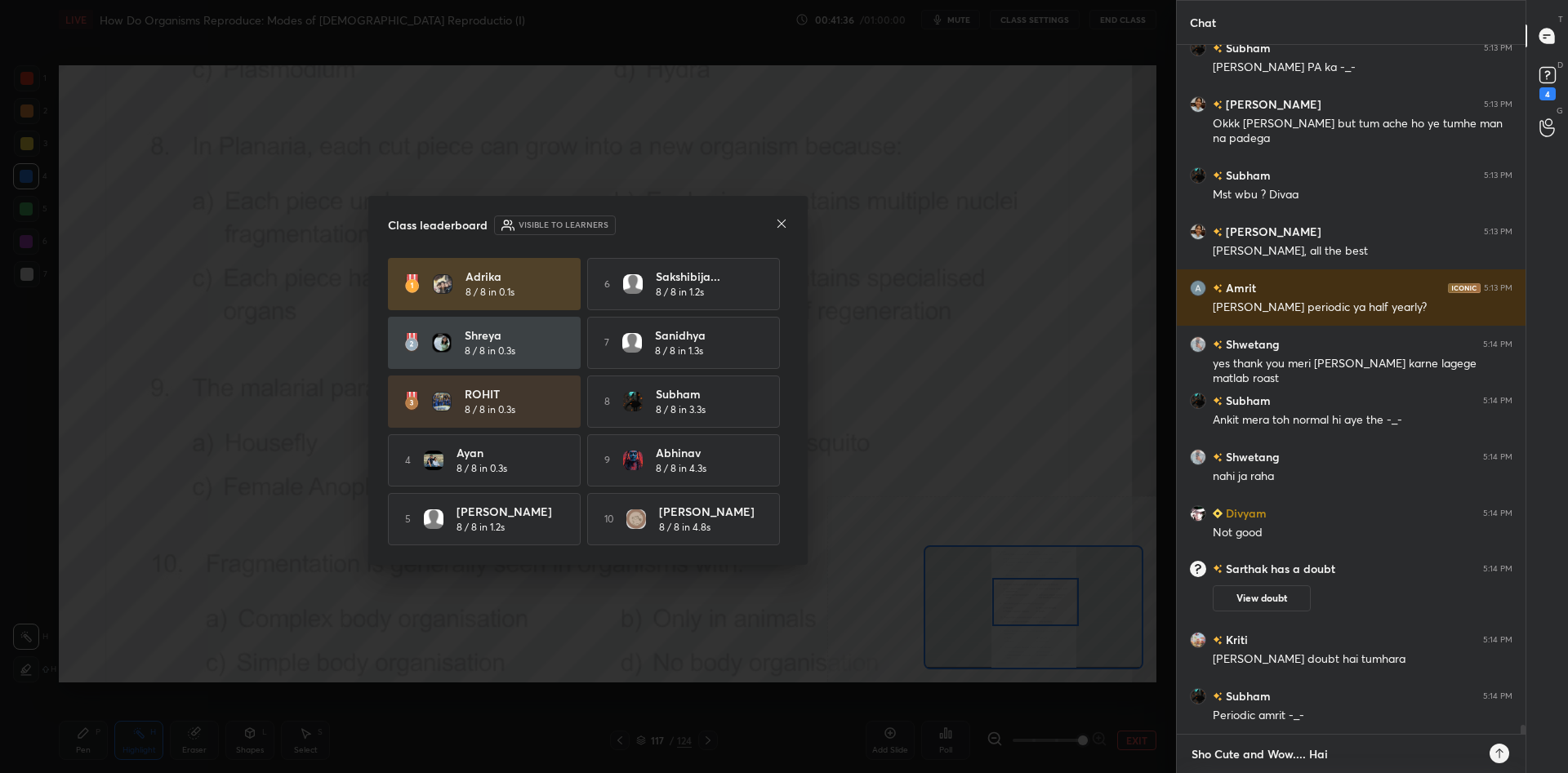
type textarea "Sho Cute and Wow.... Hain"
type textarea "x"
type textarea "Sho Cute and Wow.... Hain"
type textarea "x"
type textarea "Sho Cute and Wow.... Hain N"
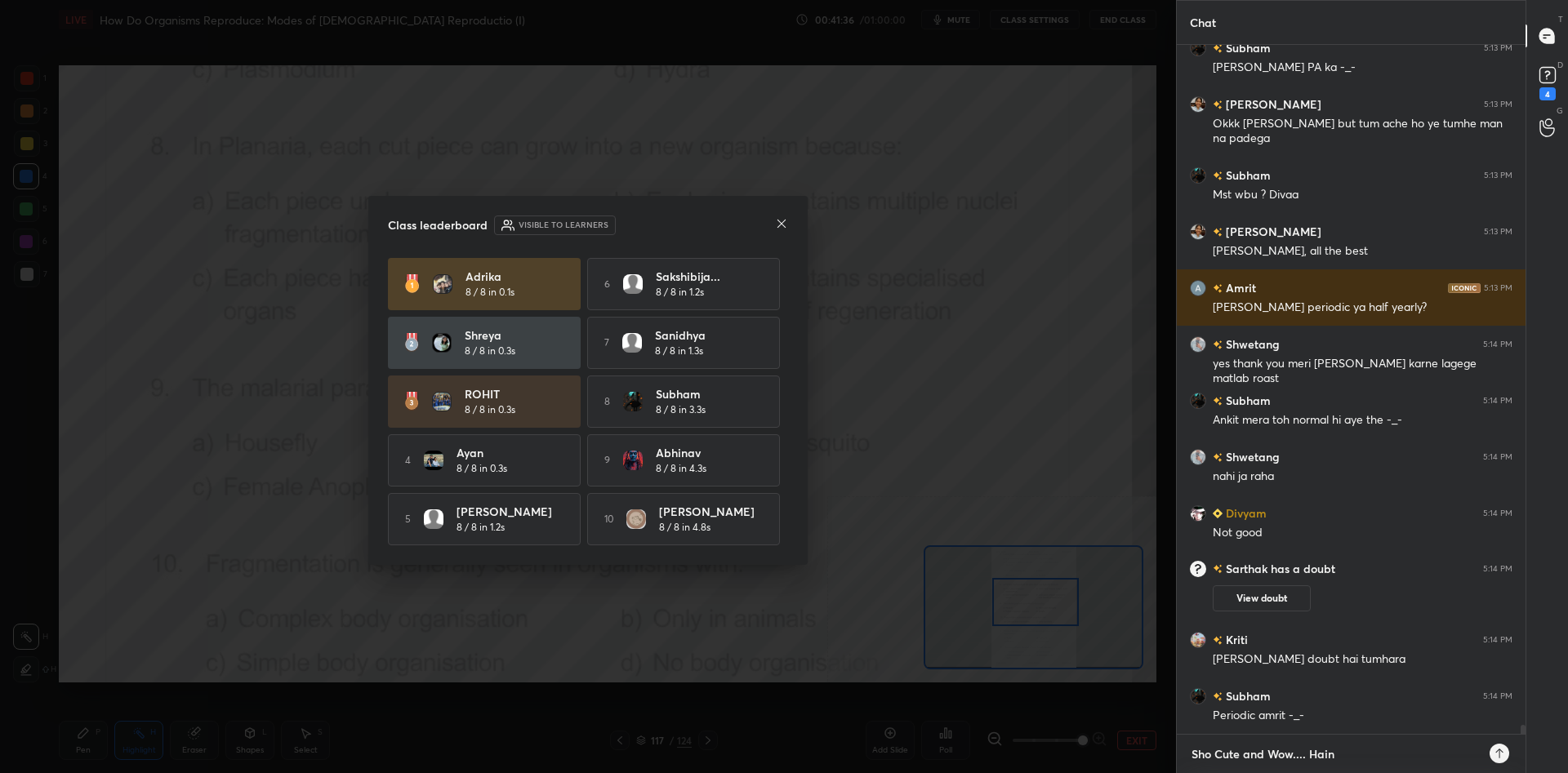
type textarea "x"
type textarea "Sho Cute and Wow.... Hain Na"
type textarea "x"
type textarea "Sho Cute and Wow.... Hain Na"
type textarea "x"
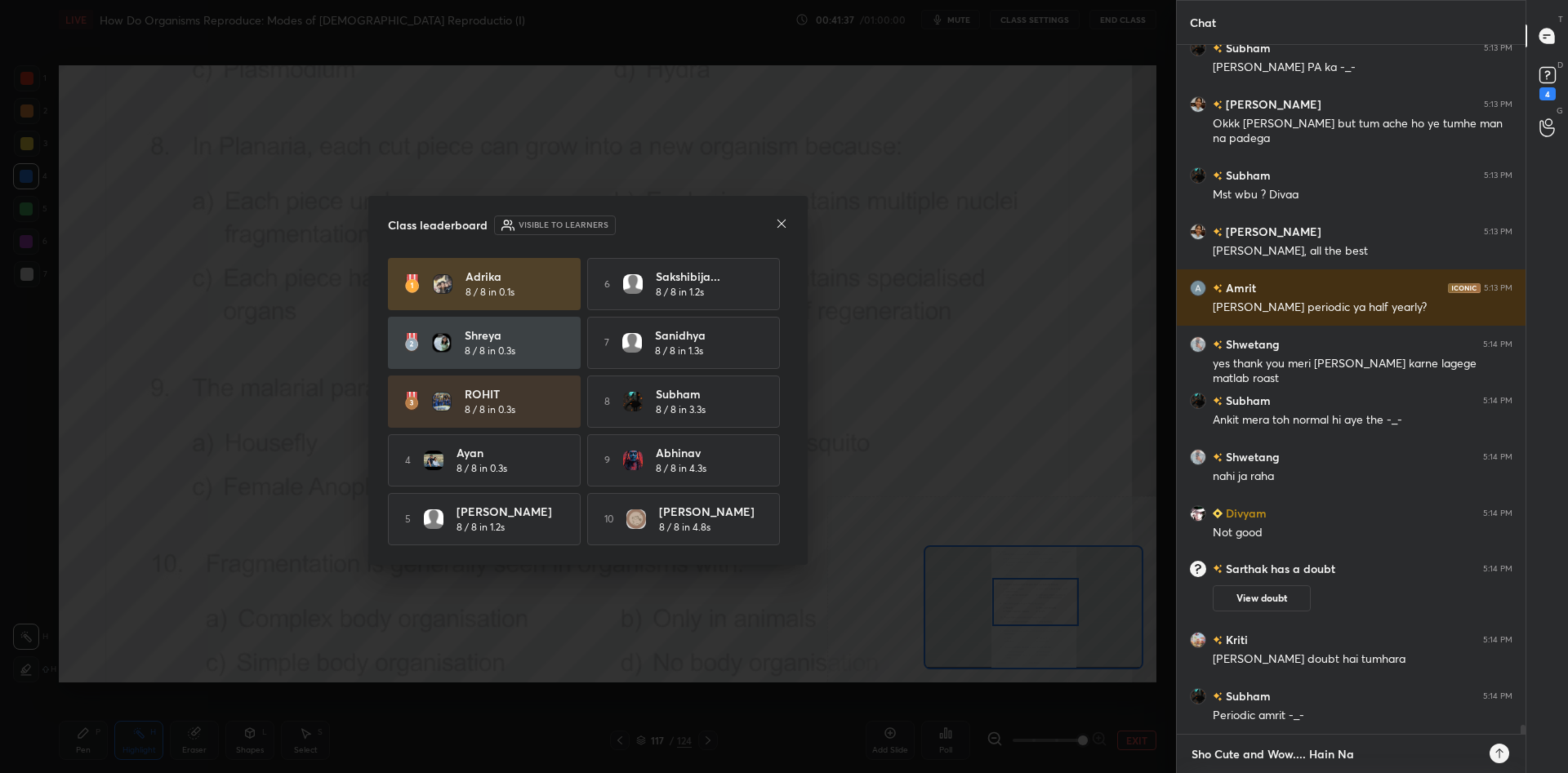
type textarea "Sho Cute and Wow.... Hain Na S"
type textarea "x"
type textarea "Sho Cute and Wow.... Hain Na Sh"
type textarea "x"
type textarea "Sho Cute and Wow.... Hain Na Sha"
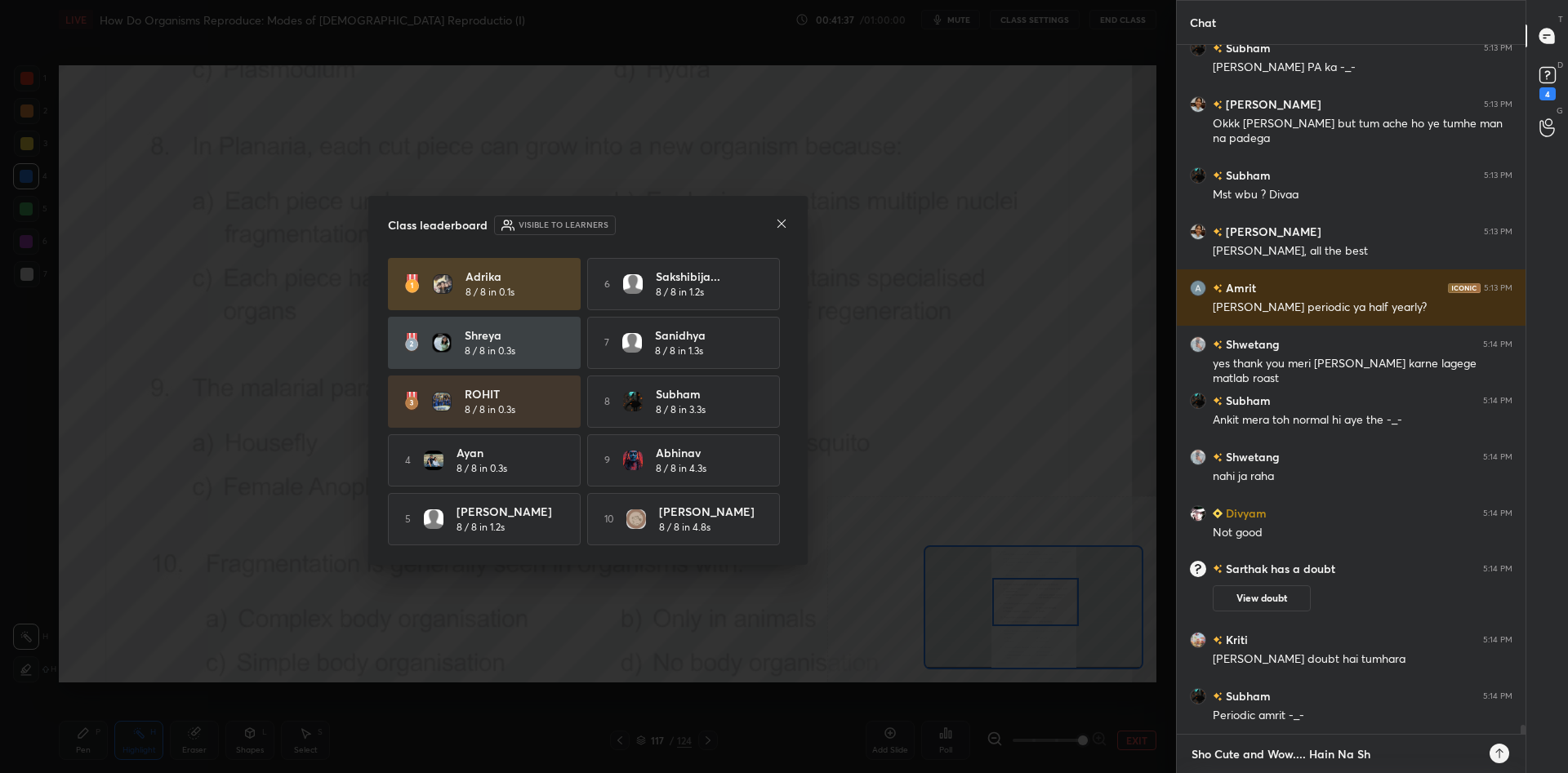
type textarea "x"
type textarea "Sho Cute and Wow.... Hain Na Shal"
type textarea "x"
type textarea "Sho Cute and Wow.... Hain Na Shali"
type textarea "x"
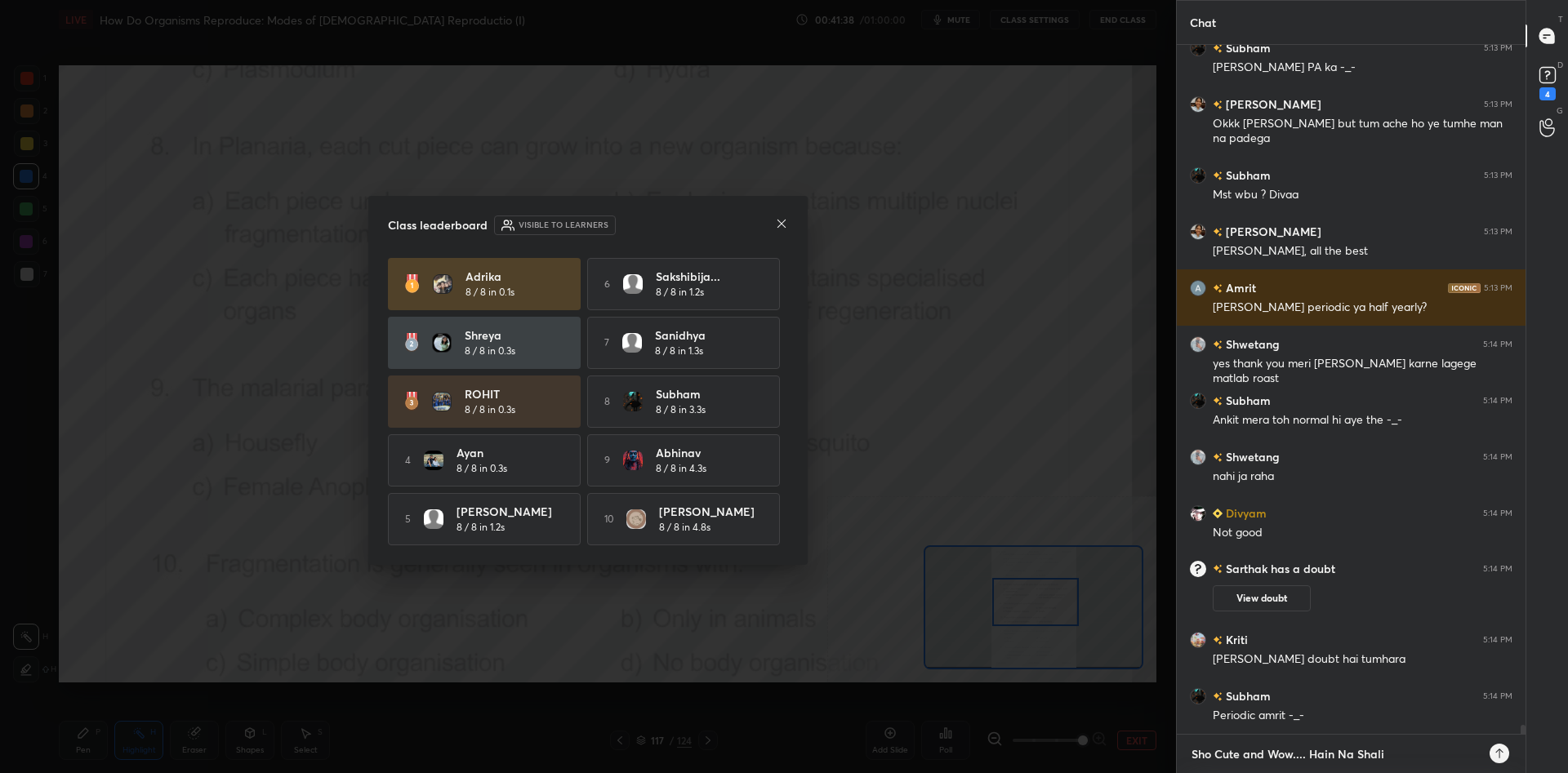
type textarea "Sho Cute and Wow.... Hain Na Shalin"
type textarea "x"
type textarea "Sho Cute and Wow.... Hain Na [PERSON_NAME]"
type textarea "x"
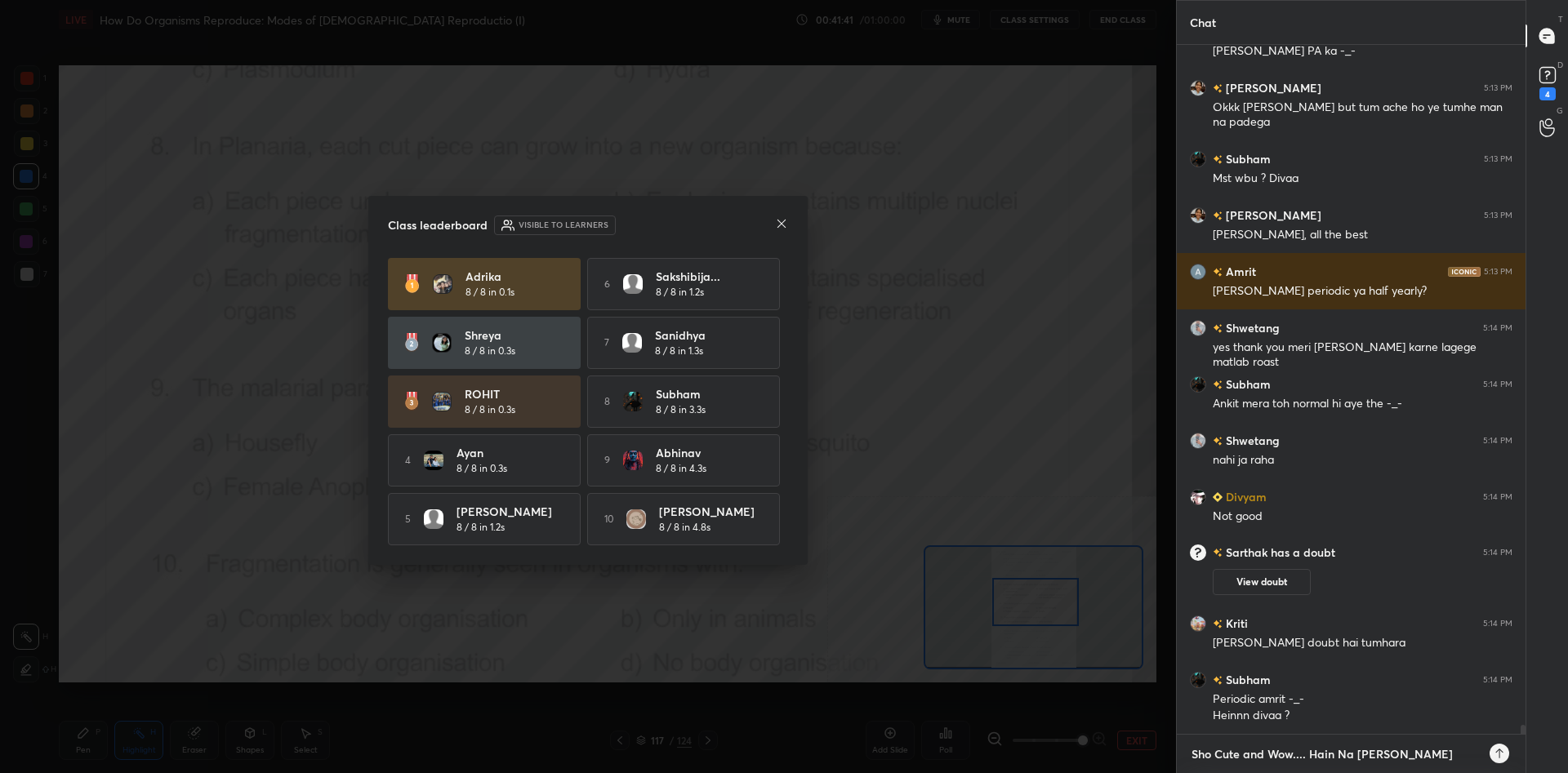
type textarea "SSho Cute and Wow.... Hain Na [PERSON_NAME]"
type textarea "x"
type textarea "ShSho Cute and Wow.... Hain Na [PERSON_NAME]"
type textarea "x"
type textarea "ShwSho Cute and Wow.... Hain Na [PERSON_NAME]"
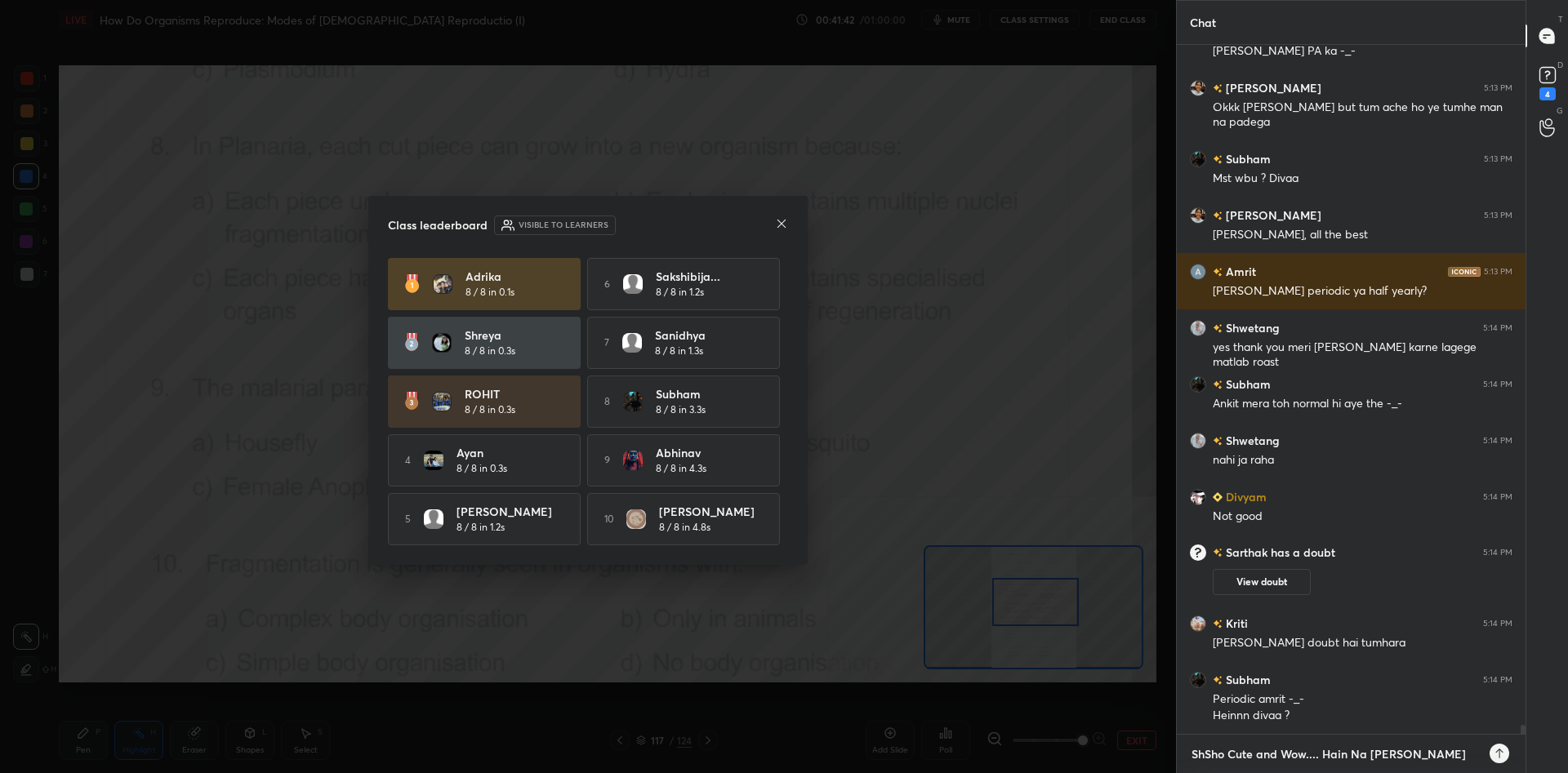
type textarea "x"
type textarea "ShweSho Cute and Wow.... Hain Na [PERSON_NAME]"
type textarea "x"
type textarea "ShwetSho Cute and Wow.... Hain Na [PERSON_NAME]"
type textarea "x"
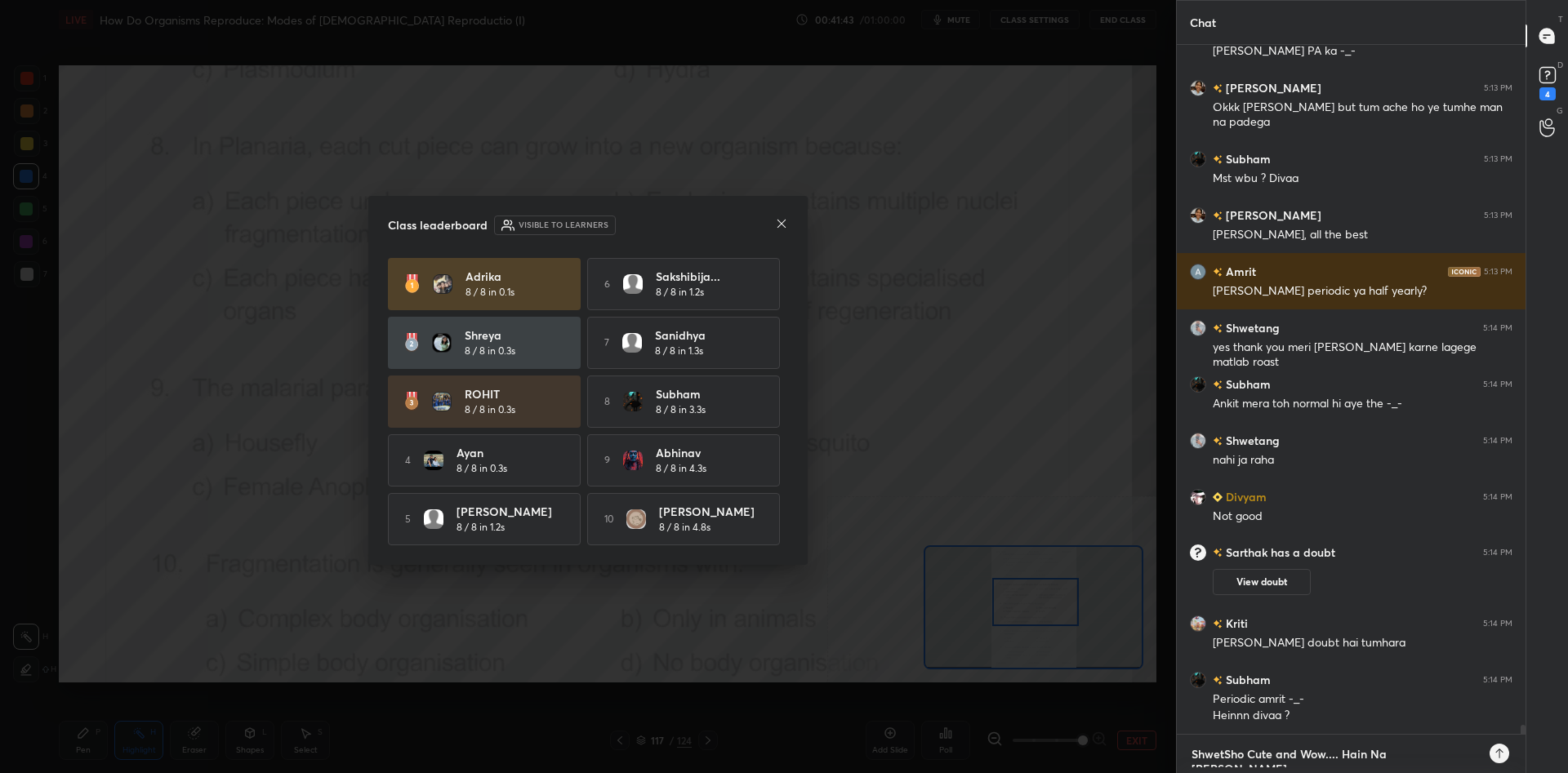
type textarea "ShwetaSho Cute and Wow.... Hain Na [PERSON_NAME]"
type textarea "x"
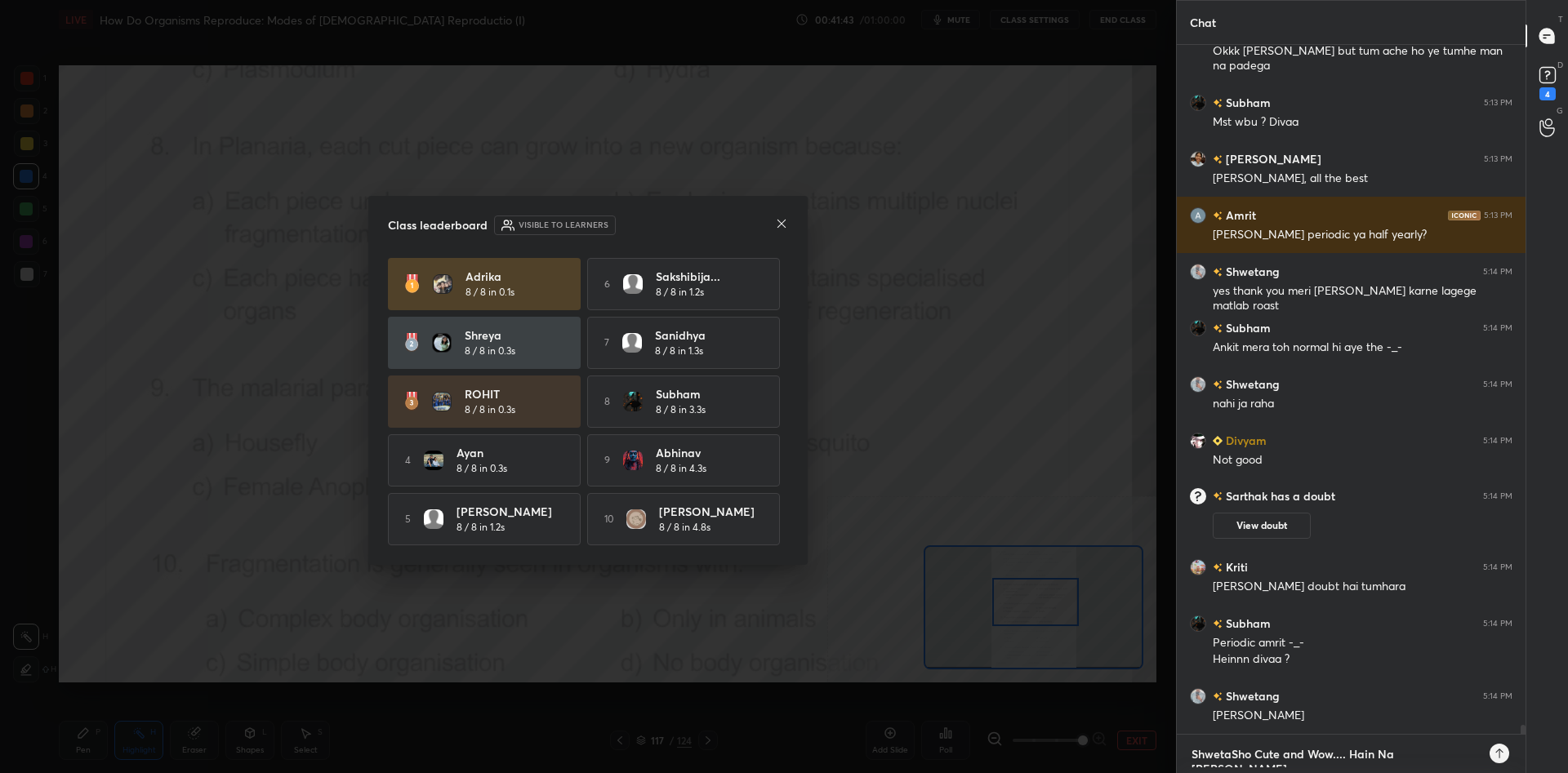
type textarea "ShwetanSho Cute and Wow.... Hain Na [PERSON_NAME]"
type textarea "x"
type textarea "ShwetangSho Cute and Wow.... Hain Na [PERSON_NAME]"
type textarea "x"
type textarea "[PERSON_NAME] Sho Cute and Wow.... Hain Na [PERSON_NAME]"
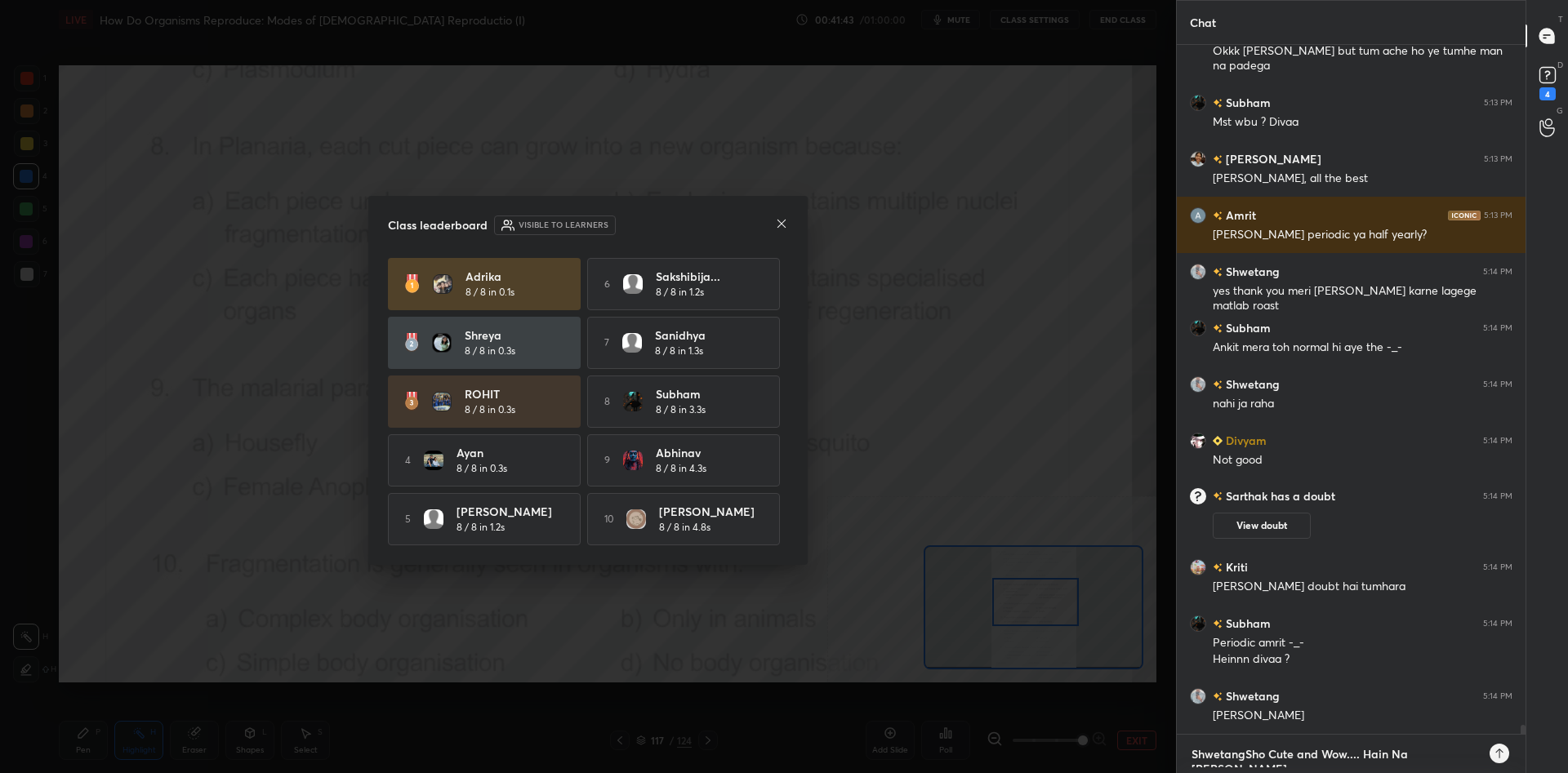
type textarea "x"
type textarea "[PERSON_NAME] Cute and Wow.... Hain Na [PERSON_NAME]"
type textarea "x"
type textarea "[PERSON_NAME] isSho Cute and Wow.... Hain Na [PERSON_NAME]"
type textarea "x"
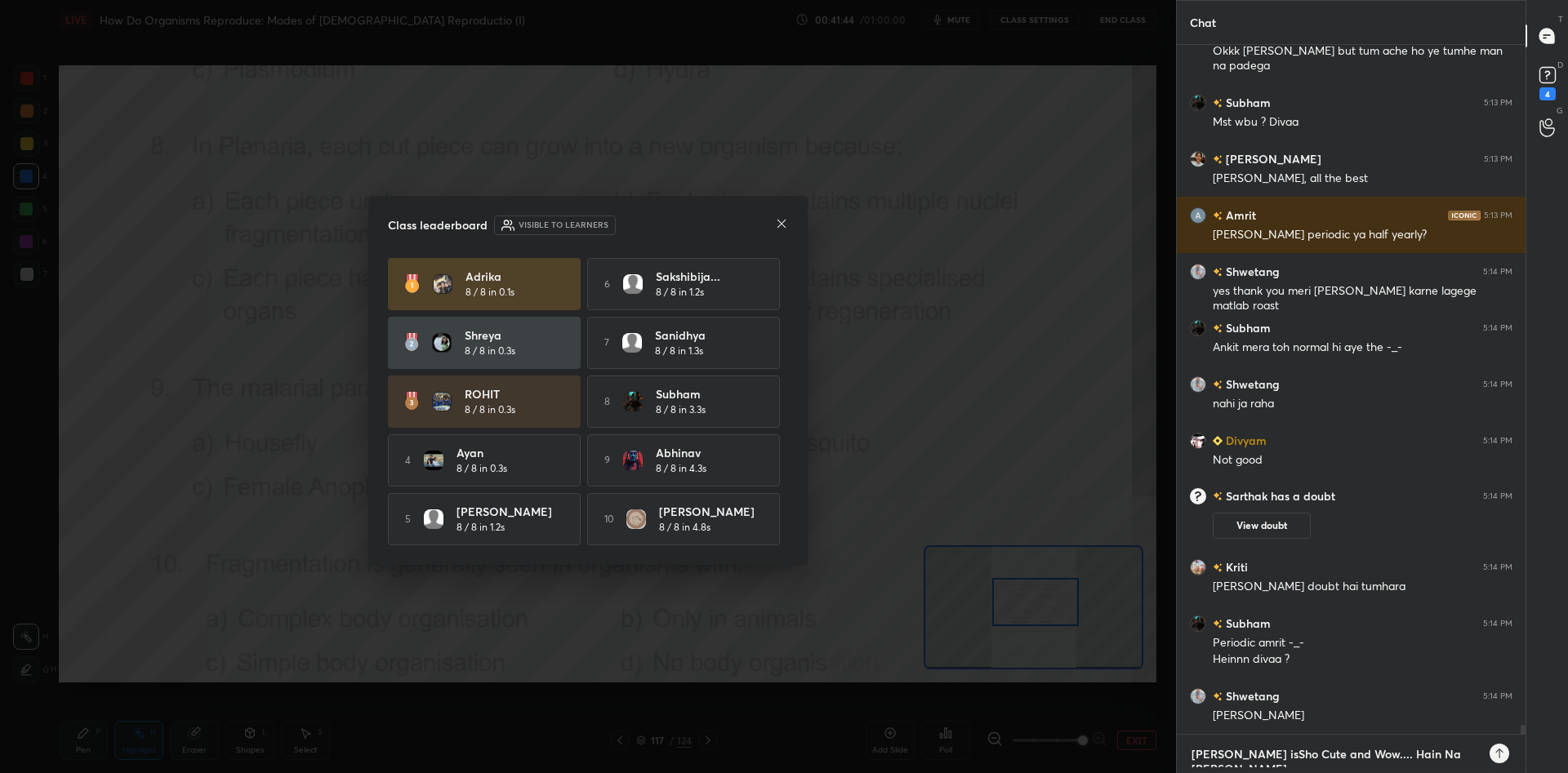
type textarea "[PERSON_NAME] is Sho Cute and Wow.... Hain Na [PERSON_NAME]"
type textarea "x"
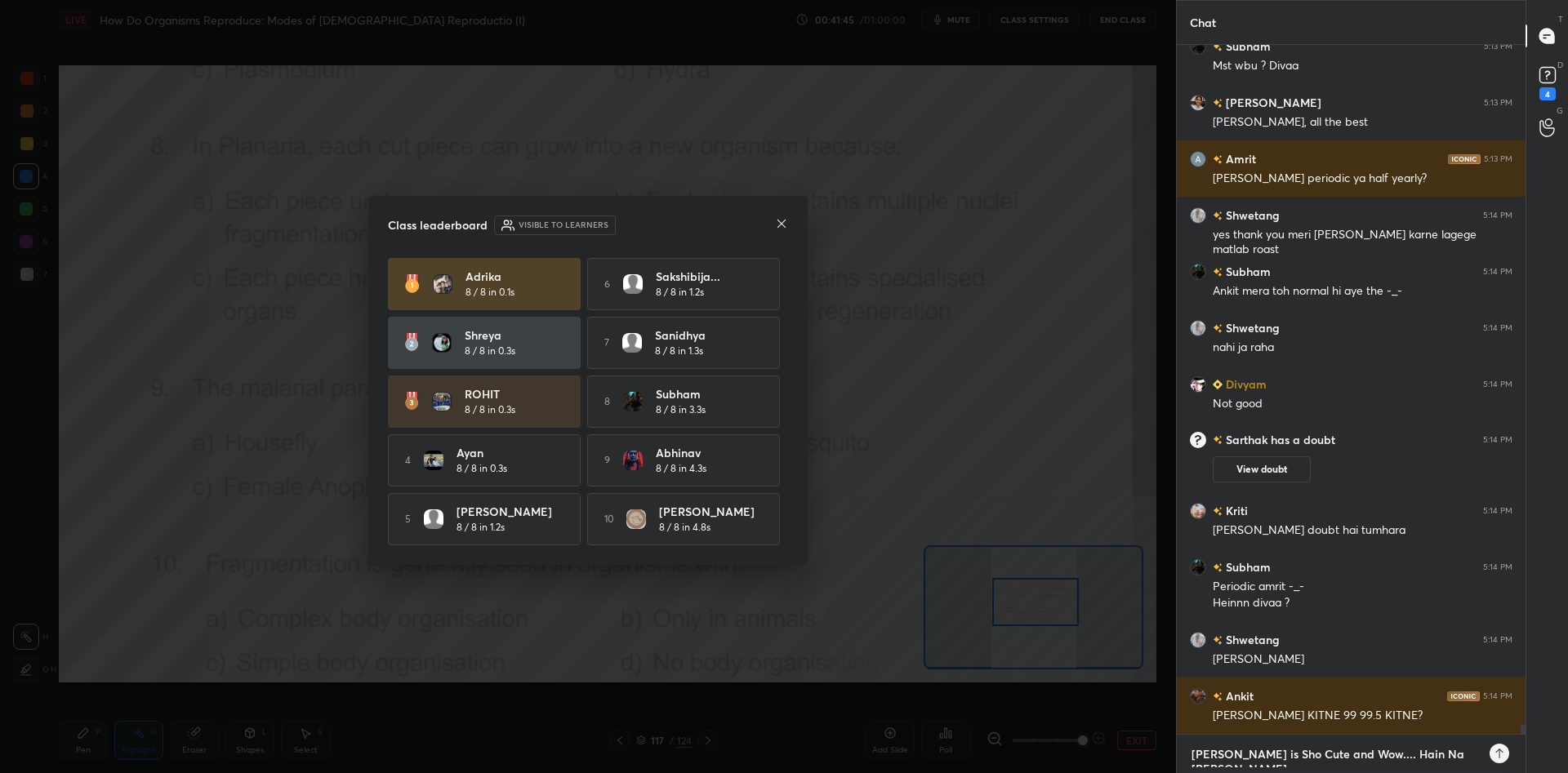
type textarea "[PERSON_NAME] is Sho Cute and Wow.... Hain Na Shalin"
type textarea "x"
type textarea "[PERSON_NAME] is Sho Cute and Wow.... Hain Na Shali"
type textarea "x"
type textarea "[PERSON_NAME] is Sho Cute and Wow.... Hain Na Shal"
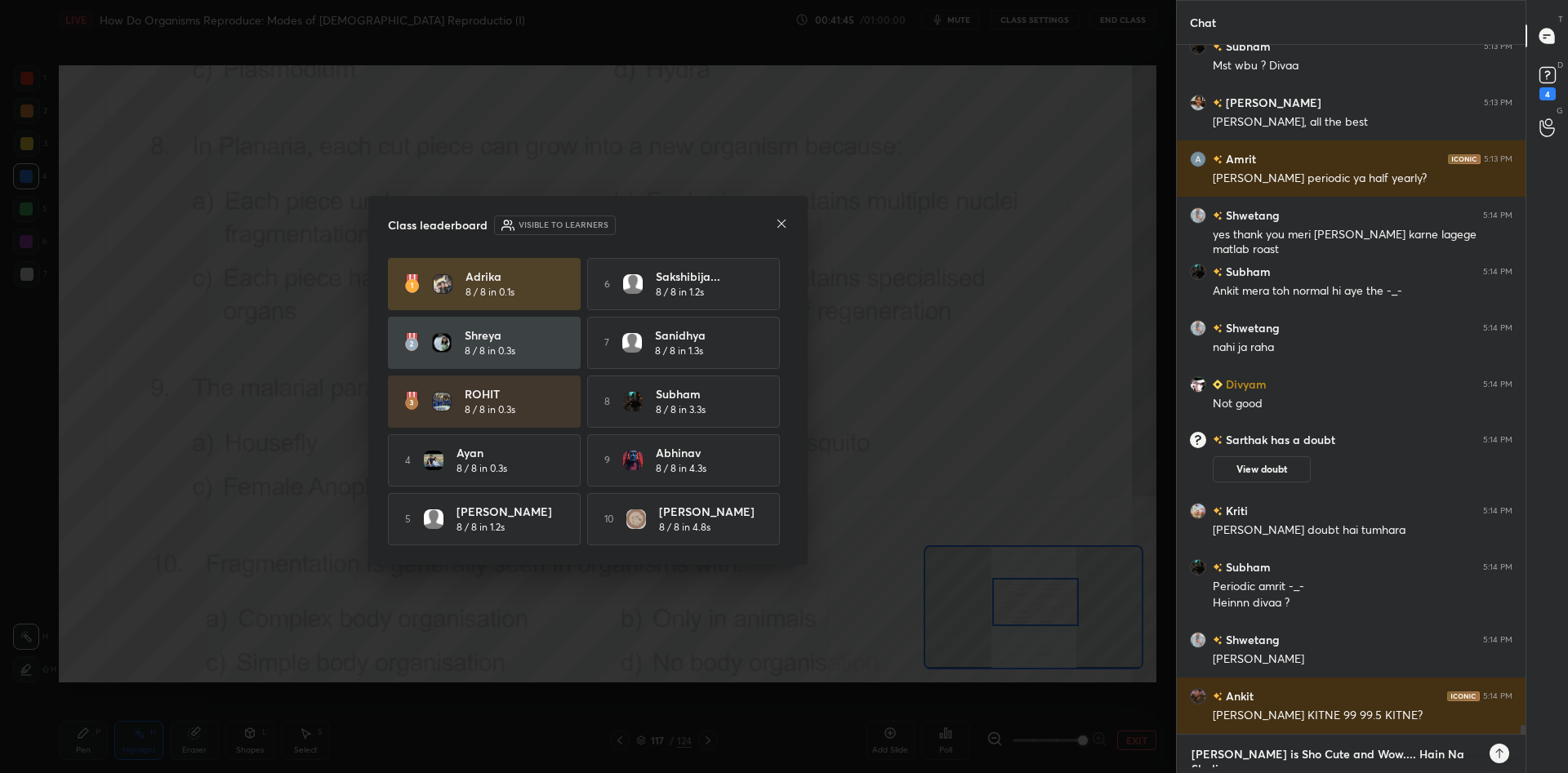
type textarea "x"
type textarea "[PERSON_NAME] is Sho Cute and Wow.... Hain Na Sha"
type textarea "x"
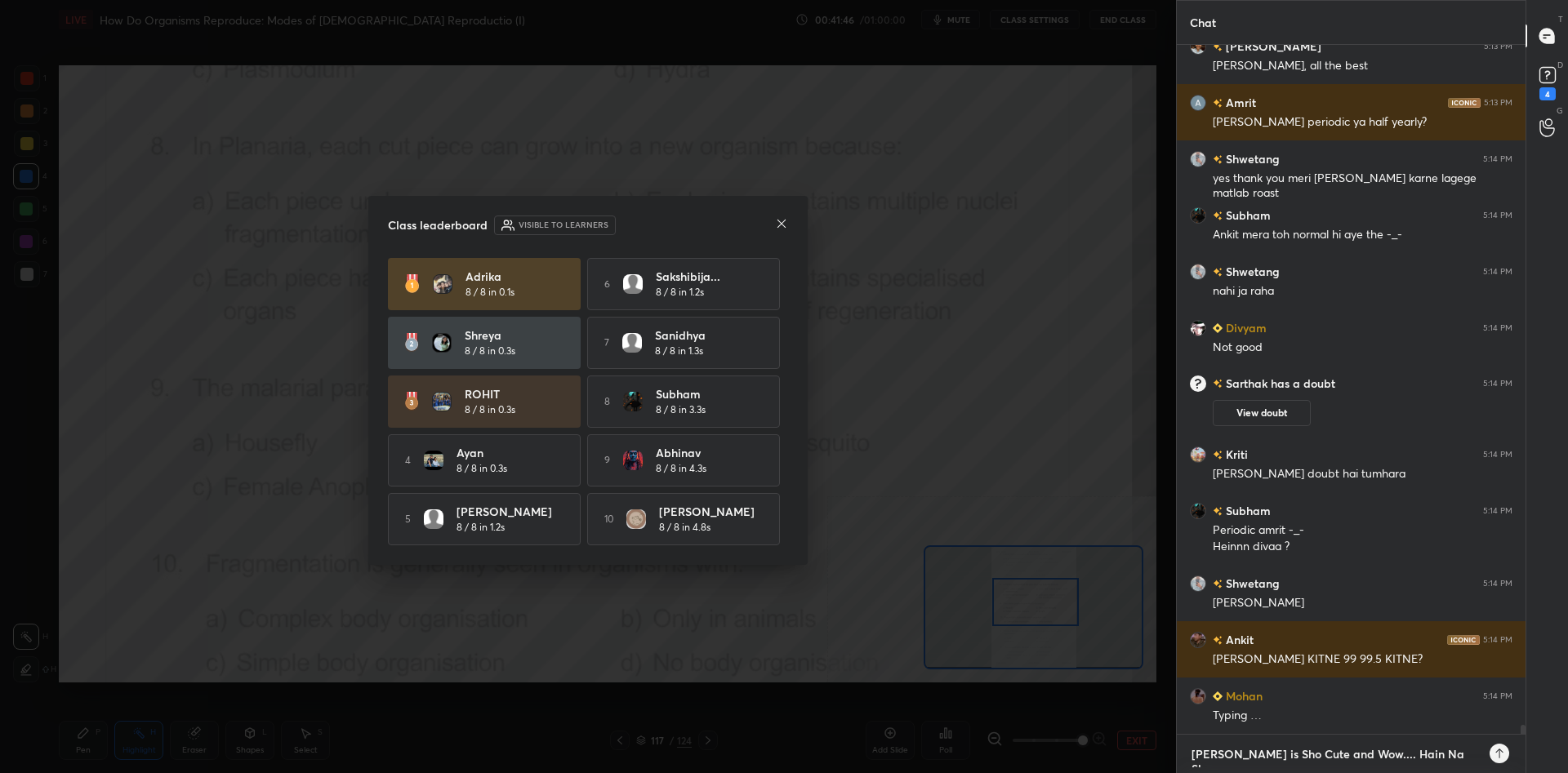
type textarea "[PERSON_NAME] is Sho Cute and Wow.... Hain Na Sh"
type textarea "x"
type textarea "[PERSON_NAME] is Sho Cute and Wow.... Hain Na S"
type textarea "x"
type textarea "[PERSON_NAME] is Sho Cute and Wow.... Hain Na"
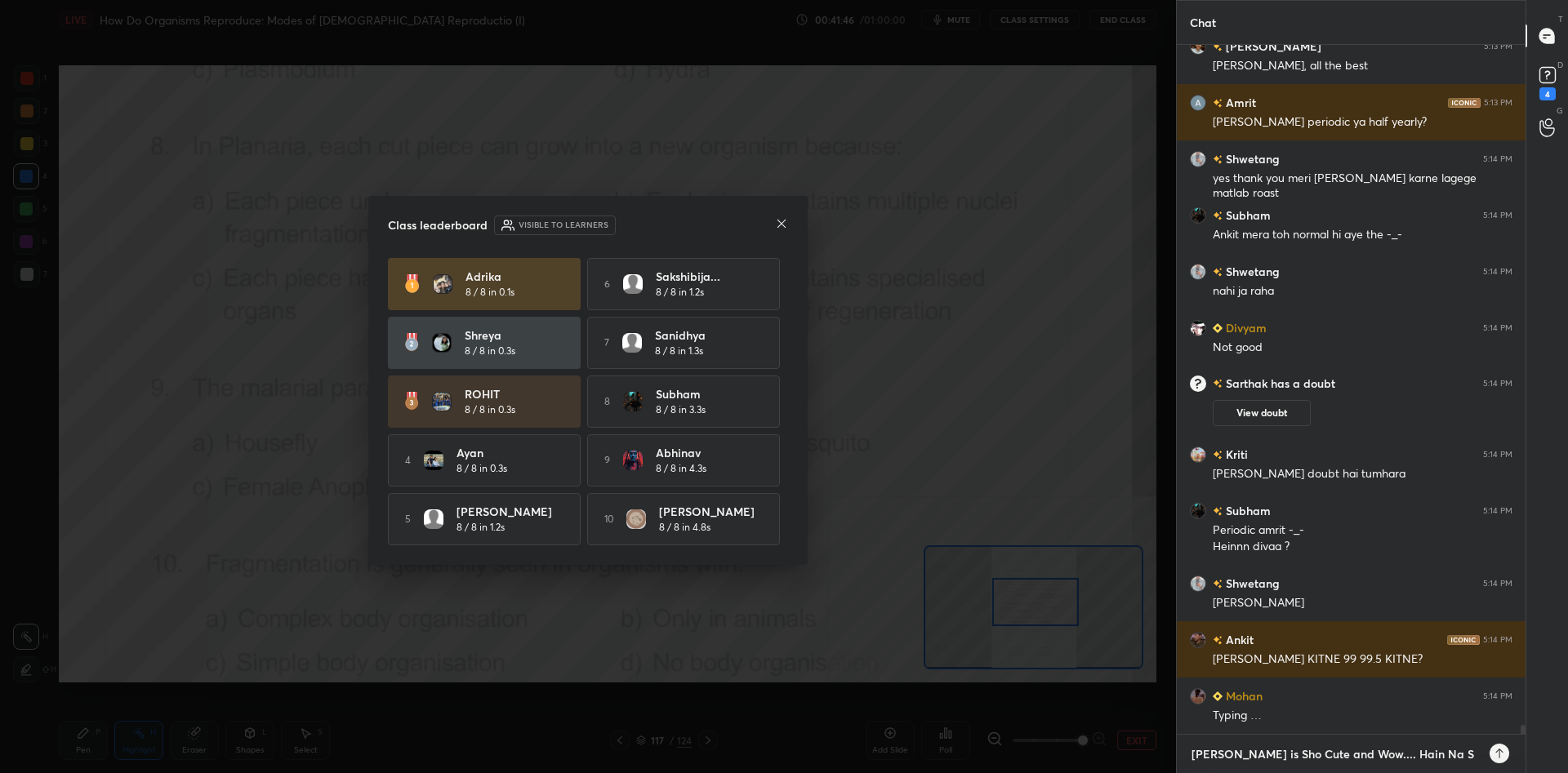
type textarea "x"
type textarea "[PERSON_NAME] is Sho Cute and Wow.... Hain Na"
type textarea "x"
type textarea "[PERSON_NAME] is Sho Cute and Wow.... Hain N"
type textarea "x"
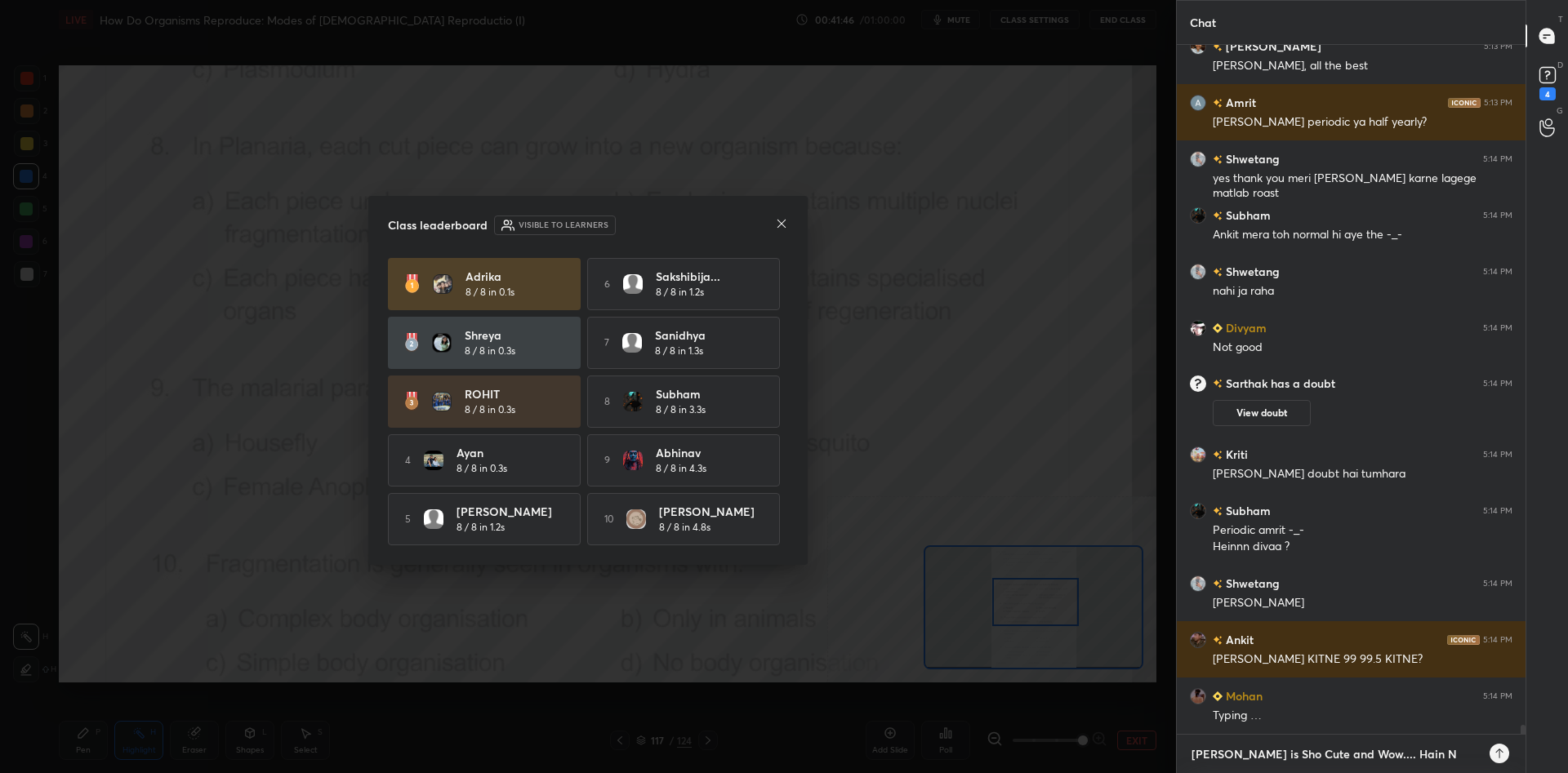
type textarea "[PERSON_NAME] is Sho Cute and Wow.... Hain"
type textarea "x"
type textarea "[PERSON_NAME] is Sho Cute and Wow.... Hain"
type textarea "x"
type textarea "[PERSON_NAME] is Sho Cute and Wow.... Hai"
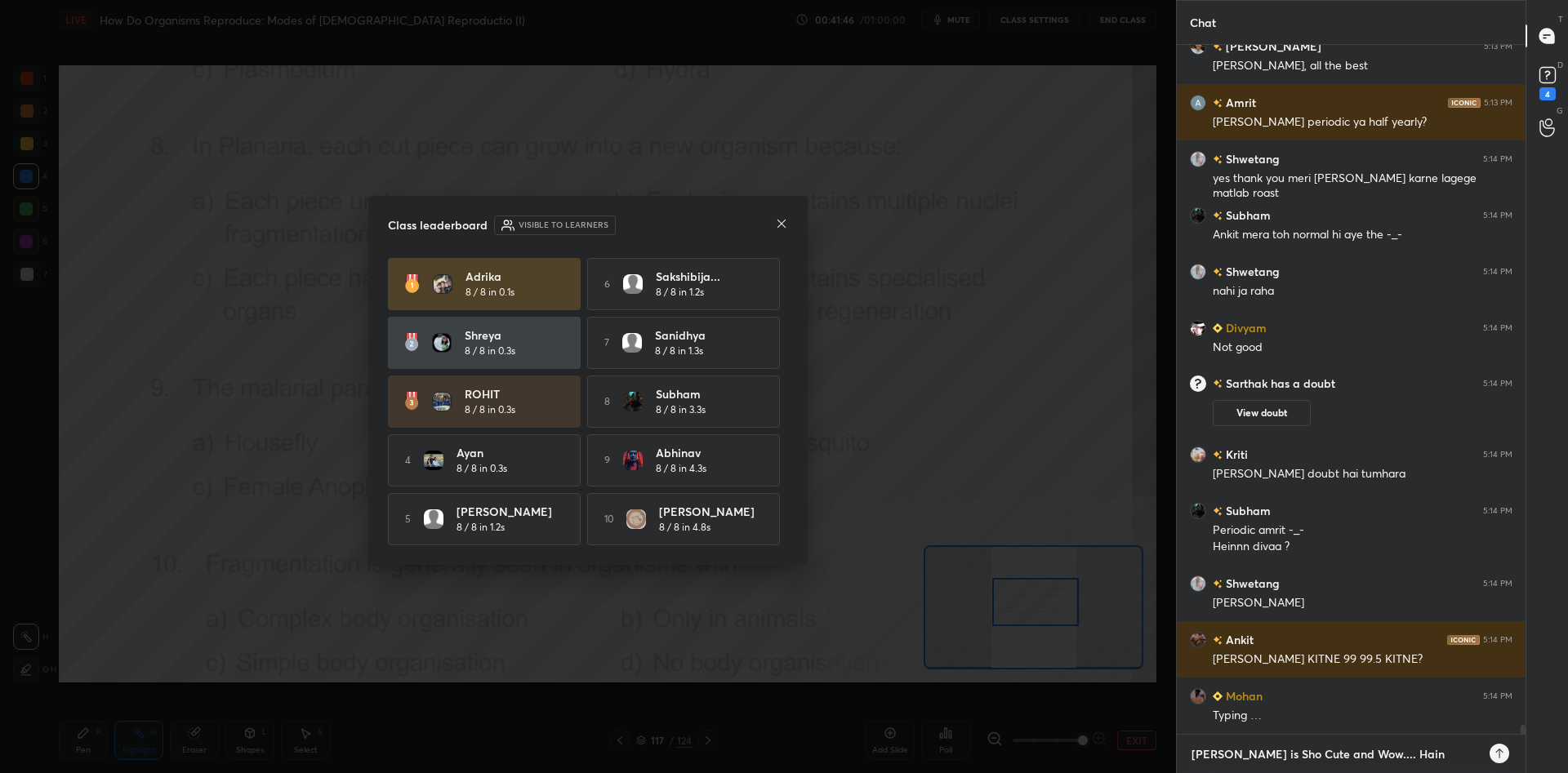
type textarea "x"
type textarea "[PERSON_NAME] is Sho Cute and Wow.... Ha"
type textarea "x"
type textarea "[PERSON_NAME] is [PERSON_NAME] and Wow.... H"
type textarea "x"
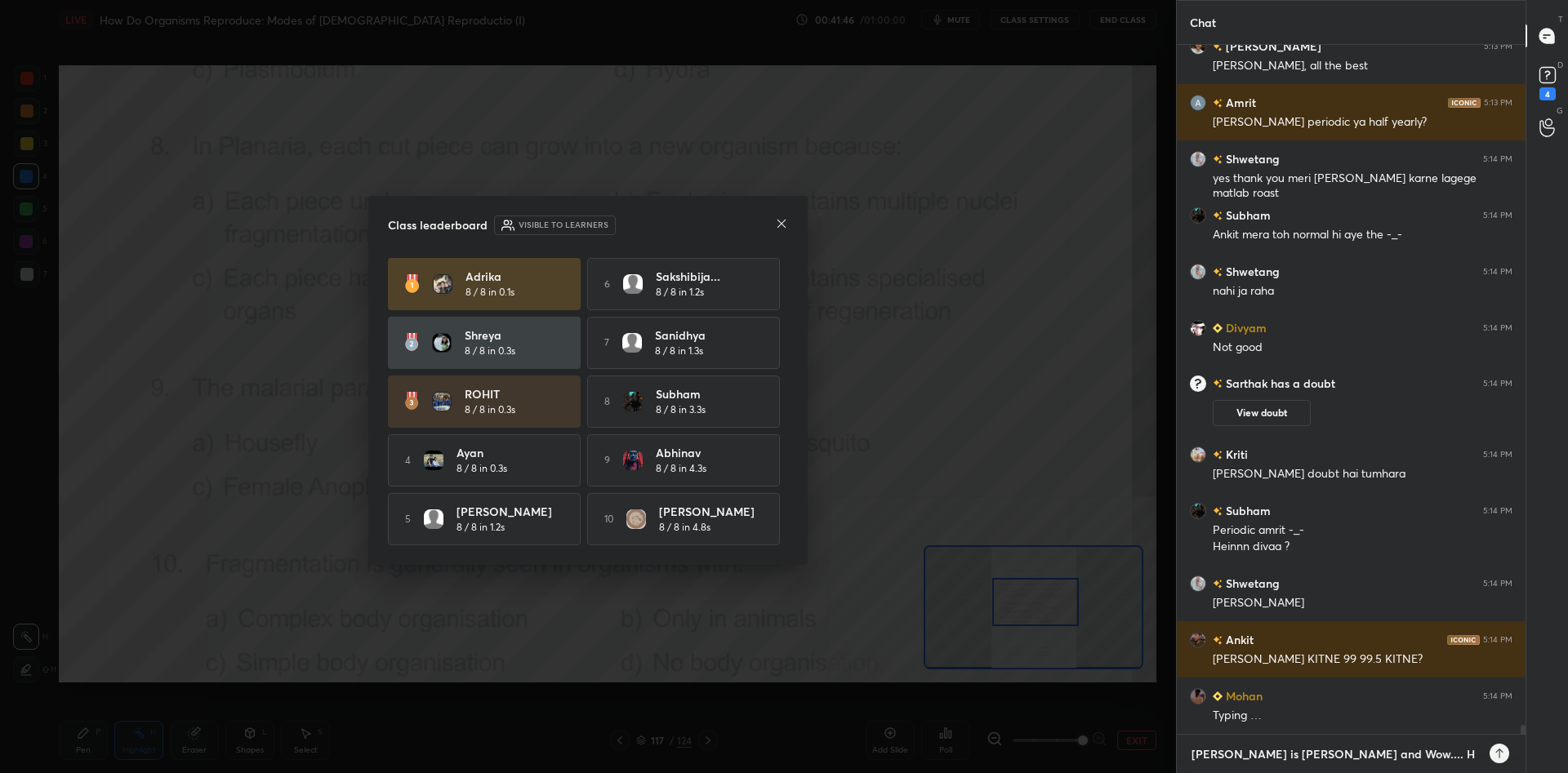
type textarea "[PERSON_NAME] is Sho Cute and Wow...."
type textarea "x"
type textarea "[PERSON_NAME] is Sho Cute and Wow...."
type textarea "x"
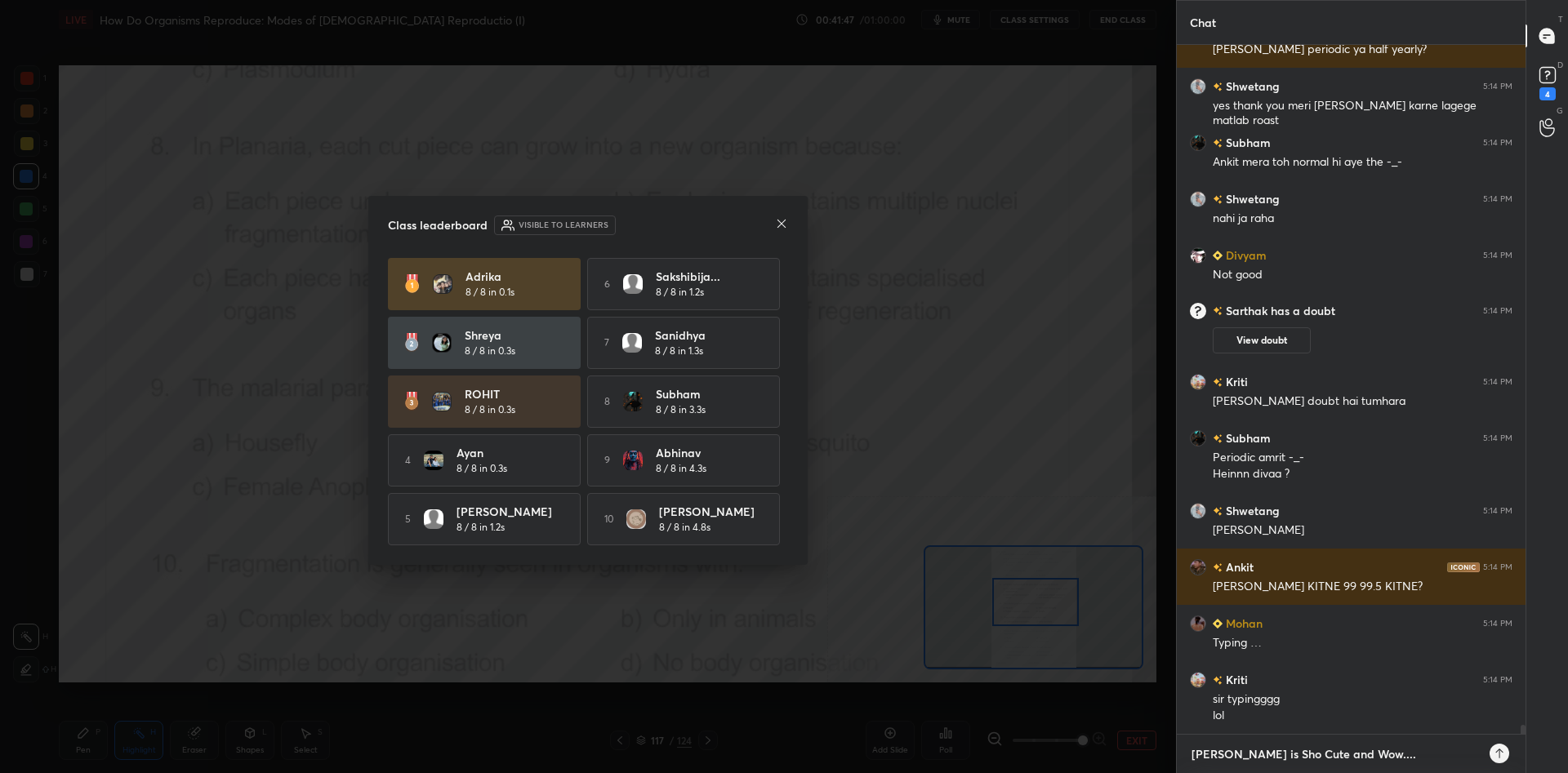
type textarea "x"
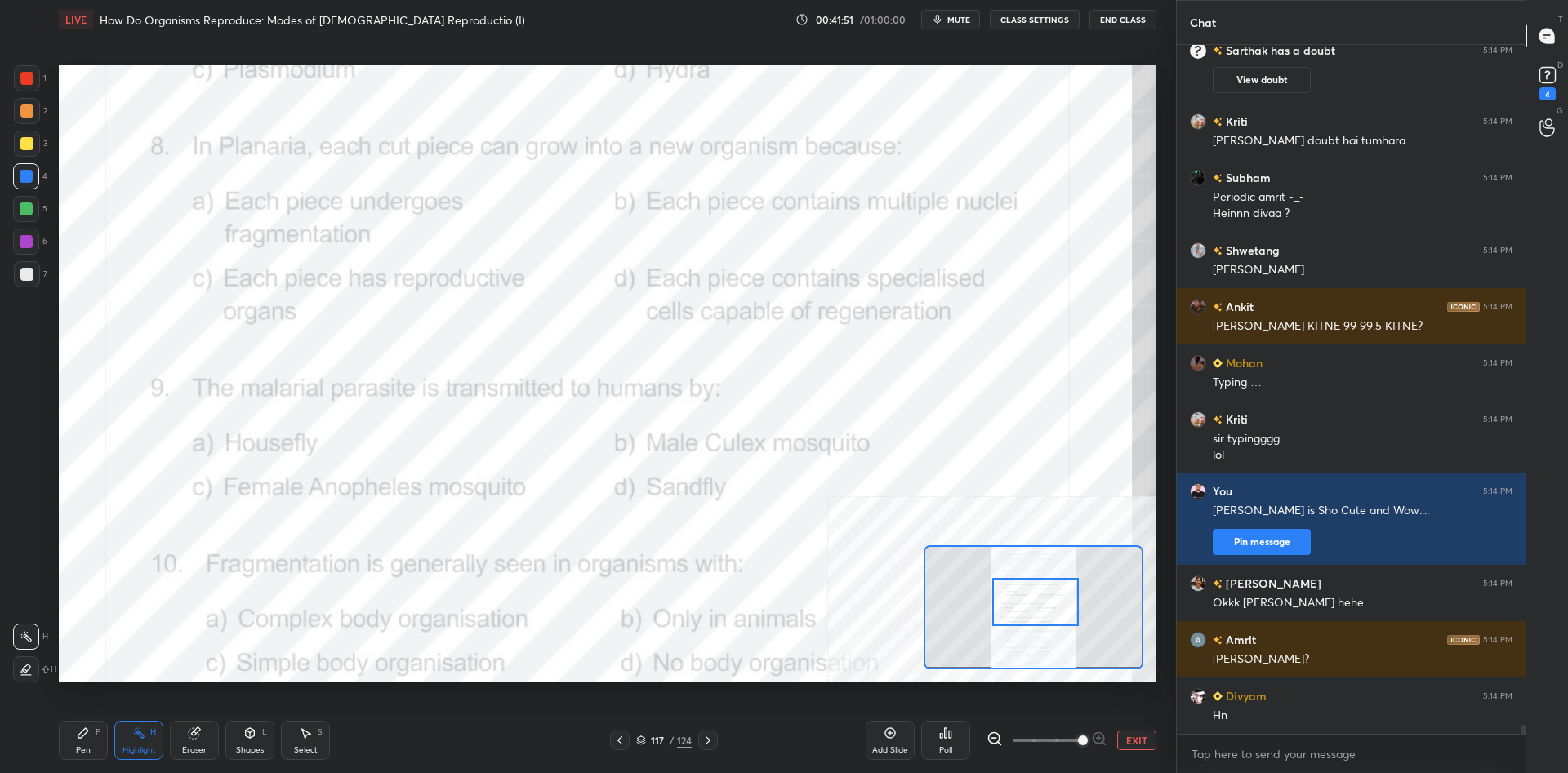
click at [71, 740] on div "Pen P" at bounding box center [83, 740] width 49 height 39
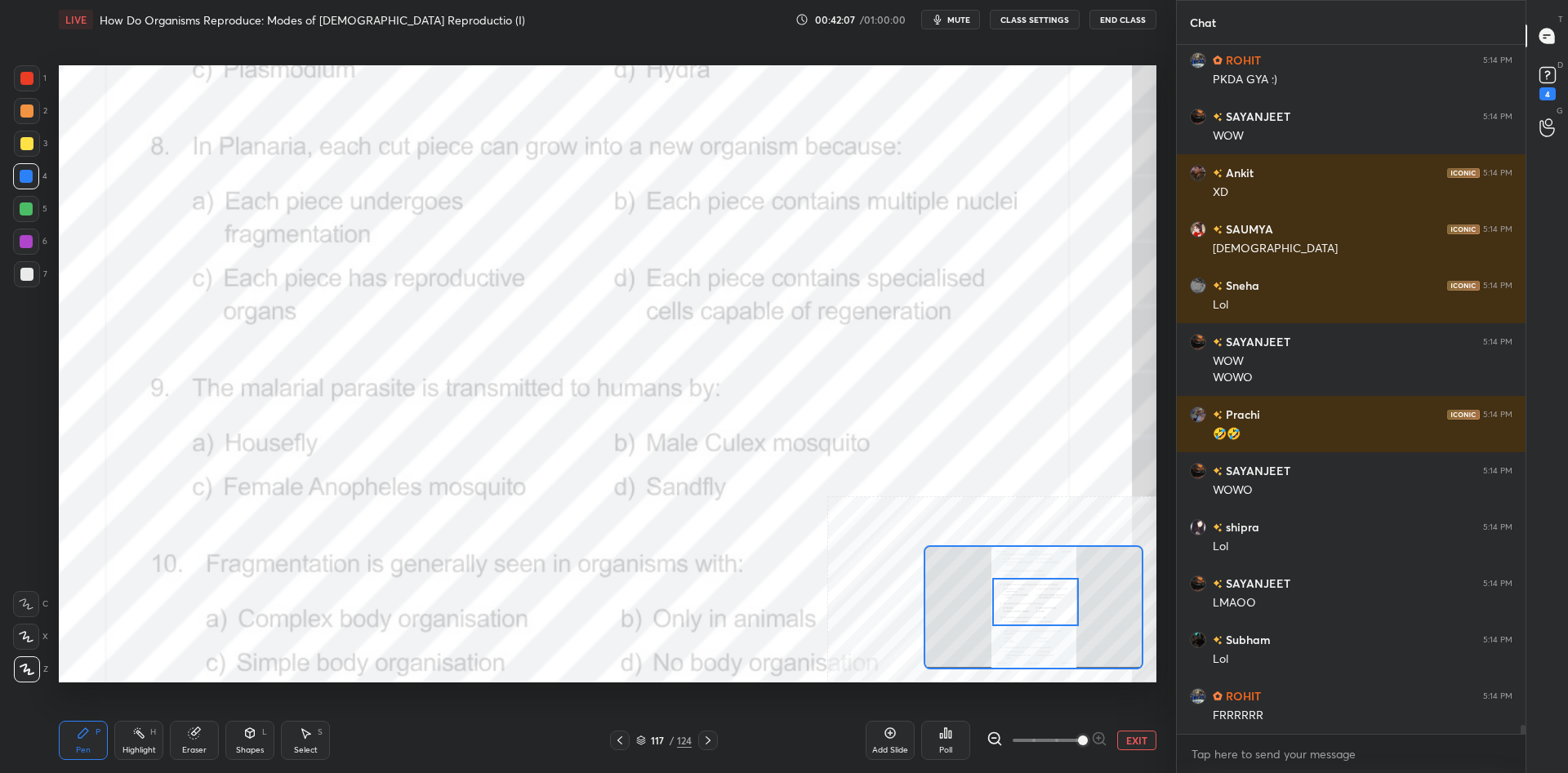
click at [72, 724] on div "Pen P" at bounding box center [83, 740] width 49 height 39
click at [71, 738] on div "Pen P" at bounding box center [83, 740] width 49 height 39
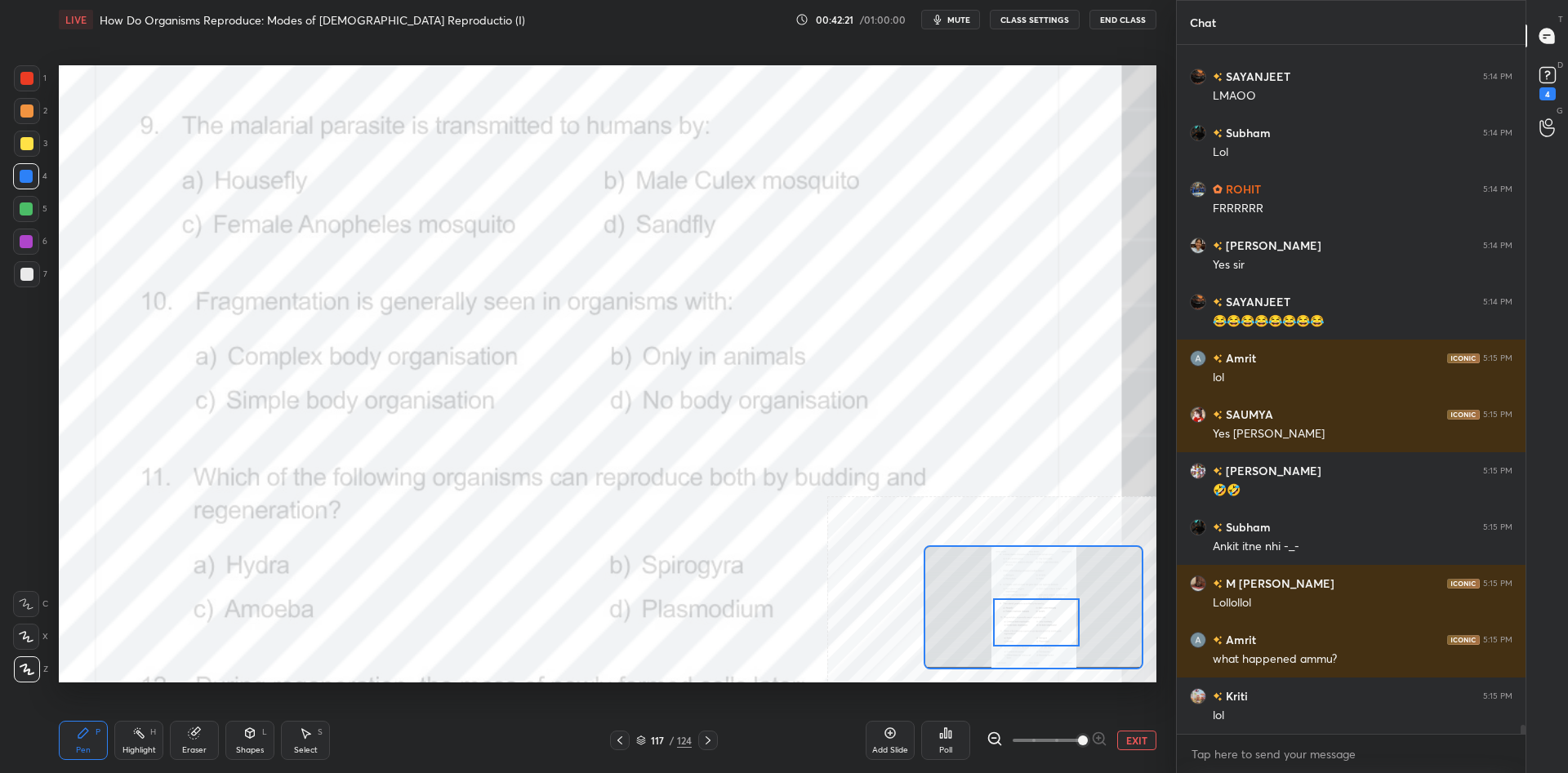
drag, startPoint x: 1034, startPoint y: 607, endPoint x: 1034, endPoint y: 627, distance: 20.0
click at [1034, 627] on div at bounding box center [1036, 622] width 87 height 48
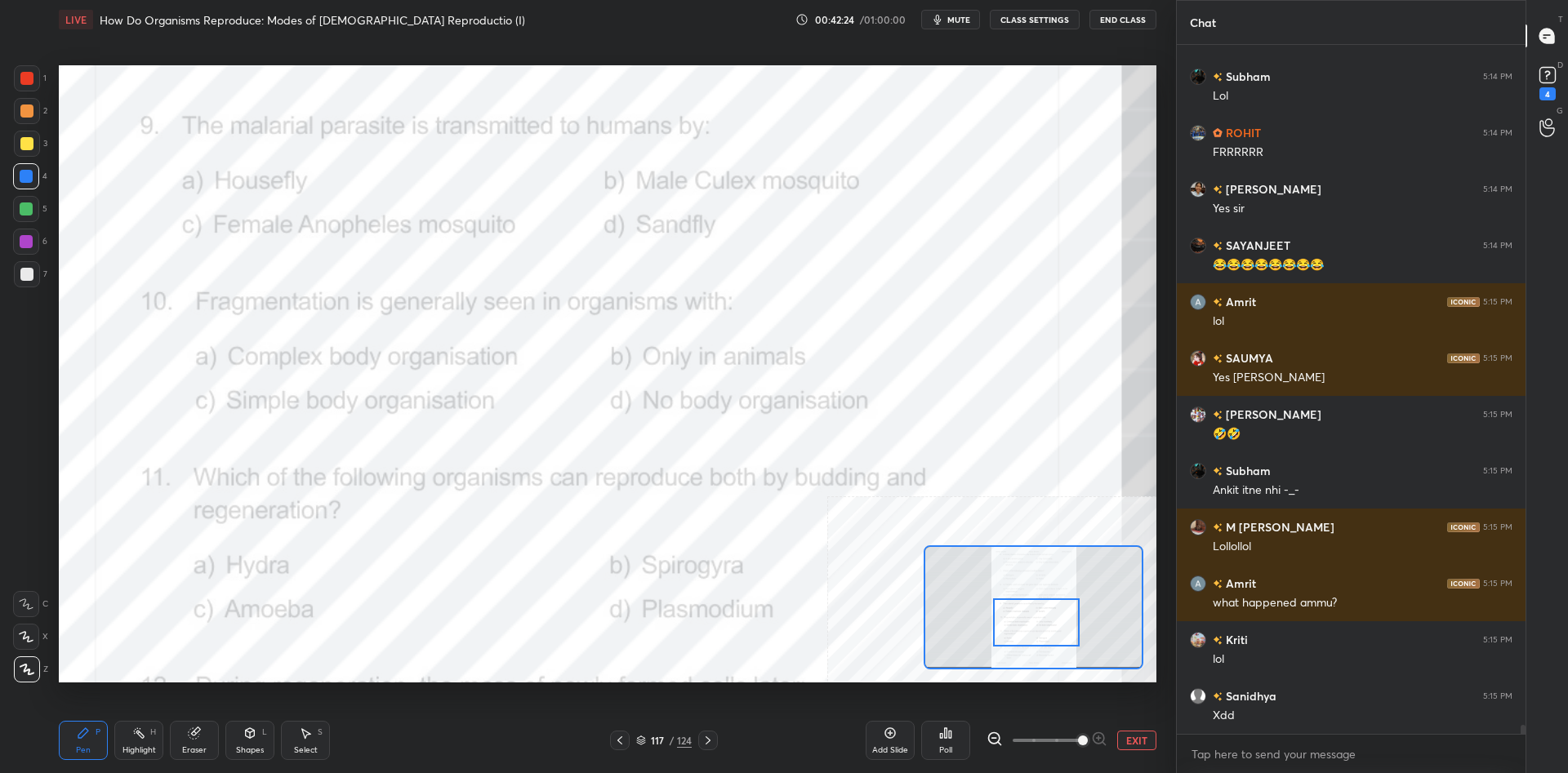
click at [145, 731] on icon at bounding box center [138, 733] width 13 height 13
click at [142, 732] on icon at bounding box center [138, 733] width 13 height 13
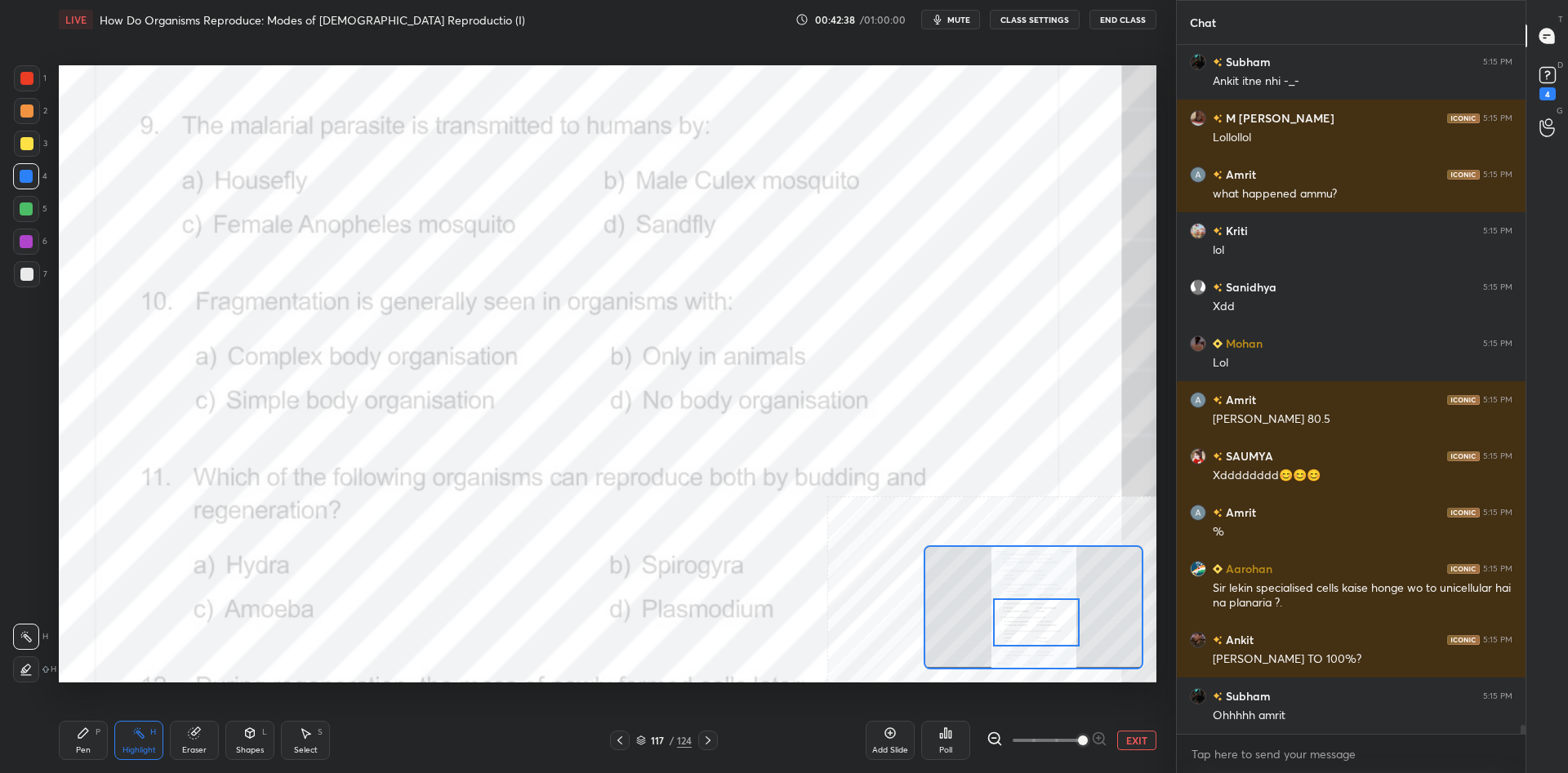
click at [959, 739] on div "Poll" at bounding box center [946, 740] width 49 height 39
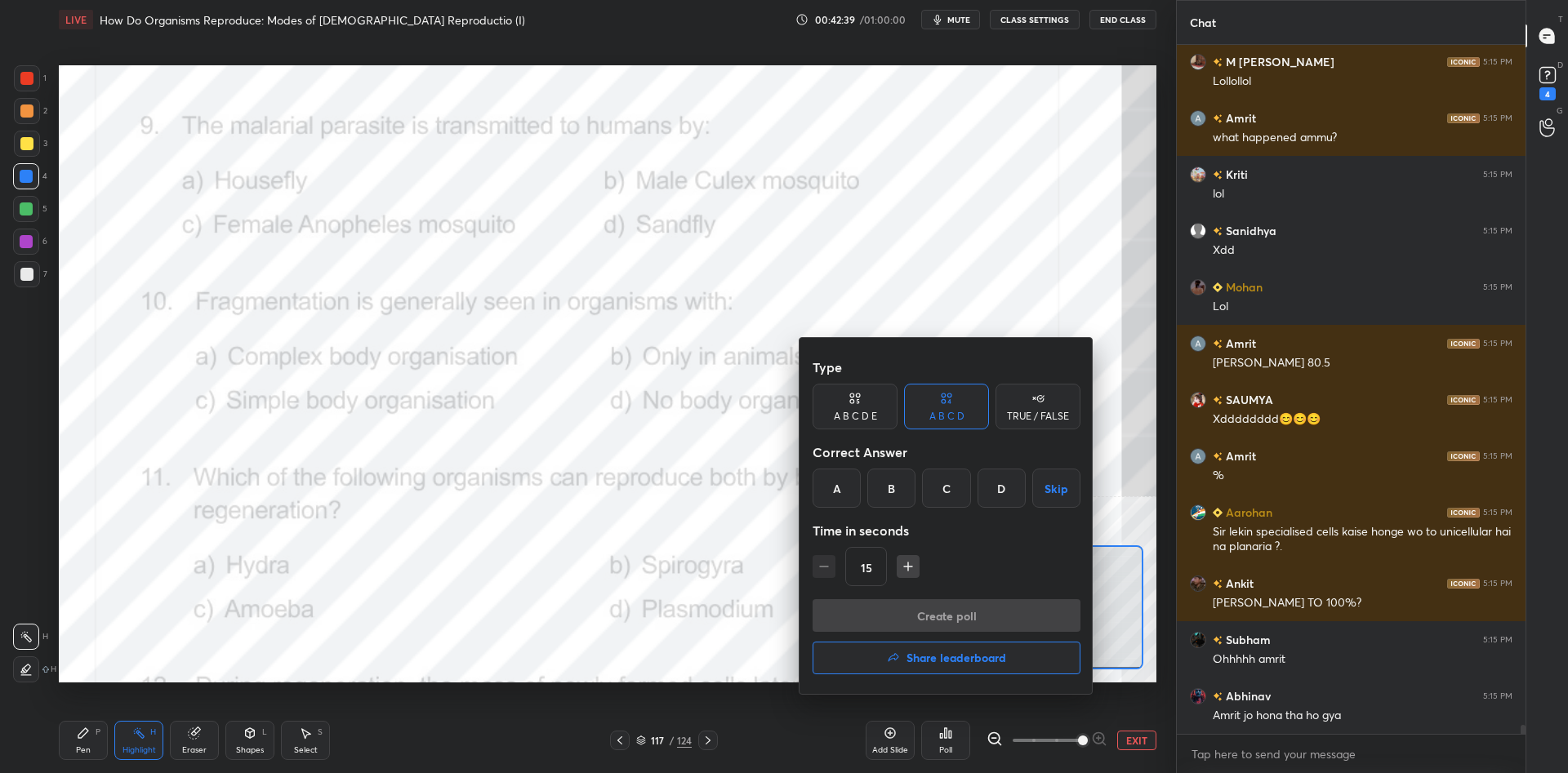
click at [965, 483] on div "C" at bounding box center [945, 487] width 48 height 39
click at [970, 611] on button "Create poll" at bounding box center [946, 616] width 268 height 33
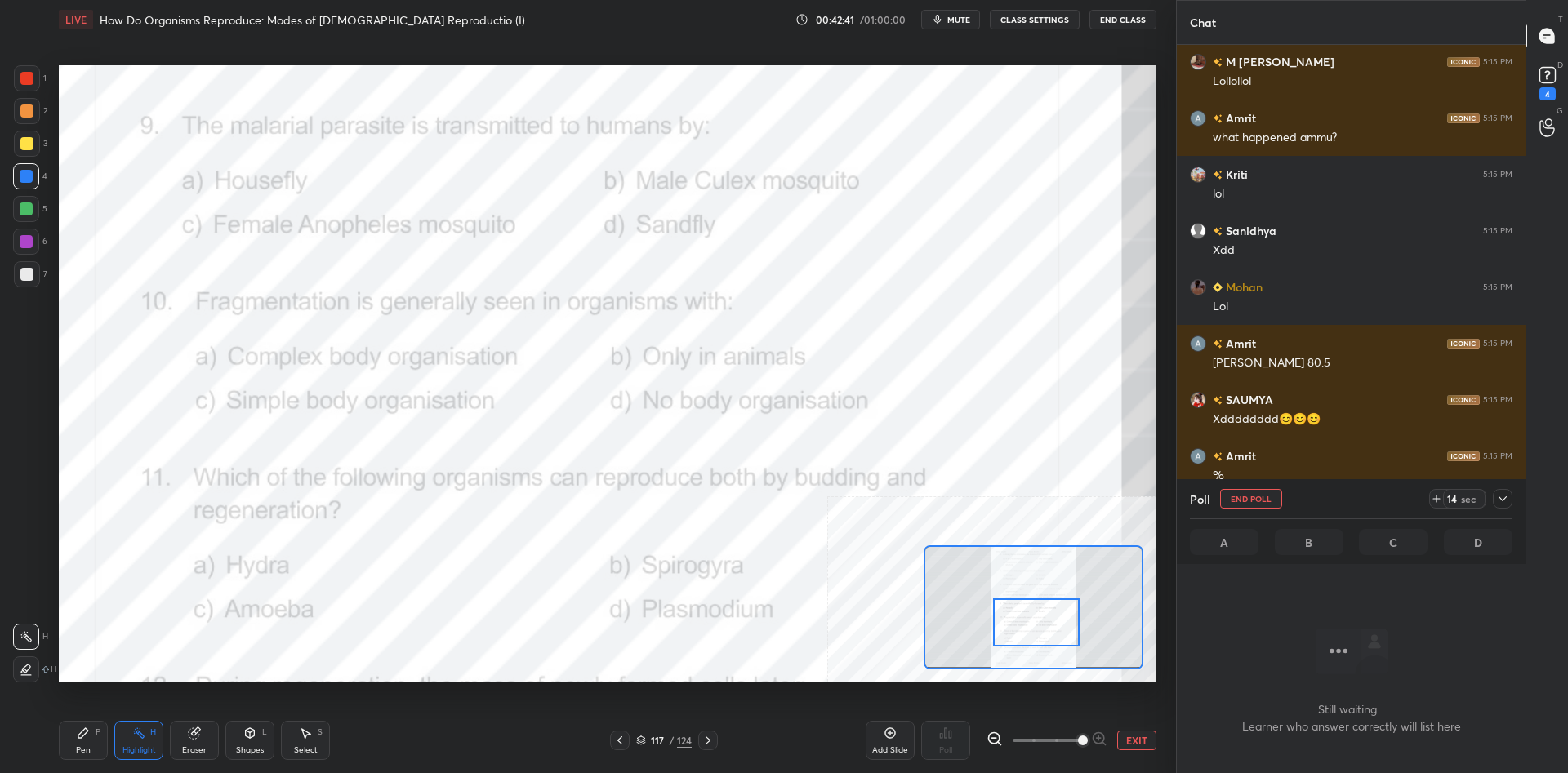
click at [1503, 500] on icon at bounding box center [1502, 499] width 13 height 13
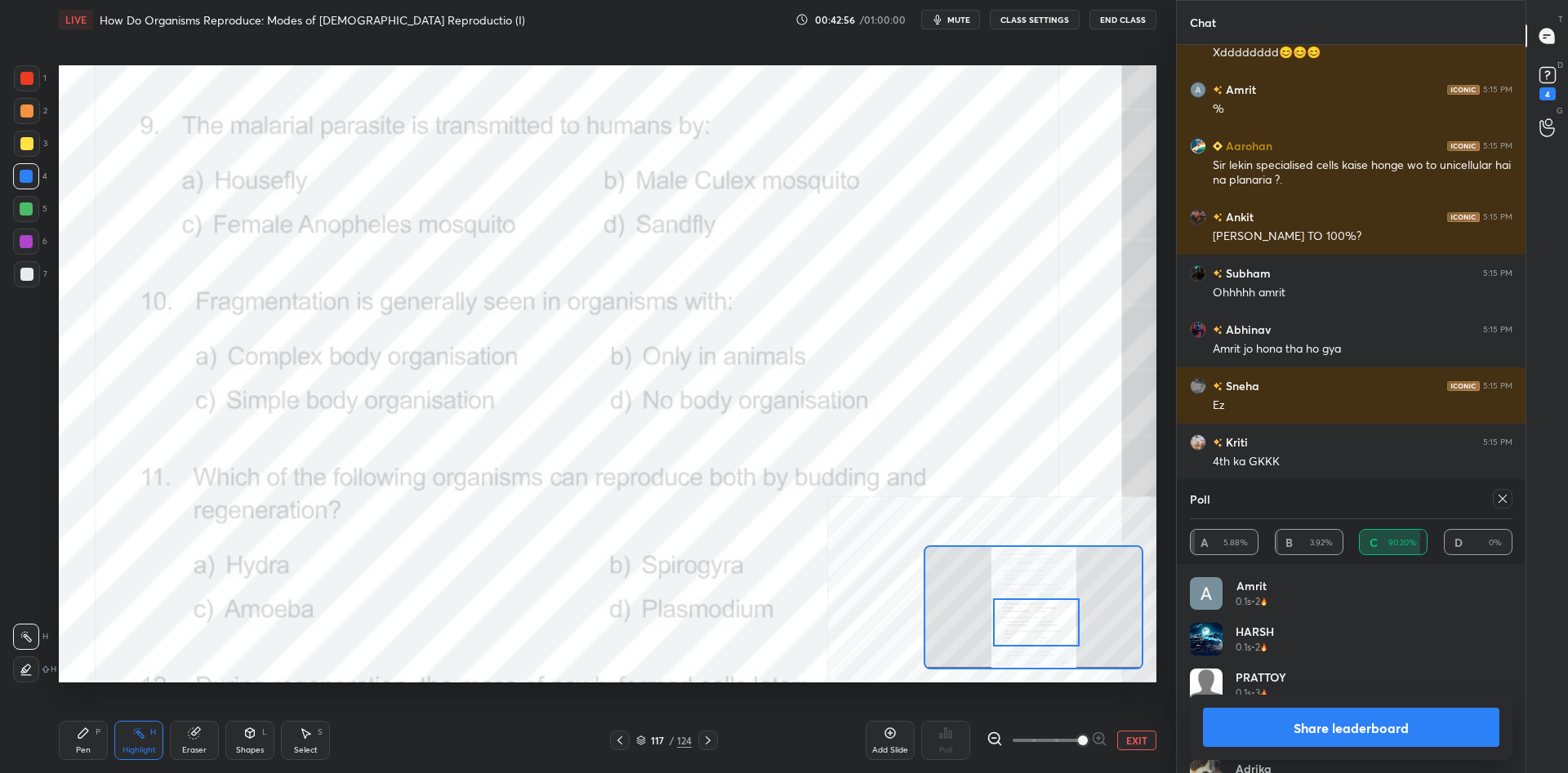
click at [1393, 724] on button "Share leaderboard" at bounding box center [1351, 727] width 297 height 39
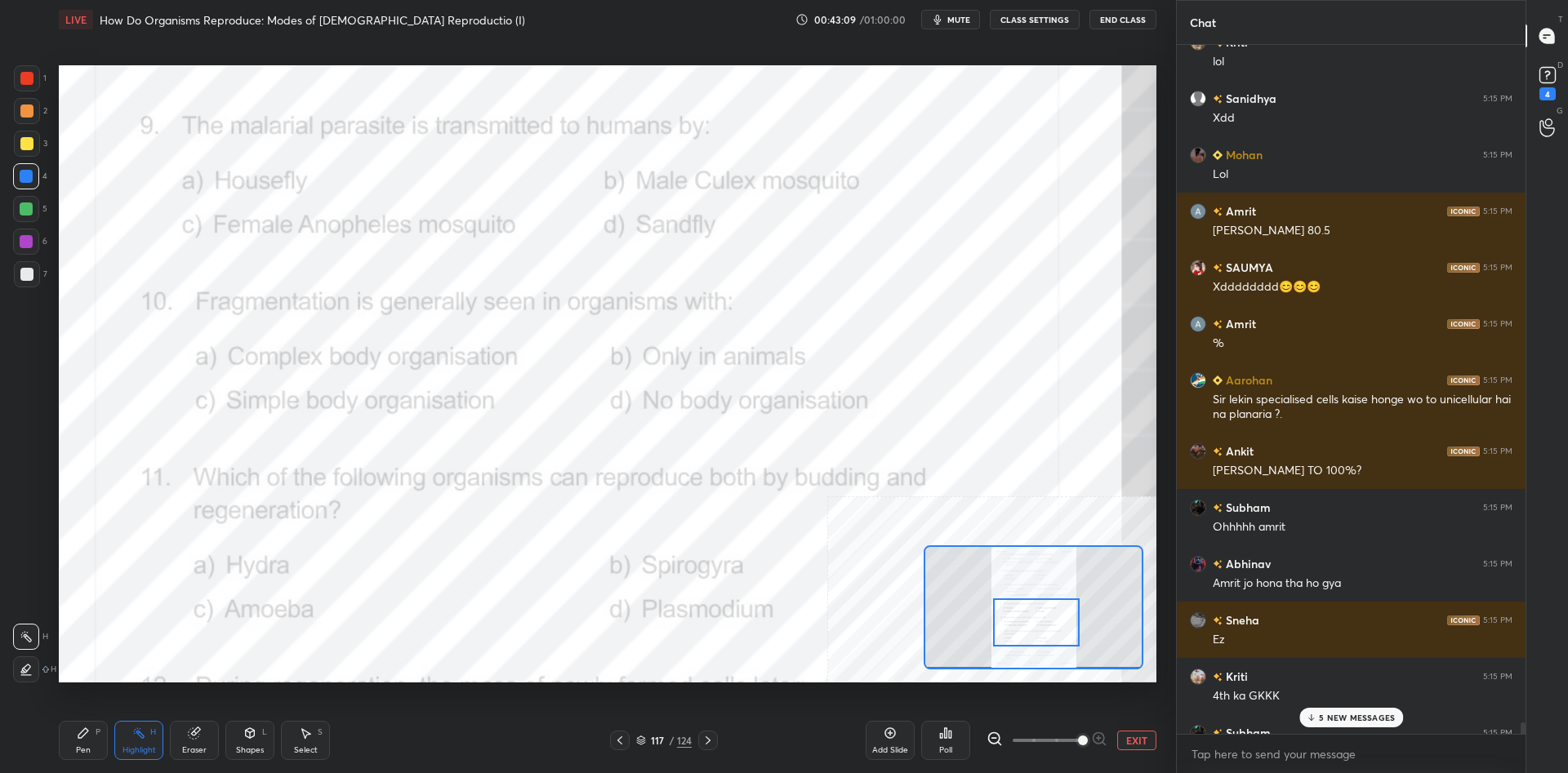
click at [1323, 721] on p "5 NEW MESSAGES" at bounding box center [1356, 717] width 76 height 10
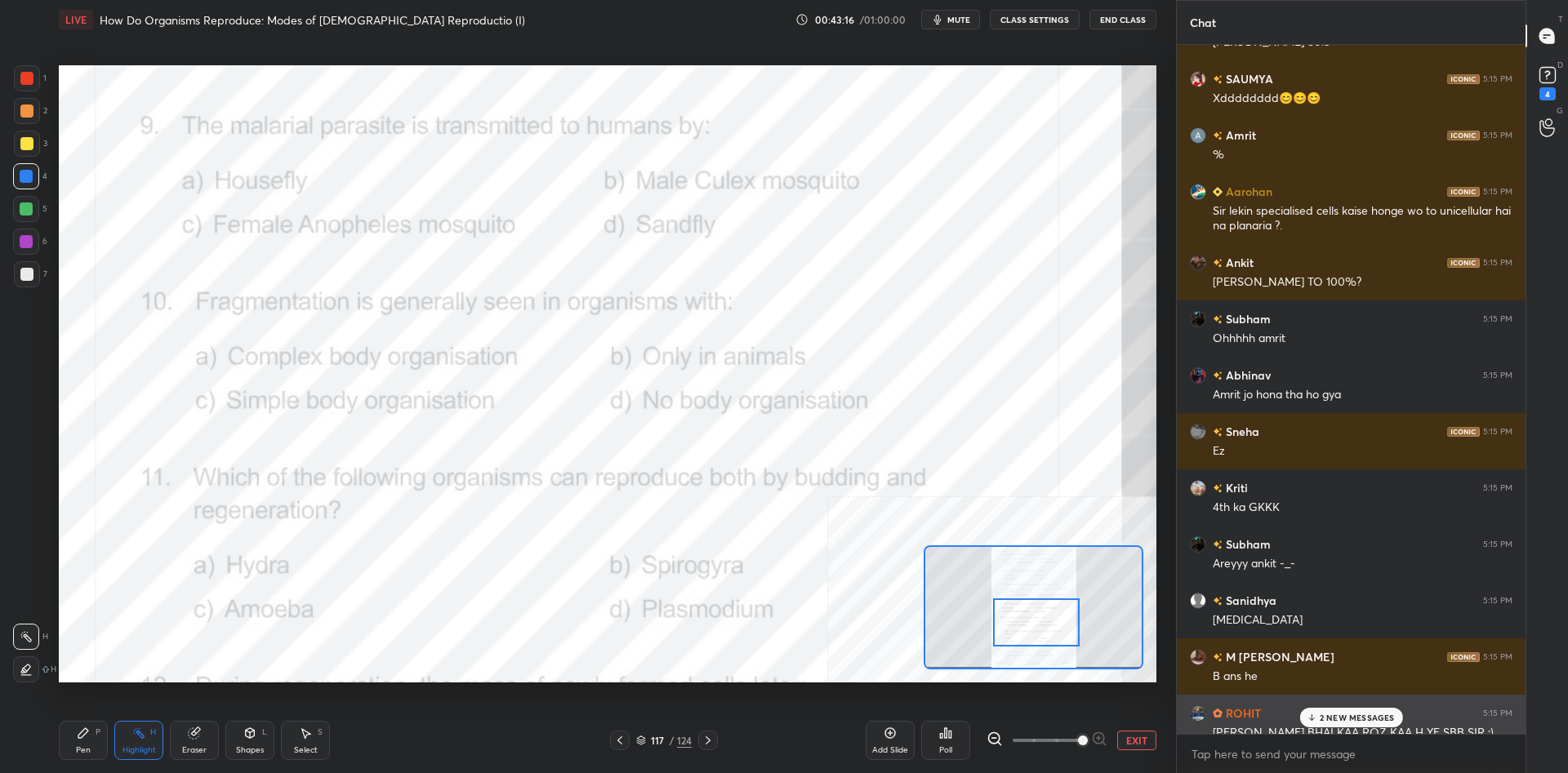
click at [1359, 704] on div "ROHIT 5:15 PM" at bounding box center [1351, 712] width 323 height 17
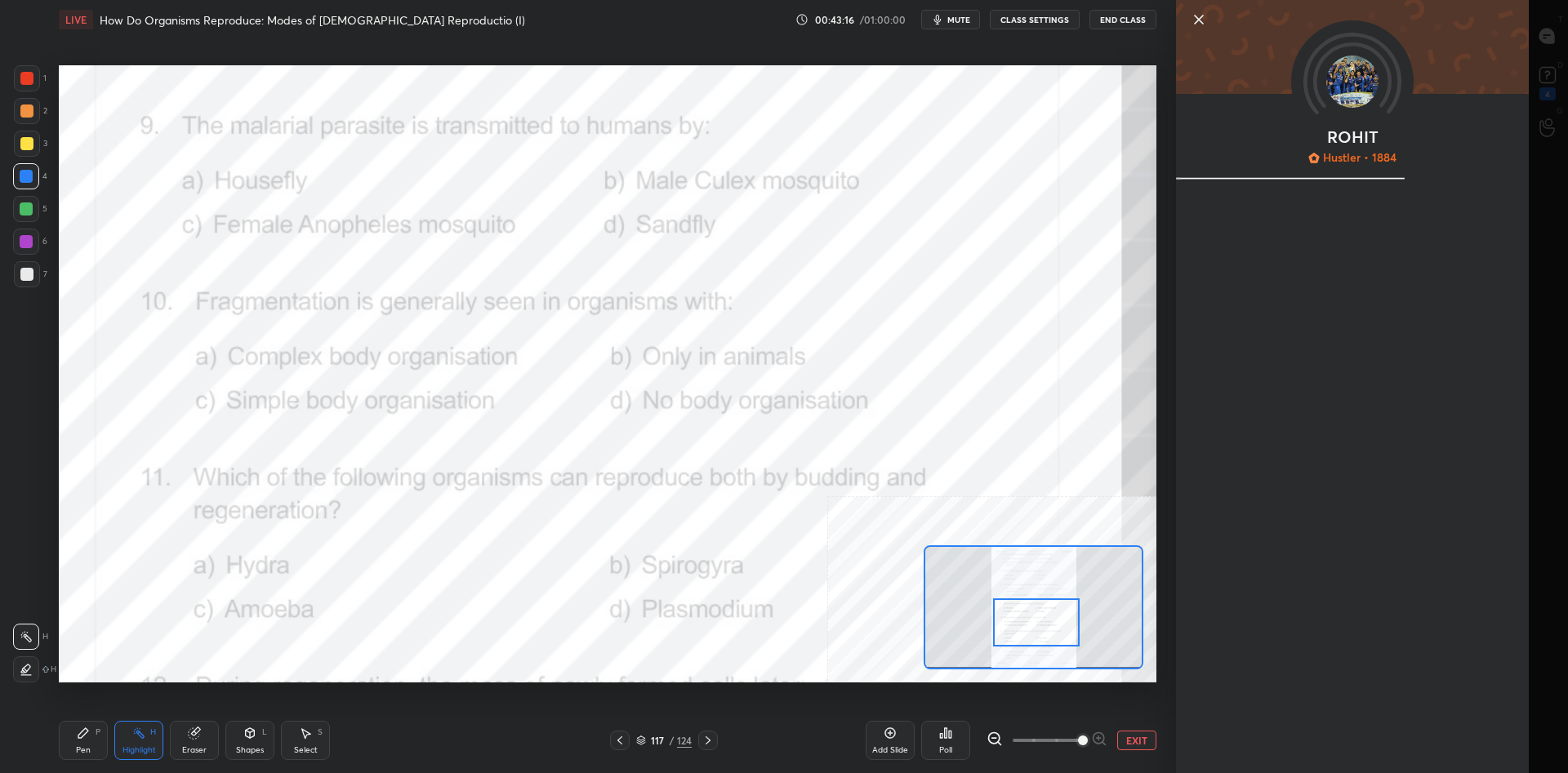
click at [1341, 717] on div "ROHIT Hustler • 1884" at bounding box center [1371, 386] width 392 height 773
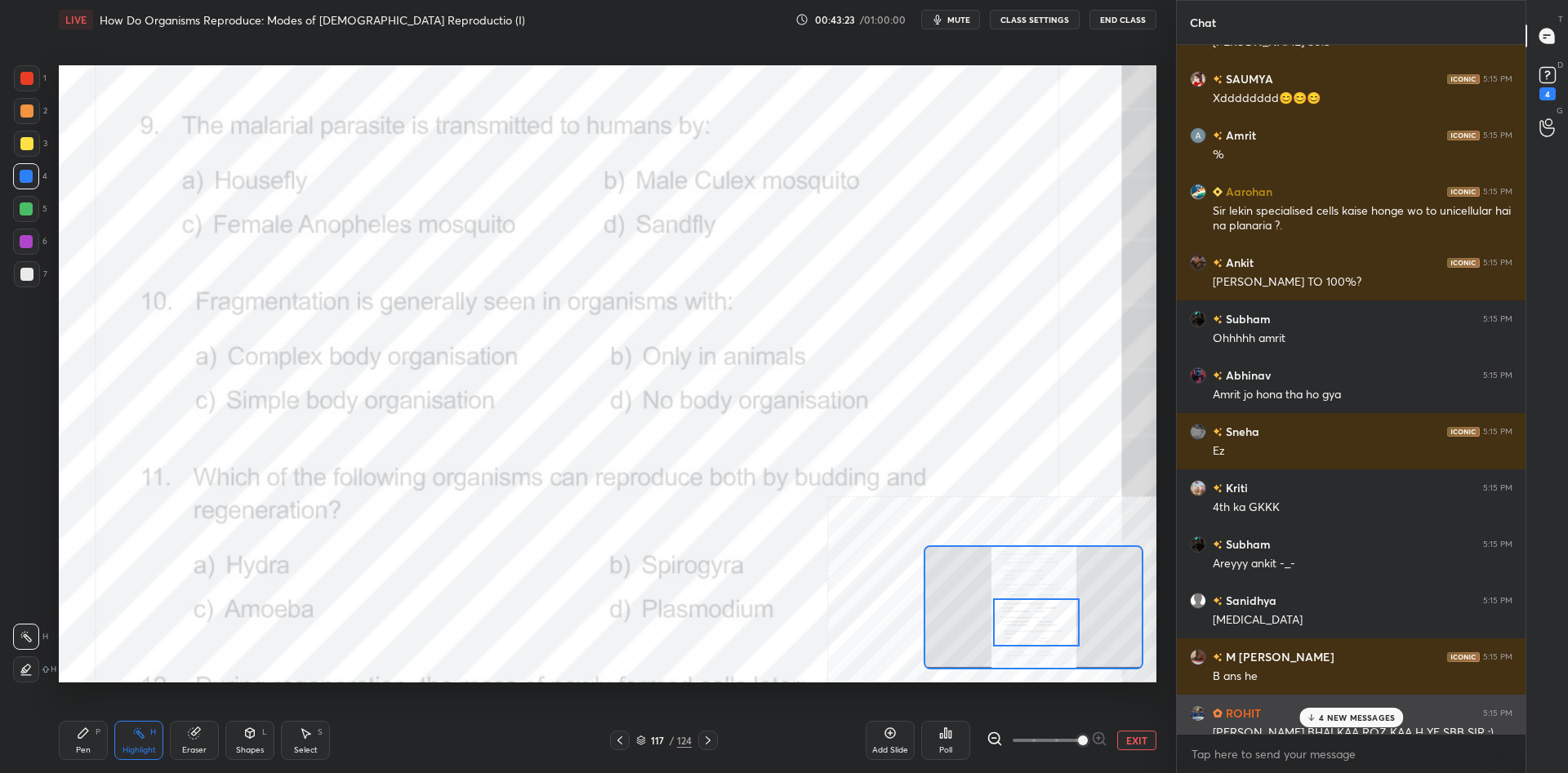
click at [1345, 728] on div "[PERSON_NAME] BHAI KAA ROZ KAA H YE SBB SIR :)" at bounding box center [1362, 733] width 299 height 16
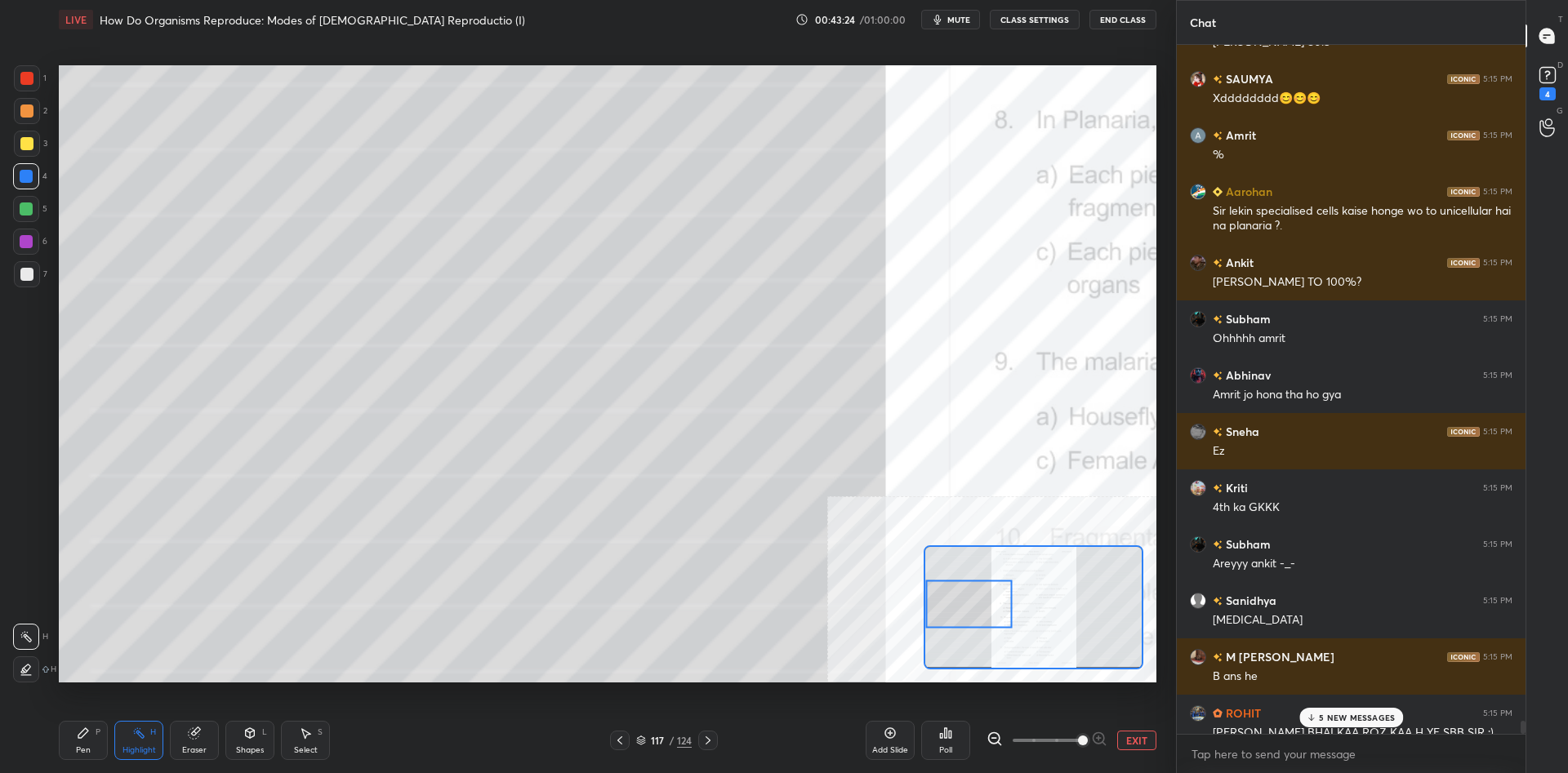
click at [1343, 720] on p "5 NEW MESSAGES" at bounding box center [1356, 717] width 76 height 10
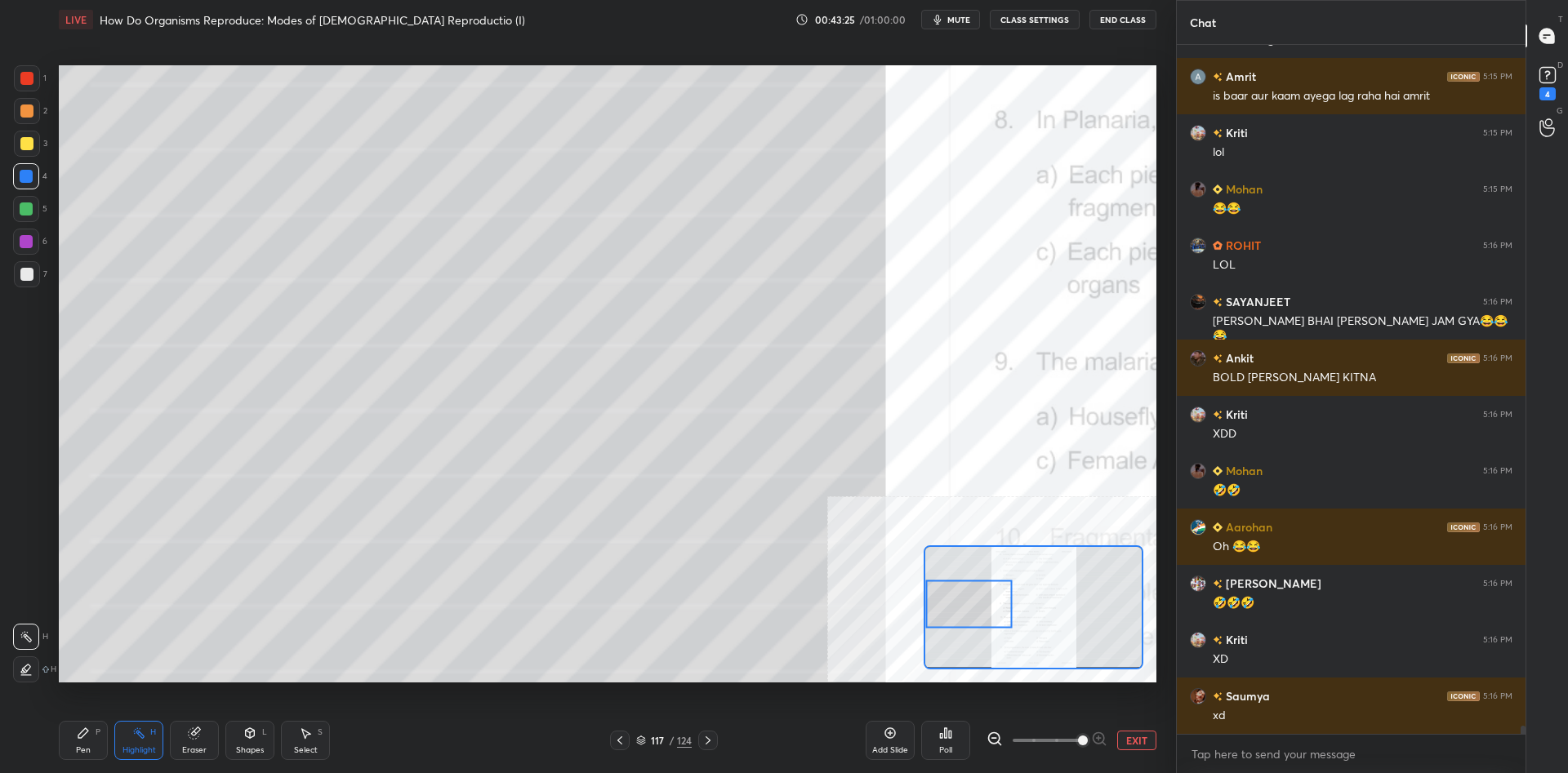
click at [1144, 742] on button "EXIT" at bounding box center [1136, 740] width 39 height 20
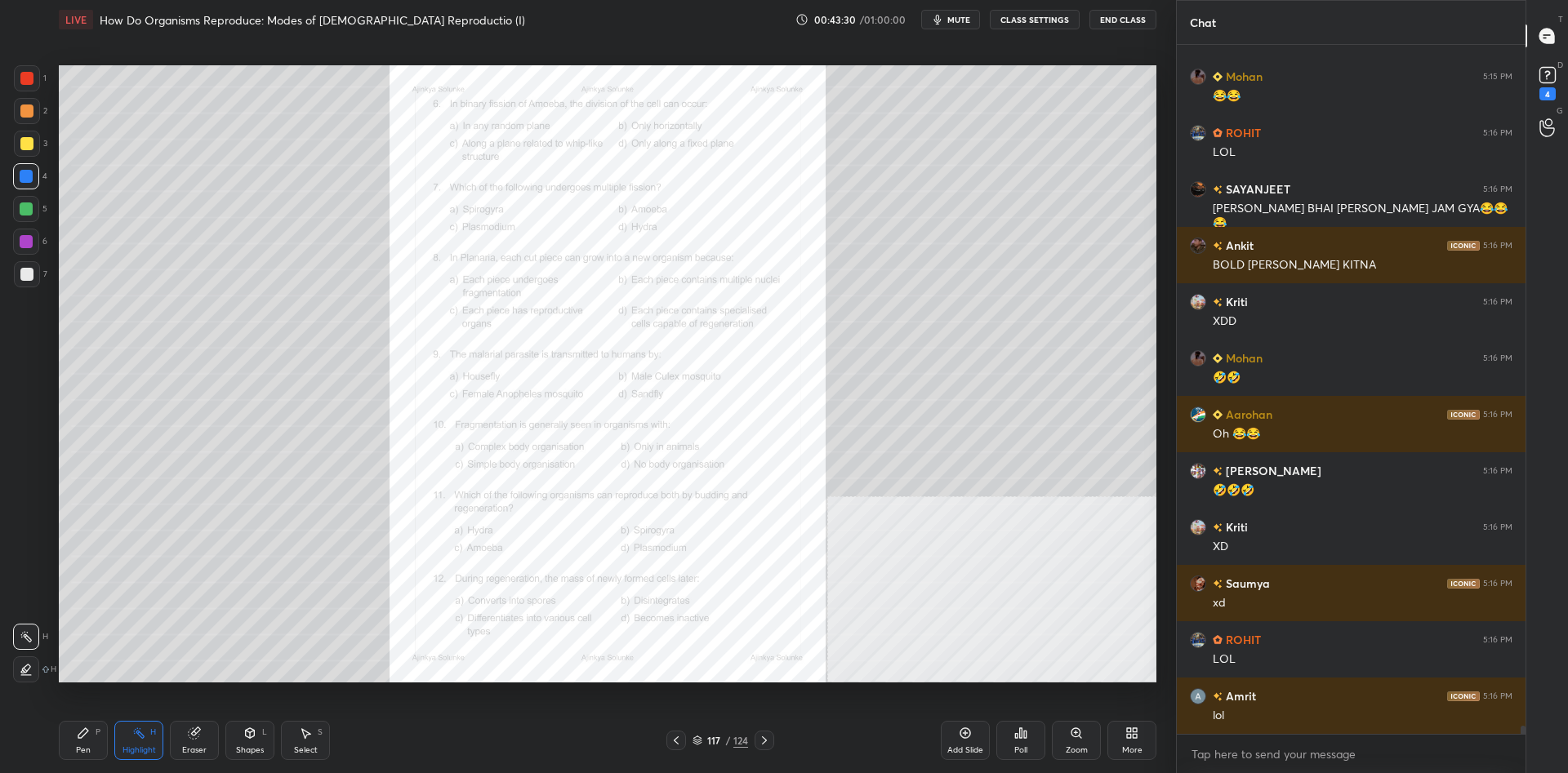
click at [1028, 746] on div "Poll" at bounding box center [1021, 740] width 49 height 39
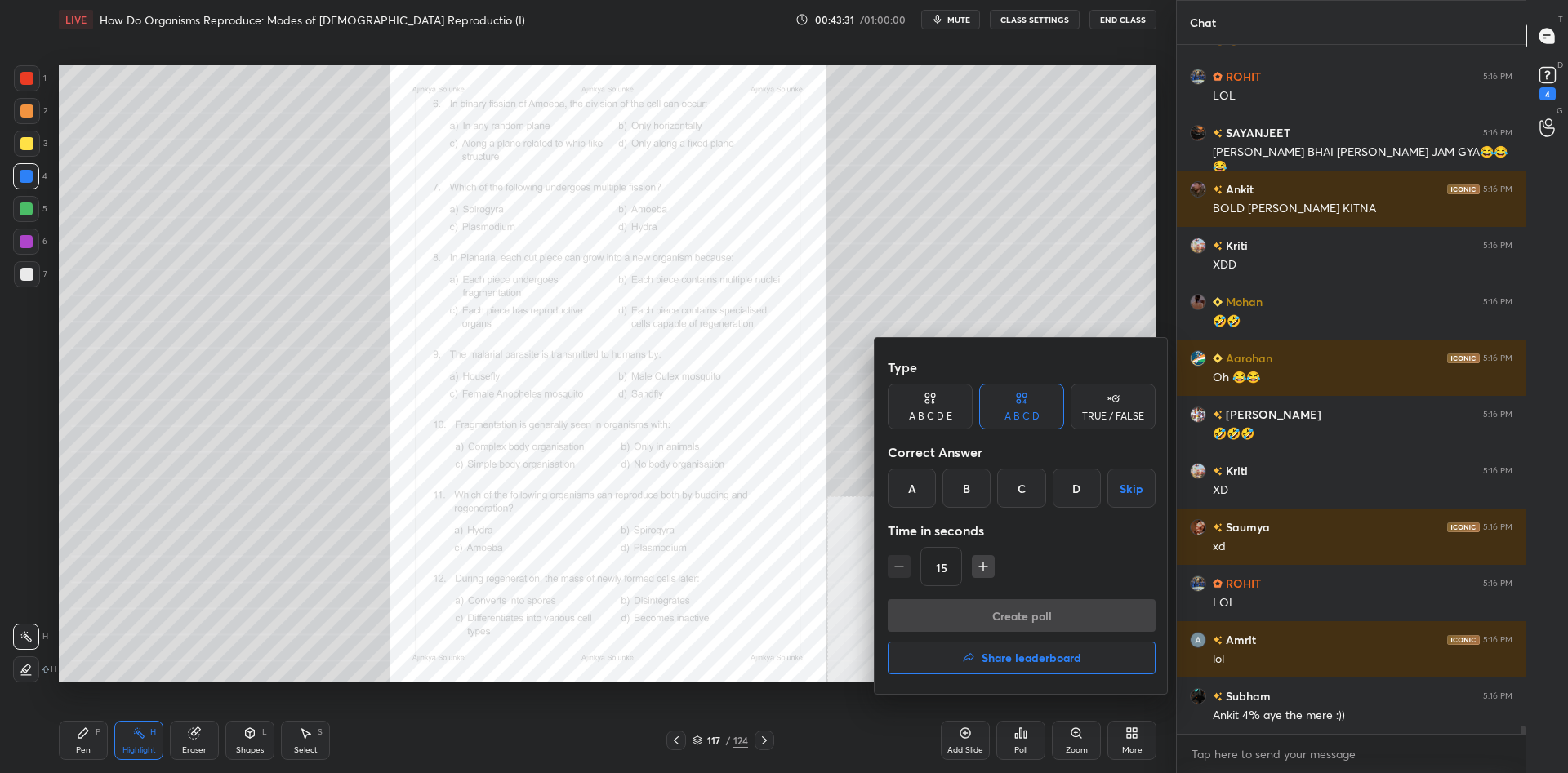
click at [622, 627] on div at bounding box center [784, 386] width 1568 height 773
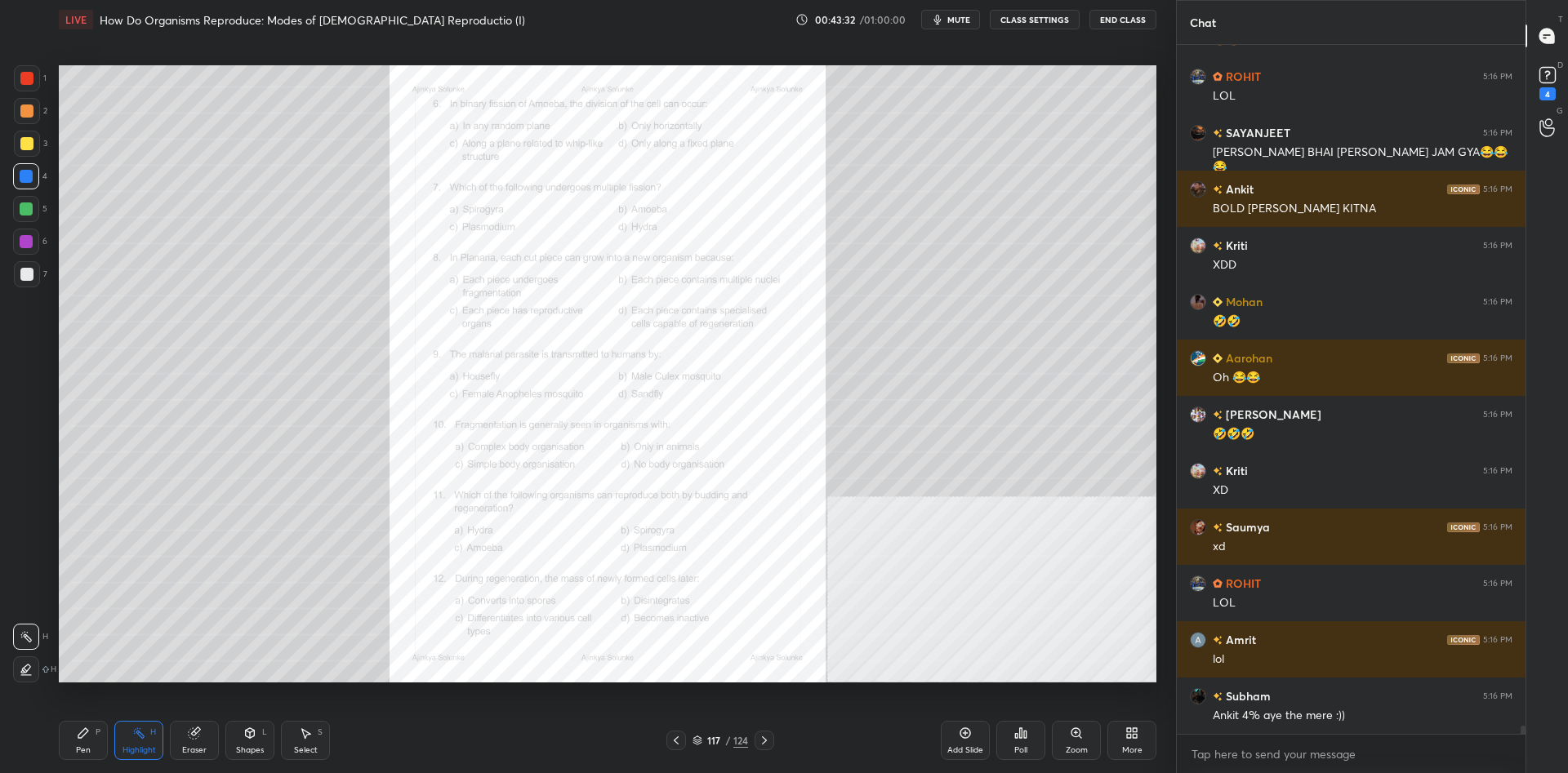
click at [703, 737] on icon at bounding box center [697, 740] width 10 height 10
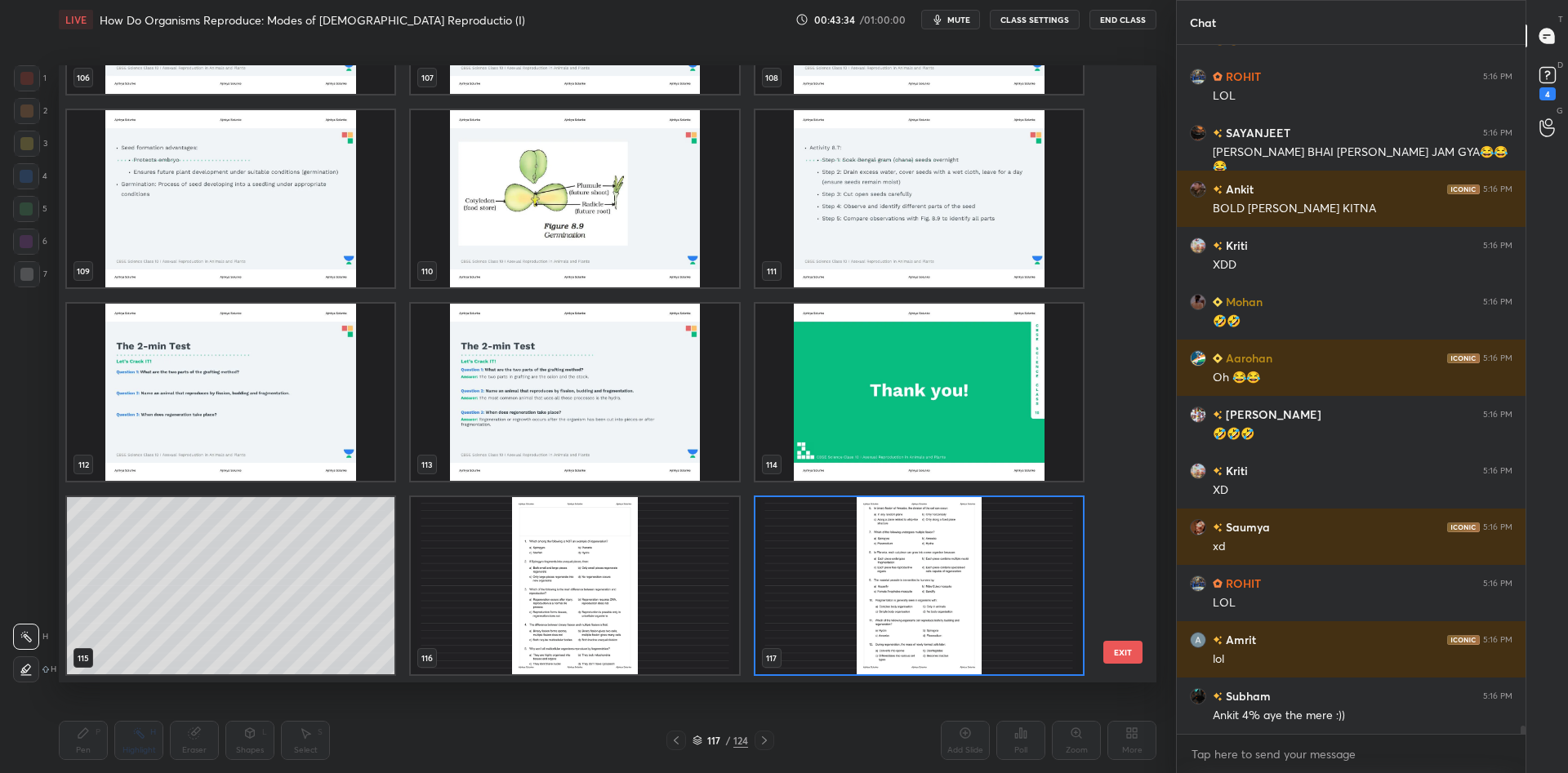
click at [870, 583] on img "grid" at bounding box center [919, 586] width 327 height 177
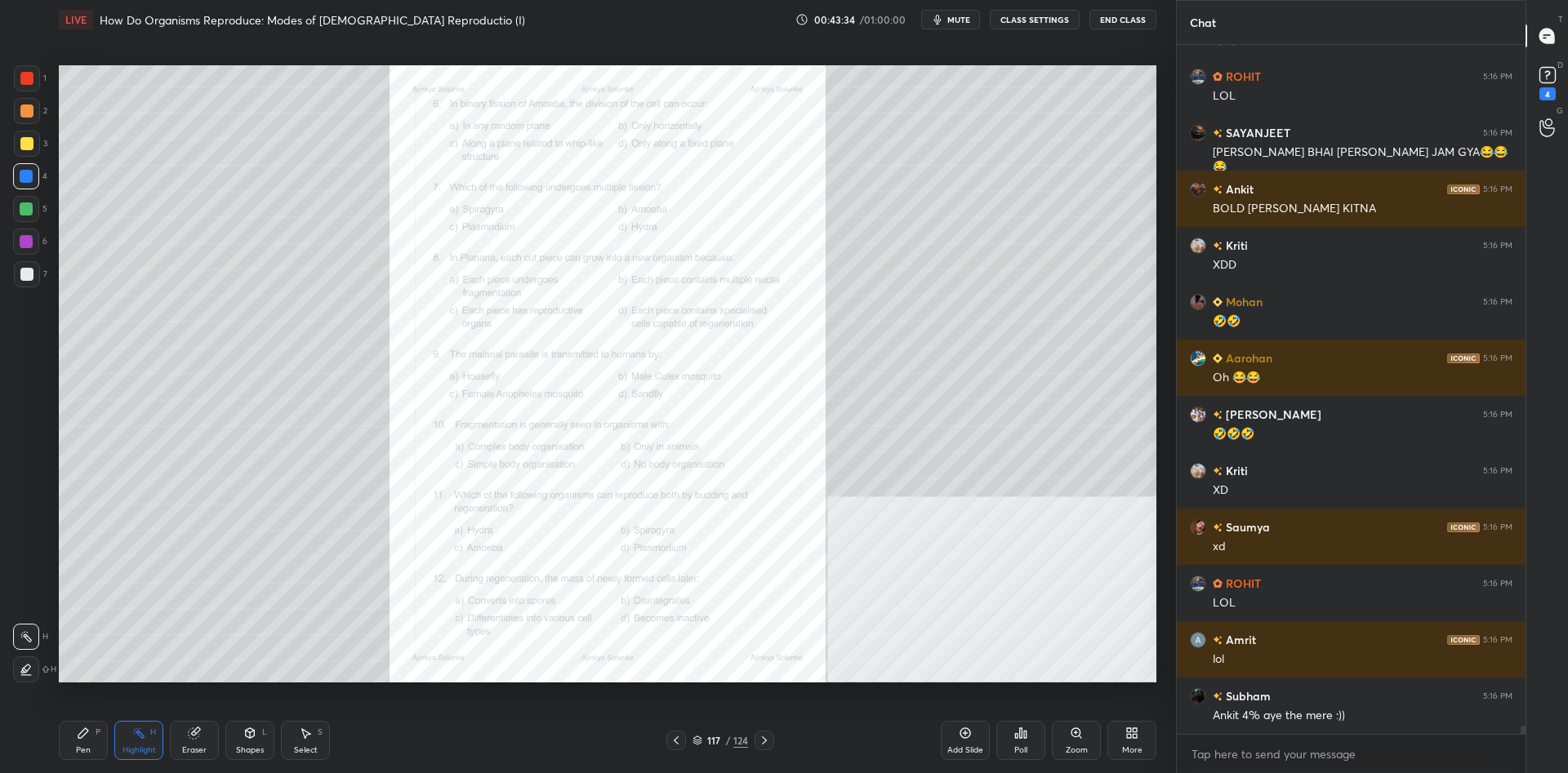
click at [870, 583] on img "grid" at bounding box center [919, 586] width 327 height 177
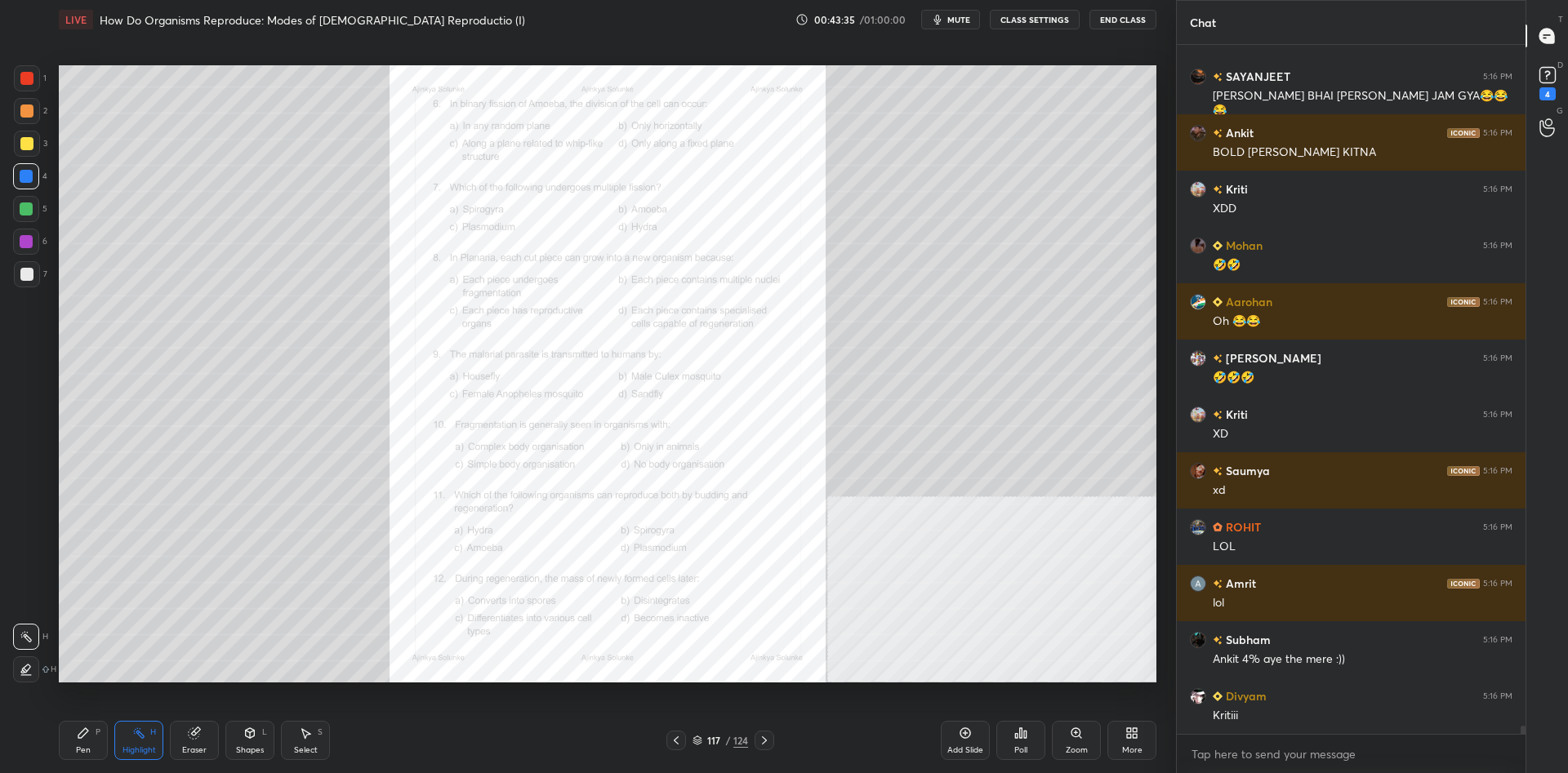
click at [1084, 743] on div "Zoom" at bounding box center [1076, 740] width 49 height 39
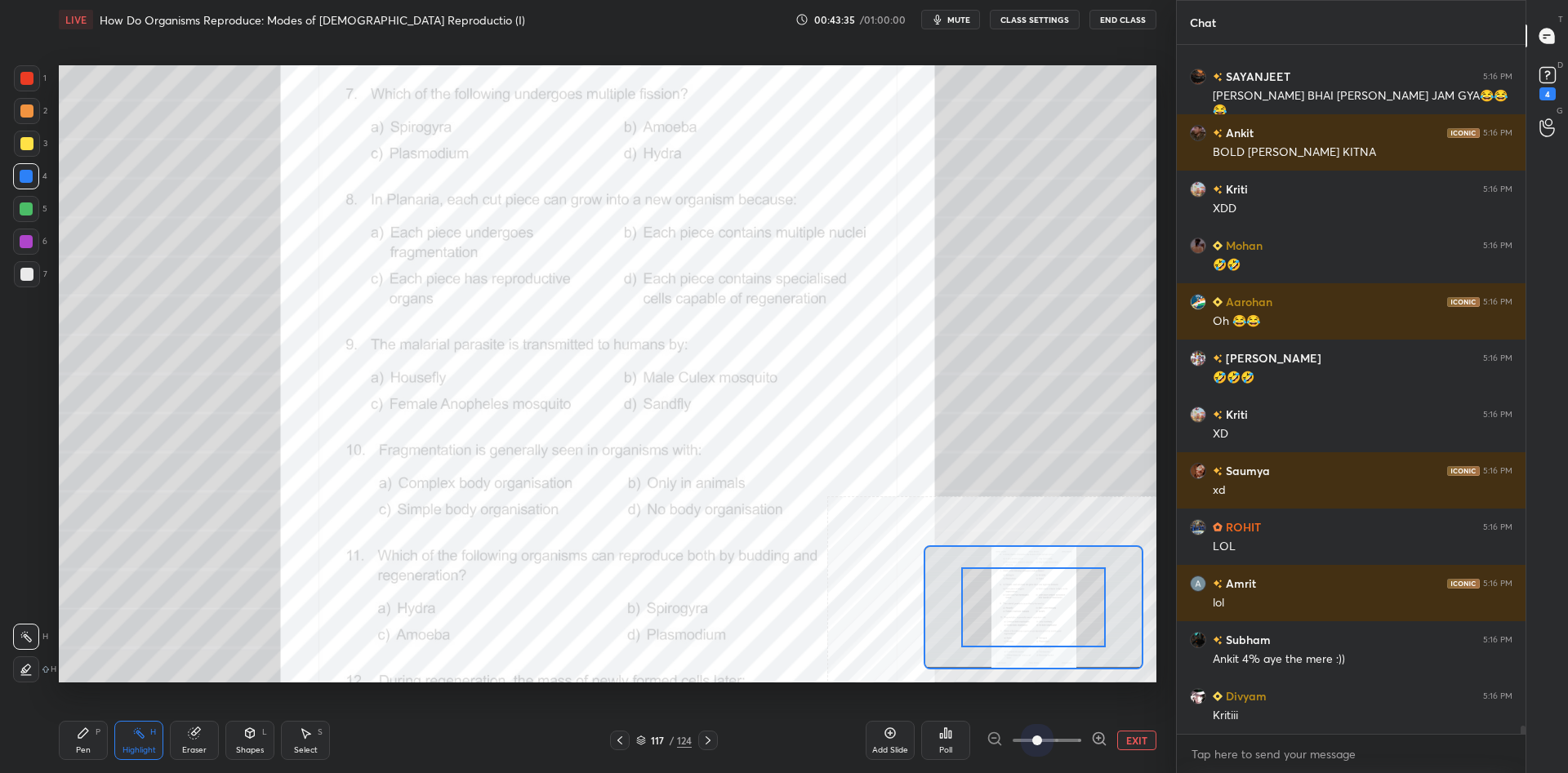
drag, startPoint x: 1084, startPoint y: 743, endPoint x: 1142, endPoint y: 736, distance: 58.4
click at [1141, 736] on div "EXIT" at bounding box center [1072, 740] width 170 height 20
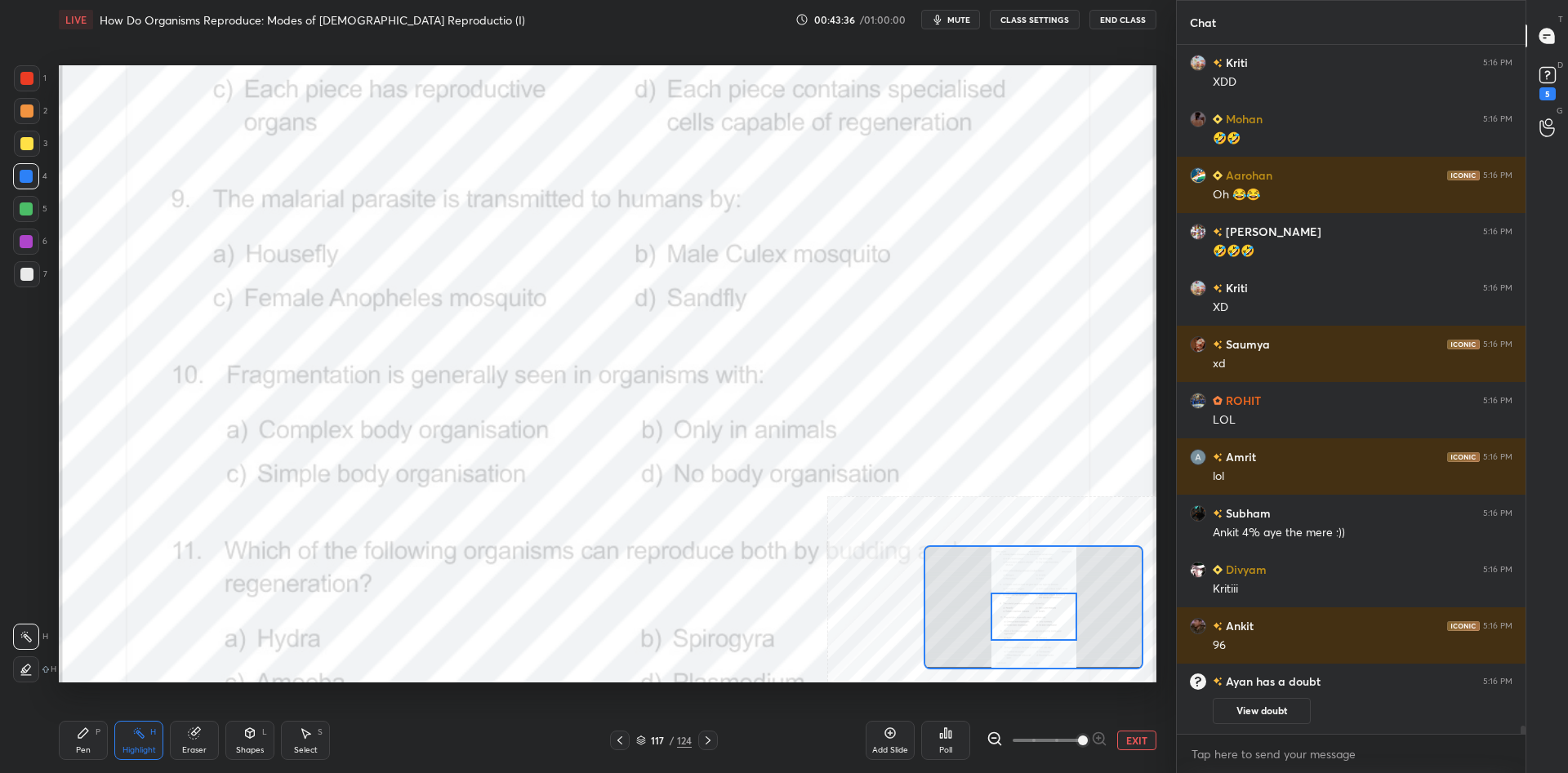
drag, startPoint x: 1038, startPoint y: 617, endPoint x: 1038, endPoint y: 627, distance: 10.0
click at [1038, 627] on div at bounding box center [1034, 617] width 87 height 48
click at [76, 748] on div "Pen P" at bounding box center [83, 740] width 49 height 39
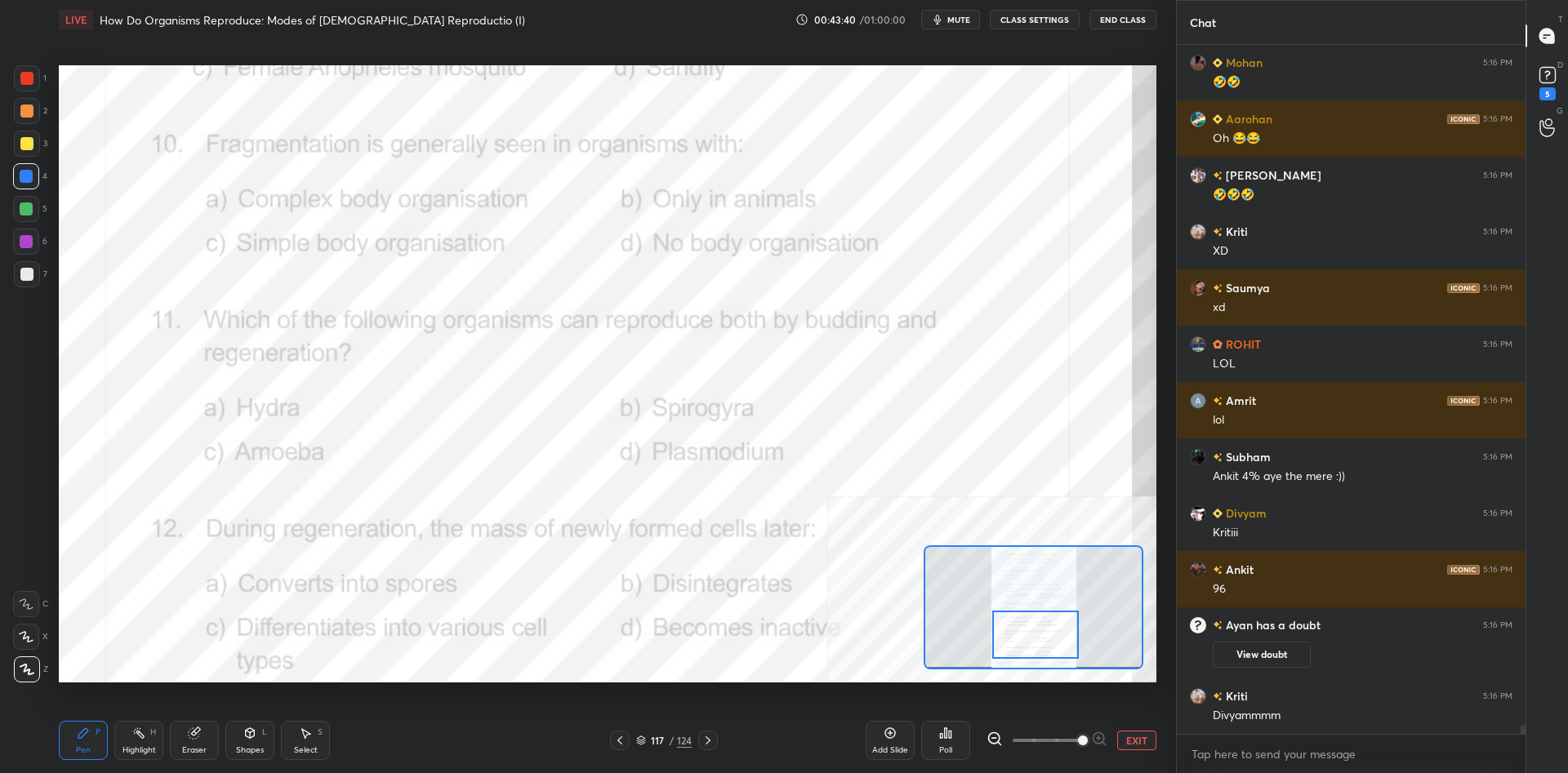
drag, startPoint x: 1028, startPoint y: 618, endPoint x: 1030, endPoint y: 636, distance: 18.1
click at [1030, 636] on div at bounding box center [1035, 634] width 87 height 48
click at [143, 728] on icon at bounding box center [138, 733] width 13 height 13
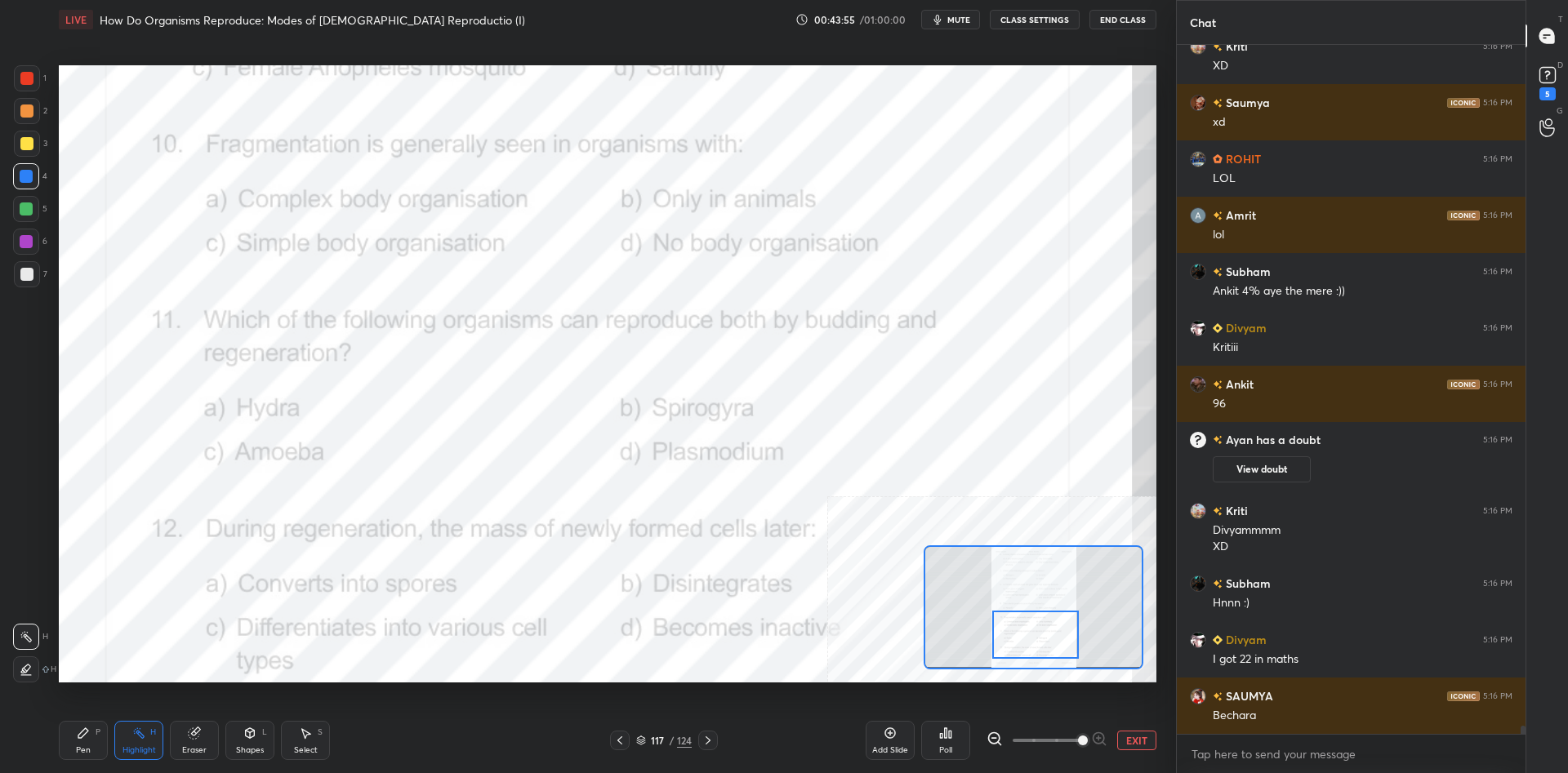
click at [931, 732] on div "Poll" at bounding box center [946, 740] width 49 height 39
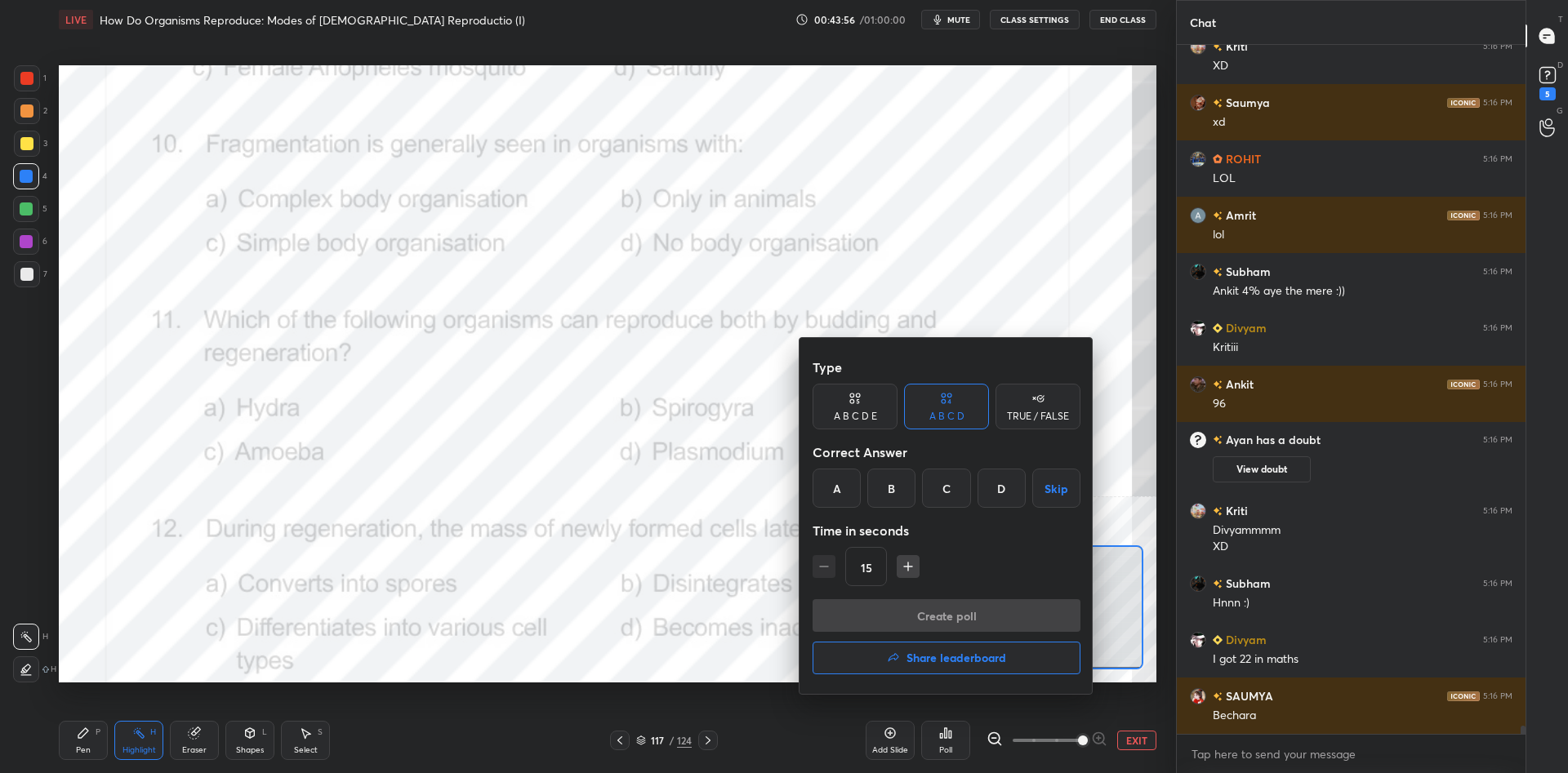
click at [949, 501] on div "C" at bounding box center [945, 487] width 48 height 39
click at [968, 617] on button "Create poll" at bounding box center [946, 616] width 268 height 33
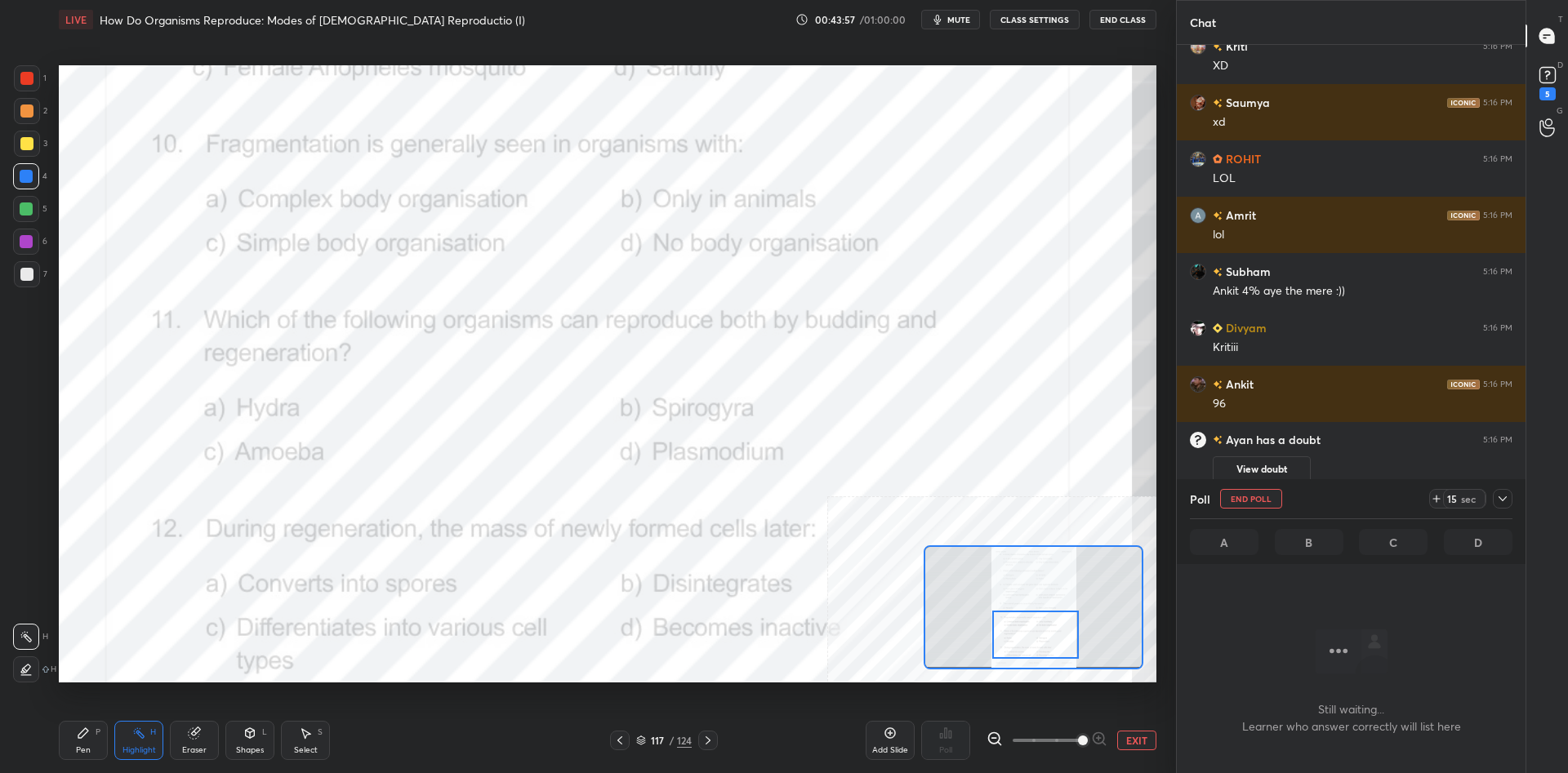
scroll to position [644, 349]
click at [1508, 505] on div at bounding box center [1503, 499] width 20 height 20
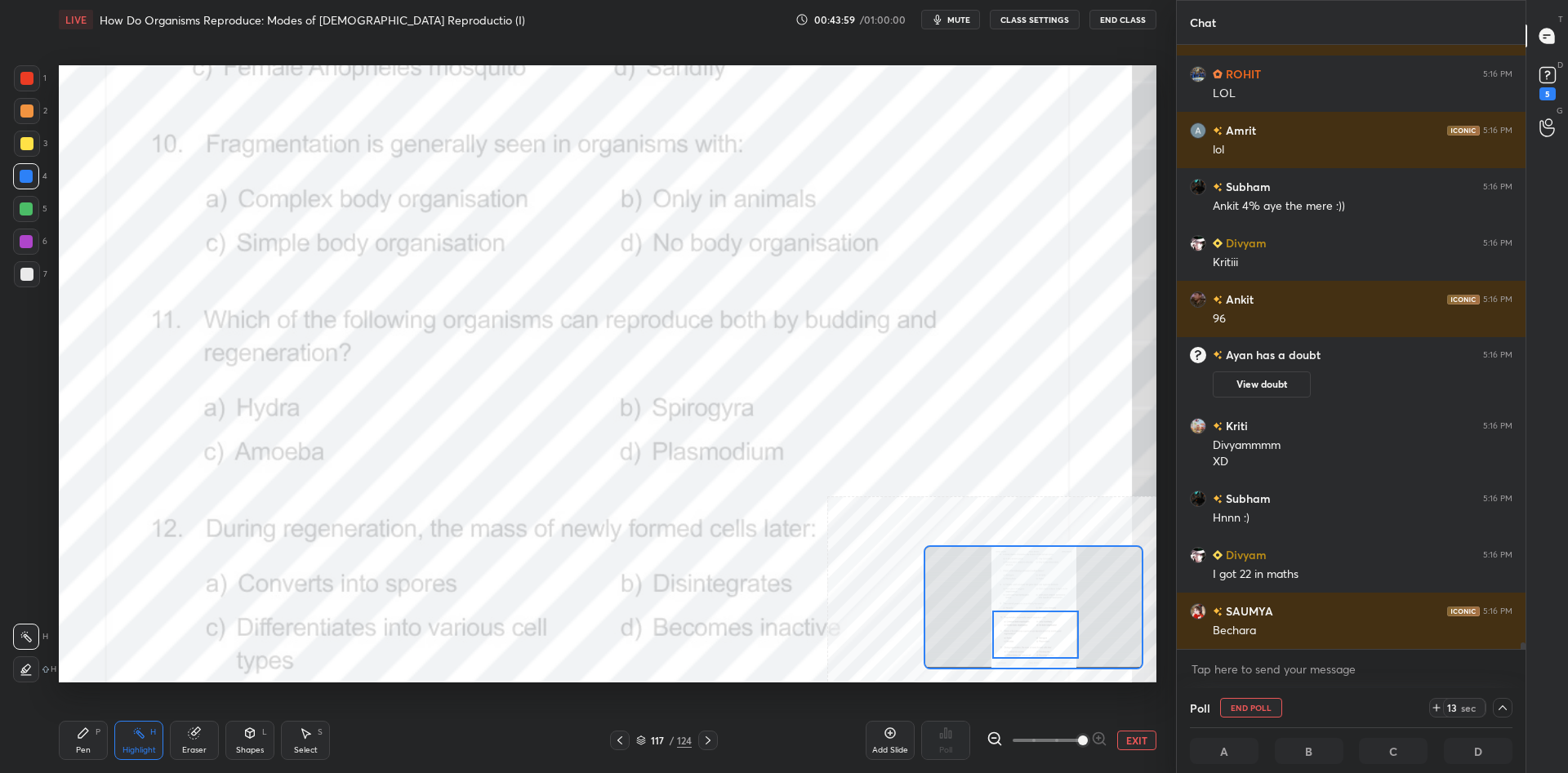
scroll to position [1, 1]
type textarea "x"
click at [1344, 674] on textarea at bounding box center [1351, 669] width 323 height 26
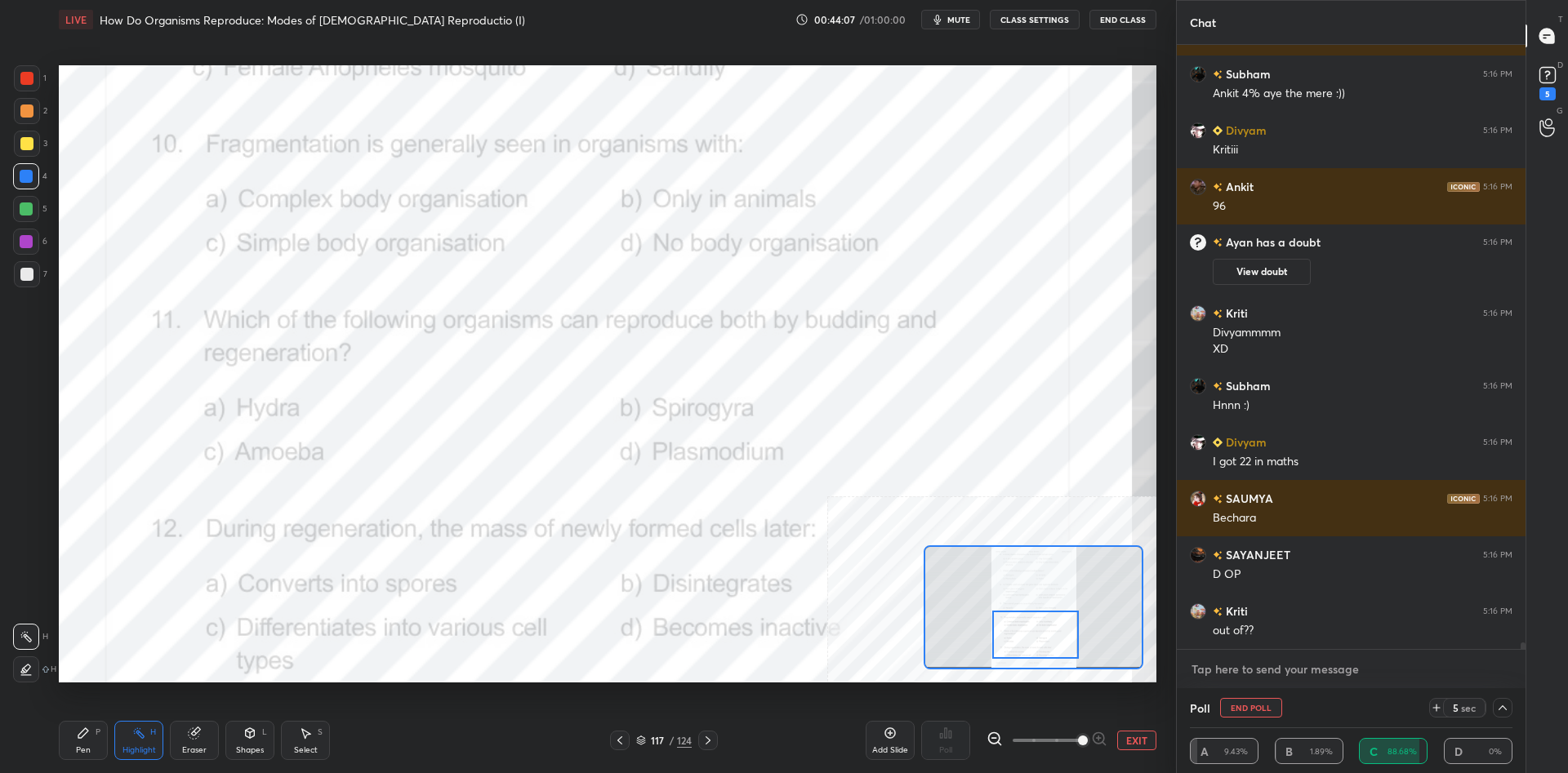
scroll to position [54973, 0]
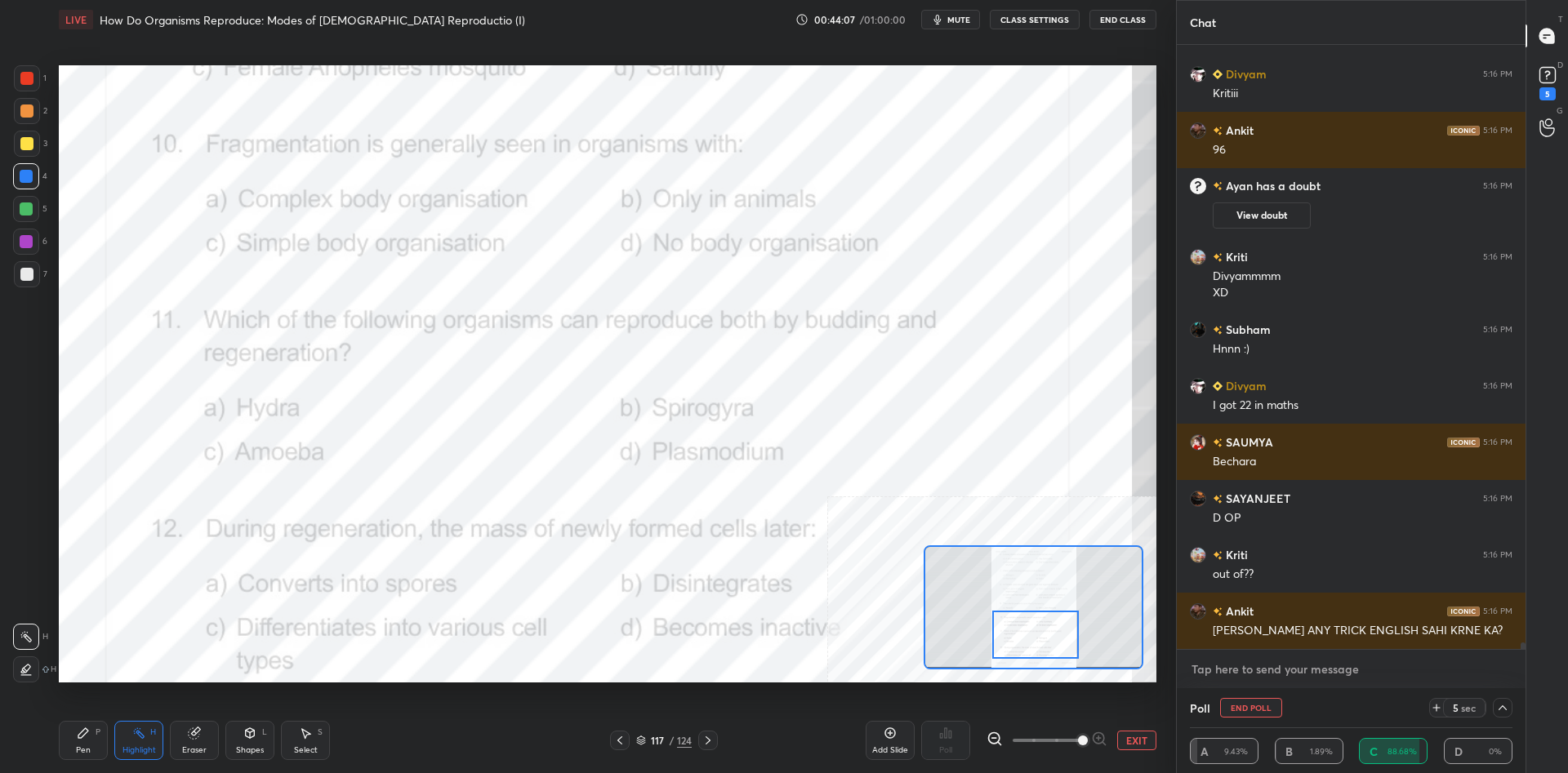
type textarea "A"
type textarea "x"
type textarea "F"
type textarea "x"
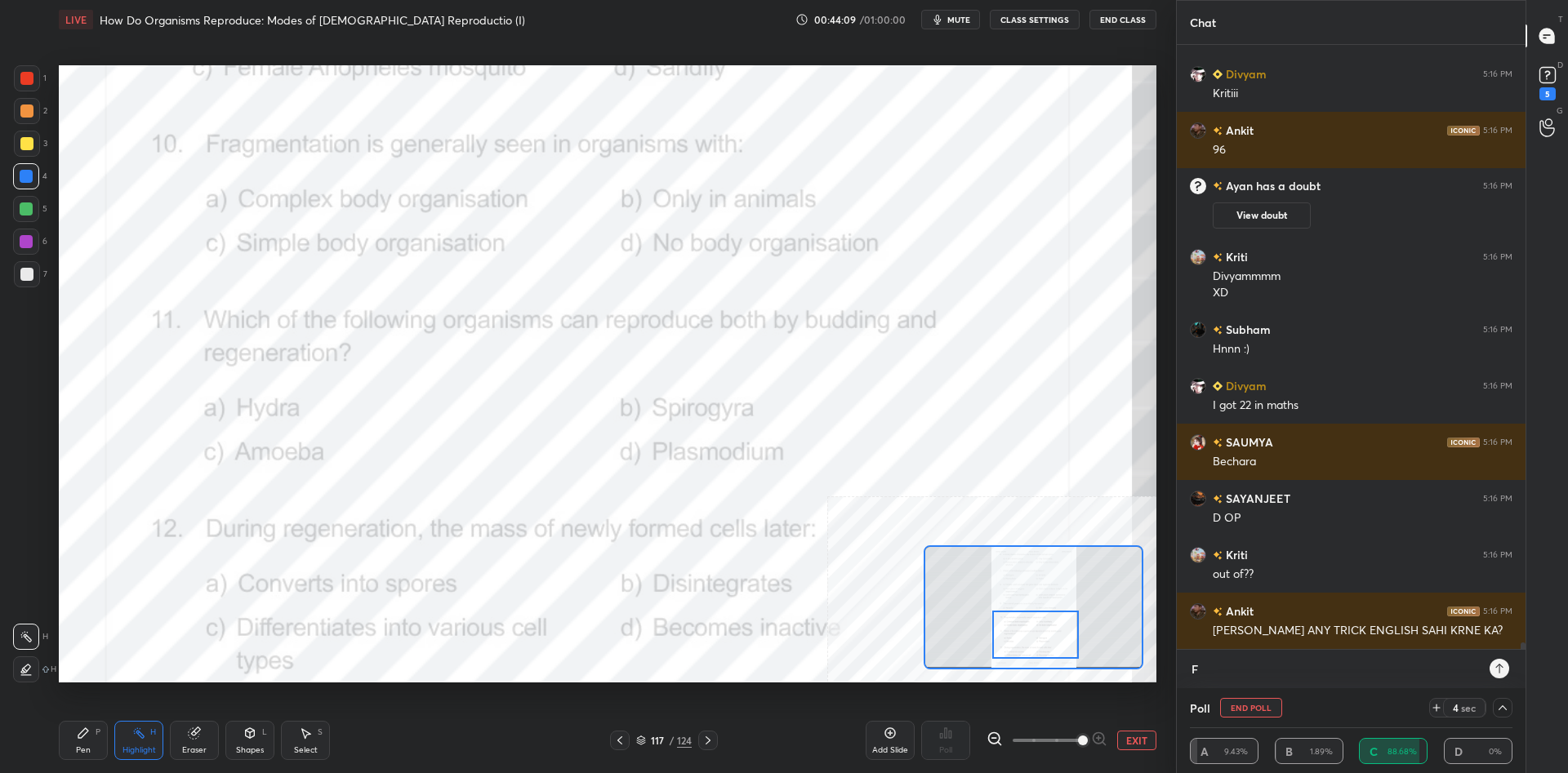
type textarea "Fr"
type textarea "x"
type textarea "Fro"
type textarea "x"
type textarea "From"
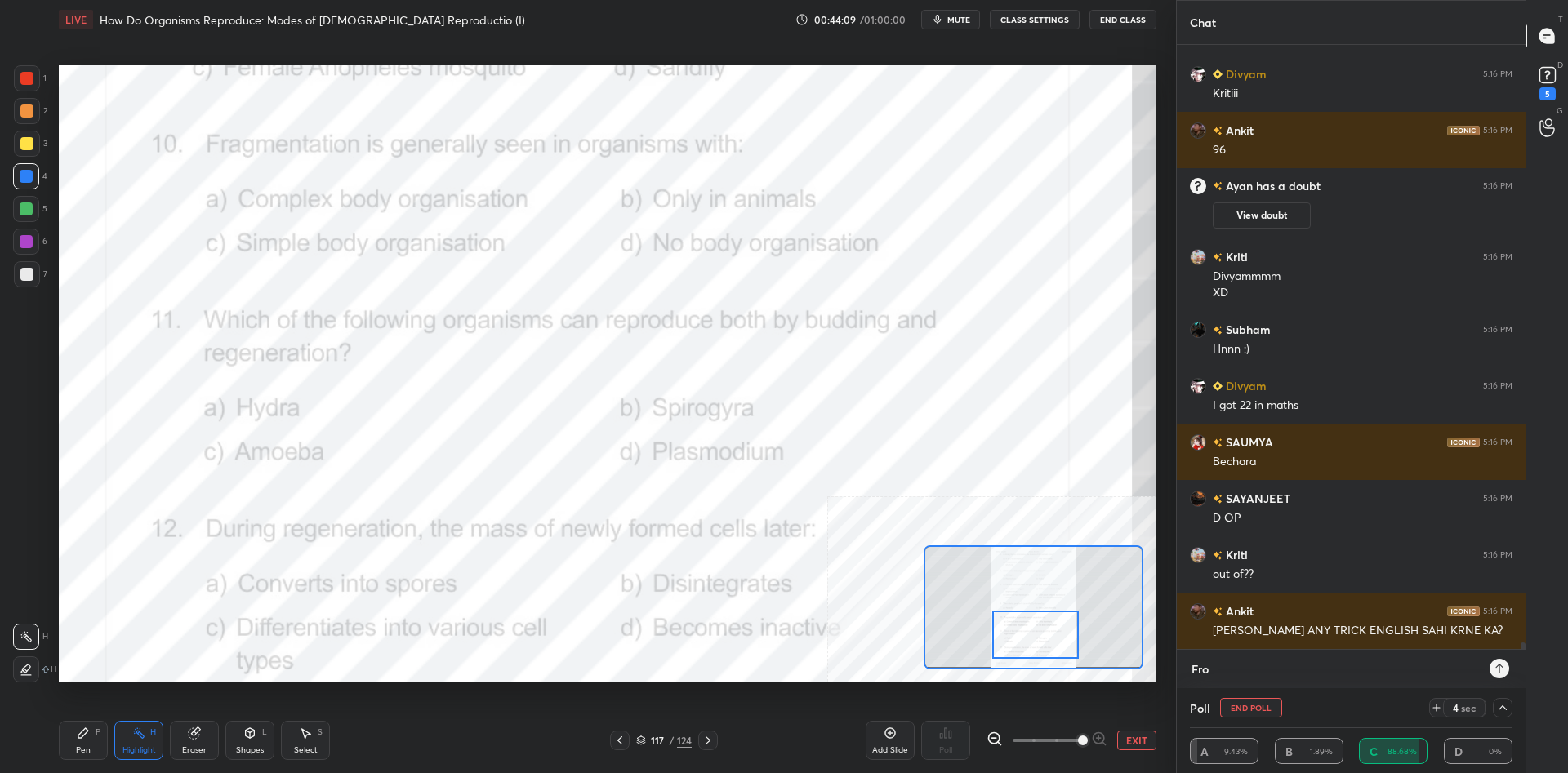
type textarea "x"
type textarea "From"
type textarea "x"
type textarea "From 8"
type textarea "x"
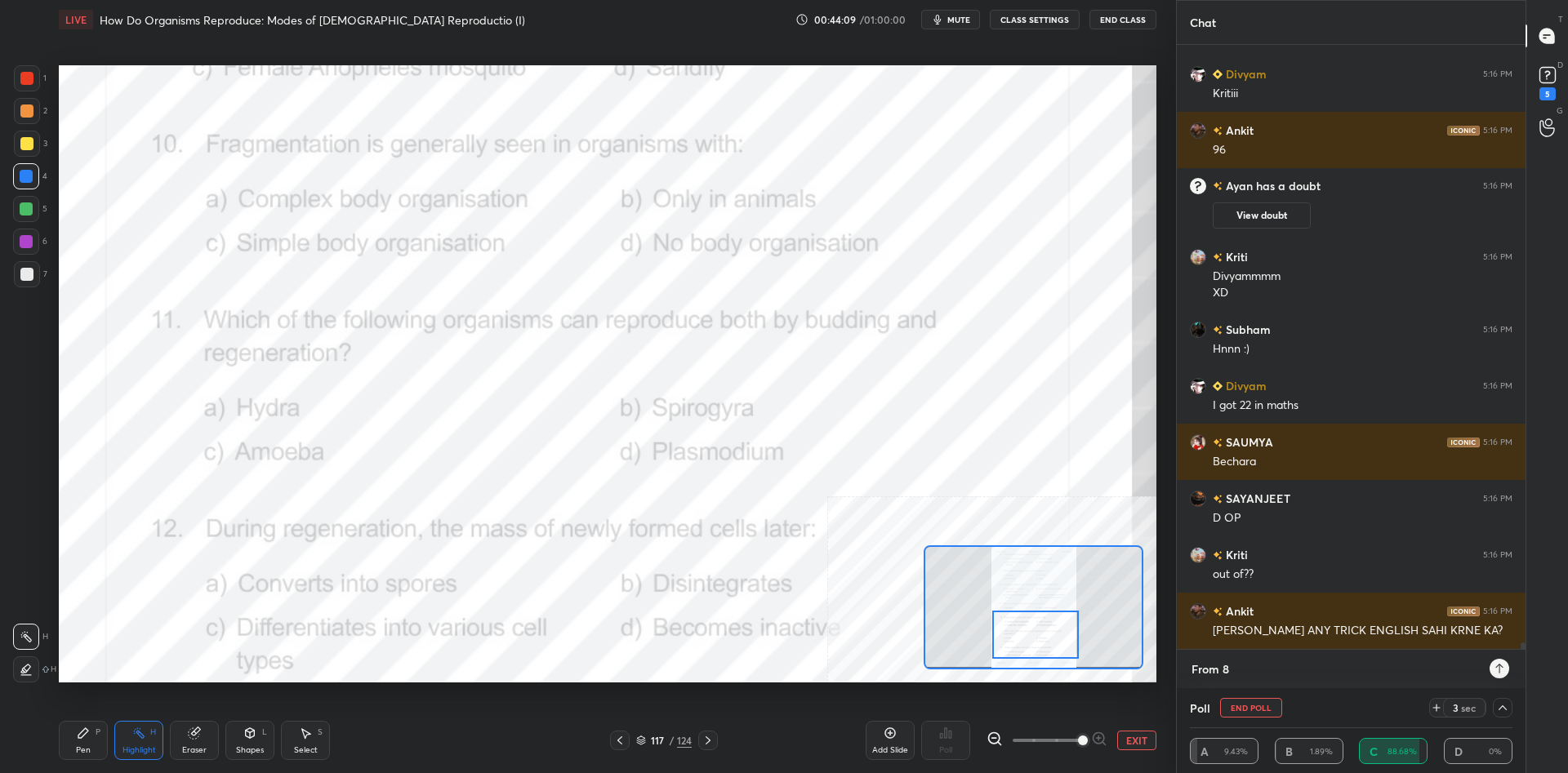
type textarea "From 8-"
type textarea "x"
type textarea "From 8"
type textarea "x"
type textarea "From 80"
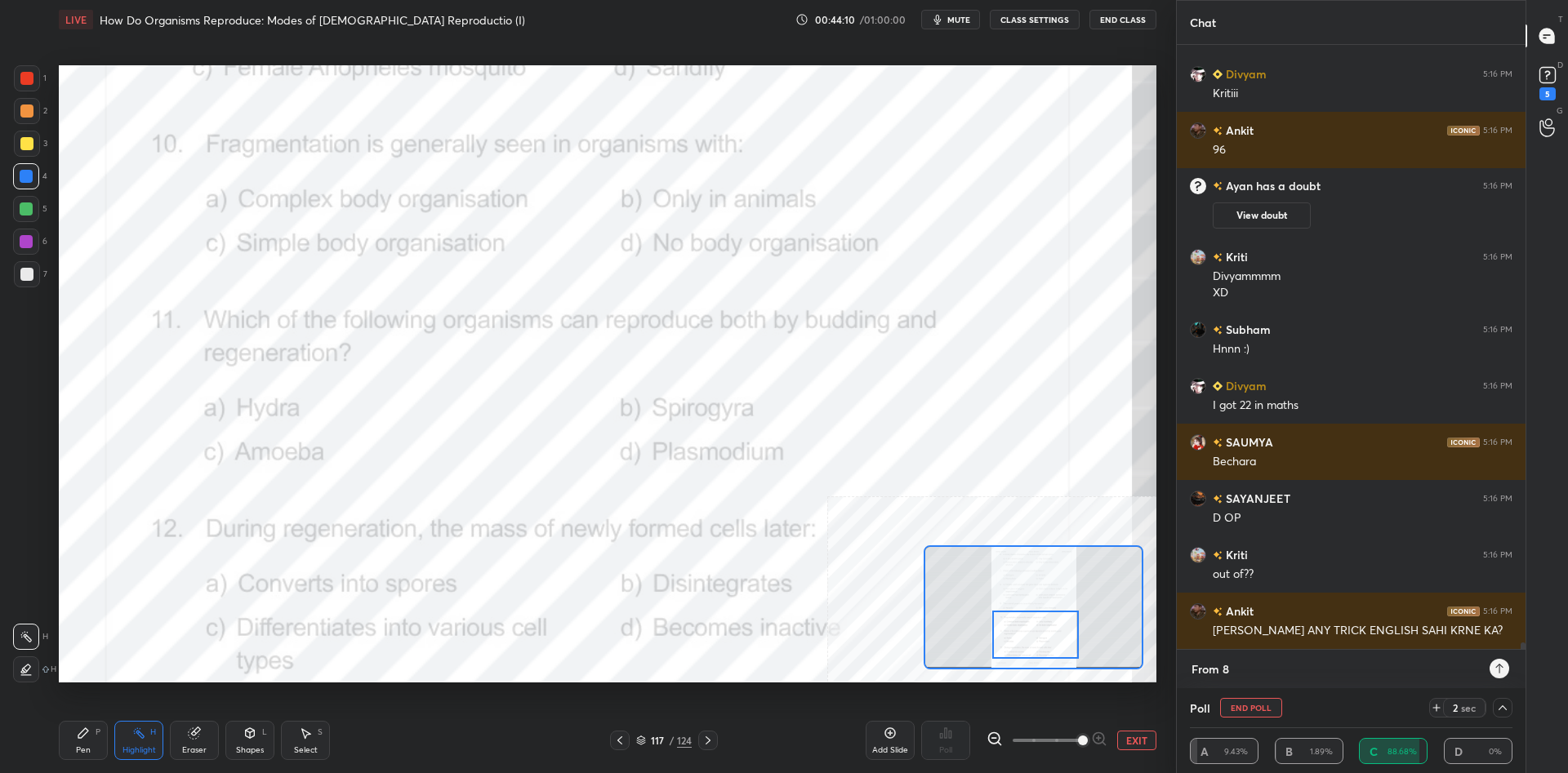
type textarea "x"
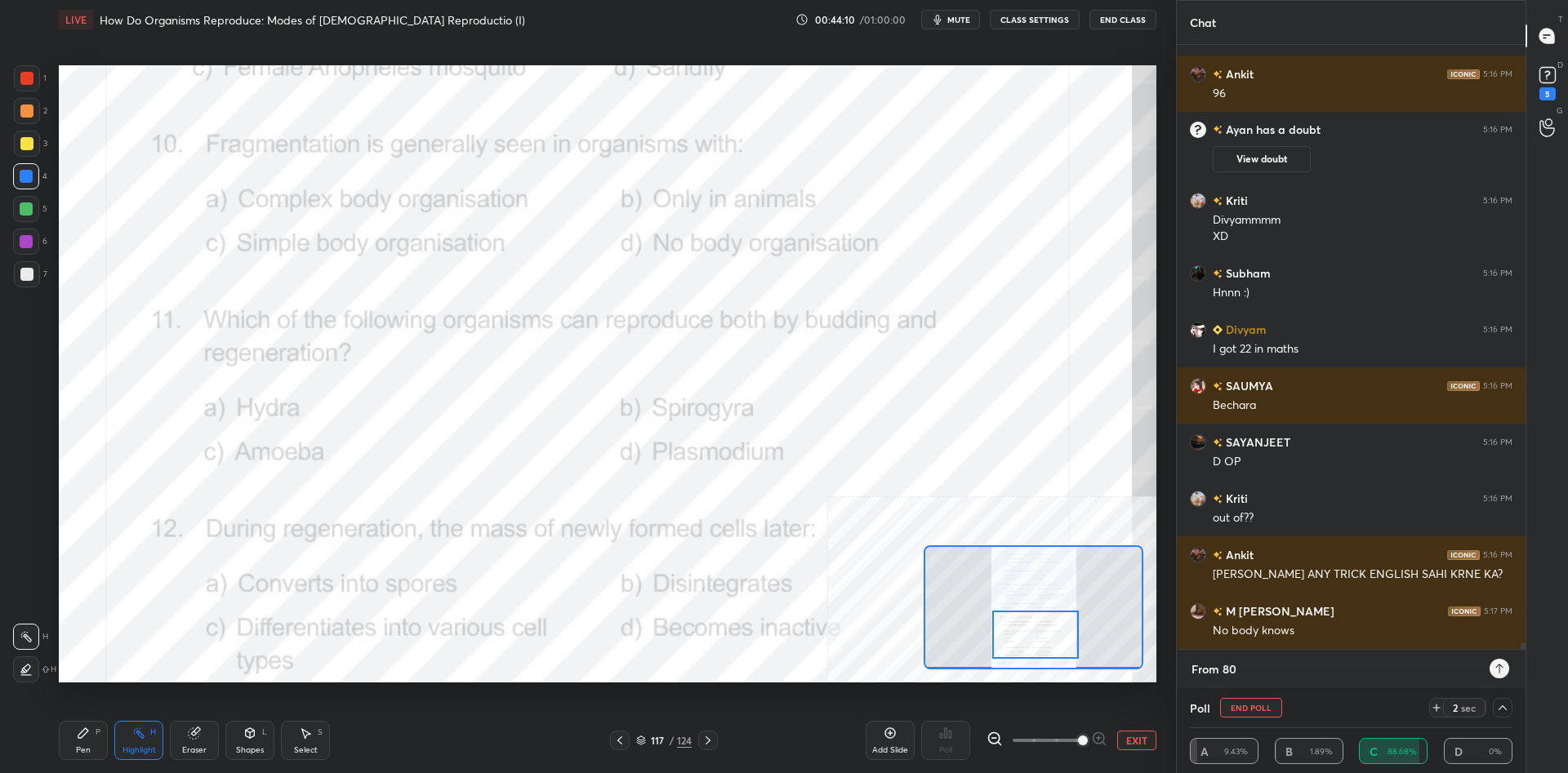
type textarea "From 80"
type textarea "x"
type textarea "From 80 ?"
type textarea "x"
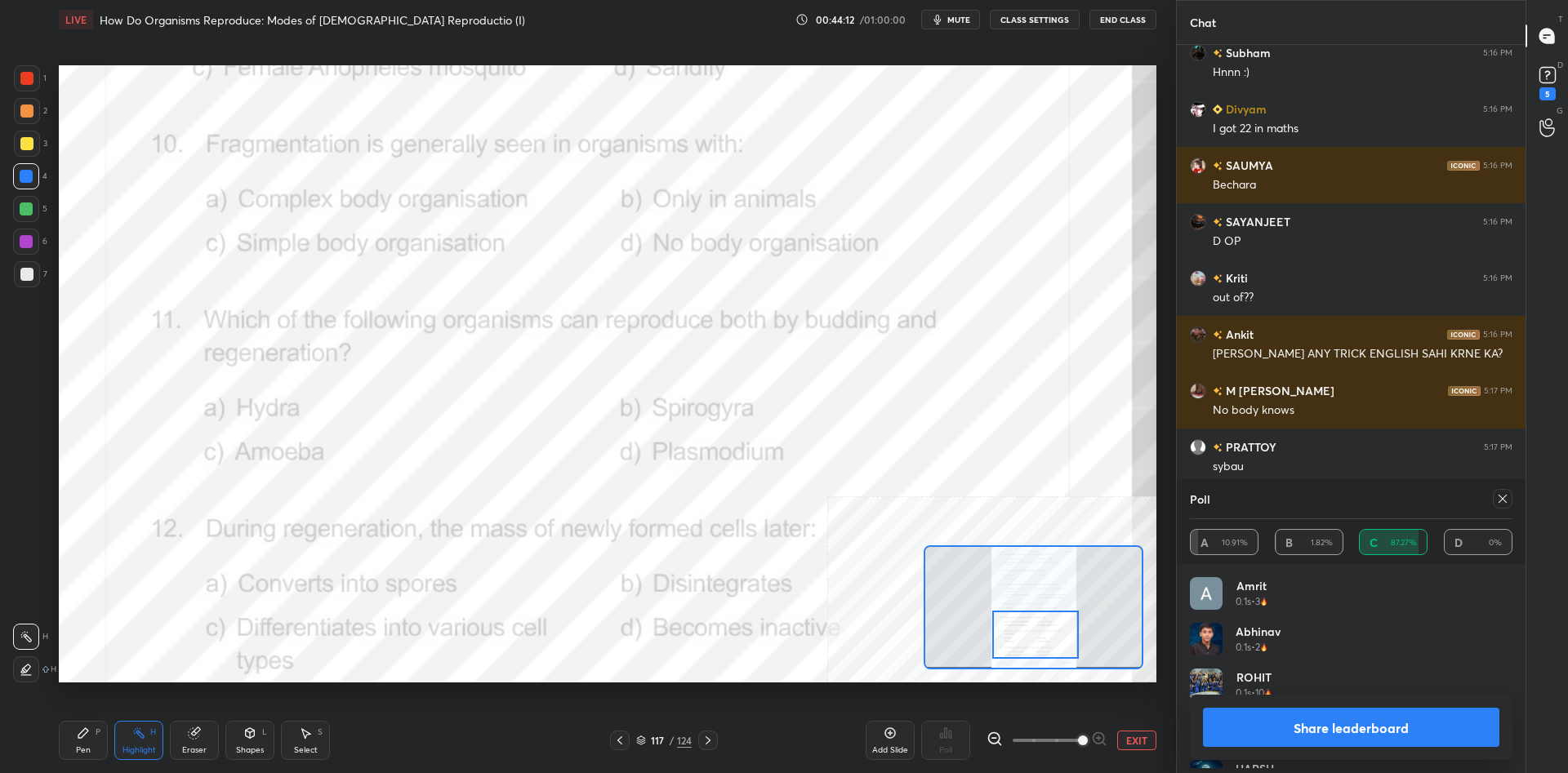
scroll to position [196, 323]
click at [1299, 737] on button "Share leaderboard" at bounding box center [1351, 727] width 297 height 39
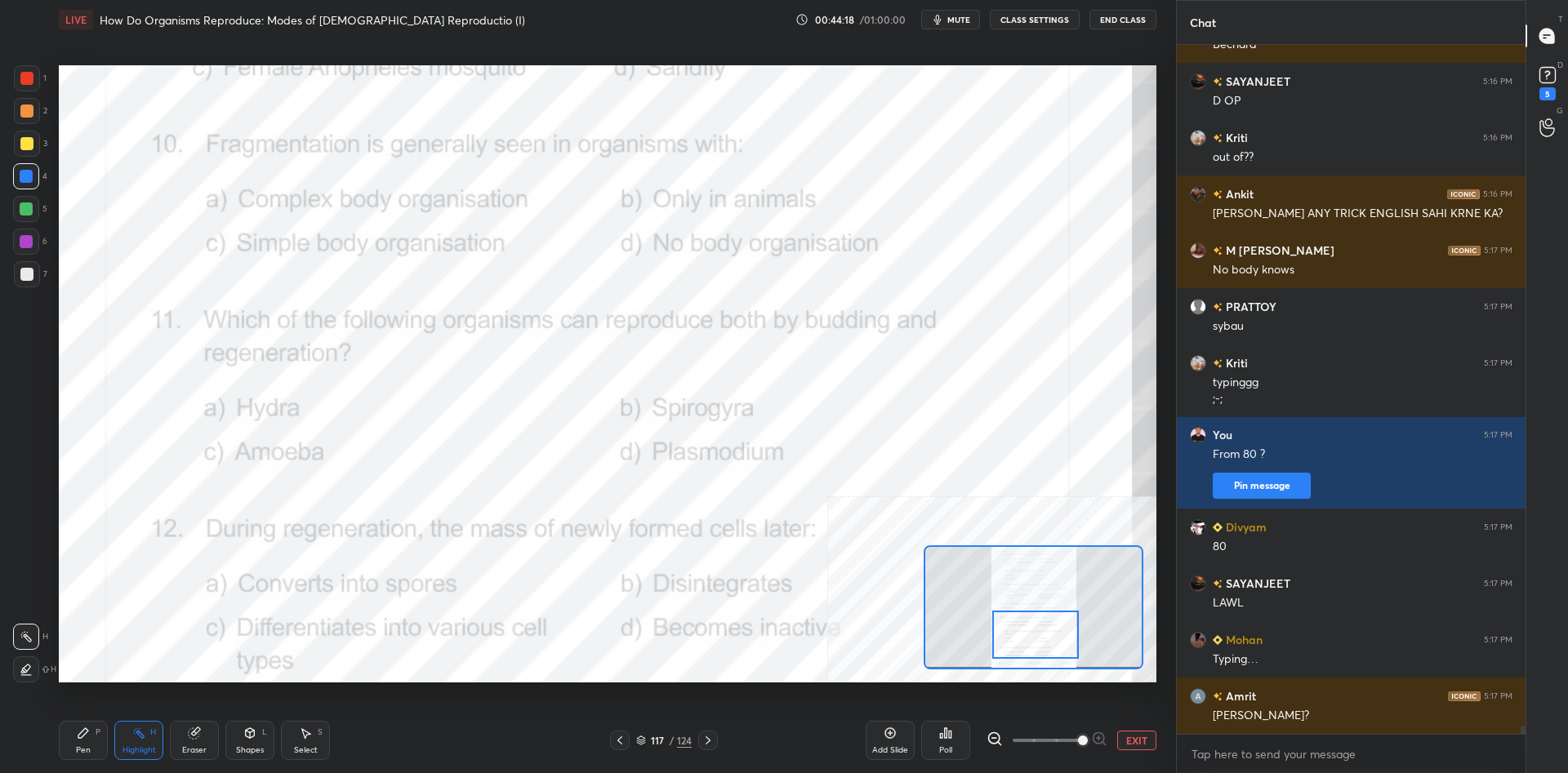
click at [95, 745] on div "Pen P" at bounding box center [83, 740] width 49 height 39
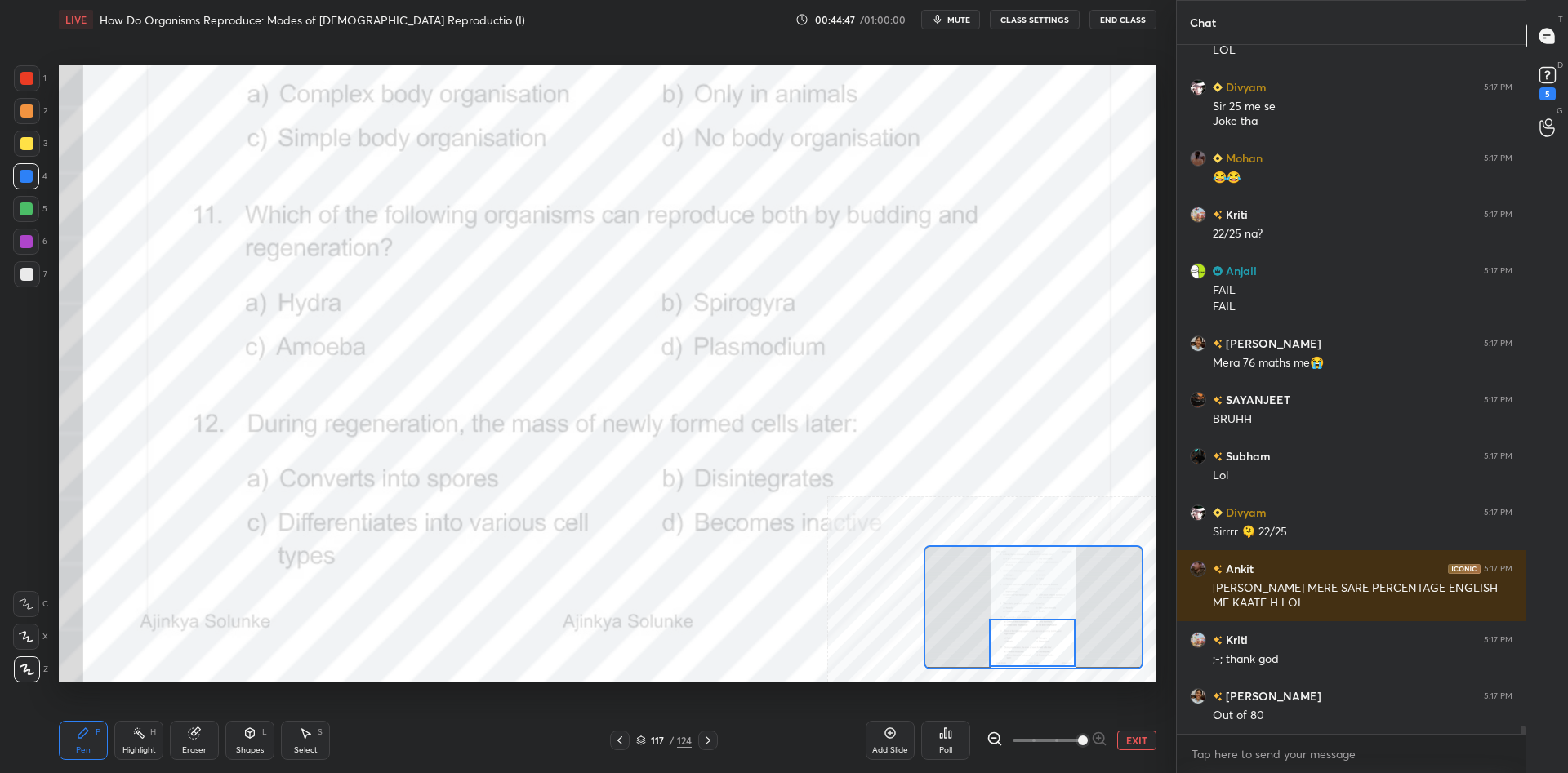
click at [122, 739] on div "Highlight H" at bounding box center [138, 740] width 49 height 39
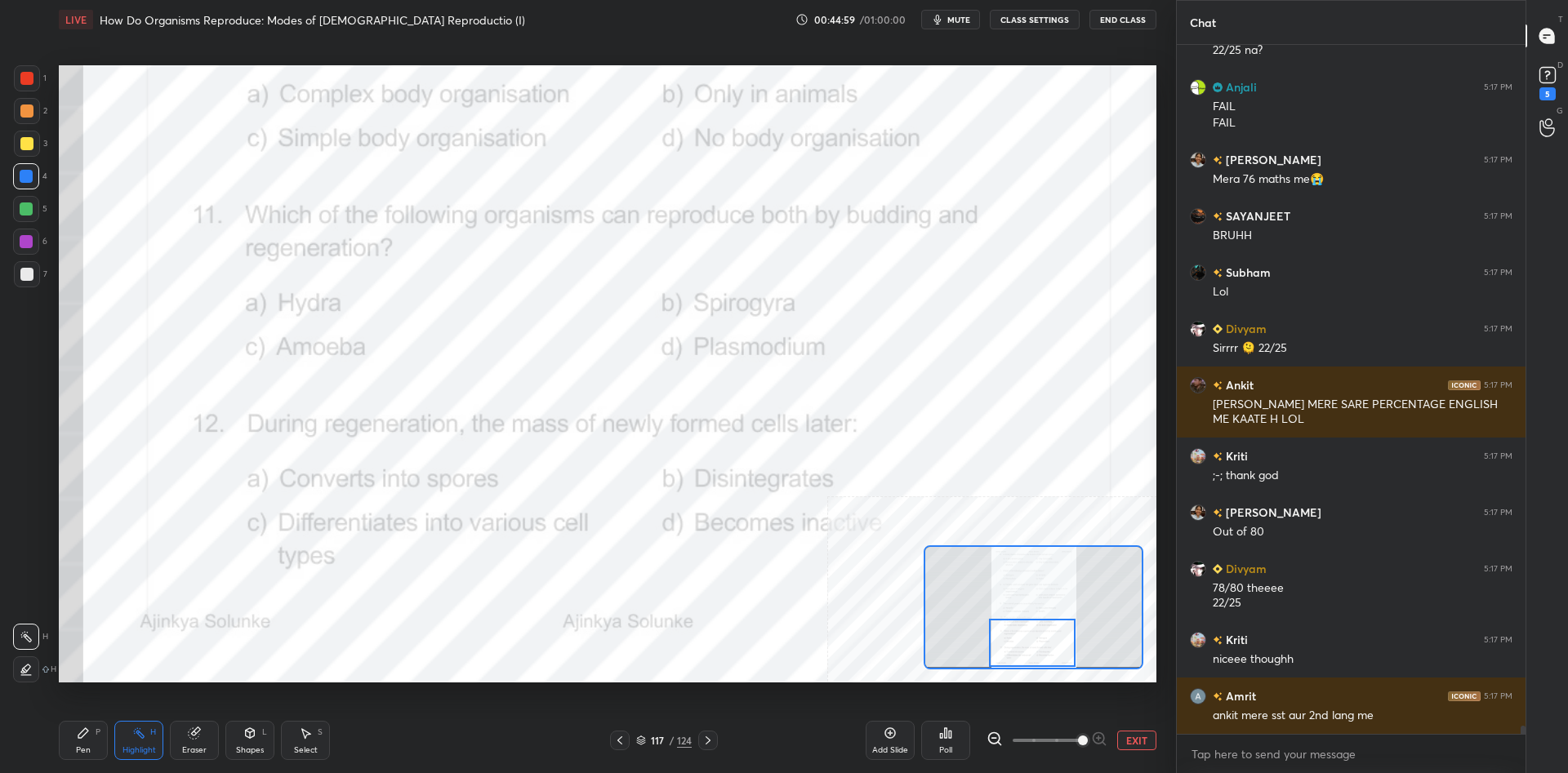
click at [948, 726] on div "Poll" at bounding box center [946, 740] width 49 height 39
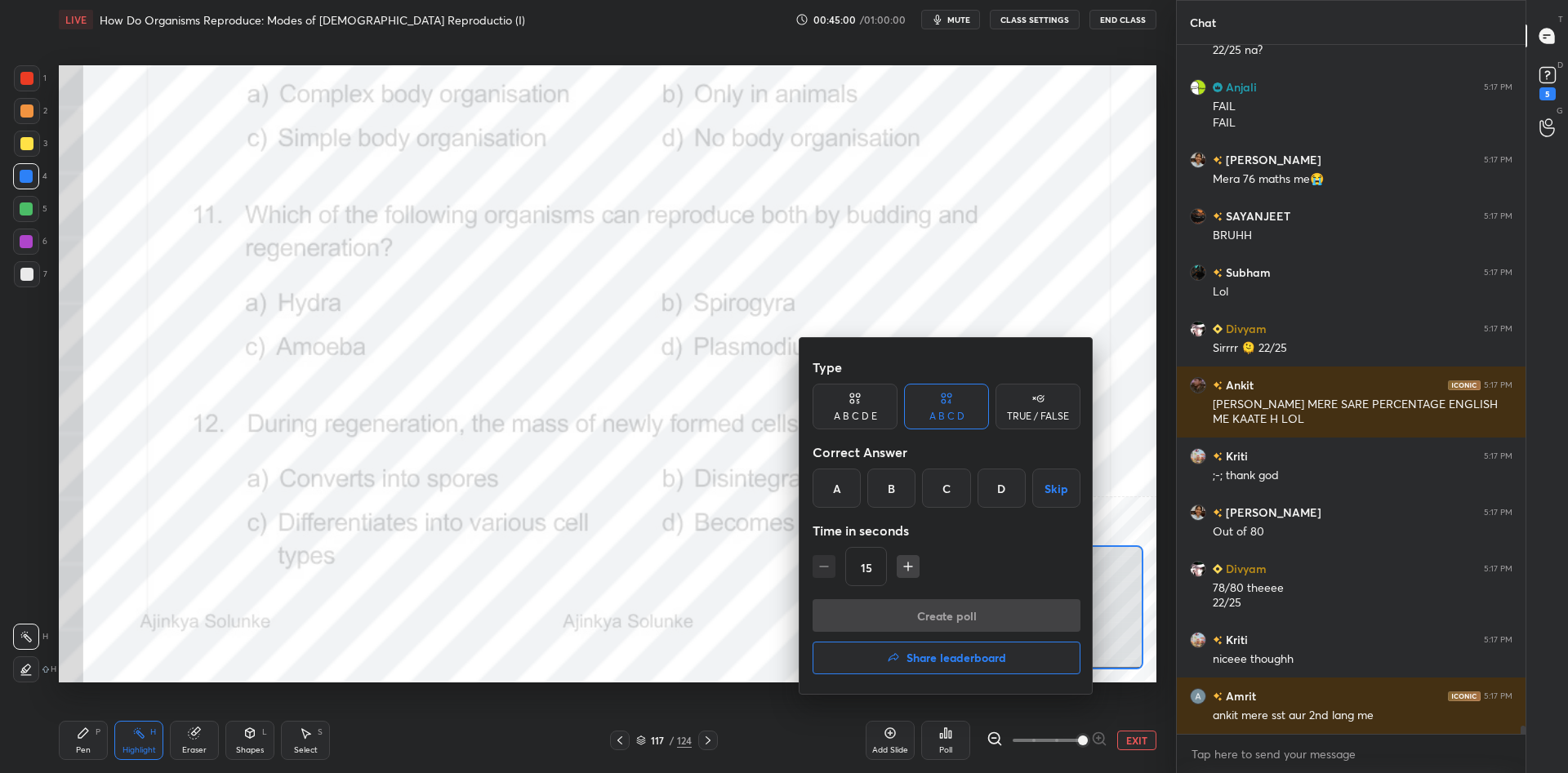
click at [843, 488] on div "A" at bounding box center [836, 487] width 48 height 39
click at [893, 614] on button "Create poll" at bounding box center [946, 616] width 268 height 33
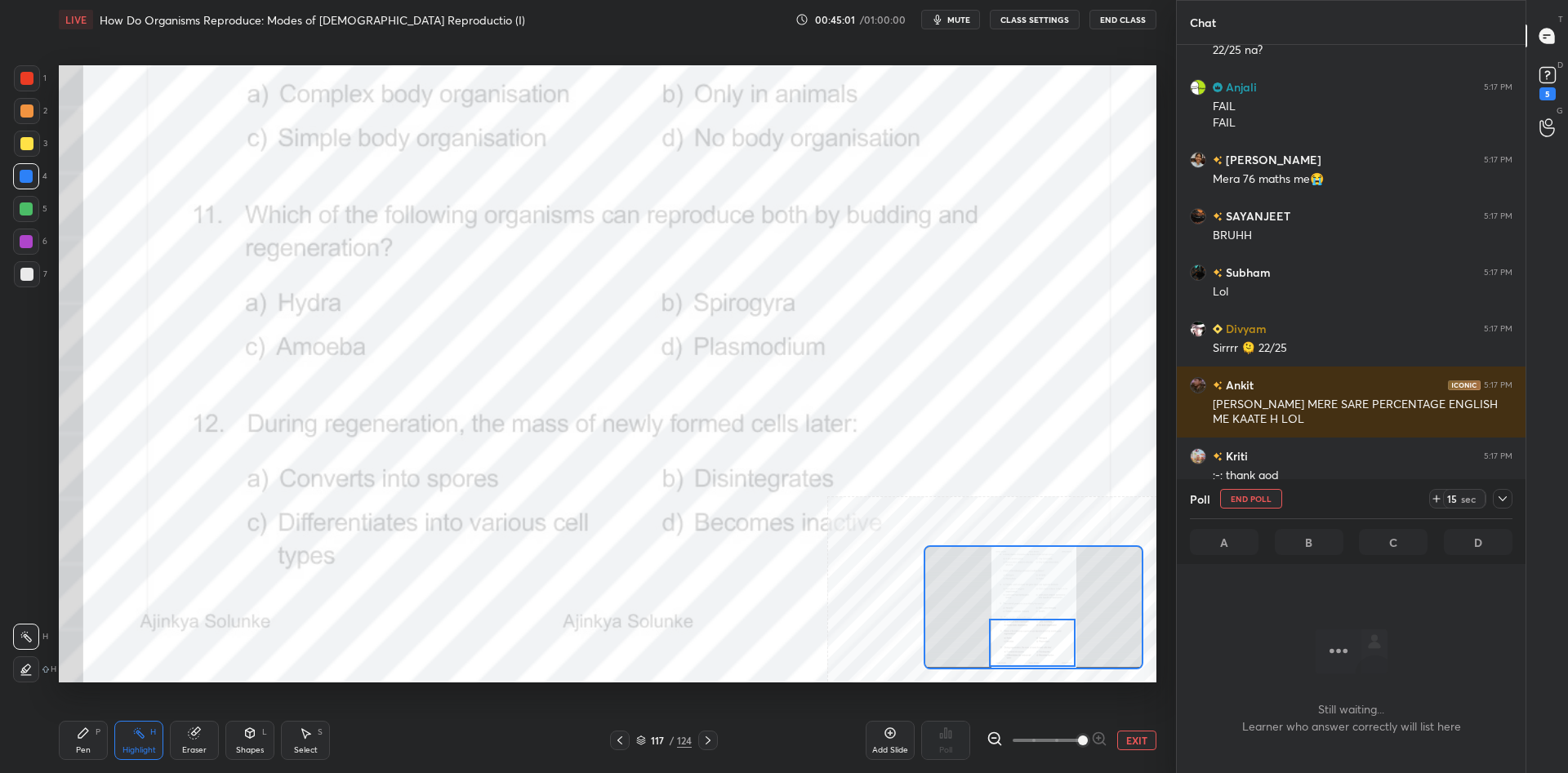
click at [1511, 495] on div at bounding box center [1503, 499] width 20 height 20
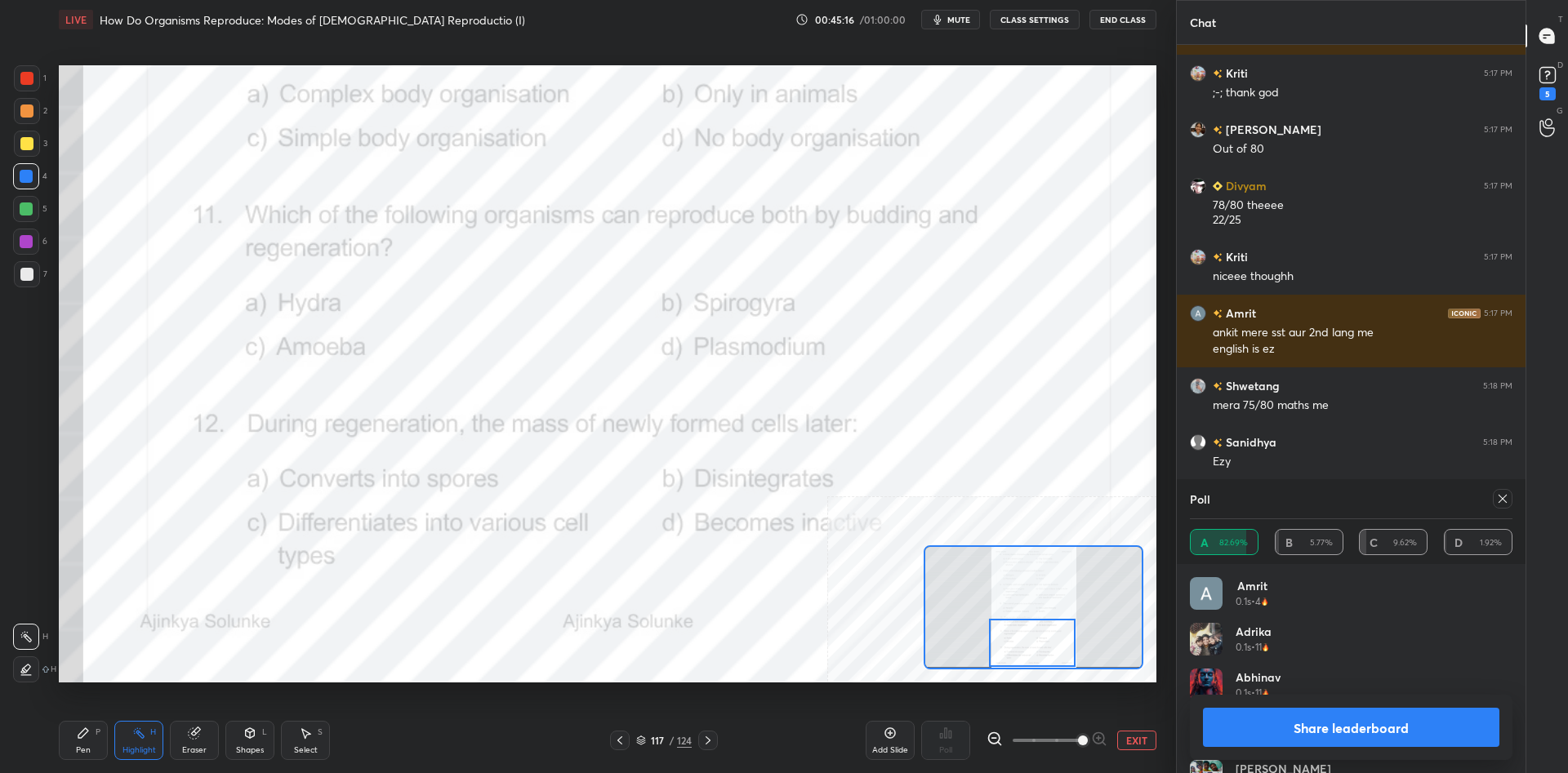
scroll to position [1, 1]
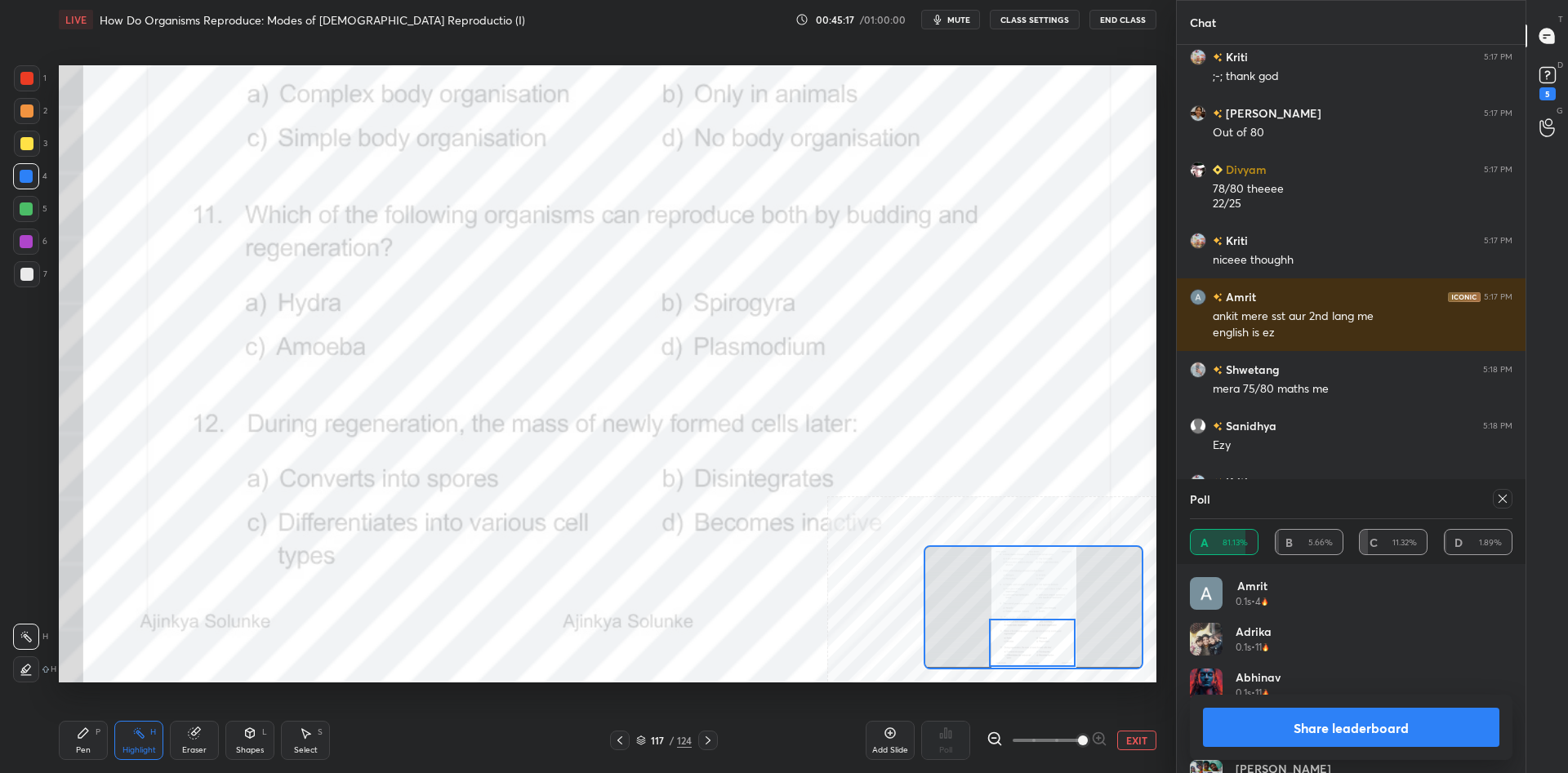
click at [1322, 731] on button "Share leaderboard" at bounding box center [1351, 727] width 297 height 39
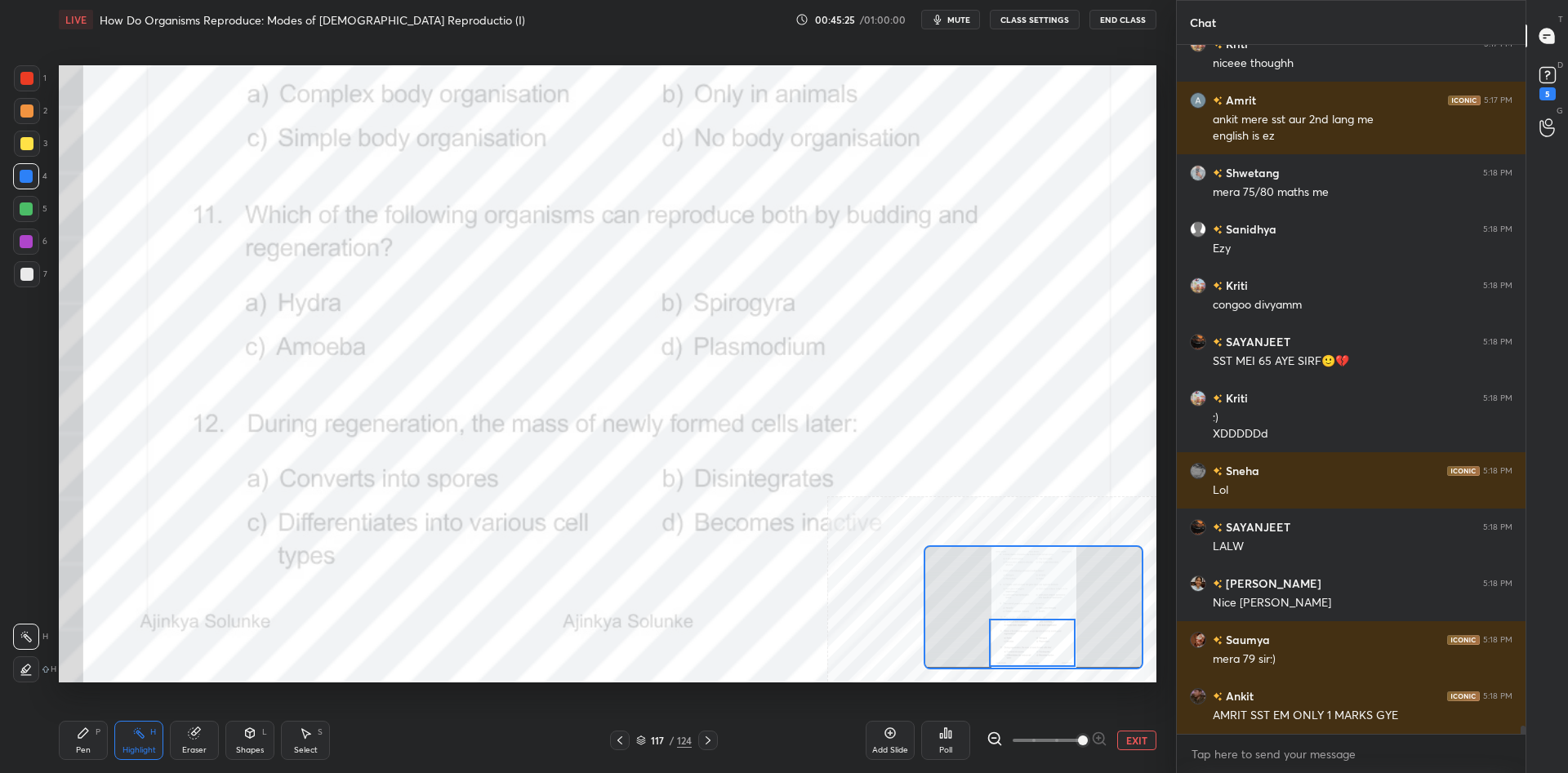
click at [64, 736] on div "Pen P" at bounding box center [83, 740] width 49 height 39
click at [75, 737] on div "Pen P" at bounding box center [83, 740] width 49 height 39
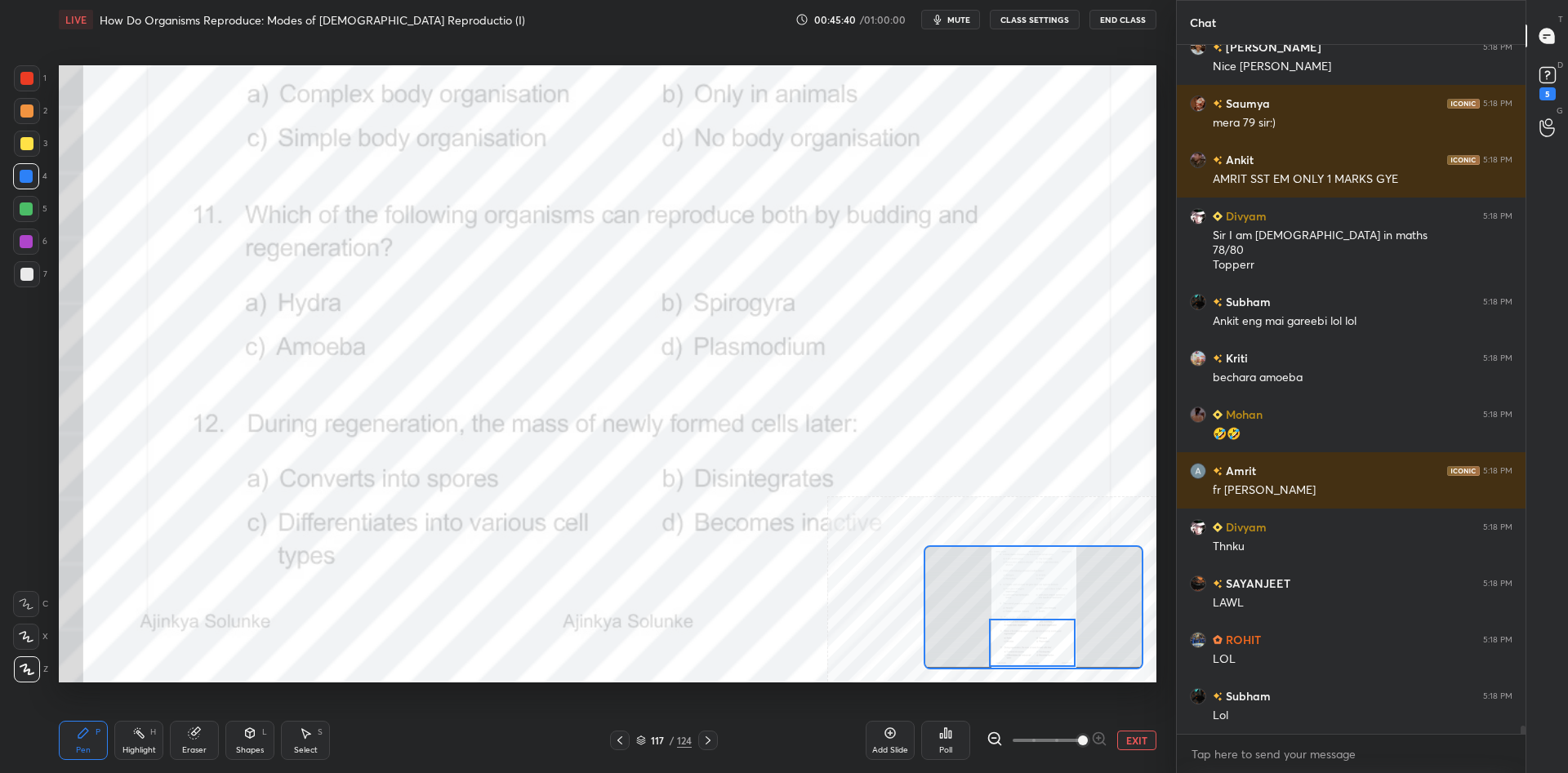
click at [1043, 646] on div at bounding box center [1033, 642] width 87 height 48
click at [146, 720] on div "Pen P Highlight H Eraser Shapes L Select S 117 / 124 Add Slide Poll EXIT" at bounding box center [608, 740] width 1098 height 65
click at [137, 740] on div "Highlight H" at bounding box center [138, 740] width 49 height 39
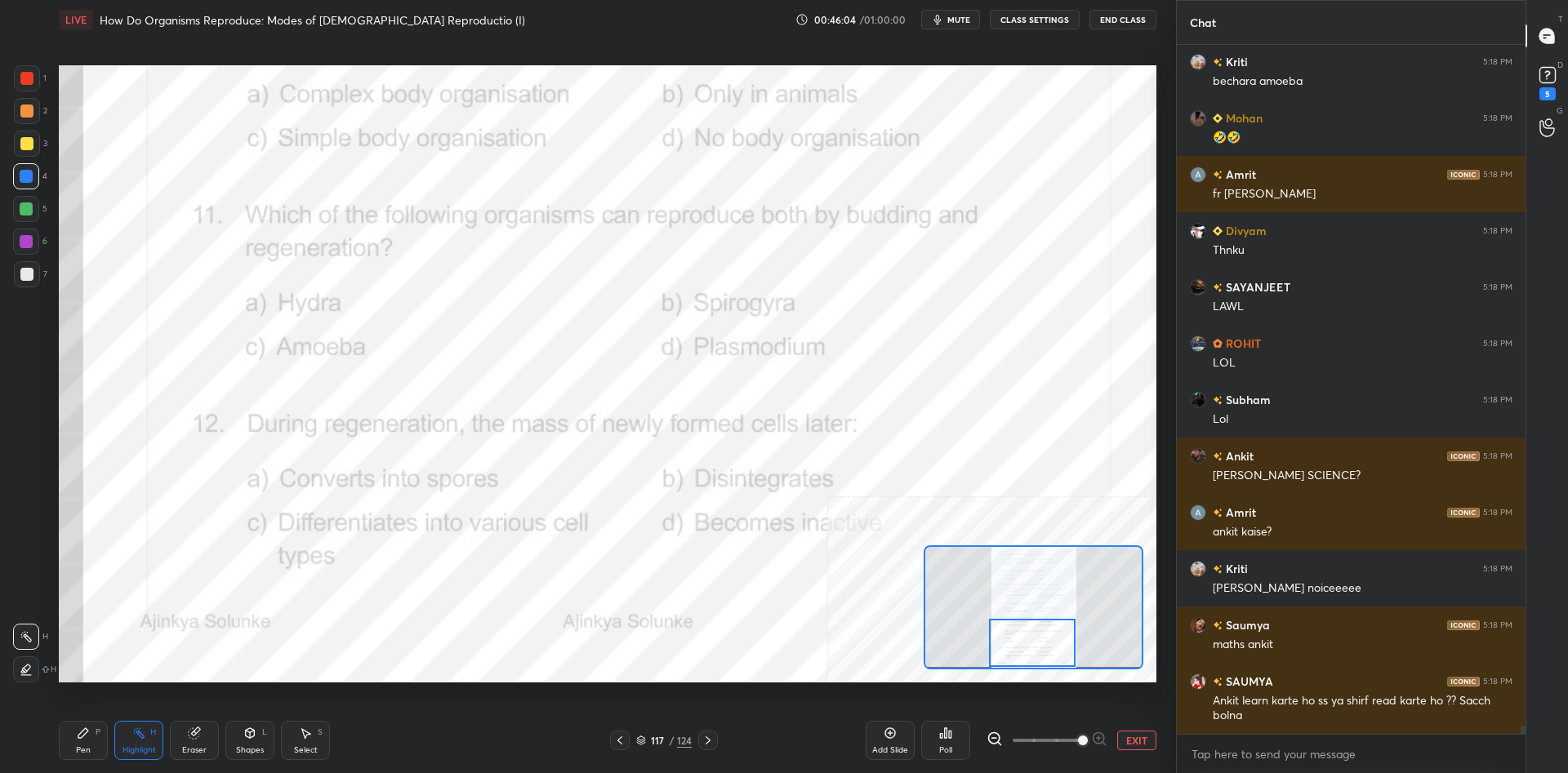
click at [947, 737] on icon at bounding box center [946, 732] width 3 height 10
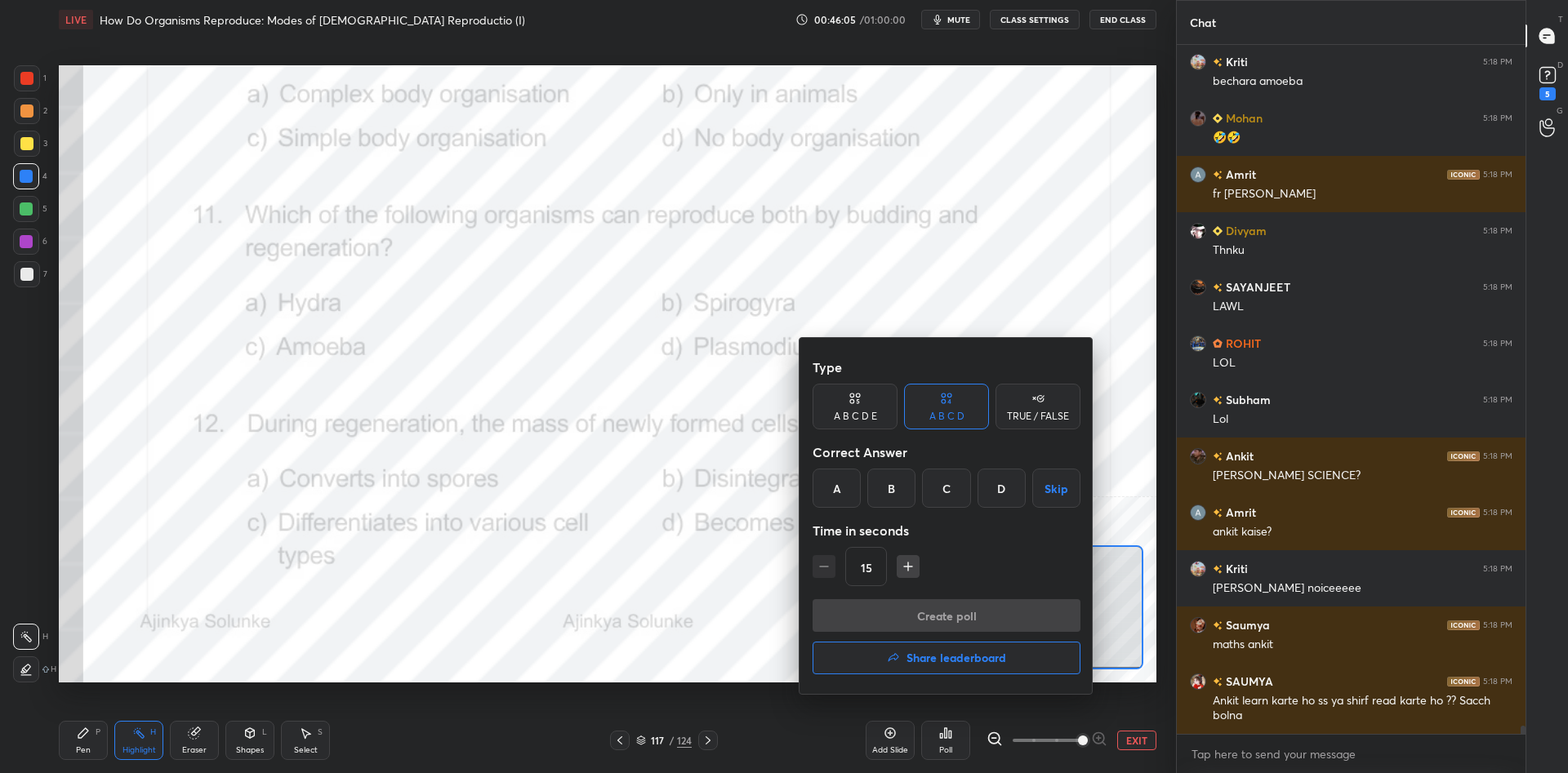
click at [957, 490] on div "C" at bounding box center [945, 487] width 48 height 39
click at [956, 620] on button "Create poll" at bounding box center [946, 616] width 268 height 33
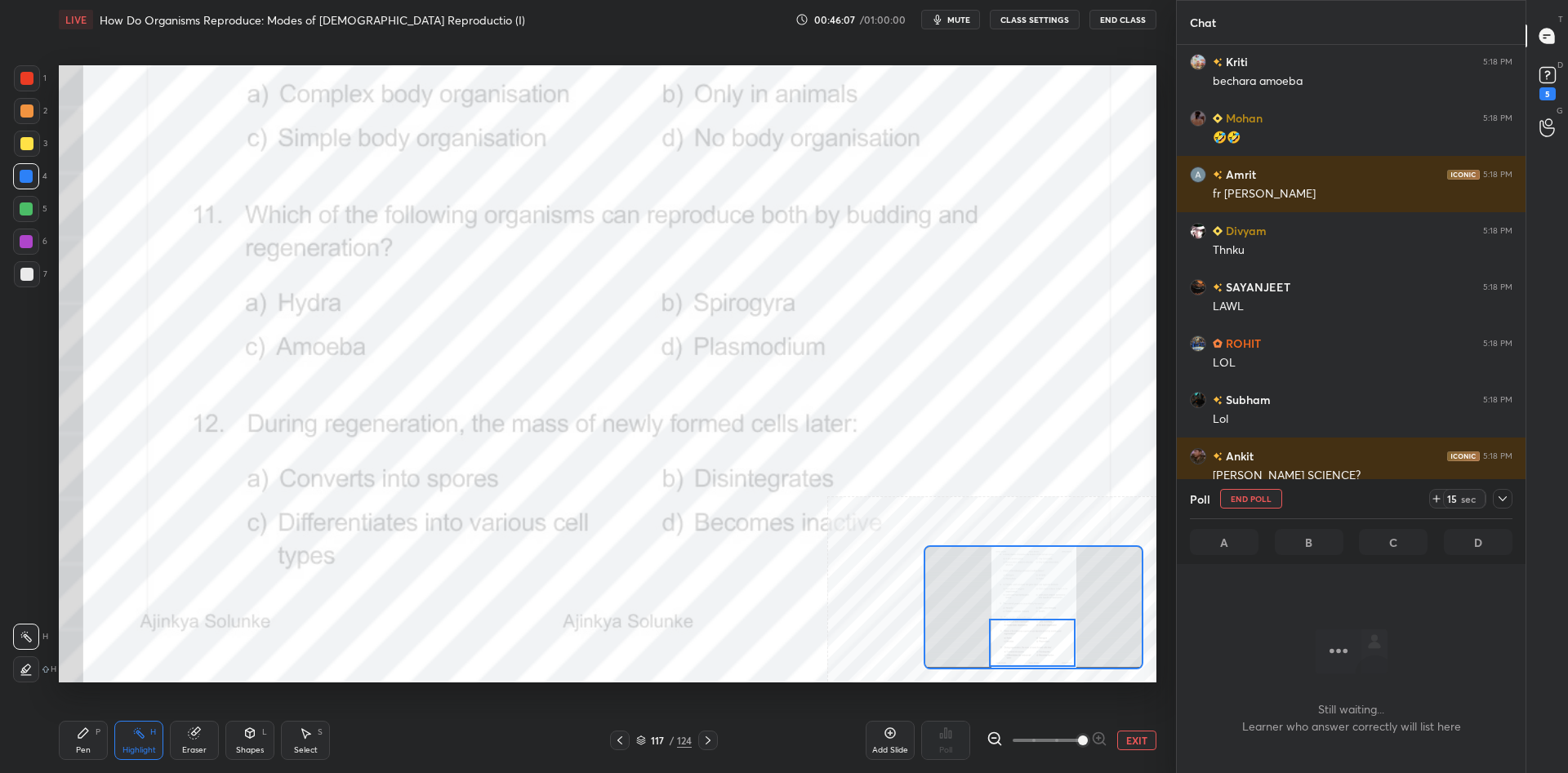
click at [1503, 507] on div at bounding box center [1503, 499] width 20 height 20
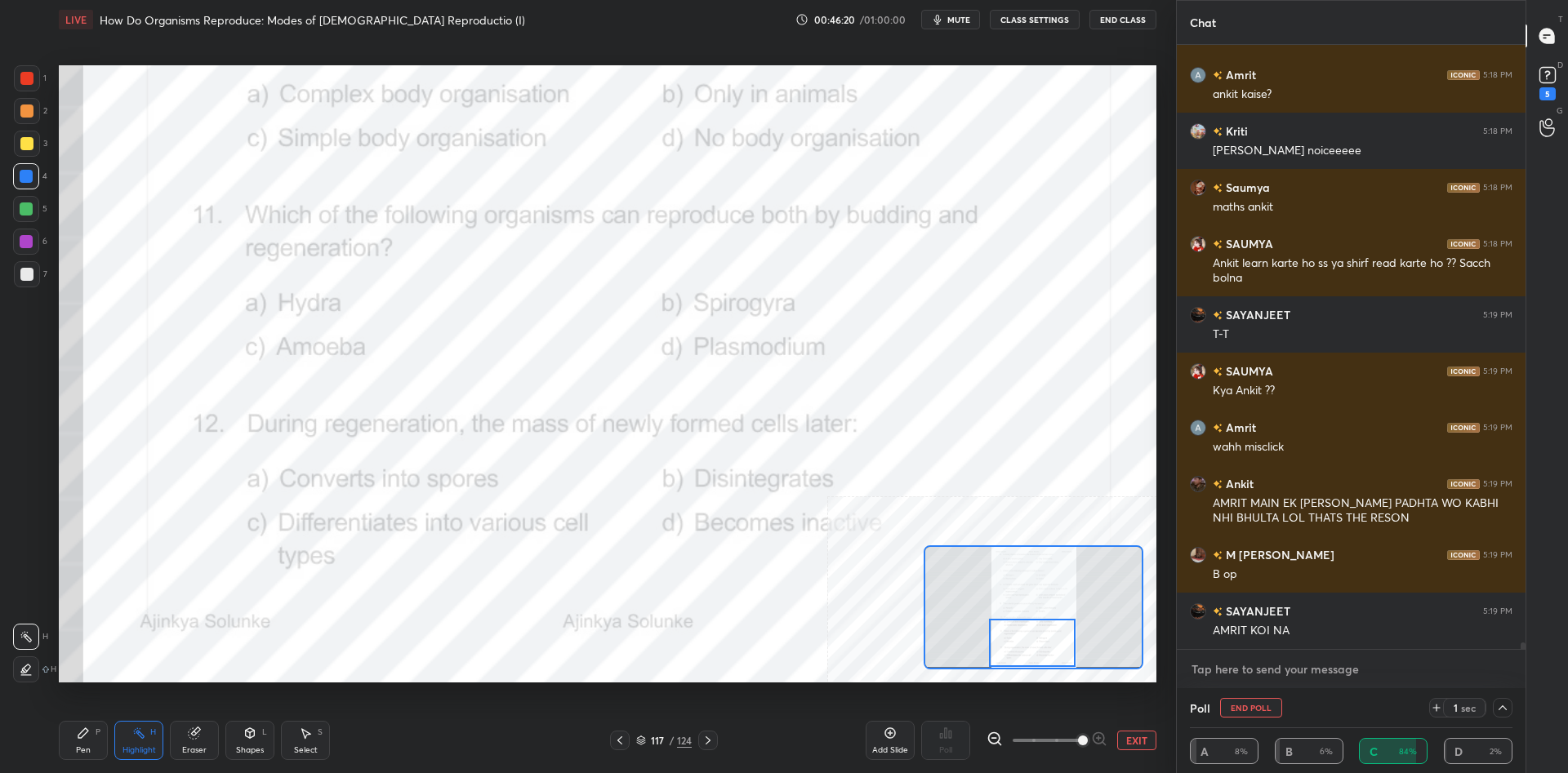
scroll to position [58555, 0]
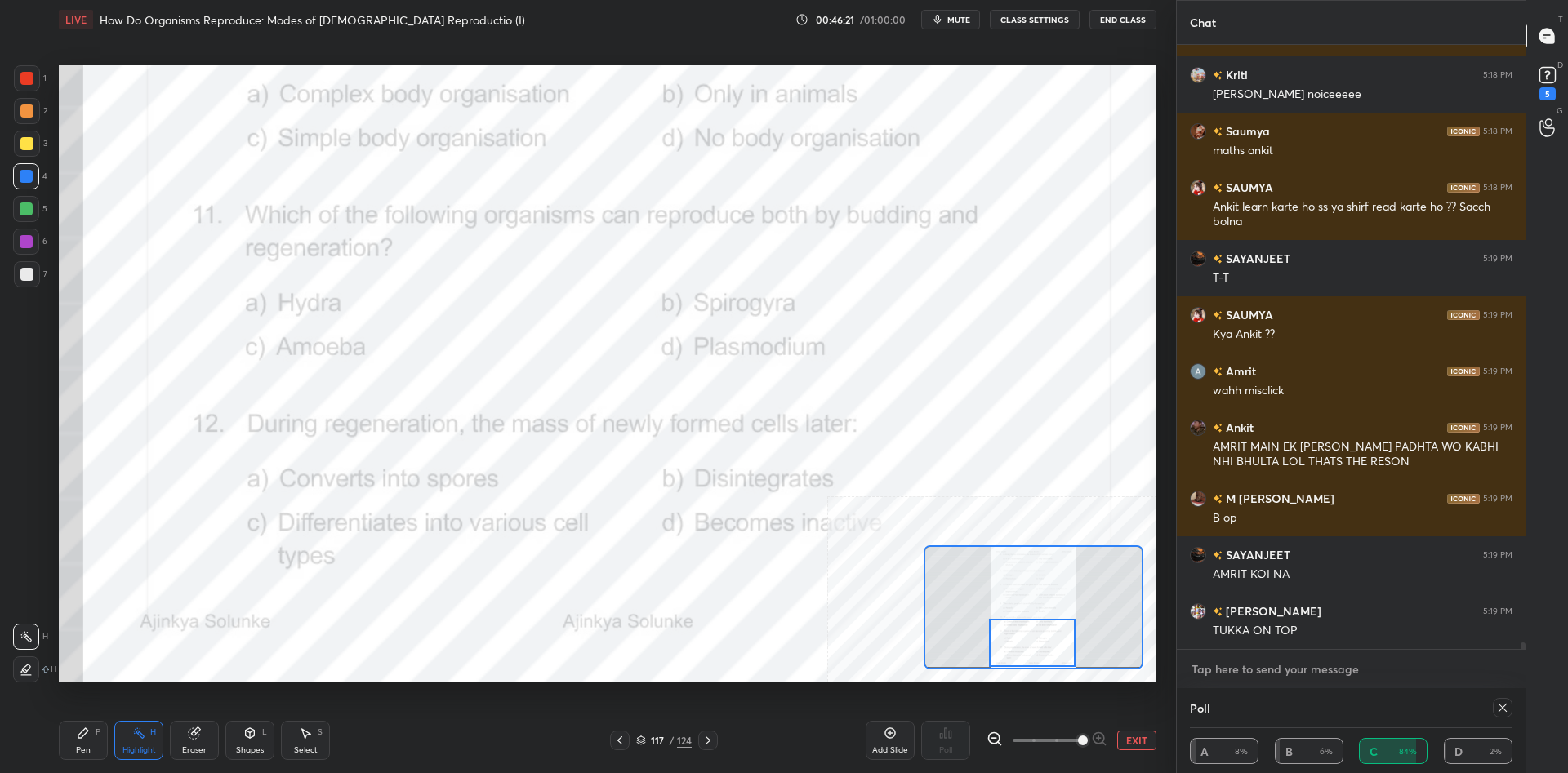
click at [1293, 673] on textarea at bounding box center [1351, 669] width 323 height 26
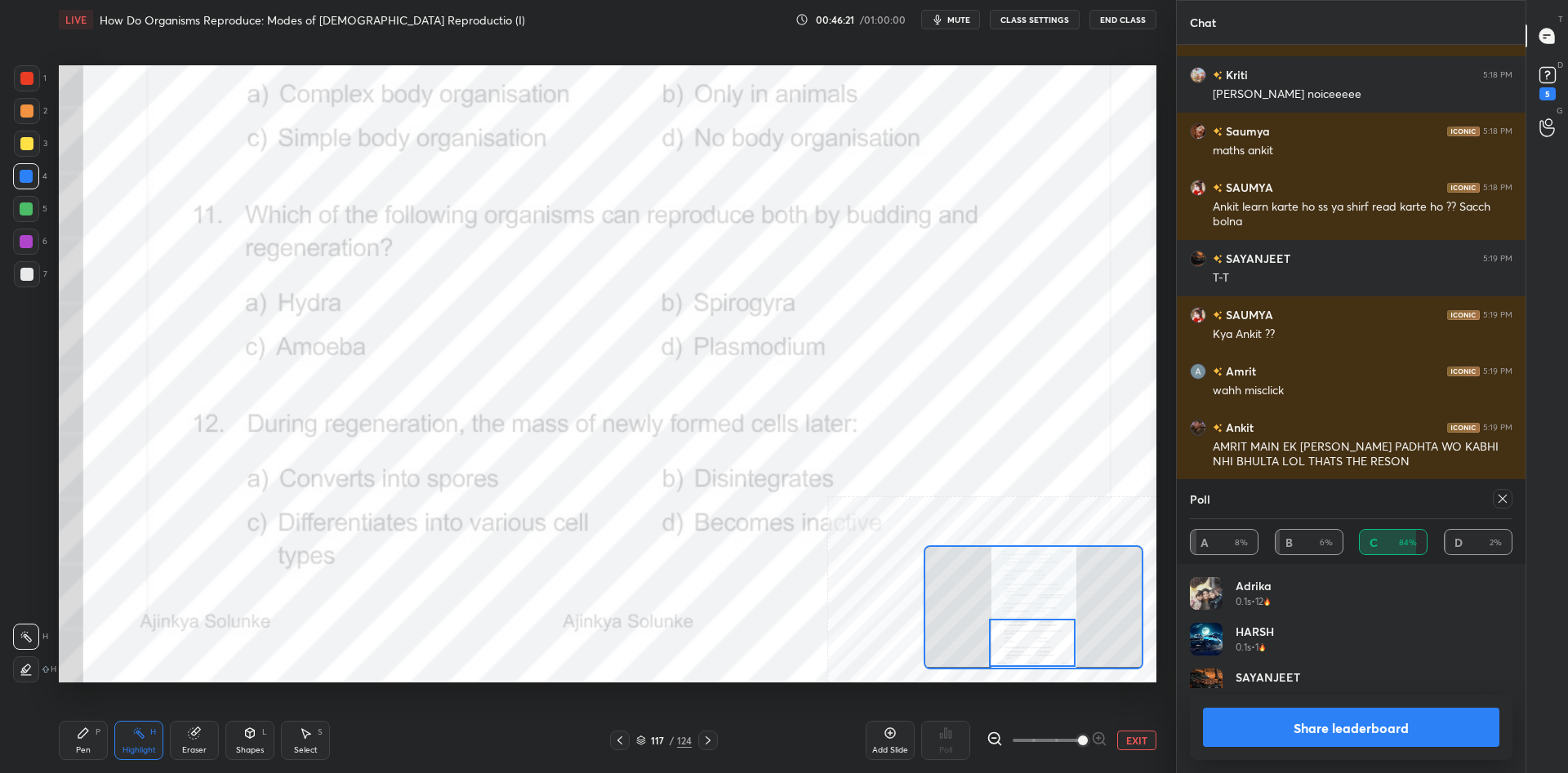
scroll to position [1, 1]
click at [1289, 727] on button "Share leaderboard" at bounding box center [1351, 727] width 297 height 39
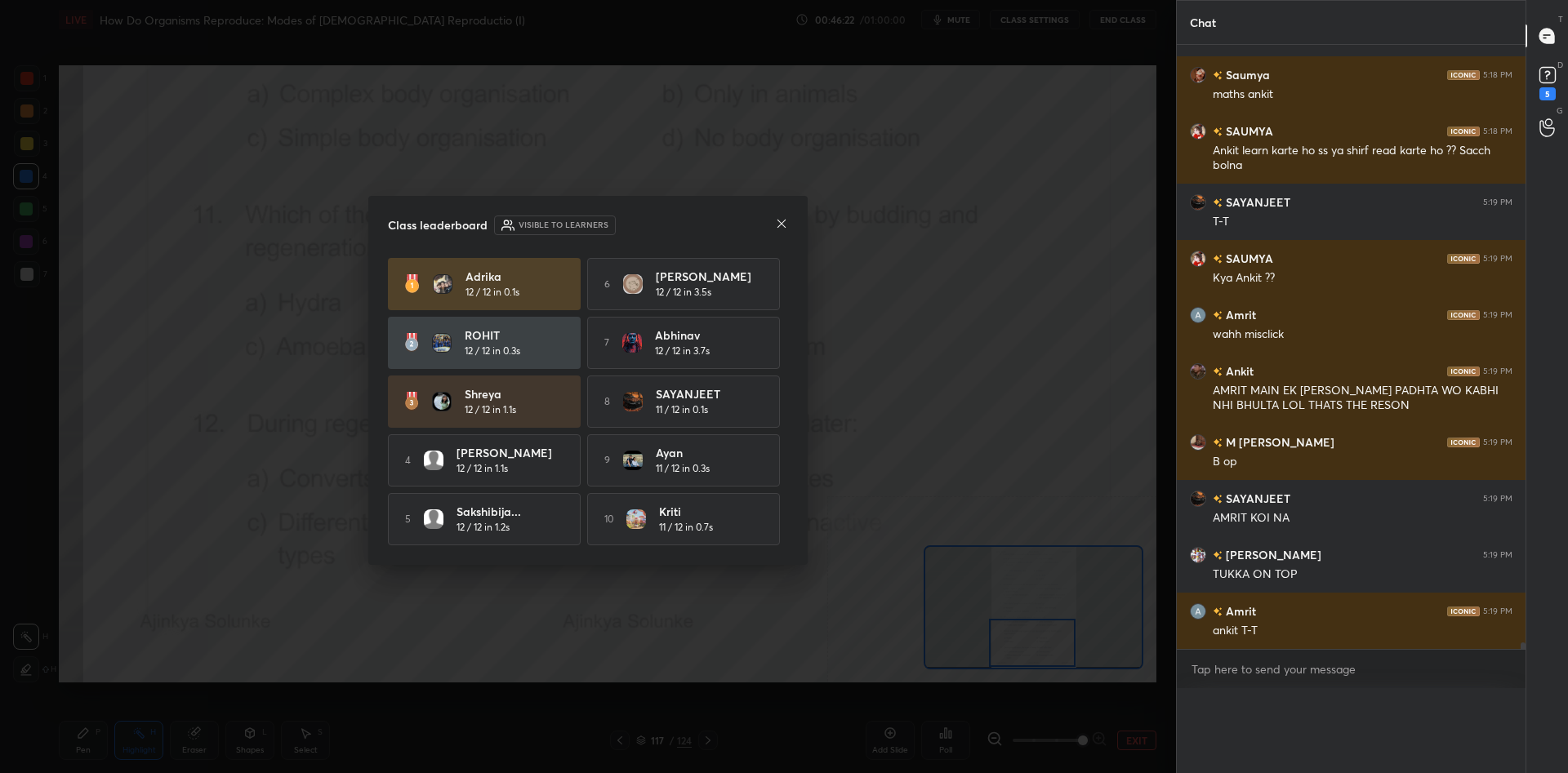
scroll to position [0, 0]
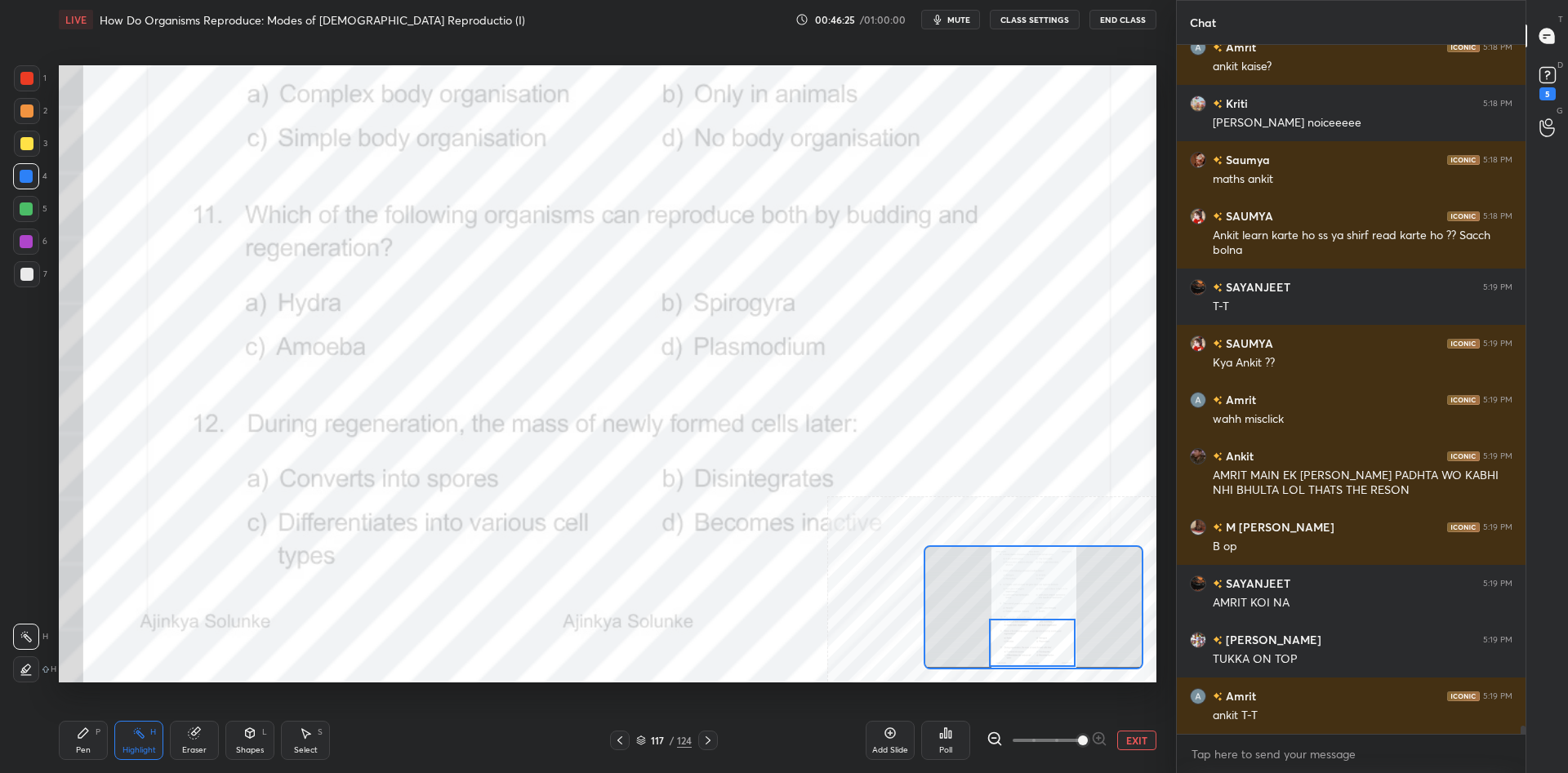
click at [80, 737] on icon at bounding box center [83, 732] width 10 height 10
click at [78, 736] on icon at bounding box center [83, 733] width 13 height 13
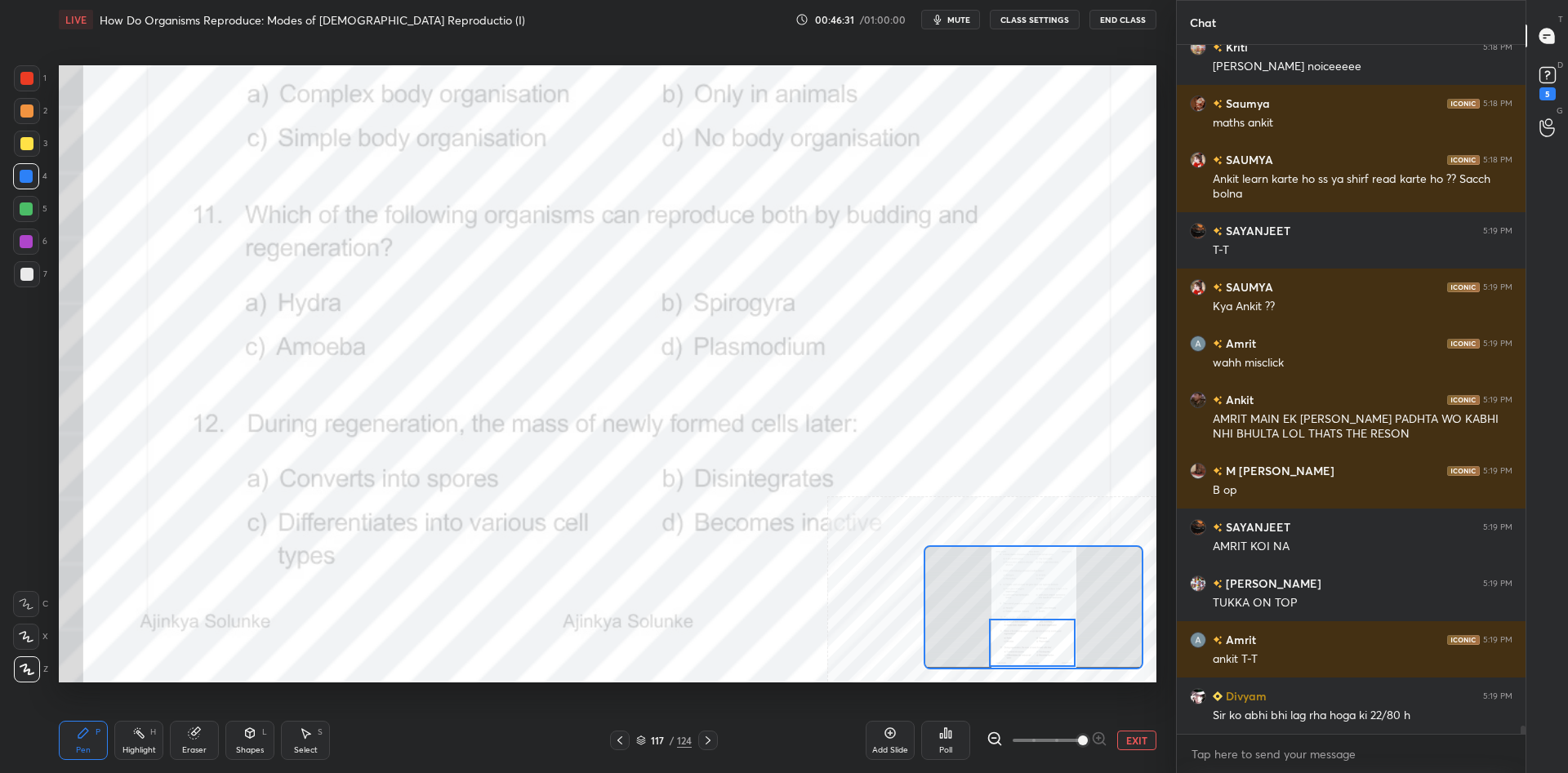
click at [1129, 740] on button "EXIT" at bounding box center [1136, 740] width 39 height 20
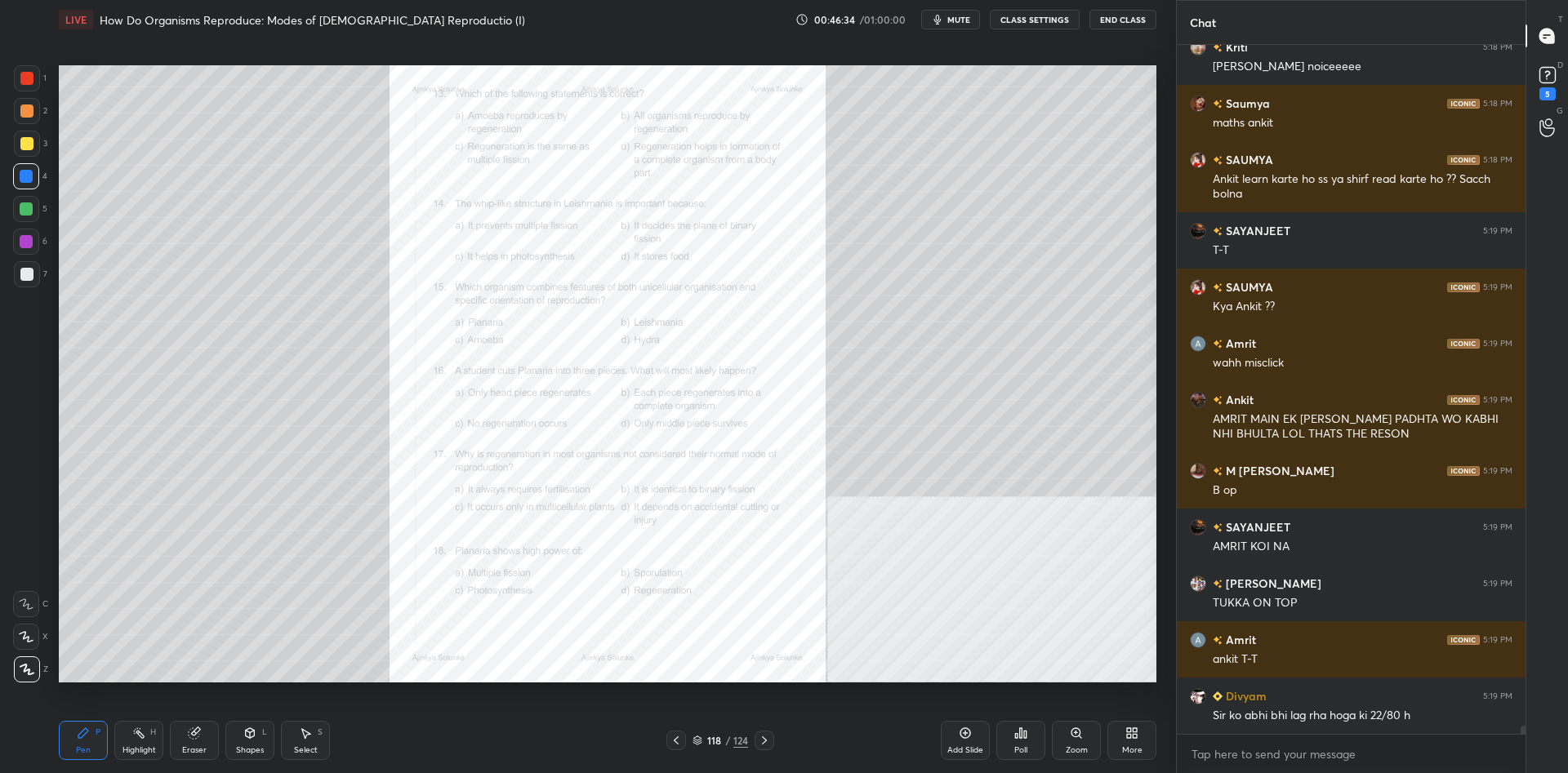
click at [1061, 742] on div "Zoom" at bounding box center [1076, 740] width 49 height 39
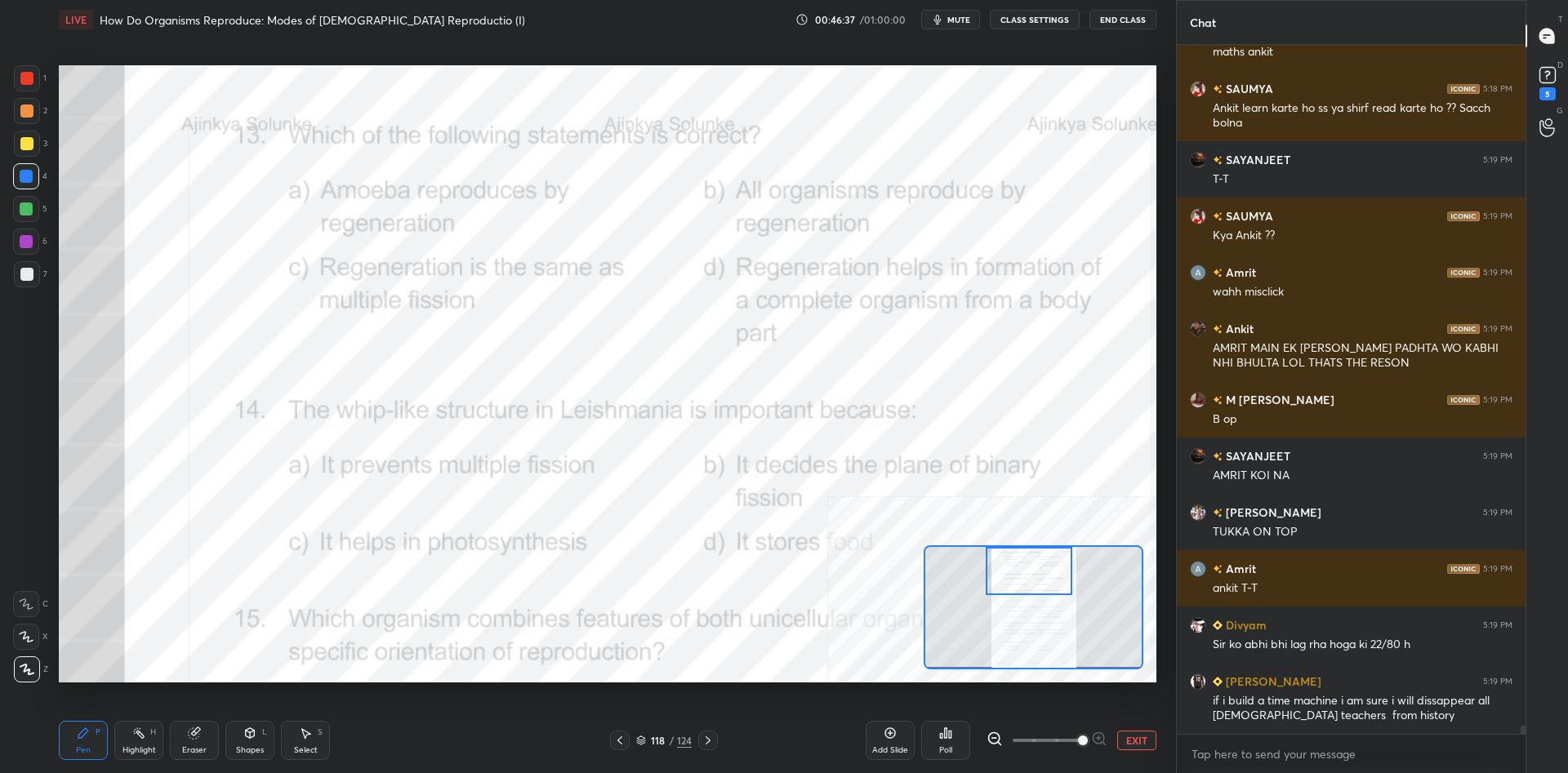
click at [149, 748] on div "Highlight" at bounding box center [138, 749] width 33 height 8
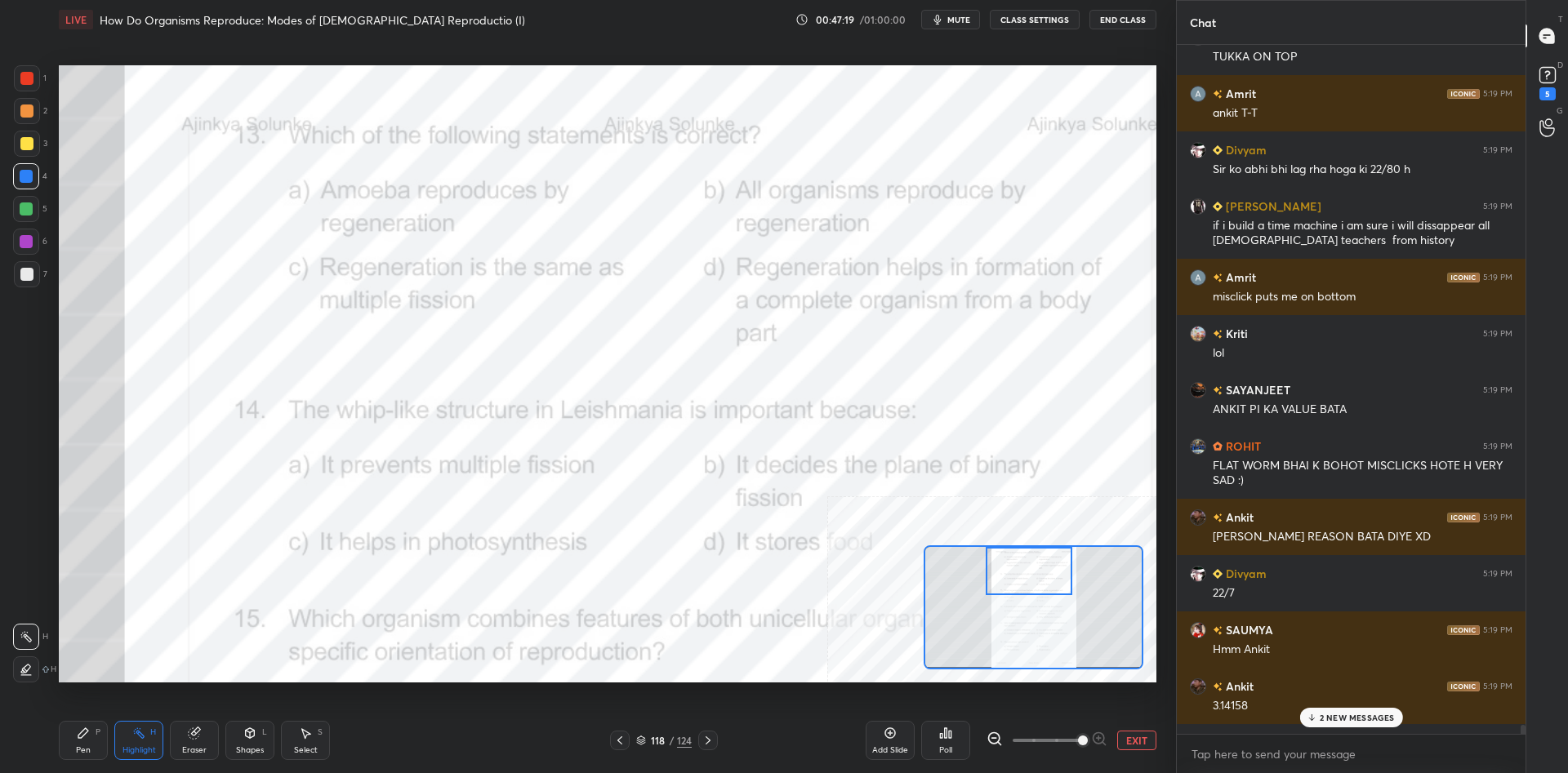
click at [933, 734] on div "Poll" at bounding box center [946, 740] width 49 height 39
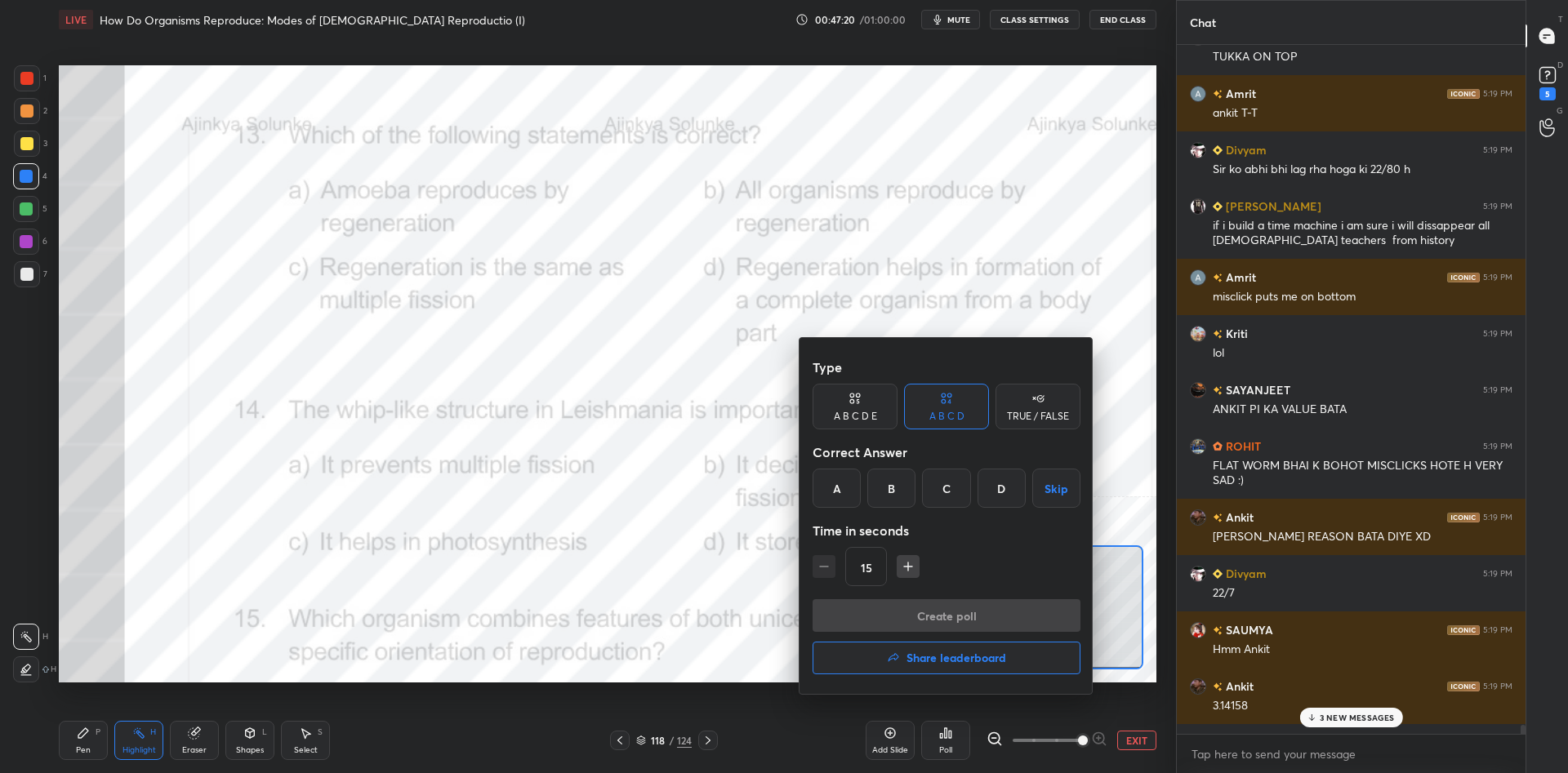
click at [1008, 513] on div "Type A B C D E A B C D TRUE / FALSE Correct Answer A B C D Skip Time in seconds…" at bounding box center [946, 475] width 268 height 249
click at [993, 465] on div "Correct Answer" at bounding box center [946, 452] width 268 height 33
click at [998, 494] on div "D" at bounding box center [1001, 487] width 48 height 39
click at [1023, 608] on button "Create poll" at bounding box center [946, 616] width 268 height 33
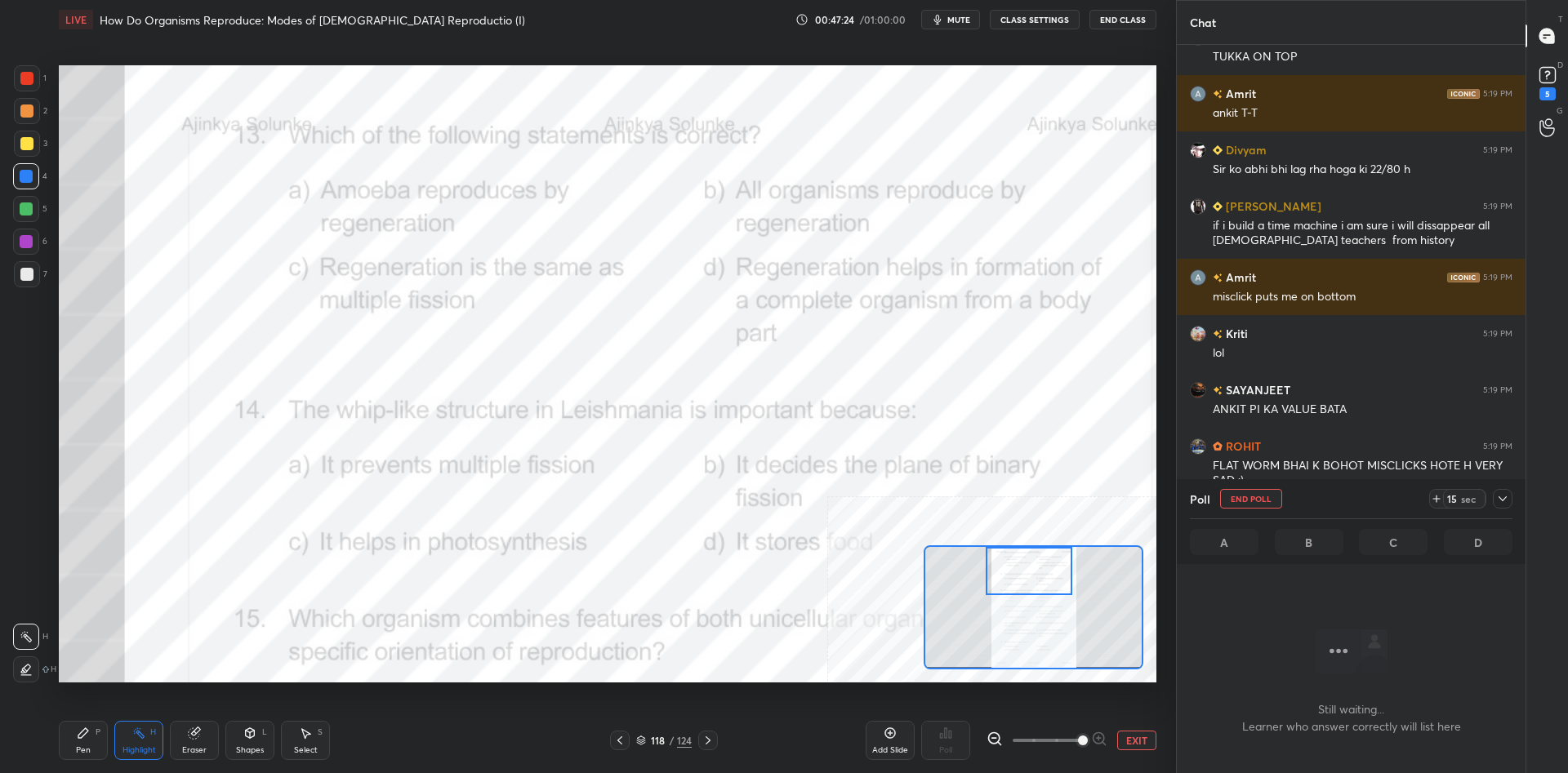
scroll to position [644, 349]
click at [1500, 495] on icon at bounding box center [1502, 499] width 13 height 13
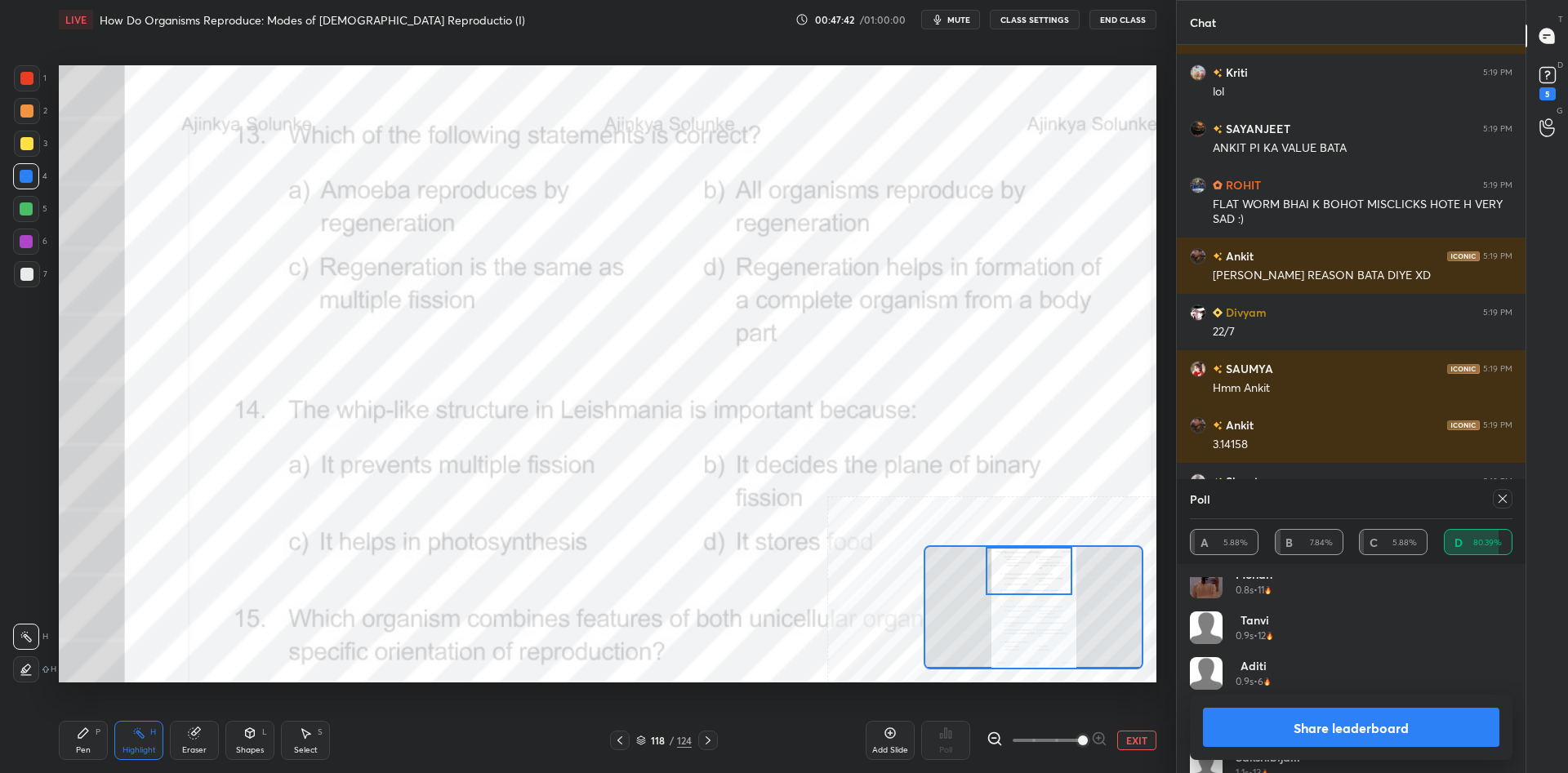
scroll to position [617, 0]
click at [1308, 734] on button "Share leaderboard" at bounding box center [1351, 727] width 297 height 39
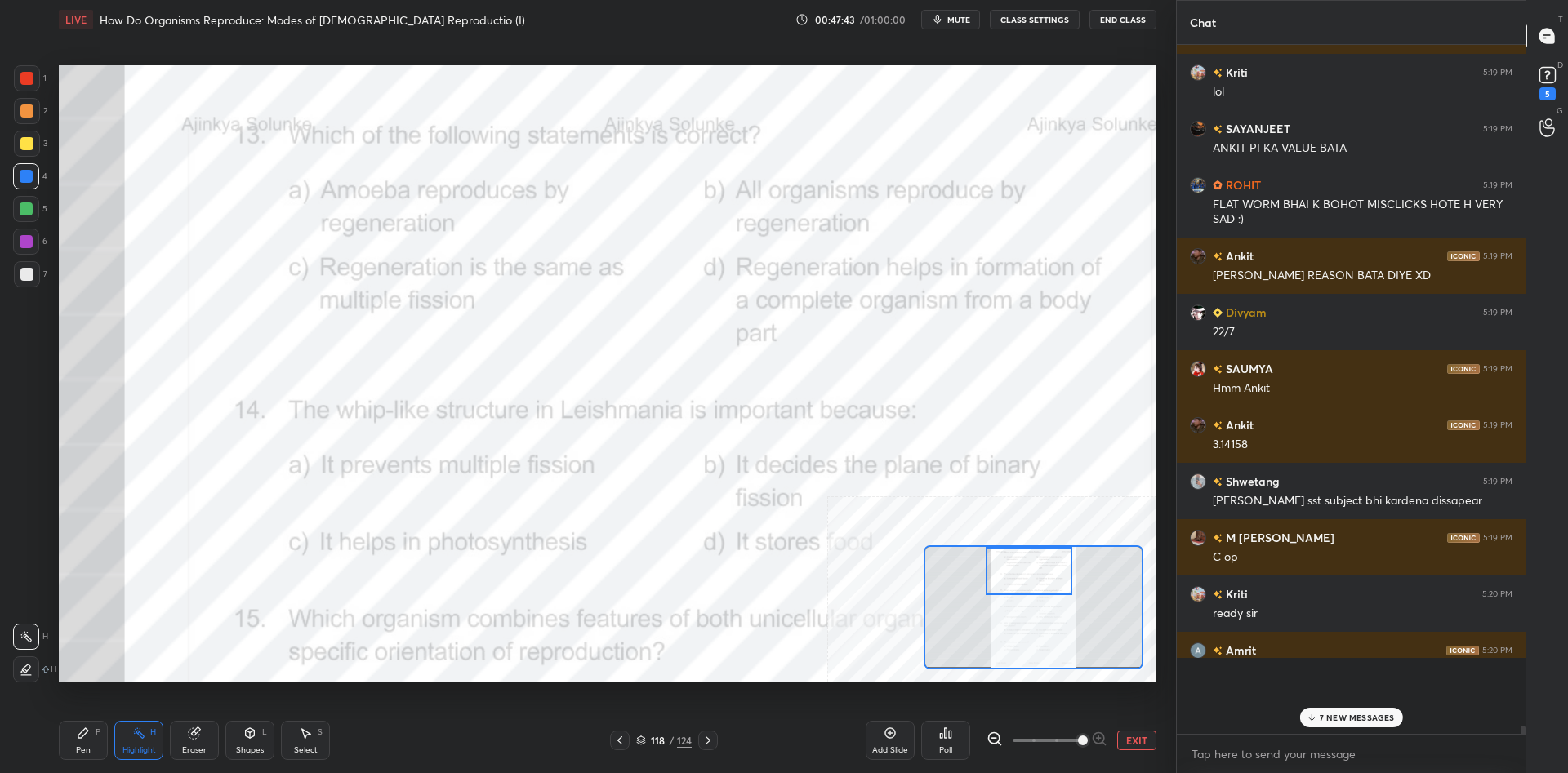
scroll to position [727, 349]
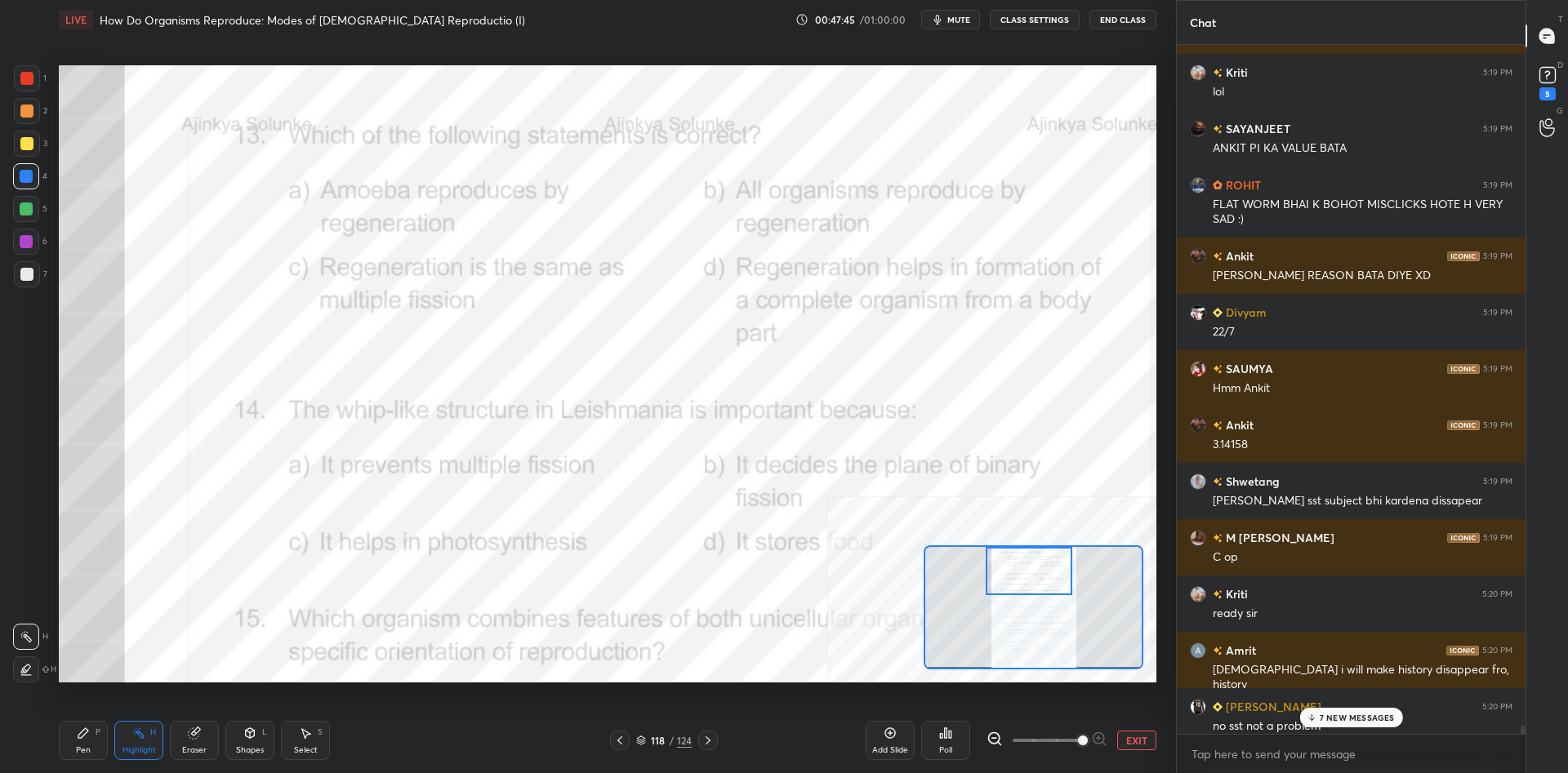
click at [91, 753] on div "Pen P" at bounding box center [83, 740] width 49 height 39
click at [1334, 723] on div "14 NEW MESSAGES" at bounding box center [1351, 718] width 108 height 20
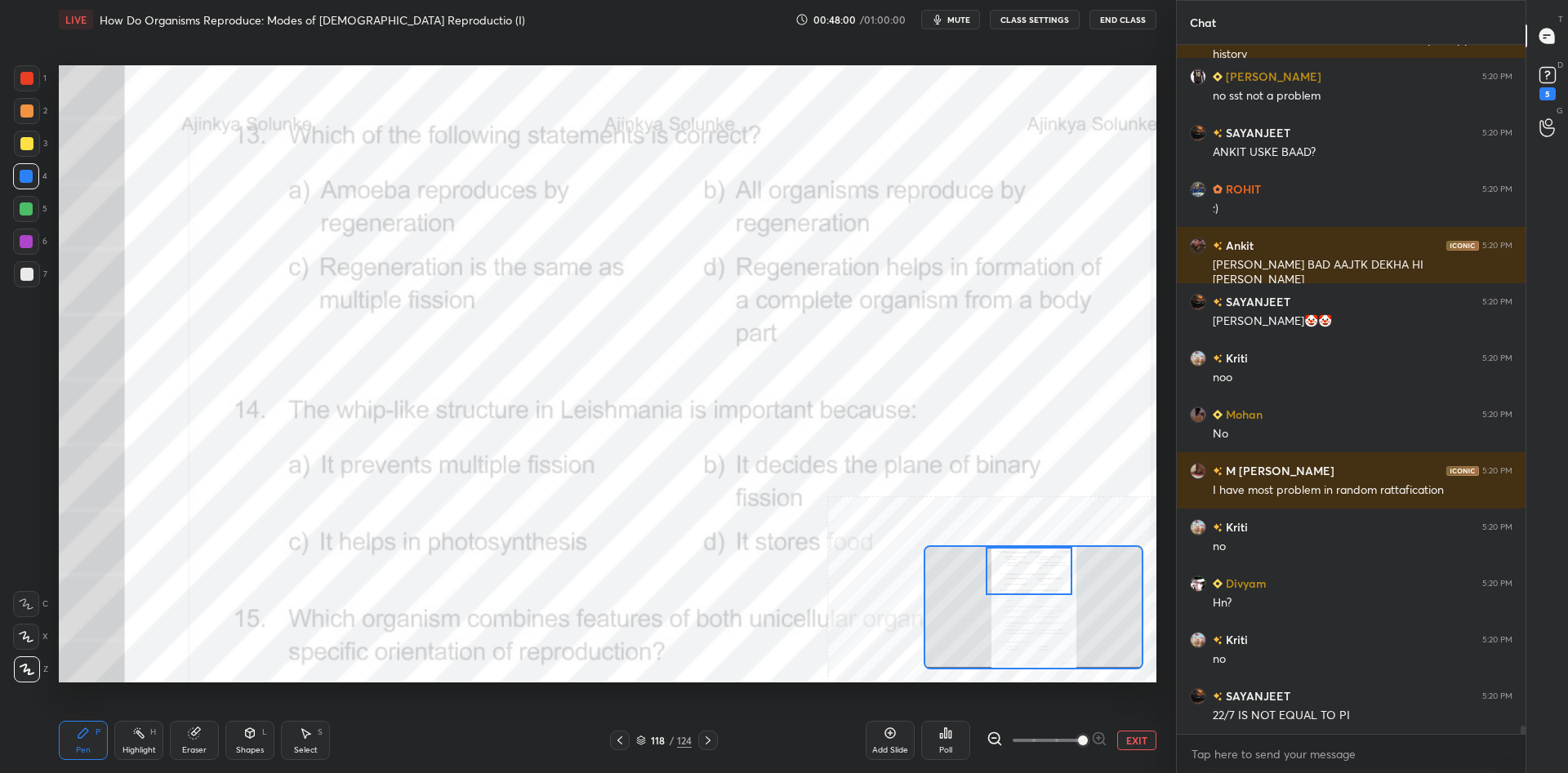
scroll to position [58679, 0]
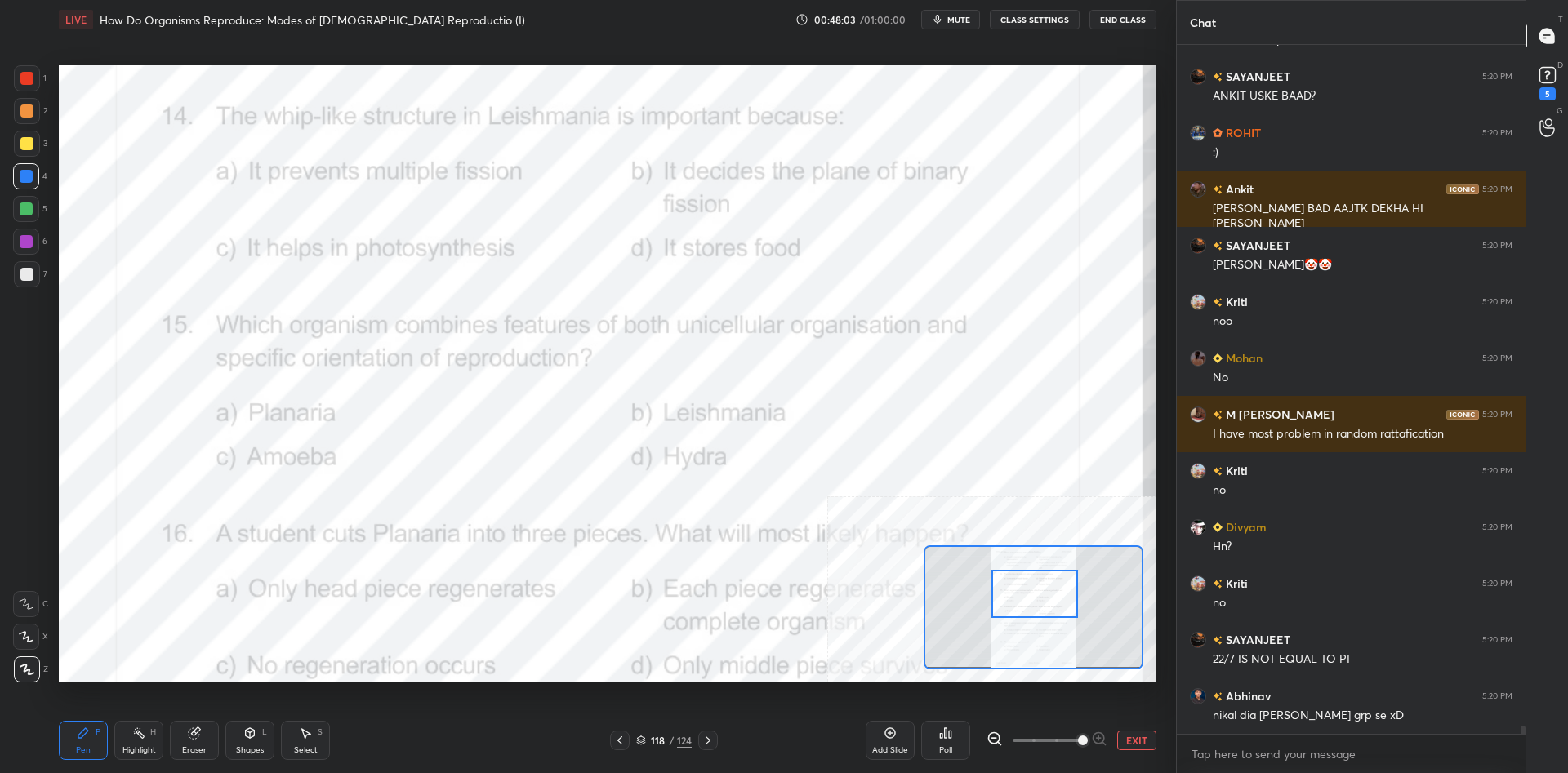
click at [139, 744] on div "Highlight H" at bounding box center [138, 740] width 49 height 39
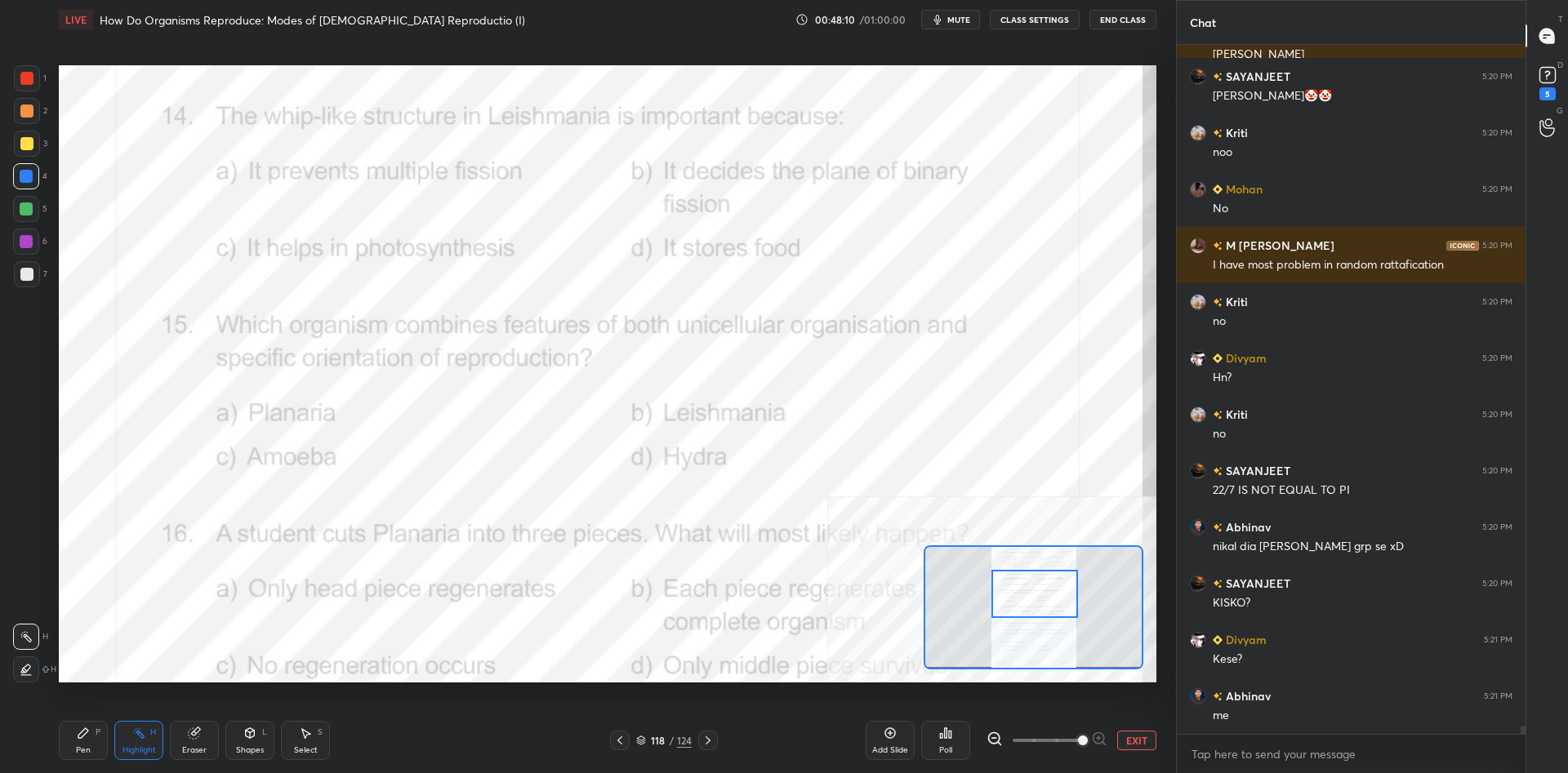
scroll to position [58904, 0]
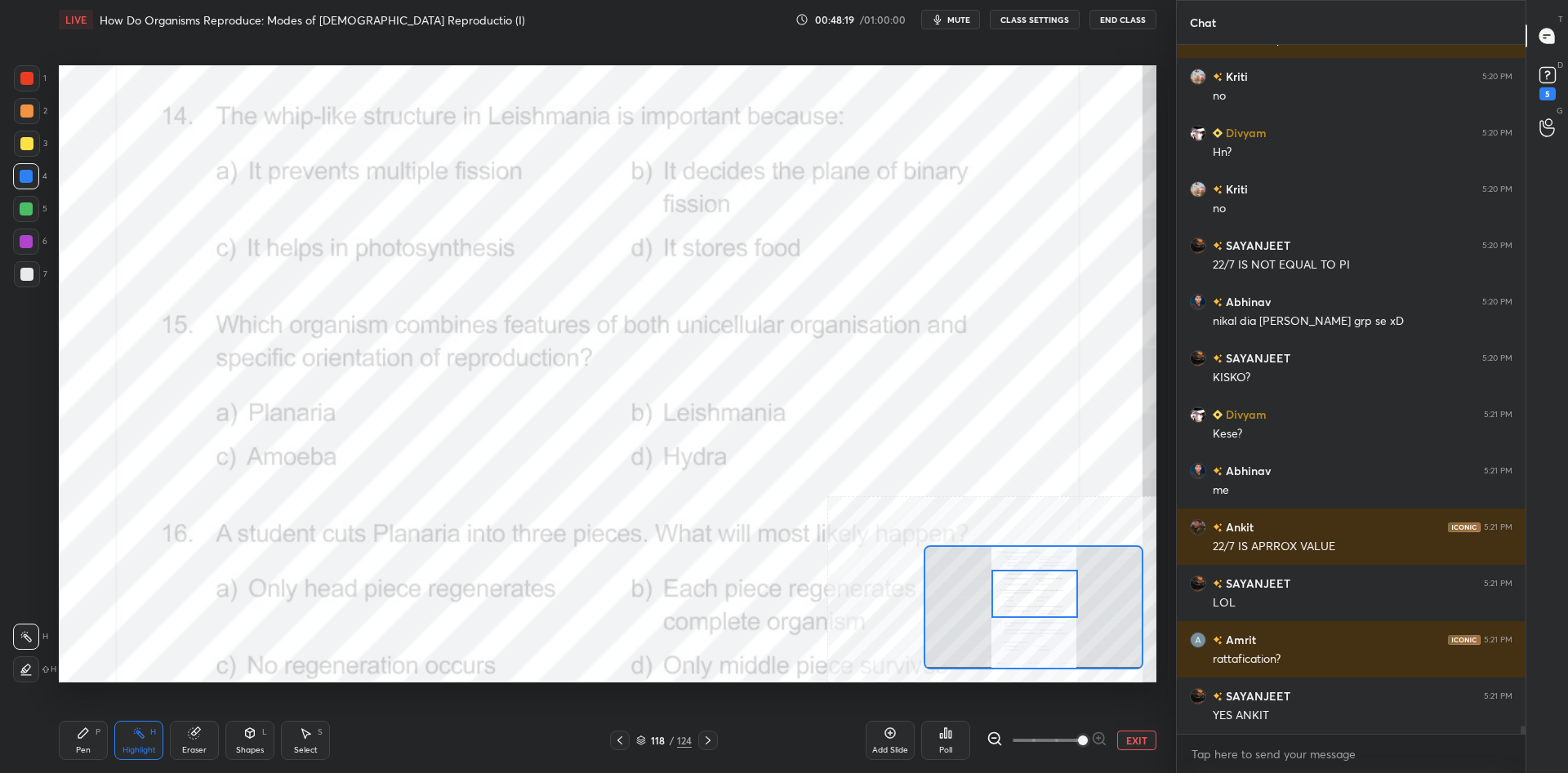
click at [945, 740] on div "Poll" at bounding box center [946, 740] width 49 height 39
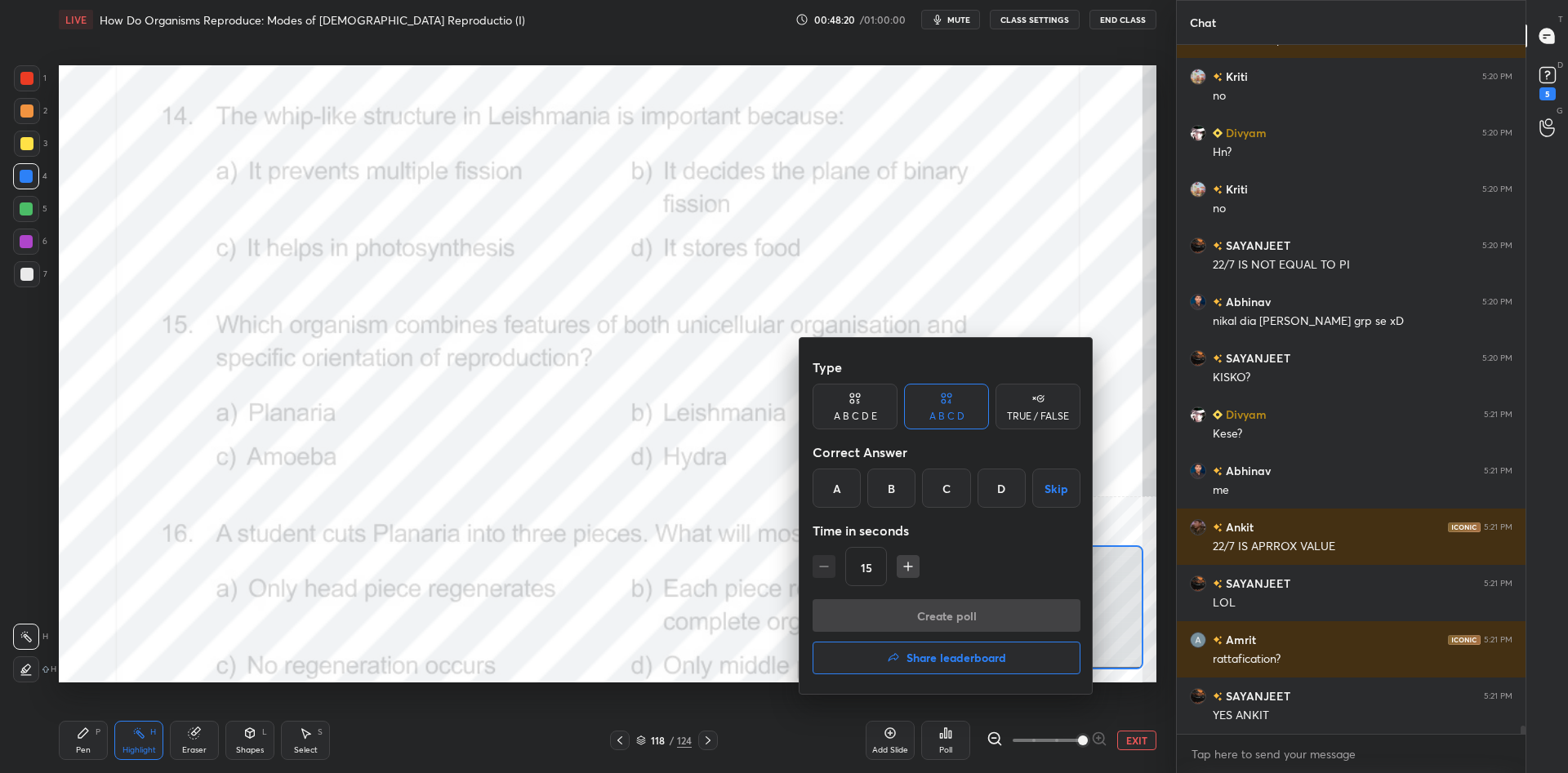
click at [907, 494] on div "B" at bounding box center [891, 487] width 48 height 39
click at [934, 606] on button "Create poll" at bounding box center [946, 616] width 268 height 33
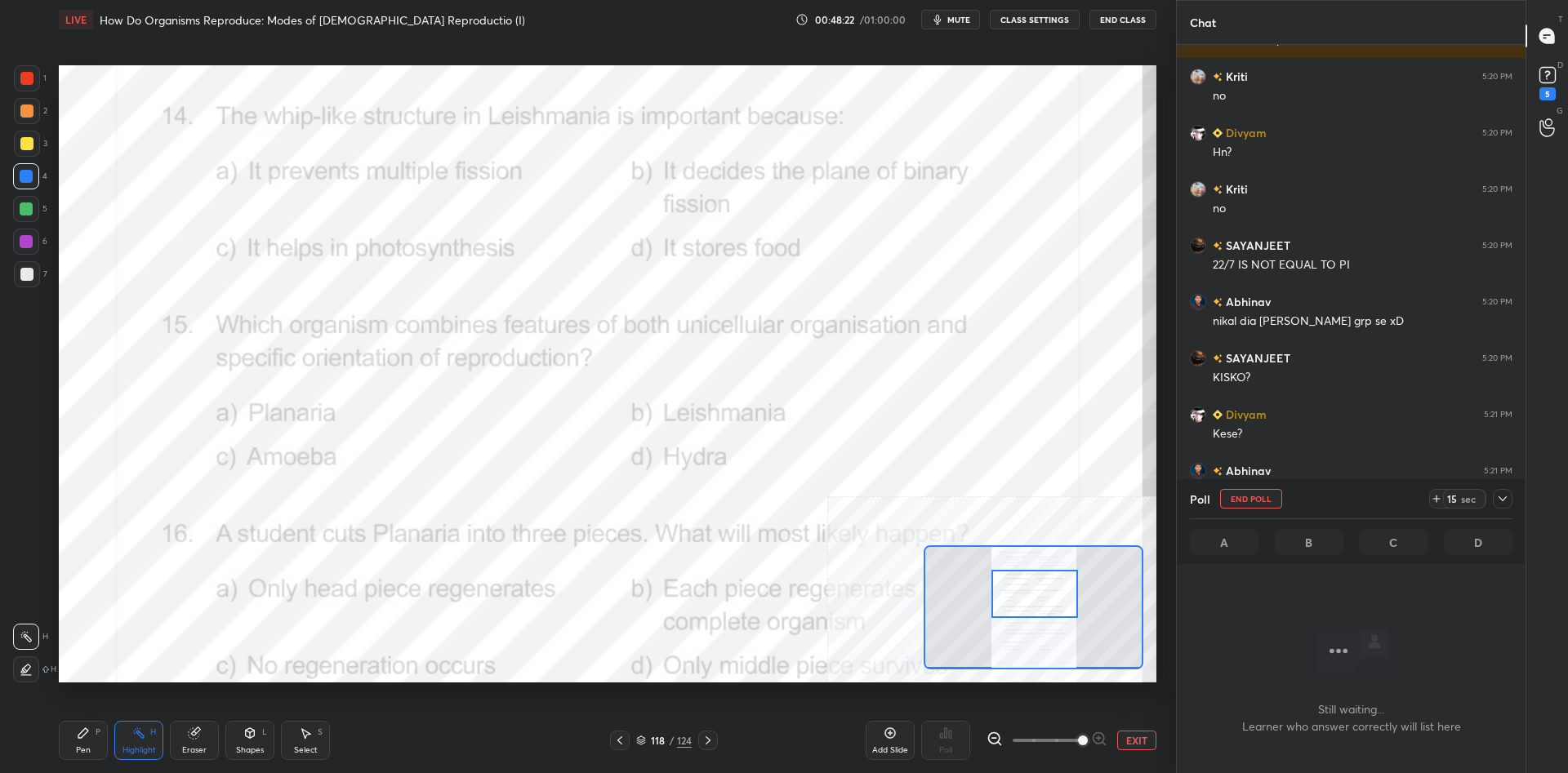
click at [1506, 504] on icon at bounding box center [1502, 499] width 13 height 13
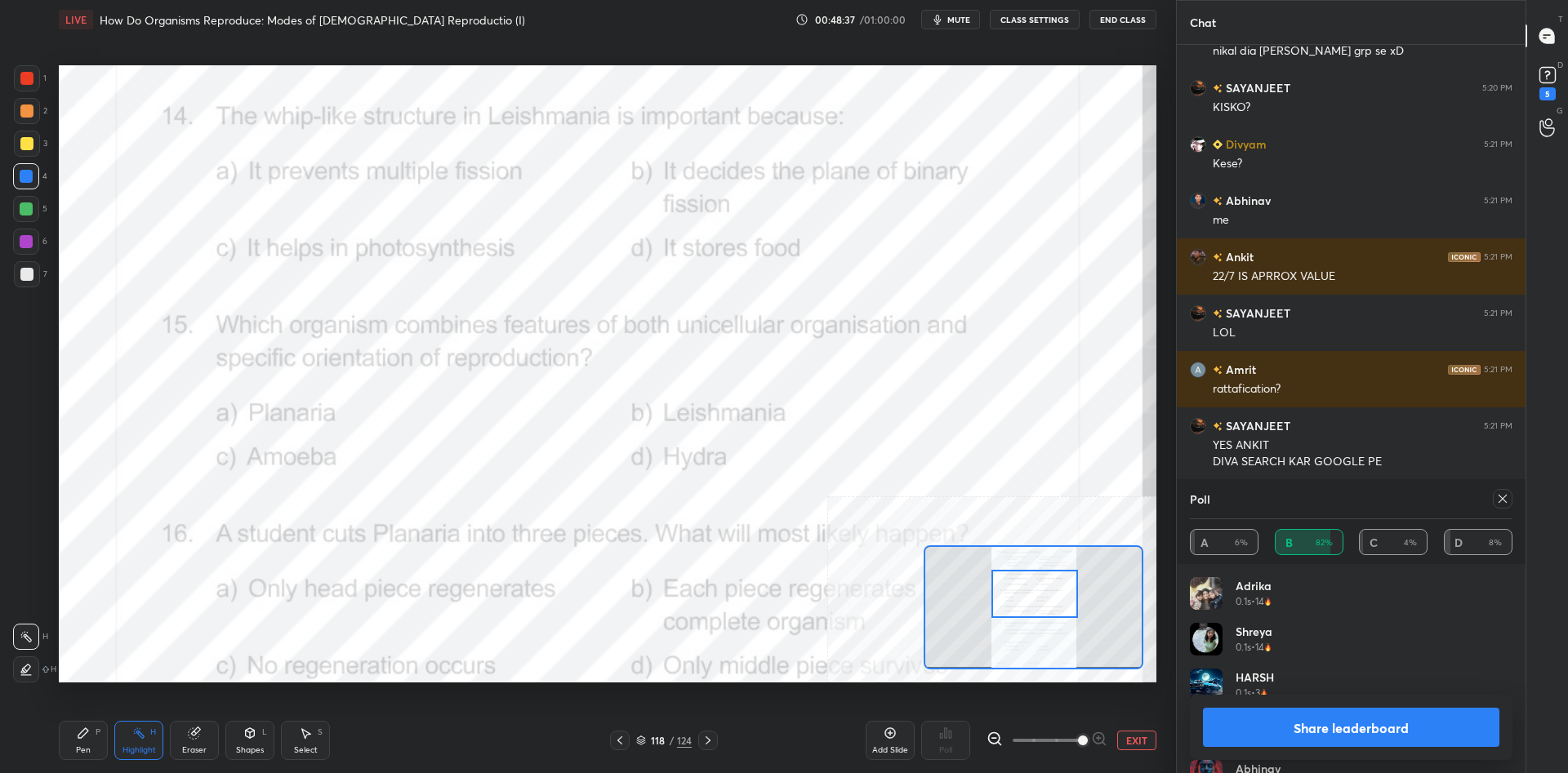
click at [1374, 725] on button "Share leaderboard" at bounding box center [1351, 727] width 297 height 39
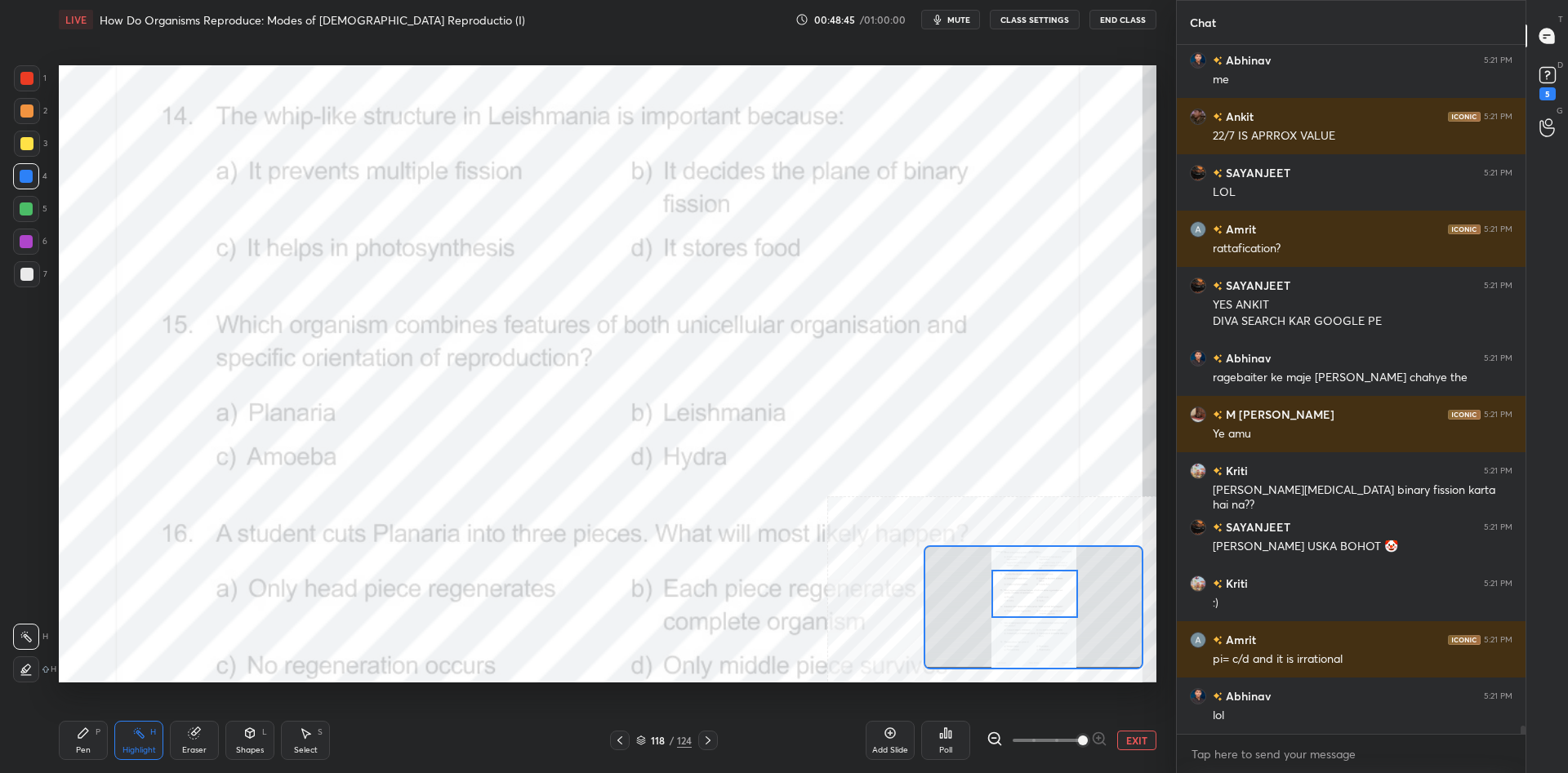
click at [82, 745] on div "Pen P" at bounding box center [83, 740] width 49 height 39
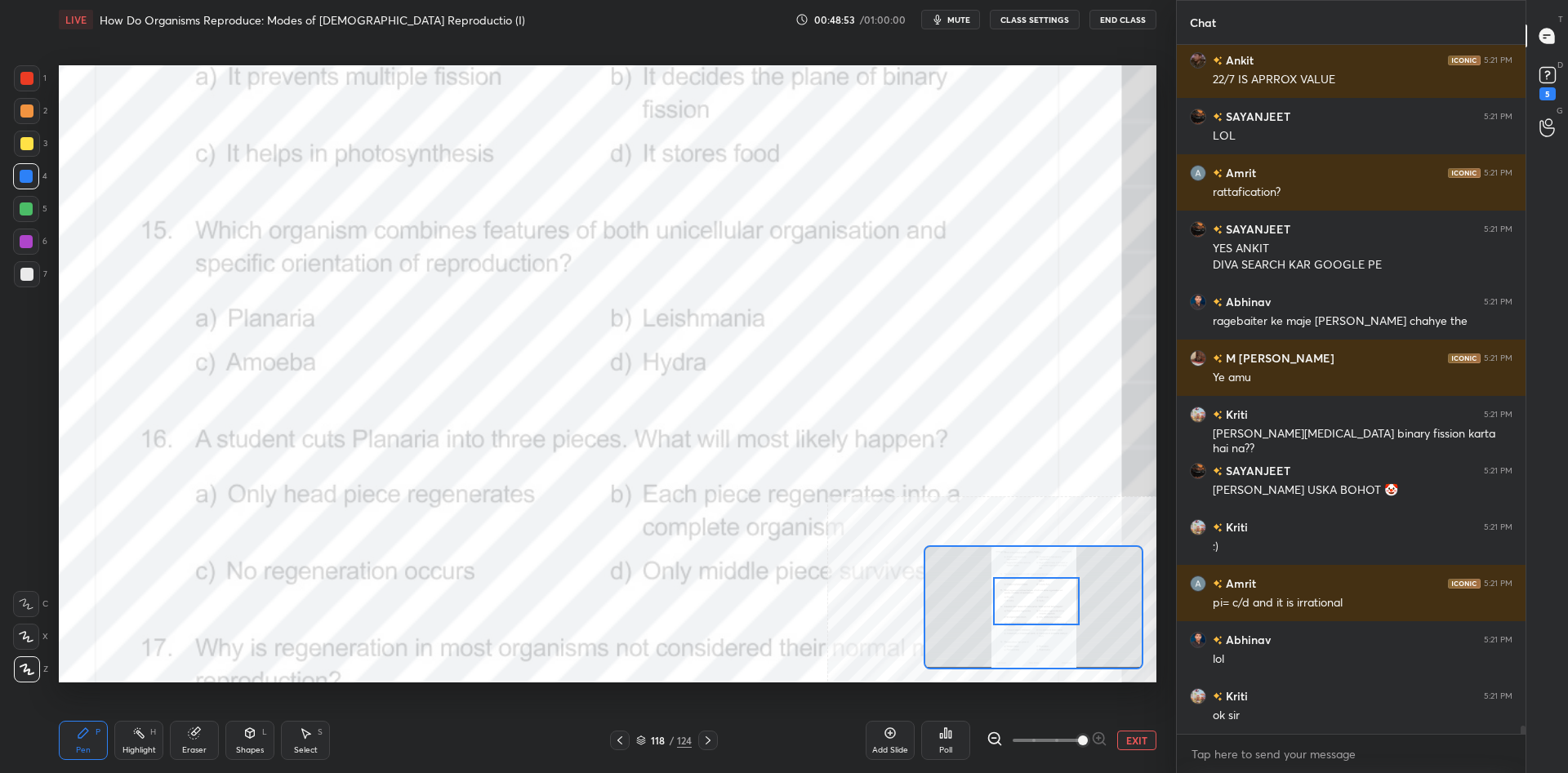
click at [1043, 608] on div at bounding box center [1036, 600] width 87 height 48
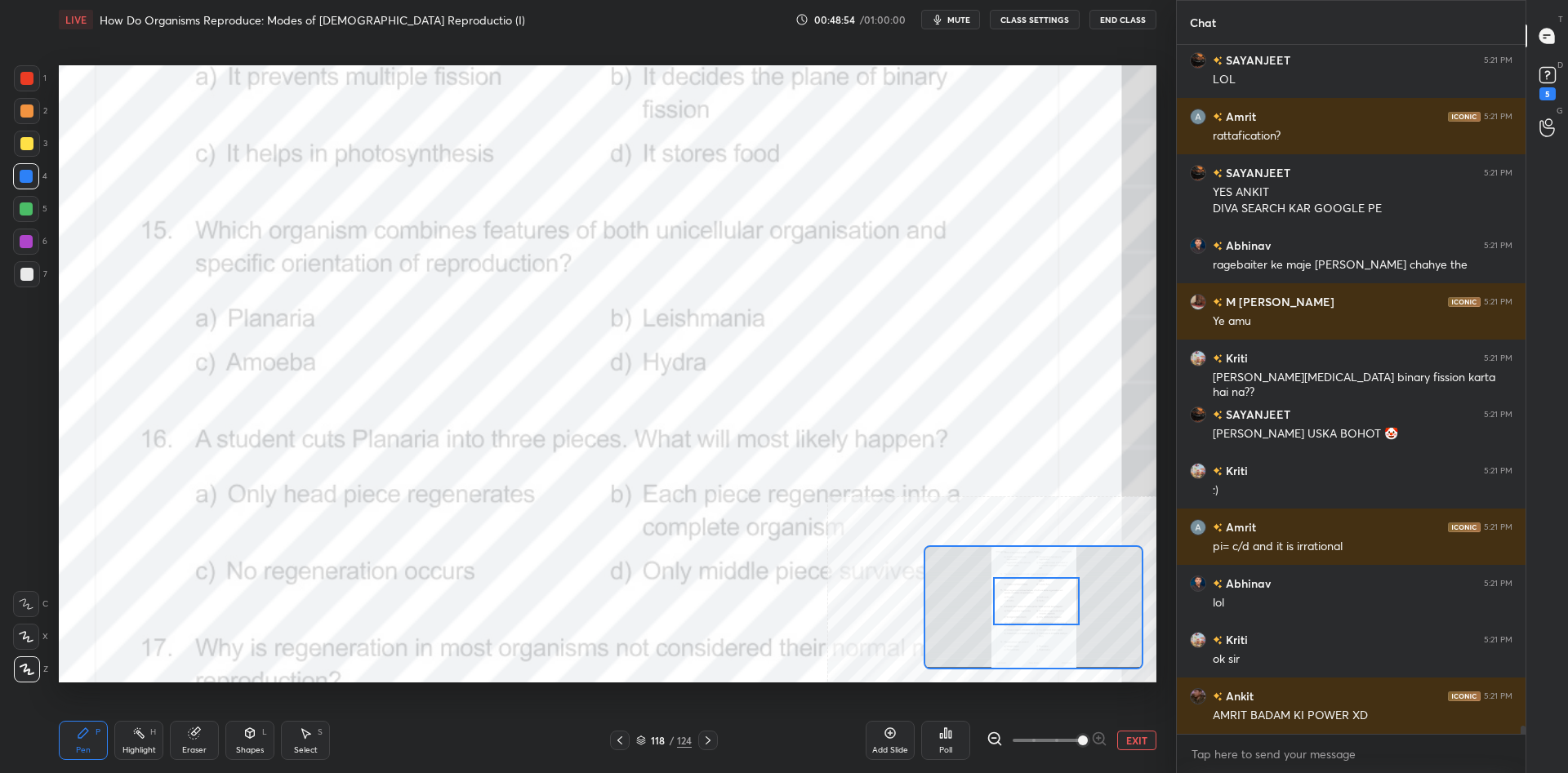
click at [141, 747] on div "Highlight" at bounding box center [138, 749] width 33 height 8
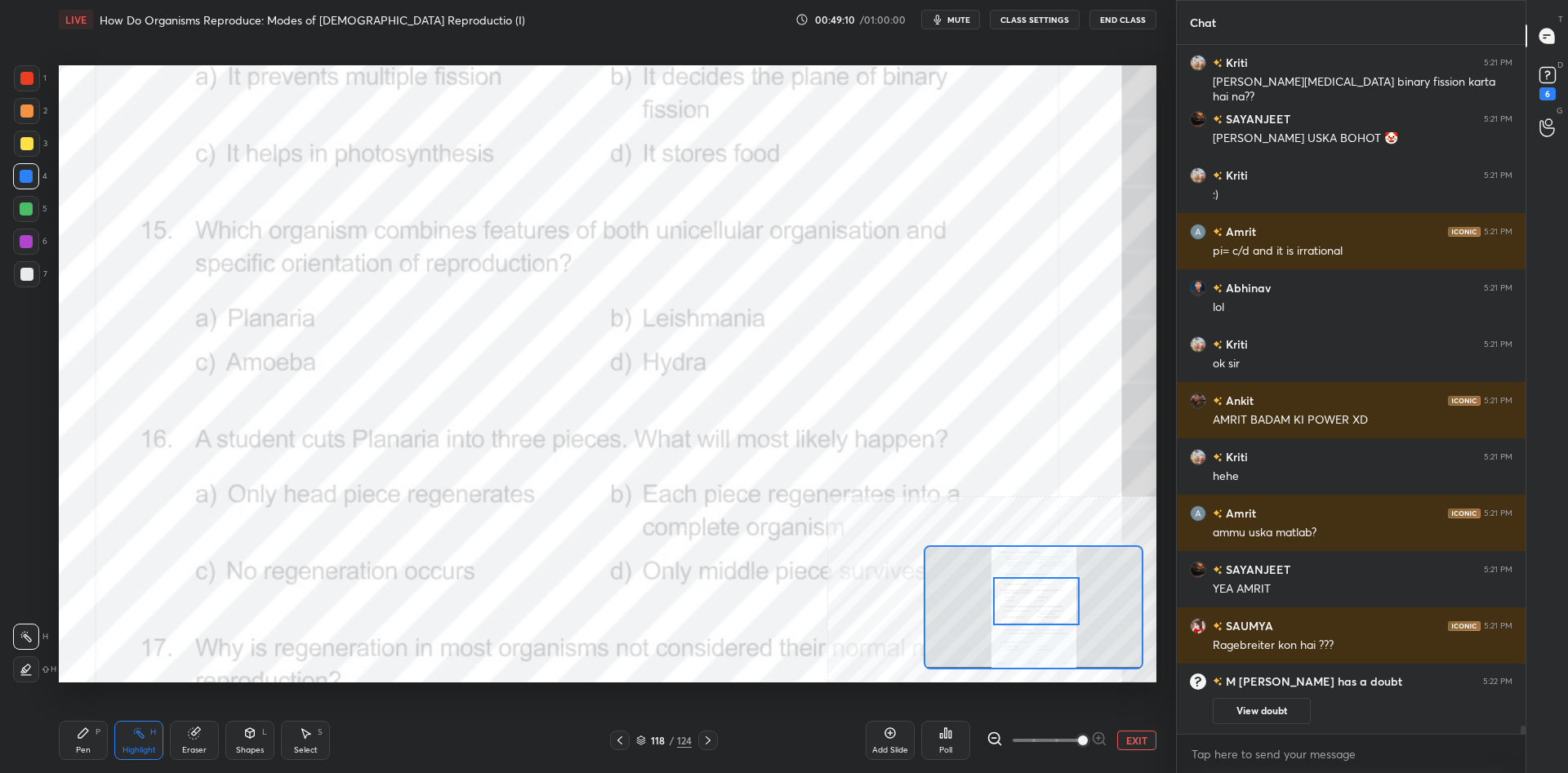
click at [944, 737] on icon at bounding box center [945, 733] width 13 height 13
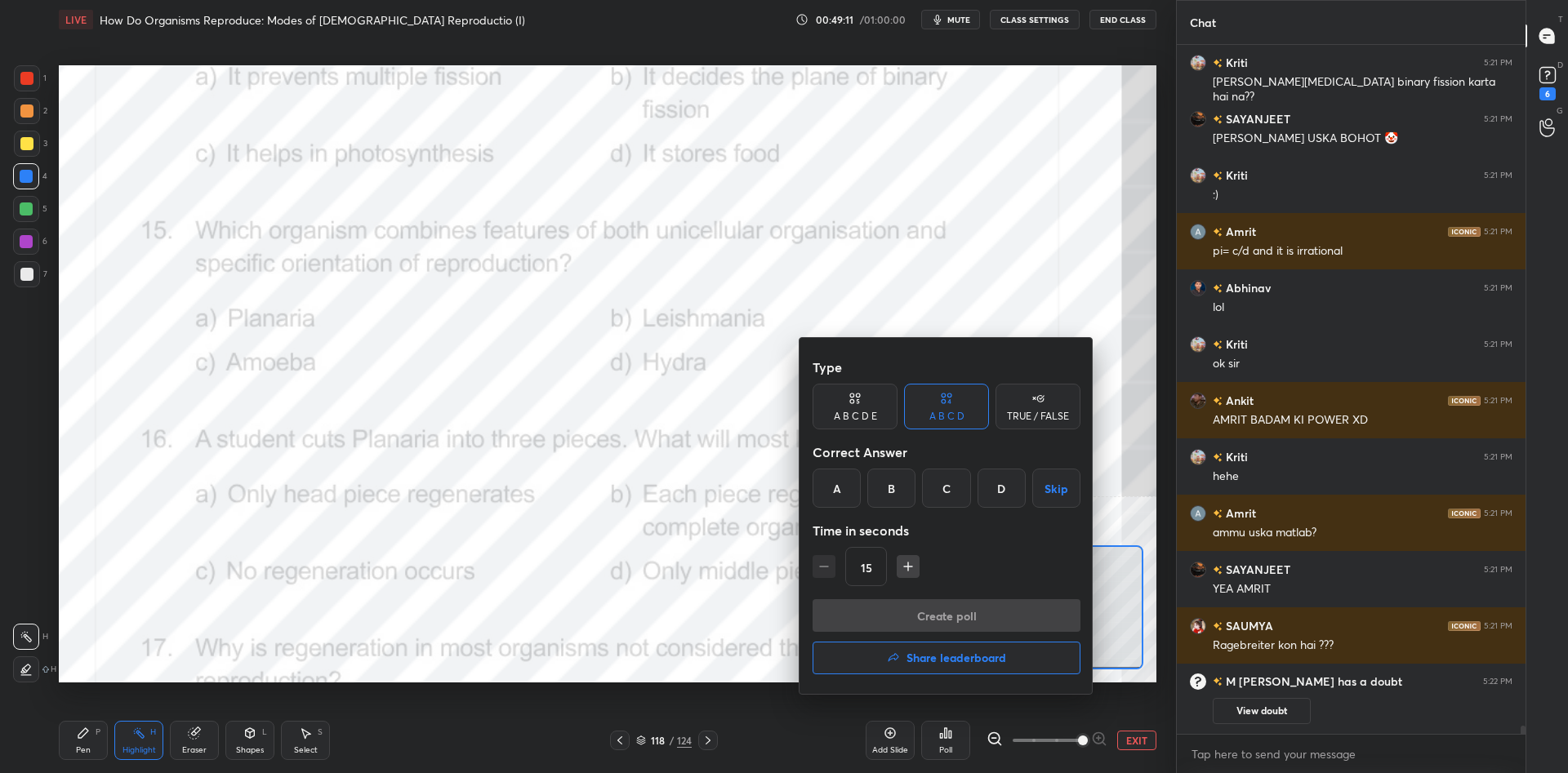
click at [883, 487] on div "B" at bounding box center [891, 487] width 48 height 39
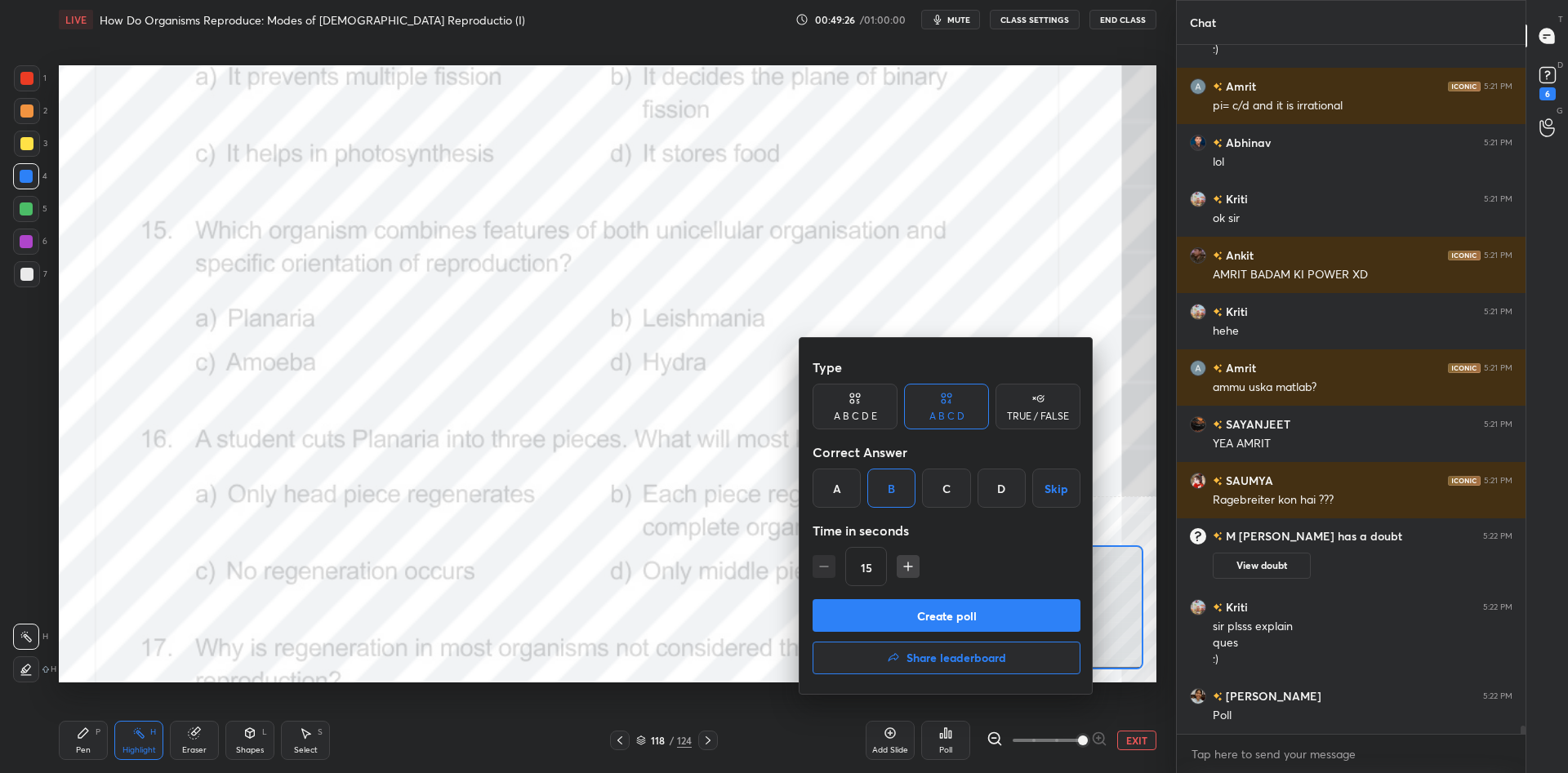
click at [923, 608] on button "Create poll" at bounding box center [946, 616] width 268 height 33
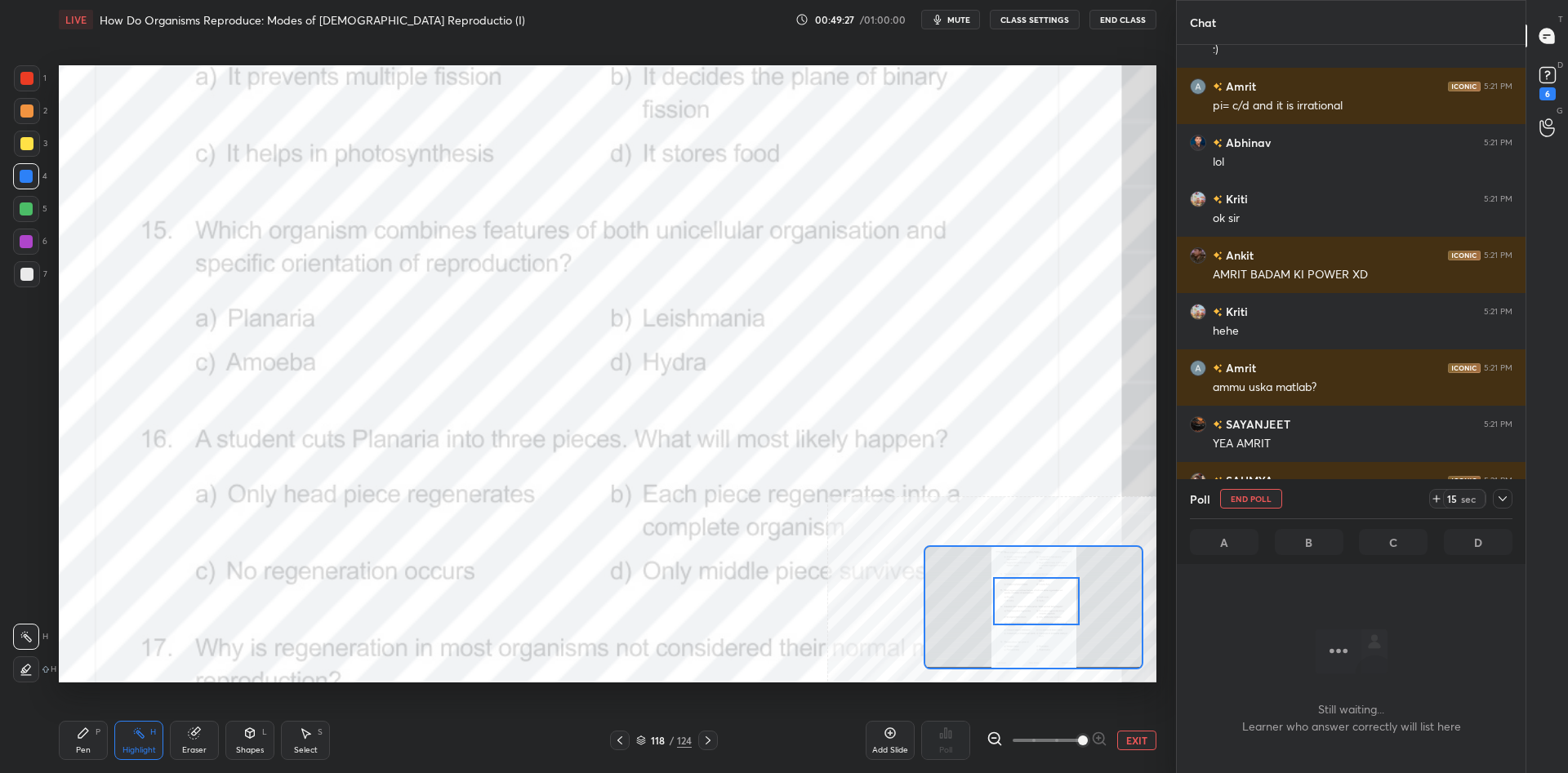
click at [1497, 501] on icon at bounding box center [1502, 499] width 13 height 13
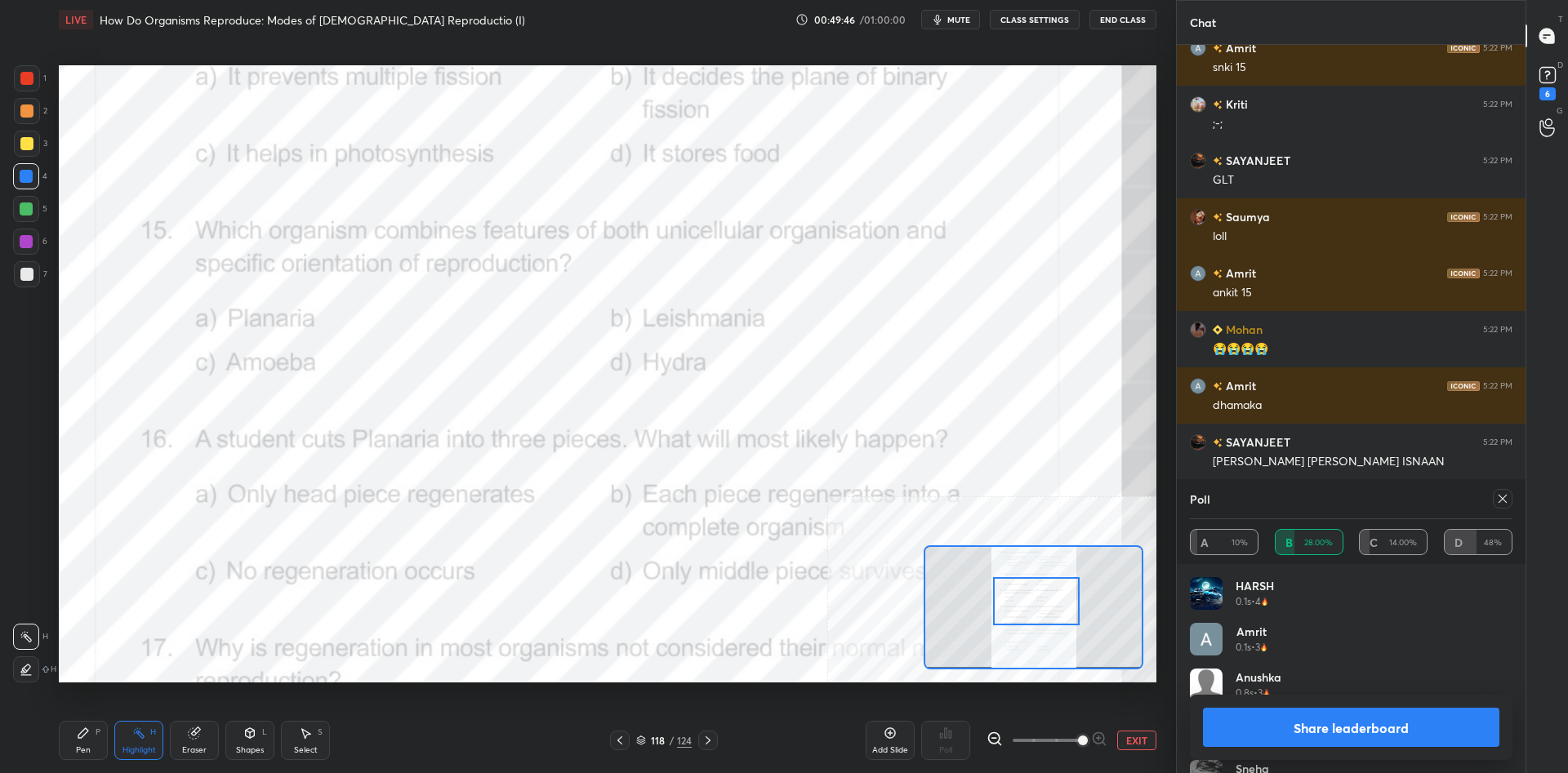
scroll to position [60303, 0]
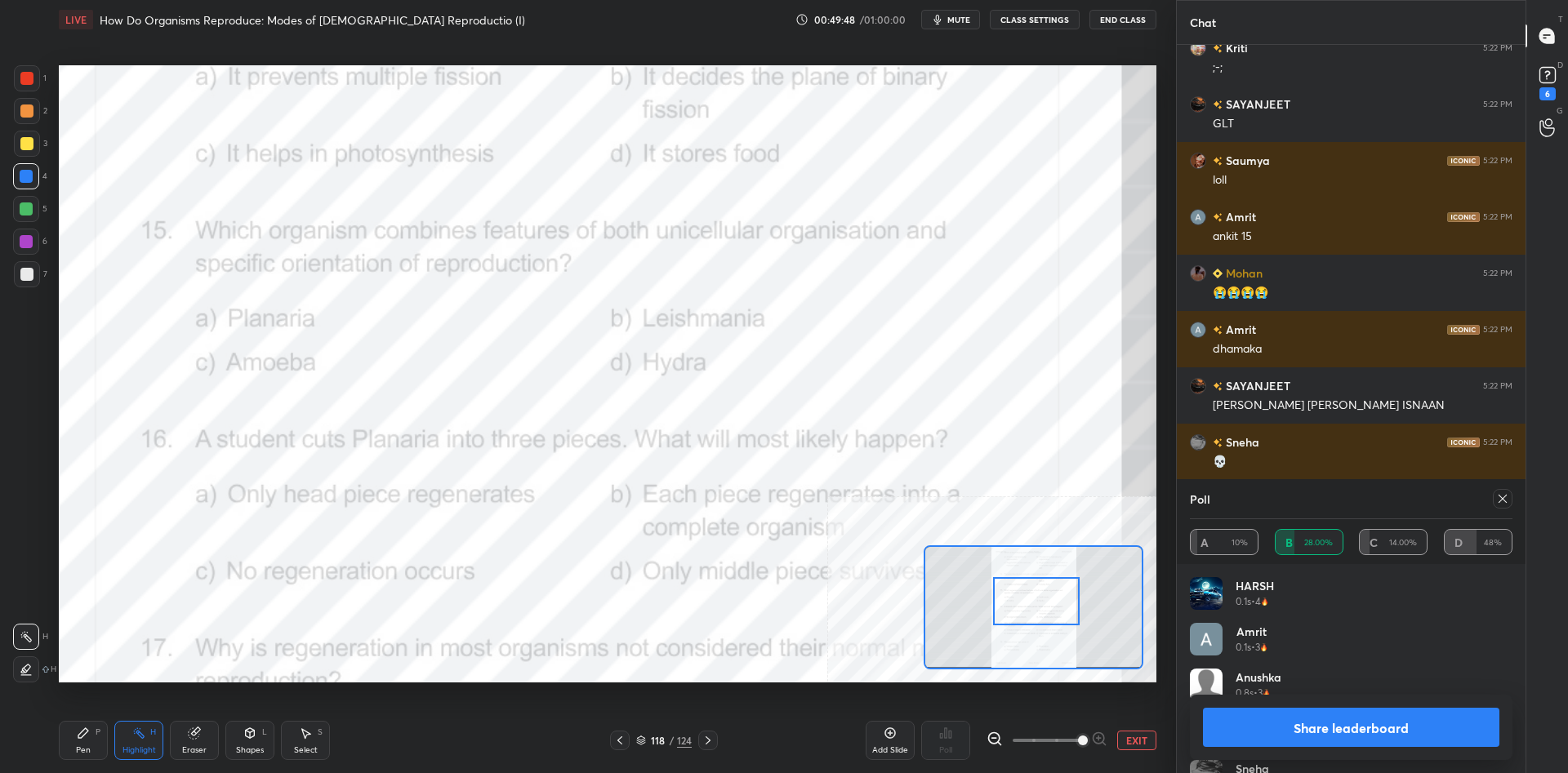
click at [1273, 735] on button "Share leaderboard" at bounding box center [1351, 727] width 297 height 39
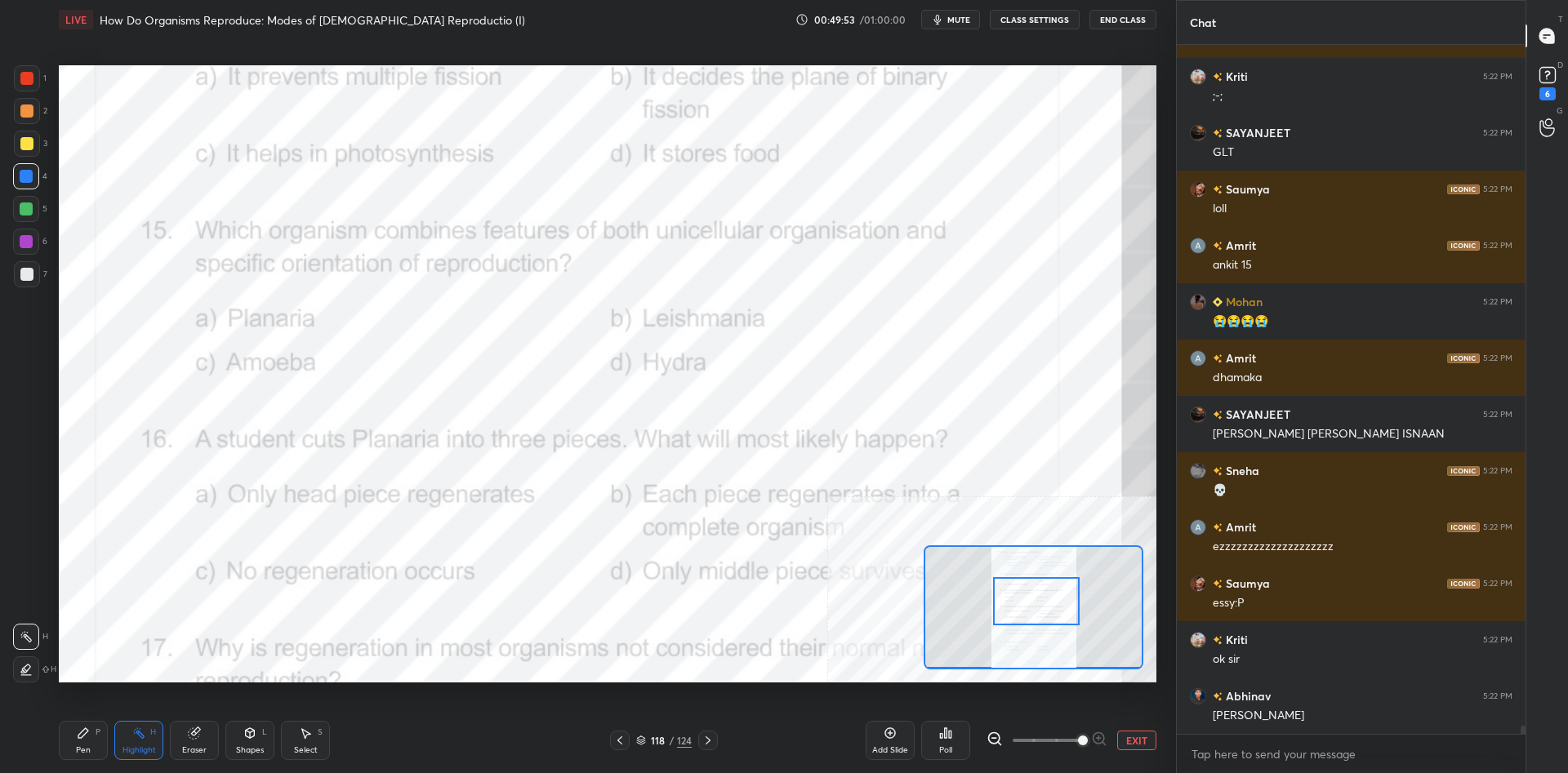
click at [76, 740] on div "Pen P" at bounding box center [83, 740] width 49 height 39
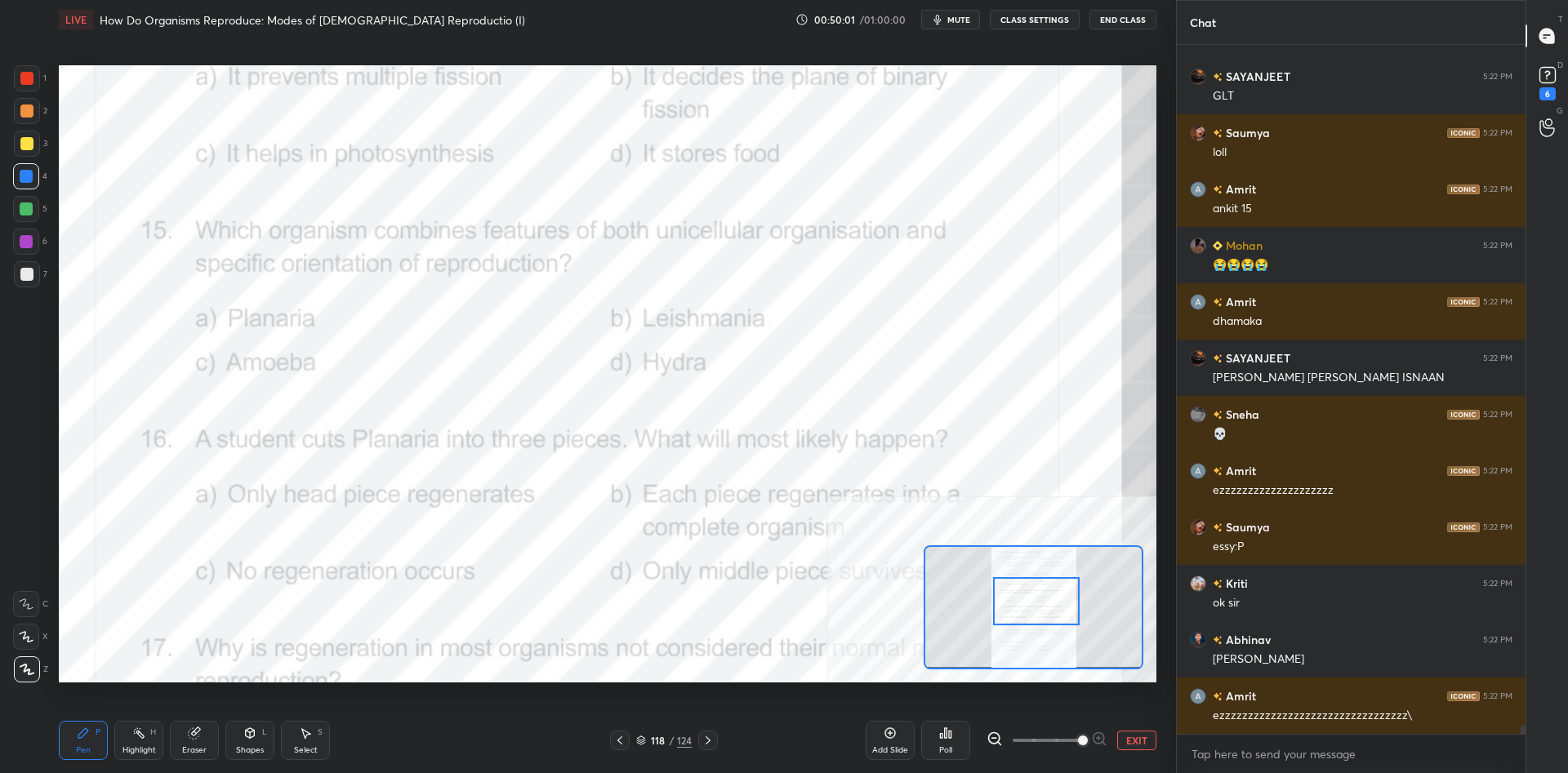
click at [25, 244] on div at bounding box center [26, 241] width 13 height 13
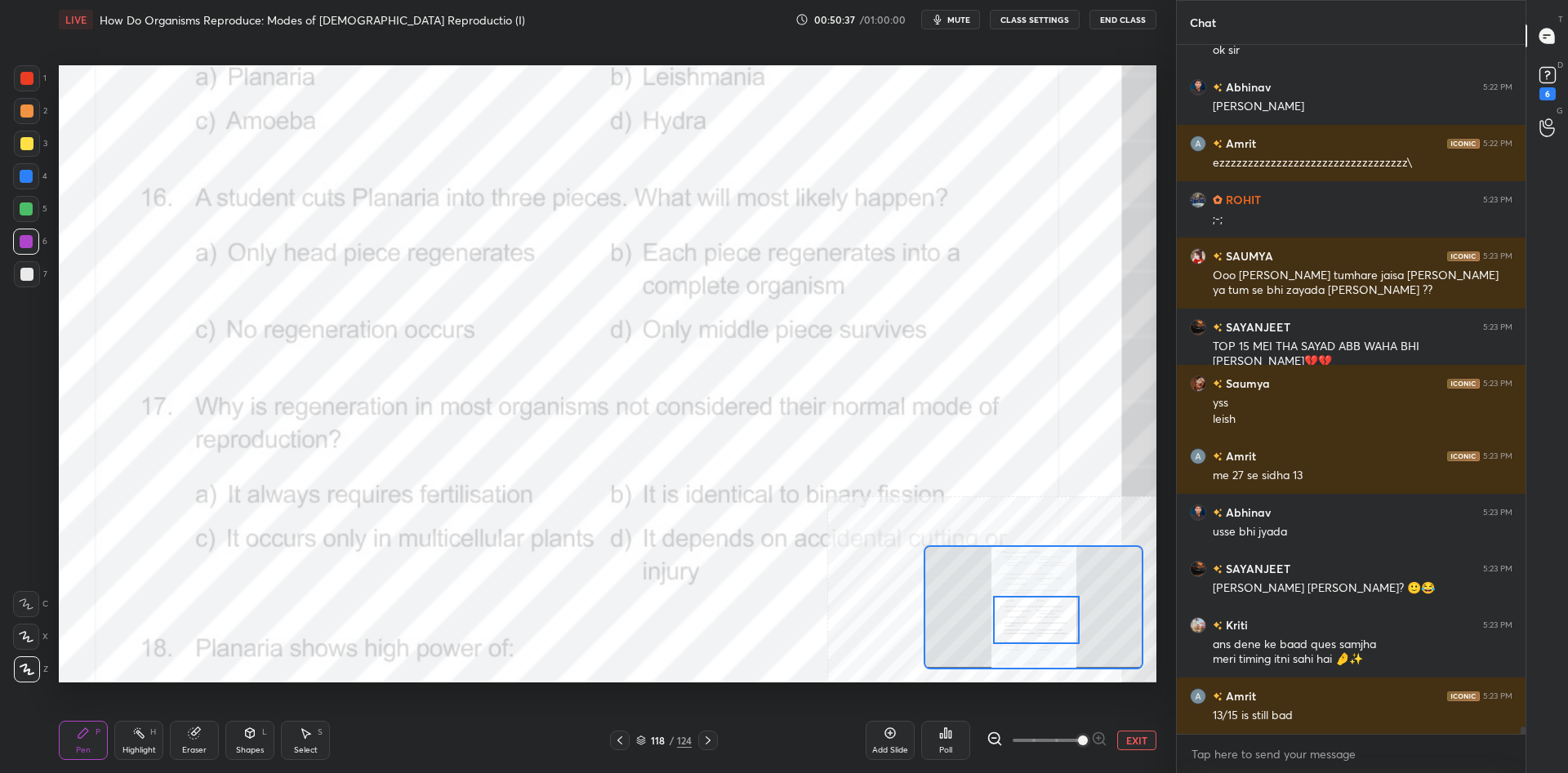
drag, startPoint x: 1045, startPoint y: 605, endPoint x: 1045, endPoint y: 624, distance: 19.0
click at [1045, 624] on div at bounding box center [1036, 619] width 87 height 48
click at [139, 745] on div "Highlight H" at bounding box center [138, 740] width 49 height 39
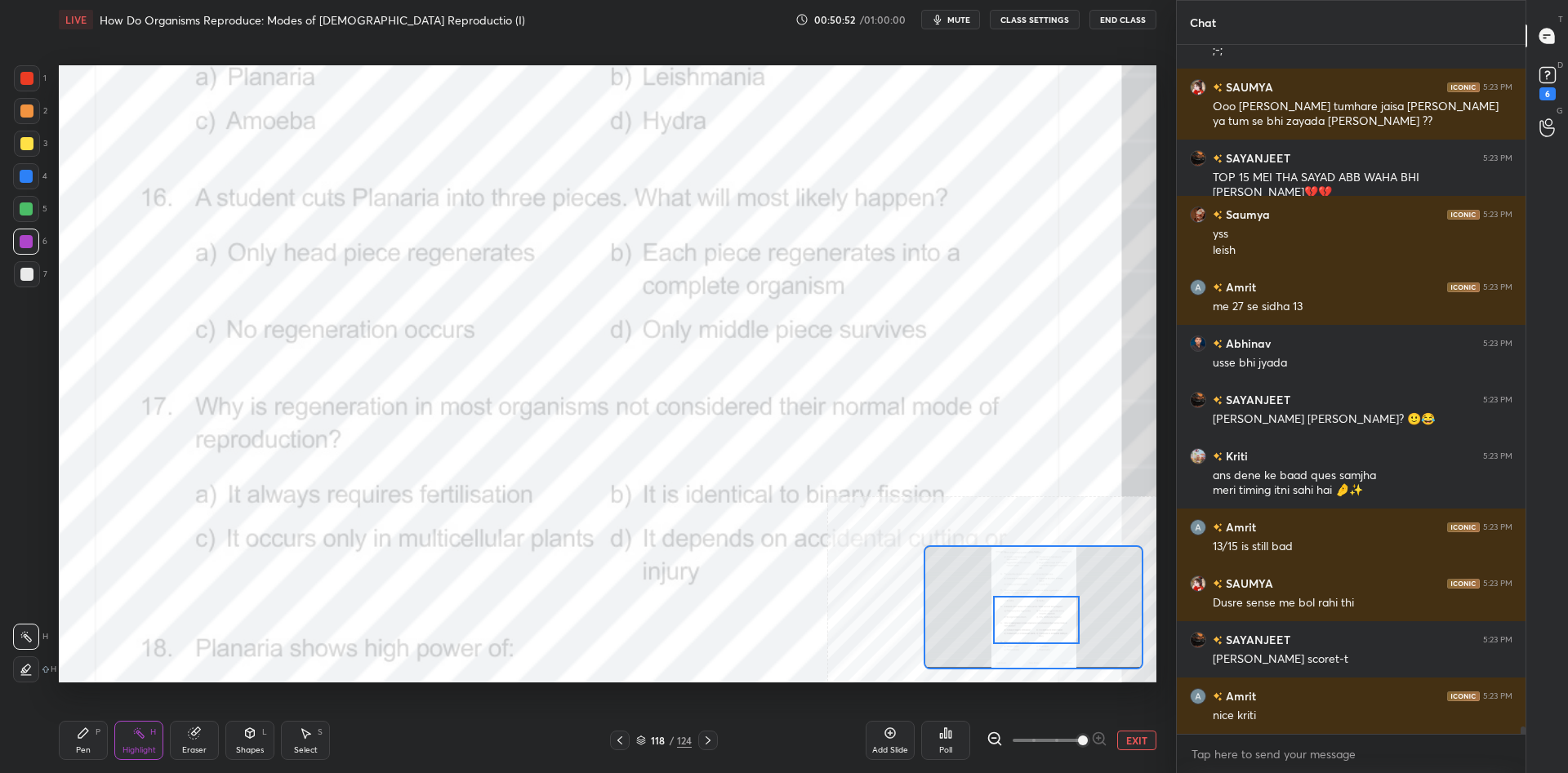
scroll to position [61109, 0]
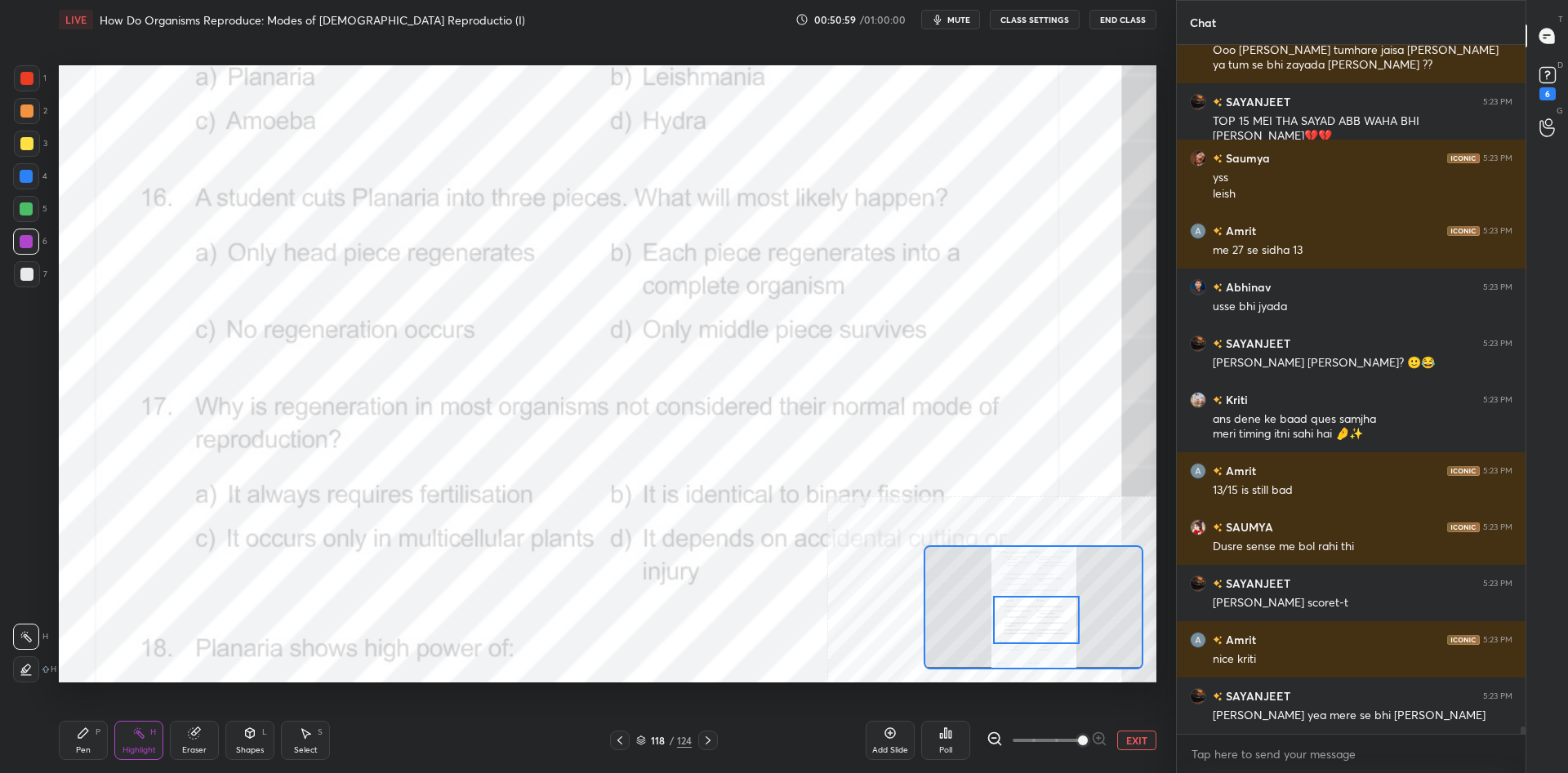
click at [961, 741] on div "Poll" at bounding box center [946, 740] width 49 height 39
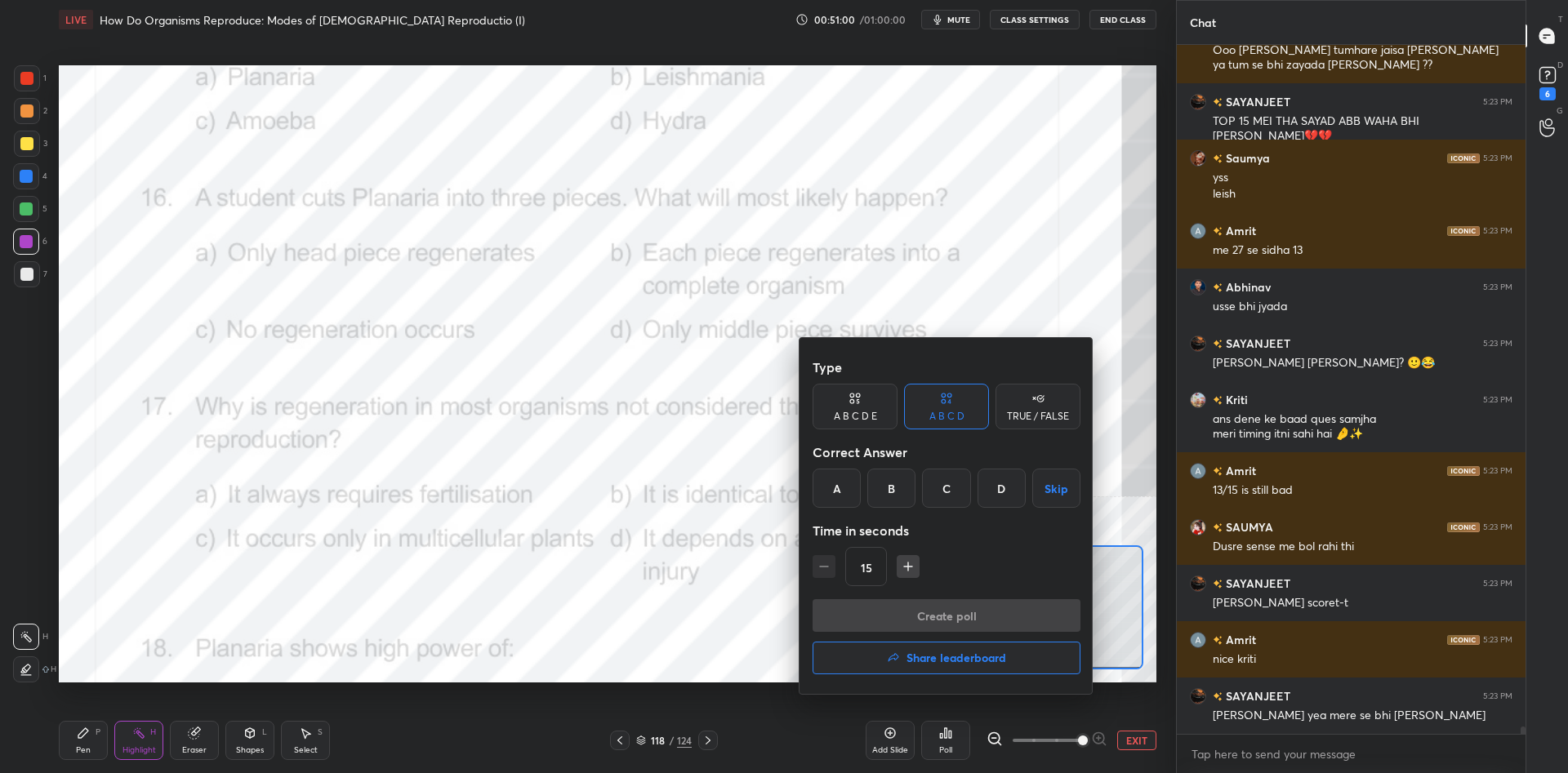
click at [890, 493] on div "B" at bounding box center [891, 487] width 48 height 39
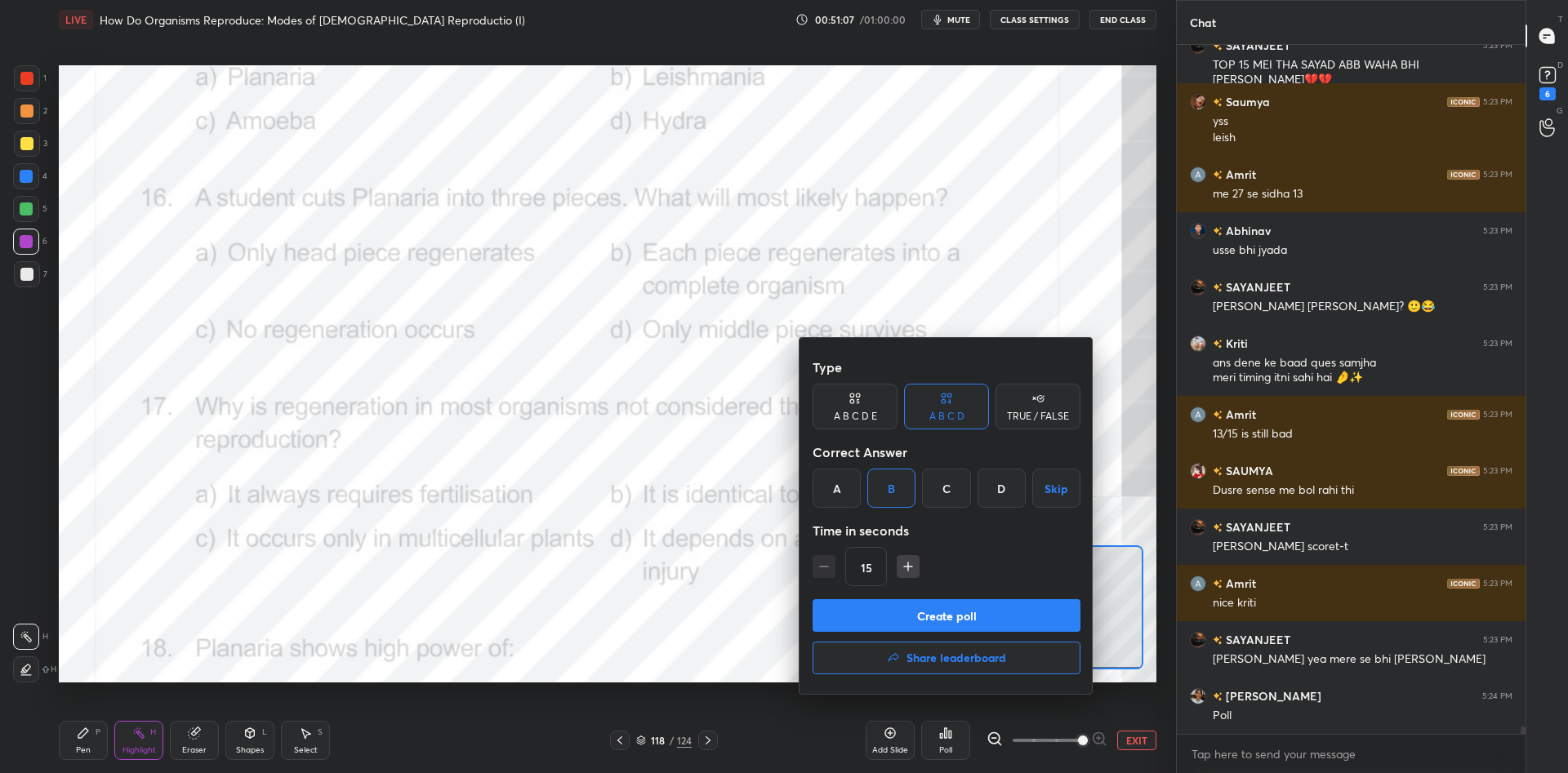
click at [208, 291] on div at bounding box center [784, 386] width 1568 height 773
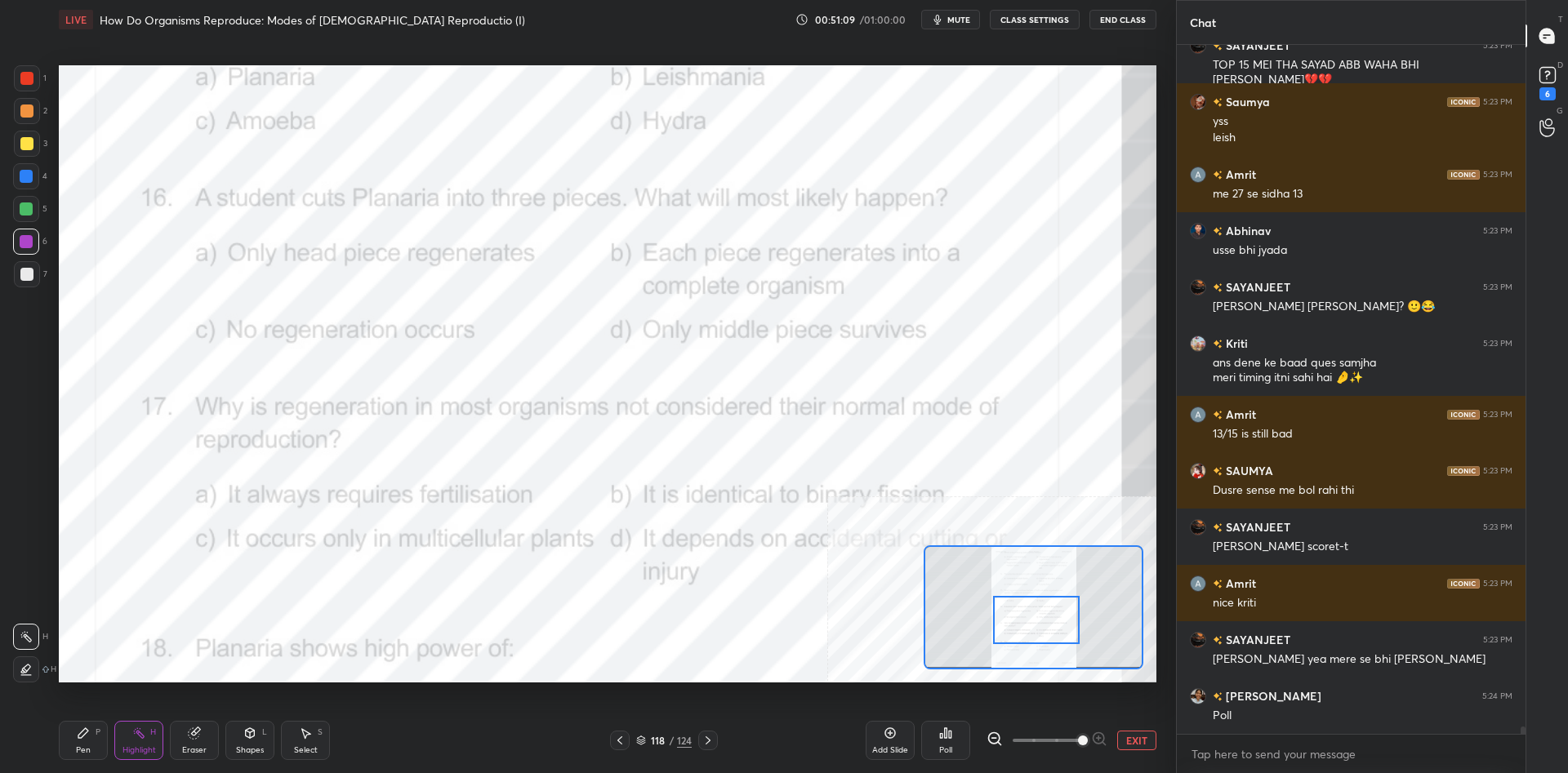
scroll to position [61222, 0]
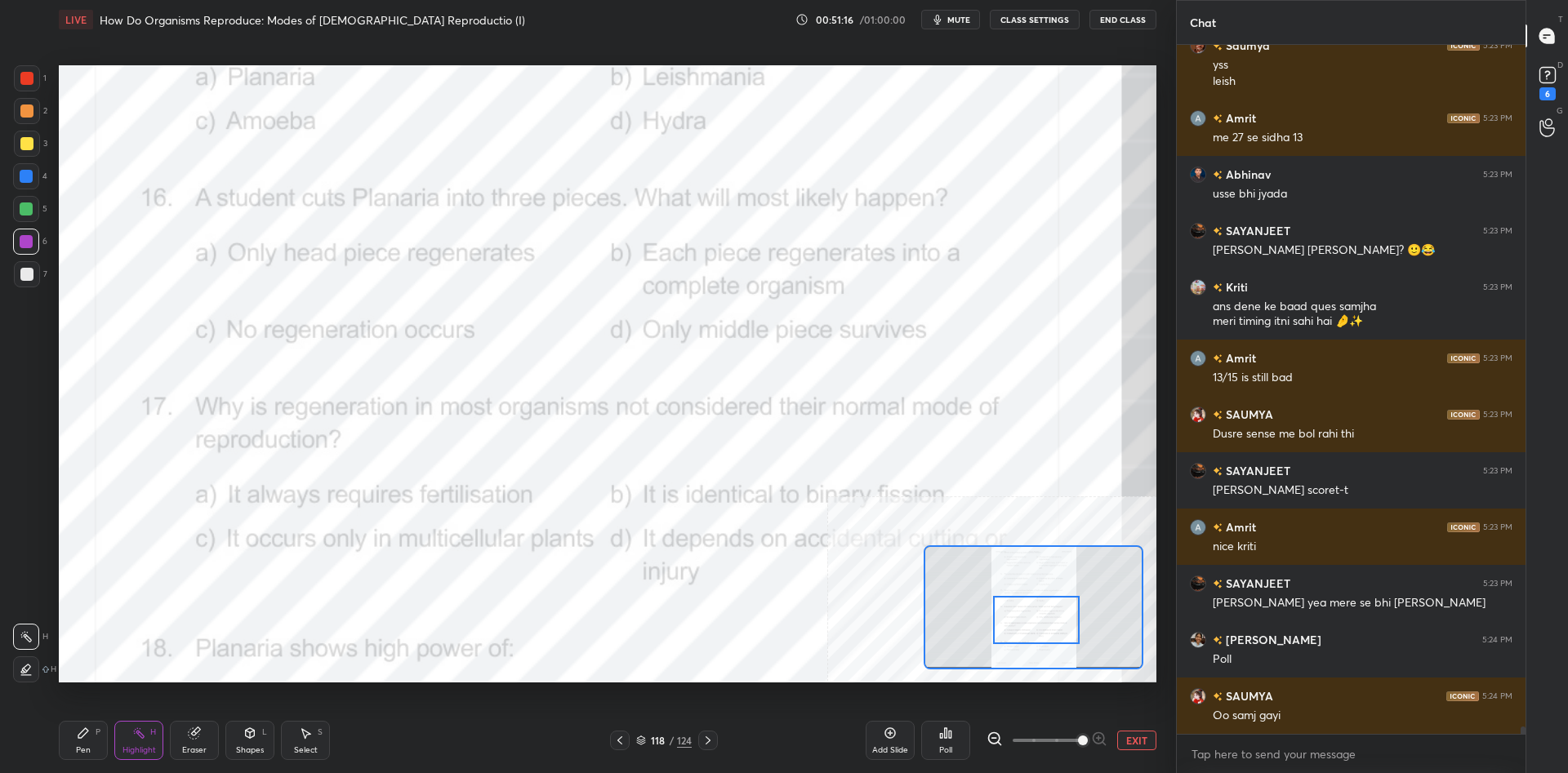
click at [942, 734] on icon at bounding box center [940, 736] width 3 height 5
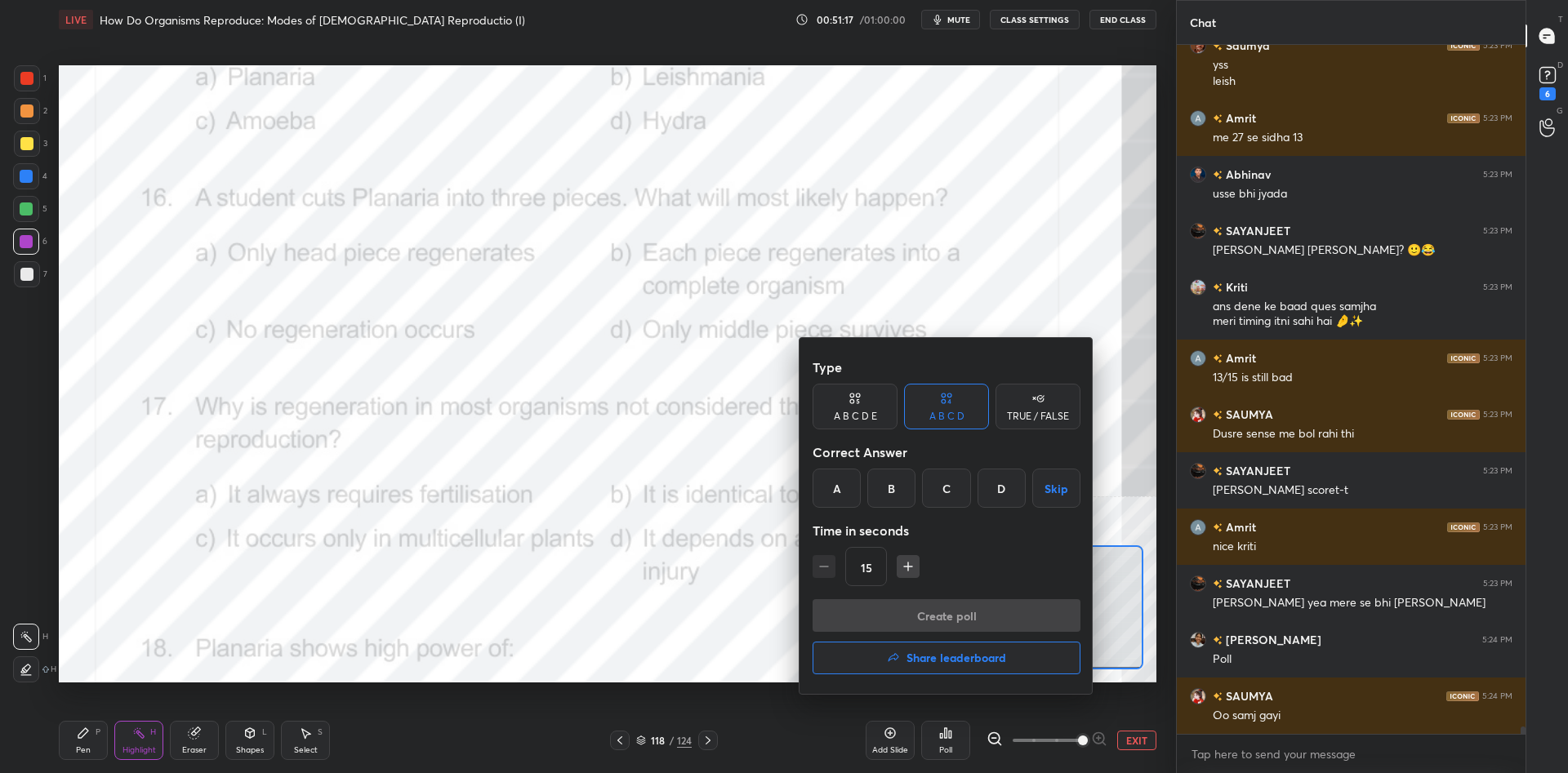
click at [877, 478] on div "B" at bounding box center [891, 487] width 48 height 39
click at [955, 620] on button "Create poll" at bounding box center [946, 616] width 268 height 33
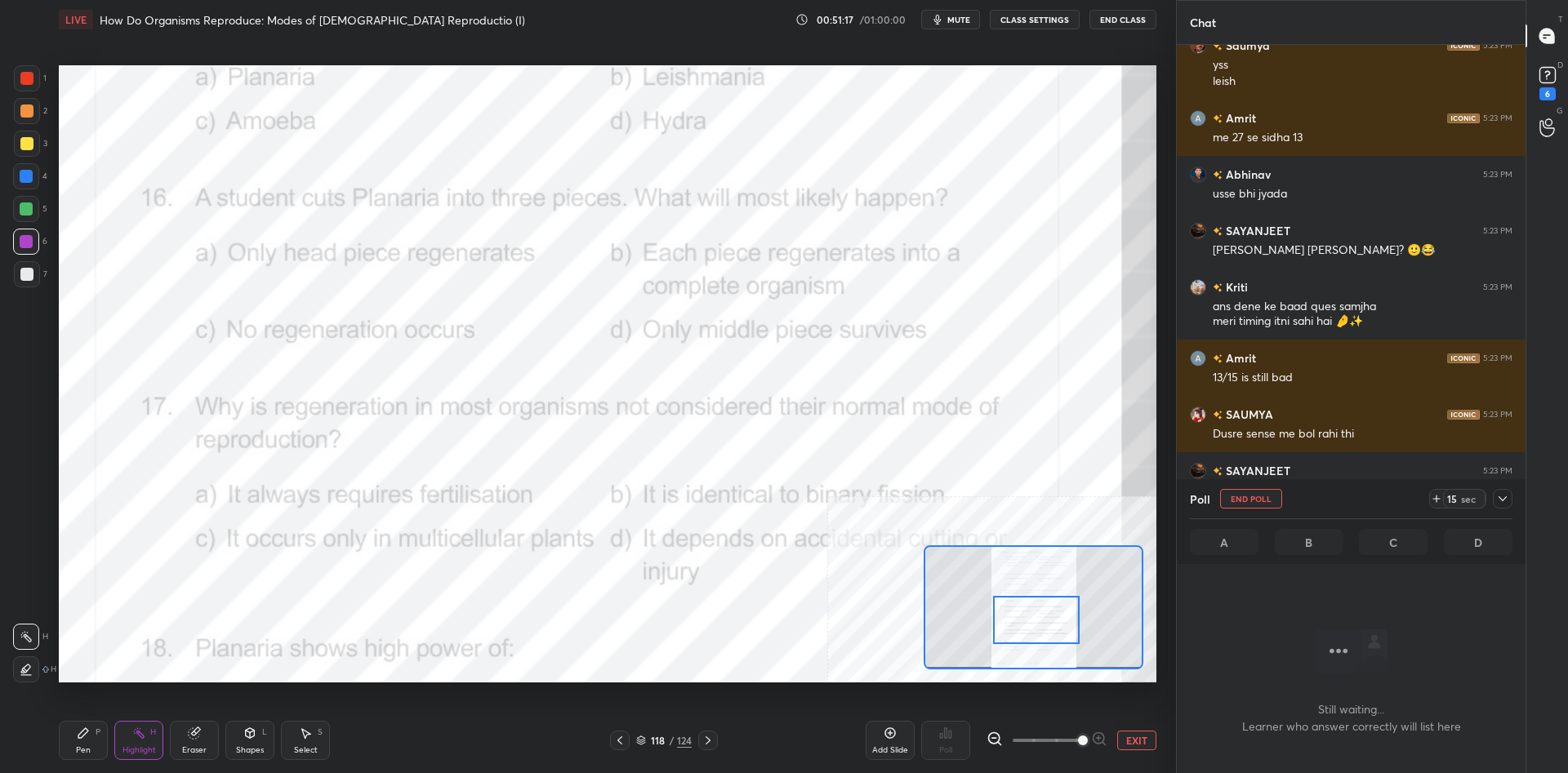
scroll to position [644, 349]
click at [1499, 506] on div at bounding box center [1503, 499] width 20 height 20
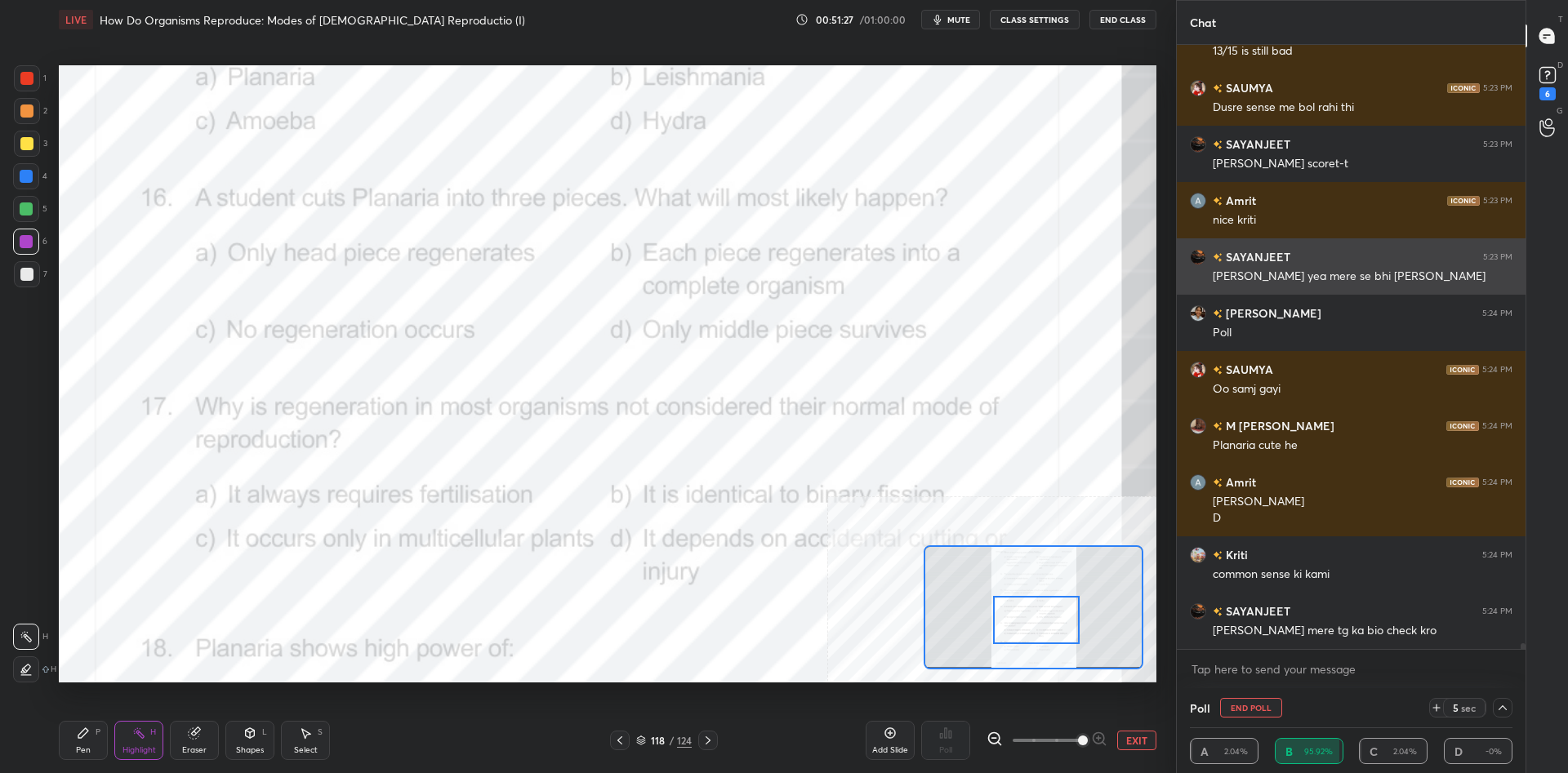
scroll to position [61605, 0]
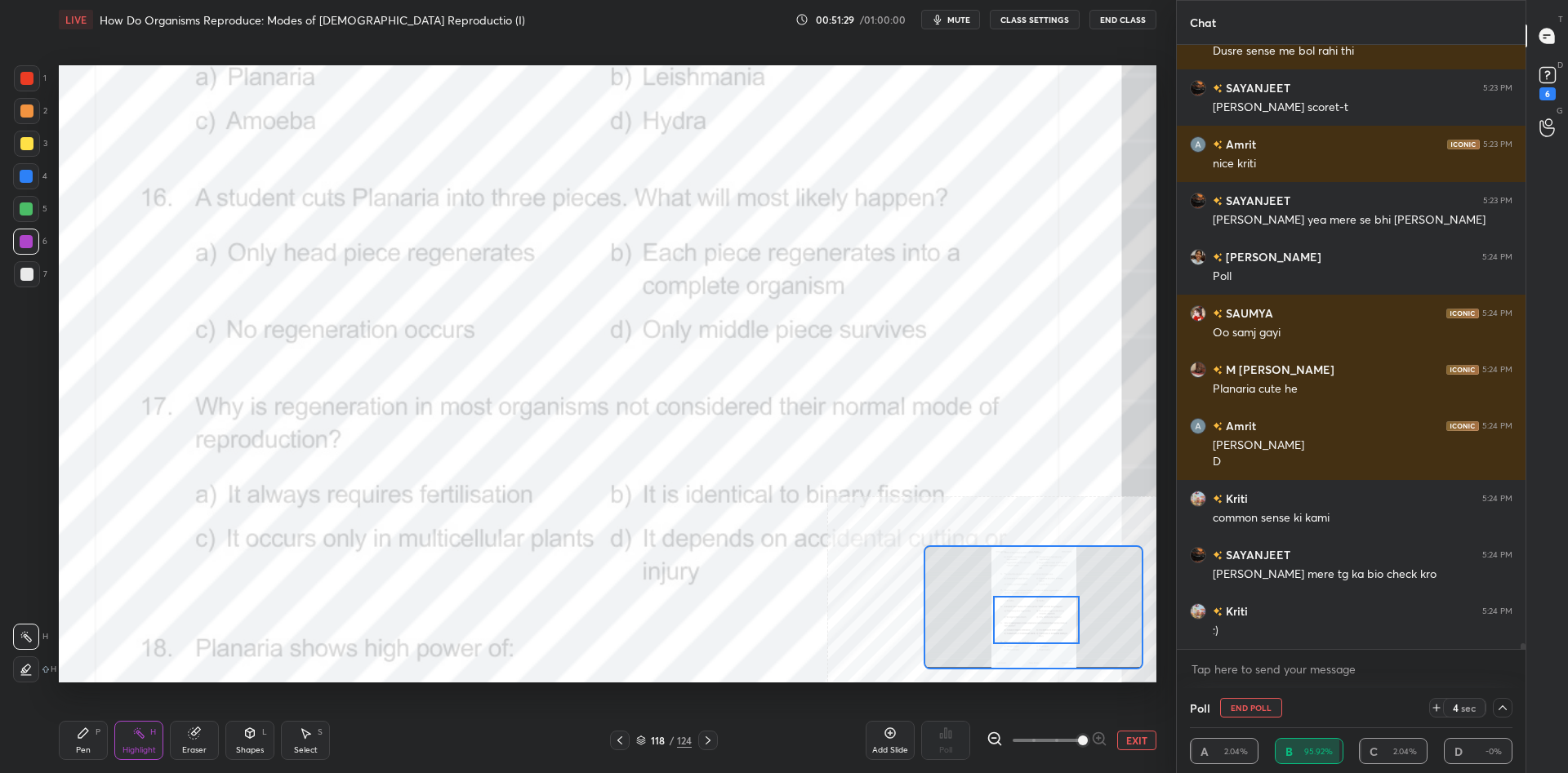
click at [76, 758] on div "Pen P" at bounding box center [83, 740] width 49 height 39
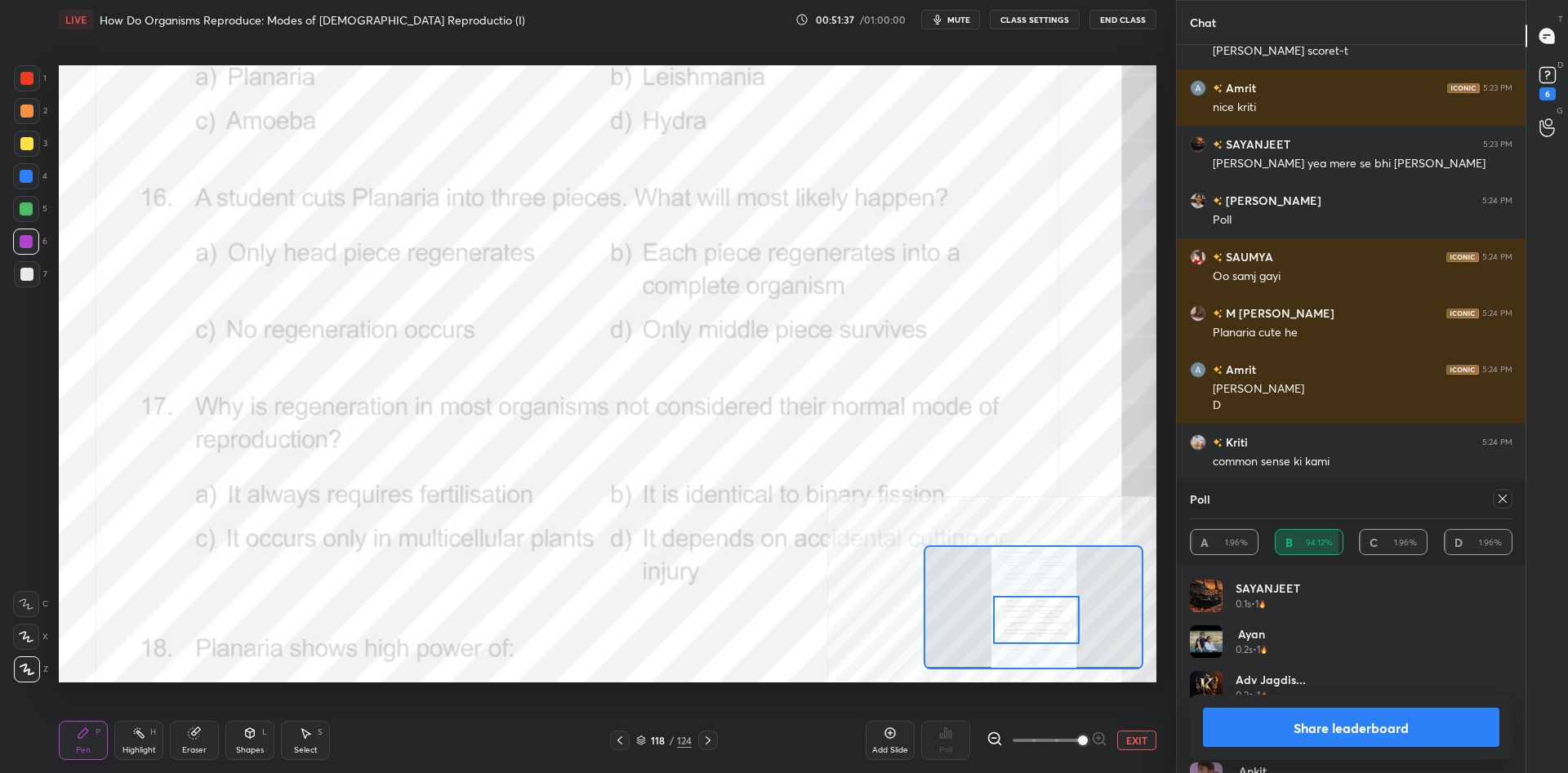
scroll to position [411, 0]
click at [1302, 743] on button "Share leaderboard" at bounding box center [1351, 727] width 297 height 39
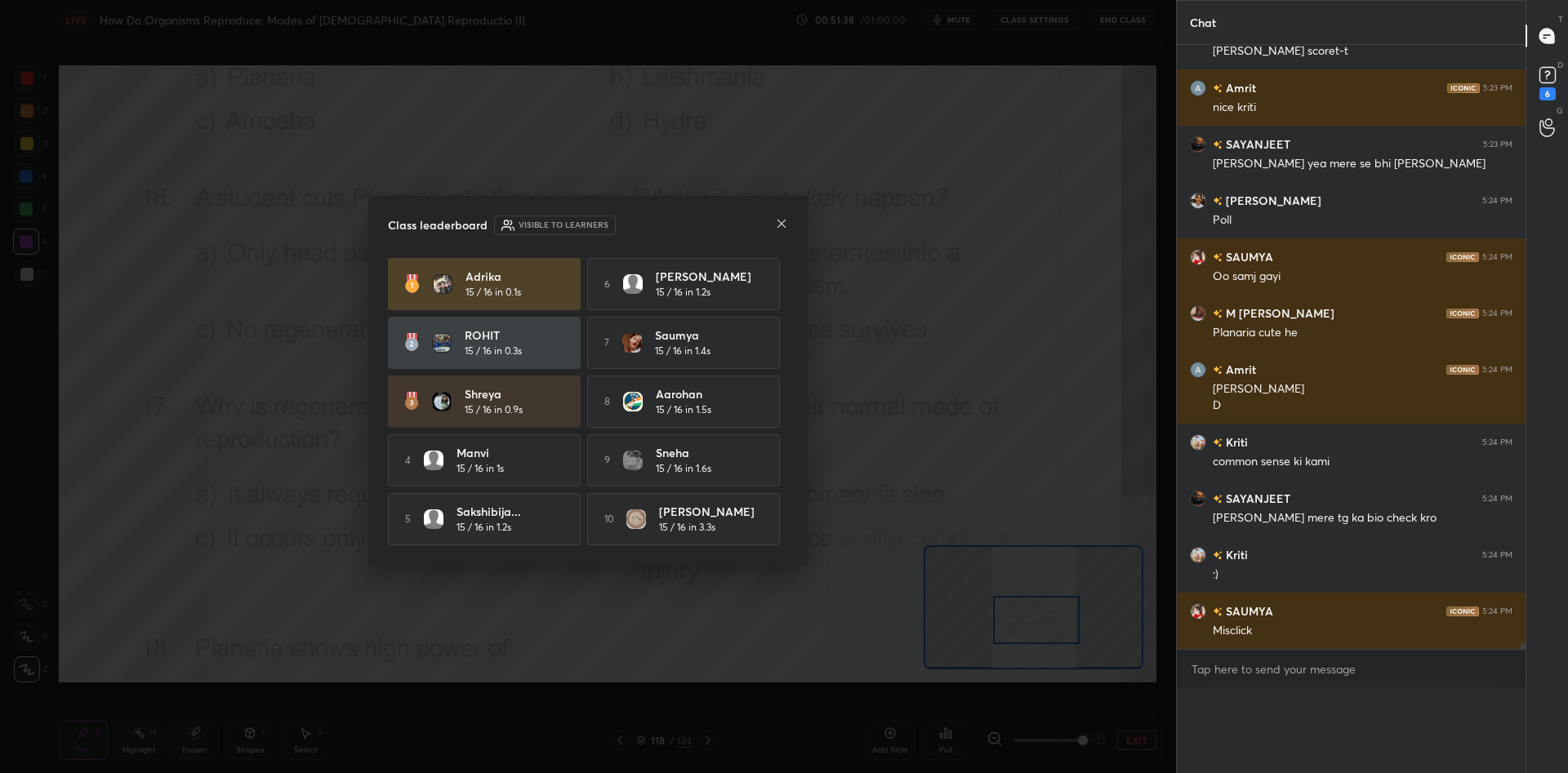
scroll to position [61627, 0]
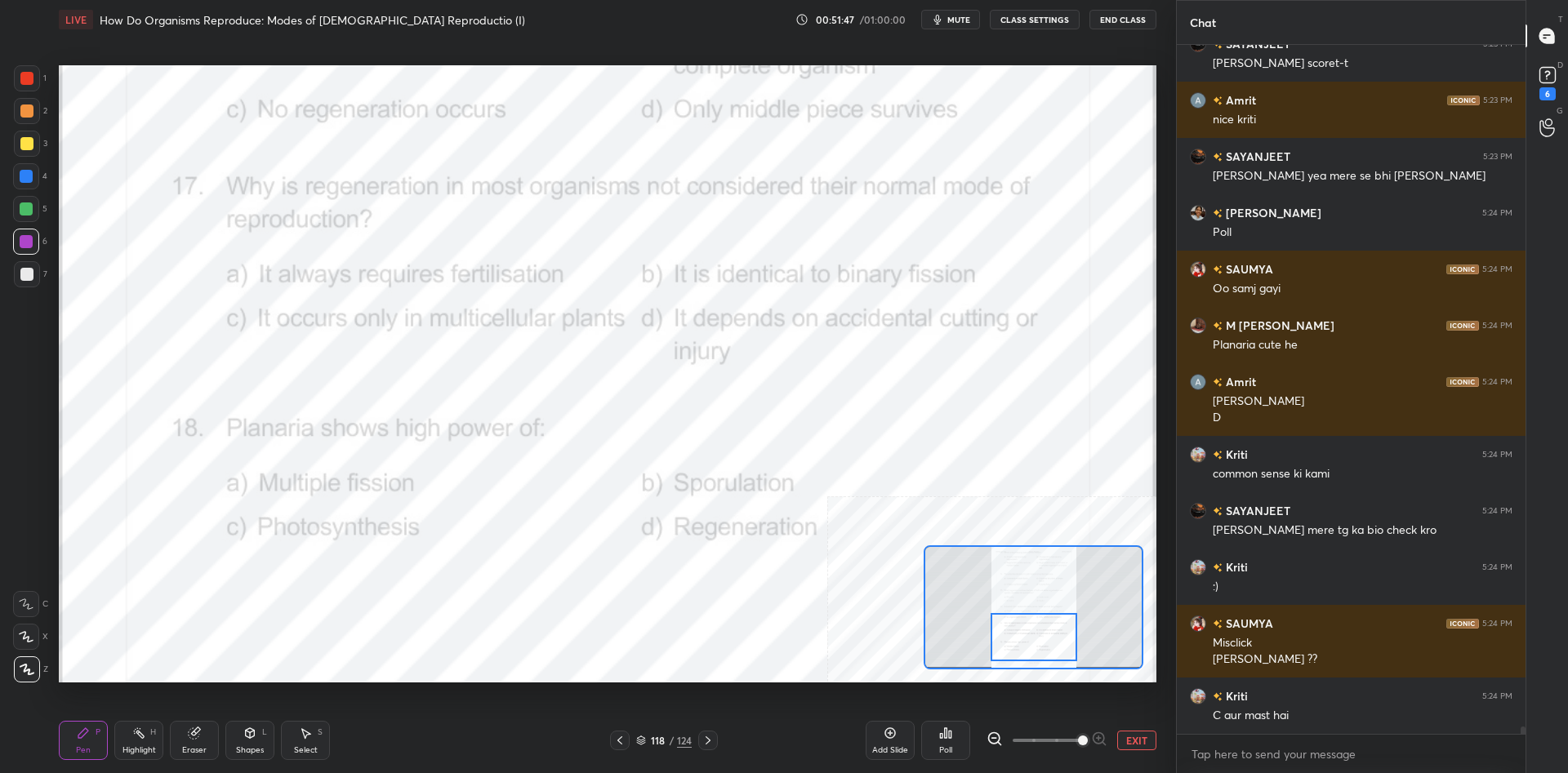
drag, startPoint x: 1037, startPoint y: 622, endPoint x: 1034, endPoint y: 639, distance: 17.3
click at [1034, 639] on div at bounding box center [1034, 636] width 87 height 48
click at [124, 725] on div "Highlight H" at bounding box center [138, 740] width 49 height 39
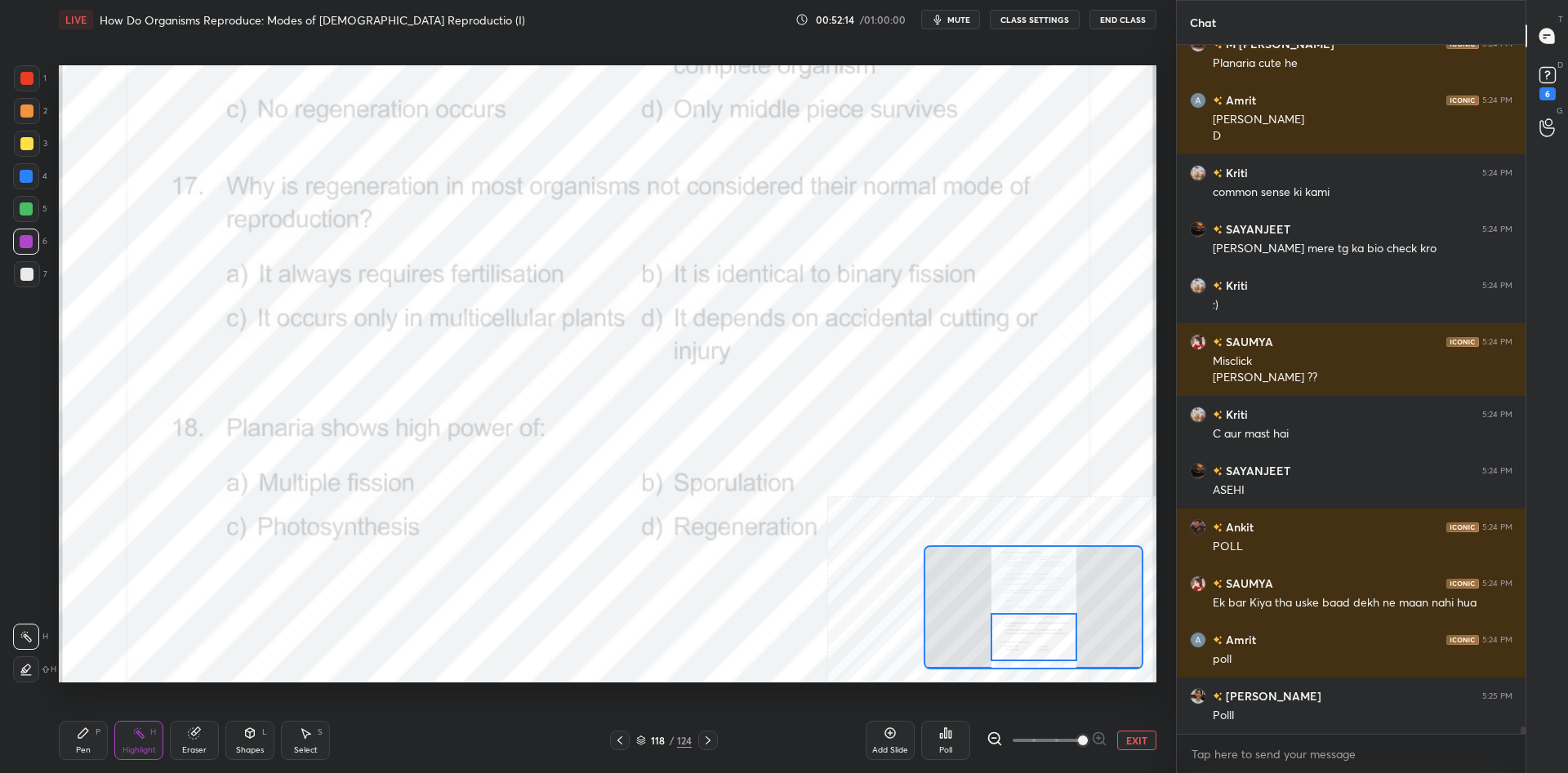
click at [941, 741] on div "Poll" at bounding box center [946, 740] width 49 height 39
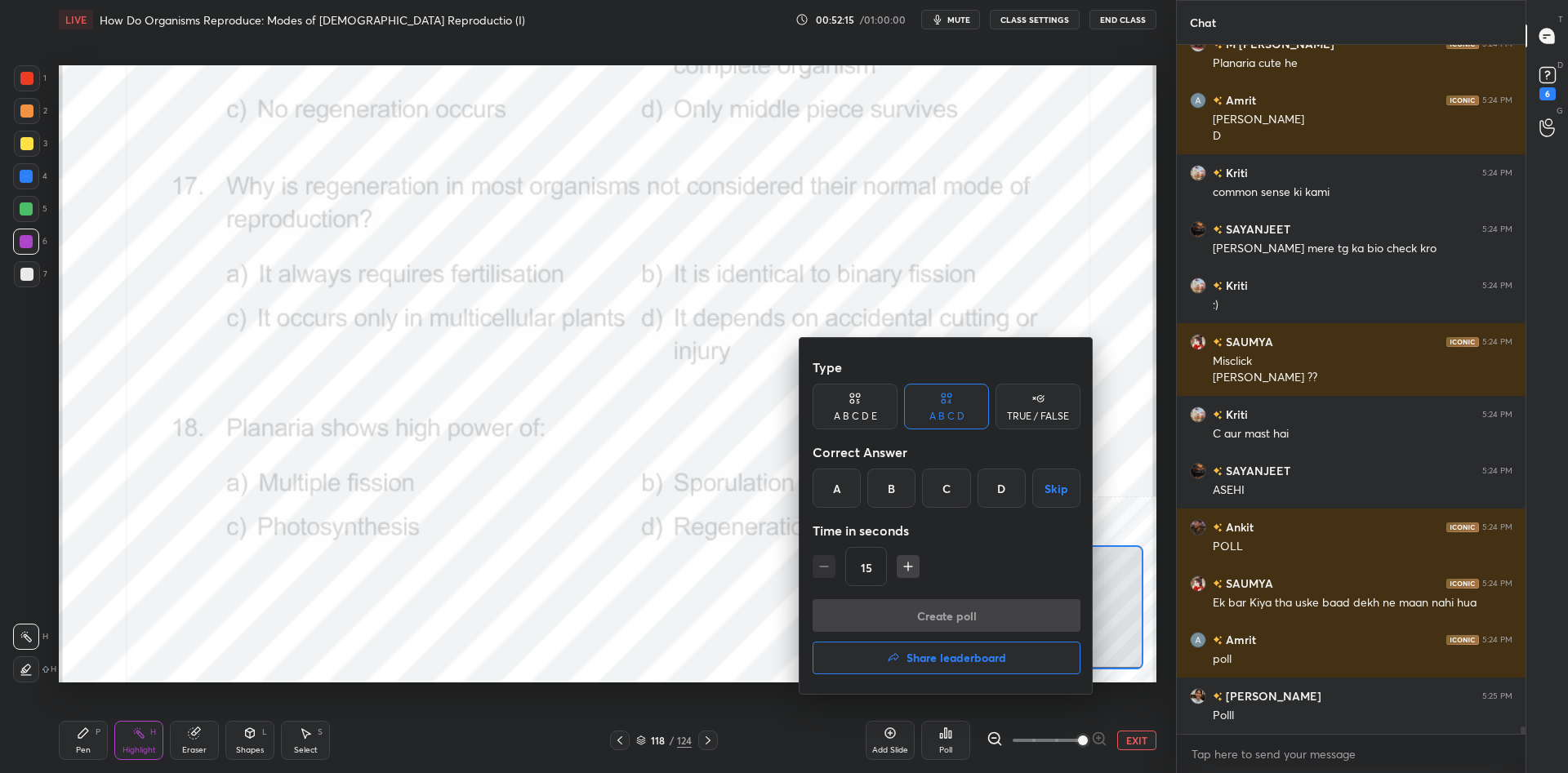
click at [1000, 492] on div "D" at bounding box center [1001, 487] width 48 height 39
click at [980, 613] on button "Create poll" at bounding box center [946, 616] width 268 height 33
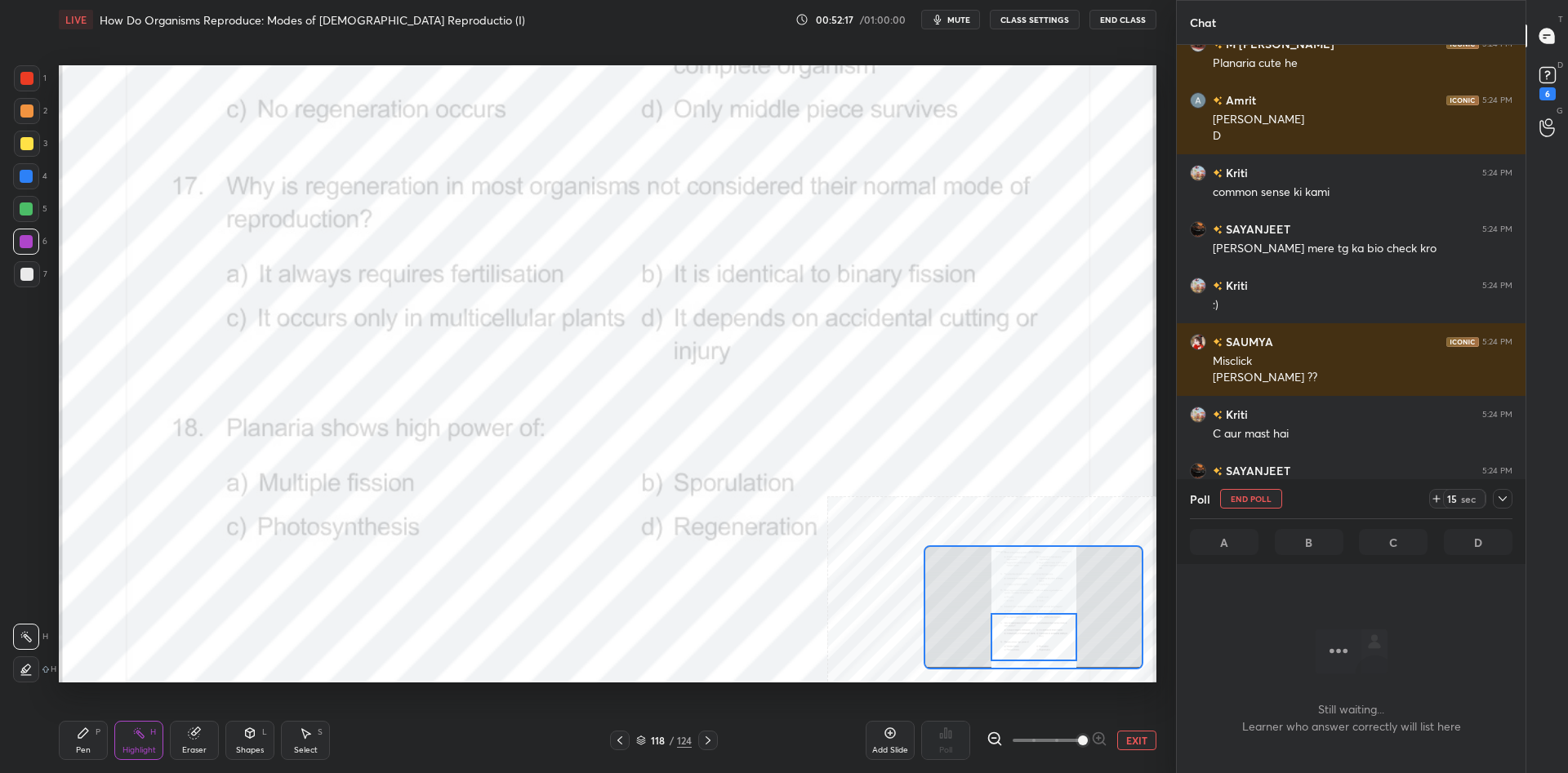
click at [1507, 499] on icon at bounding box center [1502, 499] width 13 height 13
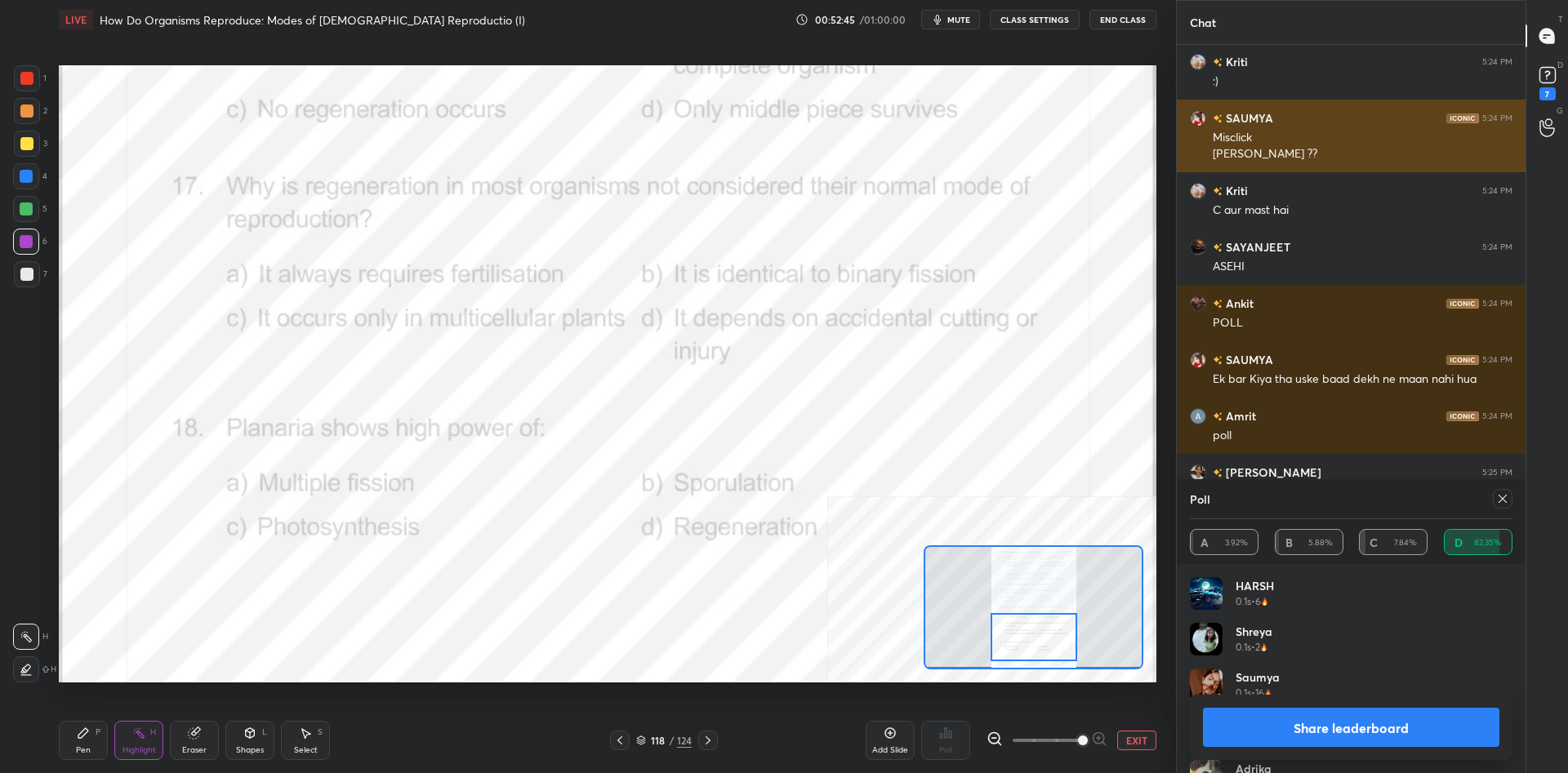
scroll to position [61457, 0]
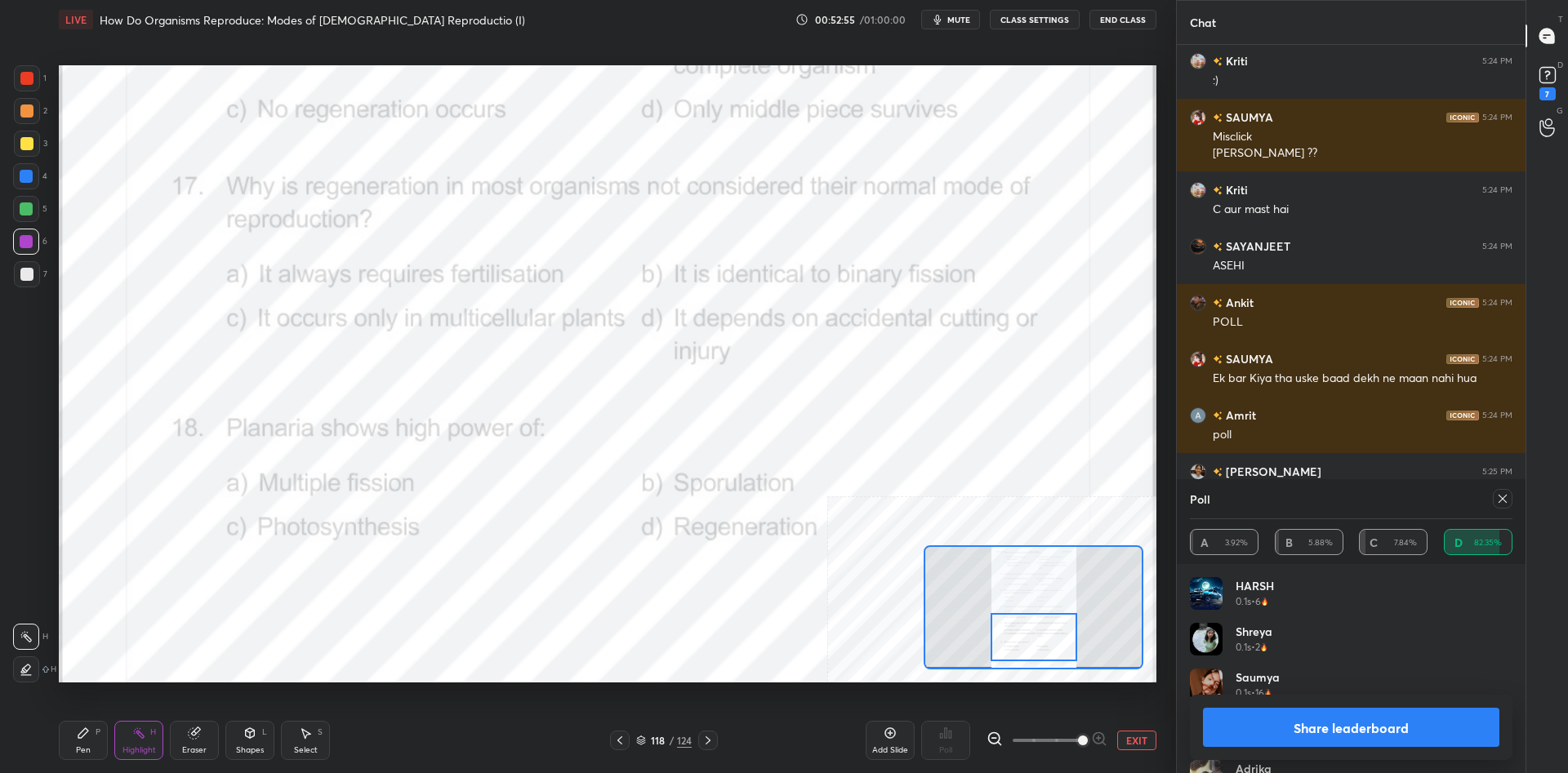
click at [1329, 726] on button "Share leaderboard" at bounding box center [1351, 727] width 297 height 39
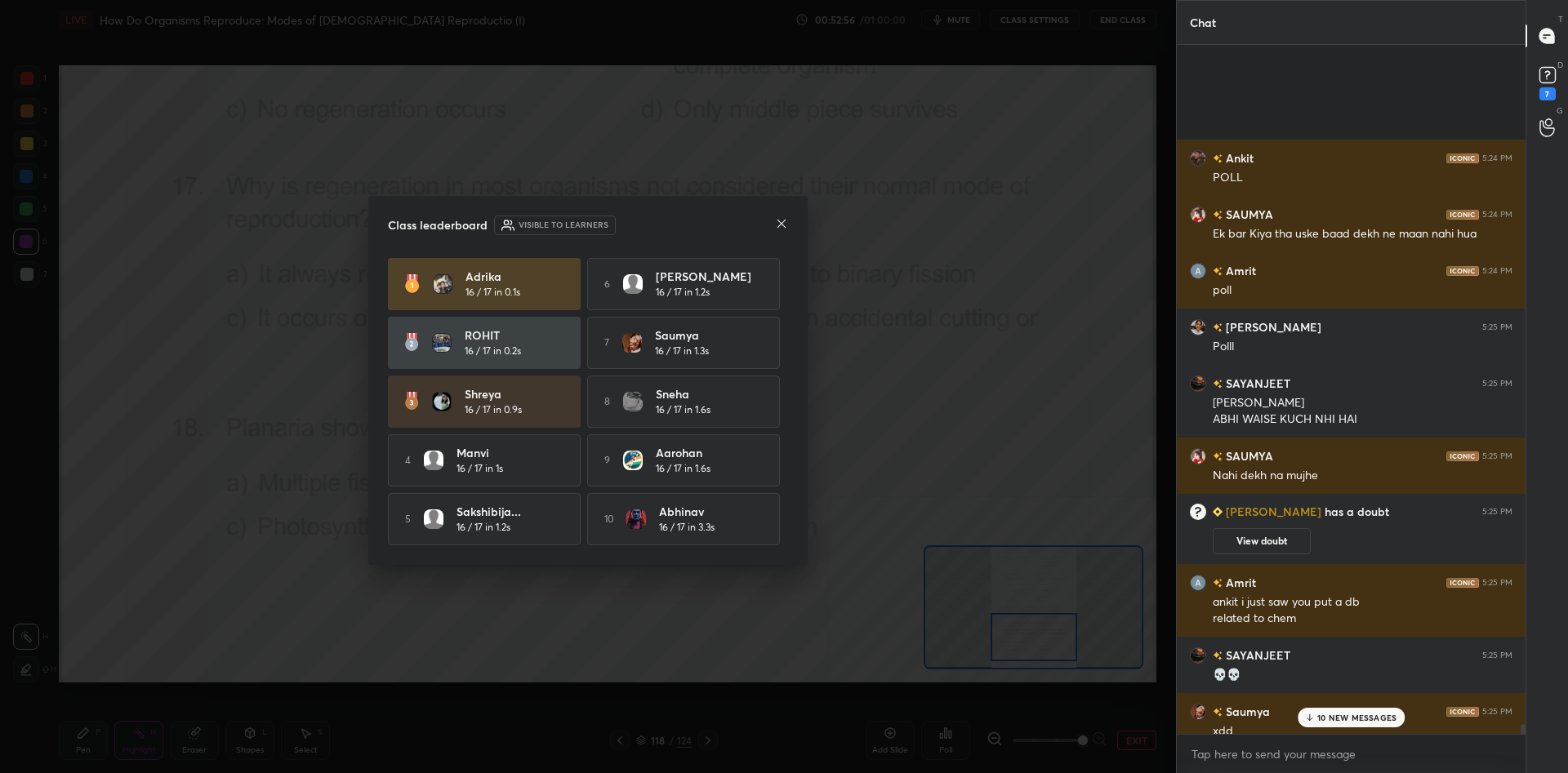
scroll to position [1, 1]
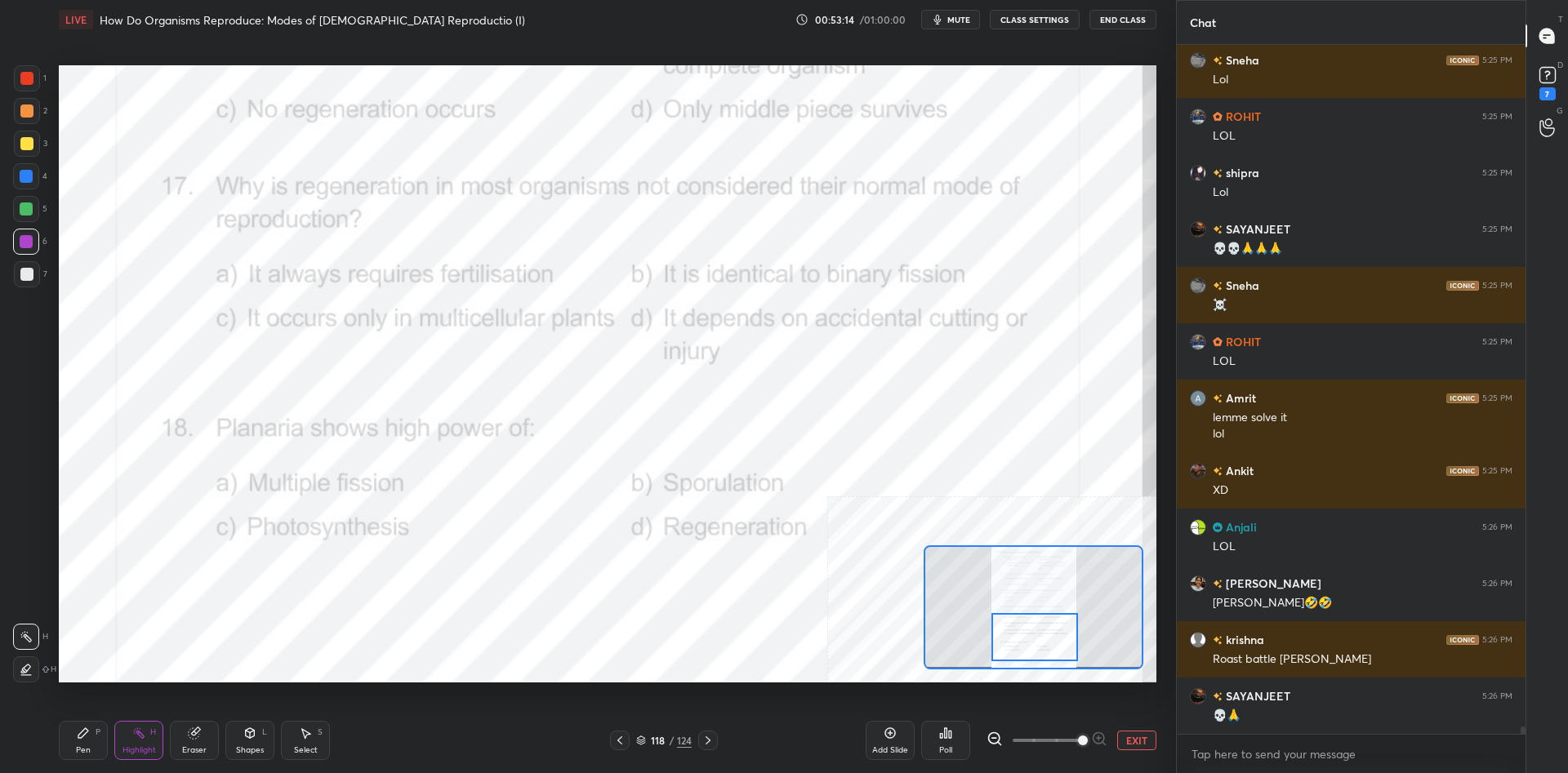
click at [1041, 634] on div at bounding box center [1034, 636] width 87 height 48
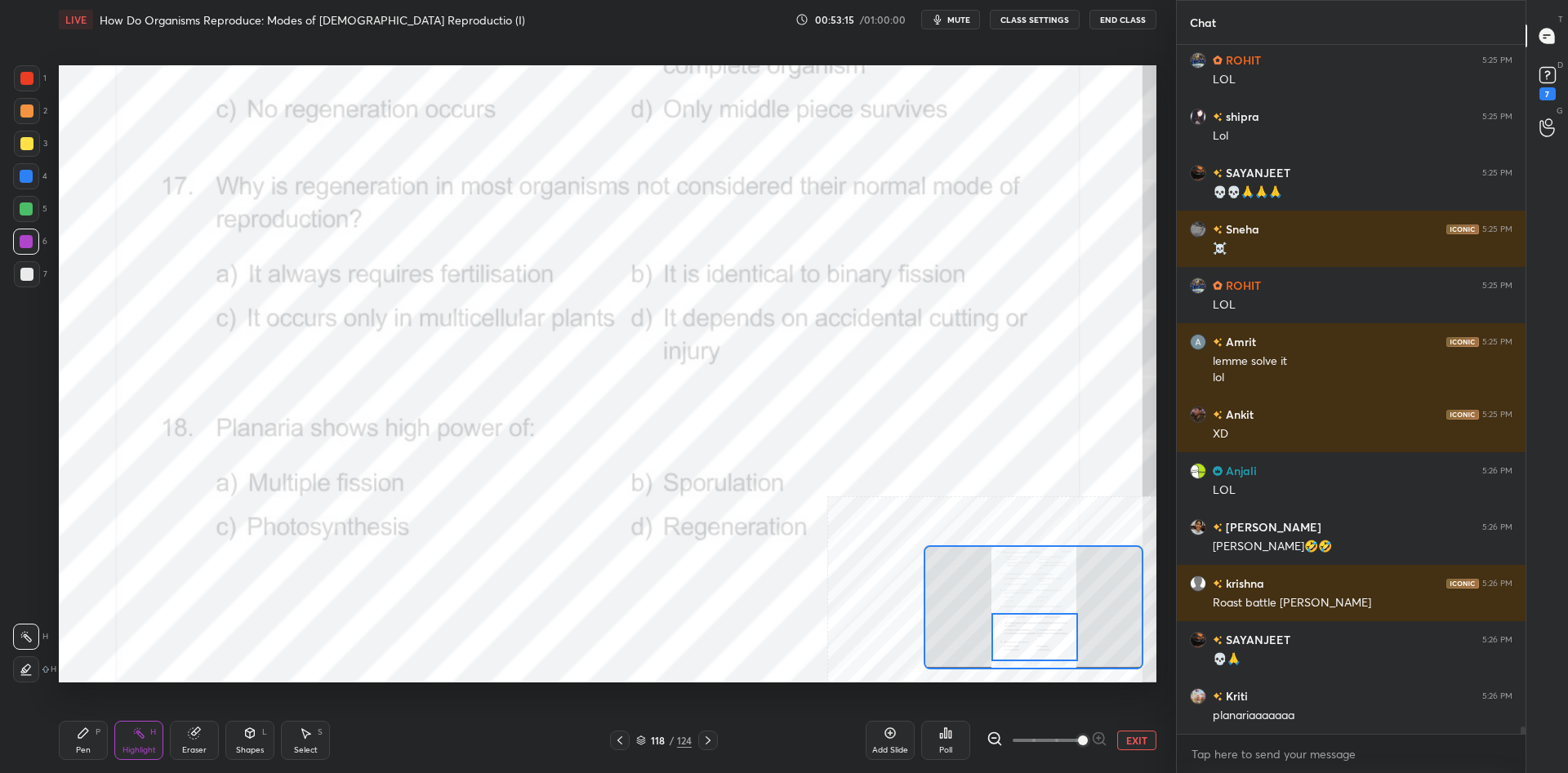
click at [88, 753] on div "Pen" at bounding box center [83, 749] width 14 height 8
click at [92, 742] on div "Pen P" at bounding box center [83, 740] width 49 height 39
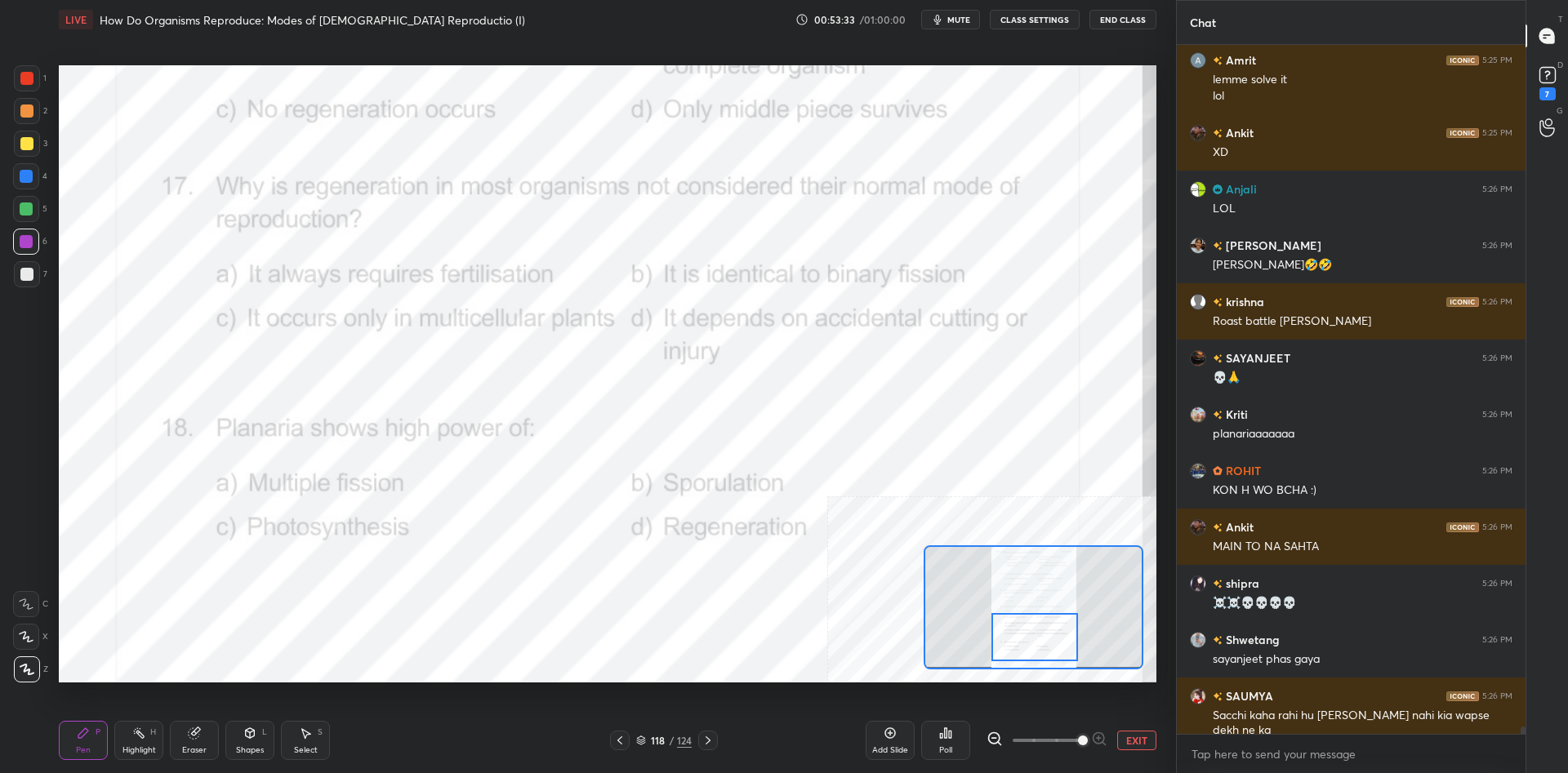
scroll to position [62759, 0]
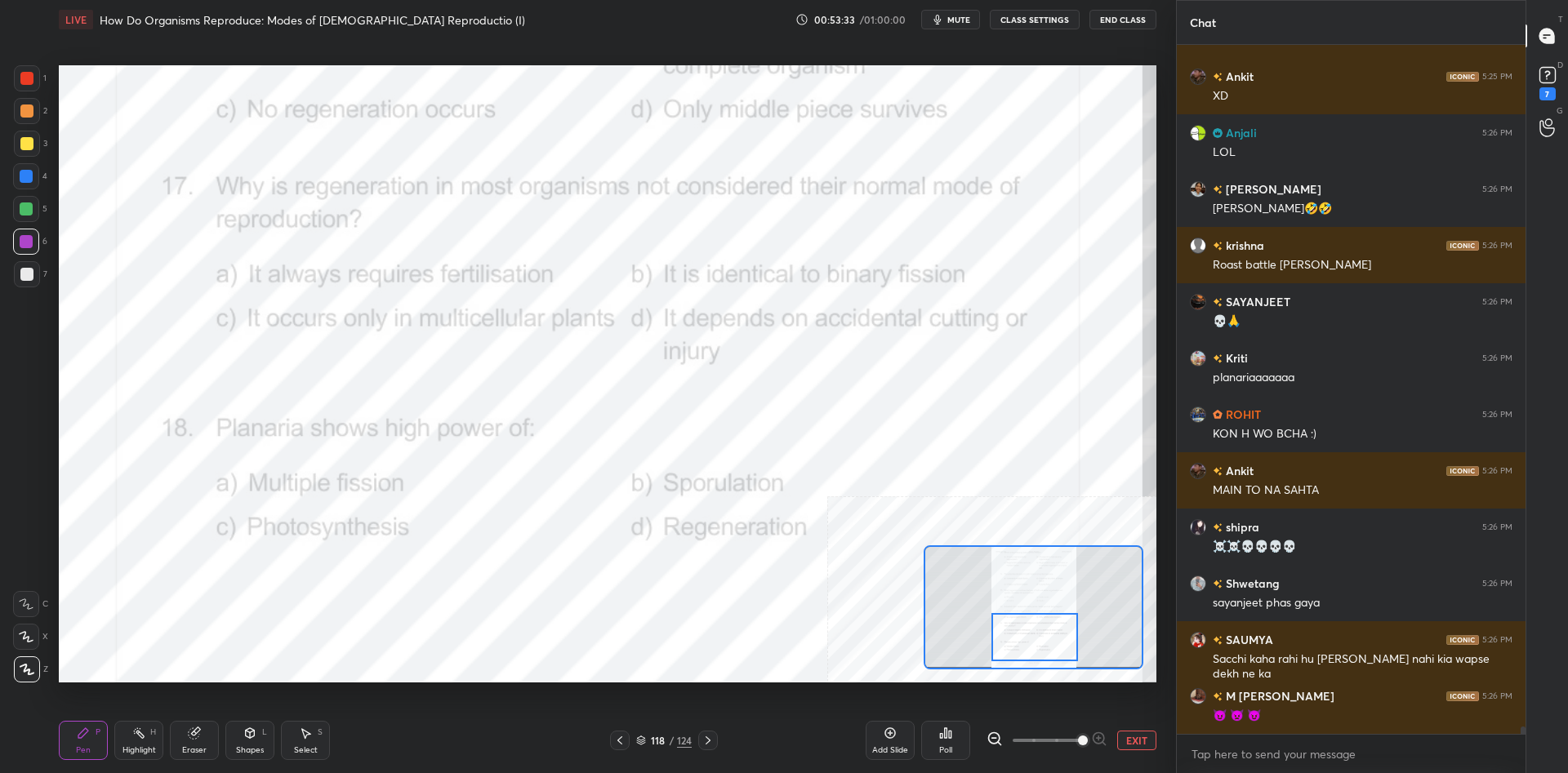
click at [151, 744] on div "Highlight H" at bounding box center [138, 740] width 49 height 39
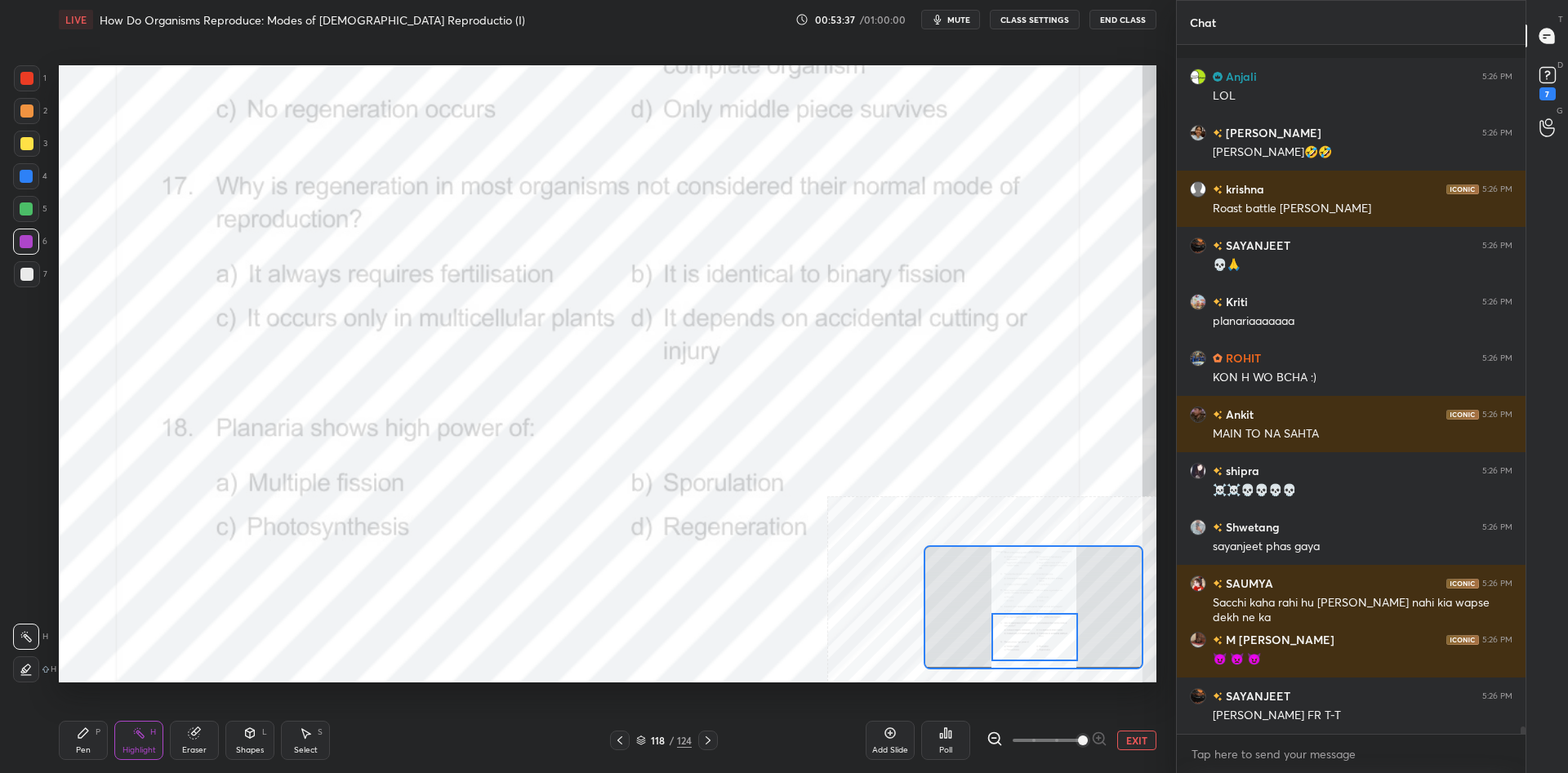
scroll to position [62887, 0]
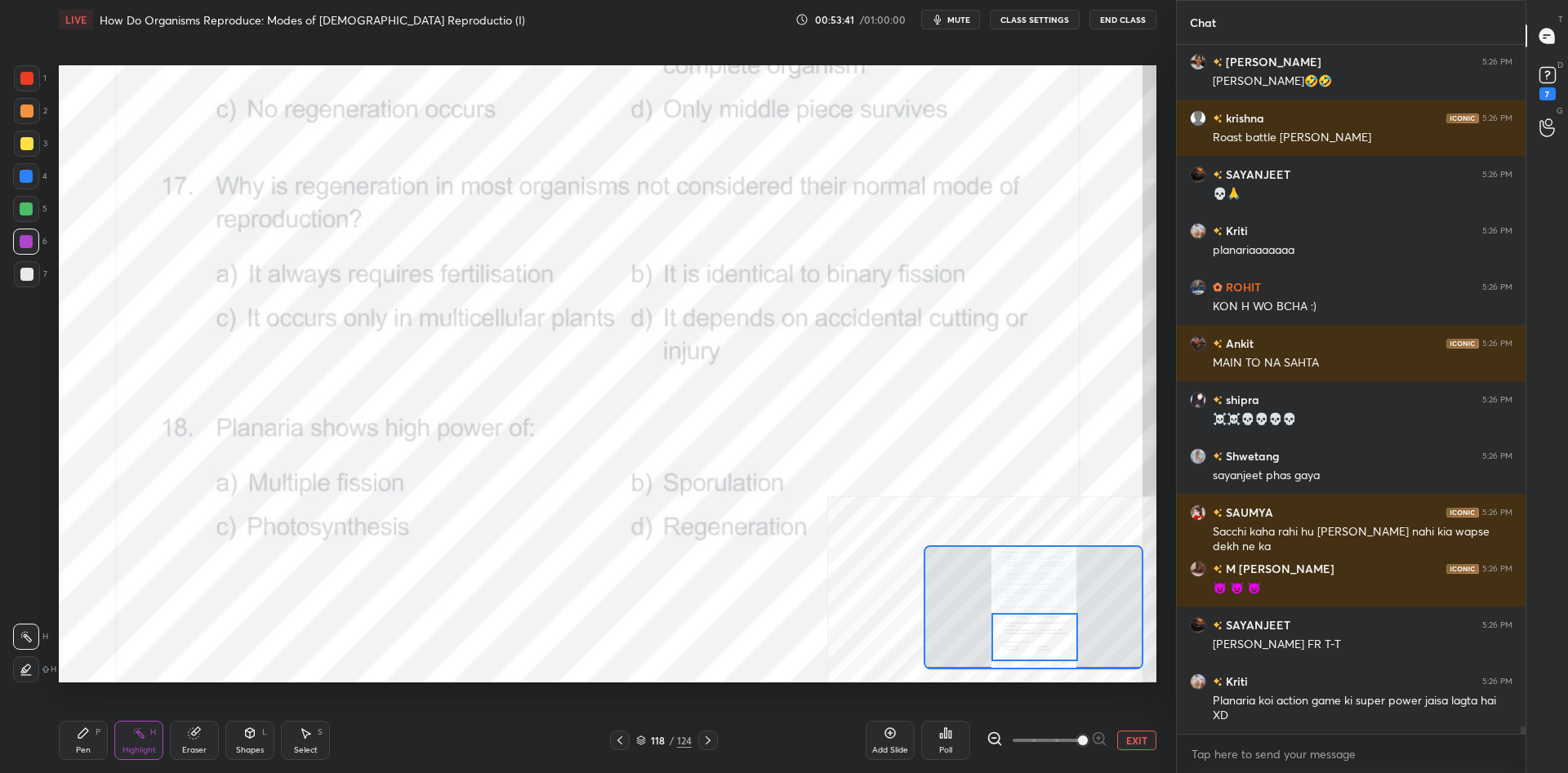
click at [949, 746] on div "Poll" at bounding box center [945, 749] width 13 height 8
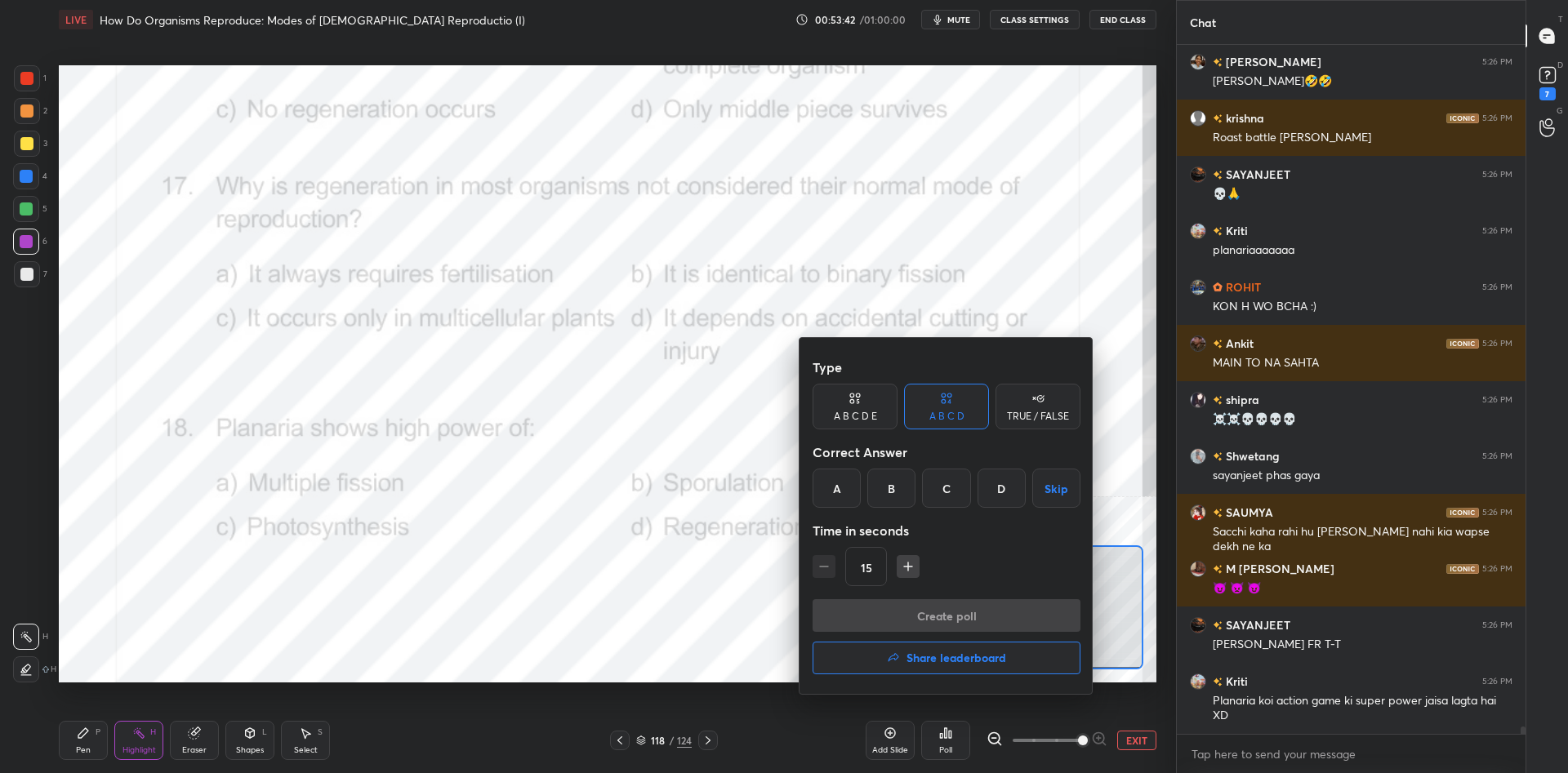
click at [994, 495] on div "D" at bounding box center [1001, 487] width 48 height 39
click at [966, 606] on button "Create poll" at bounding box center [946, 616] width 268 height 33
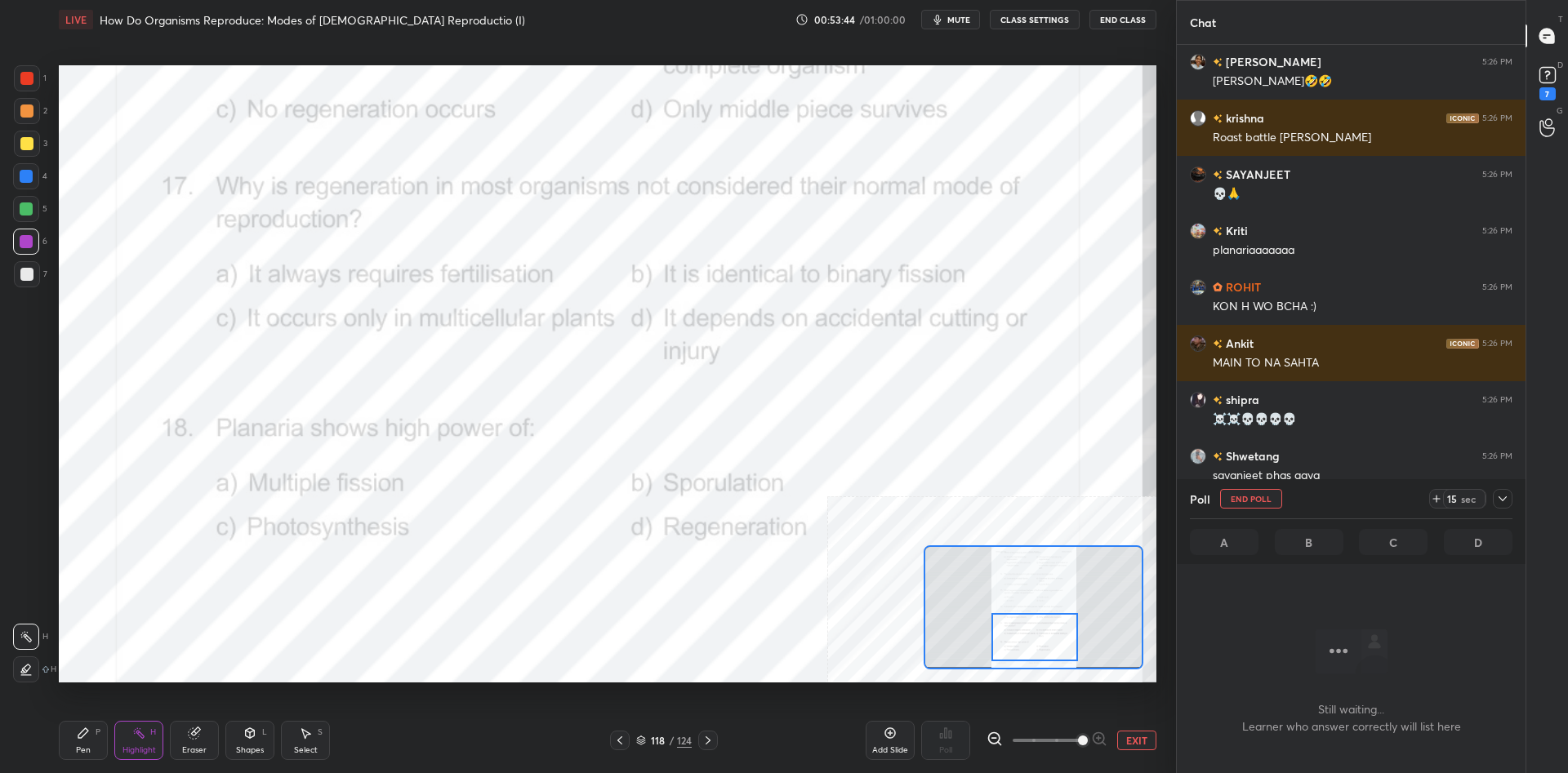
scroll to position [644, 349]
click at [1507, 505] on div at bounding box center [1503, 499] width 20 height 20
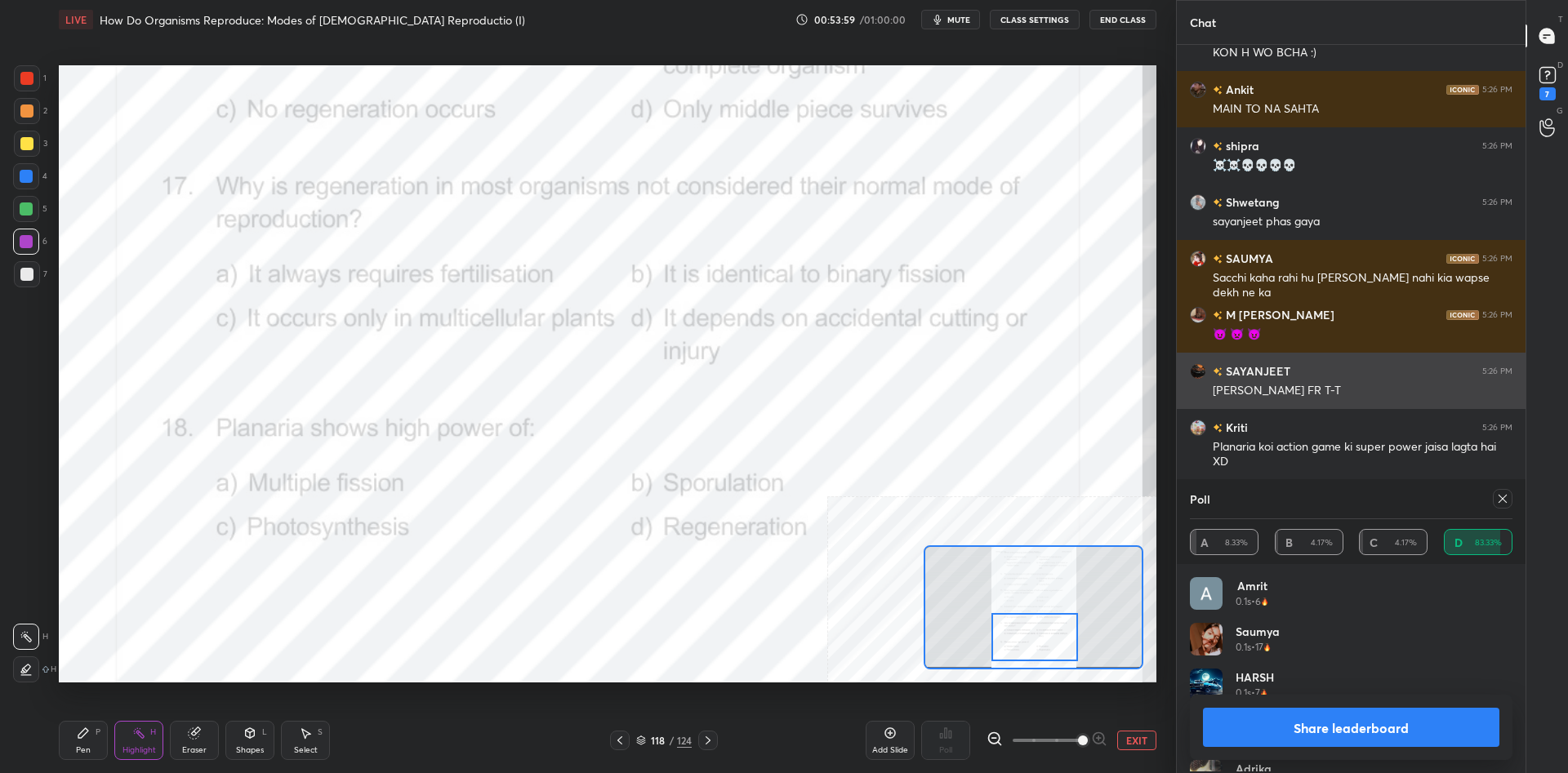
scroll to position [63197, 0]
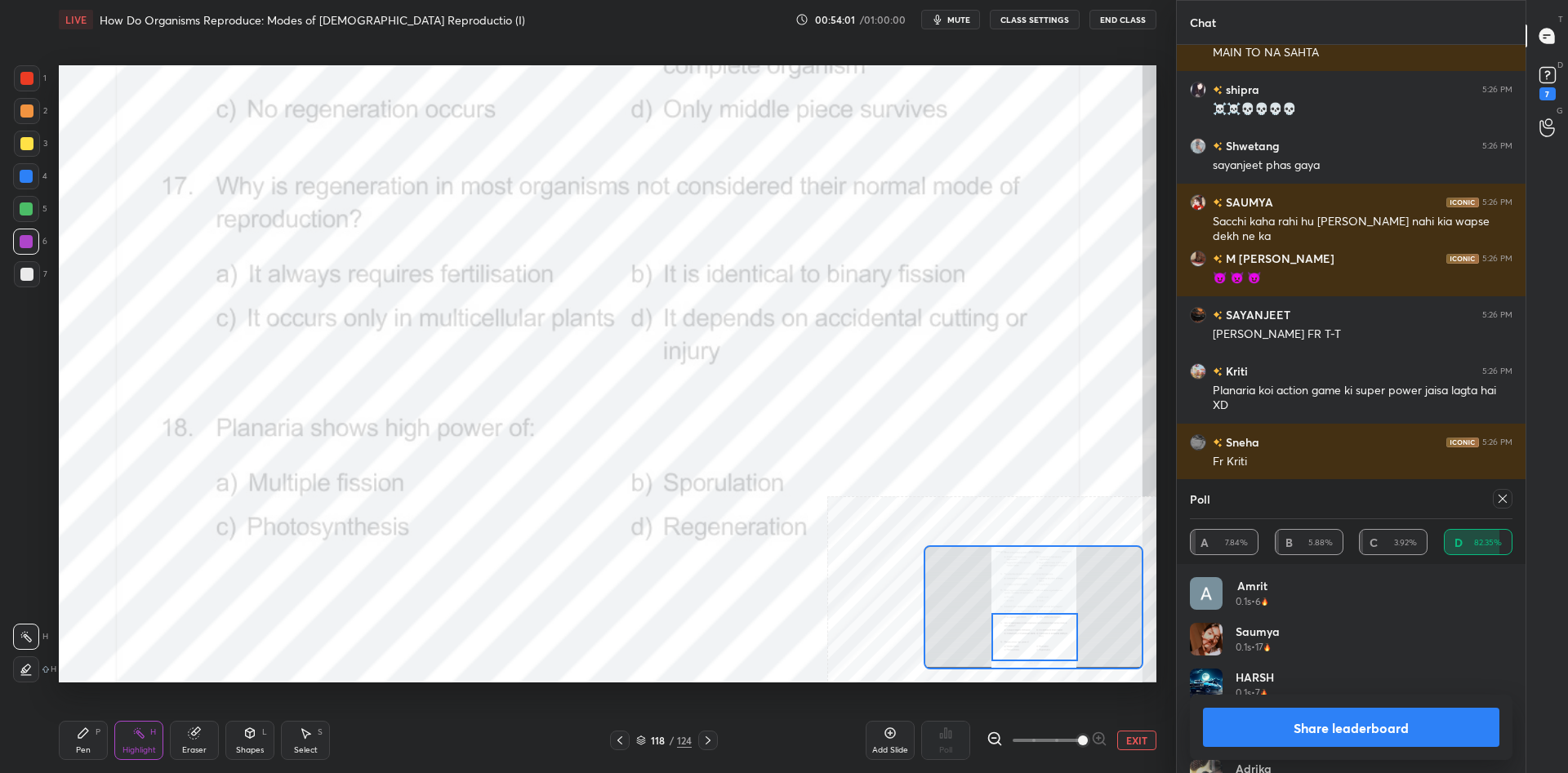
click at [1301, 726] on button "Share leaderboard" at bounding box center [1351, 727] width 297 height 39
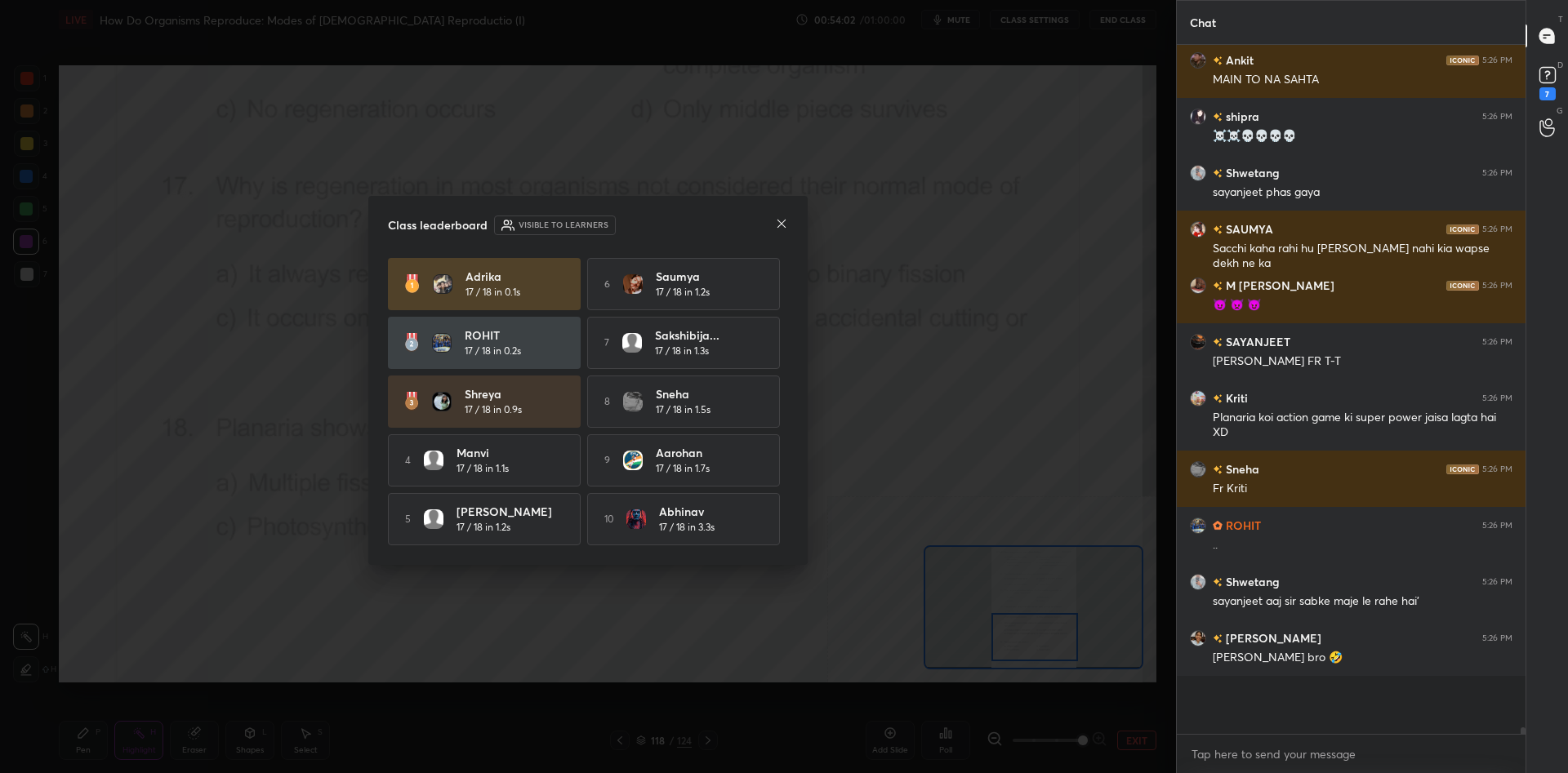
scroll to position [0, 1]
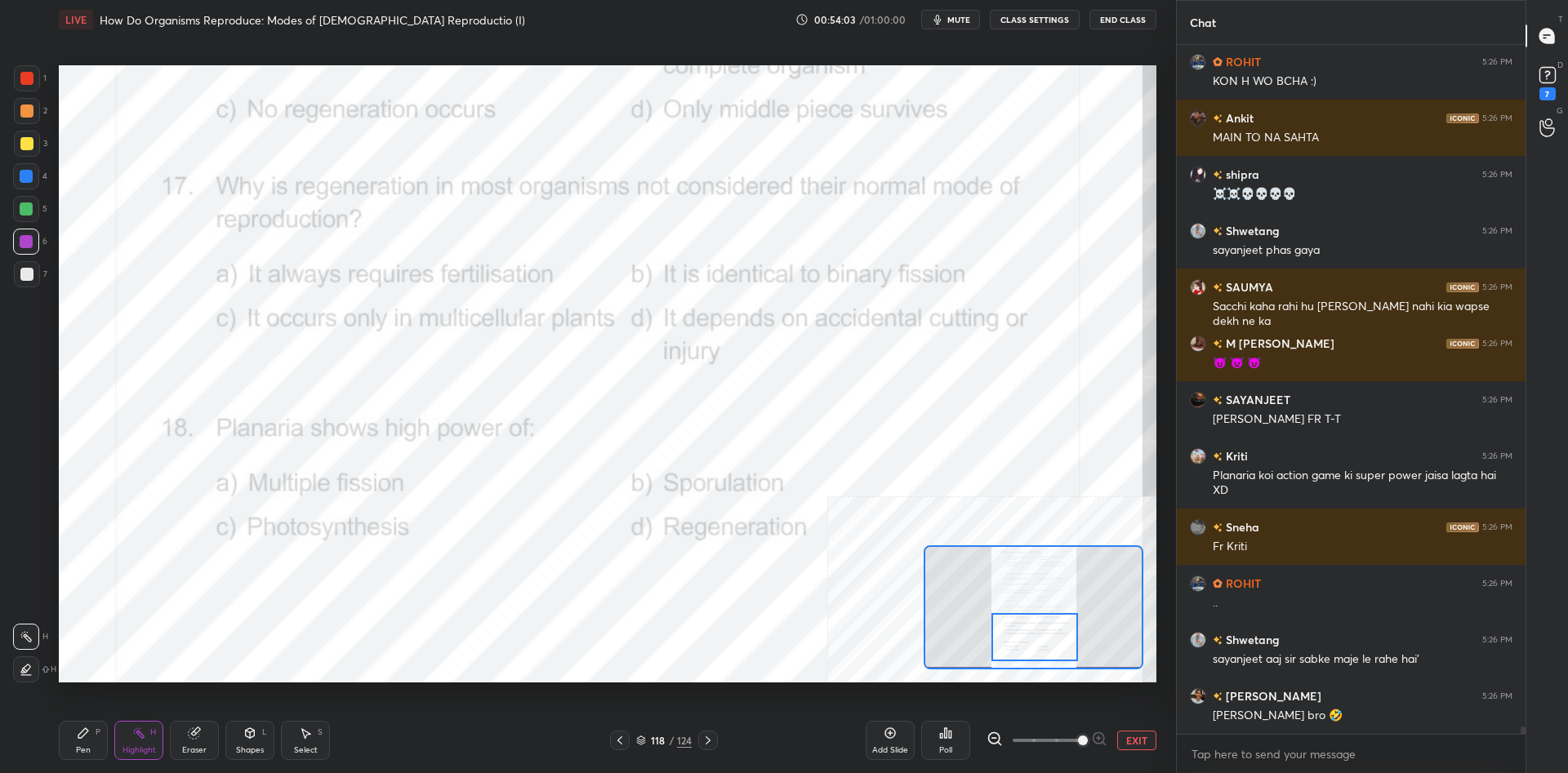
click at [81, 745] on div "Pen P" at bounding box center [83, 740] width 49 height 39
click at [82, 741] on div "Pen P" at bounding box center [83, 740] width 49 height 39
click at [1132, 742] on button "EXIT" at bounding box center [1136, 740] width 39 height 20
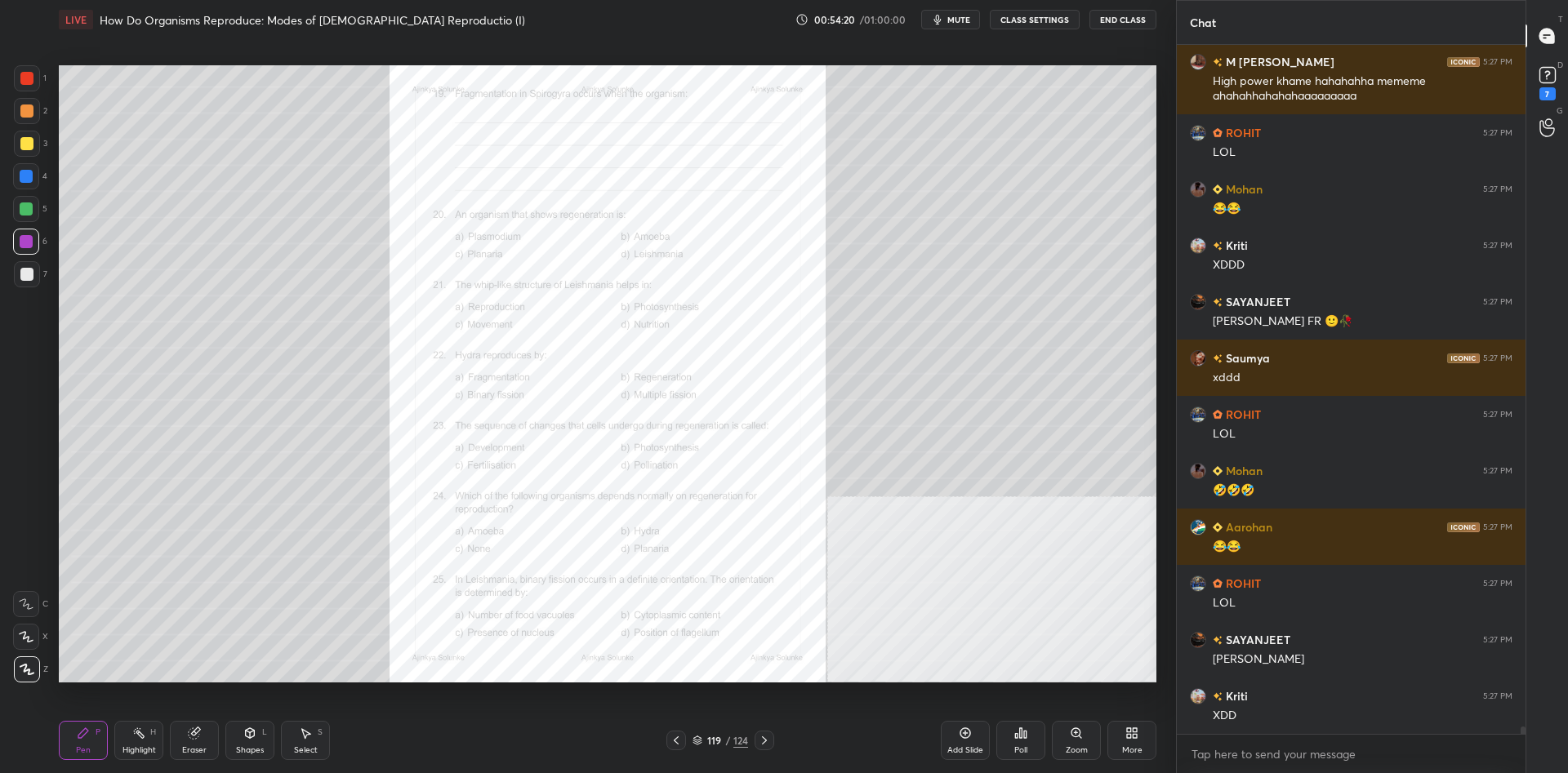
click at [1081, 749] on div "Zoom" at bounding box center [1076, 749] width 22 height 8
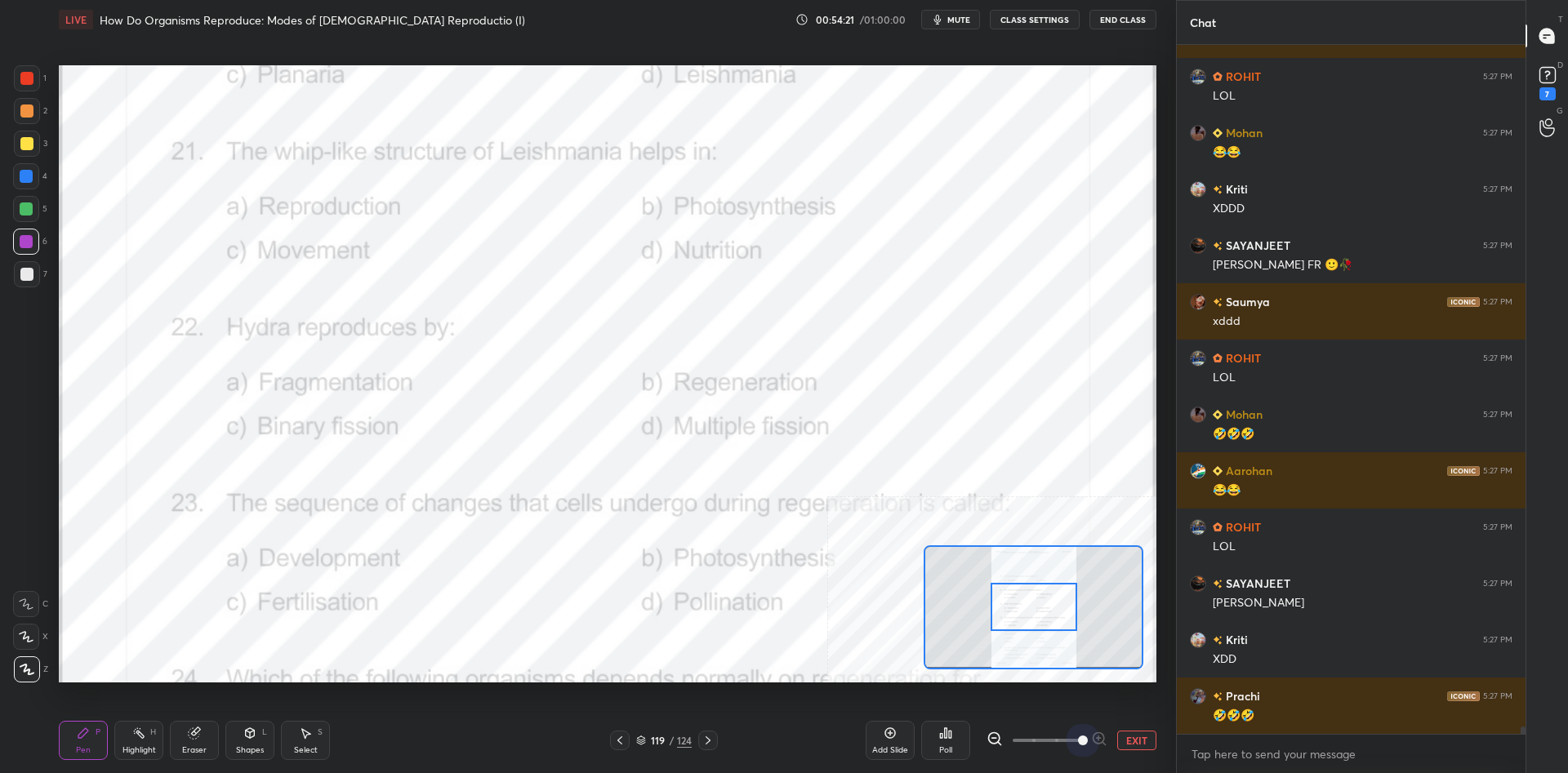
drag, startPoint x: 1049, startPoint y: 731, endPoint x: 1121, endPoint y: 731, distance: 72.0
click at [1121, 731] on div "EXIT" at bounding box center [1072, 740] width 170 height 20
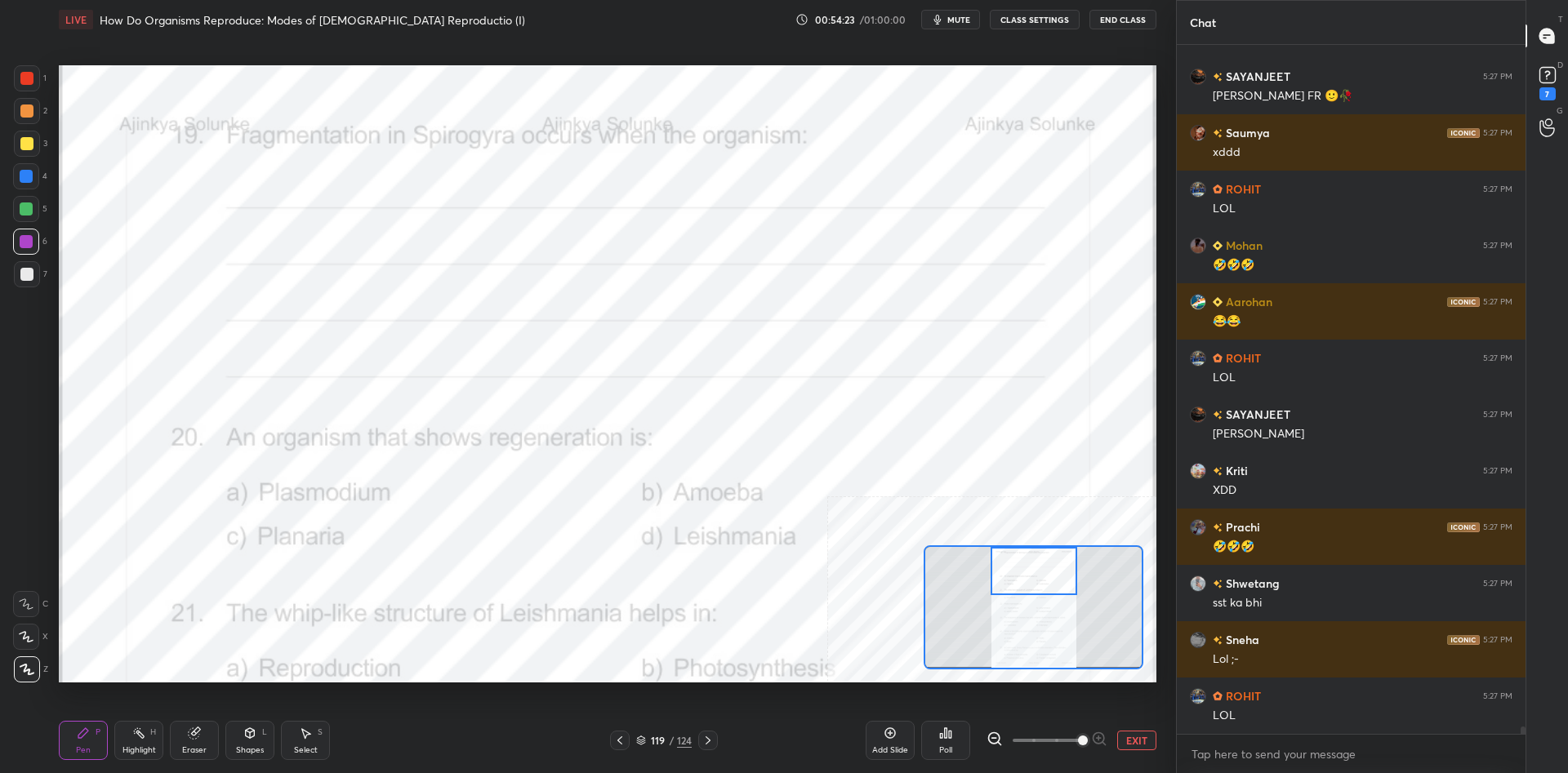
drag, startPoint x: 1025, startPoint y: 613, endPoint x: 1025, endPoint y: 568, distance: 45.0
click at [1025, 568] on div at bounding box center [1034, 570] width 87 height 48
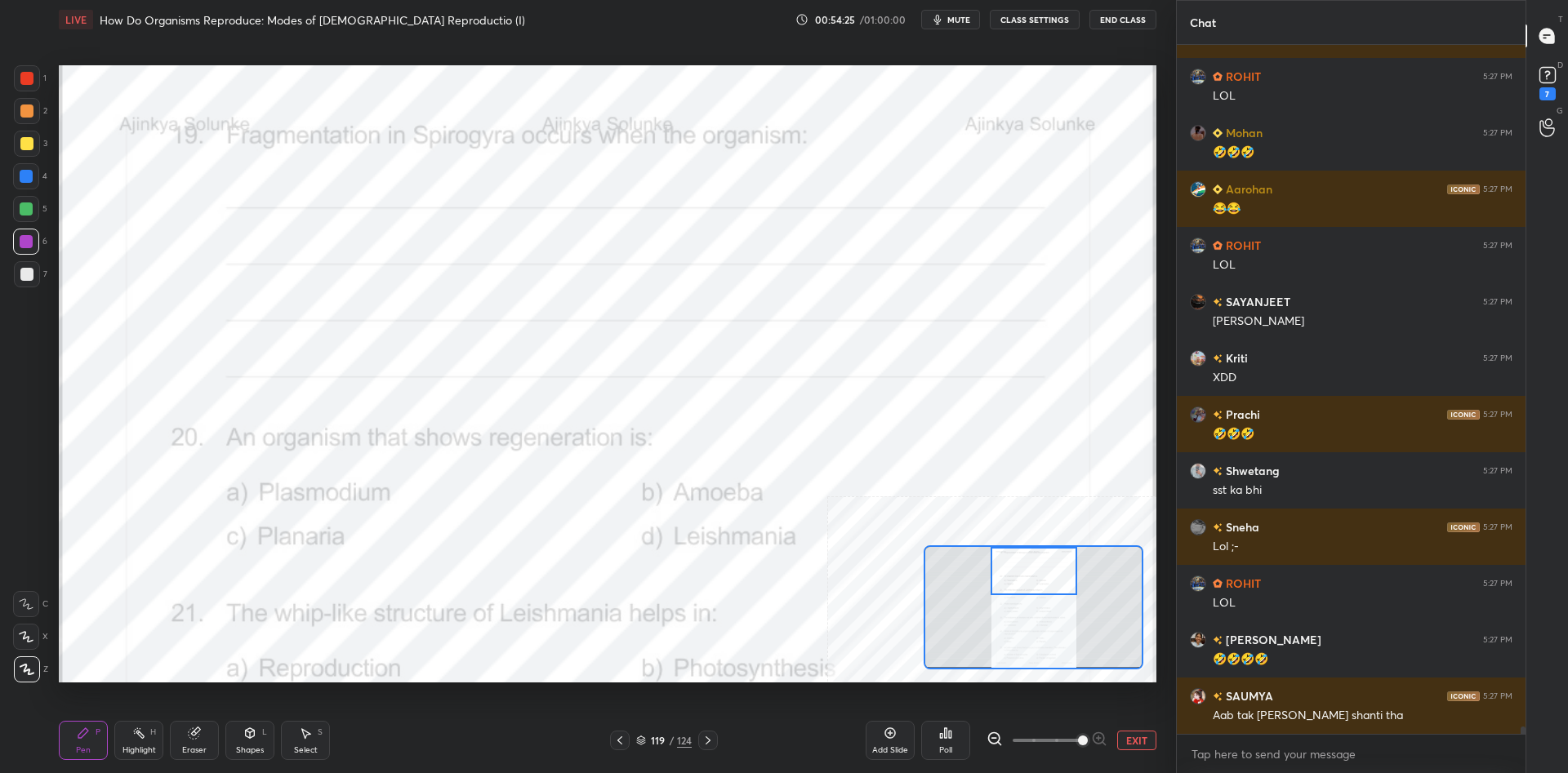
click at [11, 87] on div "1 2 3 4 5 6 7 C X Z C X Z E E Erase all H H" at bounding box center [26, 373] width 52 height 617
click at [25, 80] on div at bounding box center [27, 78] width 13 height 13
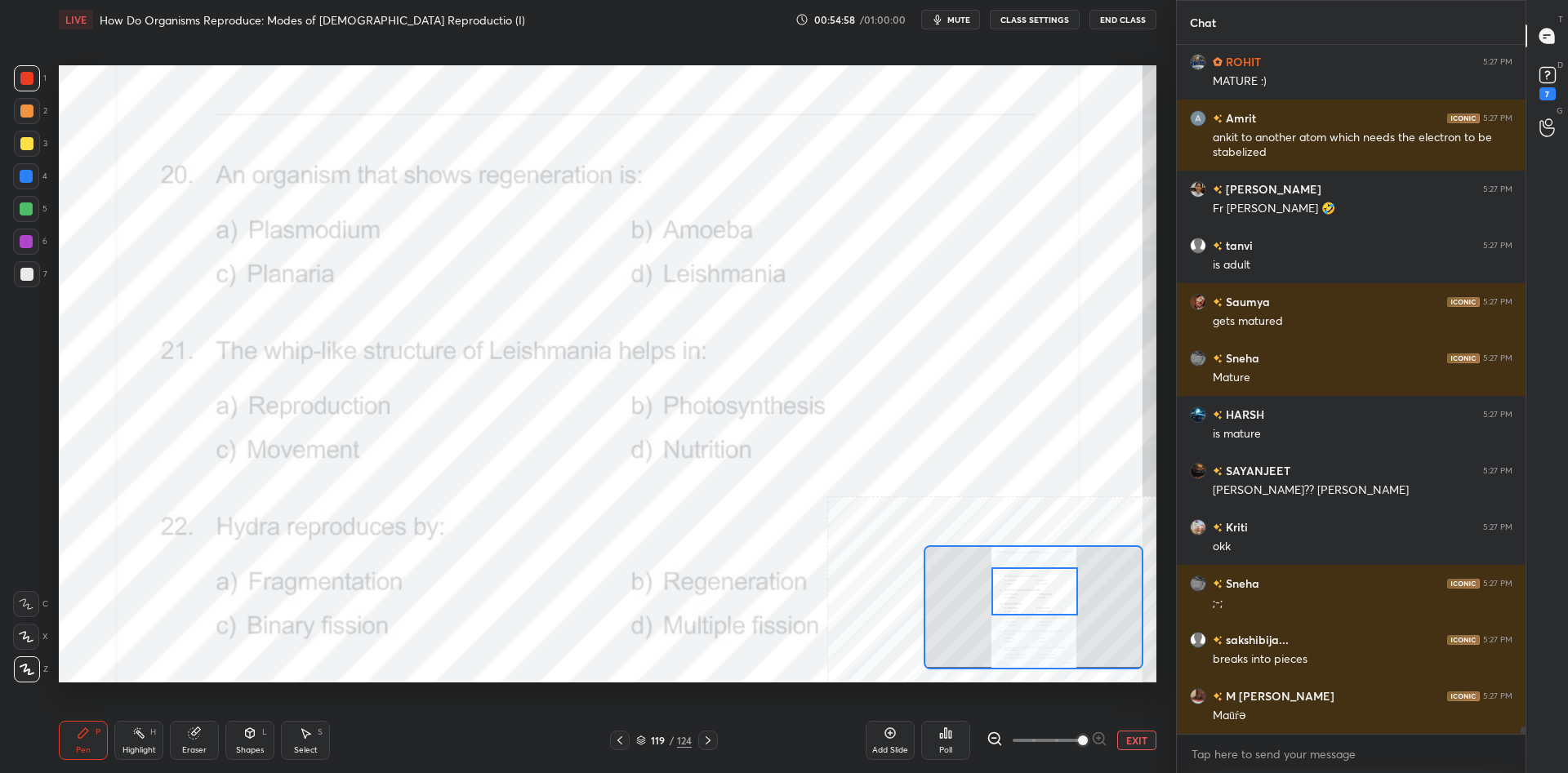
drag, startPoint x: 1029, startPoint y: 580, endPoint x: 1030, endPoint y: 601, distance: 21.0
click at [1030, 601] on div at bounding box center [1034, 591] width 87 height 48
click at [147, 737] on div "Highlight H" at bounding box center [138, 740] width 49 height 39
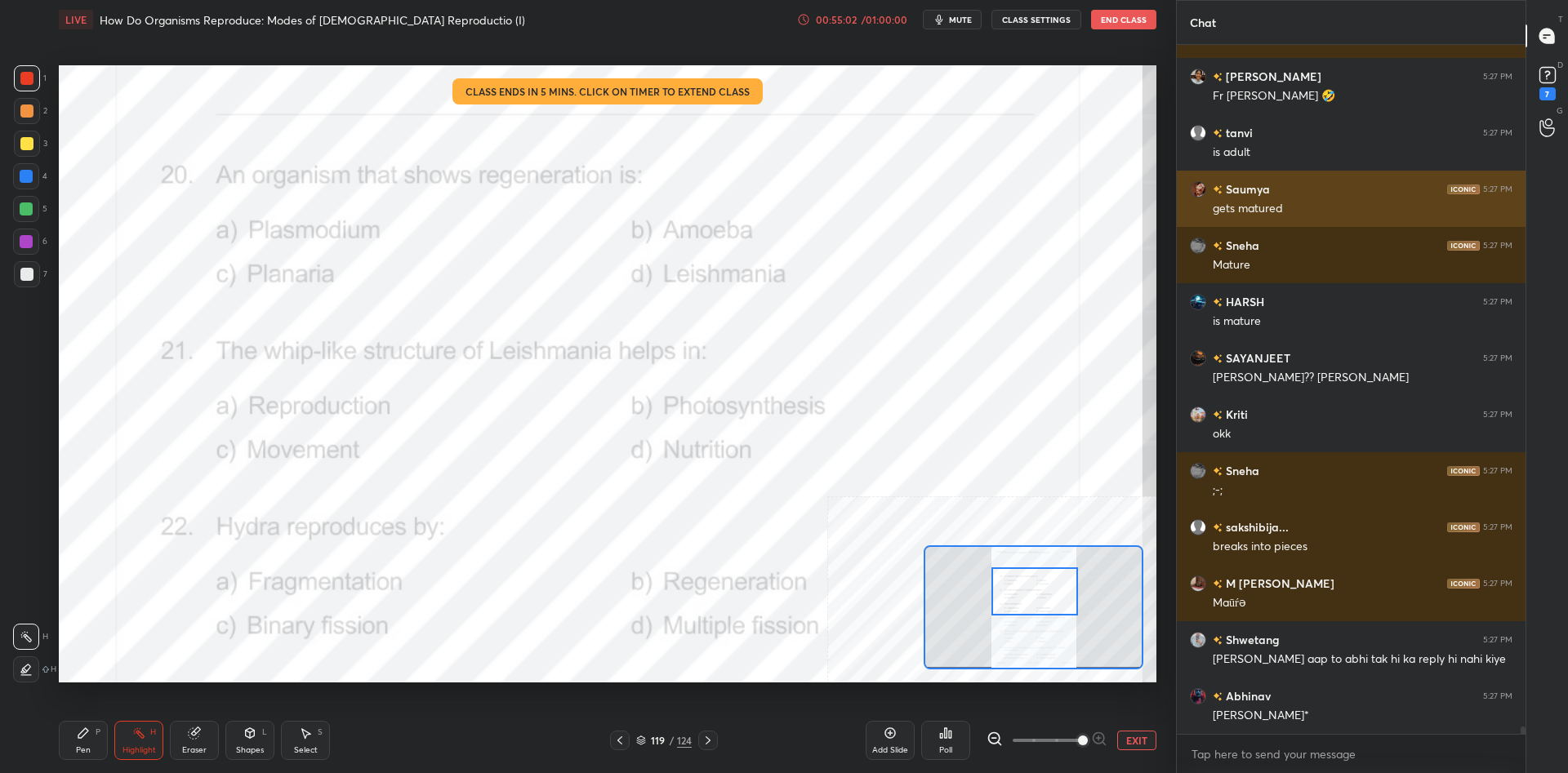
scroll to position [65440, 0]
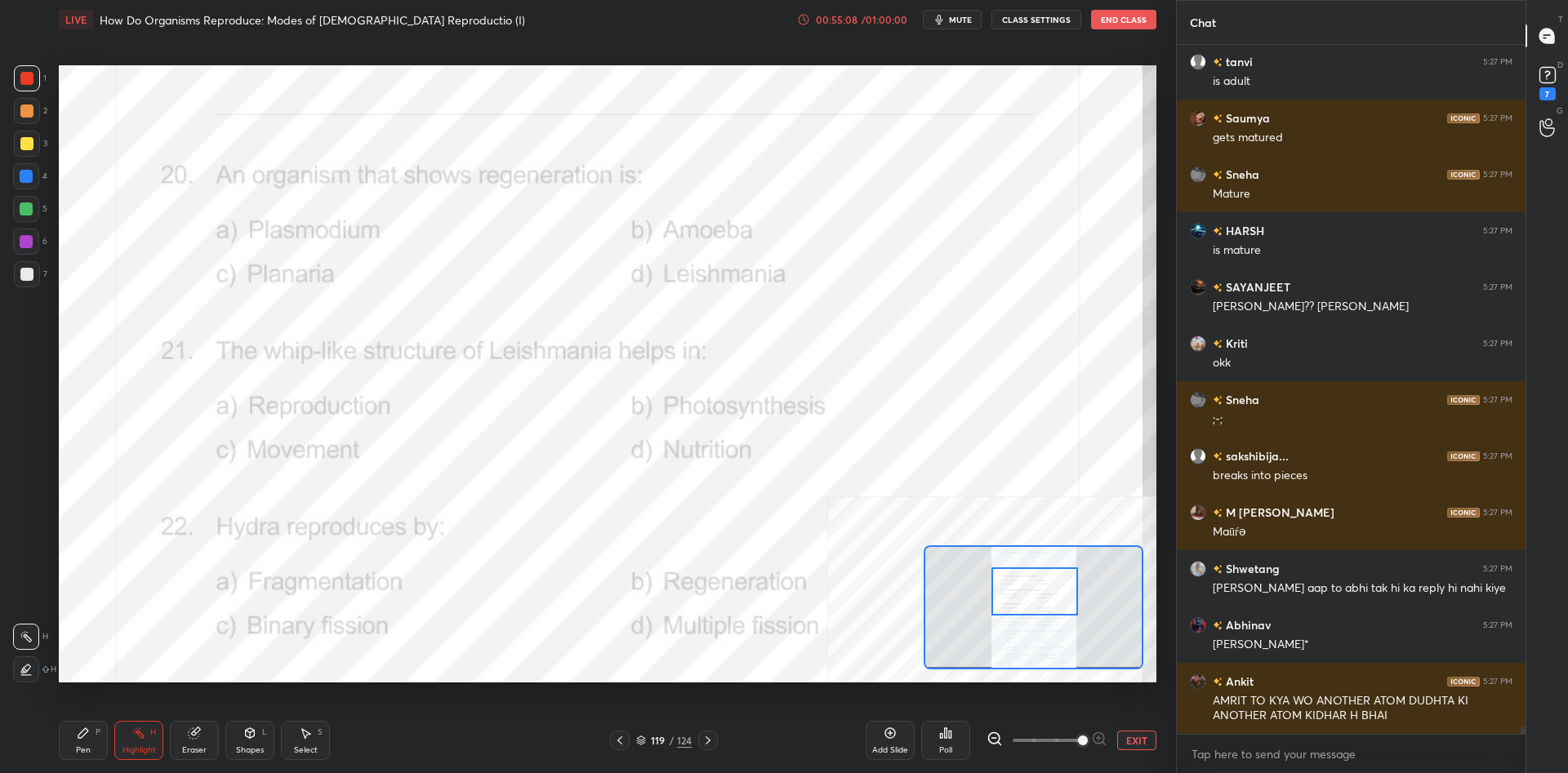
click at [953, 742] on div "Poll" at bounding box center [946, 740] width 49 height 39
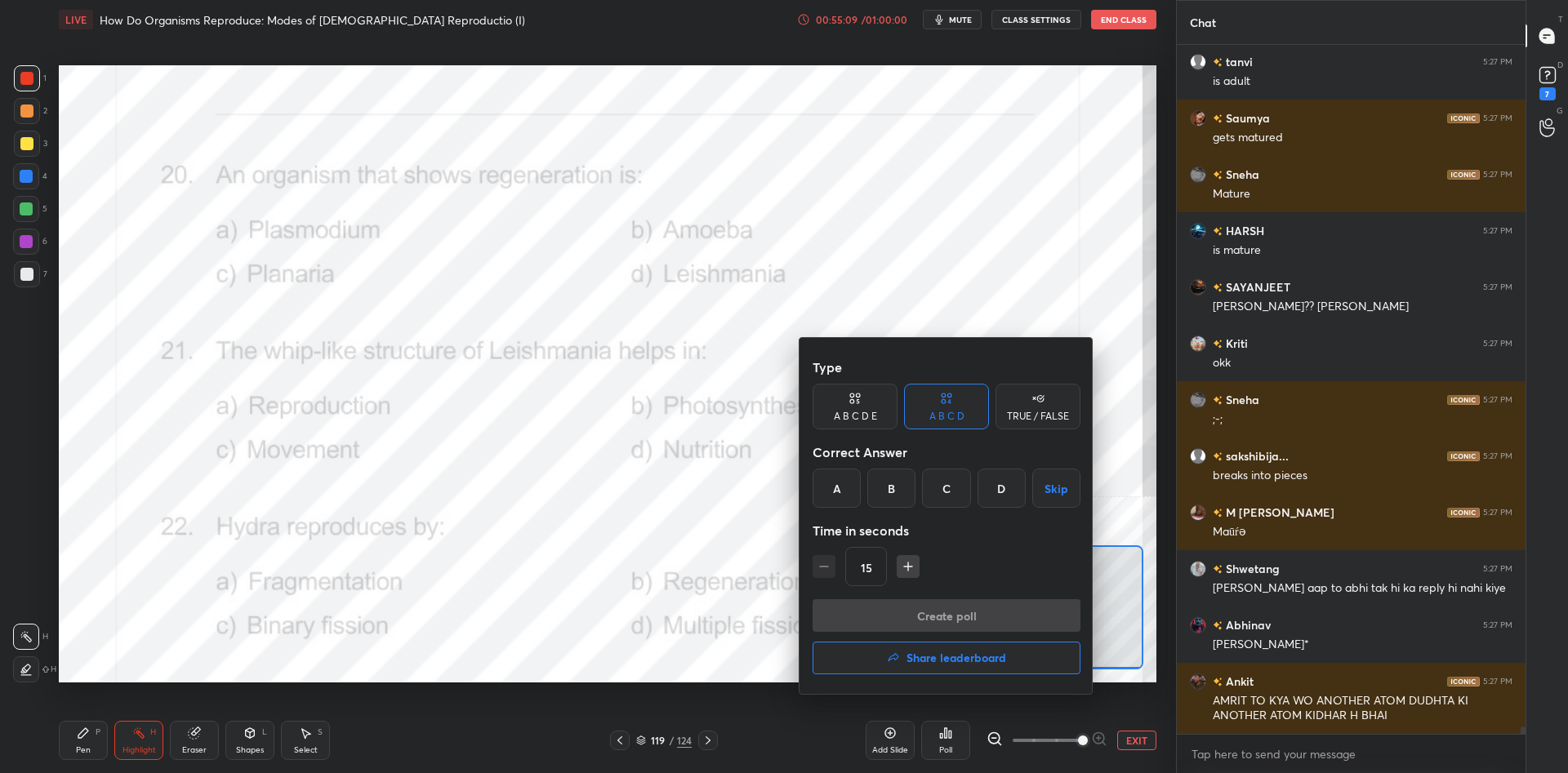
click at [965, 482] on div "C" at bounding box center [945, 487] width 48 height 39
click at [963, 608] on button "Create poll" at bounding box center [946, 616] width 268 height 33
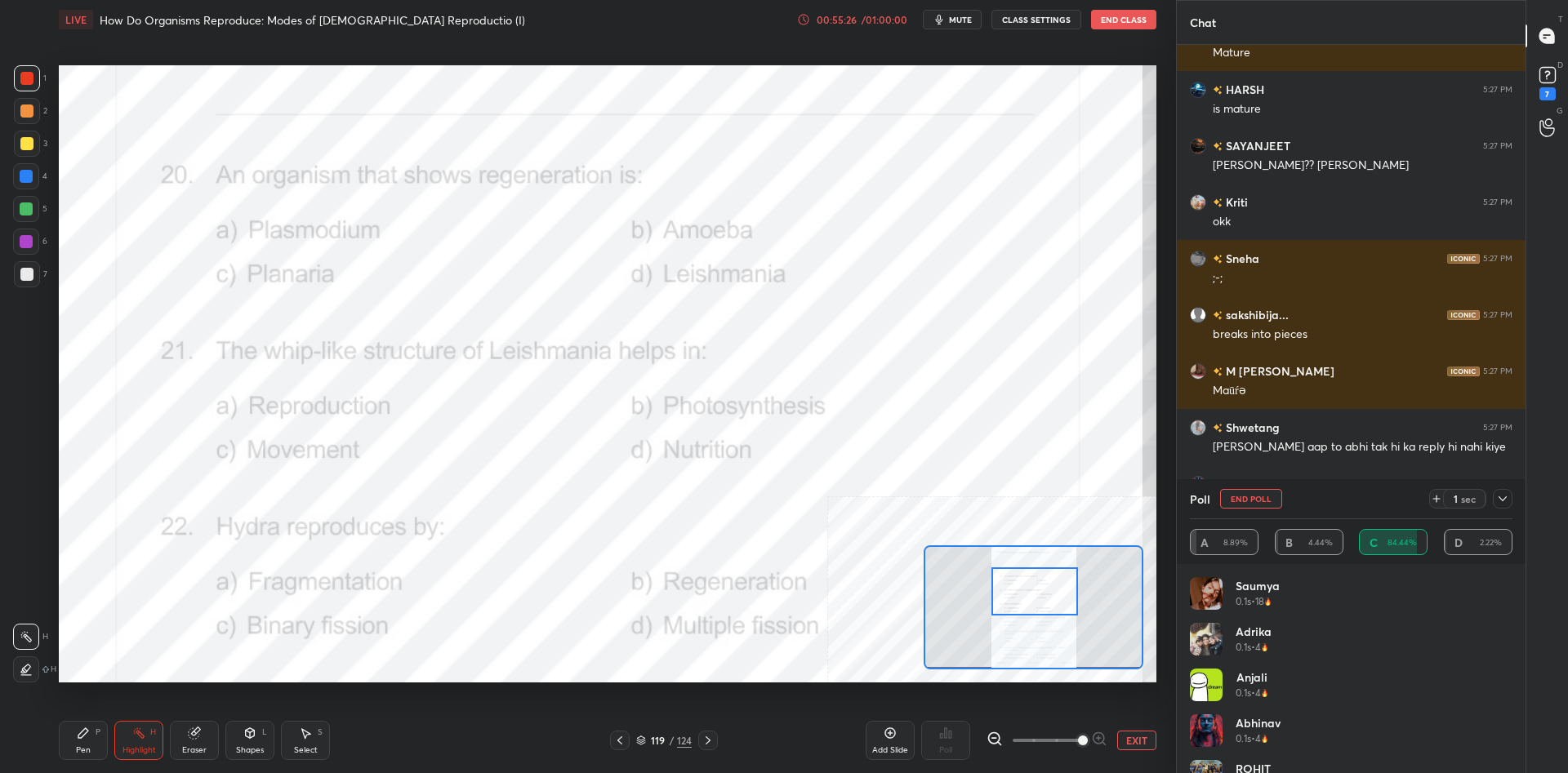
scroll to position [65597, 0]
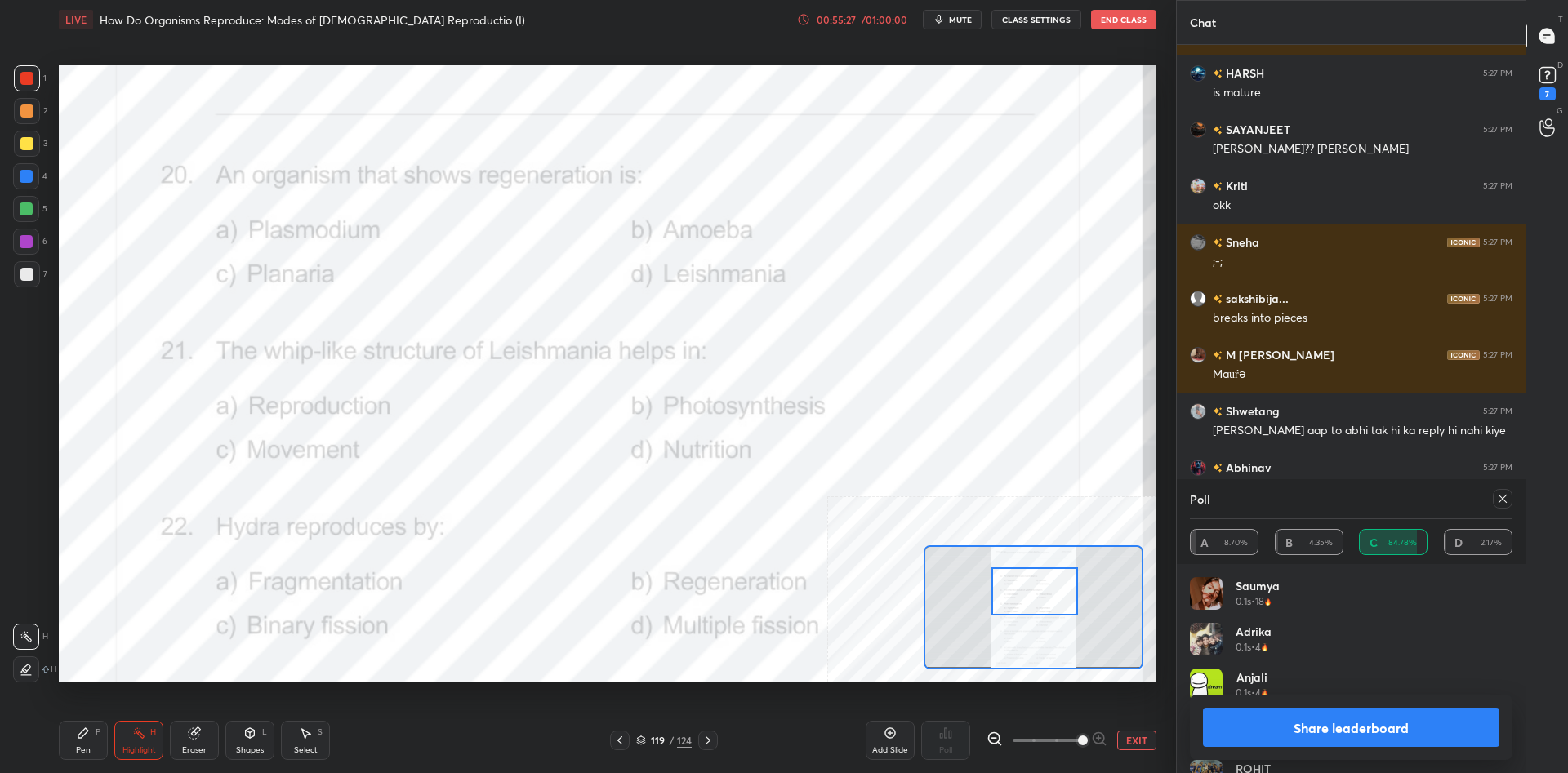
click at [1421, 720] on button "Share leaderboard" at bounding box center [1351, 727] width 297 height 39
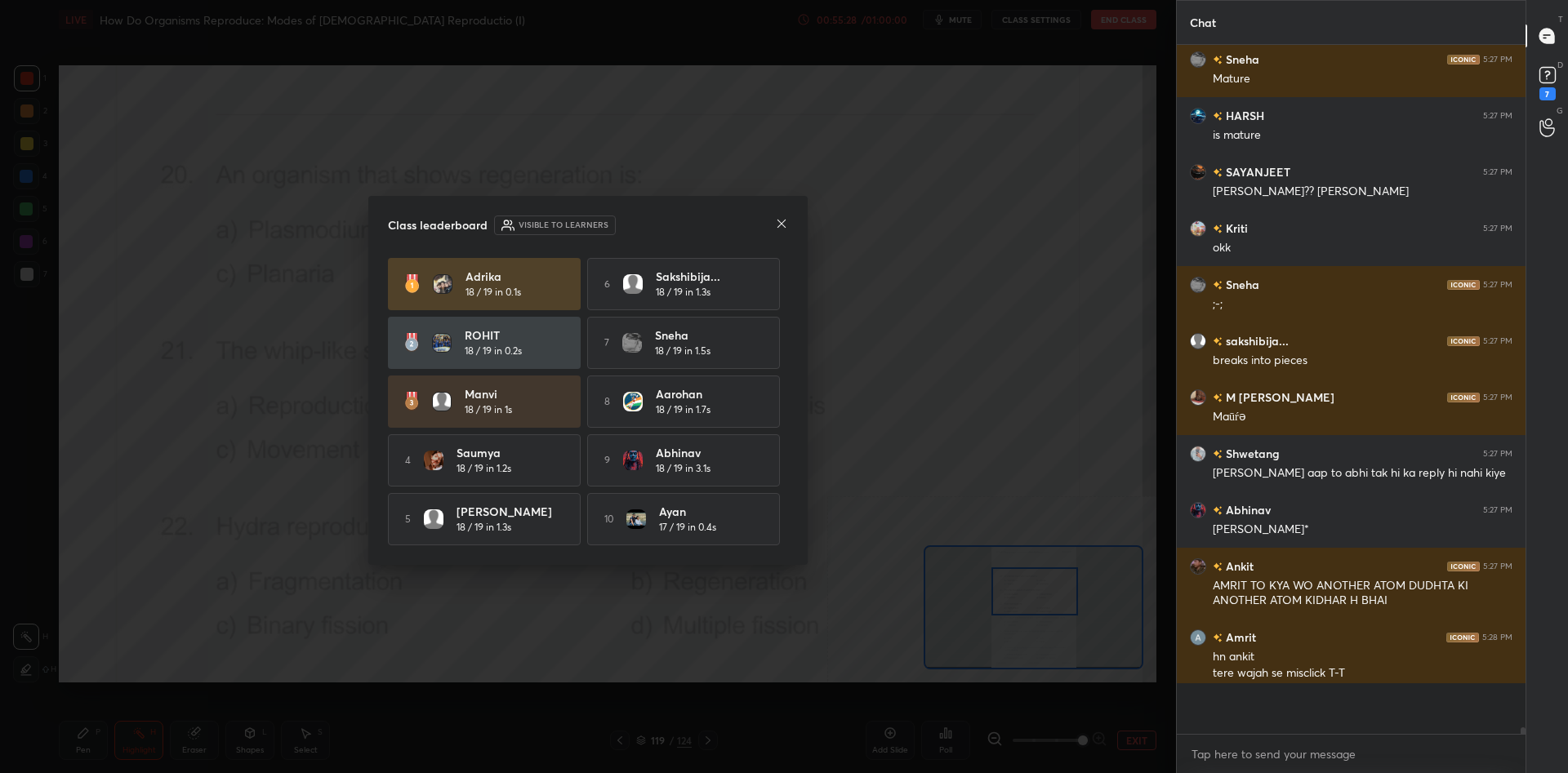
scroll to position [689, 349]
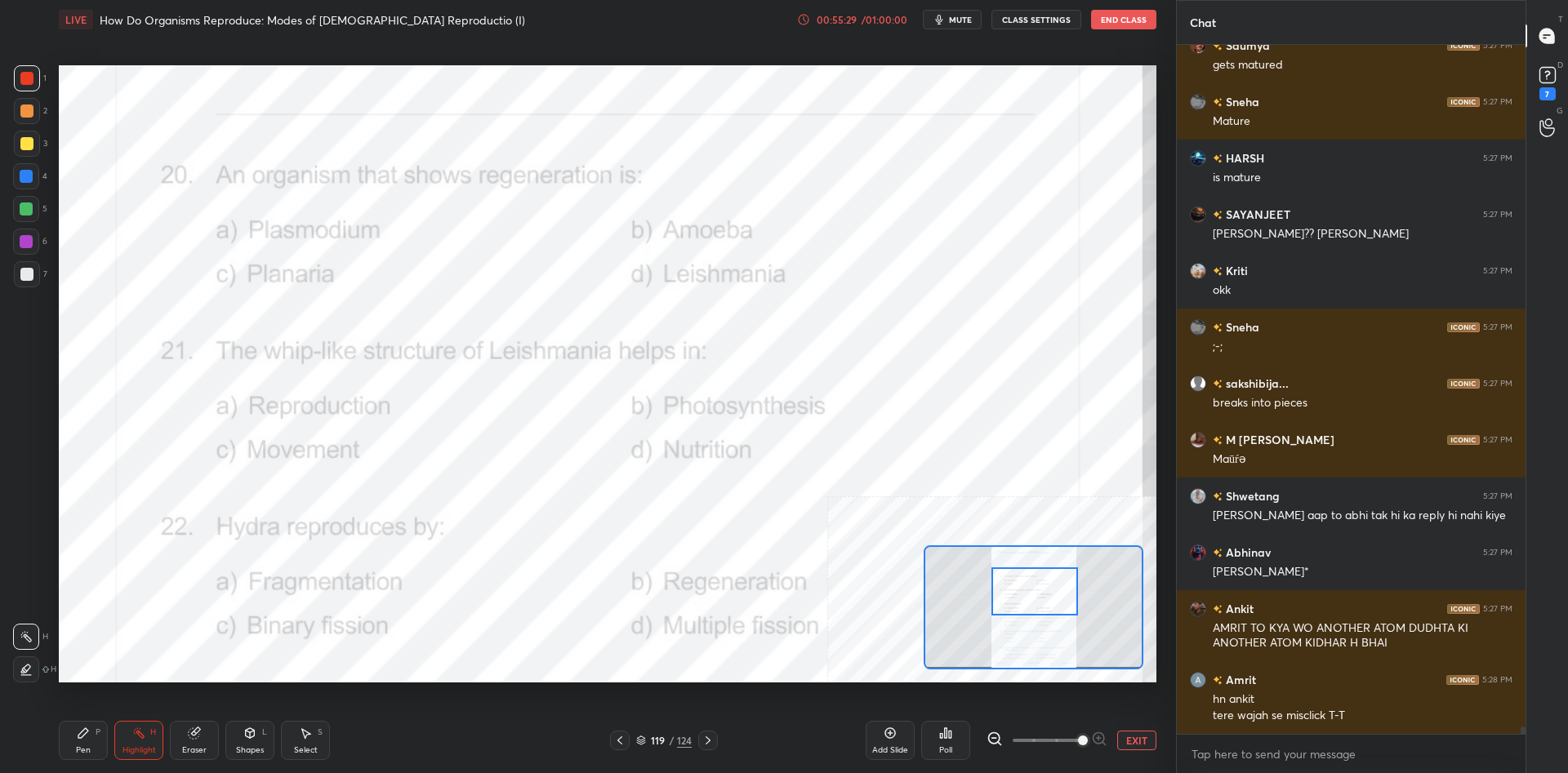
click at [75, 736] on div "Pen P" at bounding box center [83, 740] width 49 height 39
click at [615, 738] on icon at bounding box center [619, 740] width 13 height 13
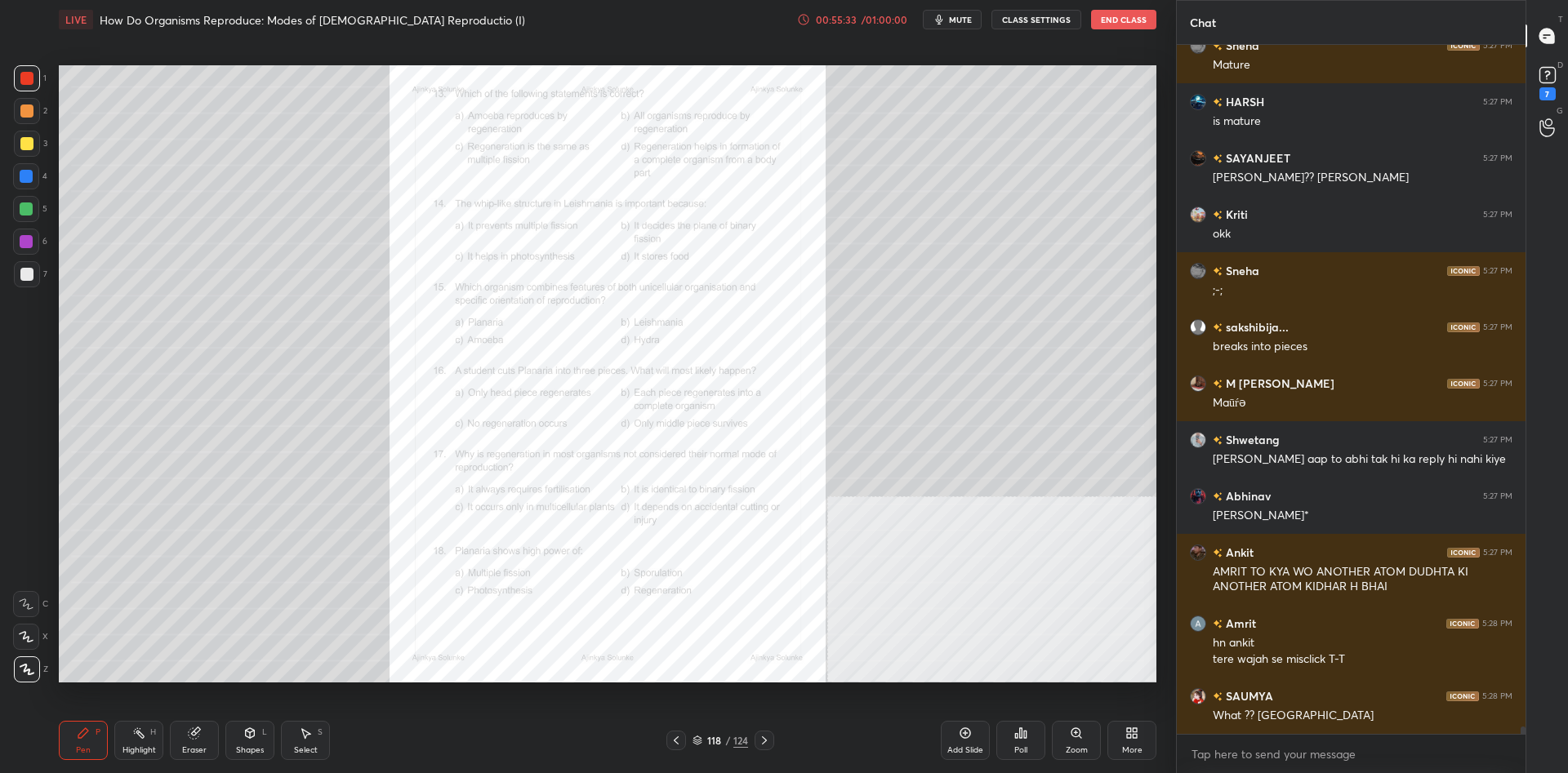
click at [677, 744] on icon at bounding box center [675, 740] width 13 height 13
click at [677, 743] on icon at bounding box center [675, 740] width 13 height 13
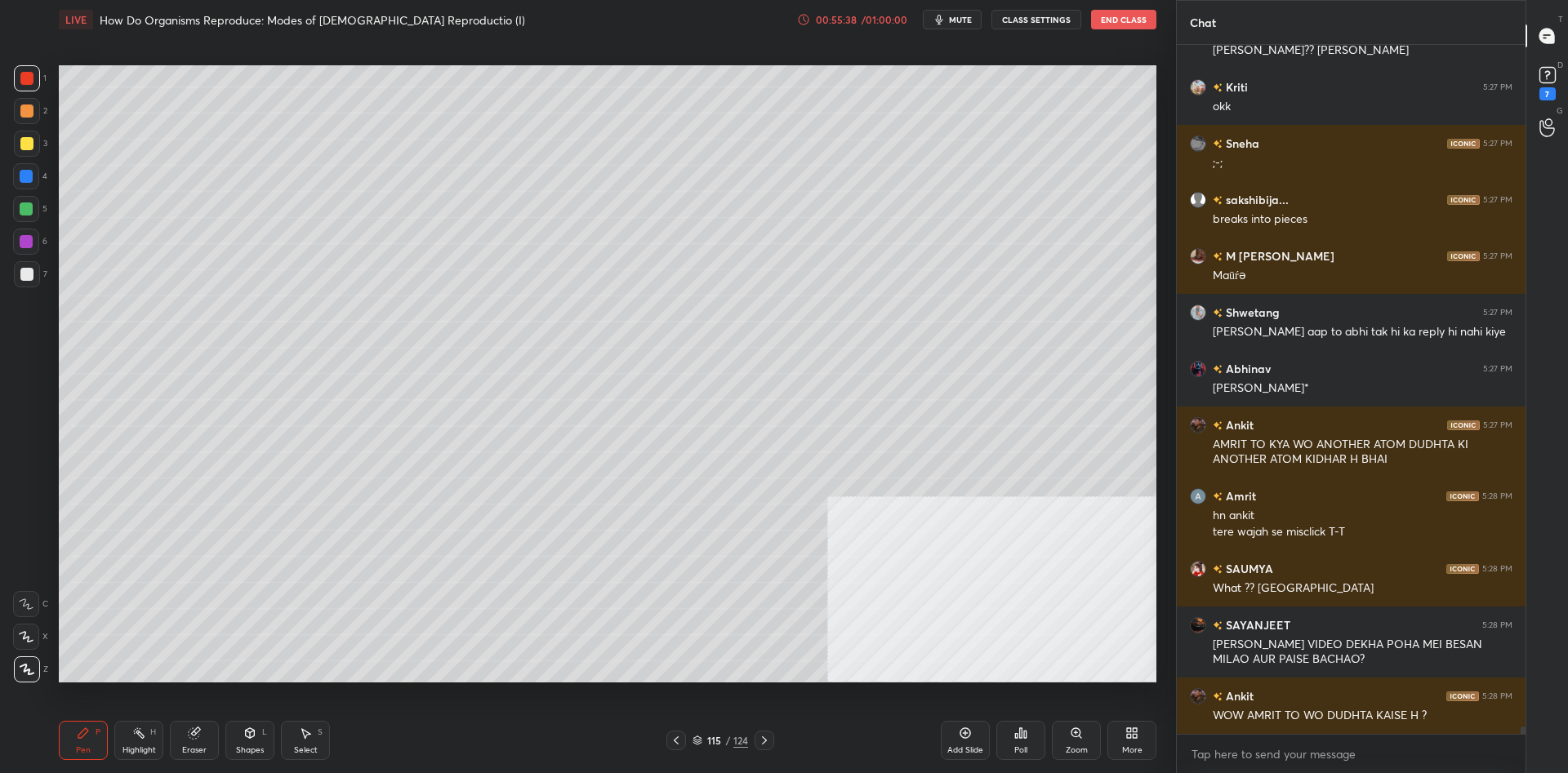
click at [30, 142] on div at bounding box center [27, 144] width 13 height 13
click at [1553, 81] on rect at bounding box center [1546, 75] width 15 height 15
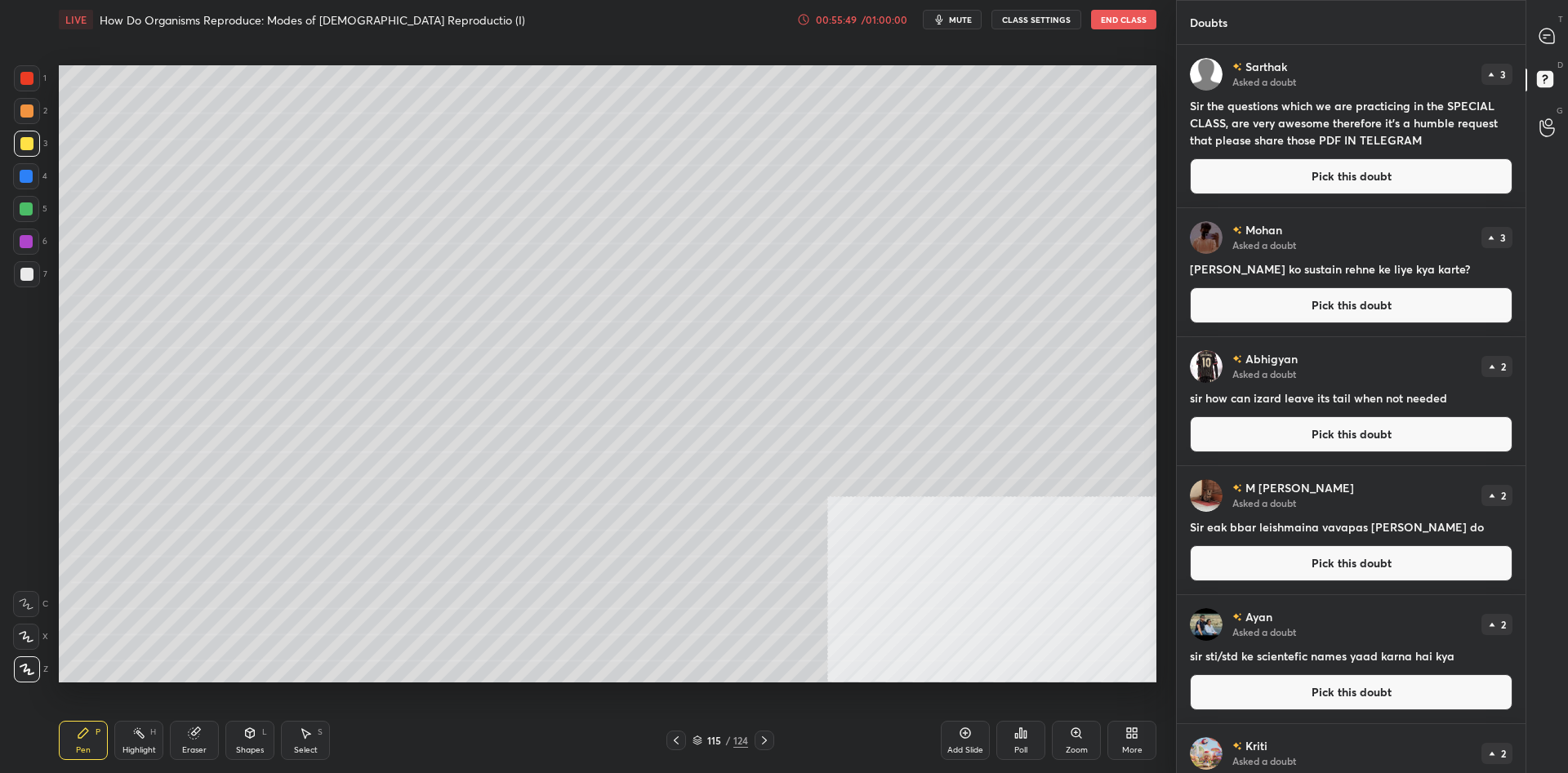
click at [39, 207] on div at bounding box center [25, 209] width 26 height 26
click at [1550, 38] on icon at bounding box center [1546, 36] width 14 height 14
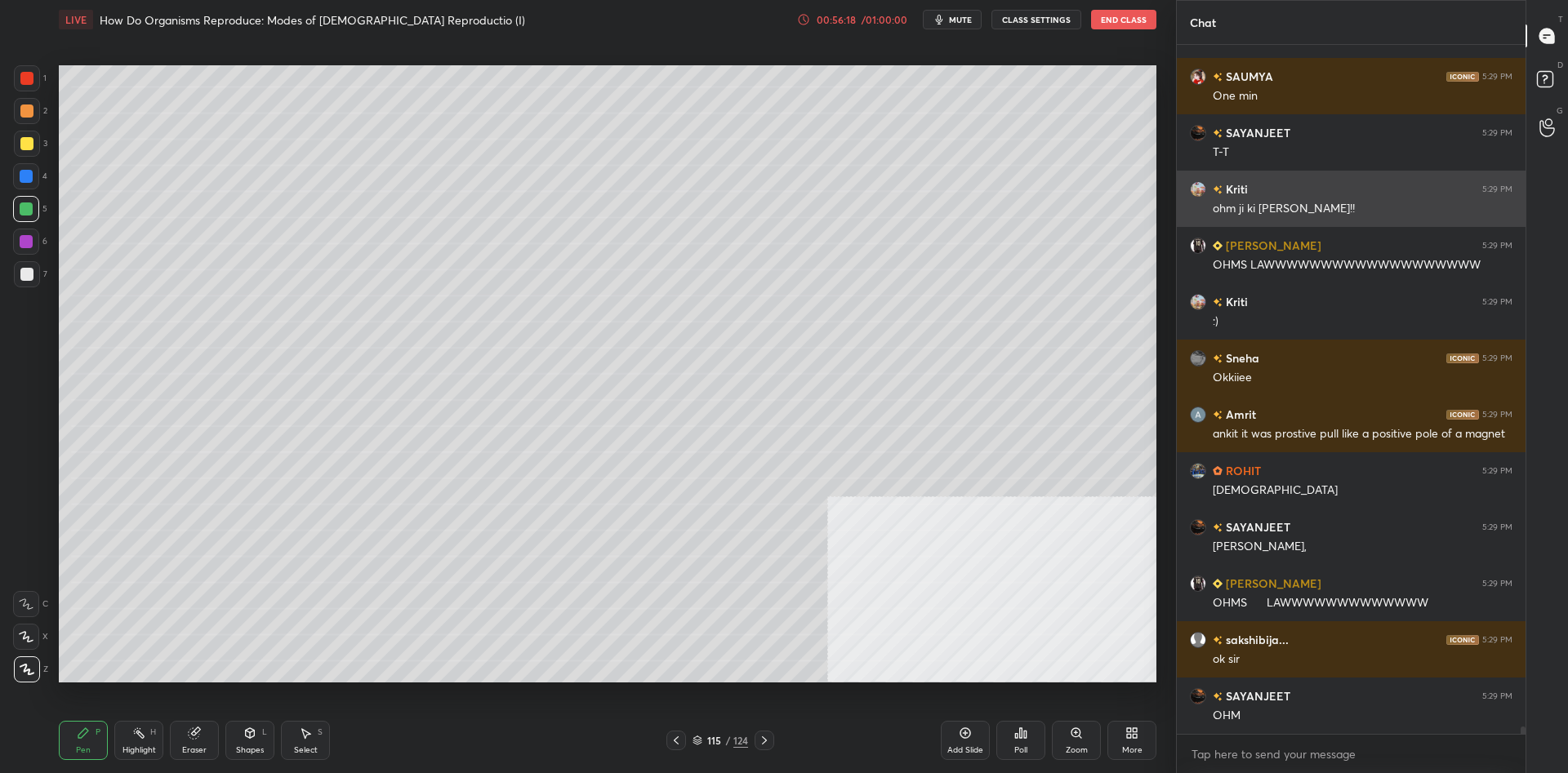
scroll to position [67317, 0]
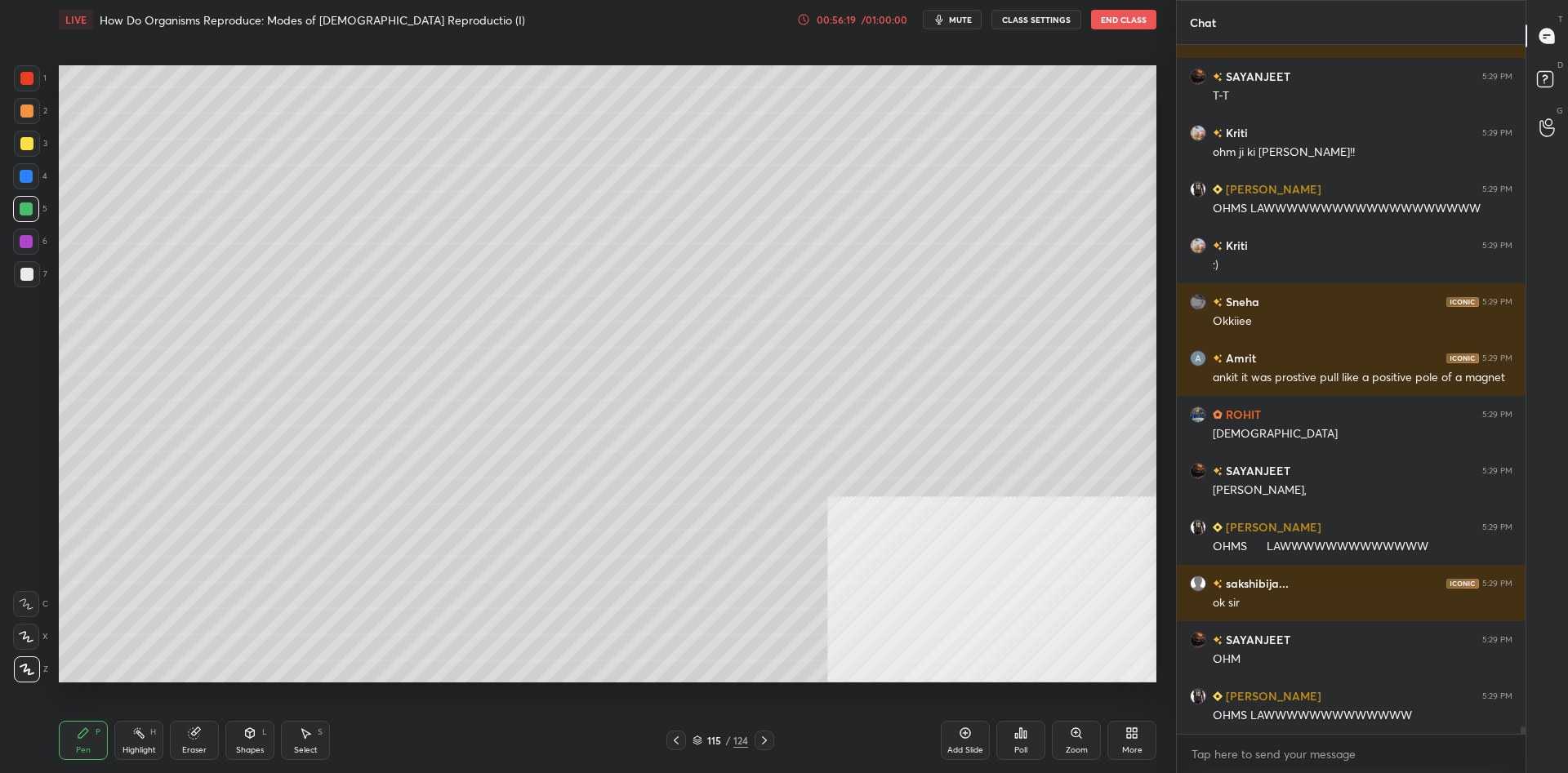
click at [1557, 77] on icon at bounding box center [1547, 81] width 30 height 30
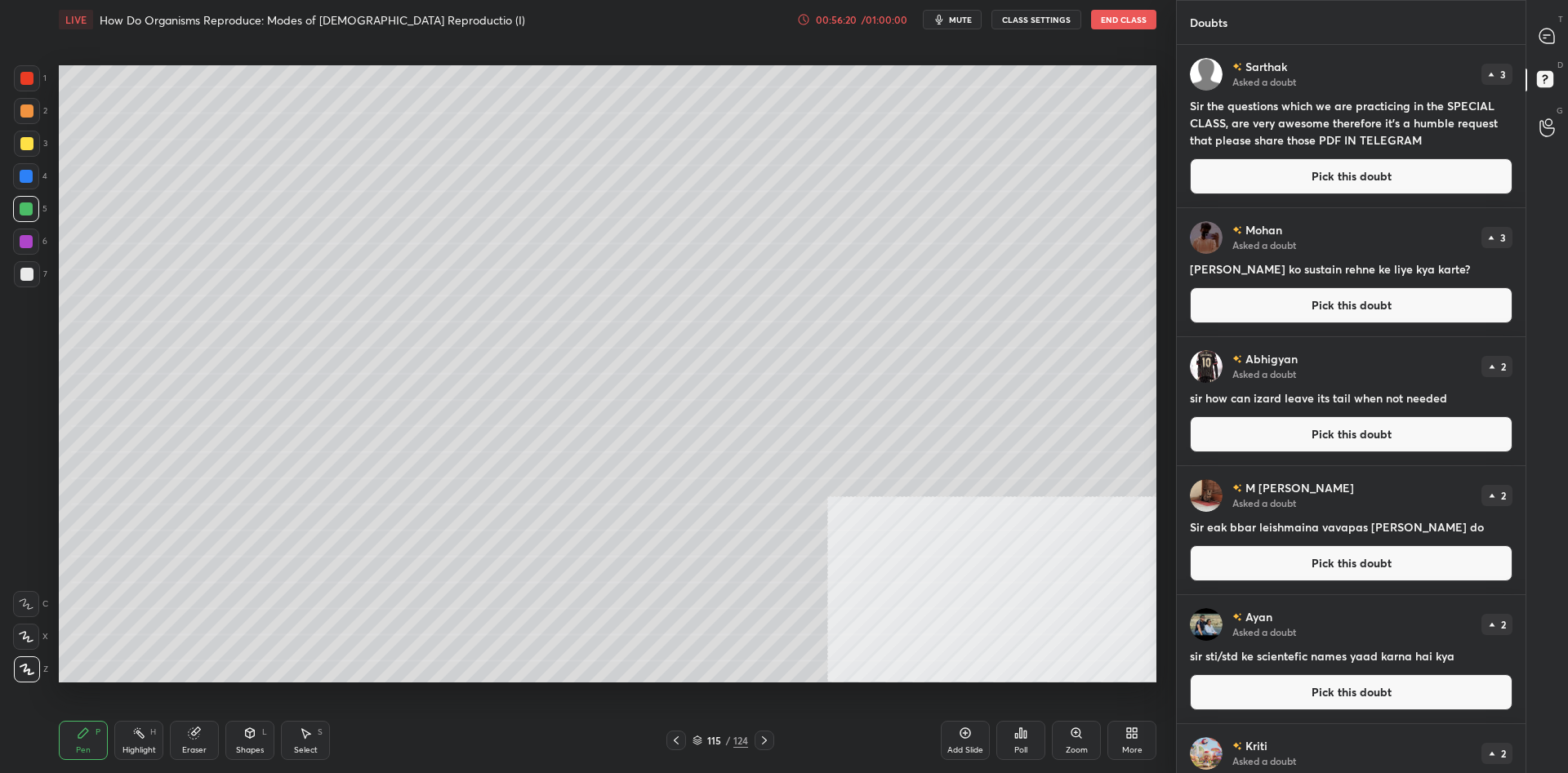
click at [1387, 175] on button "Pick this doubt" at bounding box center [1351, 176] width 323 height 36
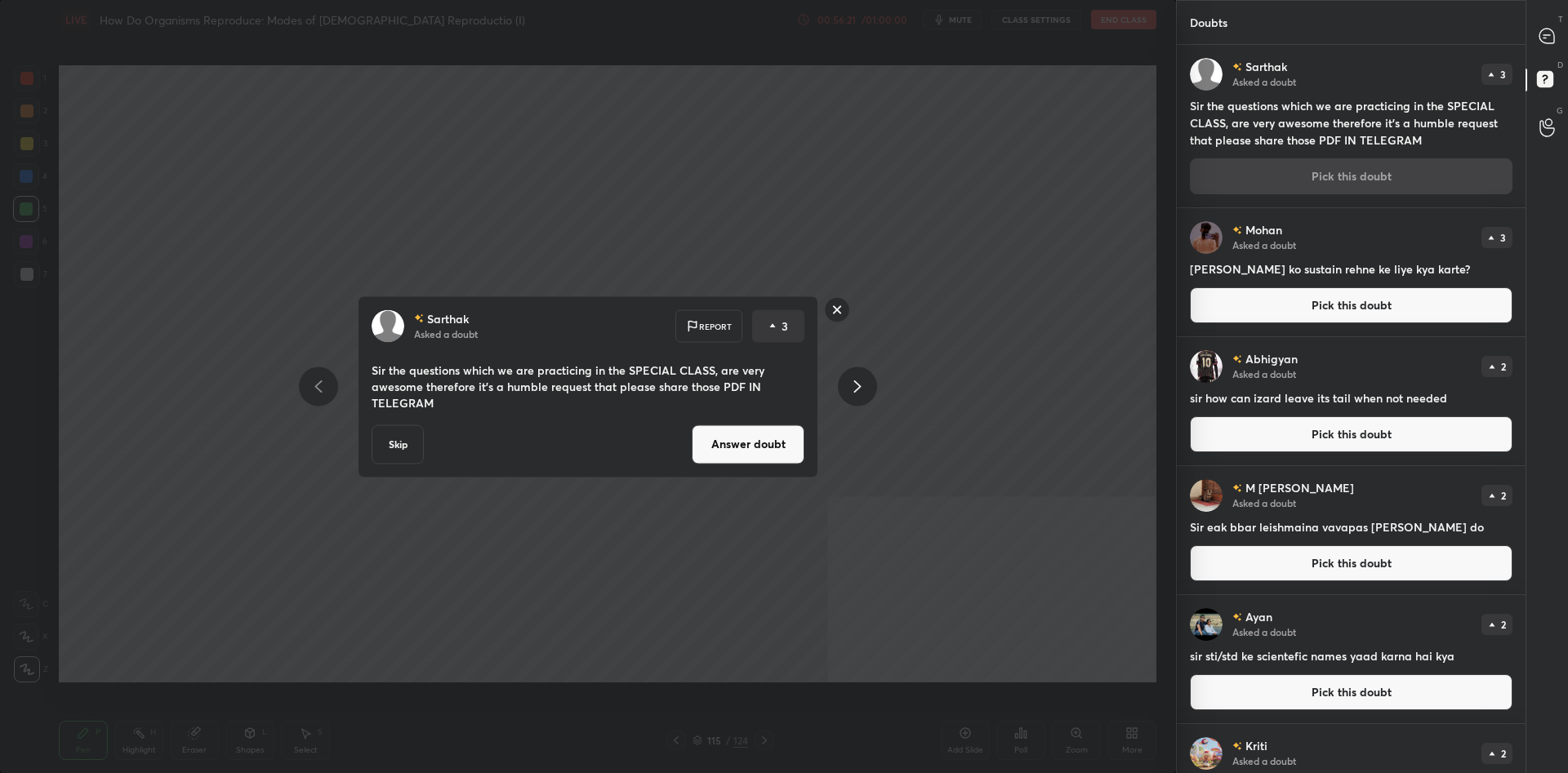
click at [761, 457] on button "Answer doubt" at bounding box center [748, 444] width 113 height 39
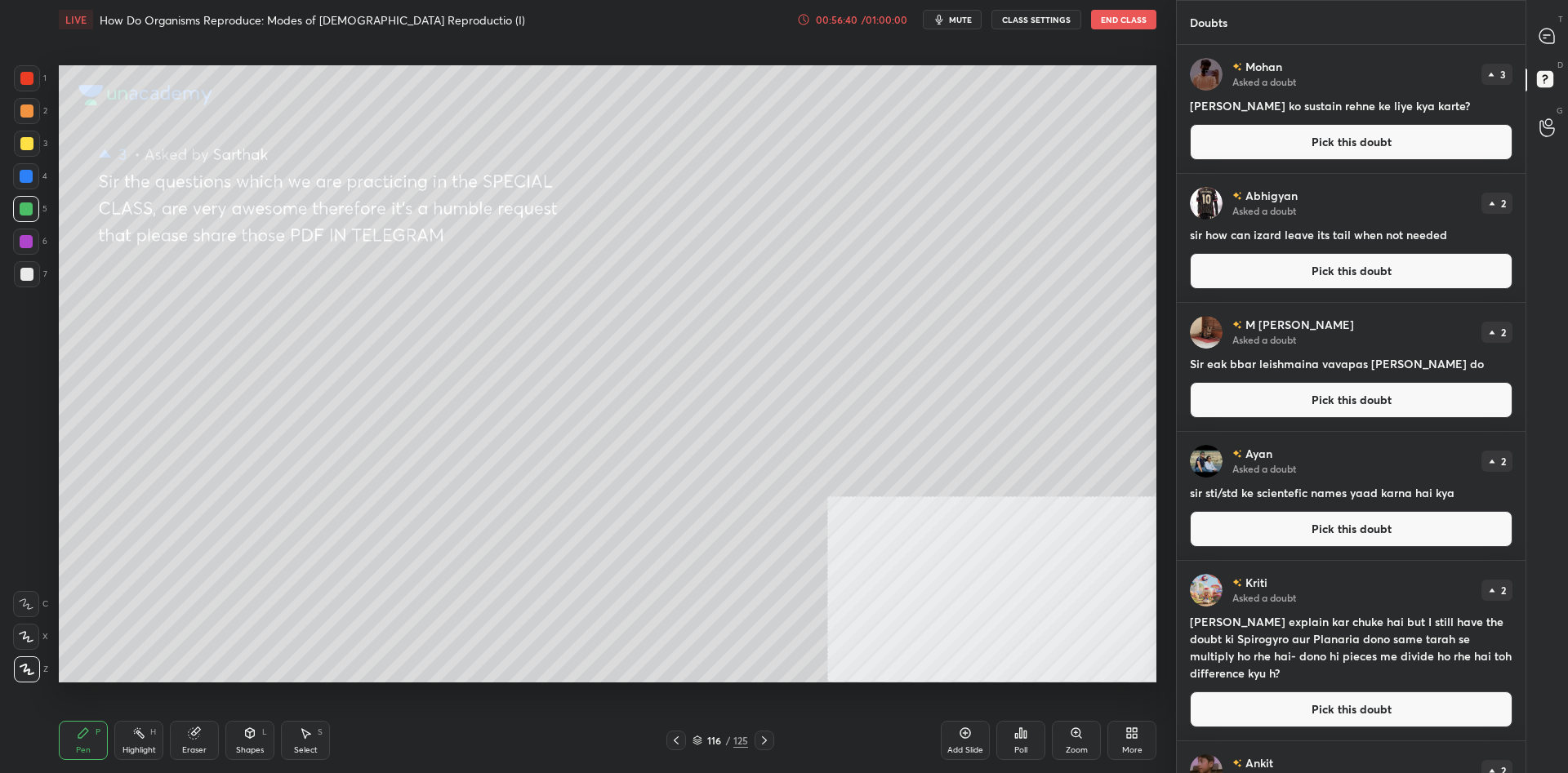
click at [1528, 38] on div "T Messages (T)" at bounding box center [1547, 35] width 42 height 46
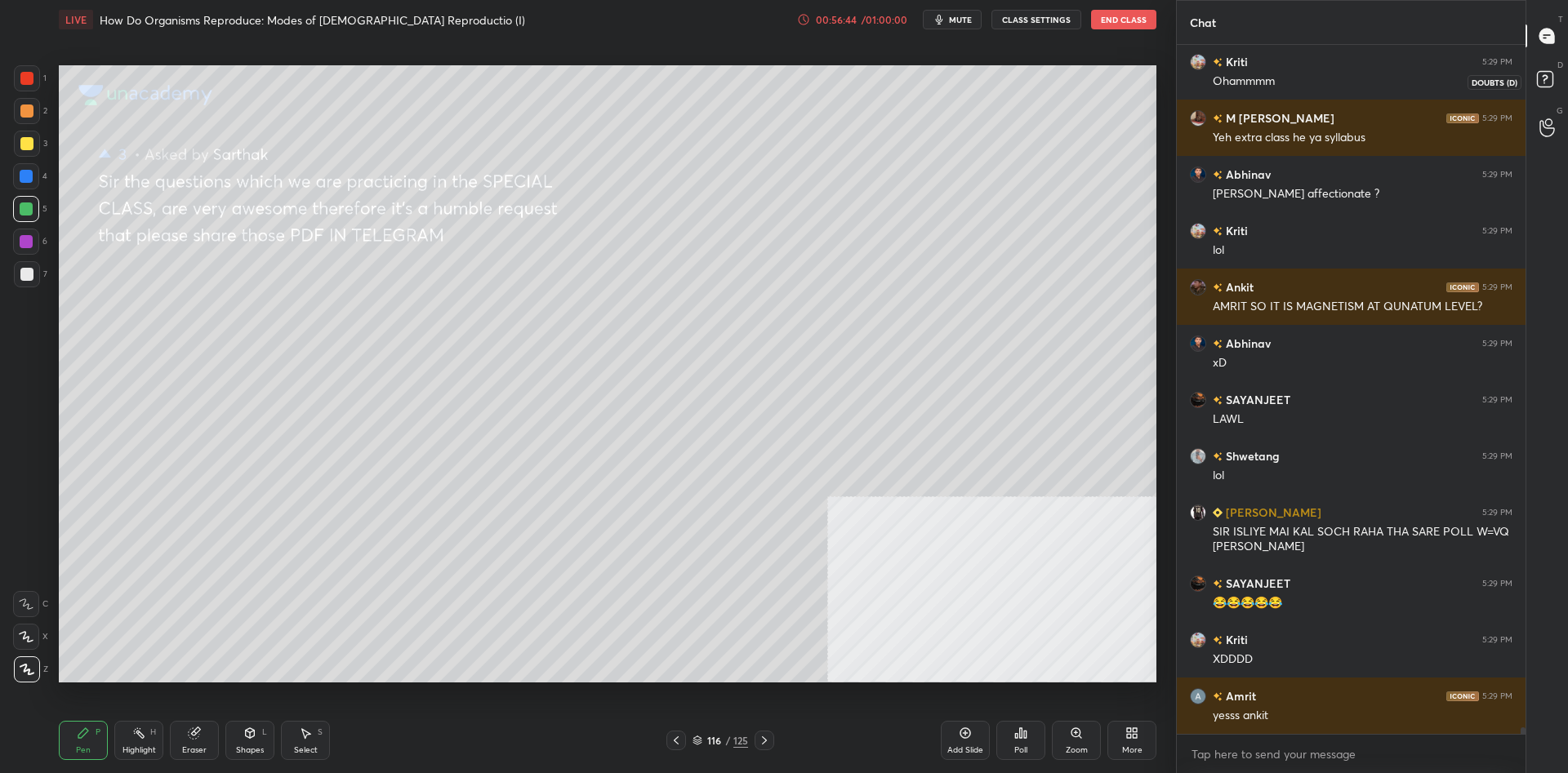
scroll to position [68248, 0]
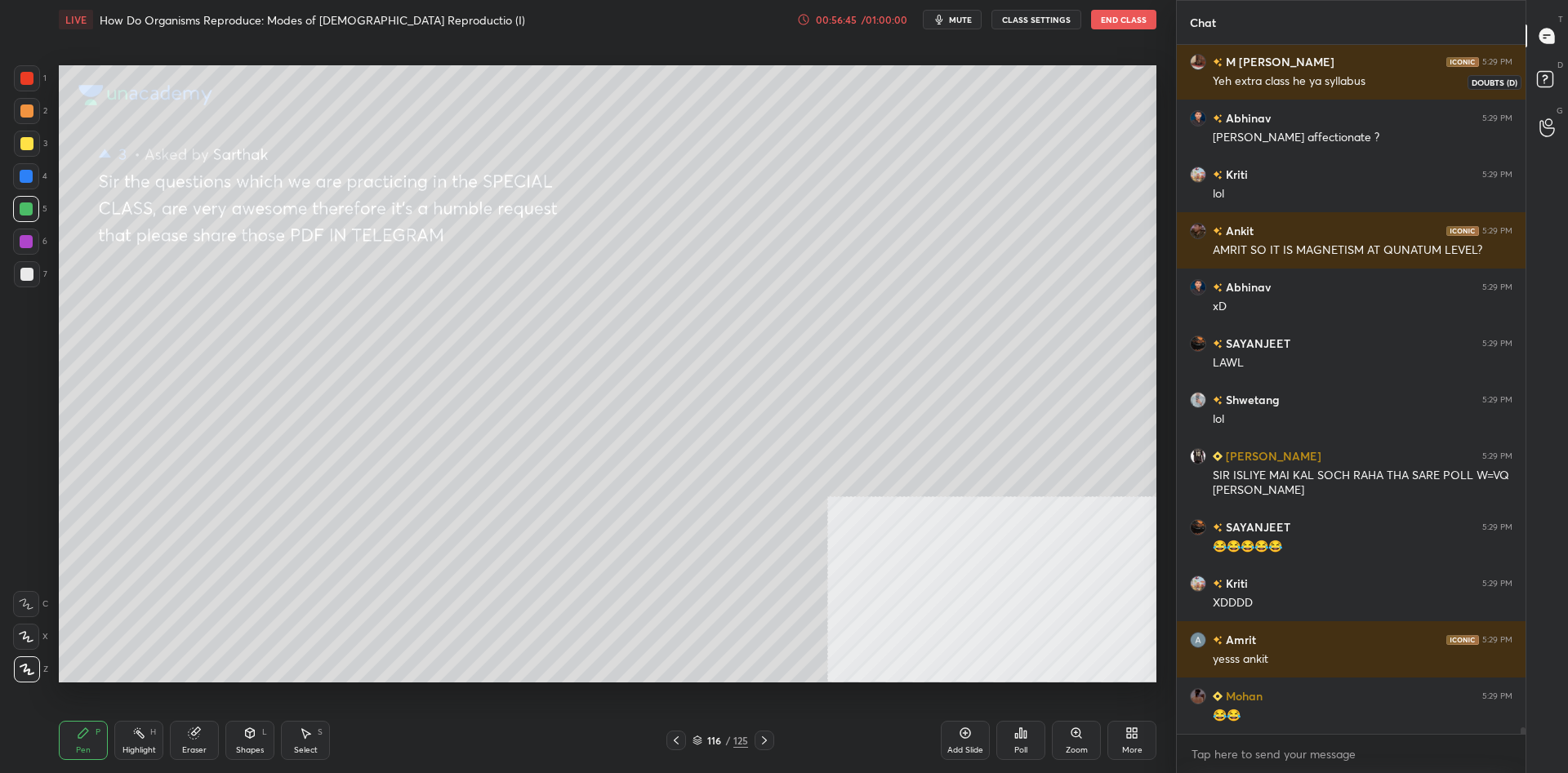
click at [1548, 87] on rect at bounding box center [1544, 79] width 15 height 15
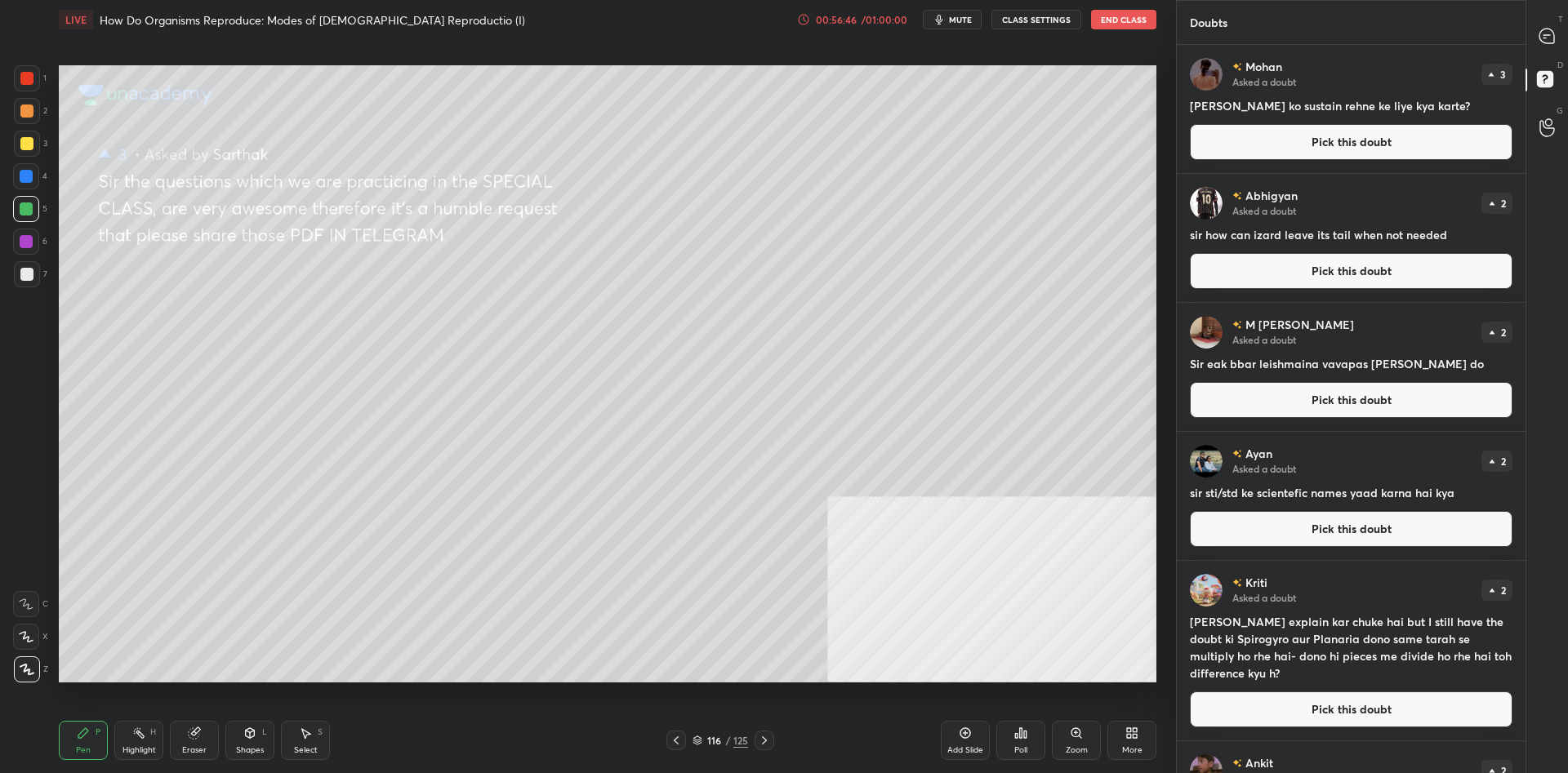
click at [1355, 142] on button "Pick this doubt" at bounding box center [1351, 142] width 323 height 36
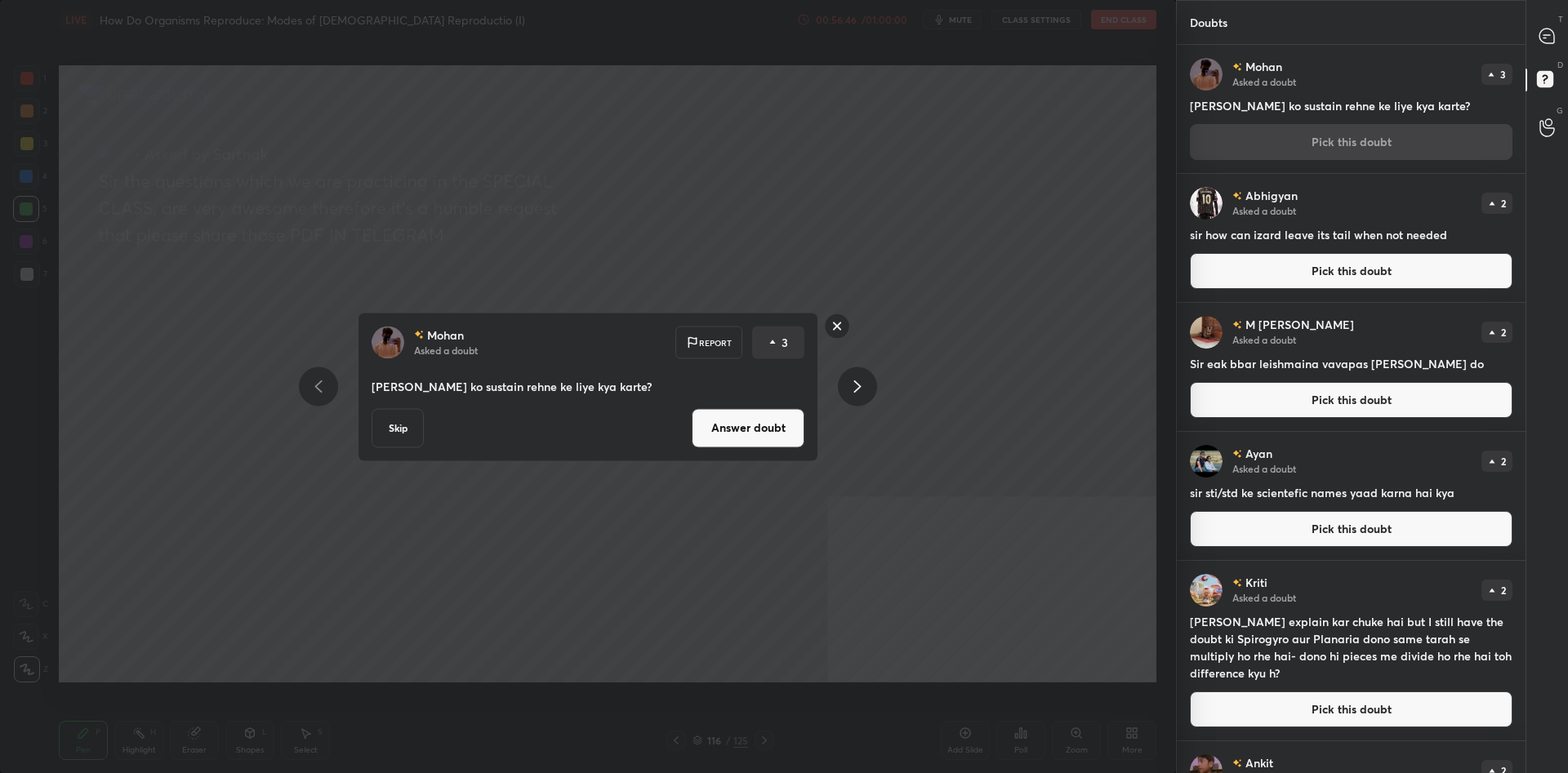
drag, startPoint x: 737, startPoint y: 424, endPoint x: 994, endPoint y: 289, distance: 290.3
click at [736, 424] on button "Answer doubt" at bounding box center [748, 427] width 113 height 39
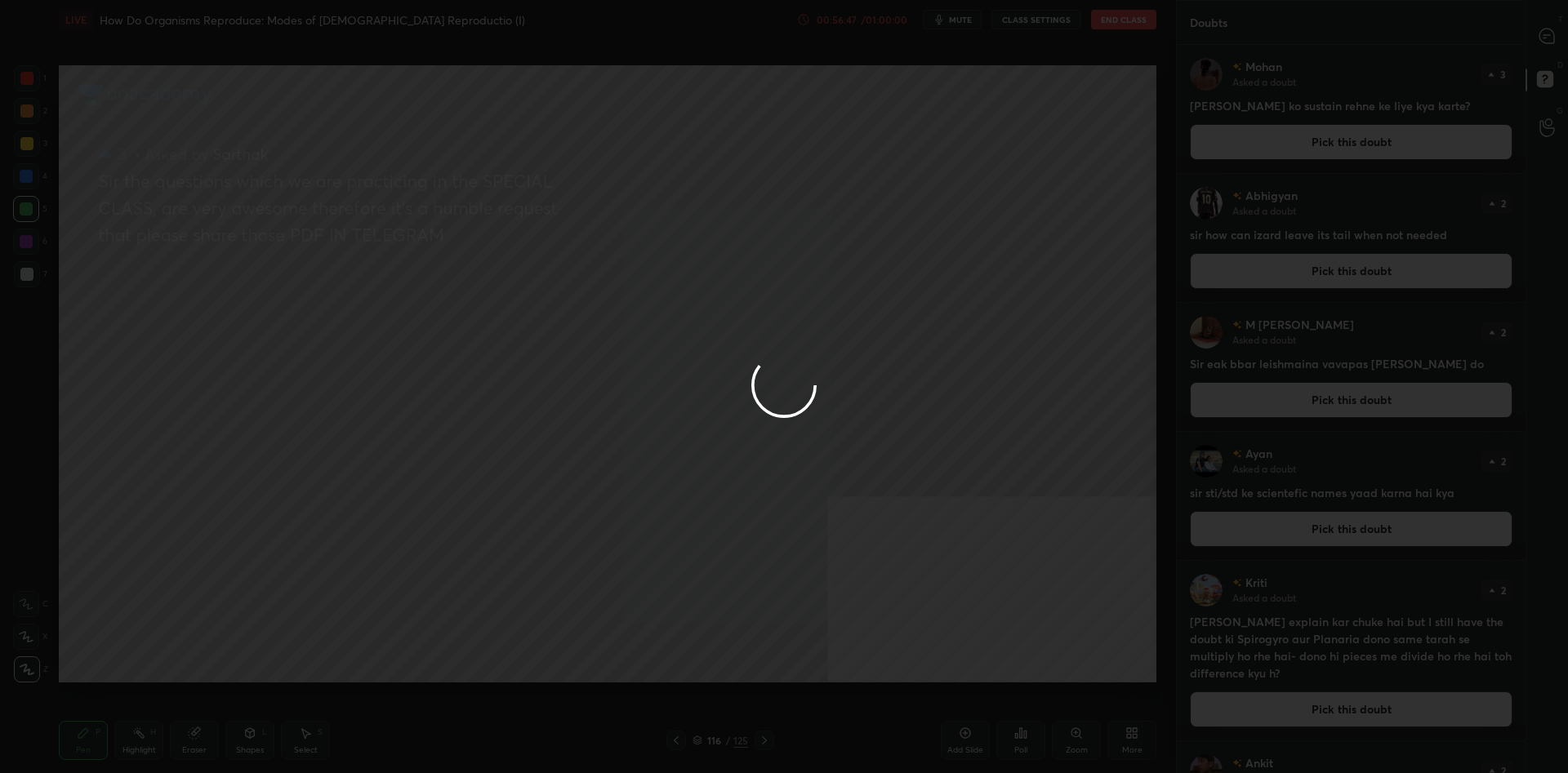
click at [1549, 30] on div at bounding box center [784, 386] width 1568 height 773
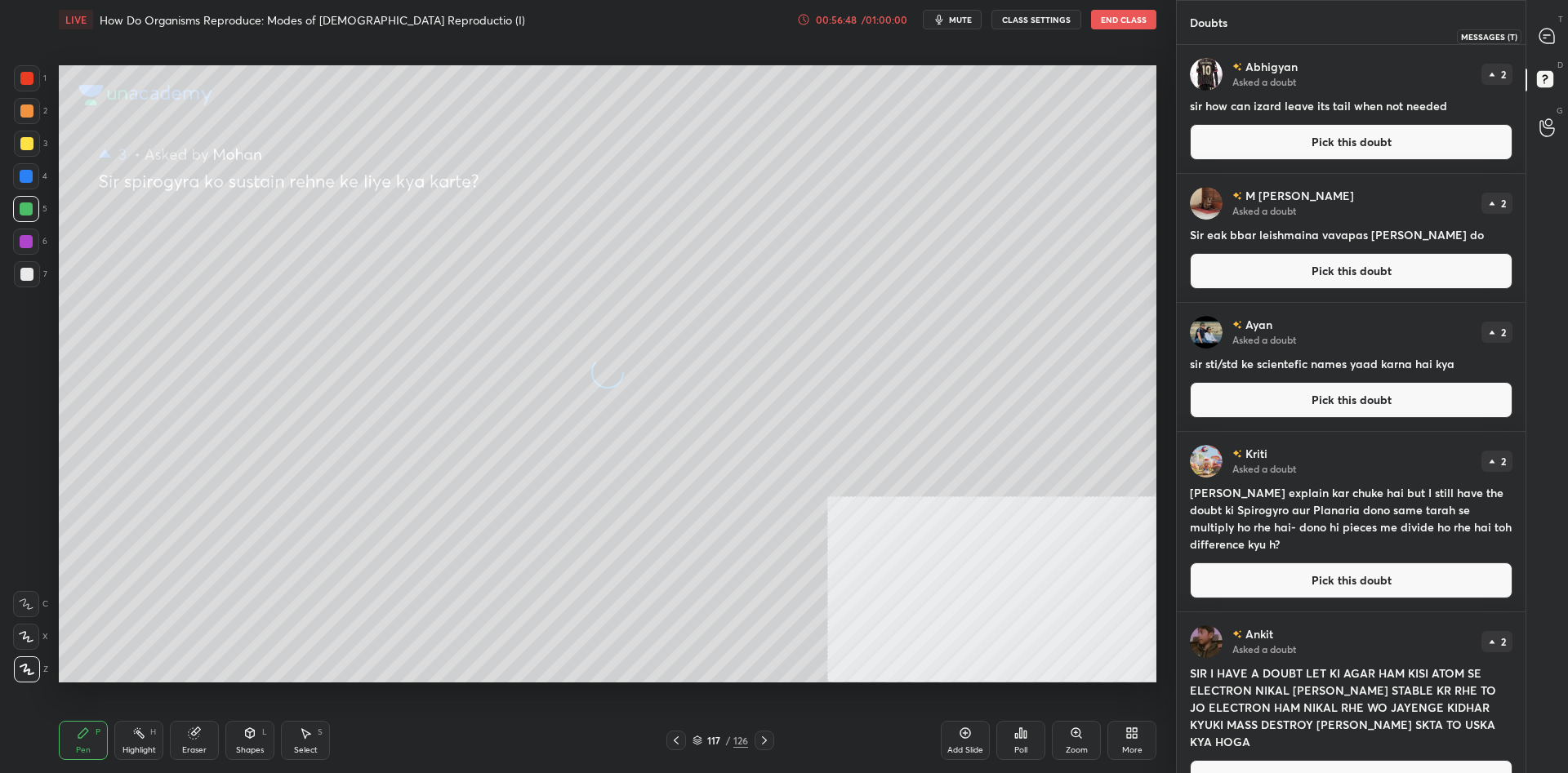
click at [1549, 30] on icon at bounding box center [1546, 36] width 14 height 14
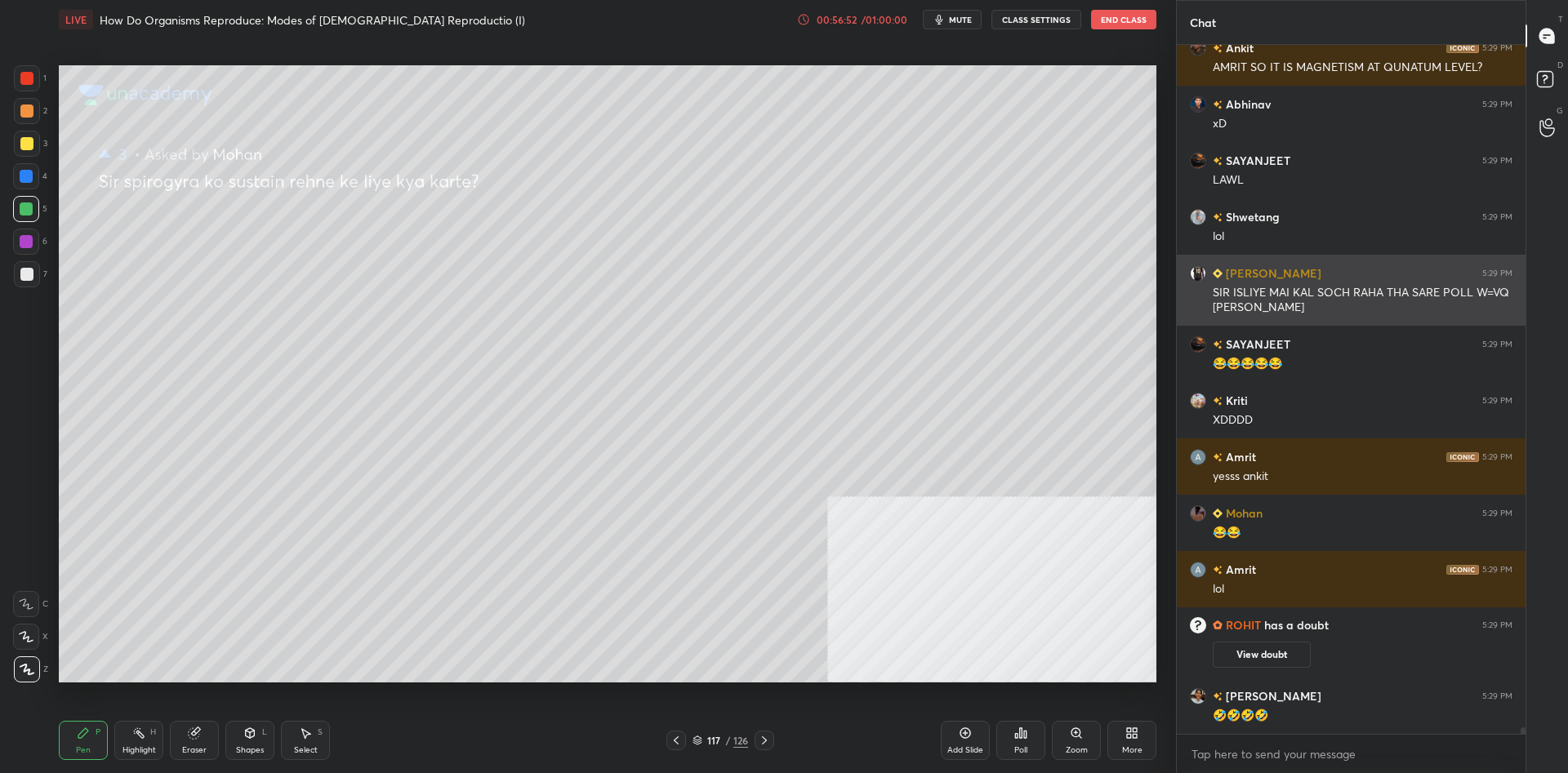
scroll to position [68447, 0]
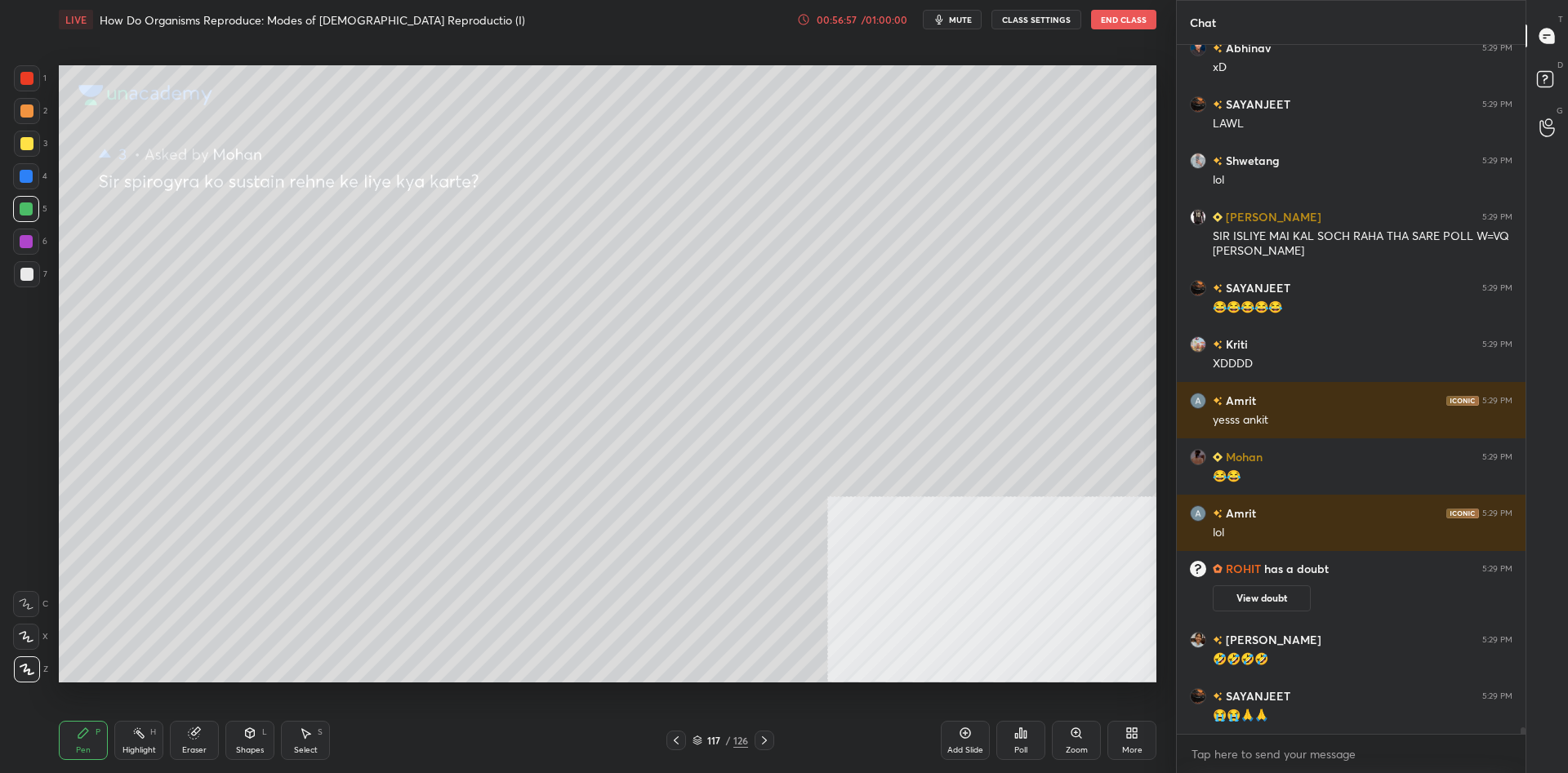
click at [1530, 71] on div "D Doubts (D)" at bounding box center [1547, 81] width 42 height 46
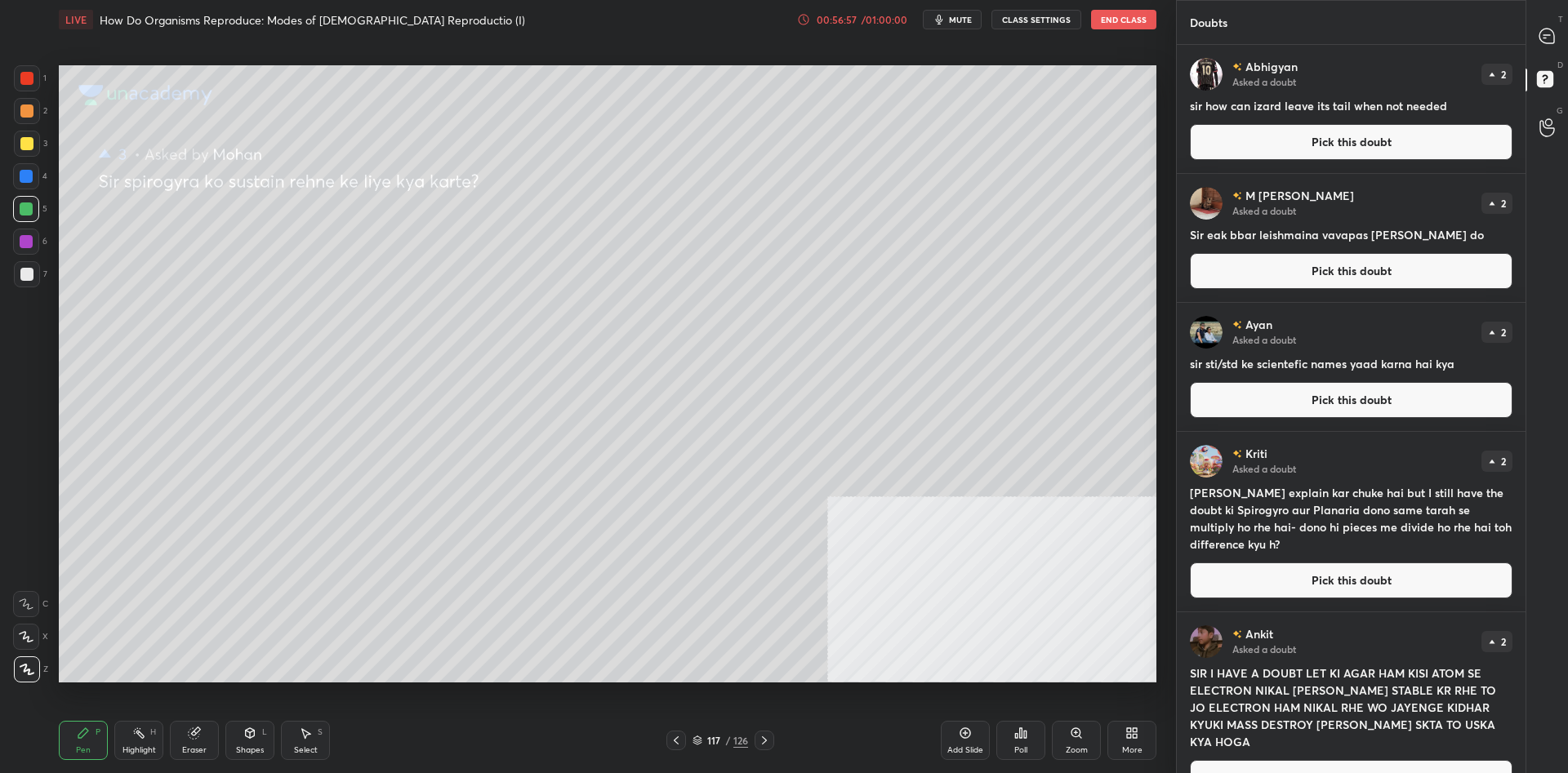
click at [1259, 130] on button "Pick this doubt" at bounding box center [1351, 142] width 323 height 36
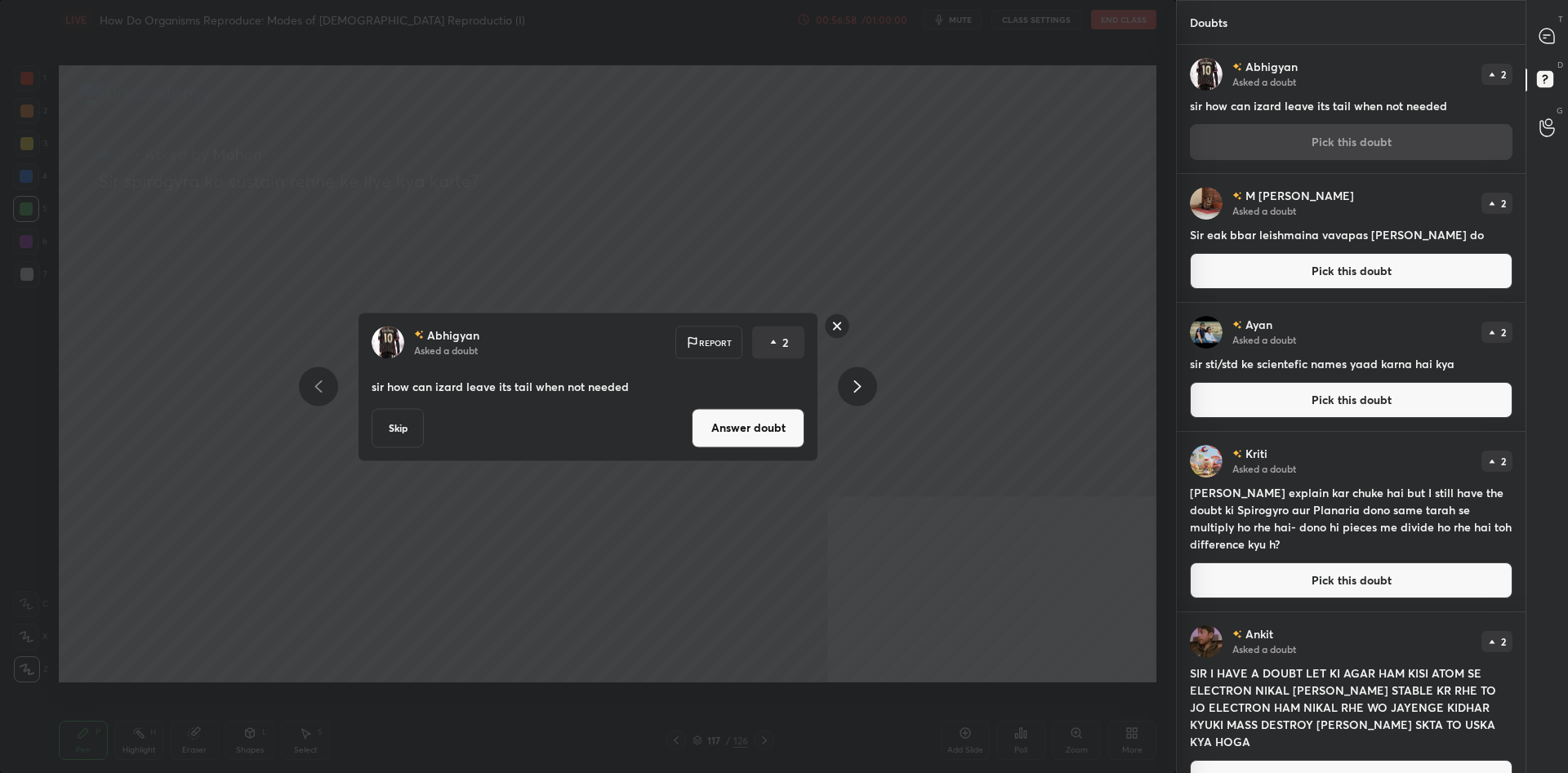
click at [735, 411] on button "Answer doubt" at bounding box center [748, 427] width 113 height 39
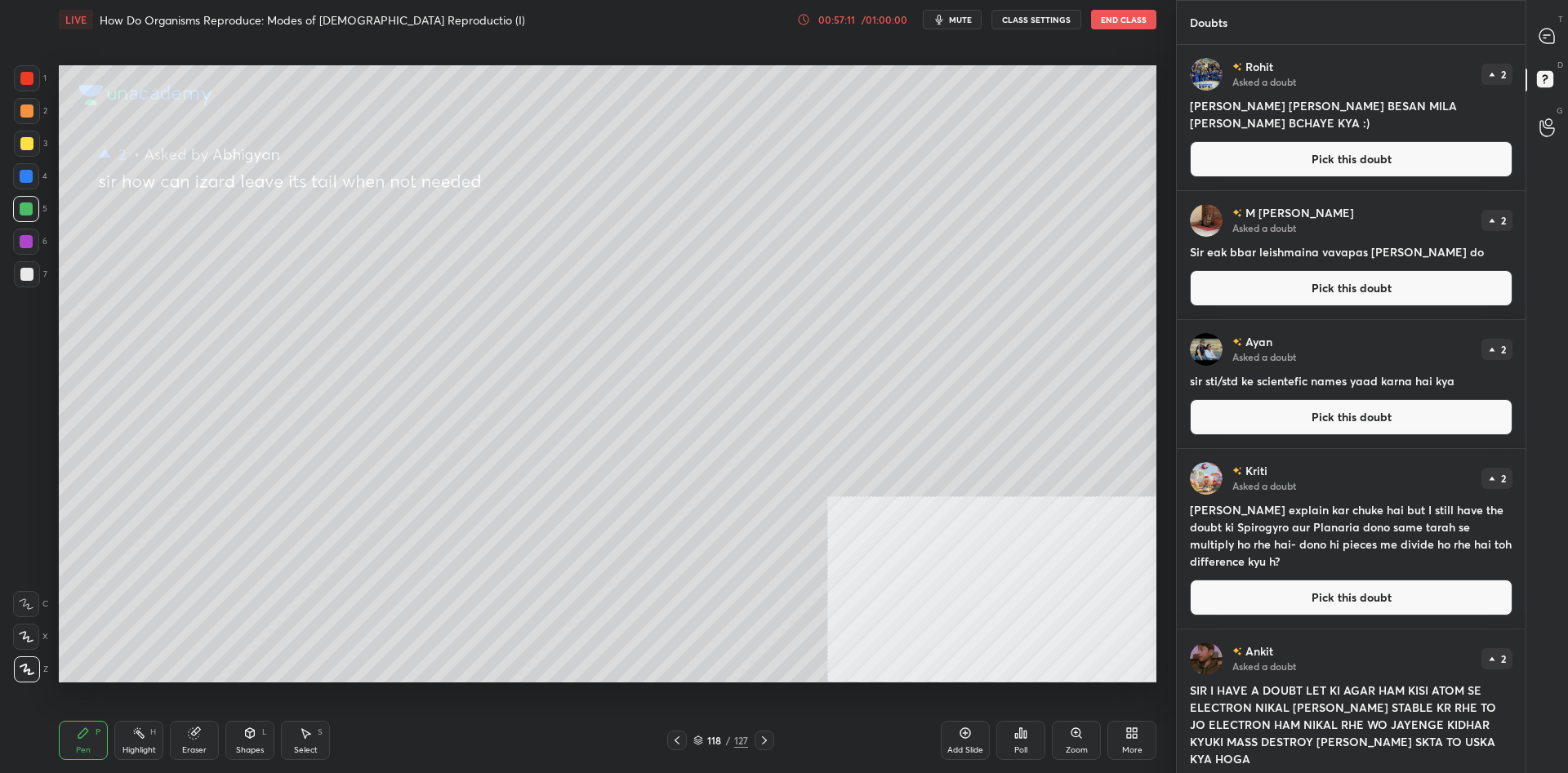
click at [1261, 160] on button "Pick this doubt" at bounding box center [1351, 159] width 323 height 36
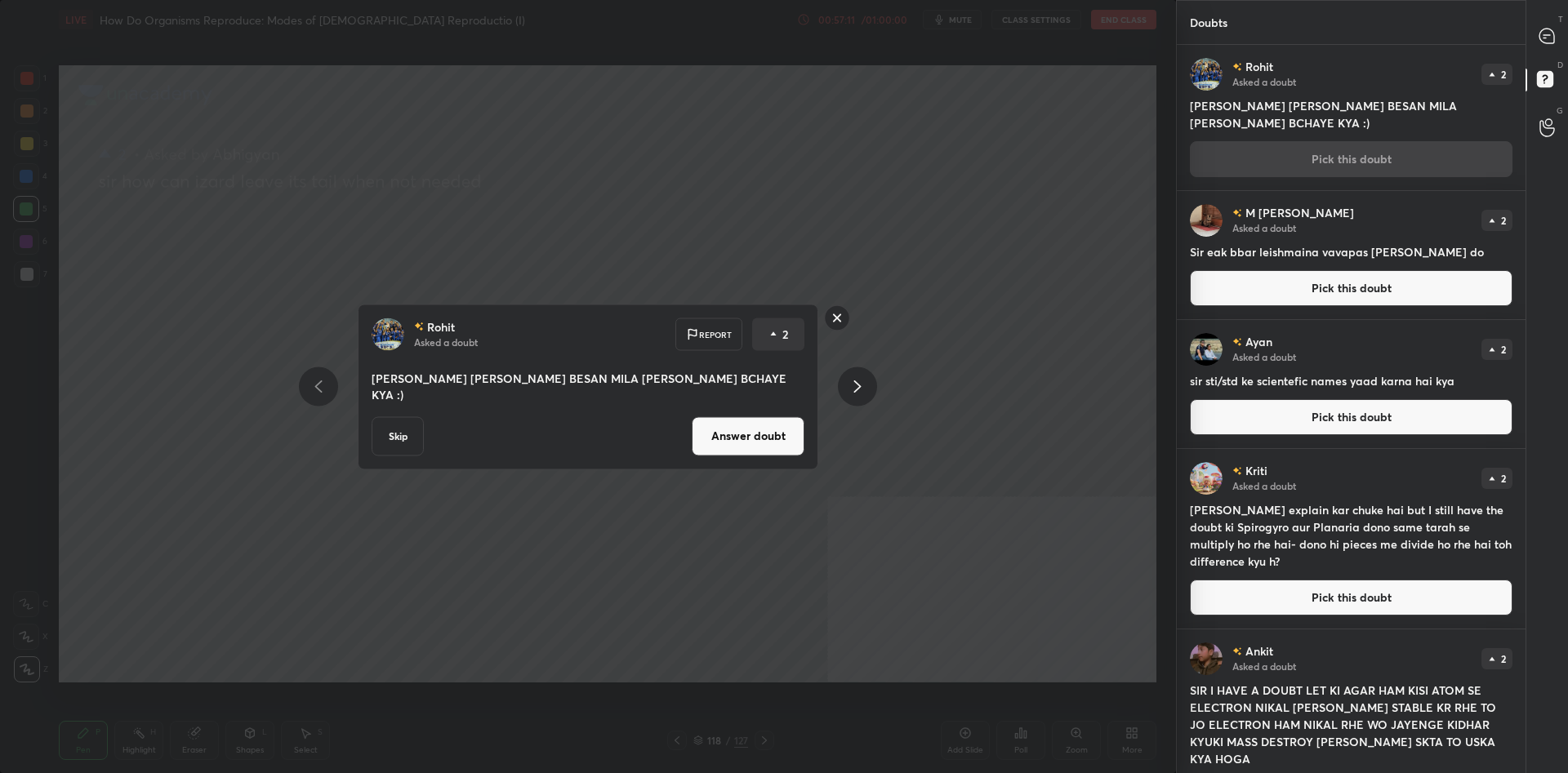
click at [777, 439] on button "Answer doubt" at bounding box center [748, 436] width 113 height 39
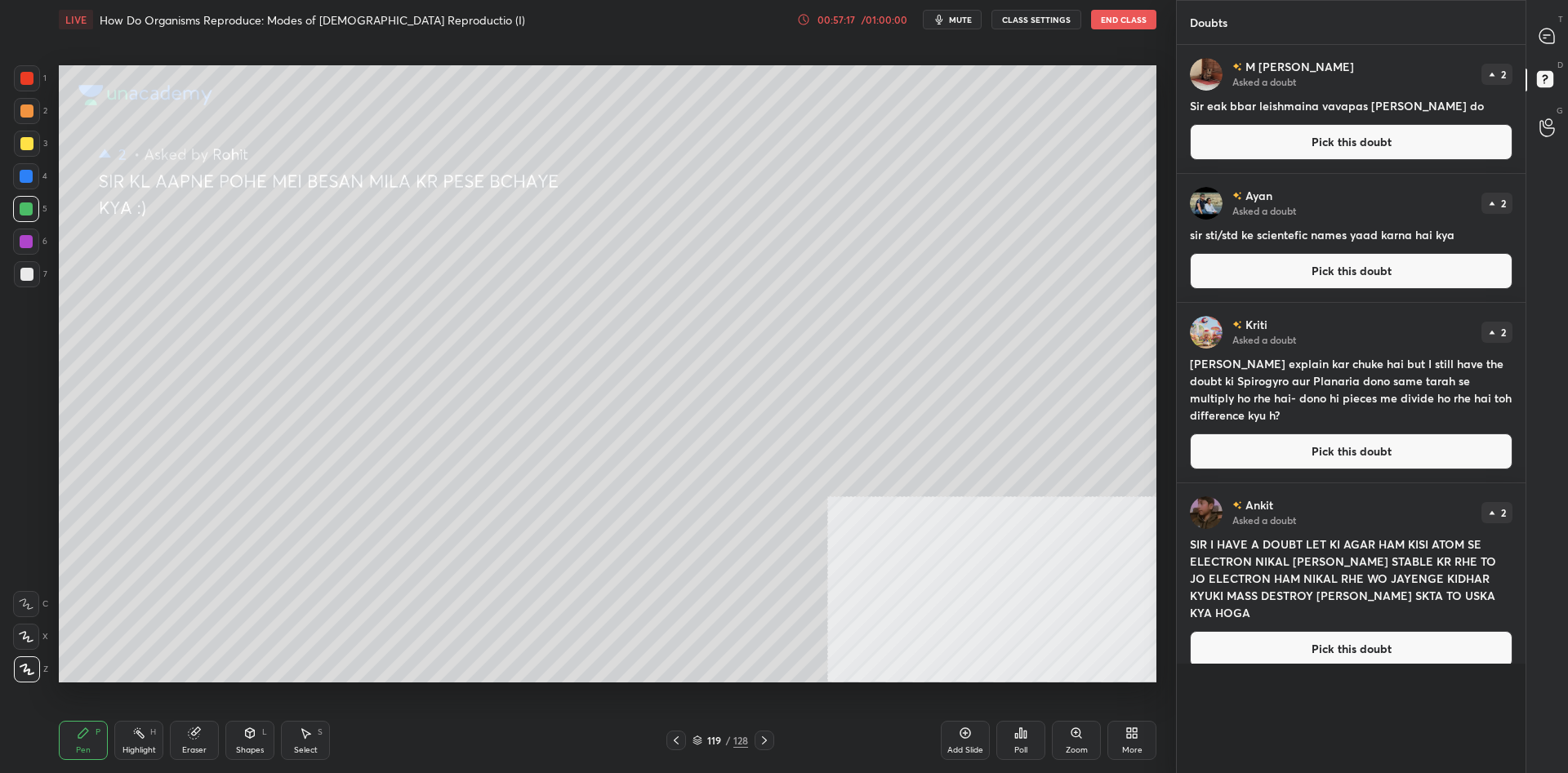
click at [1270, 141] on button "Pick this doubt" at bounding box center [1351, 142] width 323 height 36
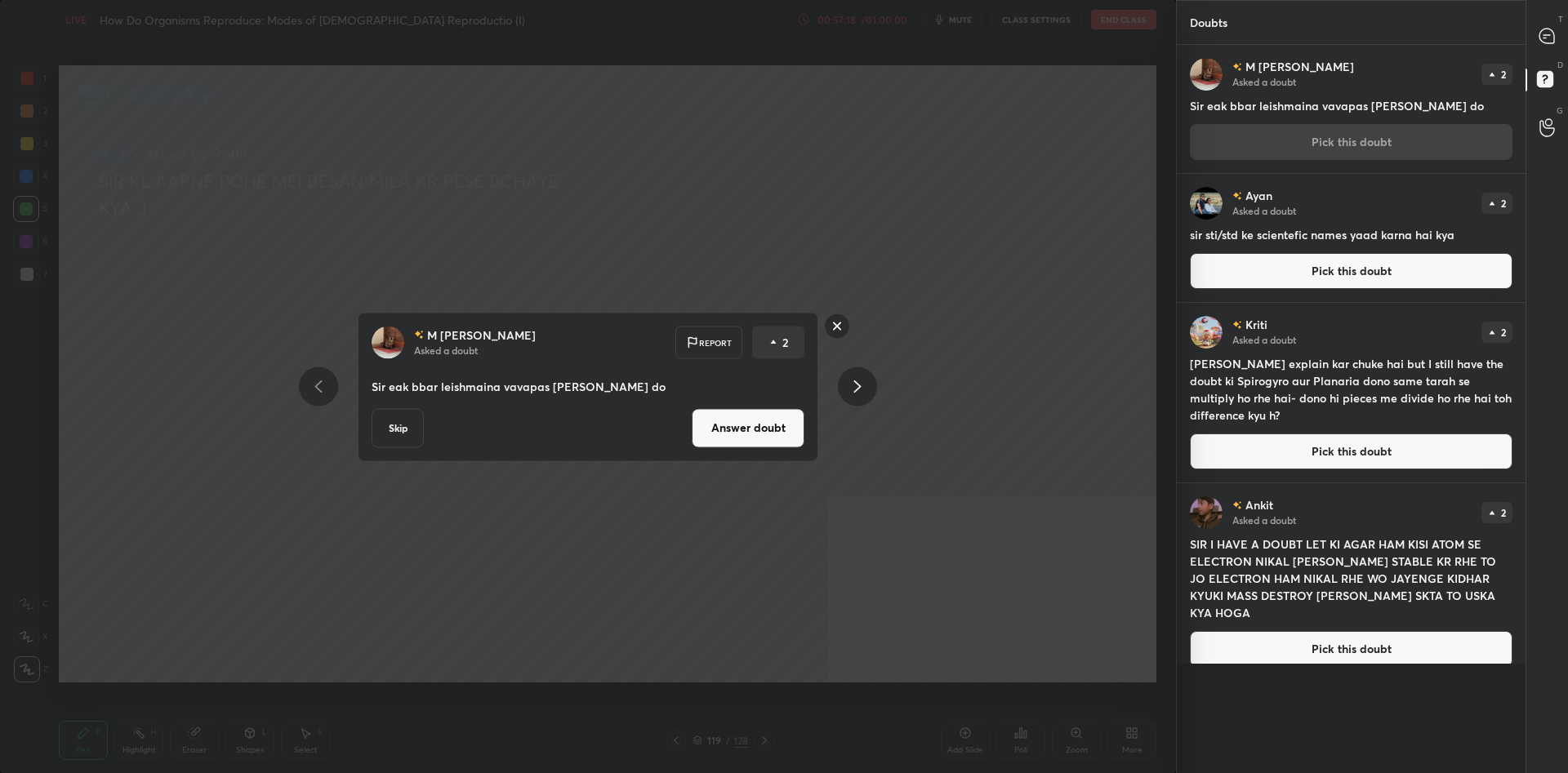
click at [712, 441] on button "Answer doubt" at bounding box center [748, 427] width 113 height 39
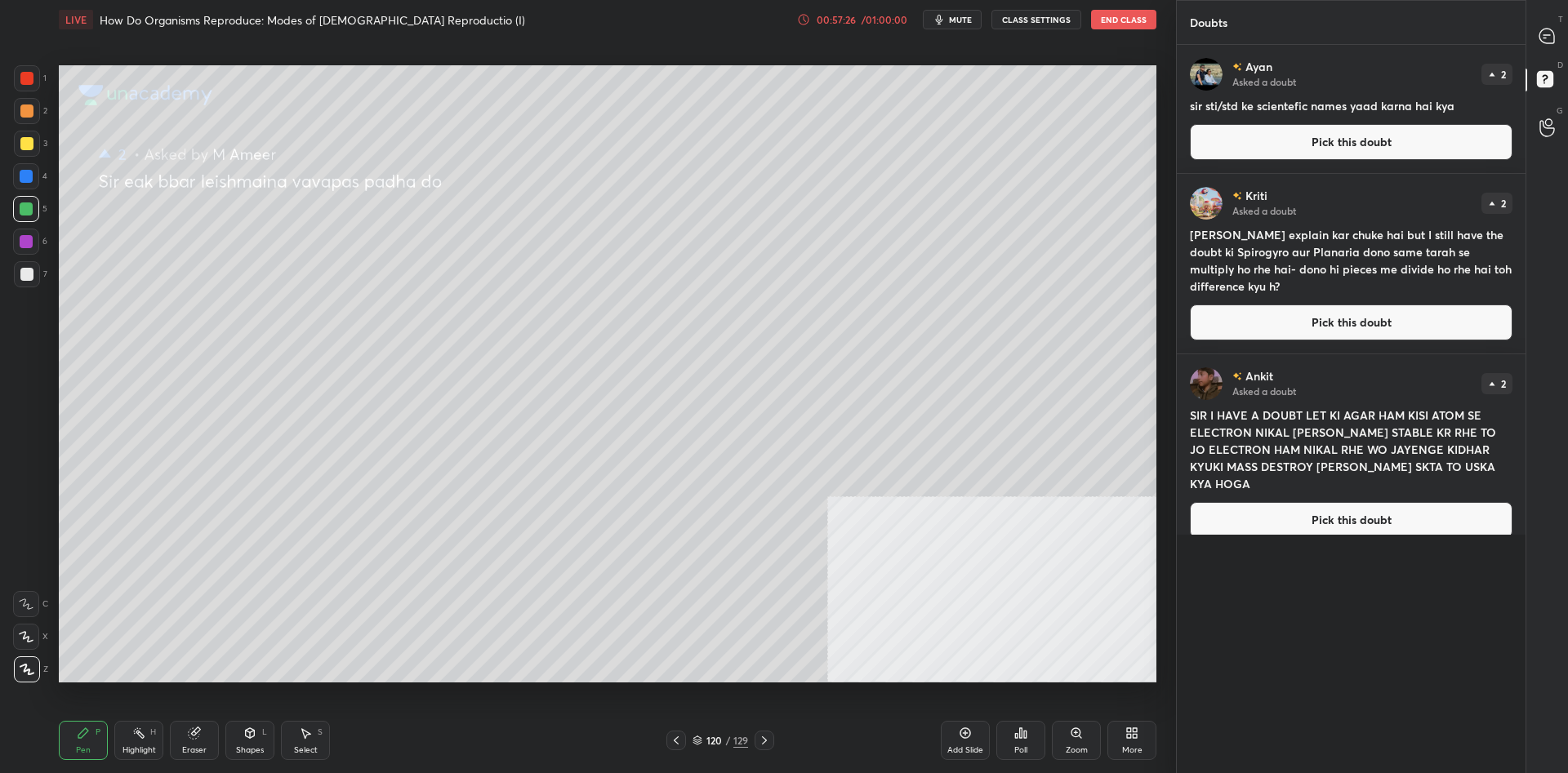
click at [718, 740] on div "120" at bounding box center [713, 740] width 16 height 10
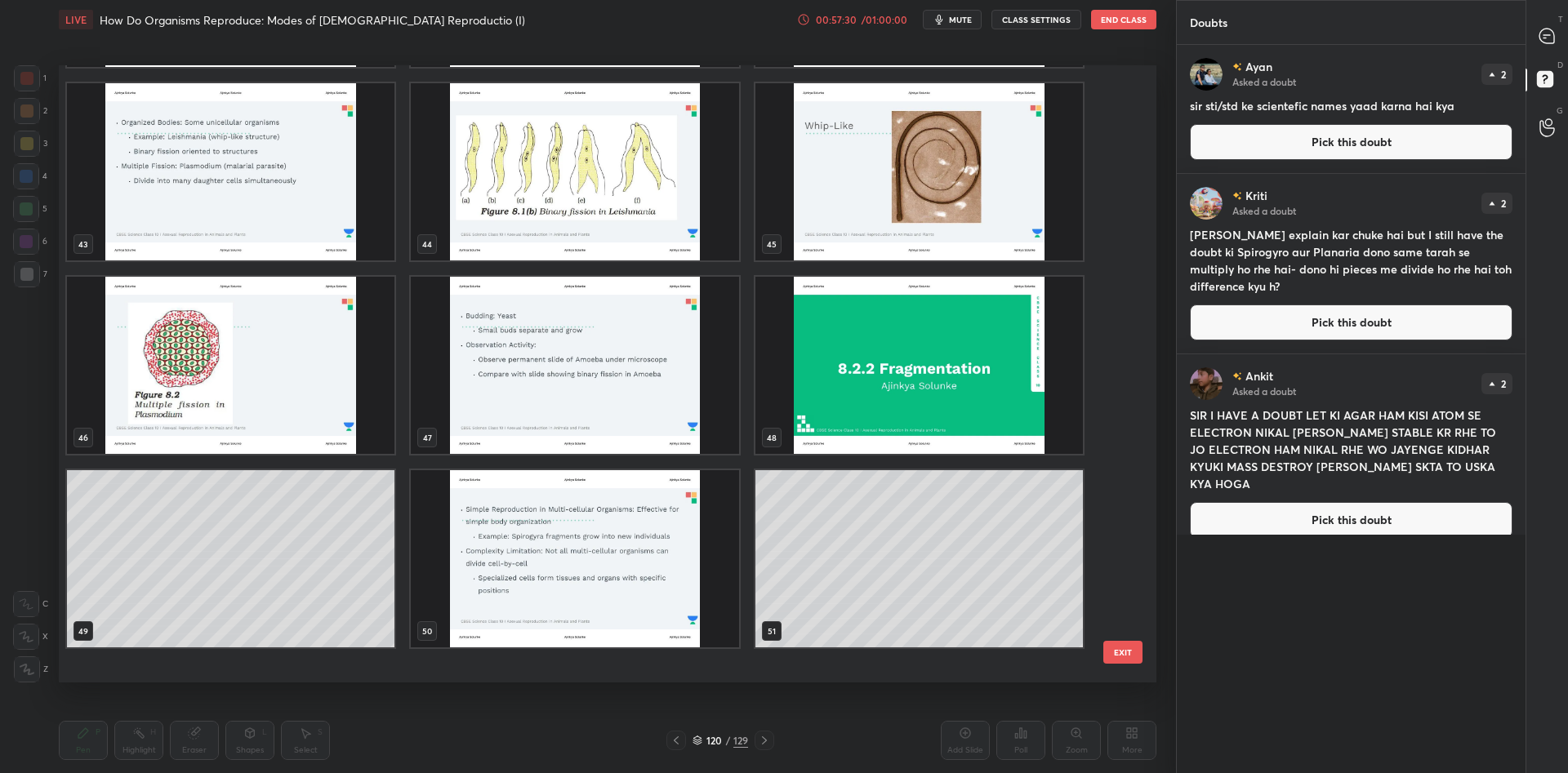
scroll to position [2287, 0]
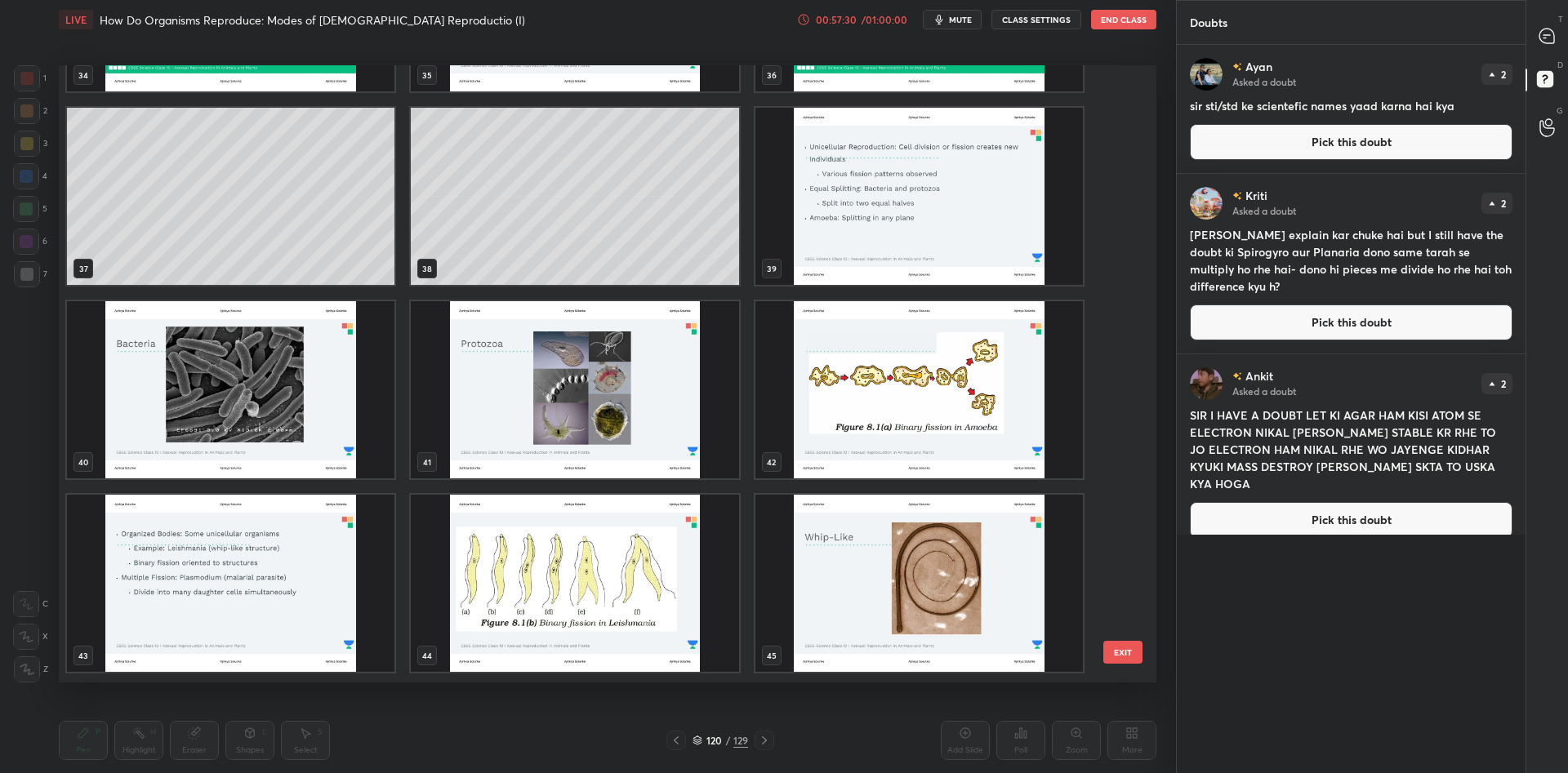
click at [621, 561] on img "grid" at bounding box center [574, 583] width 327 height 177
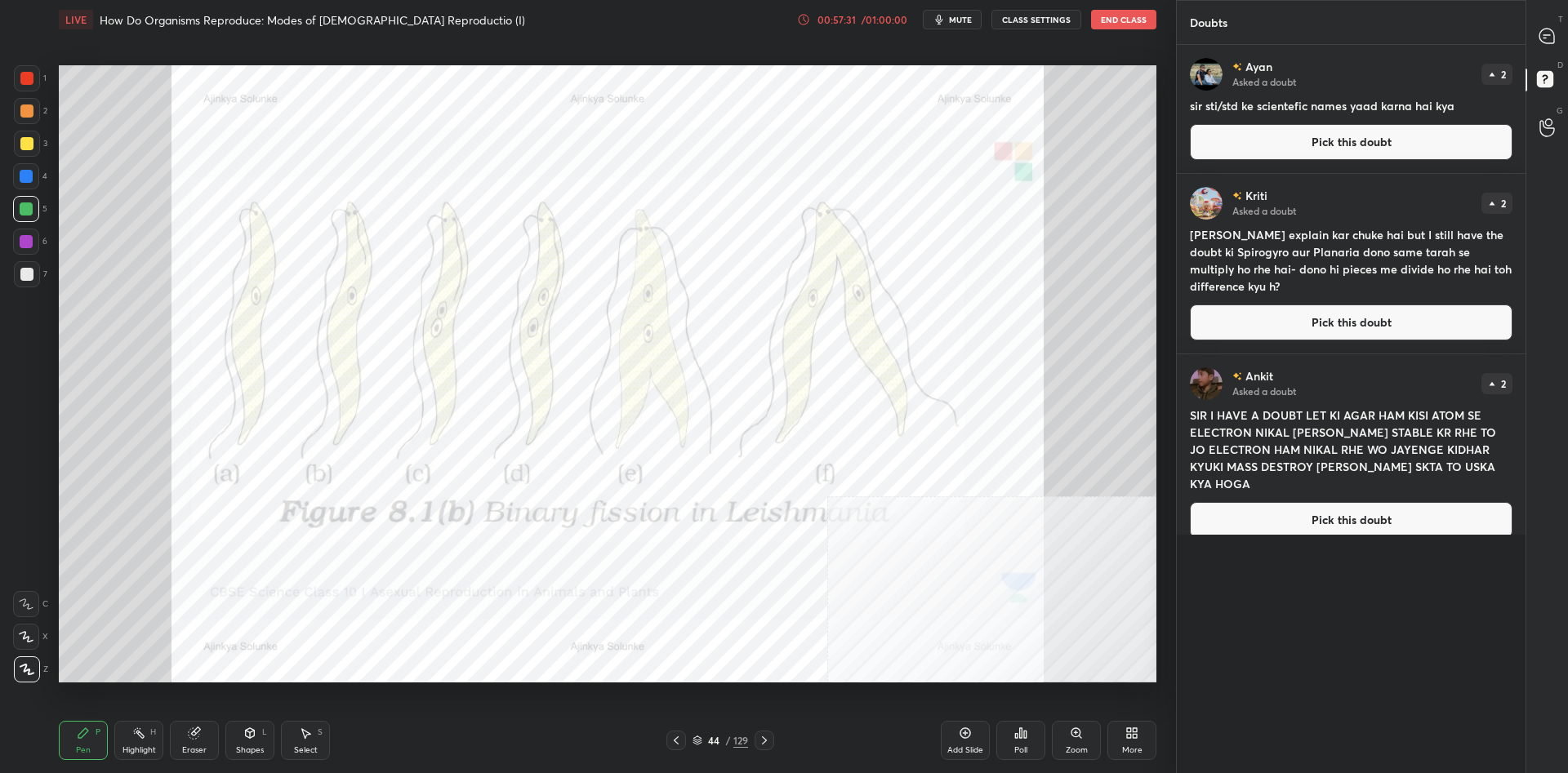
click at [621, 561] on img "grid" at bounding box center [574, 583] width 327 height 177
click at [41, 77] on div "1" at bounding box center [30, 78] width 33 height 26
click at [34, 79] on div at bounding box center [26, 78] width 26 height 26
click at [111, 728] on div "Pen P Highlight H Eraser Shapes L Select S" at bounding box center [279, 740] width 441 height 39
click at [132, 734] on icon at bounding box center [138, 733] width 13 height 13
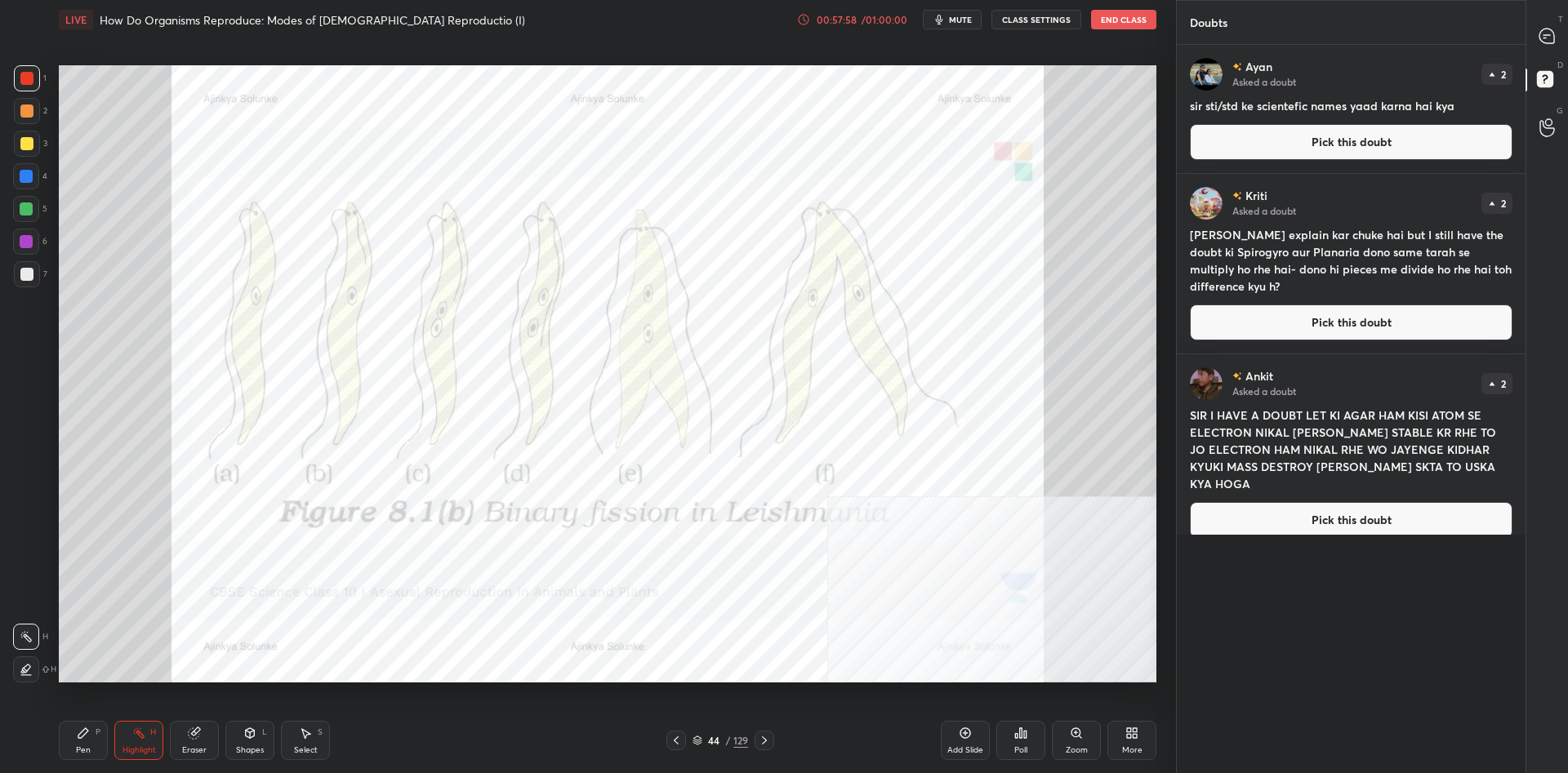
click at [1253, 142] on button "Pick this doubt" at bounding box center [1351, 142] width 323 height 36
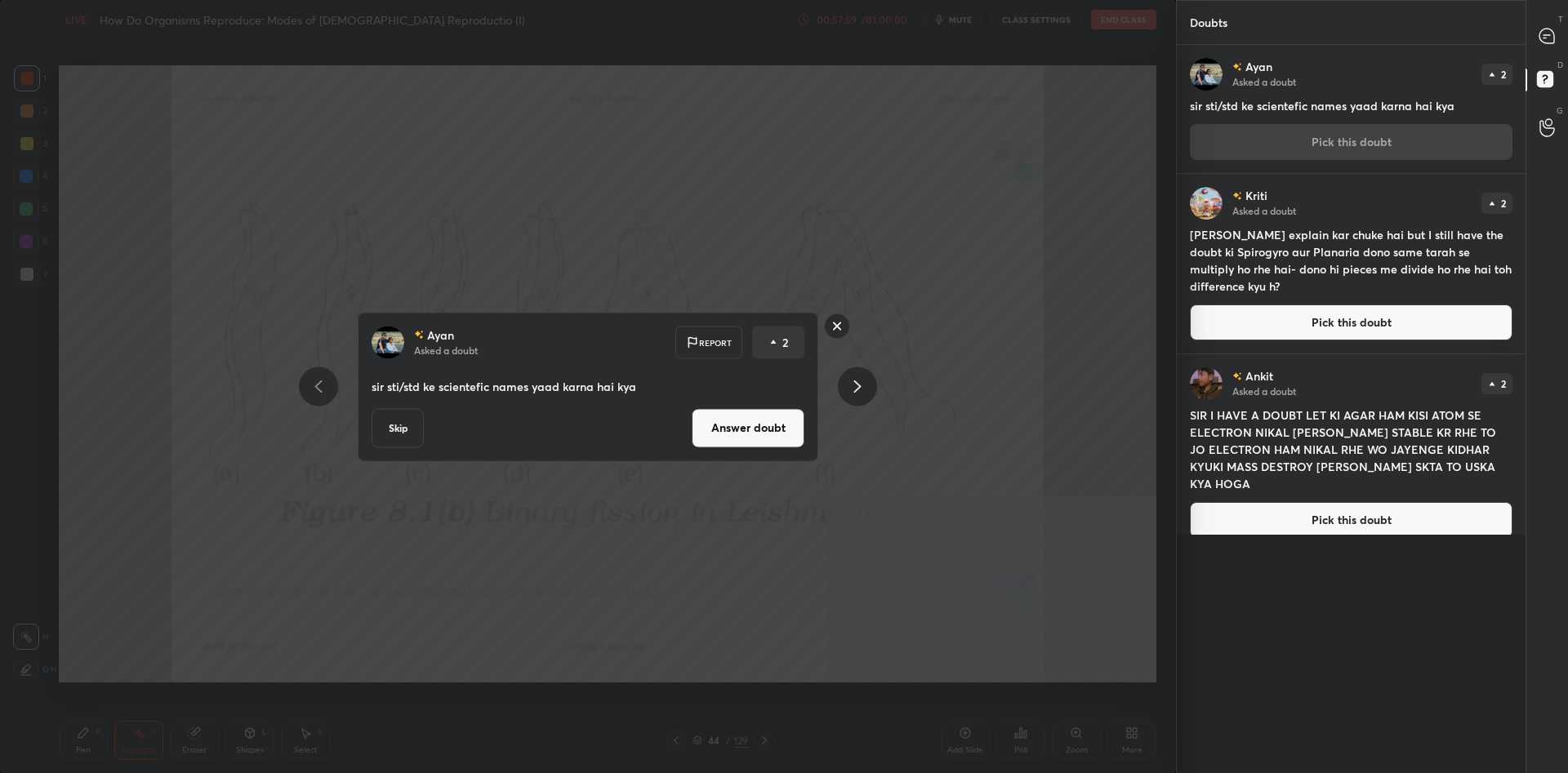
click at [756, 428] on button "Answer doubt" at bounding box center [748, 427] width 113 height 39
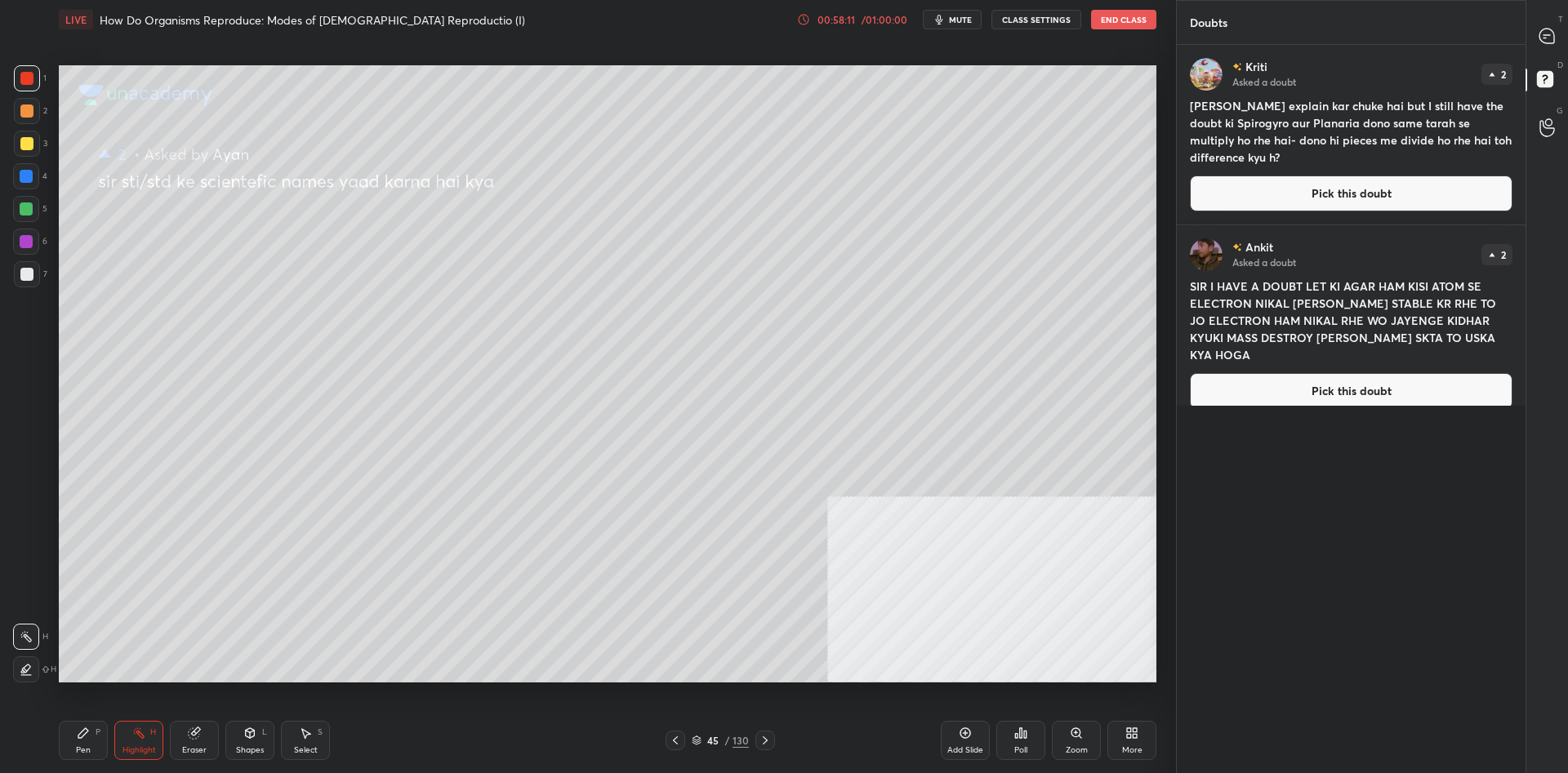
click at [1284, 192] on button "Pick this doubt" at bounding box center [1351, 193] width 323 height 36
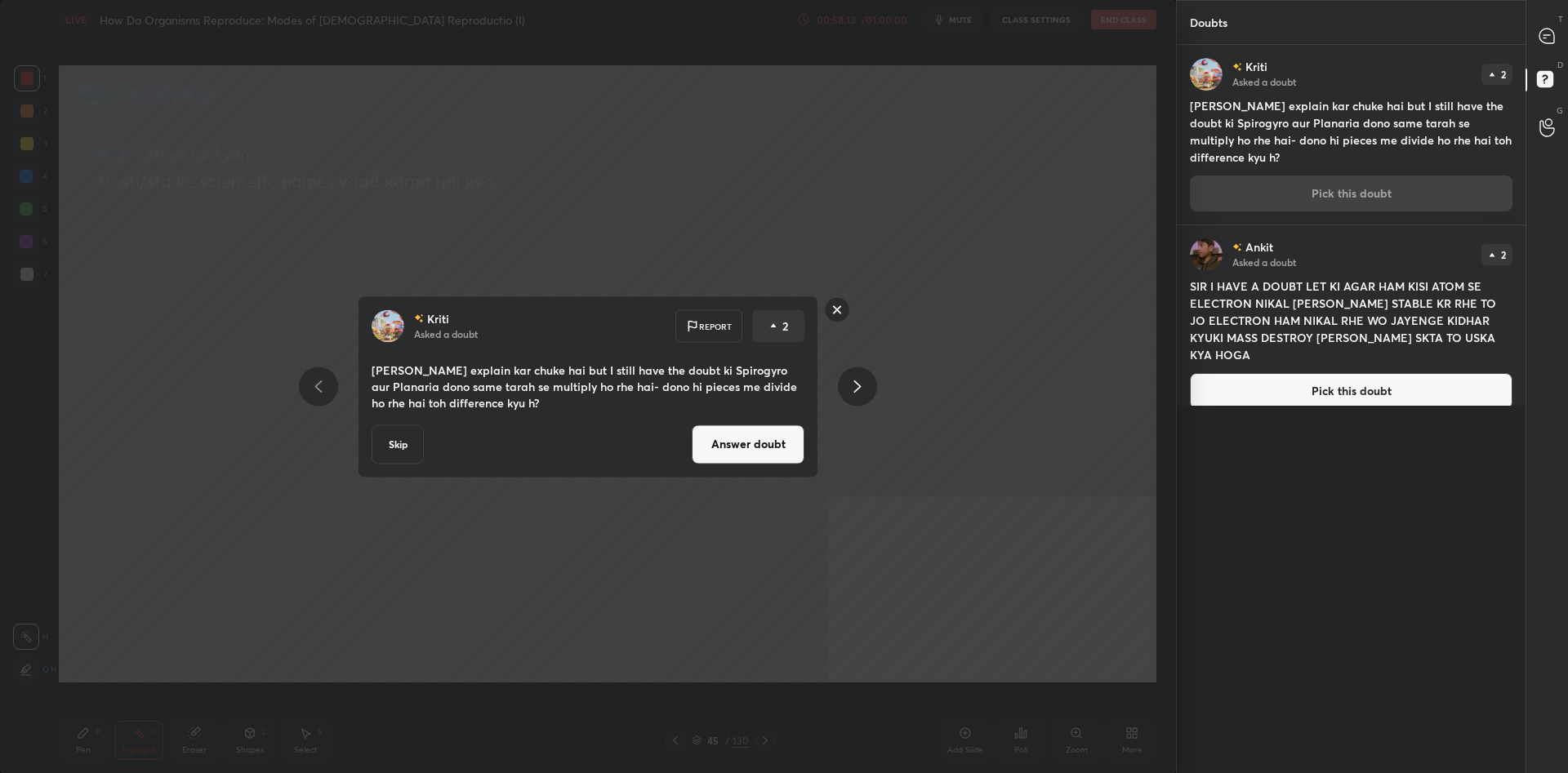
click at [762, 442] on button "Answer doubt" at bounding box center [748, 444] width 113 height 39
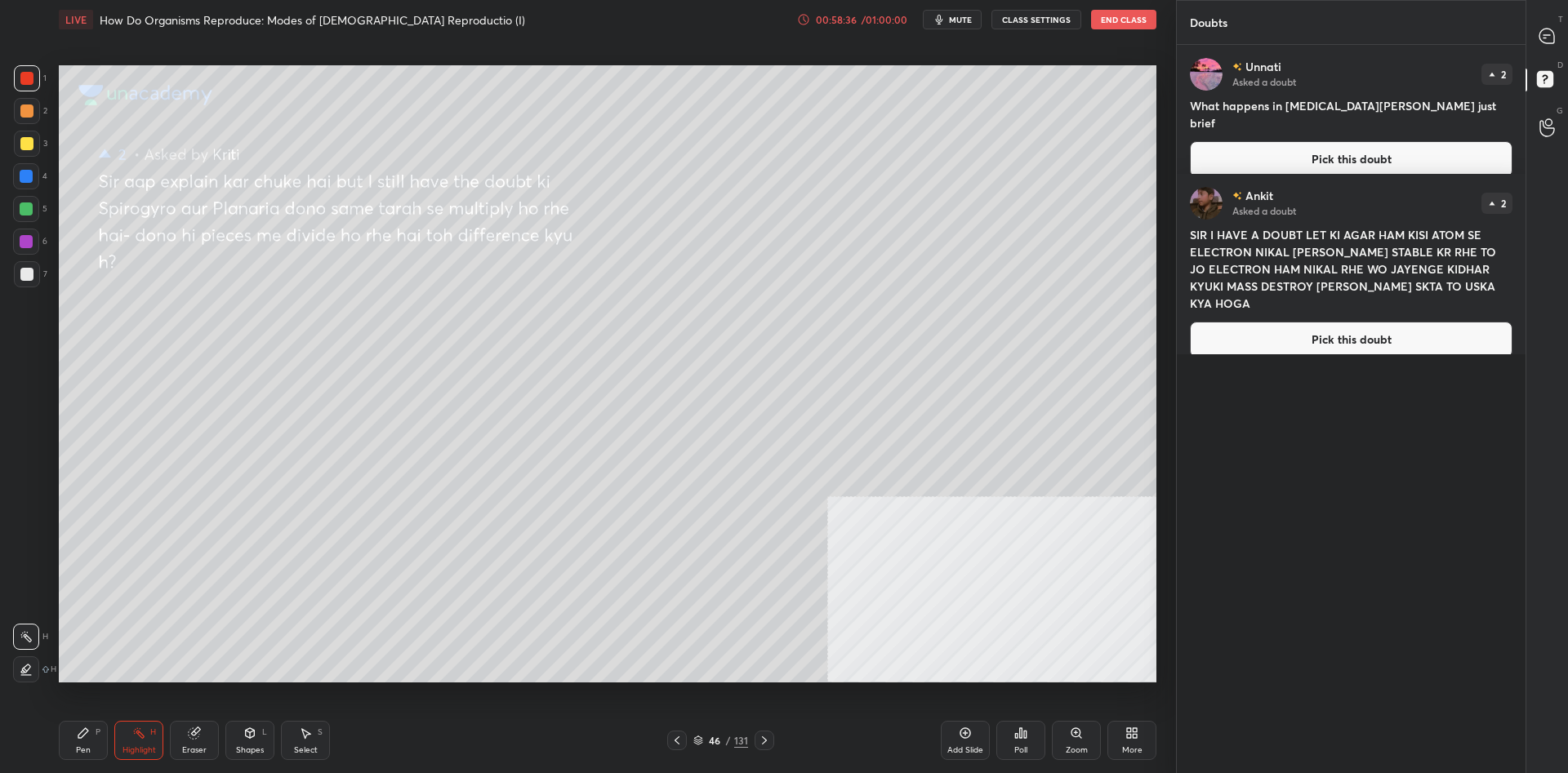
click at [84, 739] on icon at bounding box center [83, 733] width 13 height 13
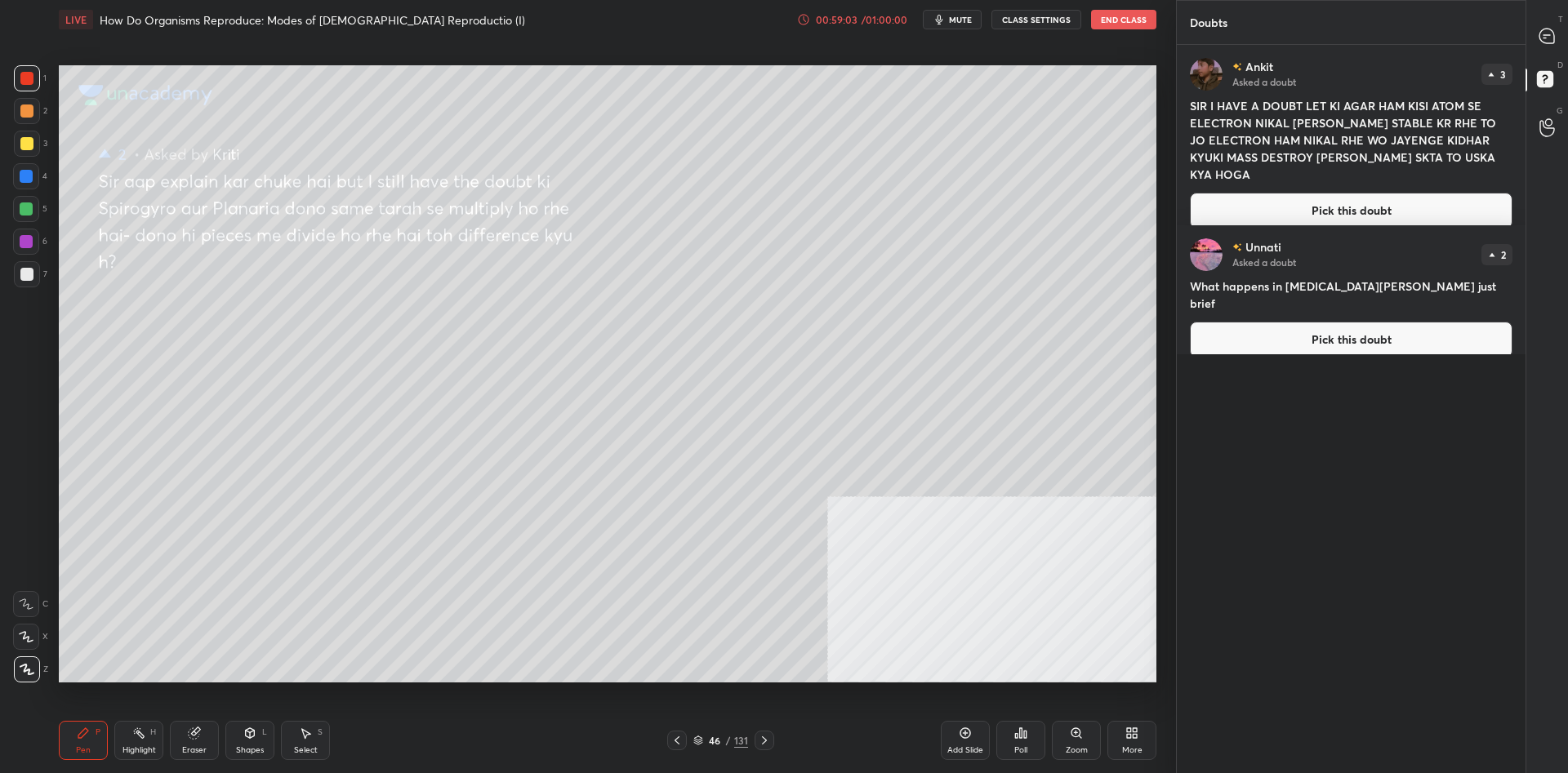
click at [1293, 193] on button "Pick this doubt" at bounding box center [1351, 211] width 323 height 36
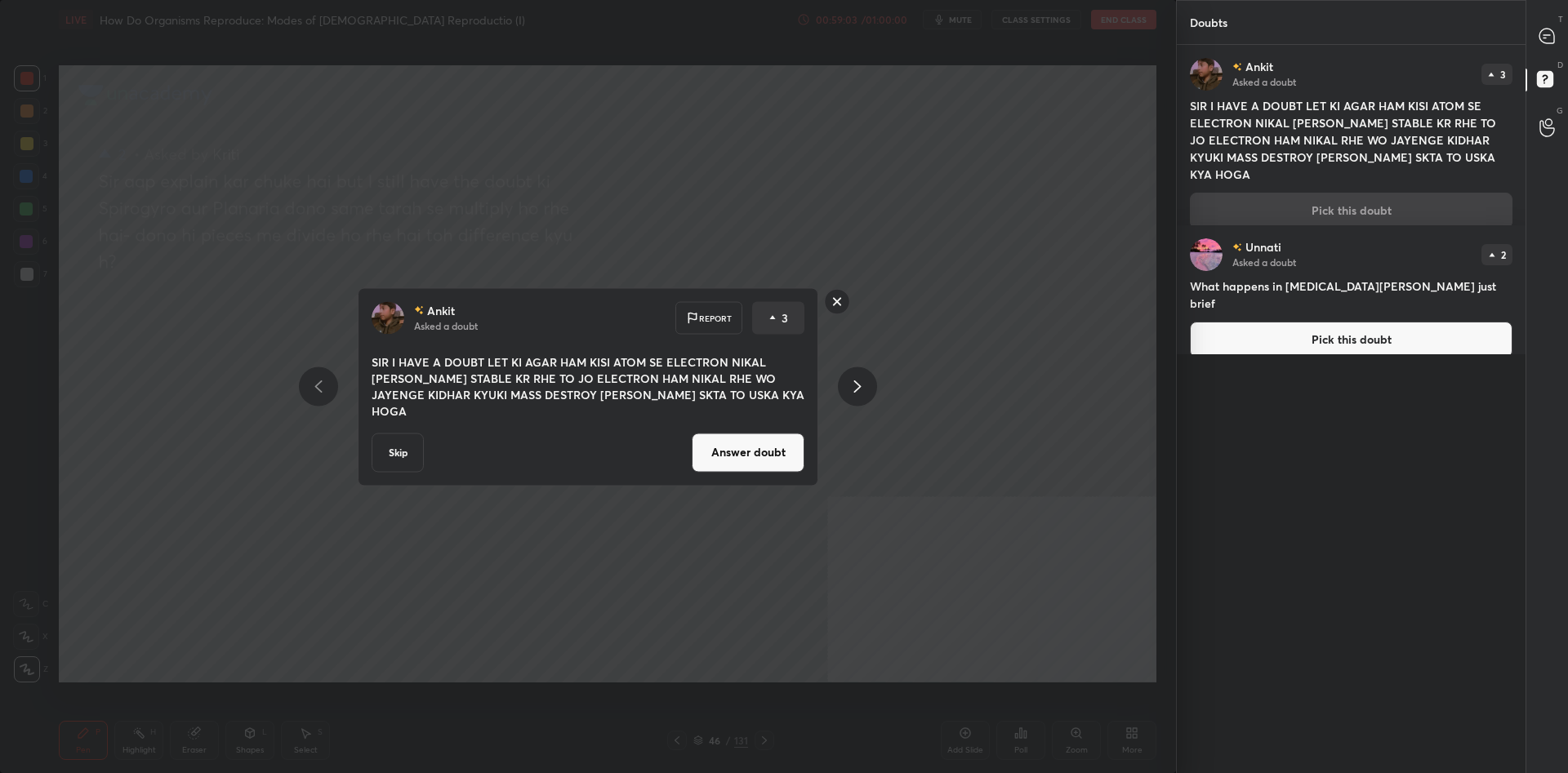
click at [753, 446] on button "Answer doubt" at bounding box center [748, 452] width 113 height 39
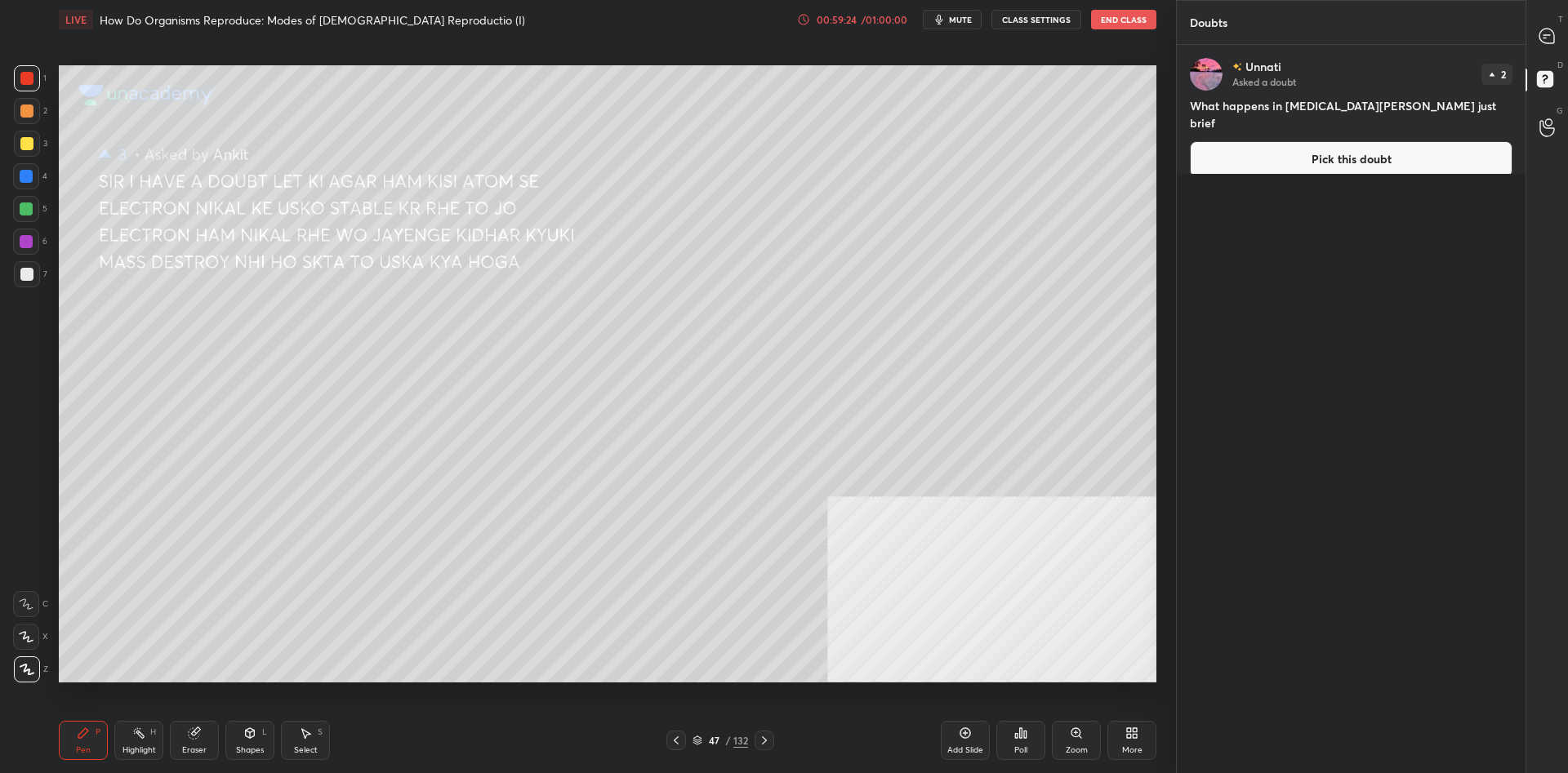
click at [36, 140] on div at bounding box center [26, 143] width 26 height 26
click at [34, 165] on div at bounding box center [25, 176] width 26 height 26
click at [31, 177] on div at bounding box center [26, 176] width 13 height 13
click at [1299, 146] on button "Pick this doubt" at bounding box center [1351, 159] width 323 height 36
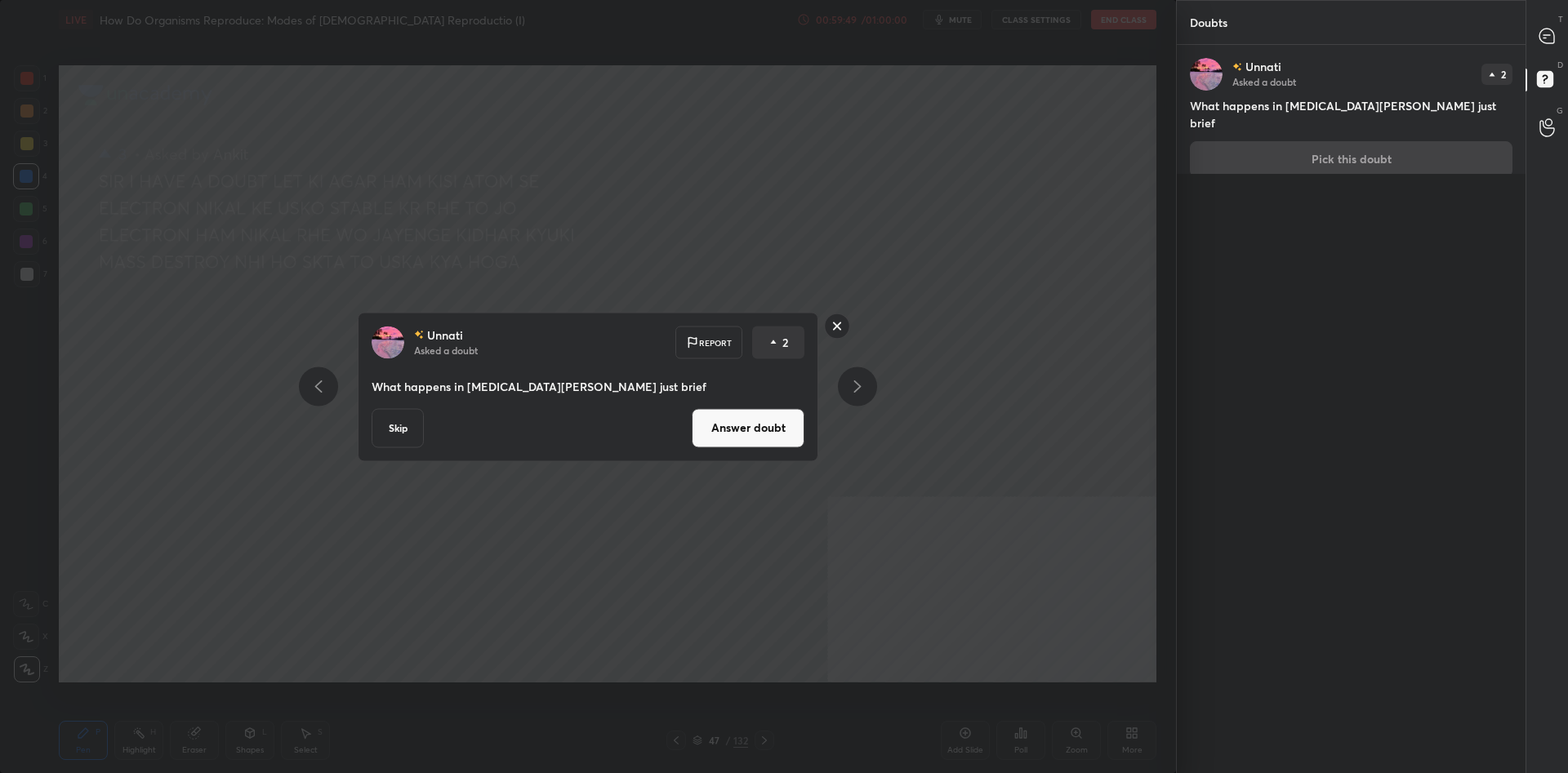
click at [760, 425] on button "Answer doubt" at bounding box center [748, 427] width 113 height 39
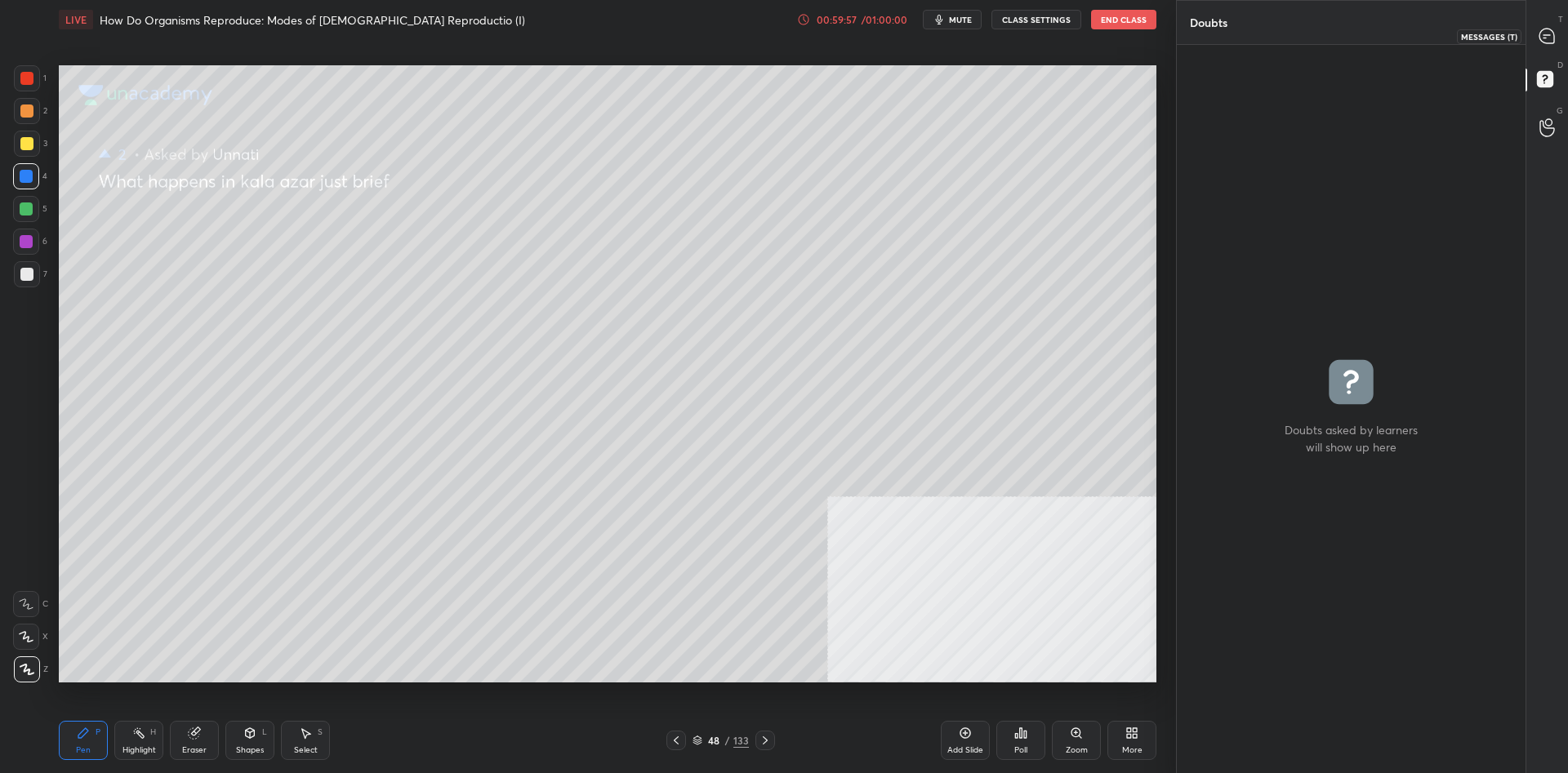
click at [1554, 40] on icon at bounding box center [1546, 36] width 14 height 14
type textarea "x"
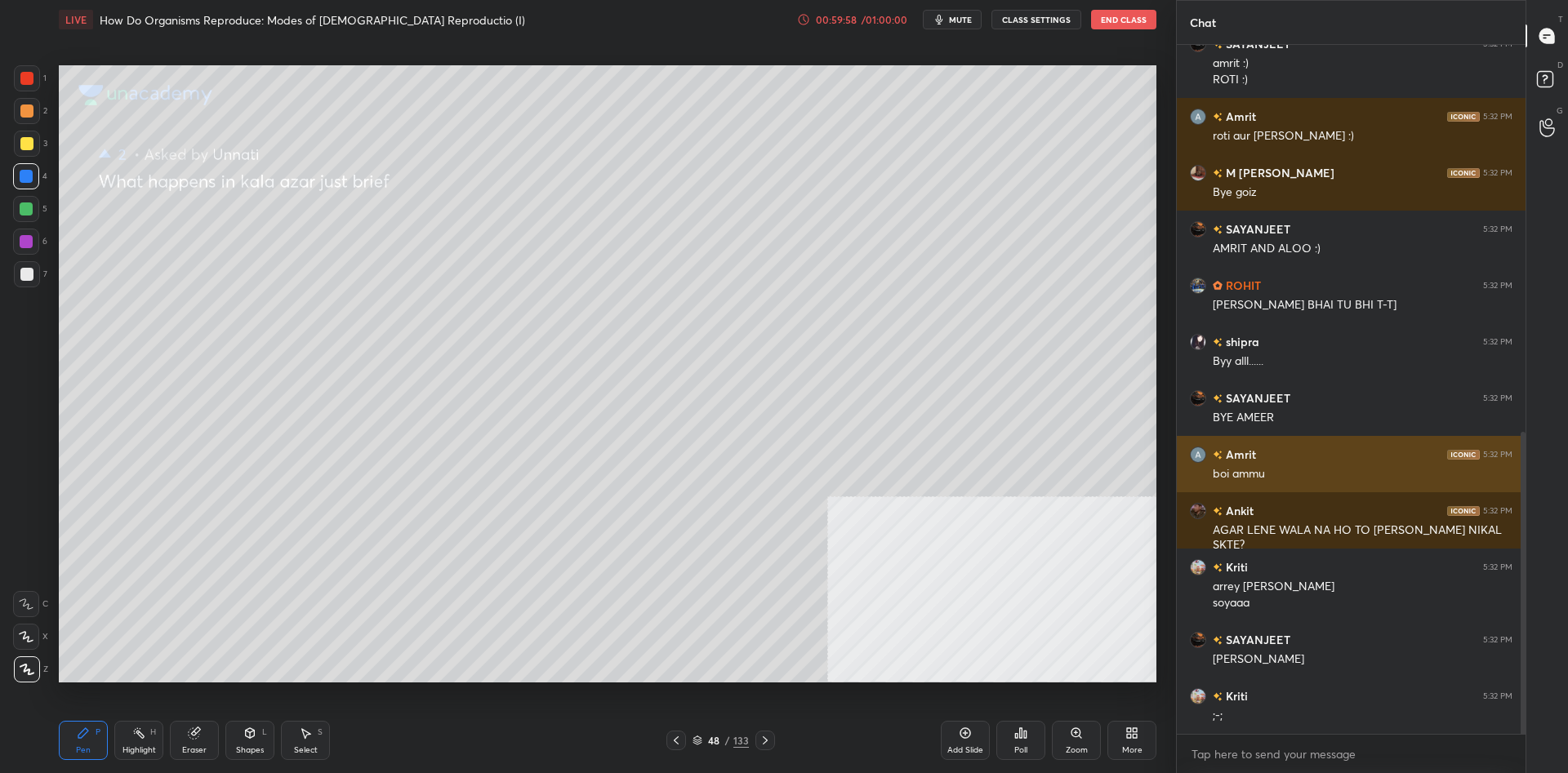
scroll to position [938, 0]
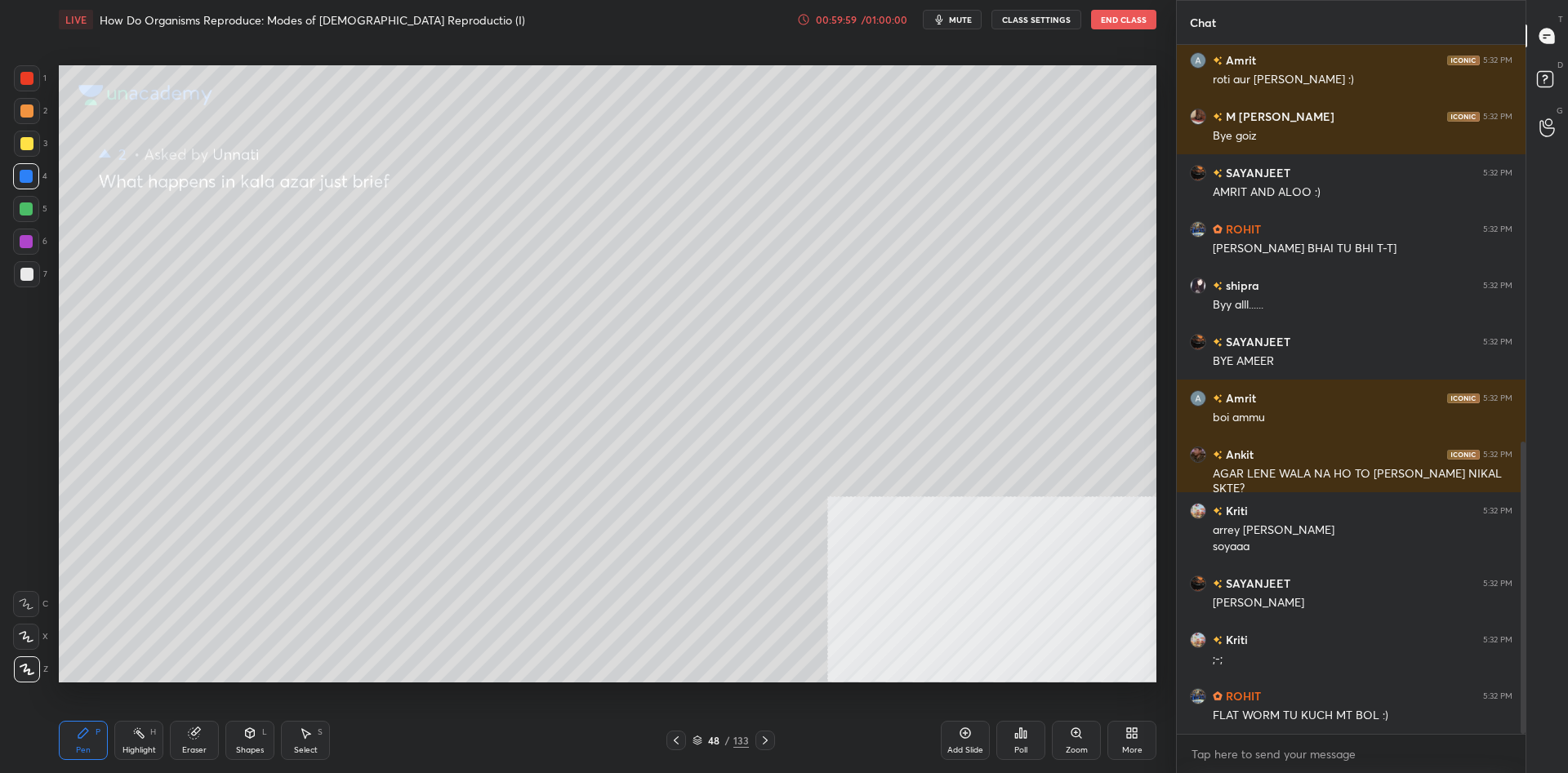
click at [674, 742] on icon at bounding box center [675, 740] width 13 height 13
click at [675, 740] on icon at bounding box center [675, 740] width 5 height 8
click at [676, 739] on icon at bounding box center [675, 740] width 5 height 8
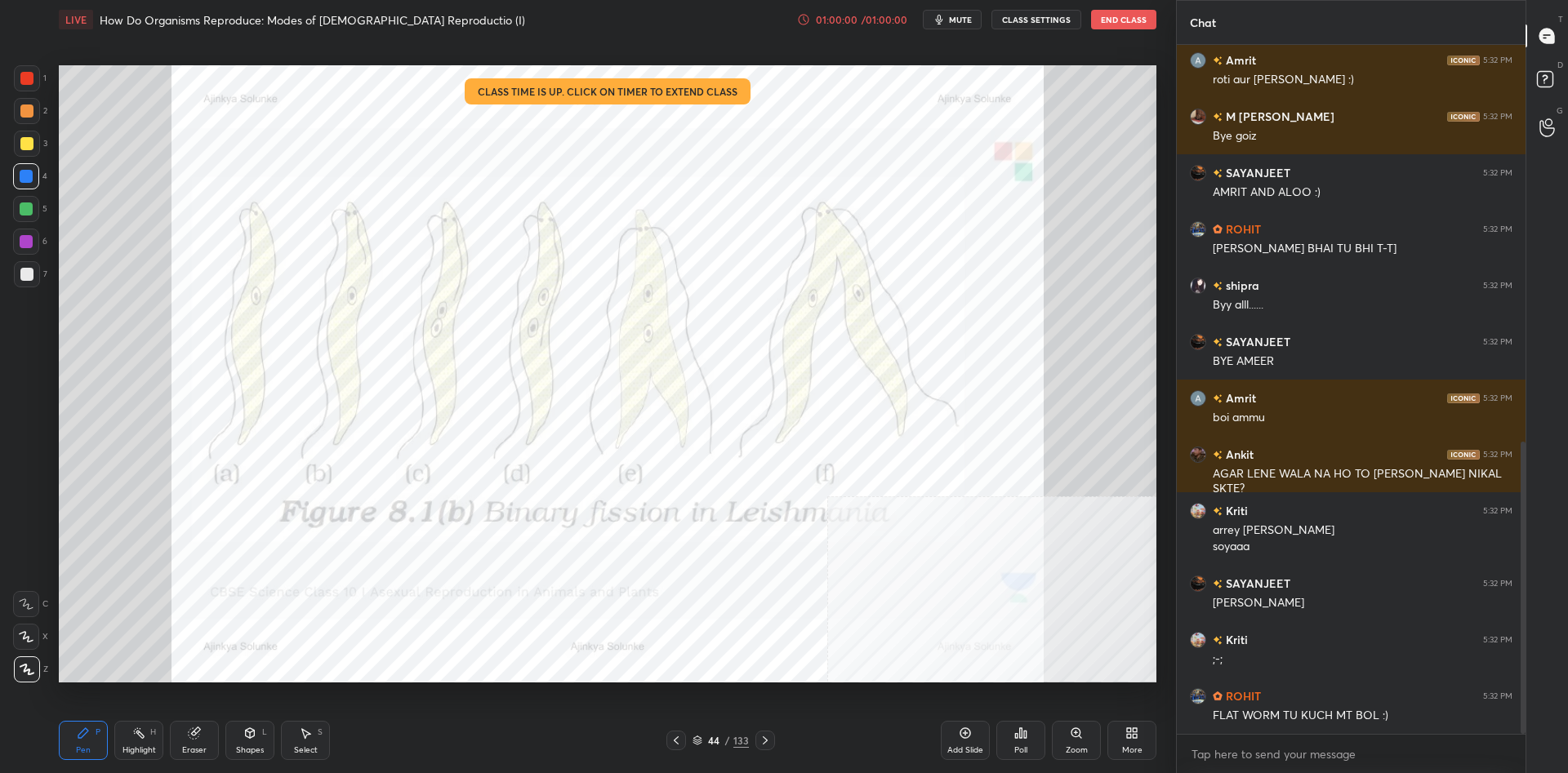
drag, startPoint x: 676, startPoint y: 739, endPoint x: 748, endPoint y: 740, distance: 72.0
click at [677, 739] on icon at bounding box center [675, 740] width 13 height 13
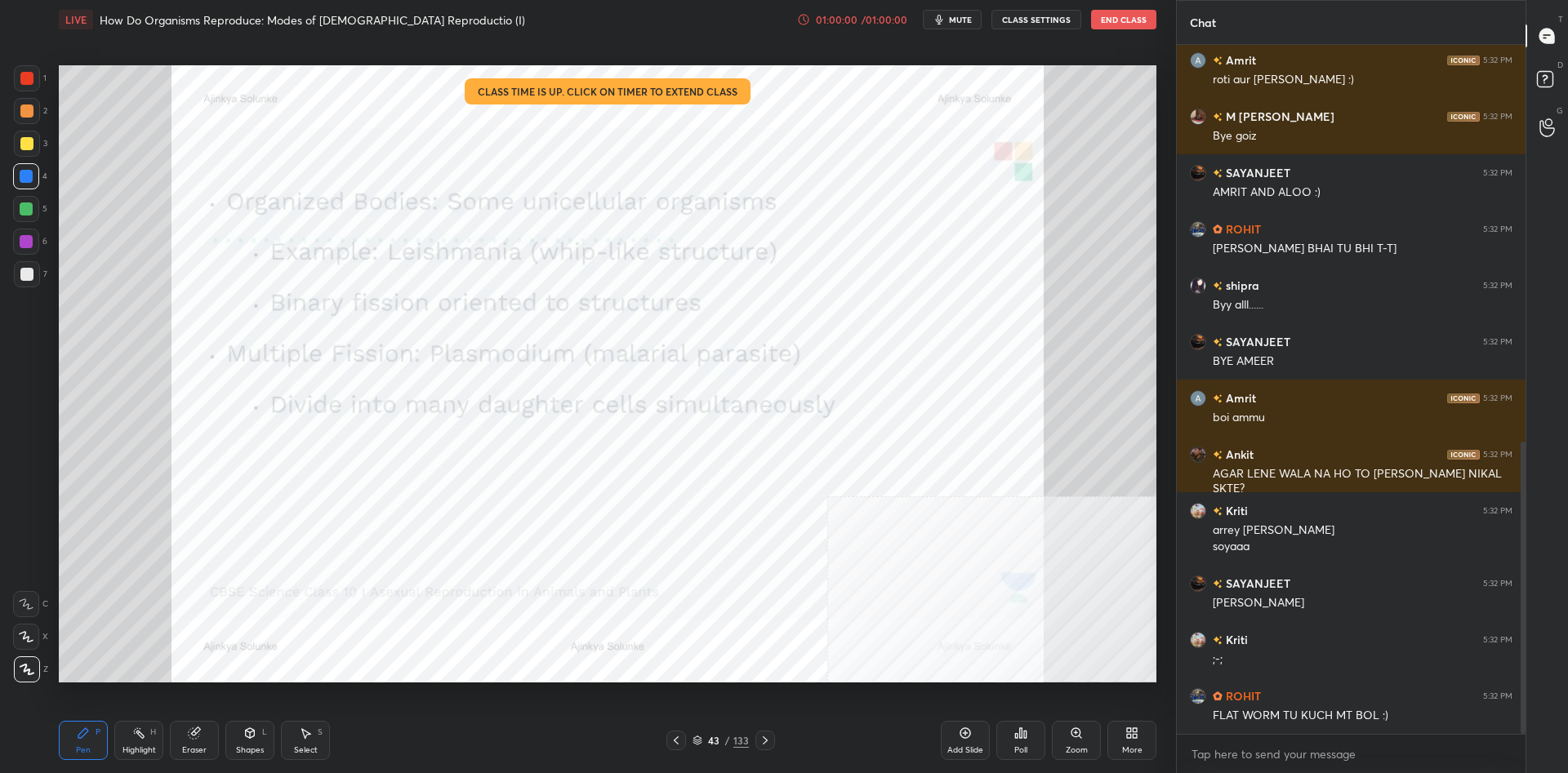
click at [720, 740] on div "43" at bounding box center [713, 740] width 16 height 10
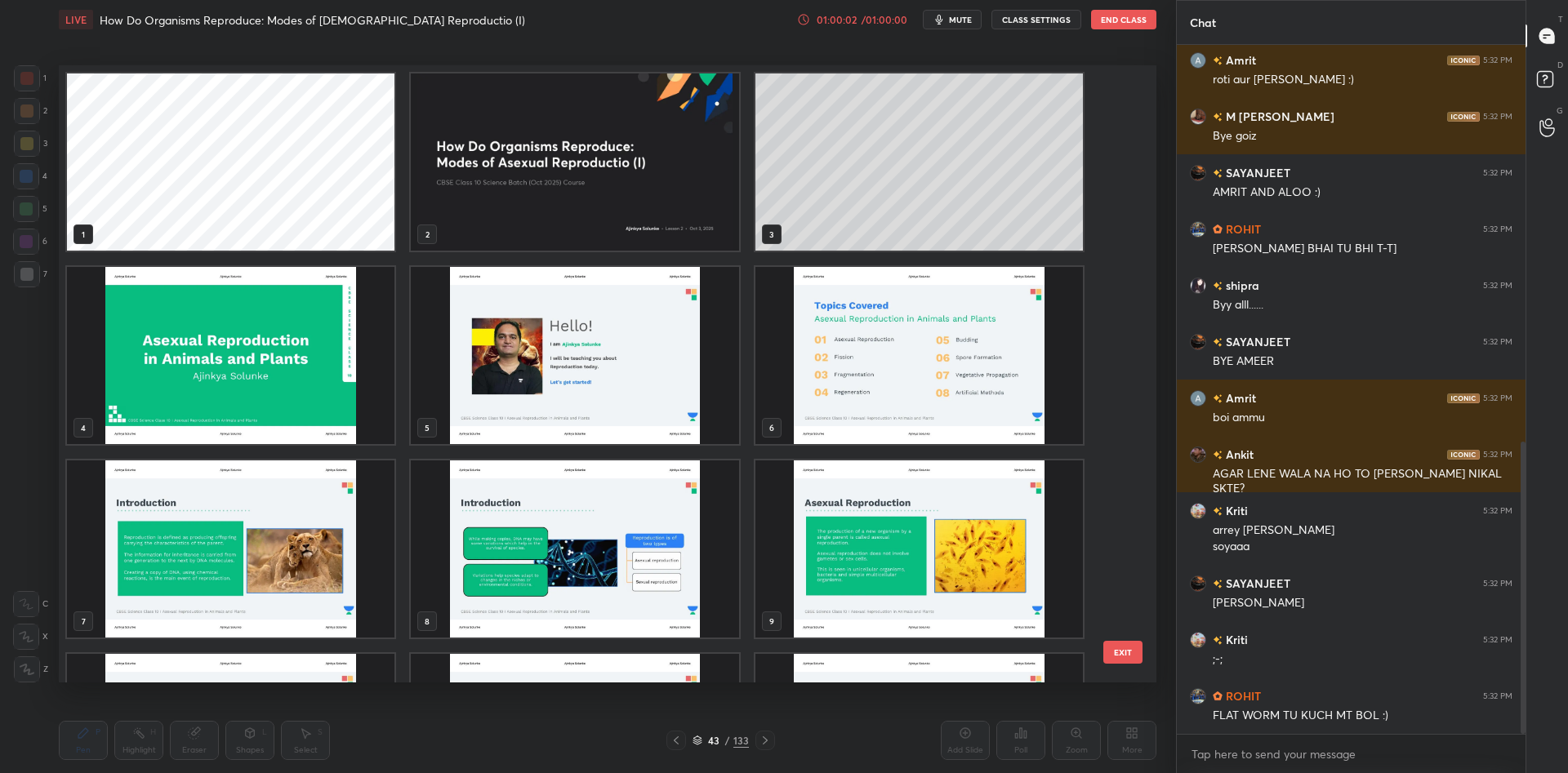
scroll to position [994, 0]
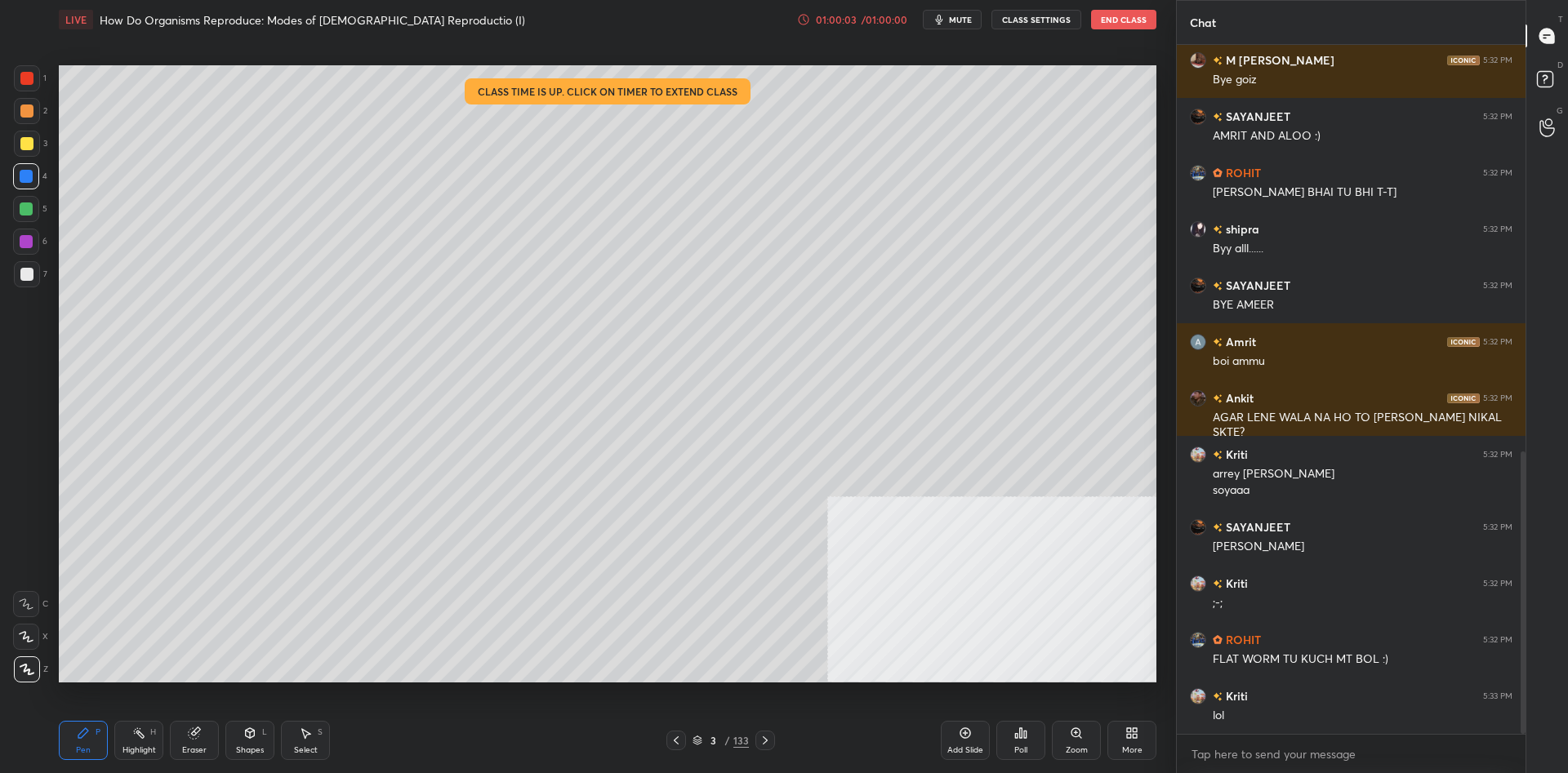
click at [1026, 745] on div "Poll" at bounding box center [1021, 740] width 49 height 39
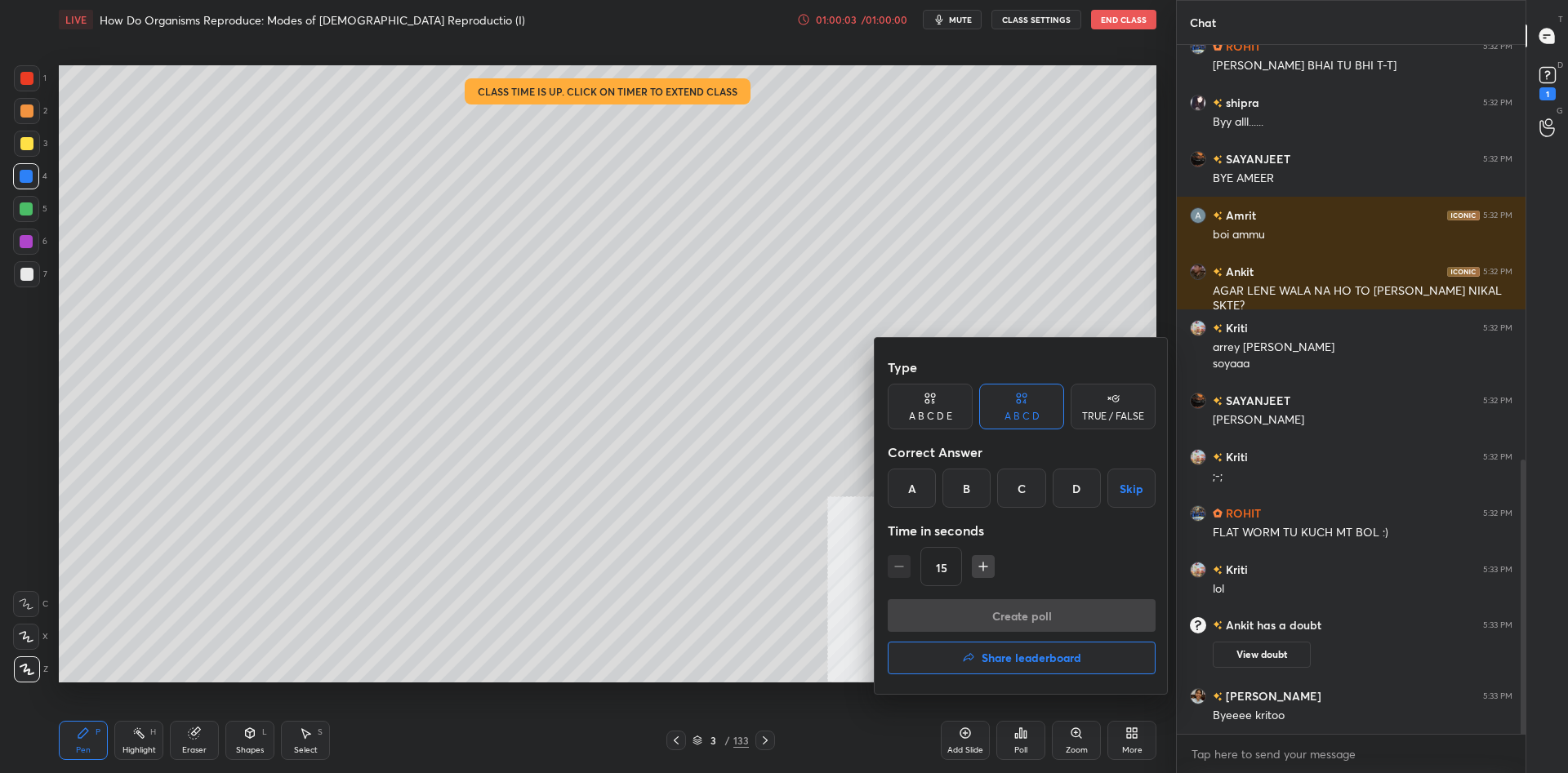
scroll to position [1042, 0]
click at [1028, 673] on button "Share leaderboard" at bounding box center [1022, 658] width 268 height 33
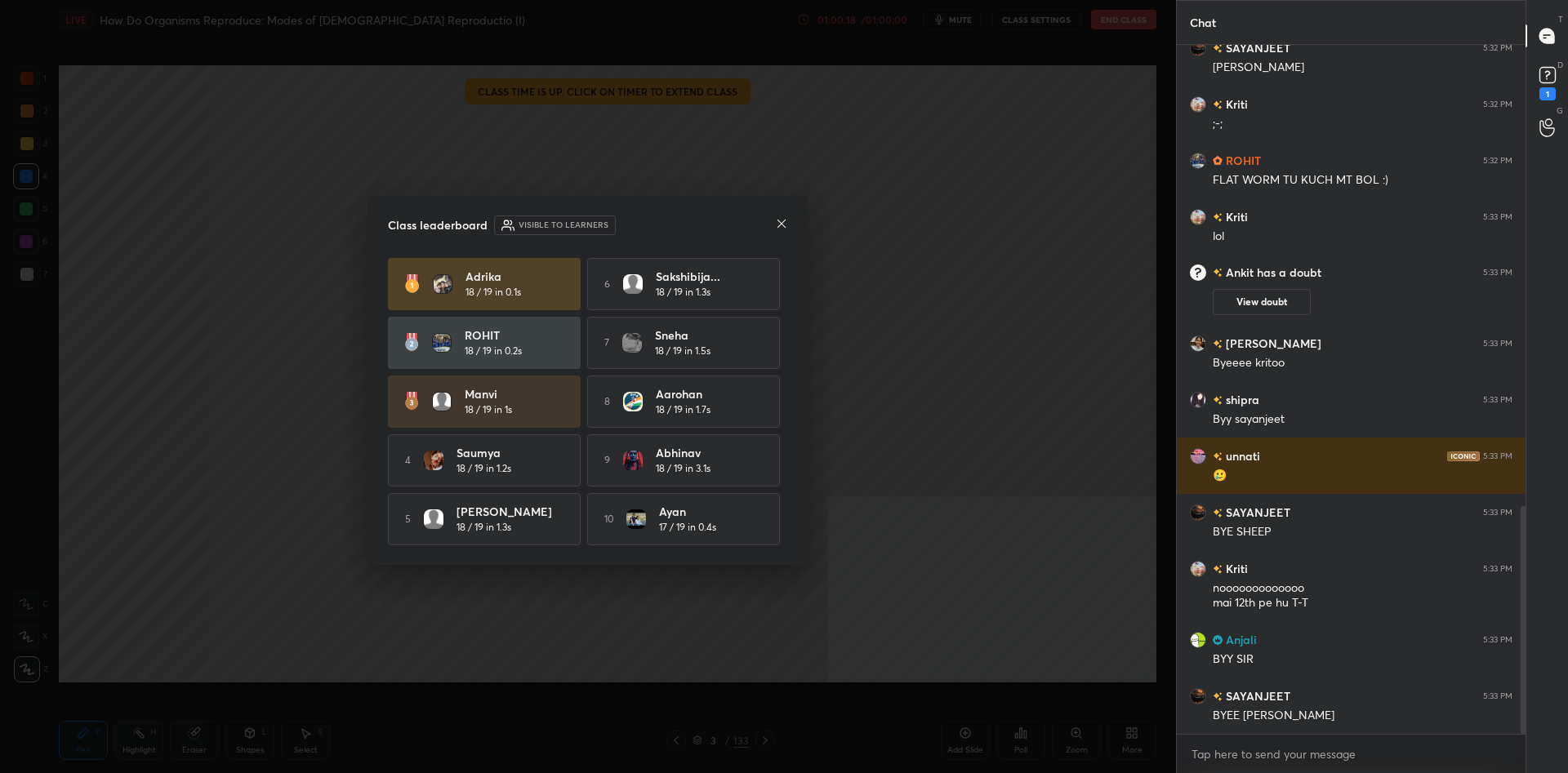
scroll to position [1452, 0]
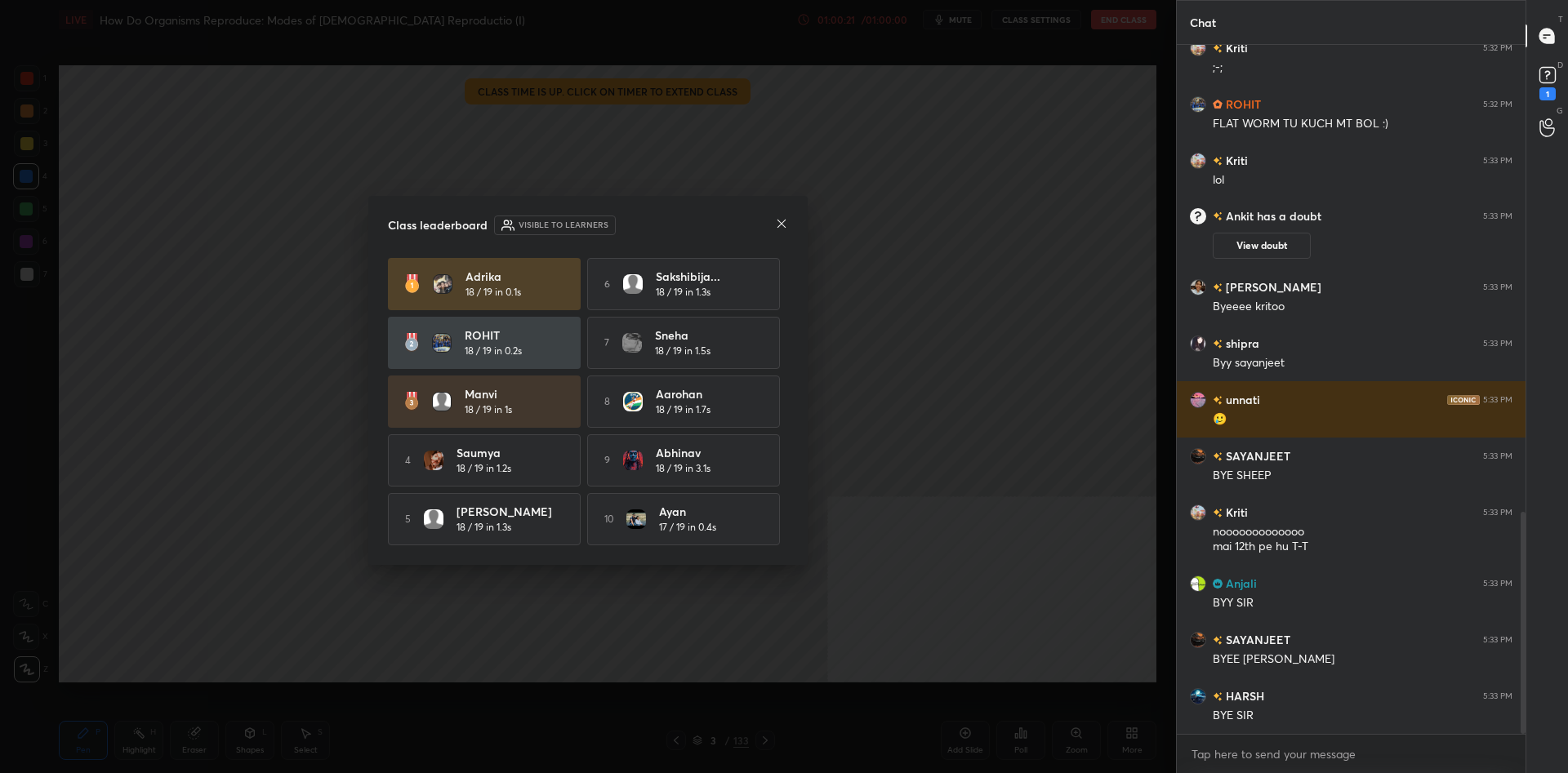
click at [688, 223] on div "Class leaderboard Visible to learners" at bounding box center [588, 225] width 400 height 20
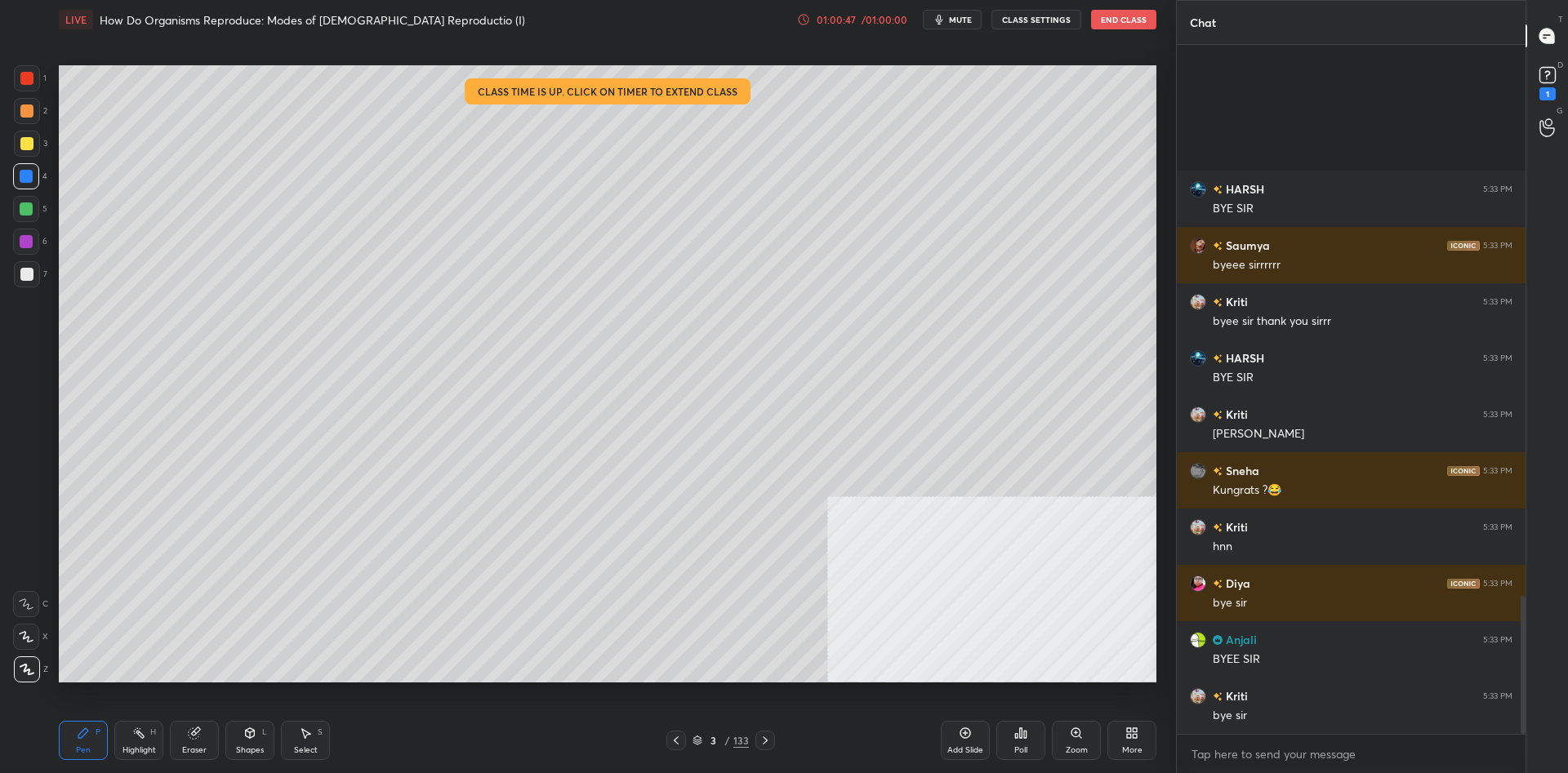
scroll to position [2748, 0]
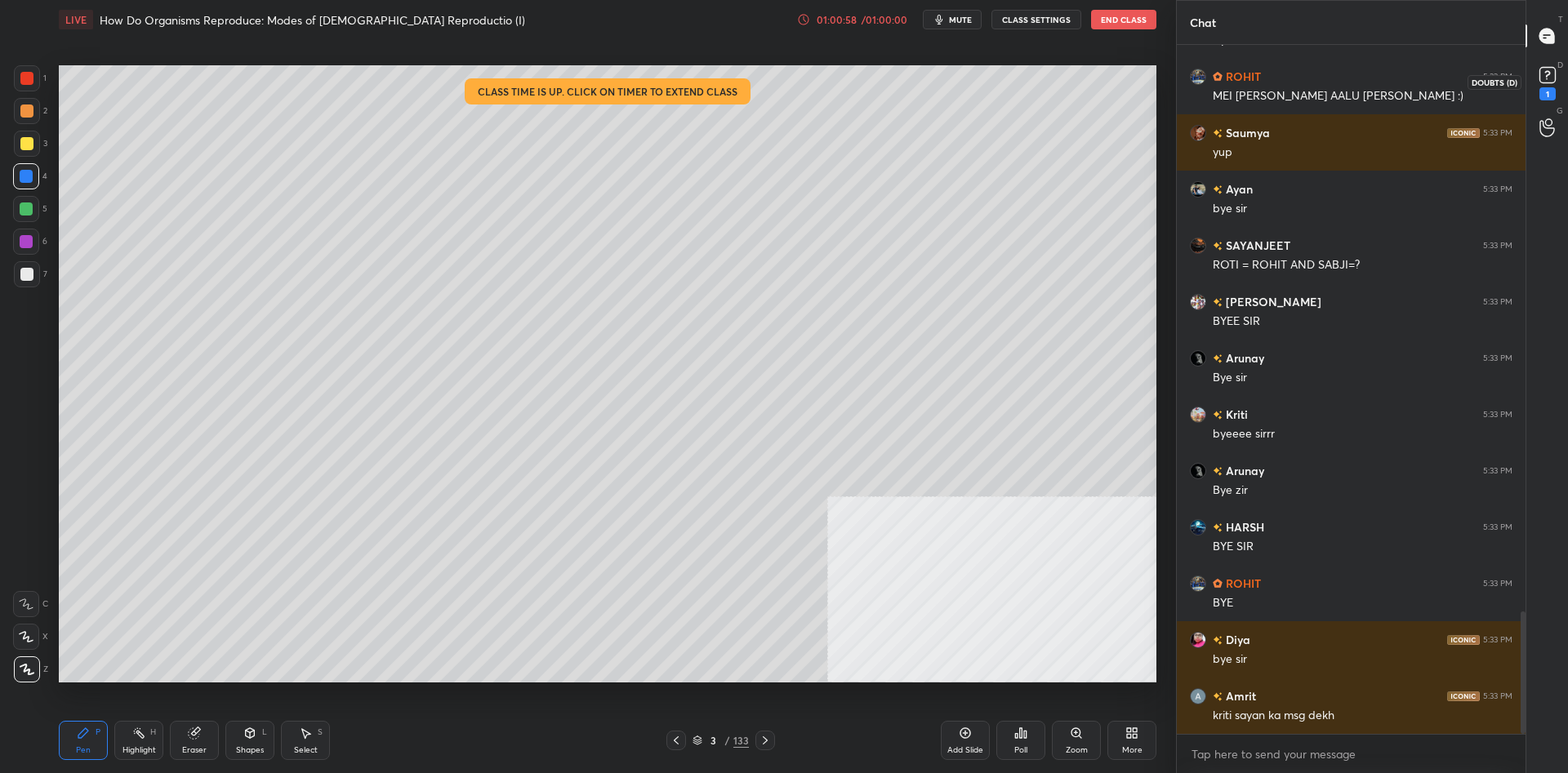
click at [1552, 70] on rect at bounding box center [1546, 75] width 15 height 15
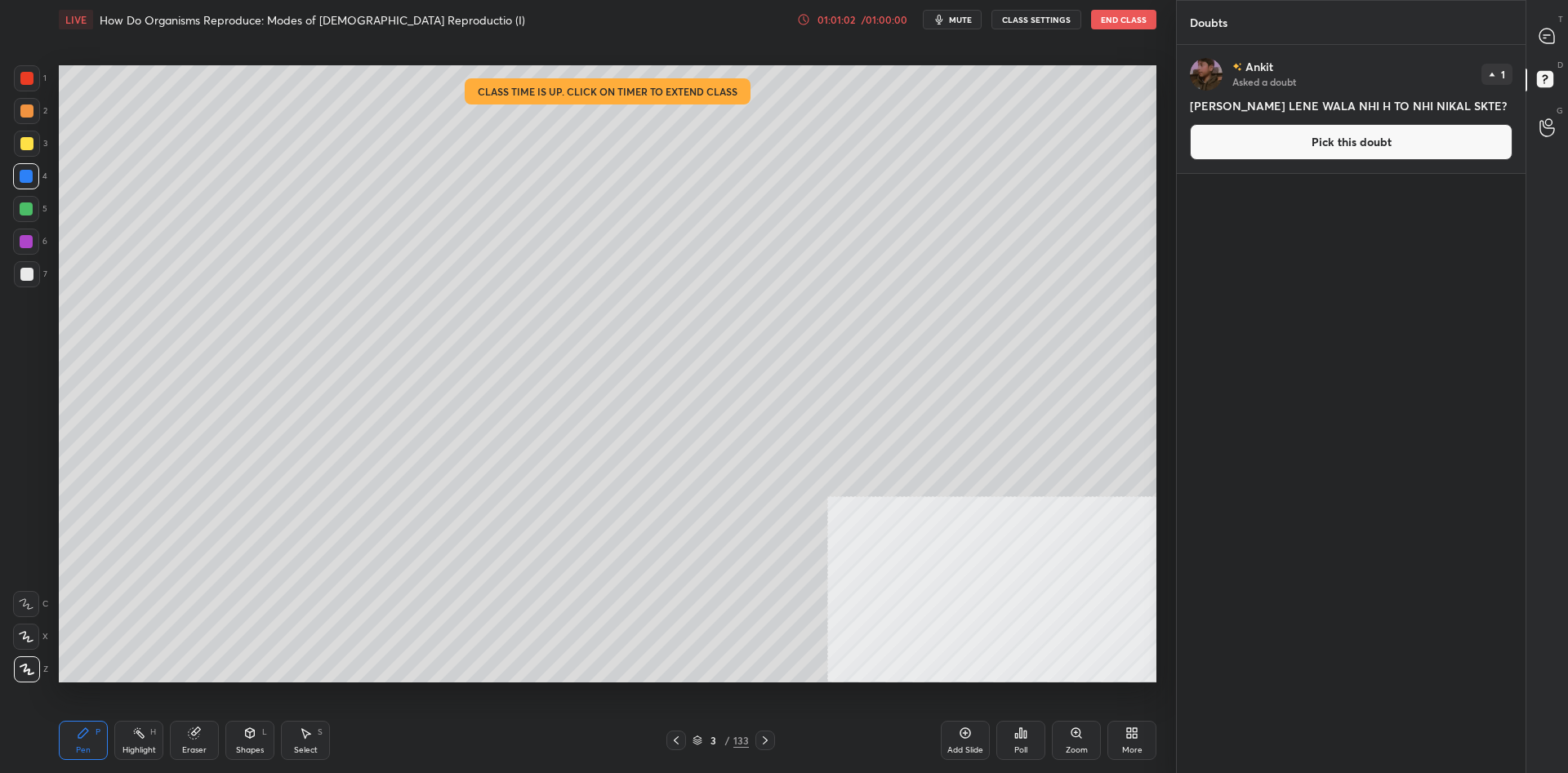
click at [1275, 156] on button "Pick this doubt" at bounding box center [1351, 142] width 323 height 36
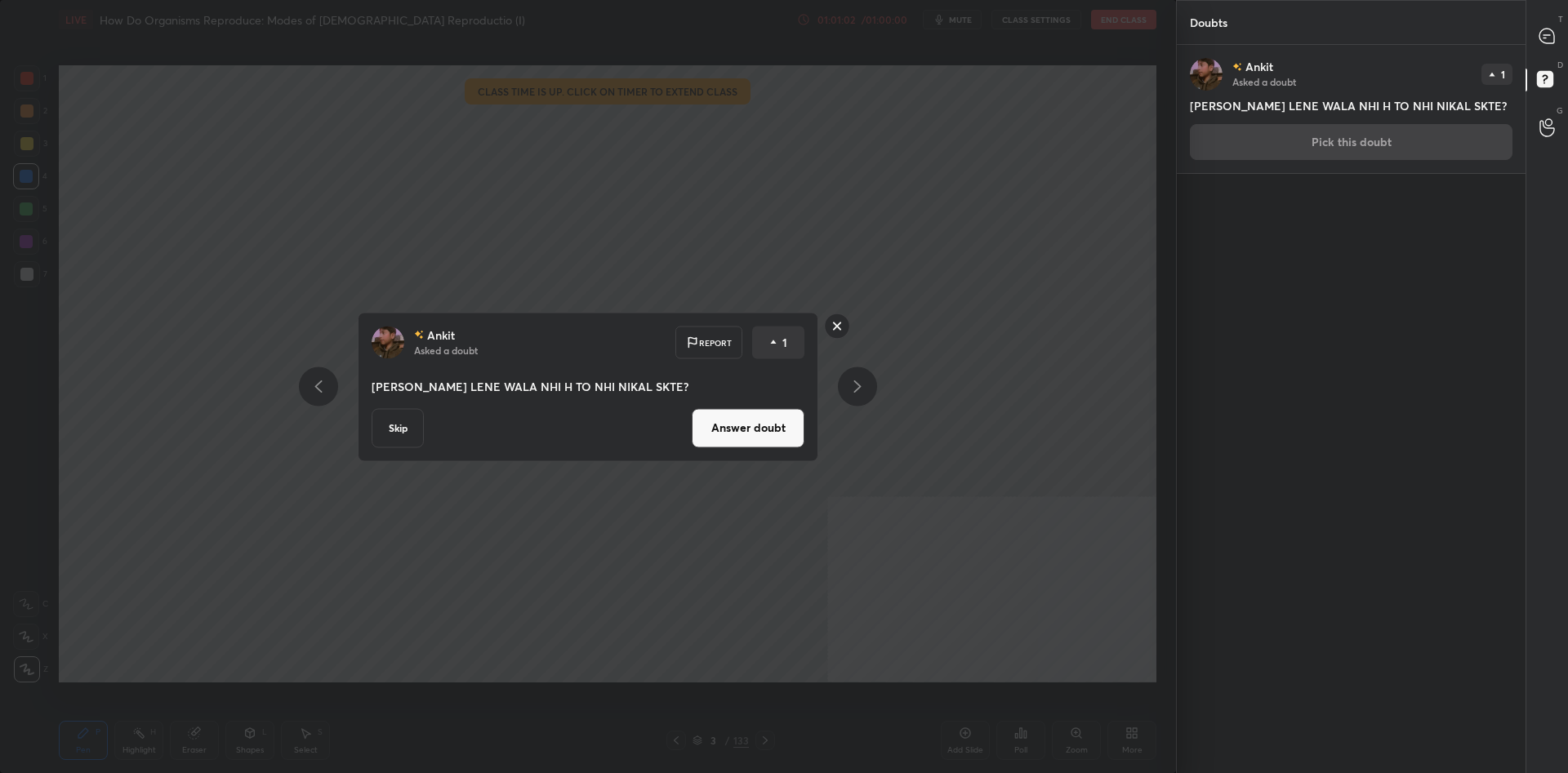
click at [725, 450] on div "Ankit Asked a doubt Report 1 [PERSON_NAME] LENE WALA NHI H TO NHI NIKAL SKTE? S…" at bounding box center [588, 386] width 460 height 149
click at [734, 432] on button "Answer doubt" at bounding box center [748, 427] width 113 height 39
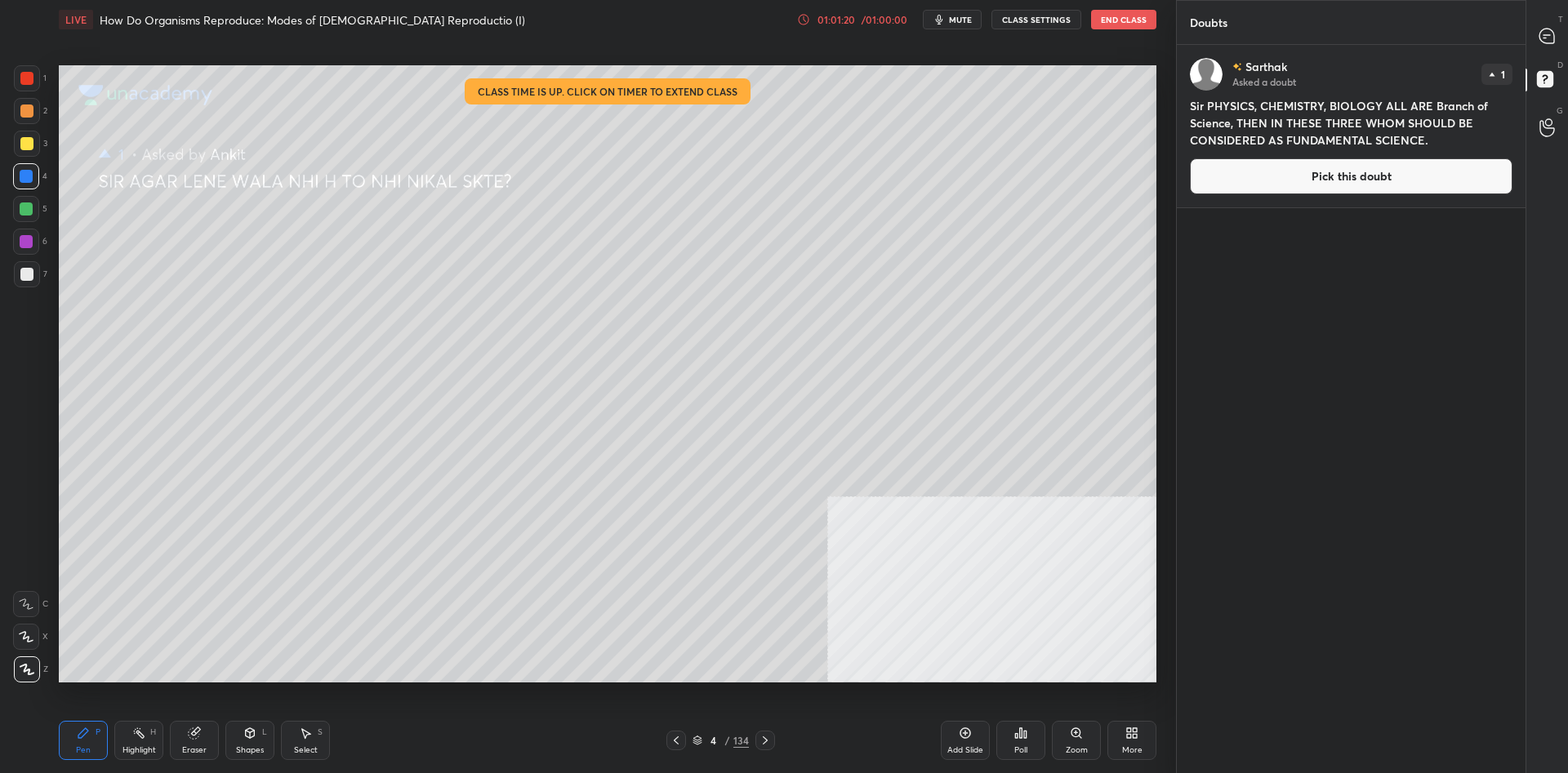
click at [1103, 21] on button "End Class" at bounding box center [1123, 20] width 65 height 20
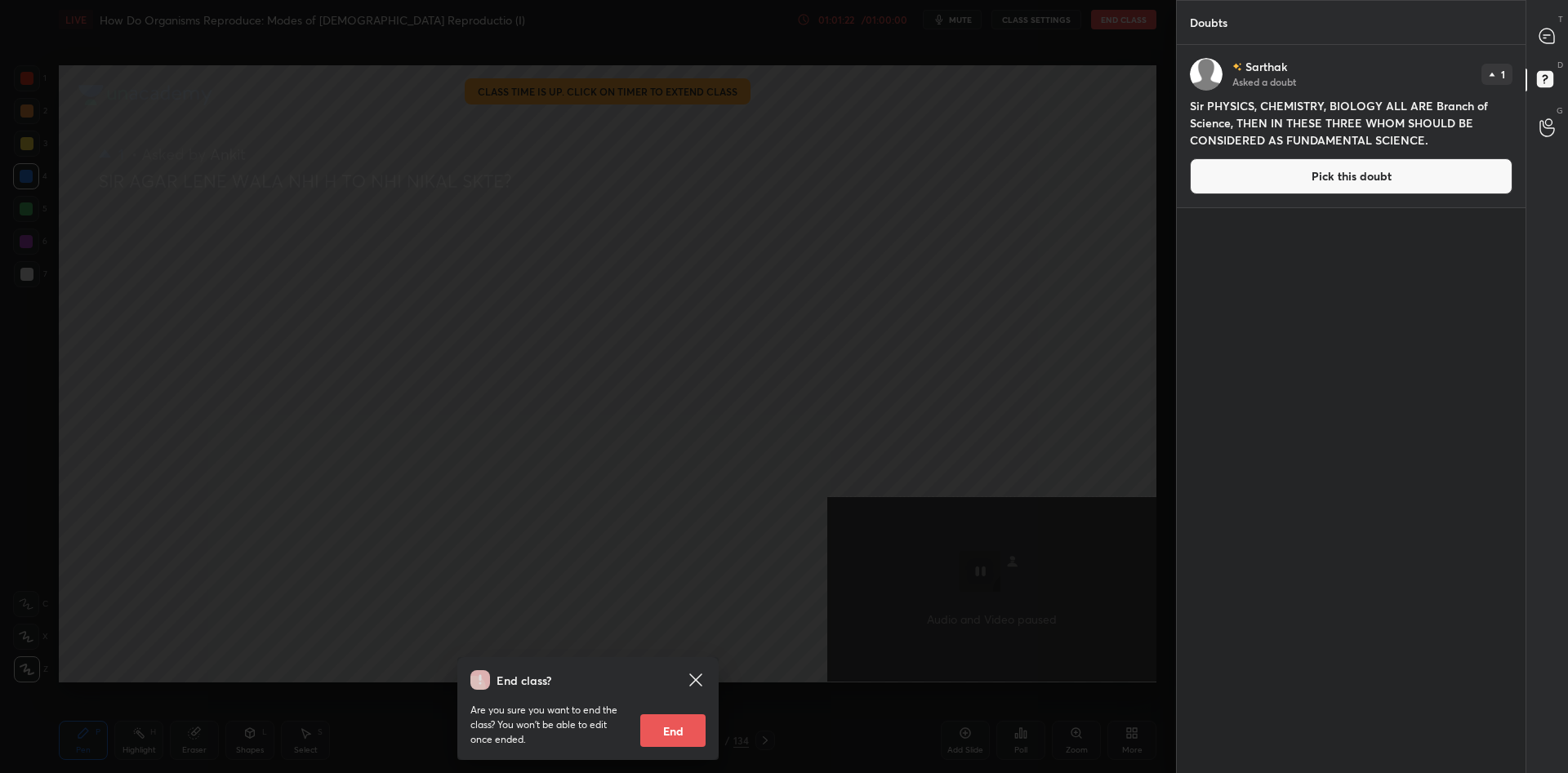
click at [676, 744] on button "End" at bounding box center [673, 731] width 65 height 33
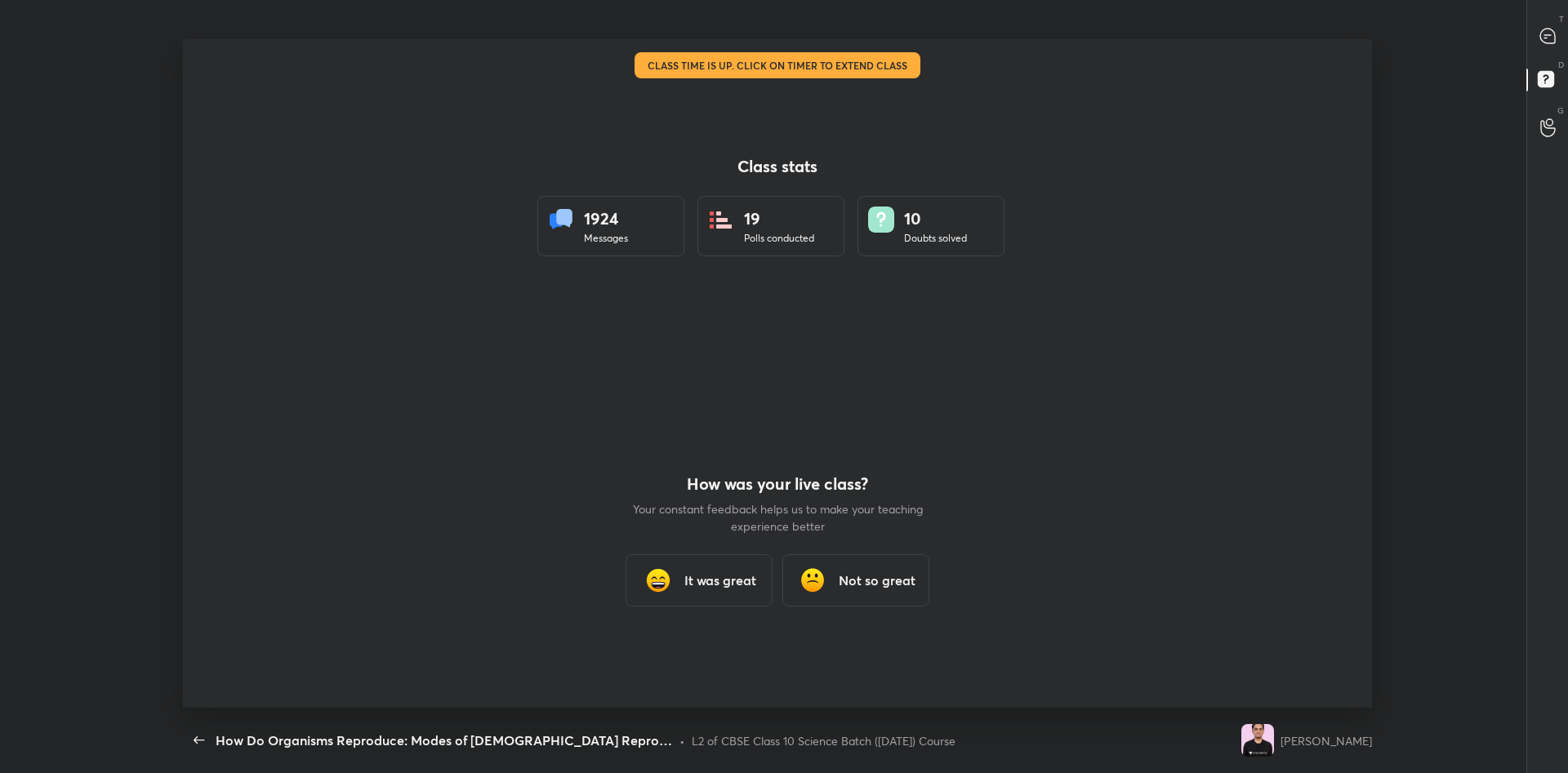
scroll to position [669, 1546]
